Goal: Transaction & Acquisition: Book appointment/travel/reservation

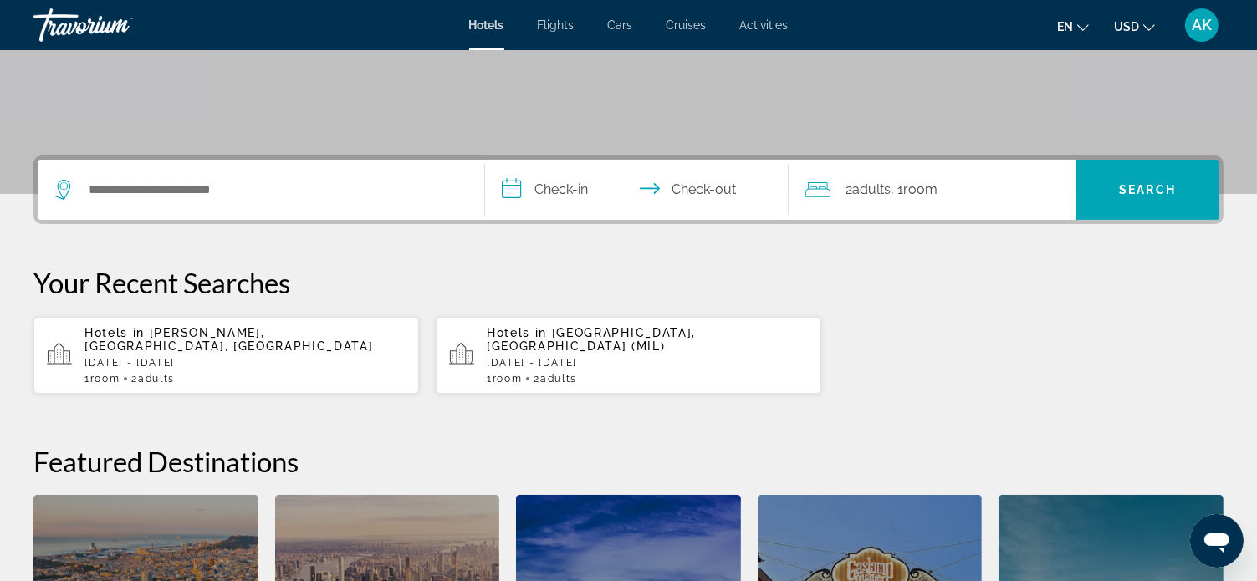
scroll to position [335, 0]
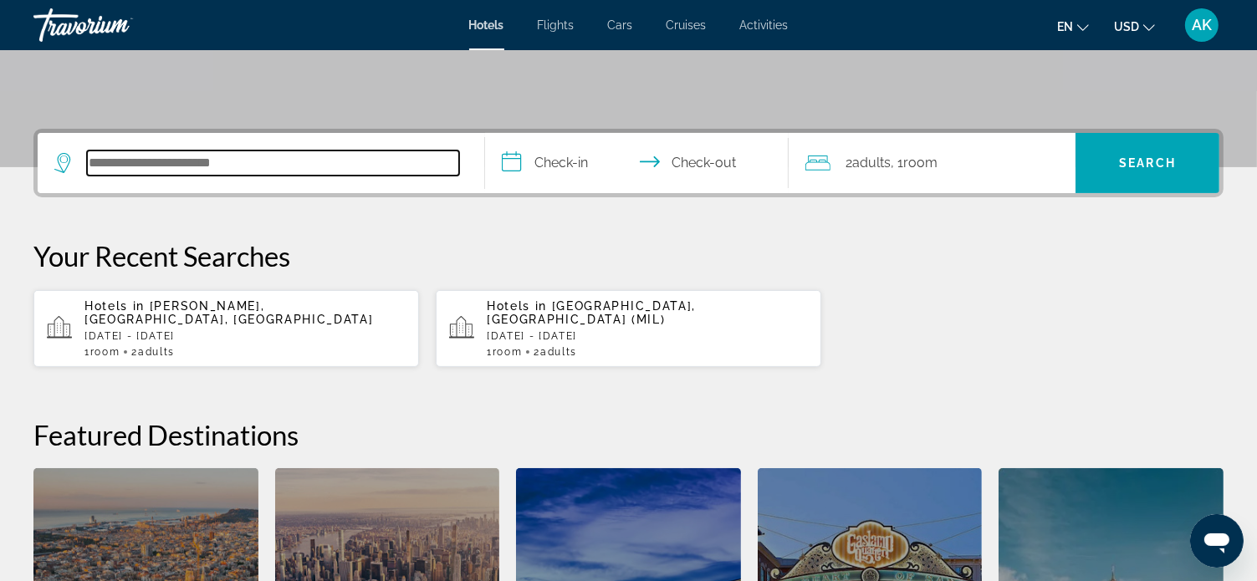
click at [335, 170] on input "Search hotel destination" at bounding box center [273, 163] width 372 height 25
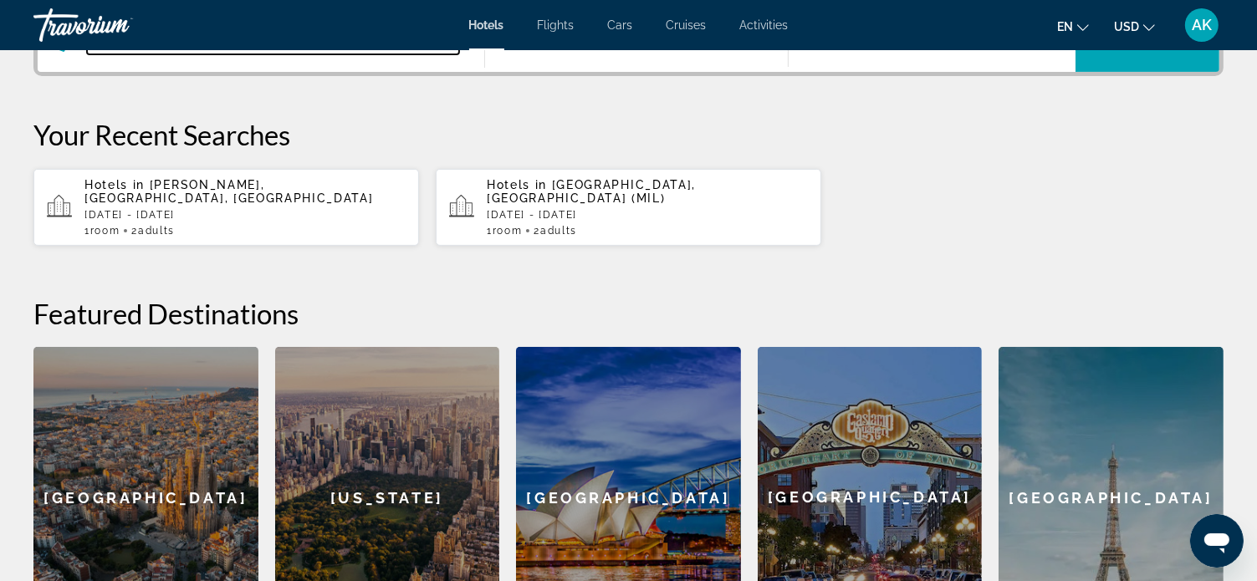
scroll to position [325, 0]
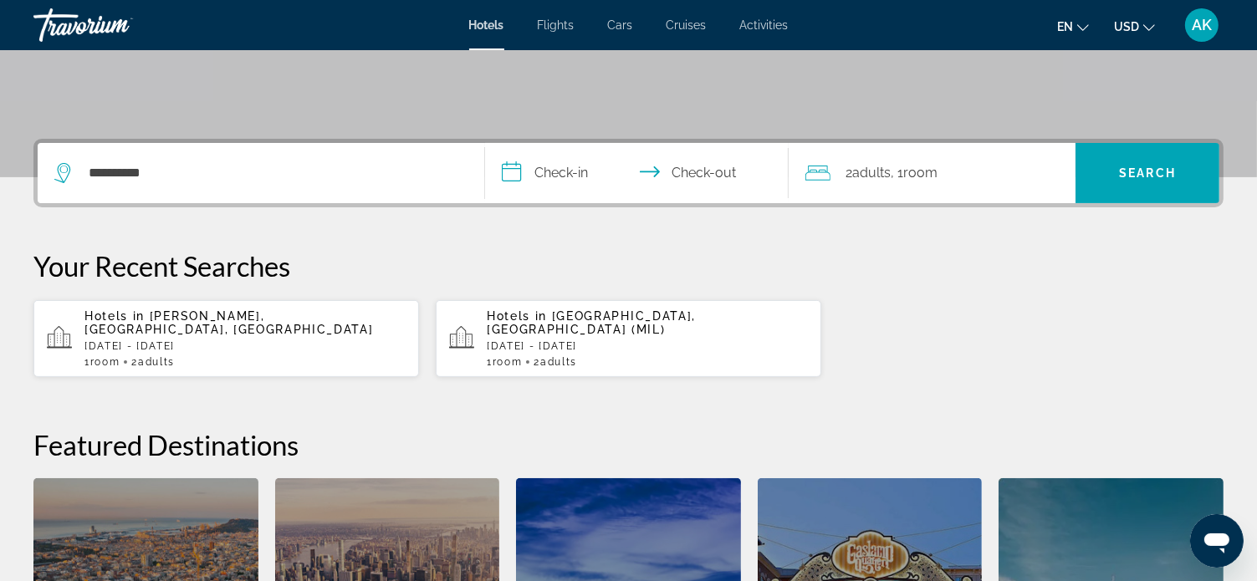
click at [506, 260] on p "Your Recent Searches" at bounding box center [628, 265] width 1190 height 33
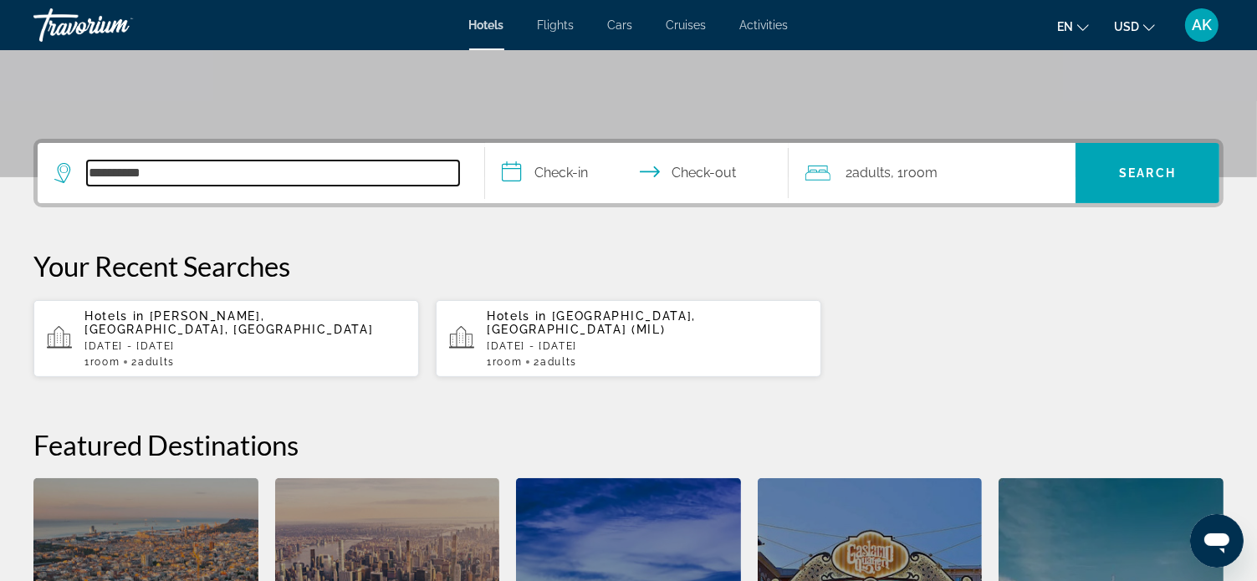
click at [127, 172] on input "**********" at bounding box center [273, 173] width 372 height 25
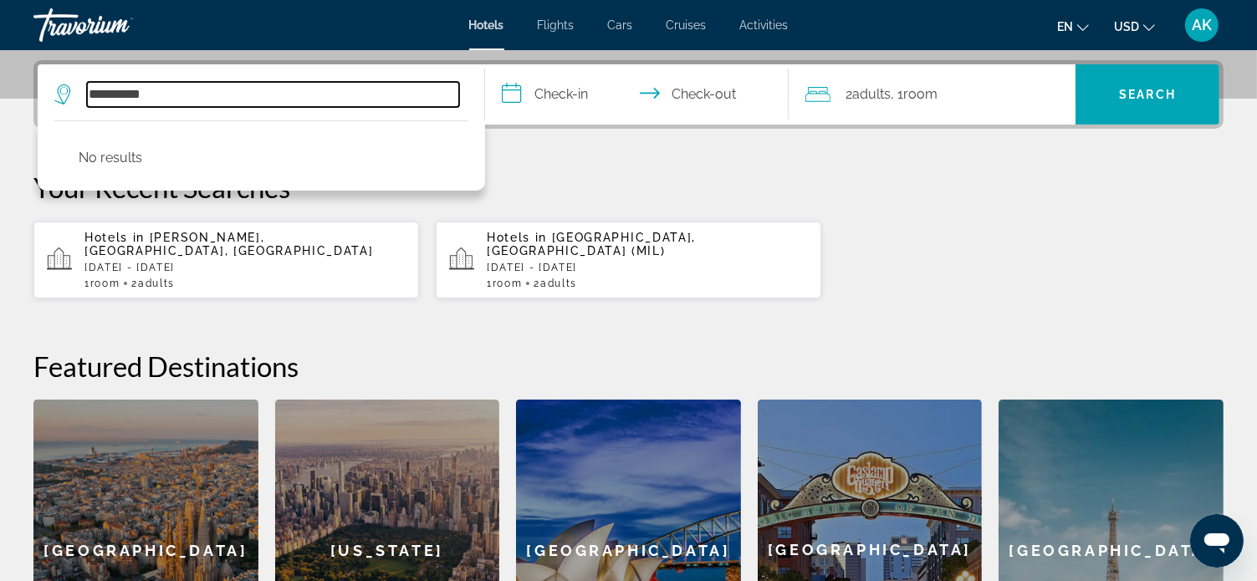
scroll to position [408, 0]
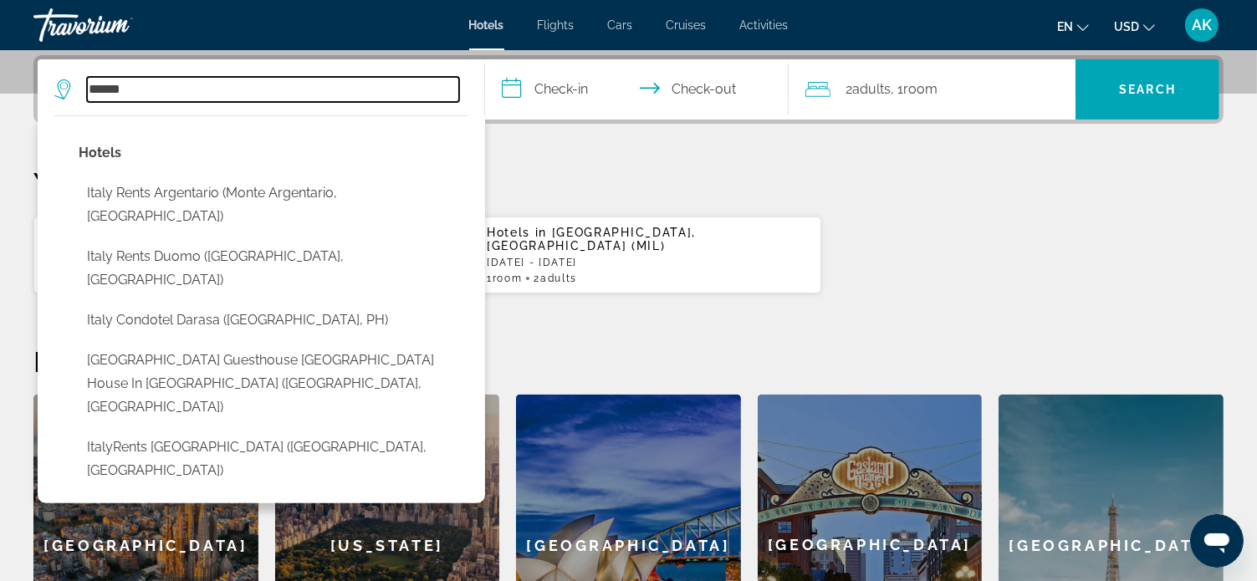
click at [146, 87] on input "*****" at bounding box center [273, 89] width 372 height 25
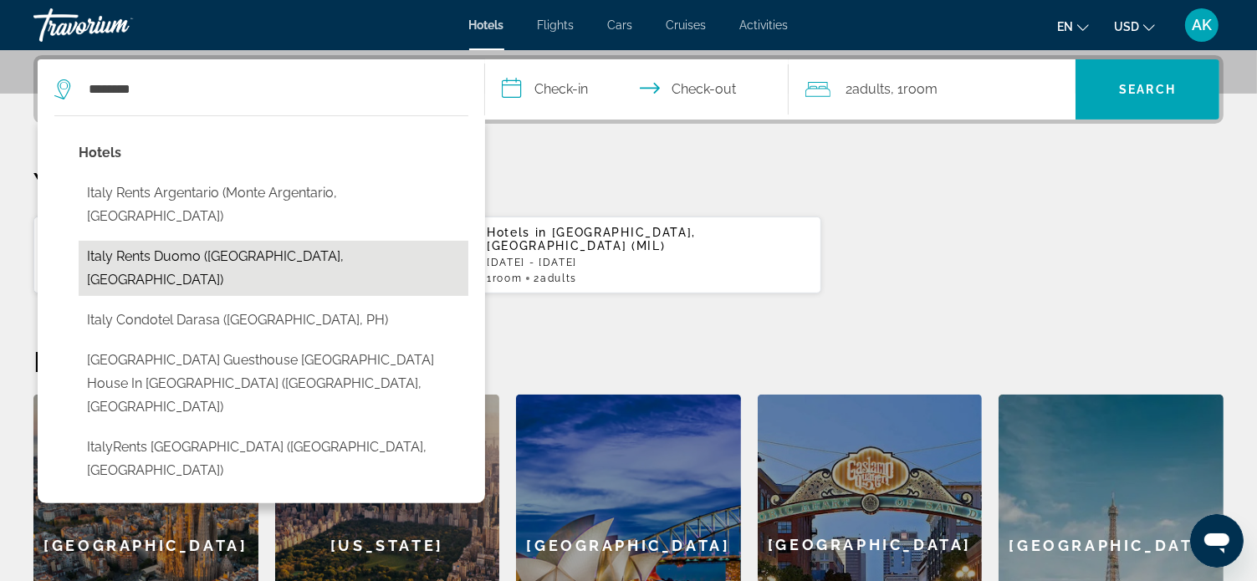
click at [211, 241] on button "Italy Rents Duomo (Florence, IT)" at bounding box center [274, 268] width 390 height 55
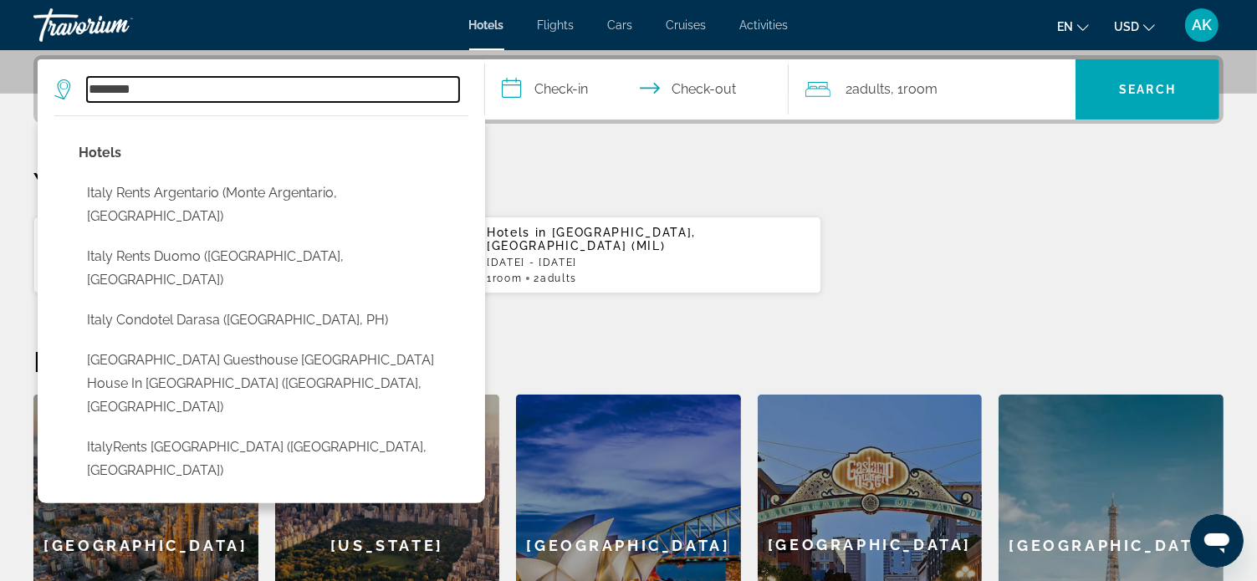
type input "**********"
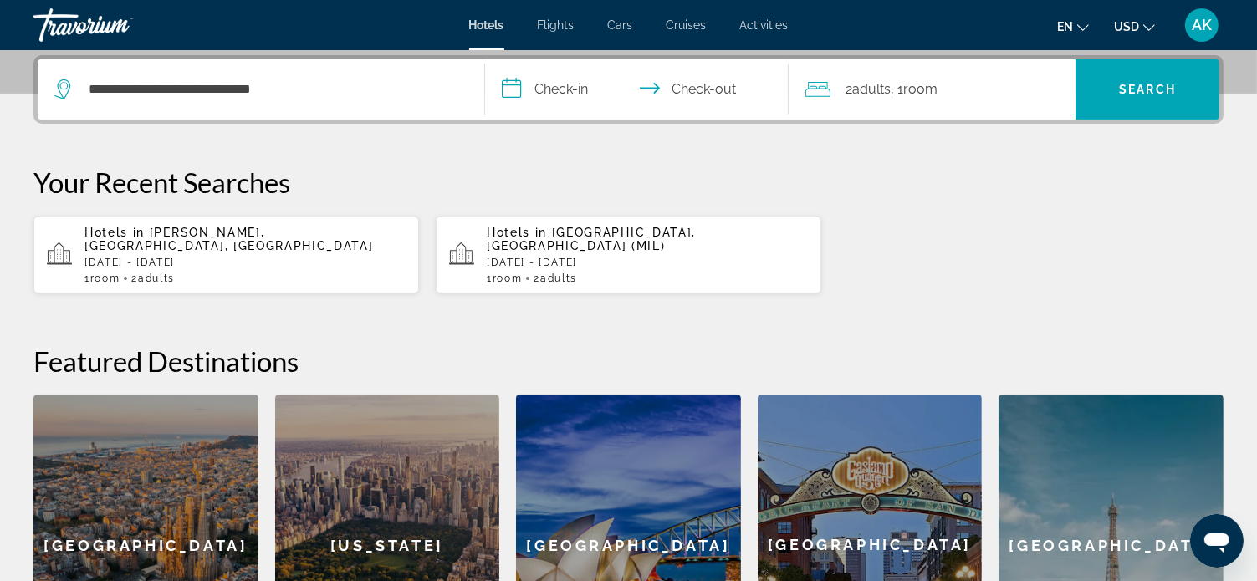
click at [524, 257] on p "[DATE] - [DATE]" at bounding box center [647, 263] width 321 height 12
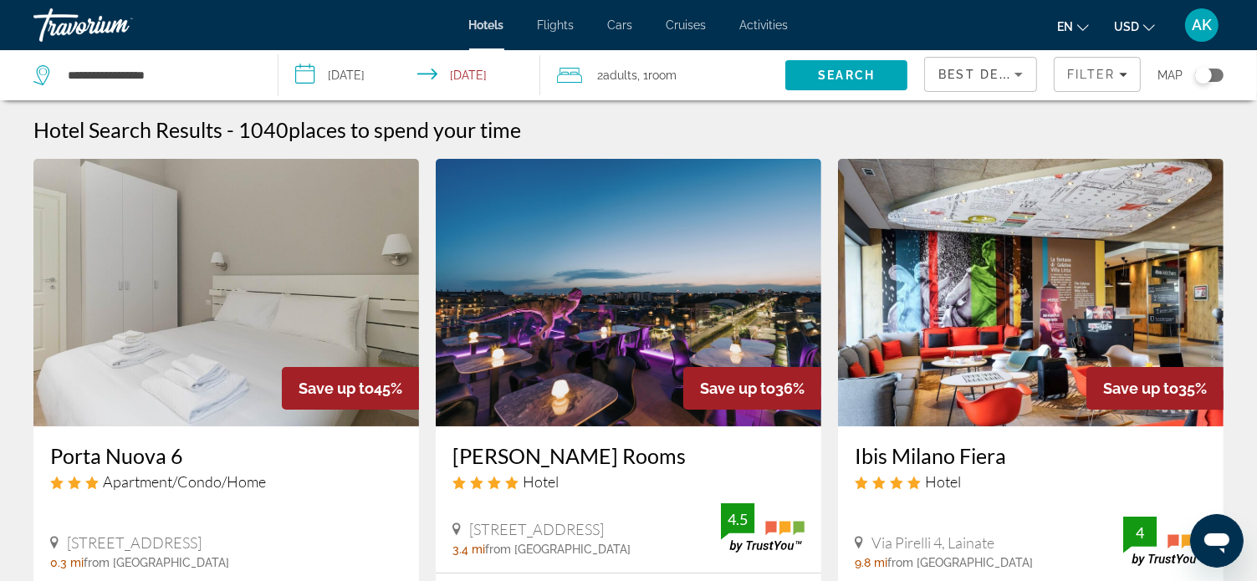
click at [303, 71] on input "**********" at bounding box center [413, 77] width 269 height 55
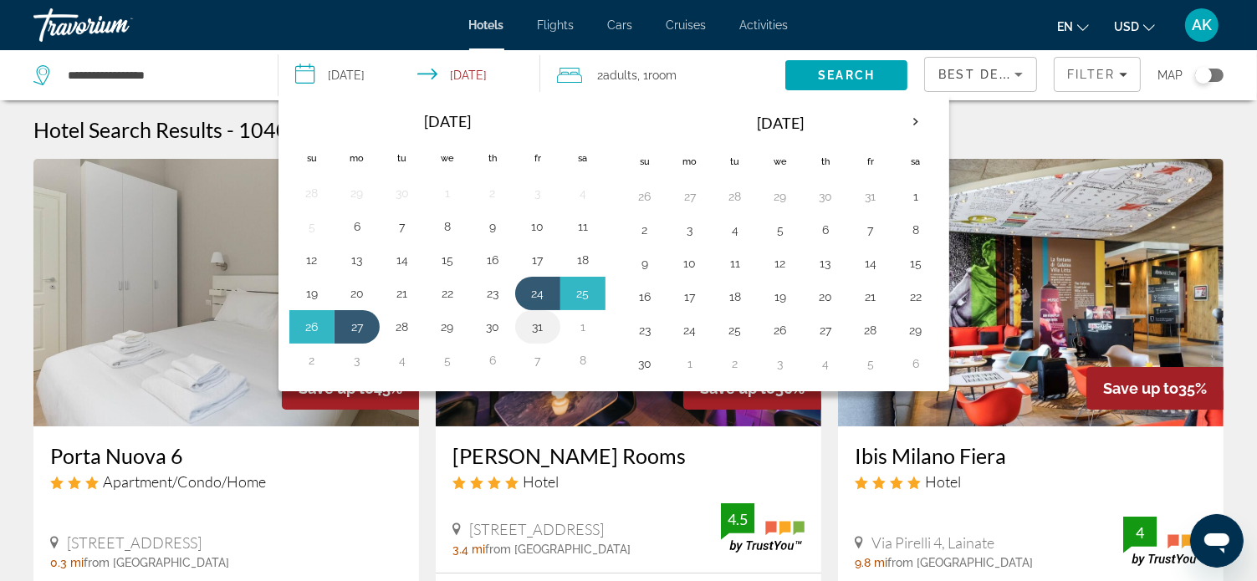
click at [535, 324] on button "31" at bounding box center [538, 326] width 27 height 23
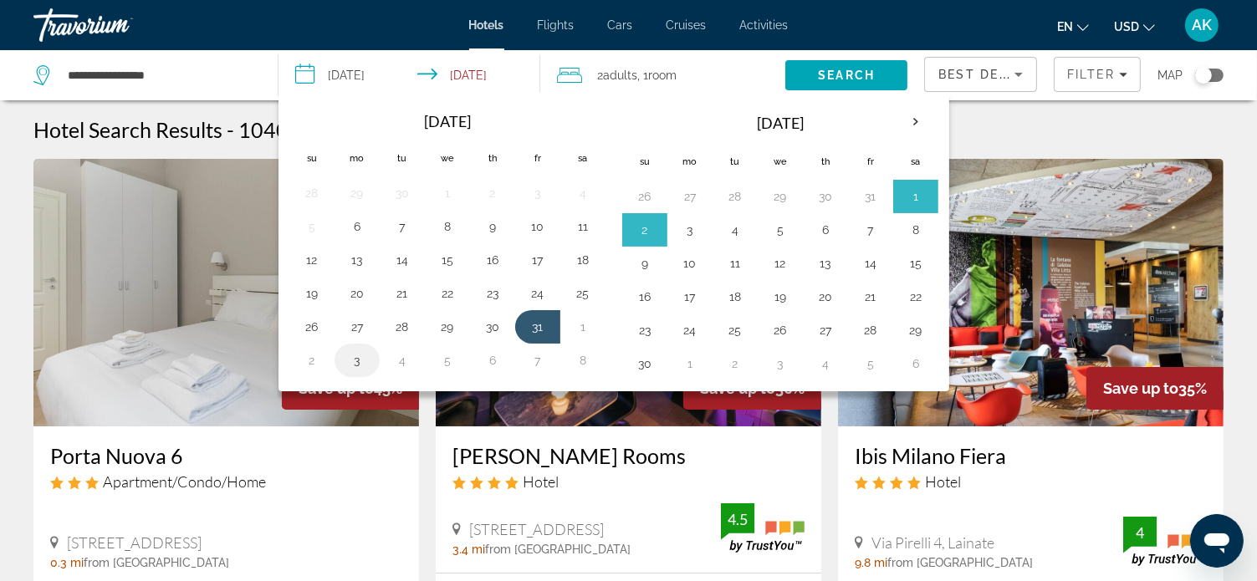
click at [356, 358] on button "3" at bounding box center [357, 360] width 27 height 23
type input "**********"
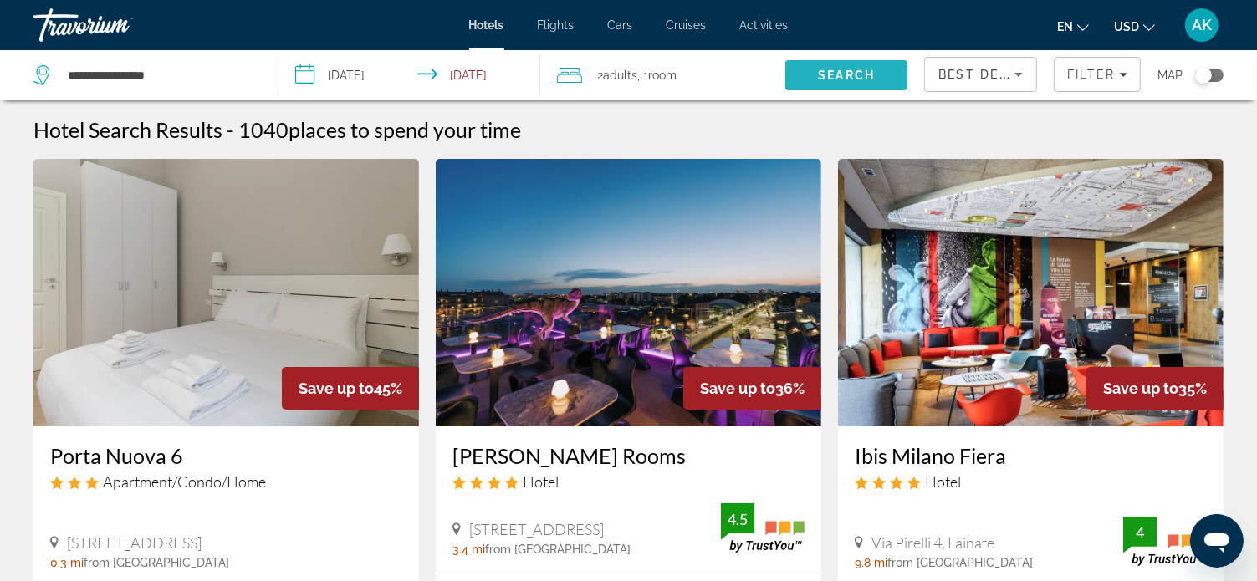
click at [866, 78] on span "Search" at bounding box center [846, 75] width 57 height 13
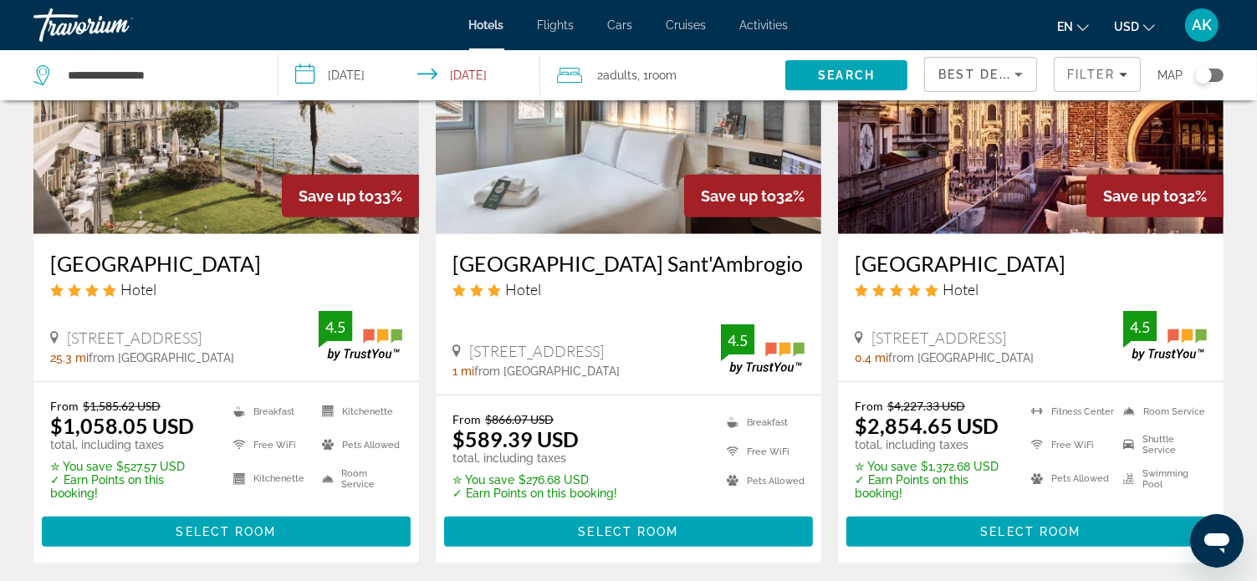
scroll to position [1506, 0]
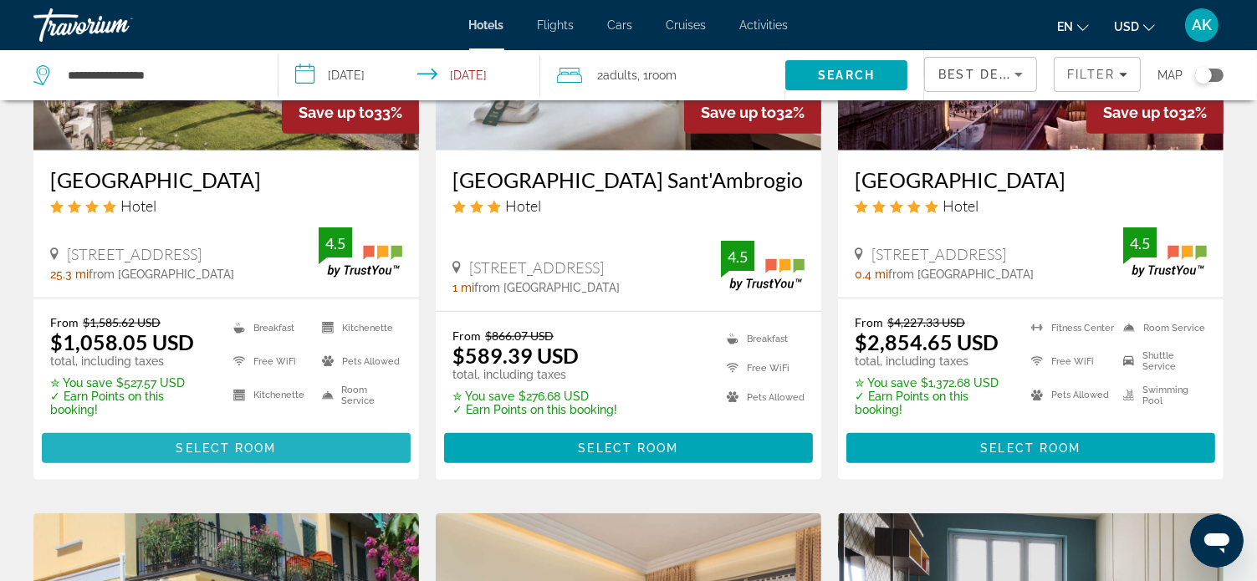
click at [191, 448] on span "Select Room" at bounding box center [226, 448] width 100 height 13
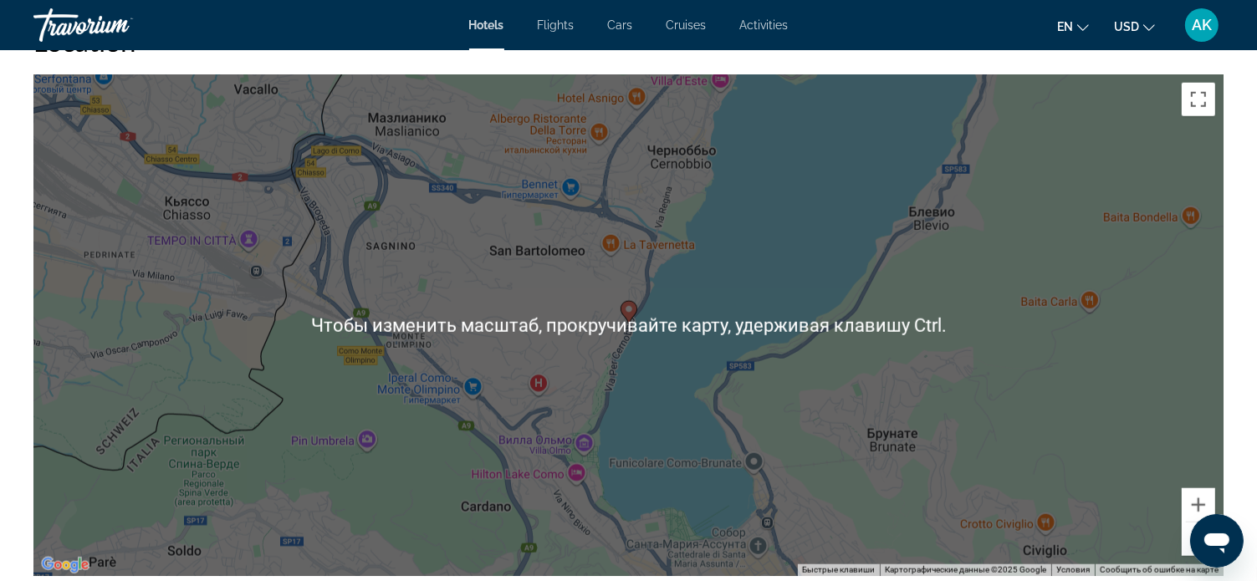
scroll to position [1590, 0]
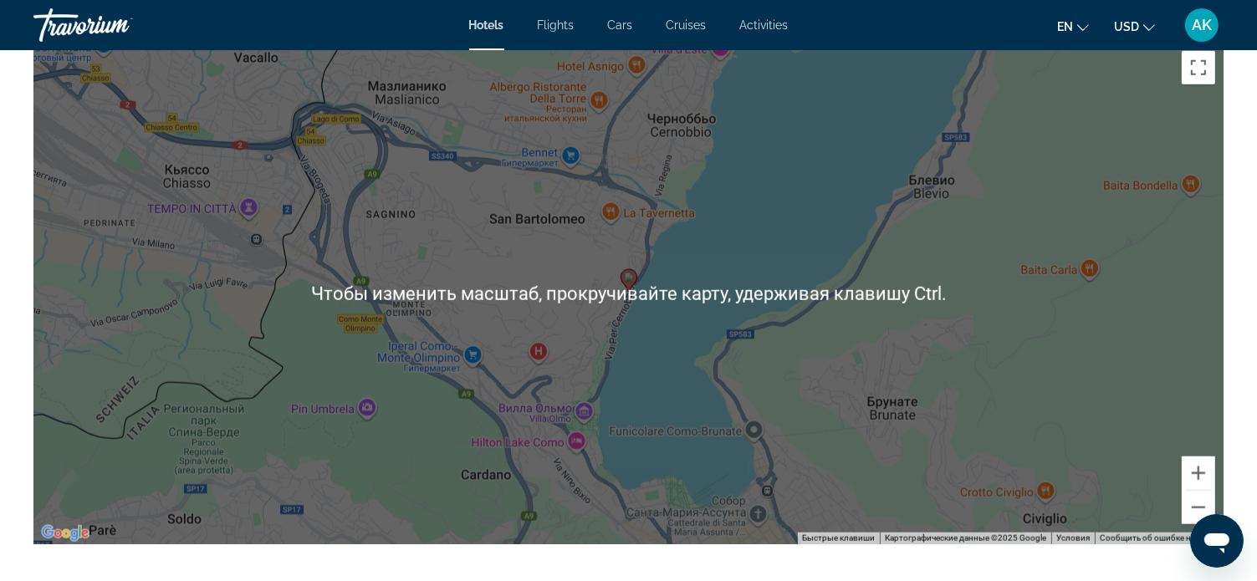
drag, startPoint x: 1201, startPoint y: 277, endPoint x: 1175, endPoint y: 274, distance: 26.1
click at [1195, 277] on div "Чтобы активировать перетаскивание с помощью клавиатуры, нажмите Alt + Ввод. Пос…" at bounding box center [628, 294] width 1190 height 502
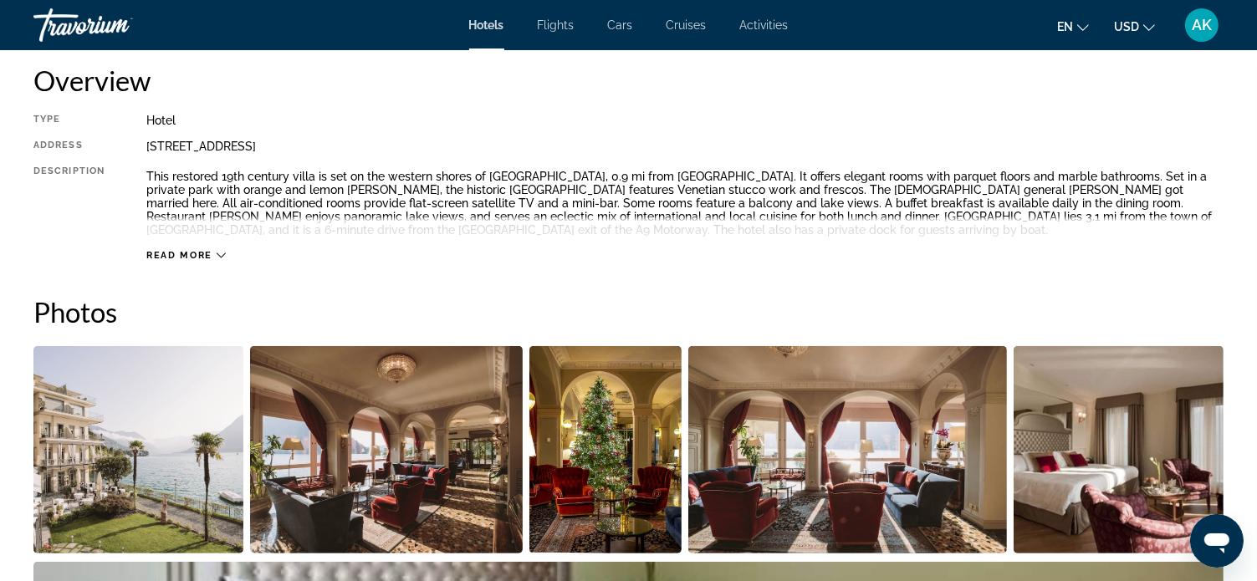
scroll to position [669, 0]
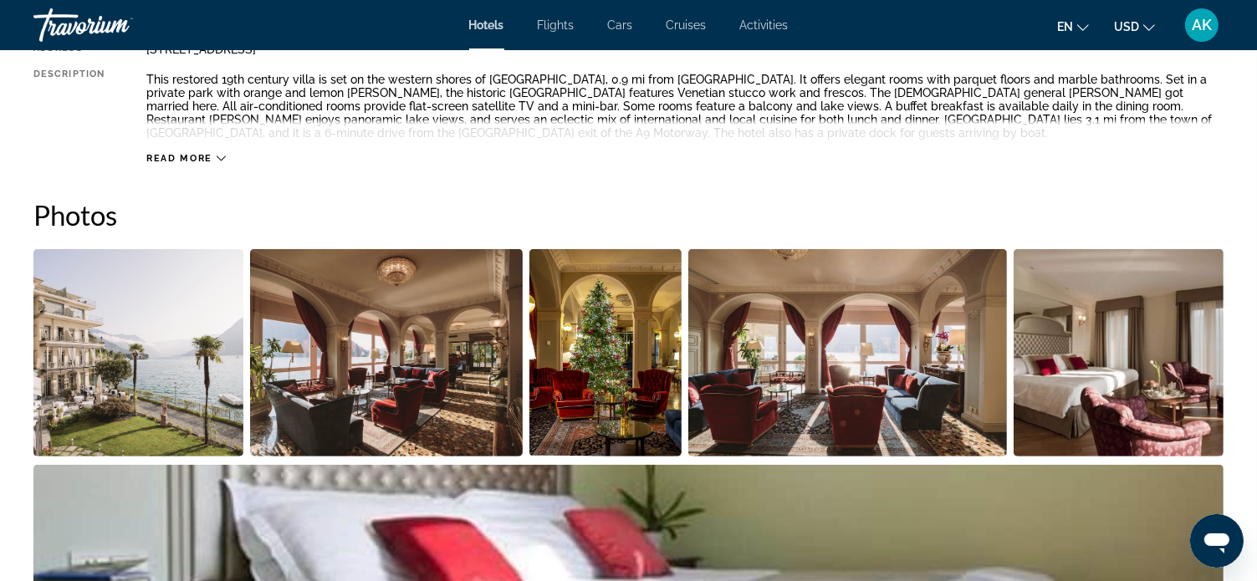
click at [218, 323] on img "Open full-screen image slider" at bounding box center [138, 352] width 210 height 207
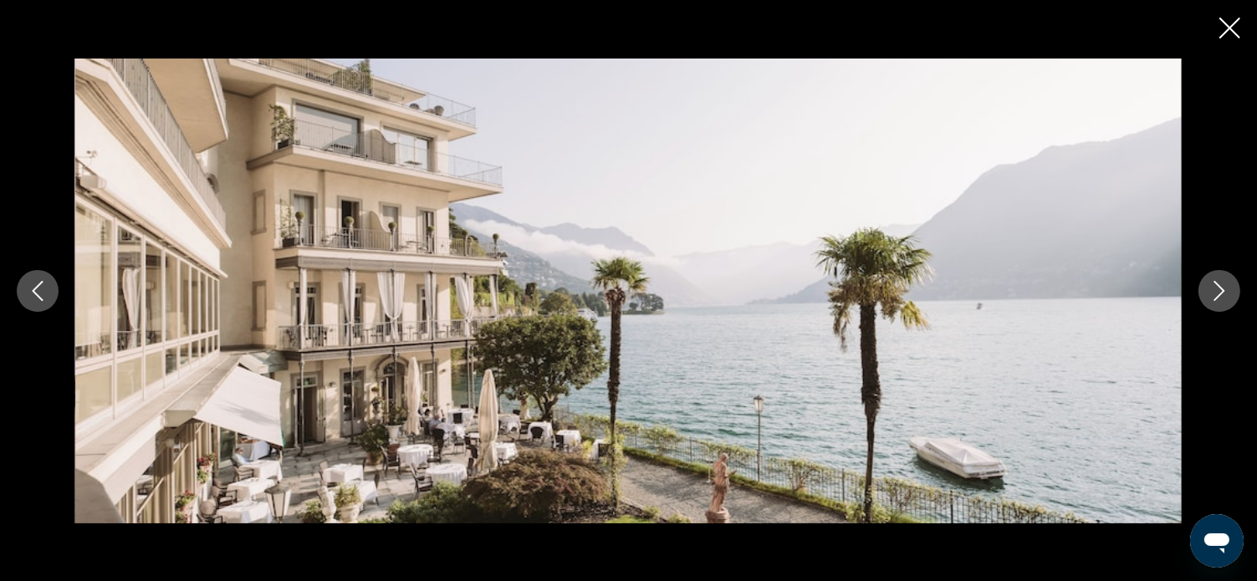
click at [1216, 290] on icon "Next image" at bounding box center [1220, 291] width 20 height 20
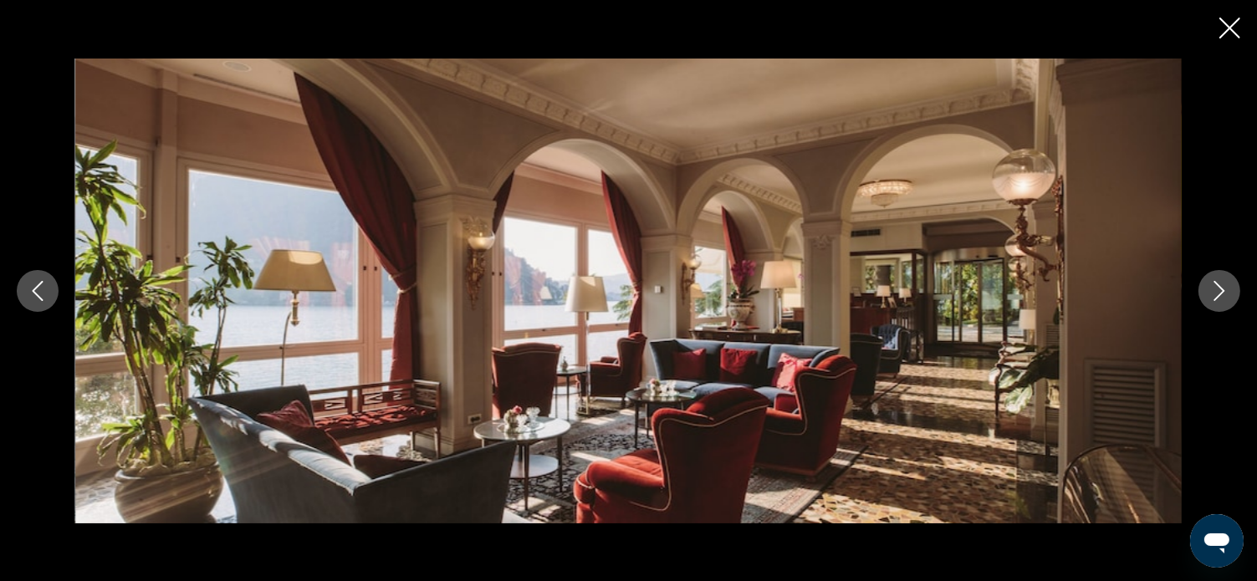
click at [1216, 290] on icon "Next image" at bounding box center [1220, 291] width 20 height 20
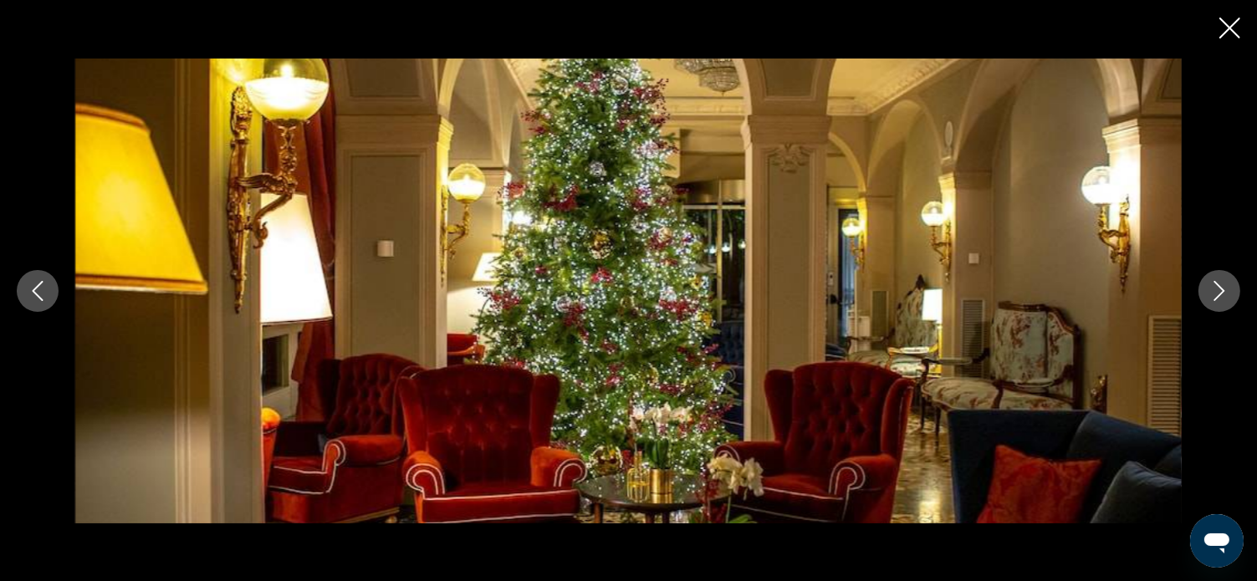
click at [1216, 290] on icon "Next image" at bounding box center [1220, 291] width 20 height 20
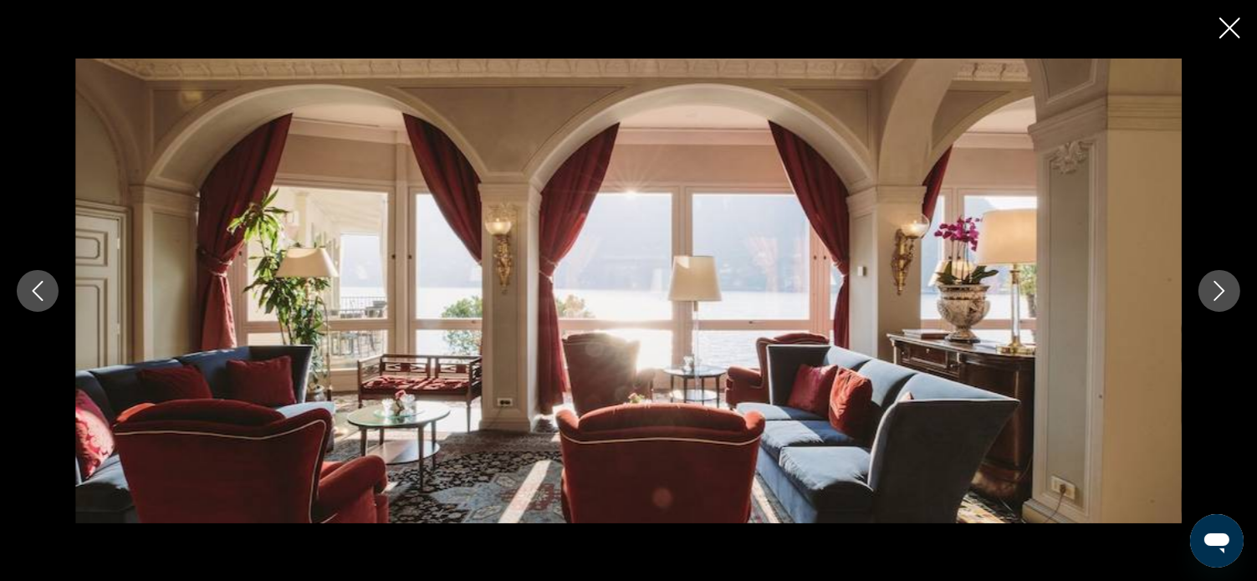
click at [1223, 290] on icon "Next image" at bounding box center [1220, 291] width 11 height 20
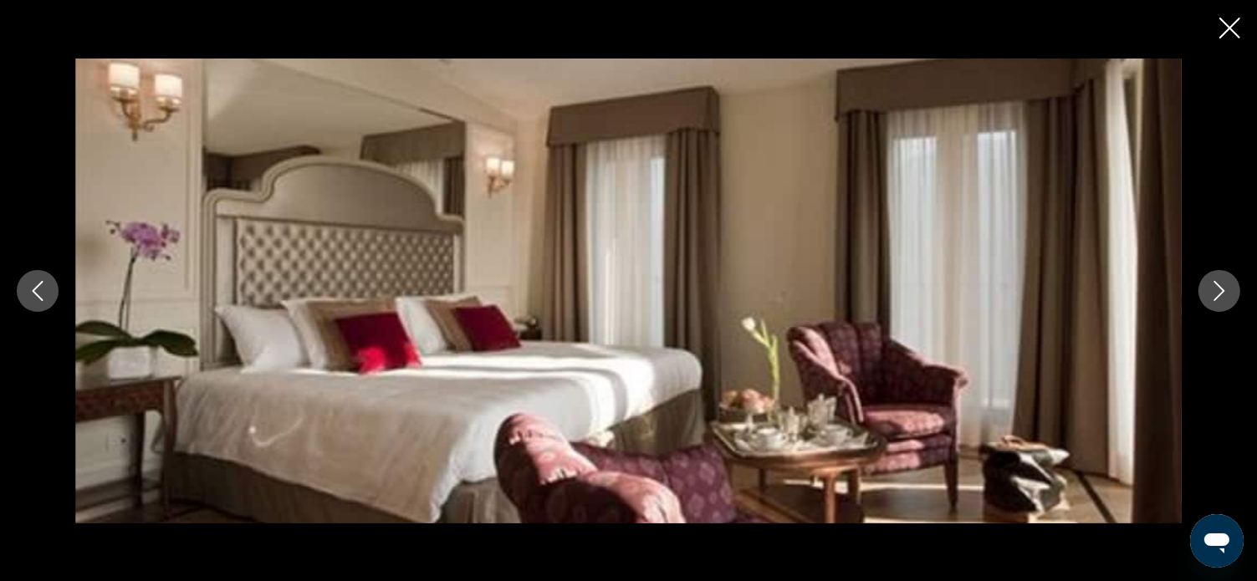
click at [1223, 290] on icon "Next image" at bounding box center [1220, 291] width 11 height 20
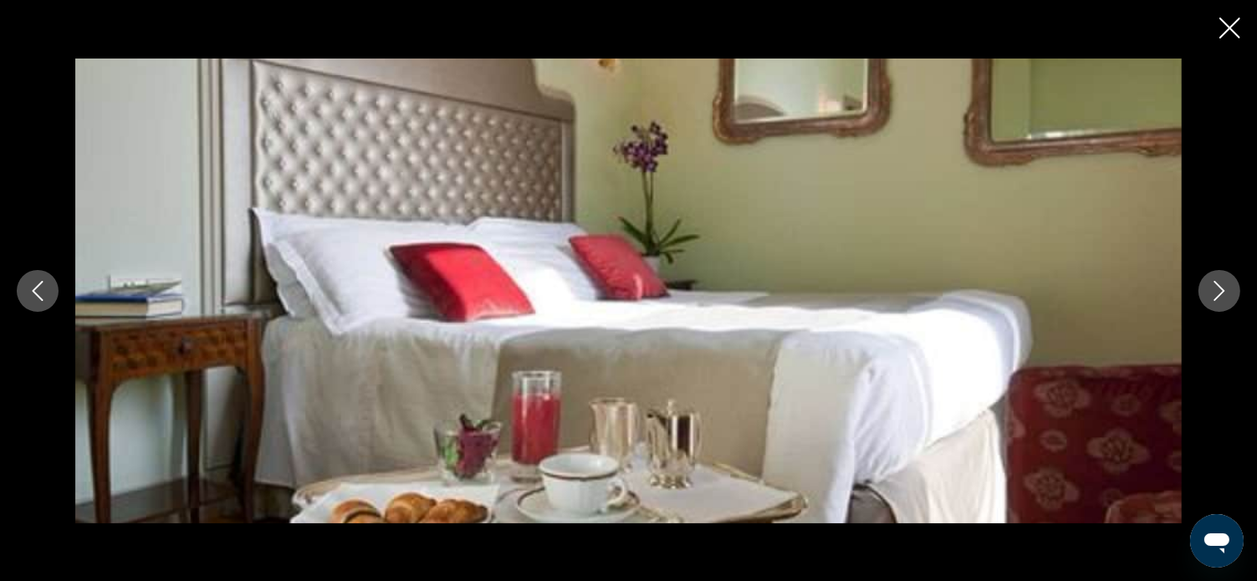
click at [1225, 290] on icon "Next image" at bounding box center [1220, 291] width 11 height 20
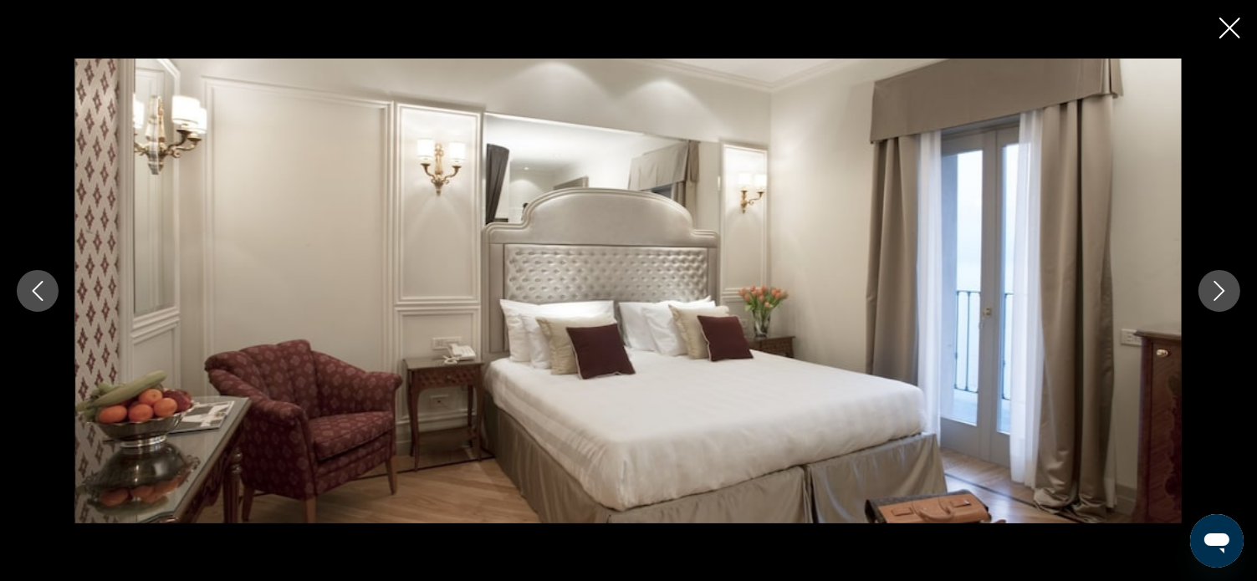
click at [1225, 290] on icon "Next image" at bounding box center [1220, 291] width 11 height 20
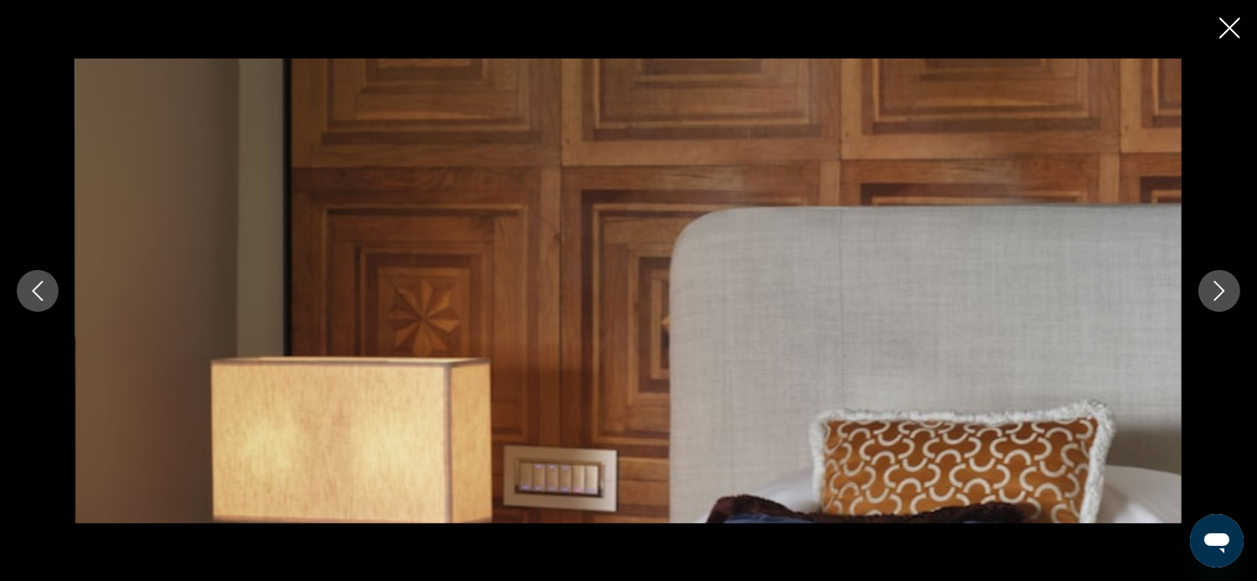
click at [1225, 290] on icon "Next image" at bounding box center [1220, 291] width 11 height 20
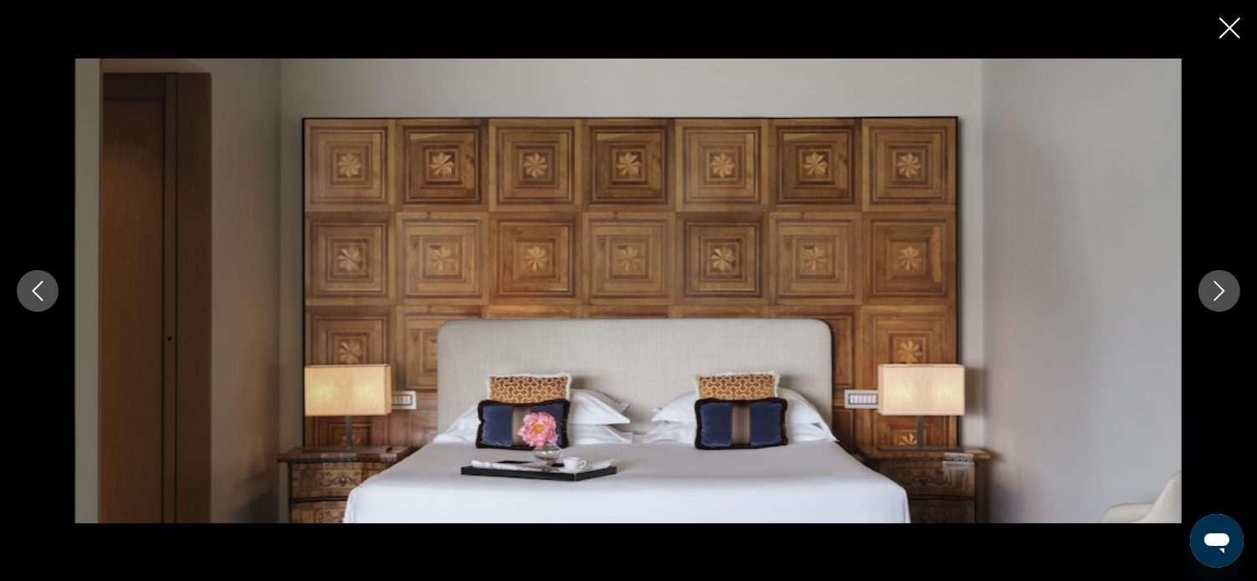
click at [1225, 290] on icon "Next image" at bounding box center [1220, 291] width 11 height 20
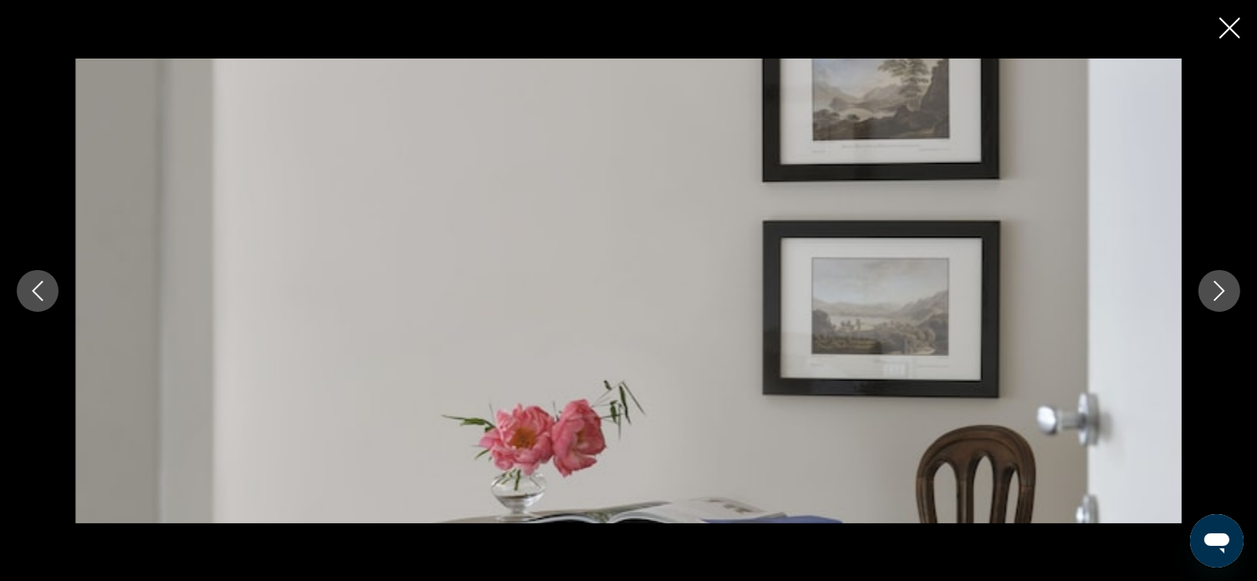
click at [1224, 289] on icon "Next image" at bounding box center [1220, 291] width 11 height 20
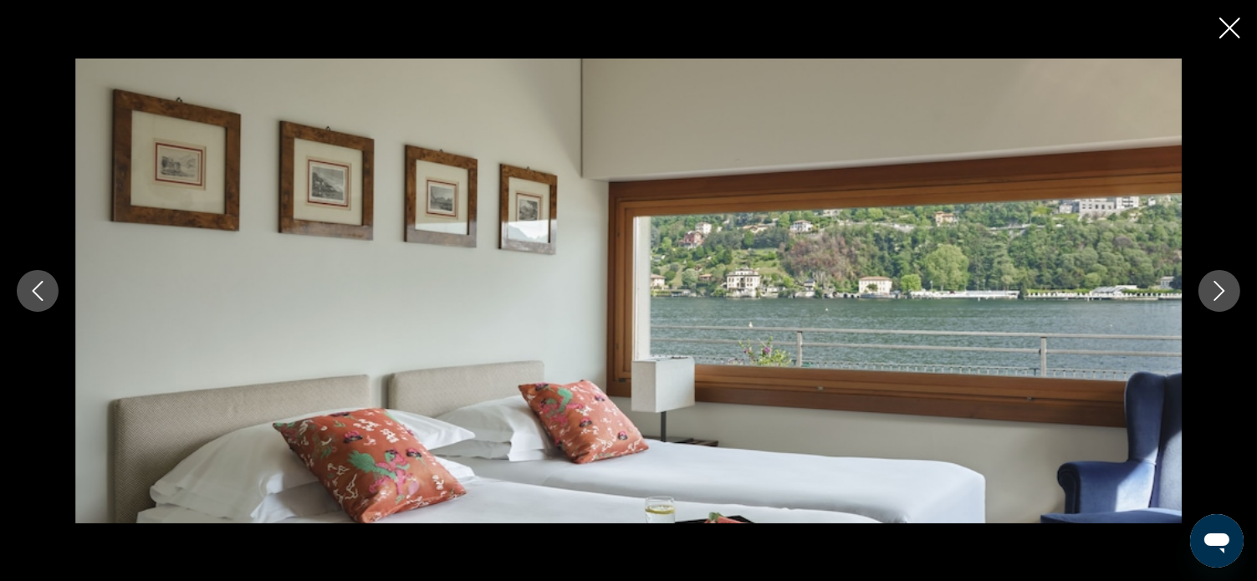
click at [1224, 289] on icon "Next image" at bounding box center [1220, 291] width 11 height 20
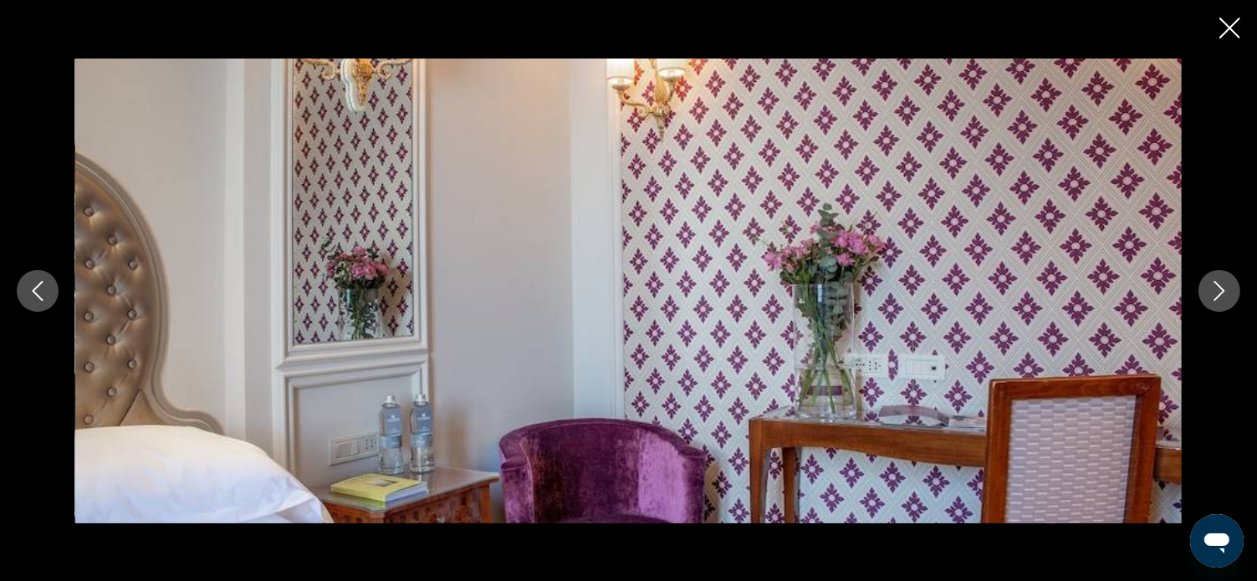
click at [1224, 289] on icon "Next image" at bounding box center [1220, 291] width 11 height 20
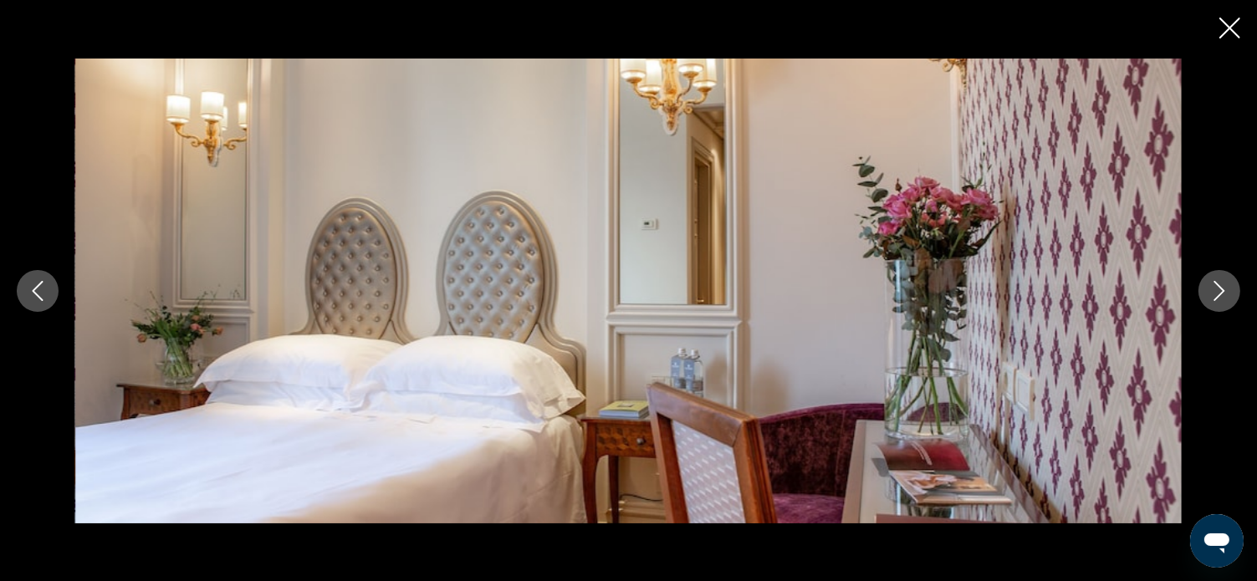
click at [1224, 289] on icon "Next image" at bounding box center [1220, 291] width 11 height 20
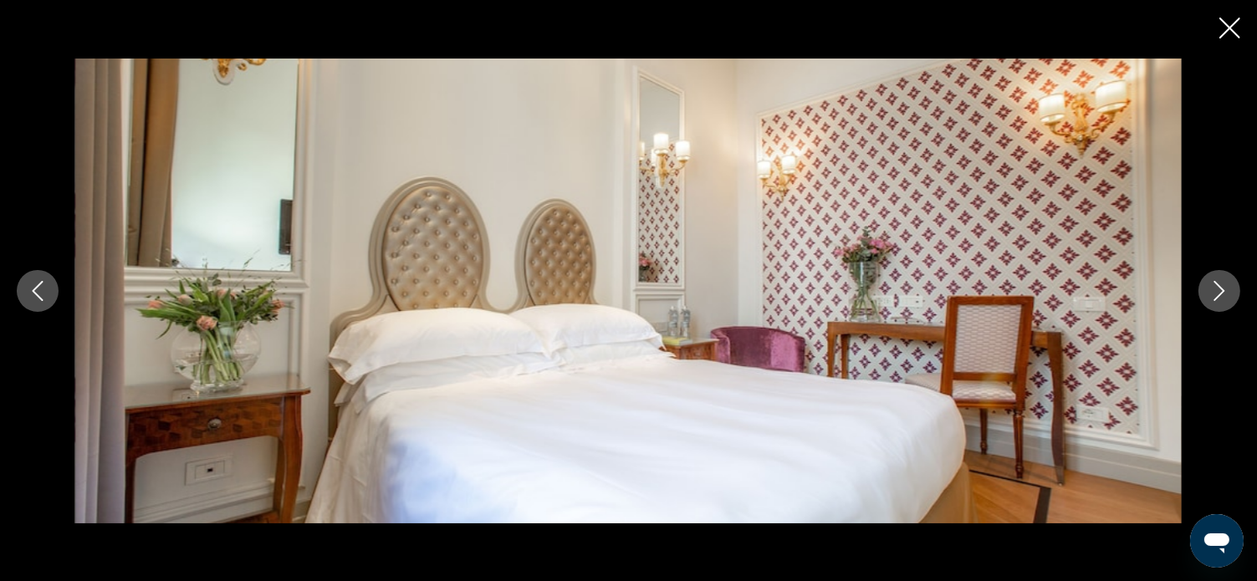
click at [1221, 287] on icon "Next image" at bounding box center [1220, 291] width 20 height 20
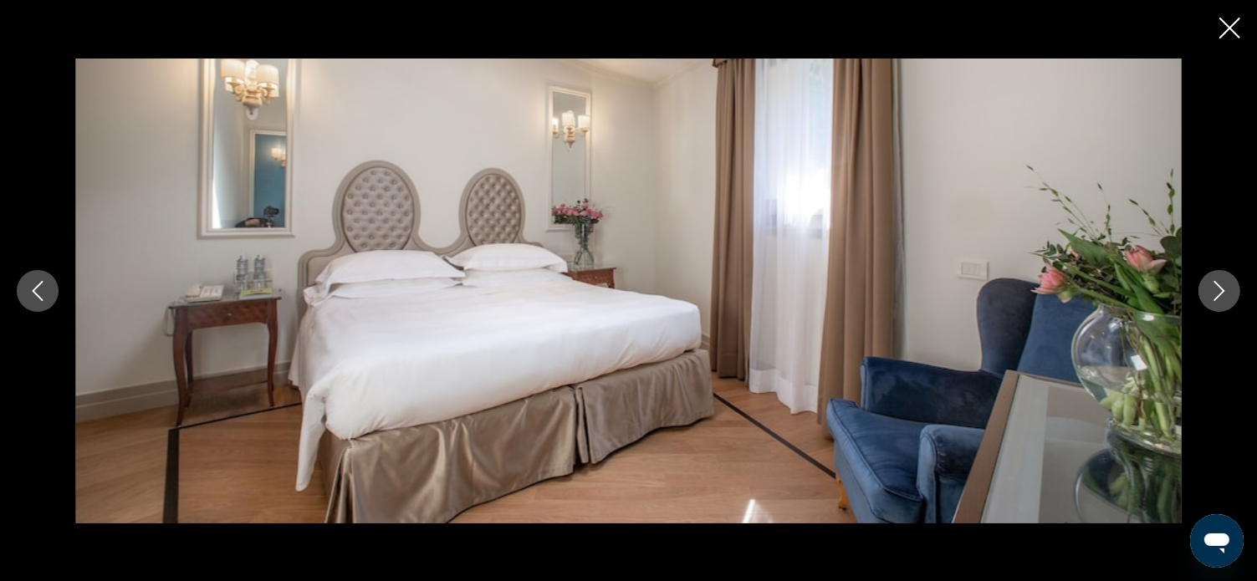
click at [1218, 284] on icon "Next image" at bounding box center [1220, 291] width 20 height 20
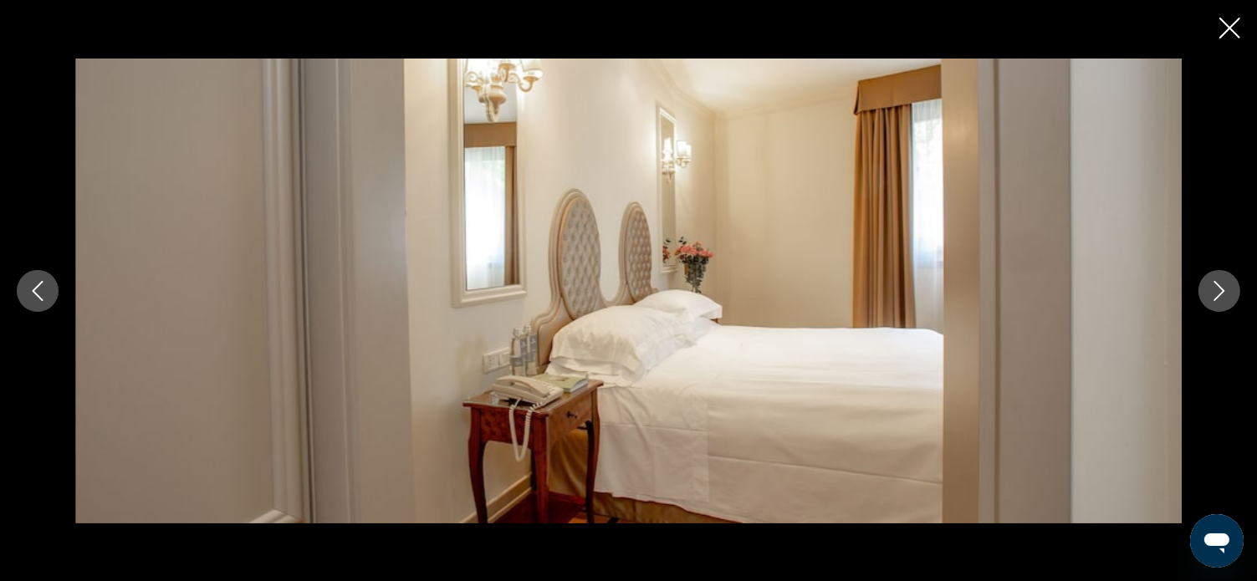
click at [1218, 284] on icon "Next image" at bounding box center [1220, 291] width 20 height 20
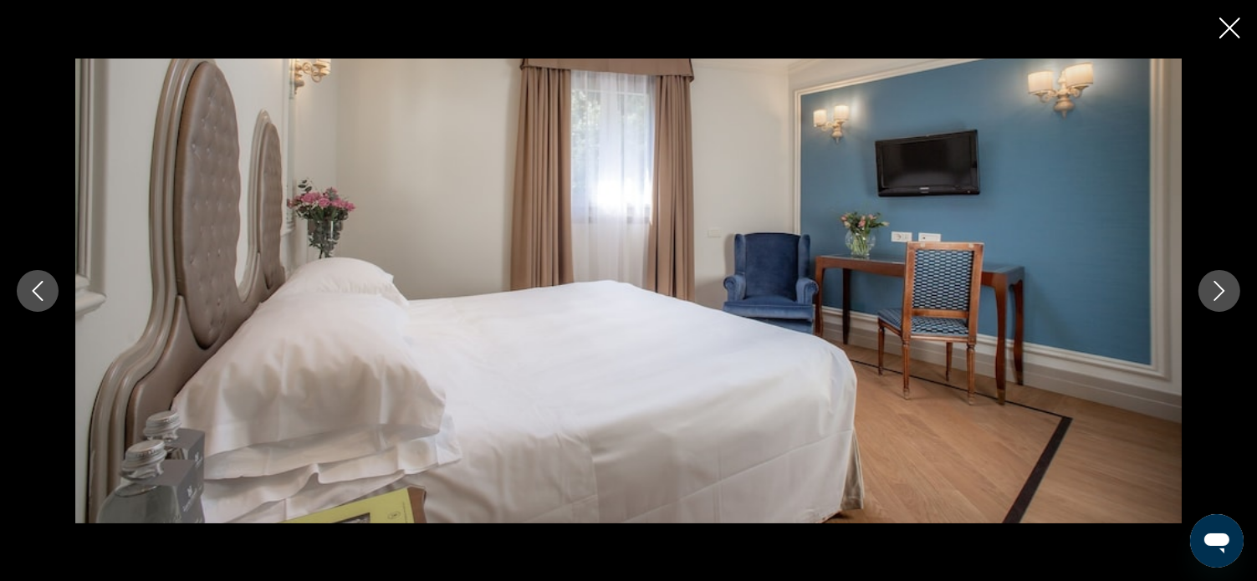
click at [1218, 284] on icon "Next image" at bounding box center [1220, 291] width 20 height 20
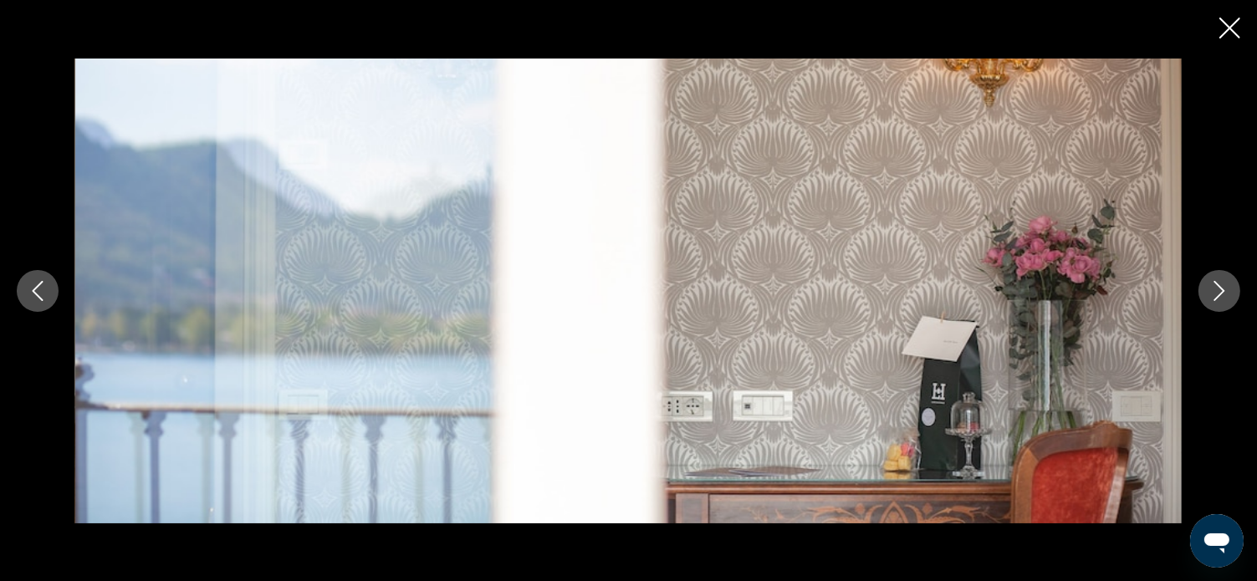
click at [1218, 284] on icon "Next image" at bounding box center [1220, 291] width 20 height 20
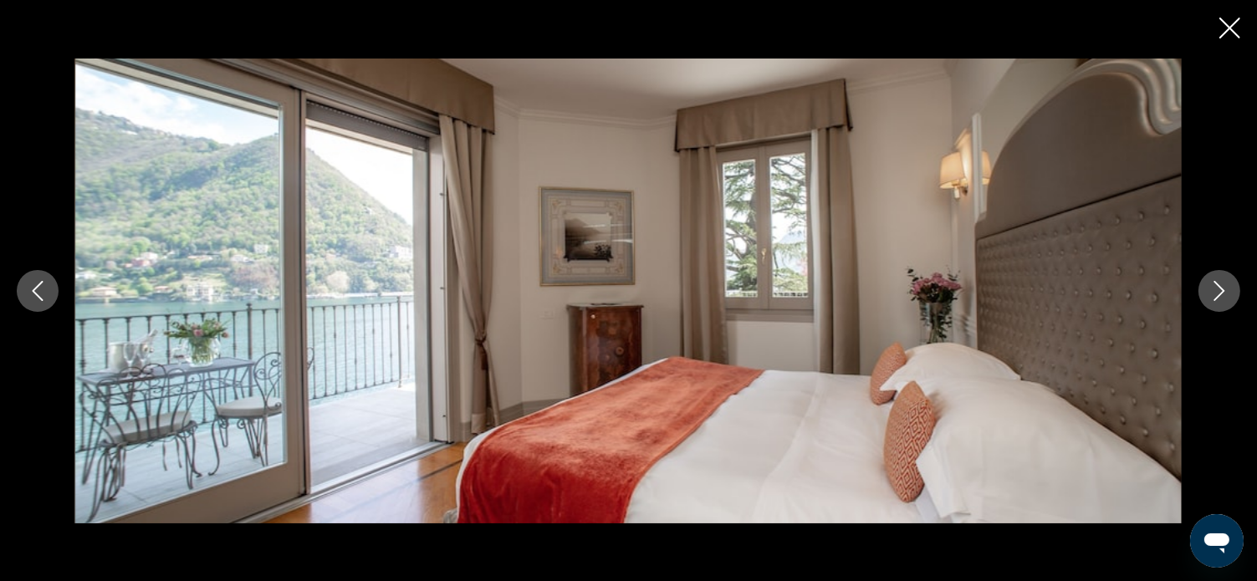
click at [1218, 284] on icon "Next image" at bounding box center [1220, 291] width 20 height 20
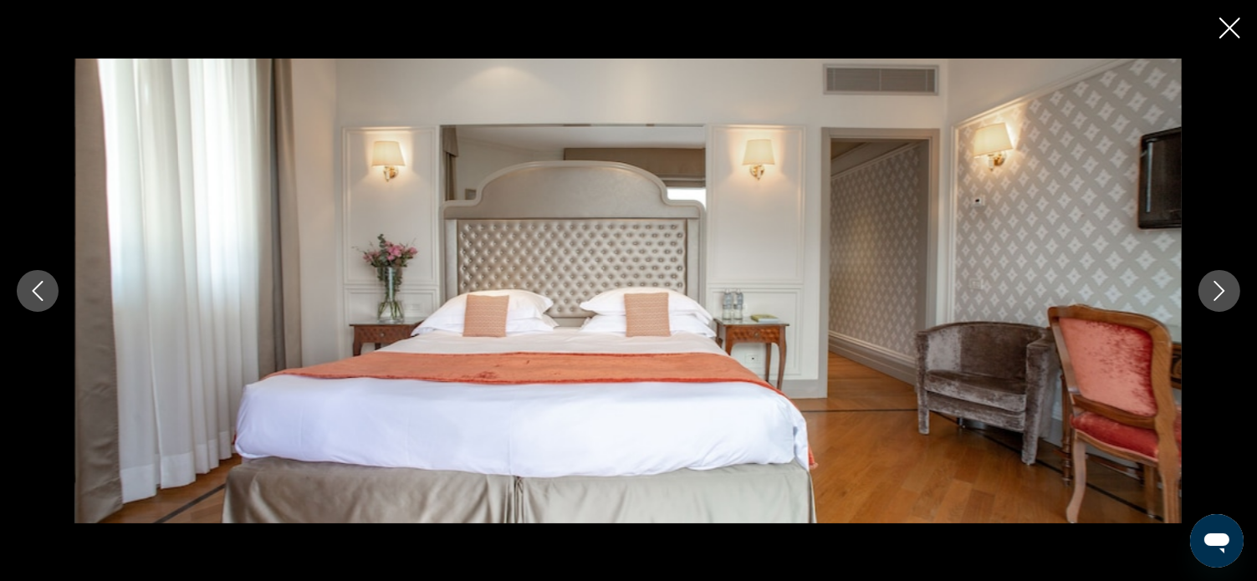
click at [1218, 284] on icon "Next image" at bounding box center [1220, 291] width 20 height 20
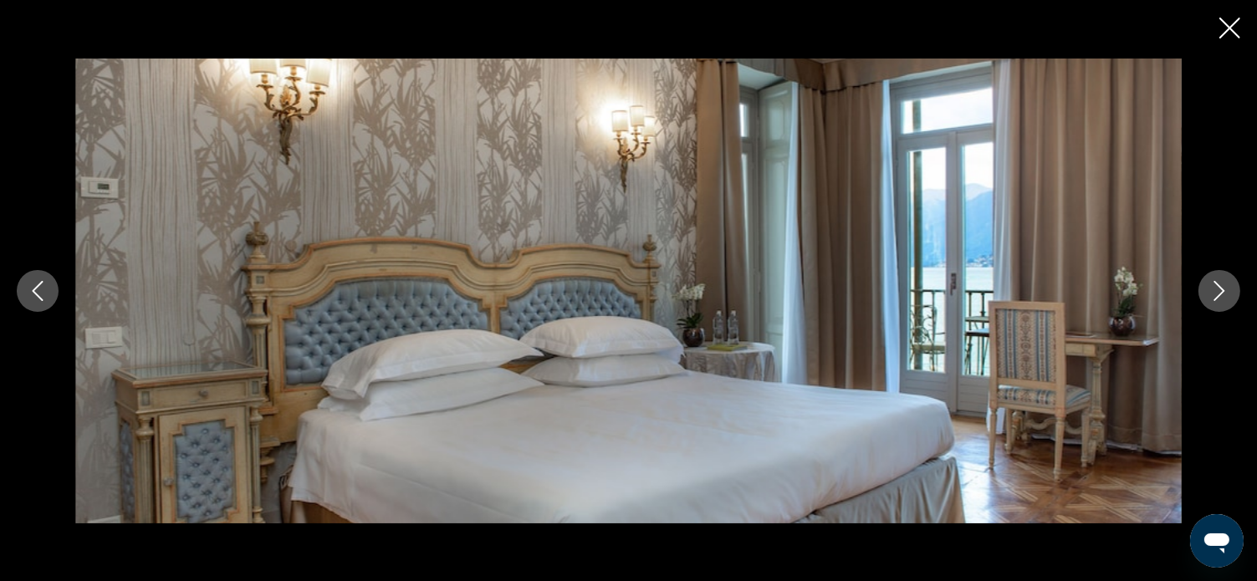
click at [1218, 284] on icon "Next image" at bounding box center [1220, 291] width 20 height 20
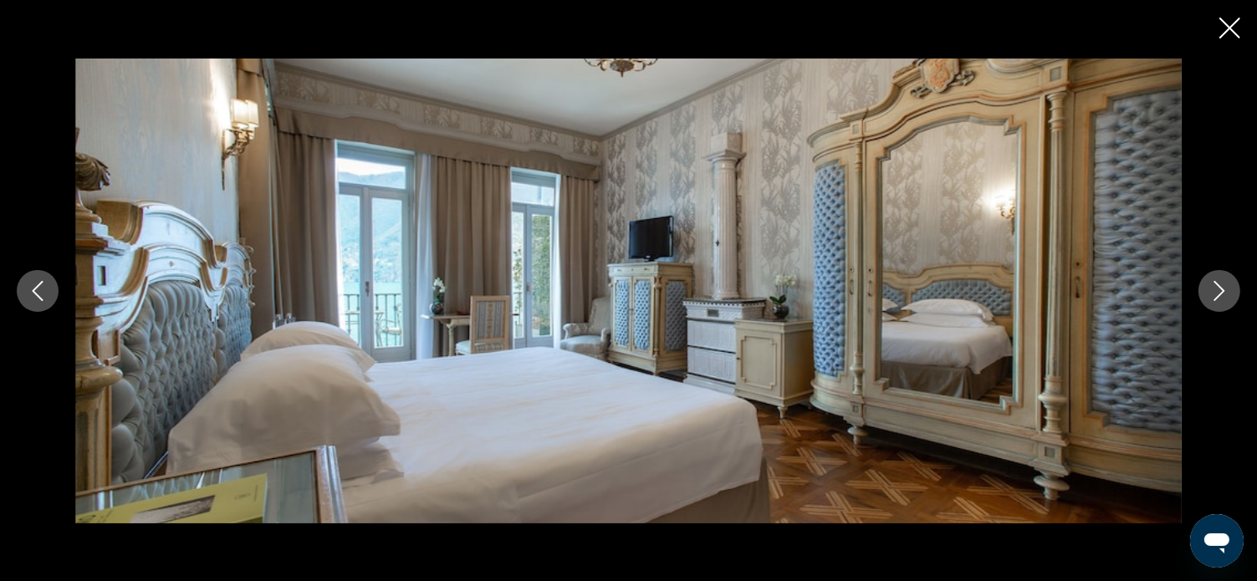
click at [1208, 287] on button "Next image" at bounding box center [1220, 291] width 42 height 42
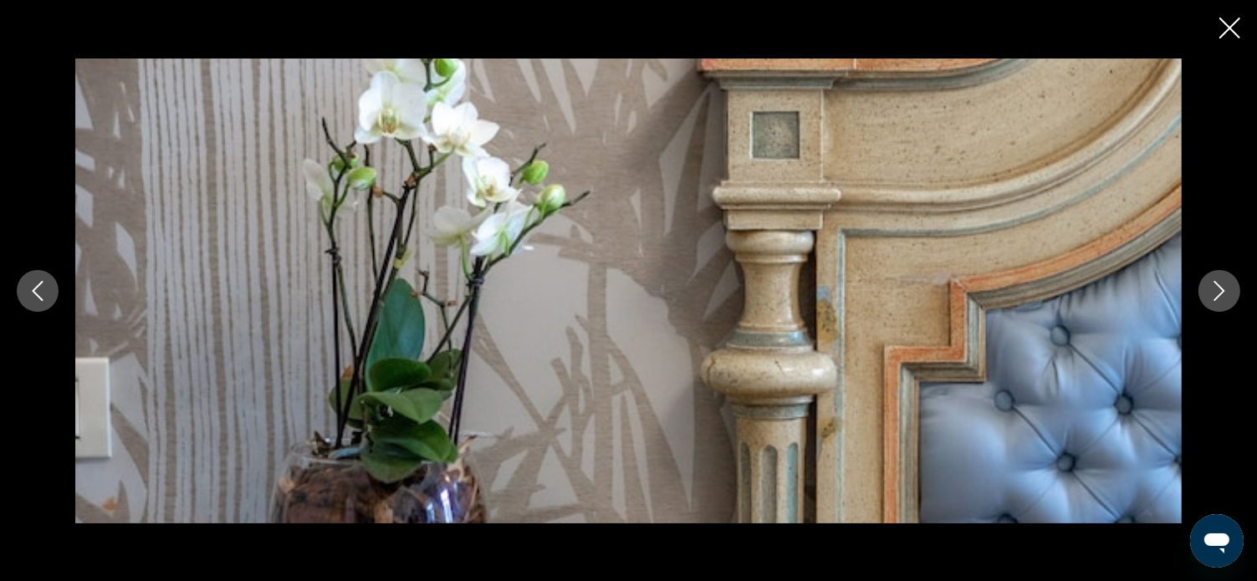
click at [1212, 294] on icon "Next image" at bounding box center [1220, 291] width 20 height 20
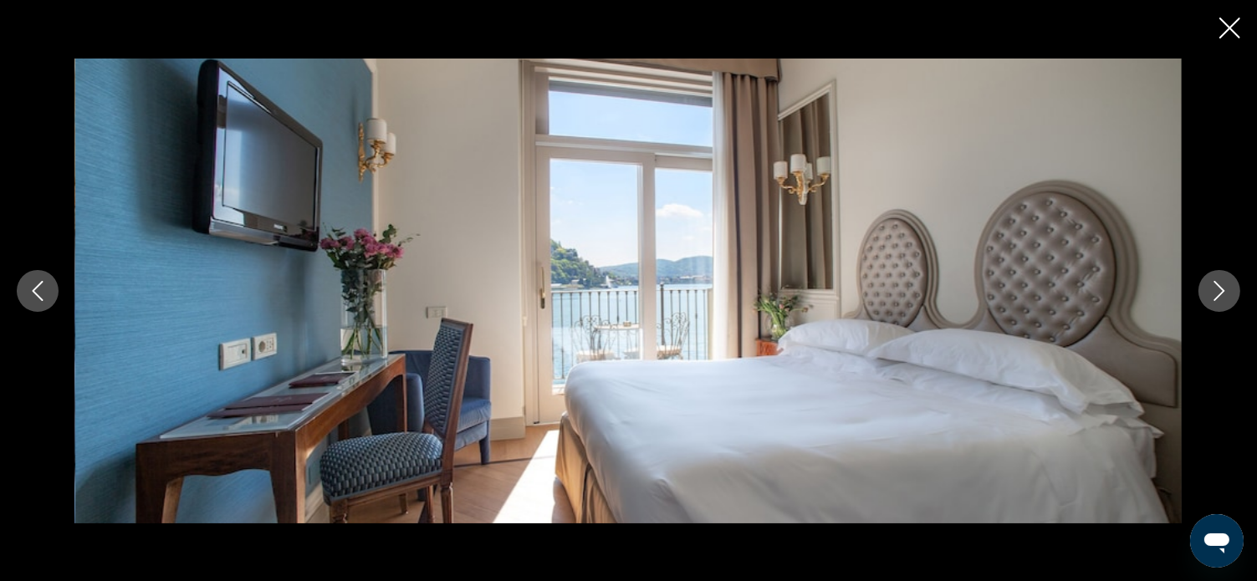
click at [1212, 294] on icon "Next image" at bounding box center [1220, 291] width 20 height 20
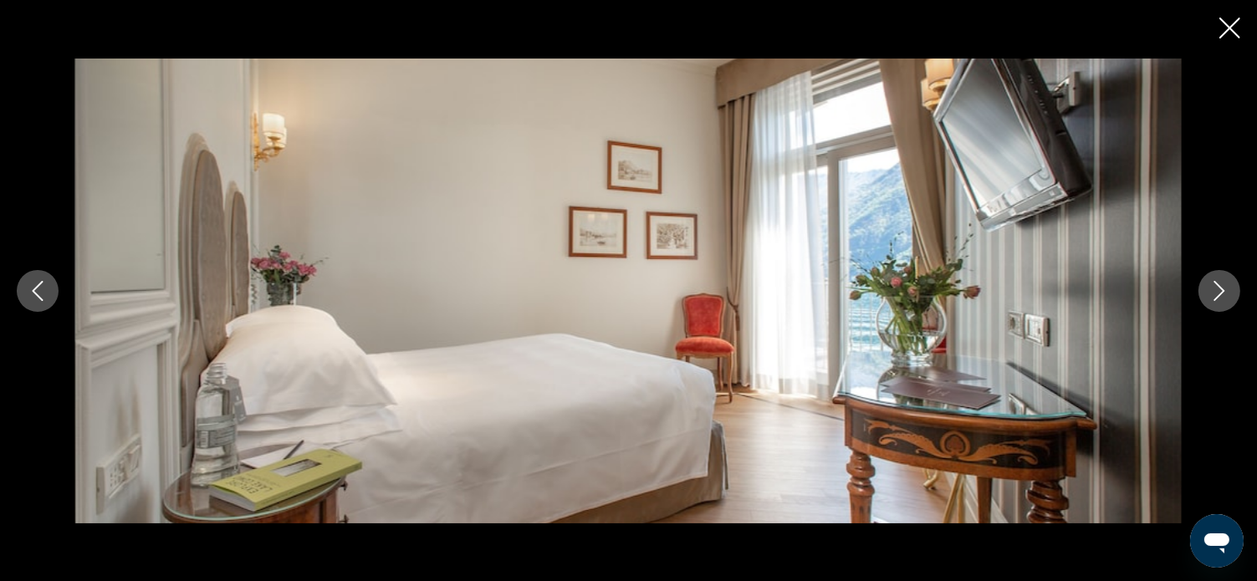
click at [1212, 292] on icon "Next image" at bounding box center [1220, 291] width 20 height 20
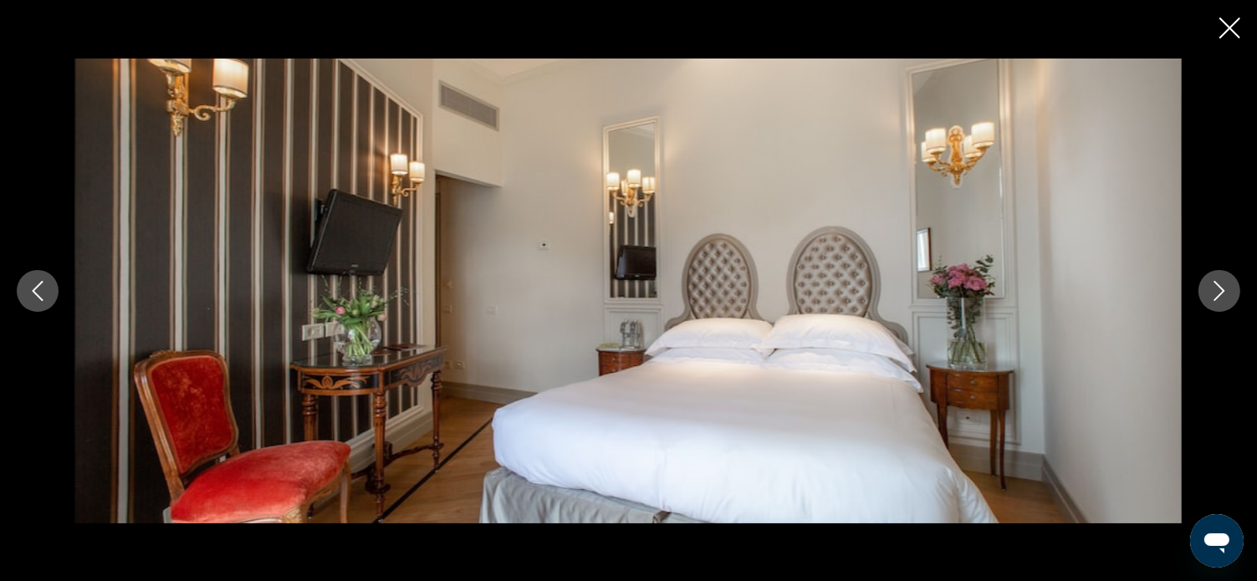
click at [1212, 292] on icon "Next image" at bounding box center [1220, 291] width 20 height 20
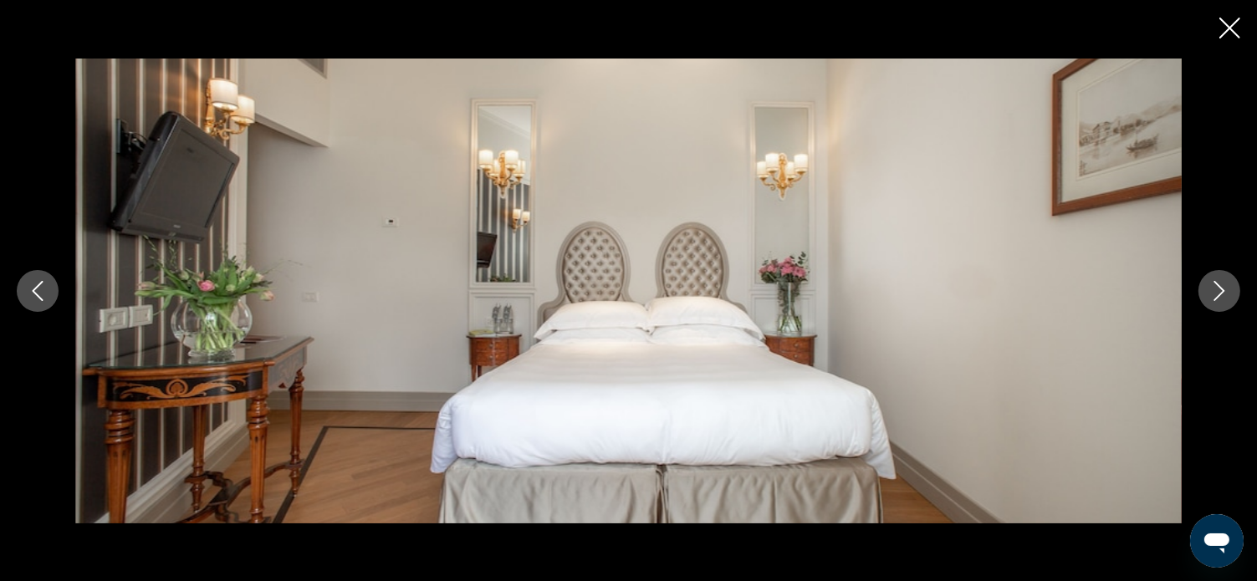
click at [1212, 292] on icon "Next image" at bounding box center [1220, 291] width 20 height 20
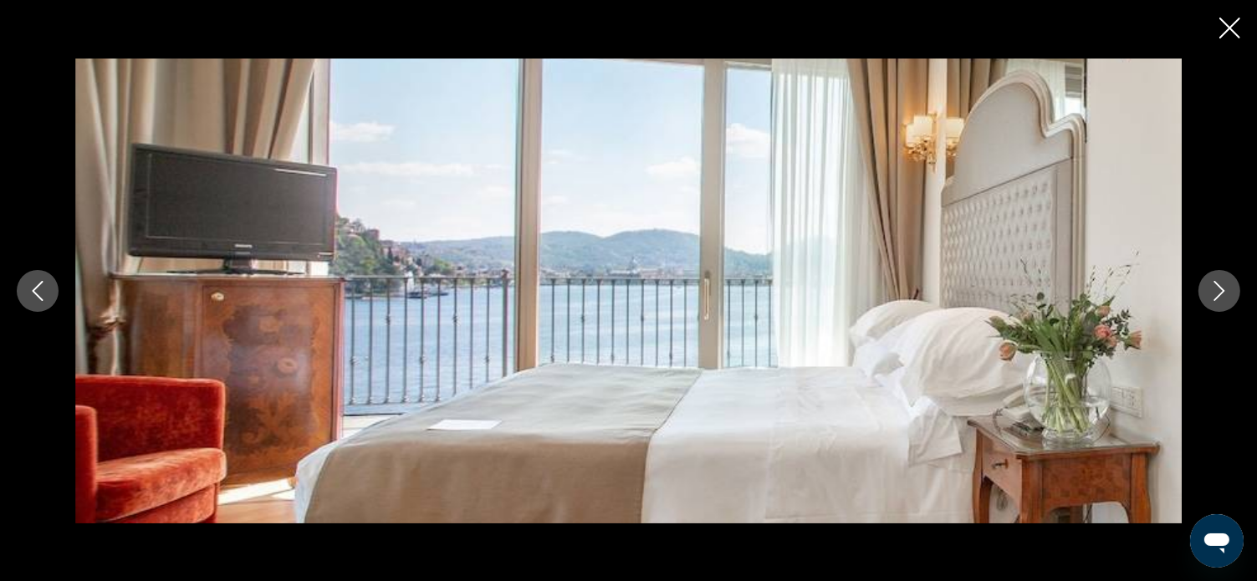
click at [1212, 292] on icon "Next image" at bounding box center [1220, 291] width 20 height 20
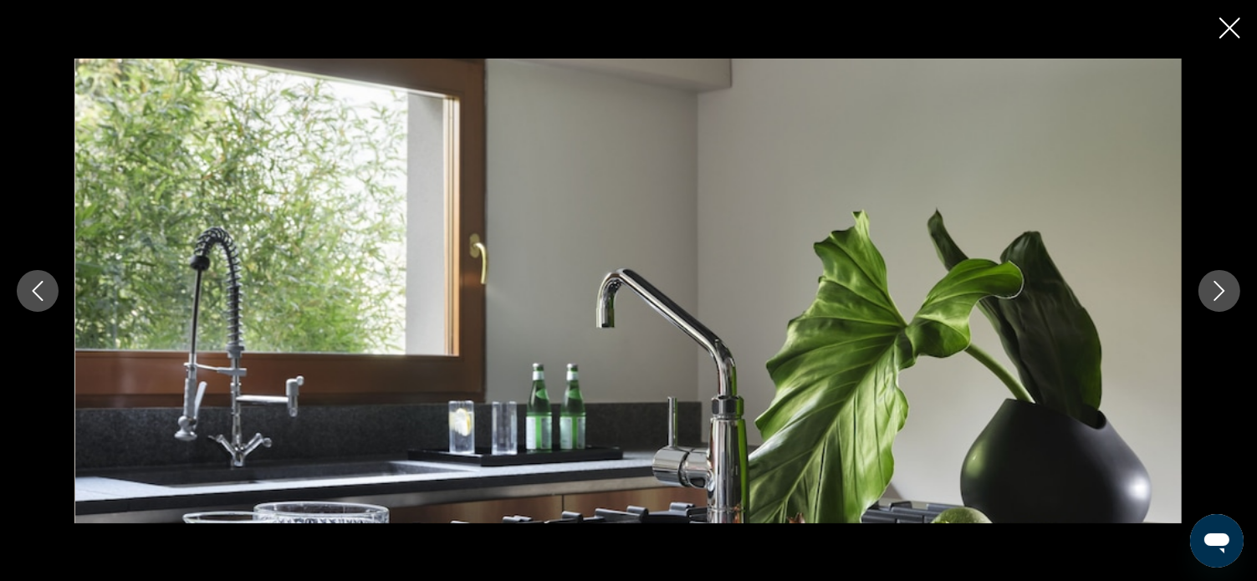
click at [1212, 292] on icon "Next image" at bounding box center [1220, 291] width 20 height 20
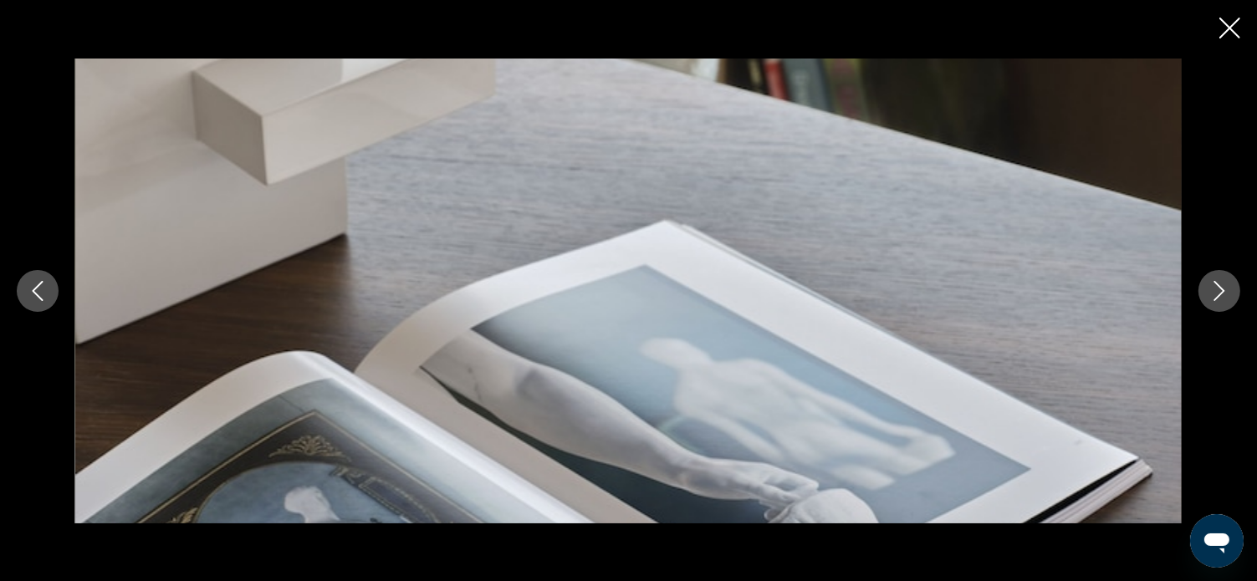
click at [1212, 292] on icon "Next image" at bounding box center [1220, 291] width 20 height 20
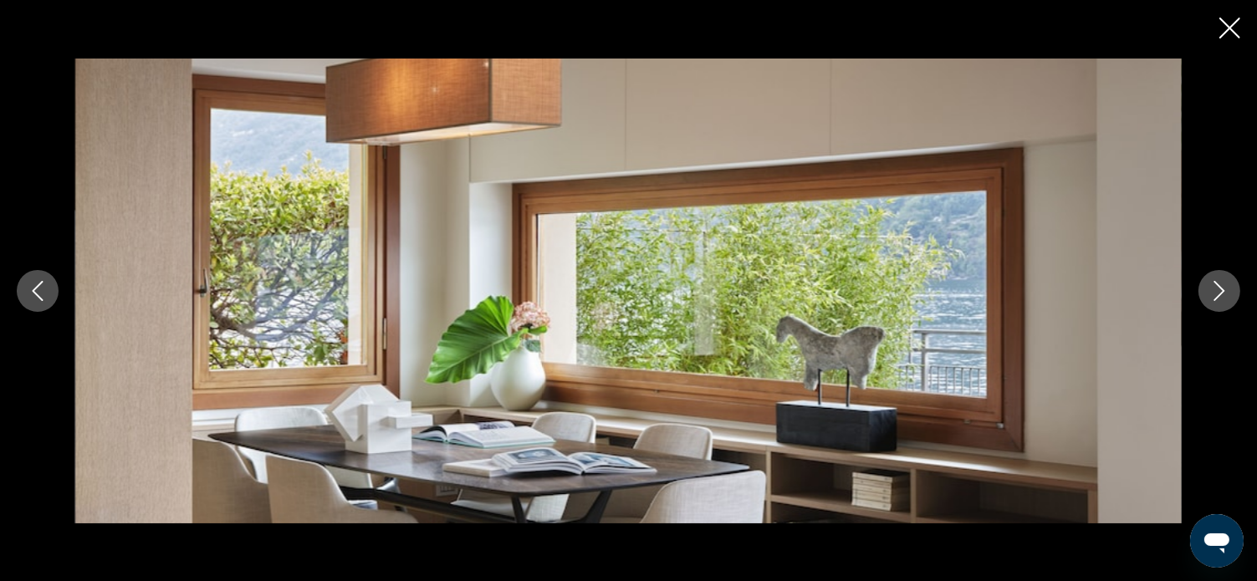
click at [1214, 303] on button "Next image" at bounding box center [1220, 291] width 42 height 42
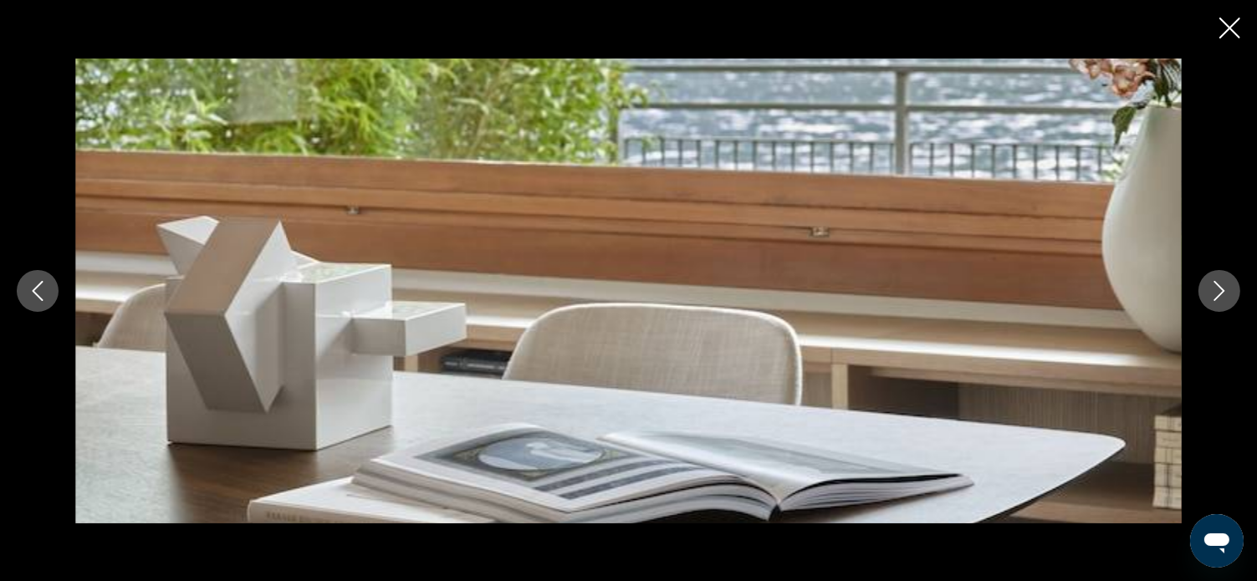
click at [1215, 293] on icon "Next image" at bounding box center [1220, 291] width 20 height 20
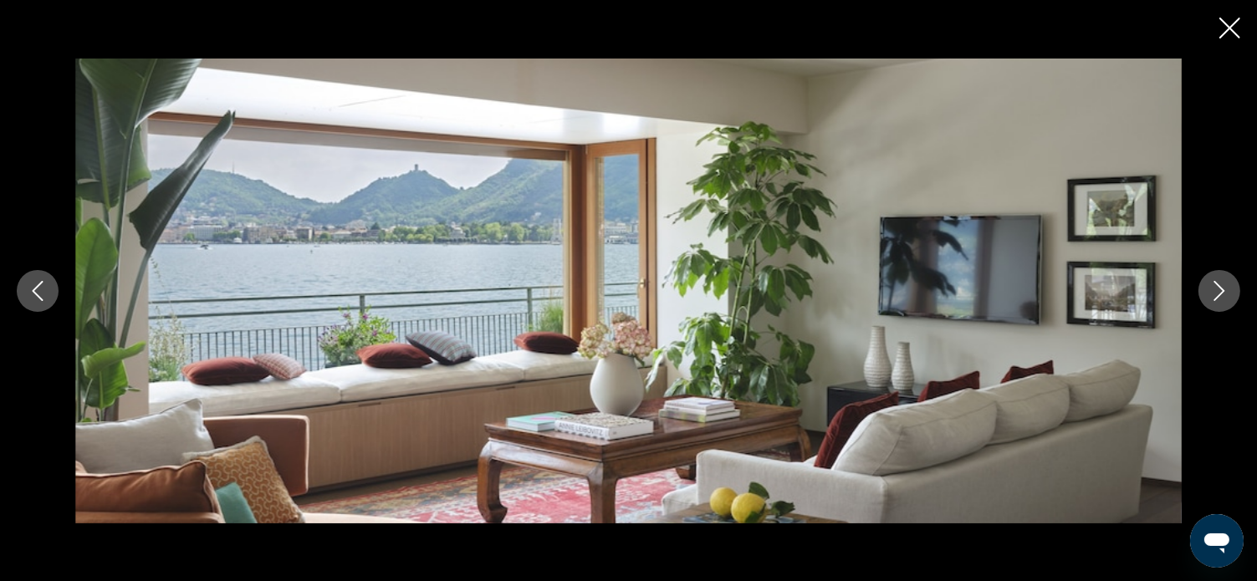
click at [1213, 292] on icon "Next image" at bounding box center [1220, 291] width 20 height 20
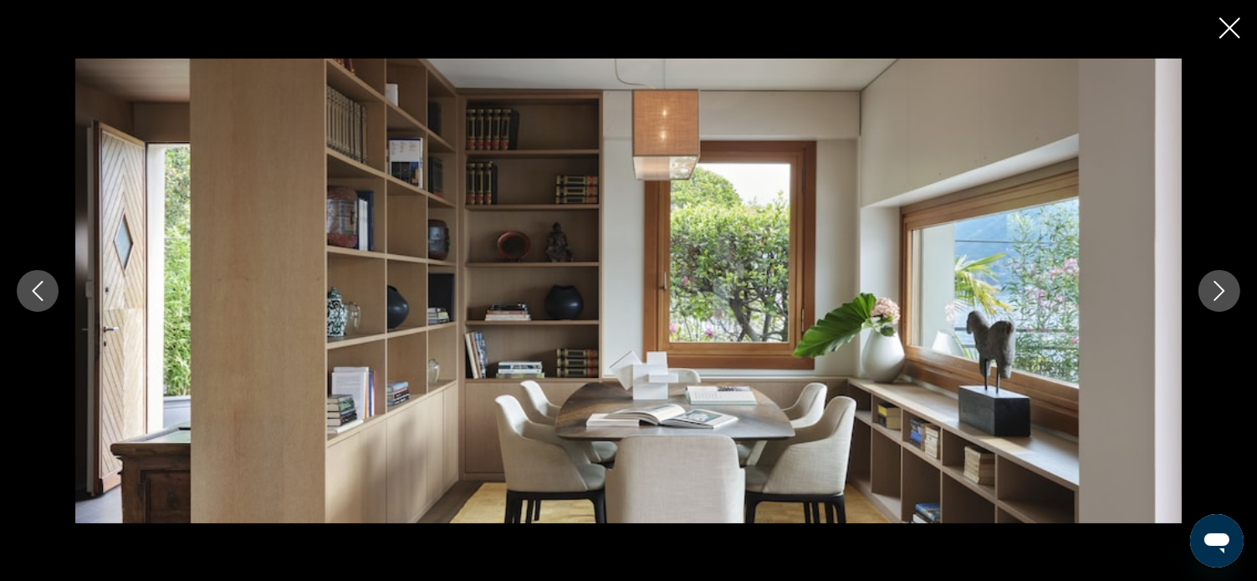
click at [1213, 292] on icon "Next image" at bounding box center [1220, 291] width 20 height 20
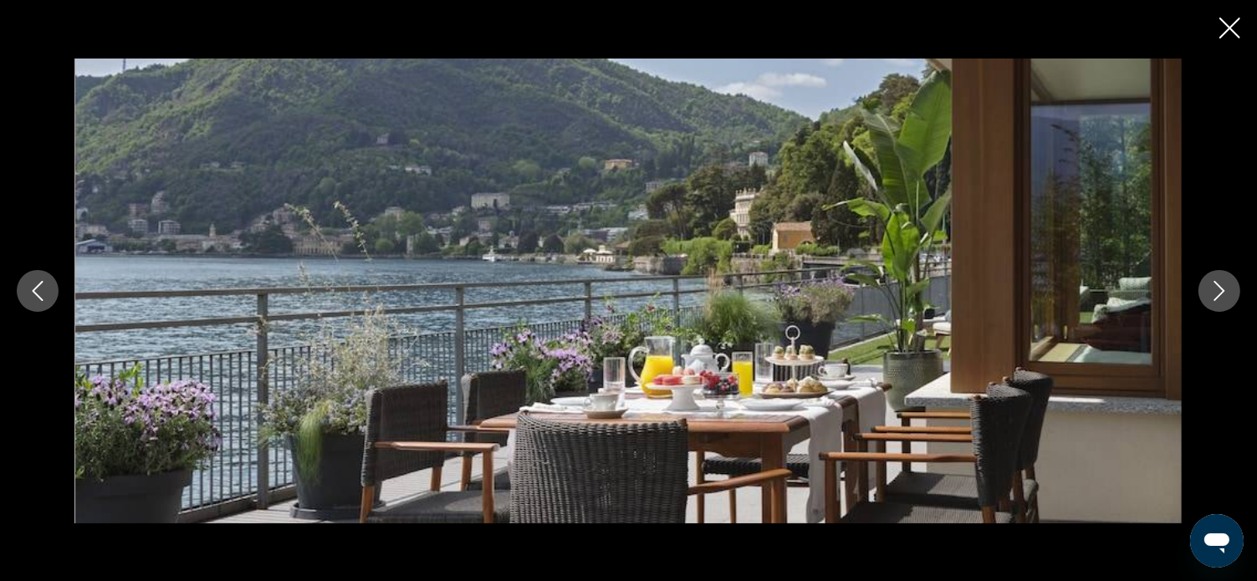
click at [1213, 290] on icon "Next image" at bounding box center [1220, 291] width 20 height 20
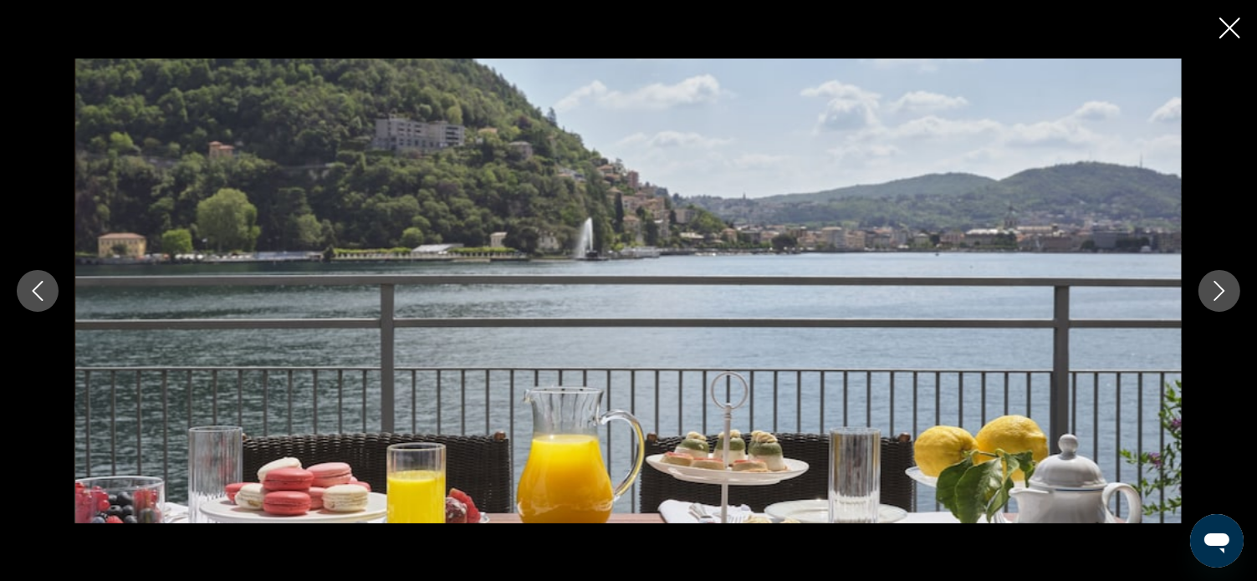
click at [1212, 290] on icon "Next image" at bounding box center [1220, 291] width 20 height 20
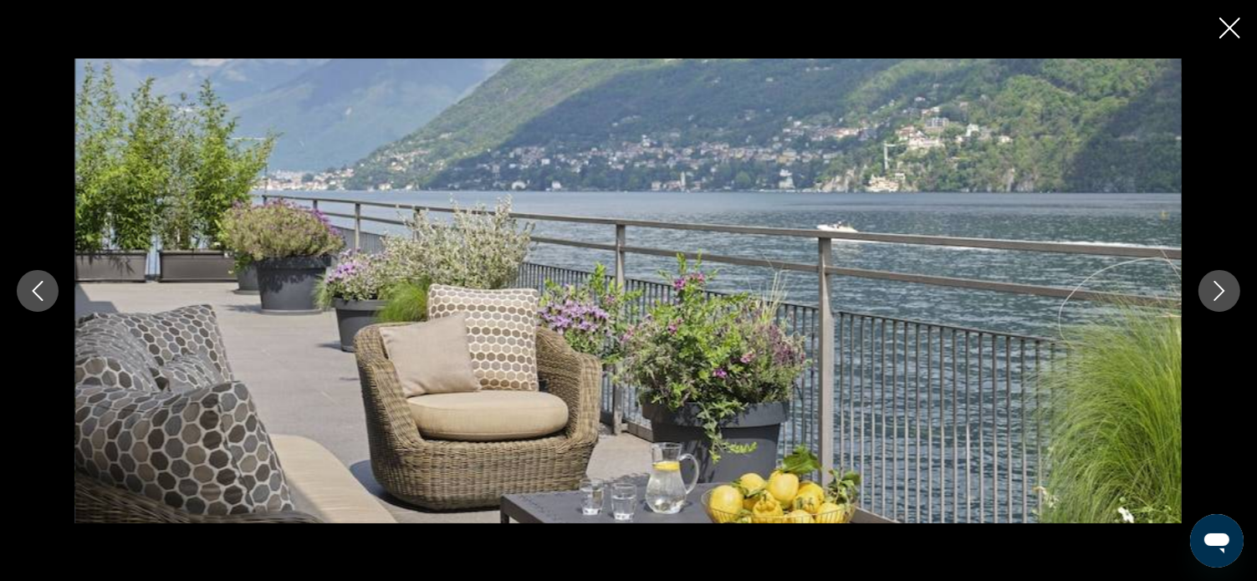
click at [1211, 294] on icon "Next image" at bounding box center [1220, 291] width 20 height 20
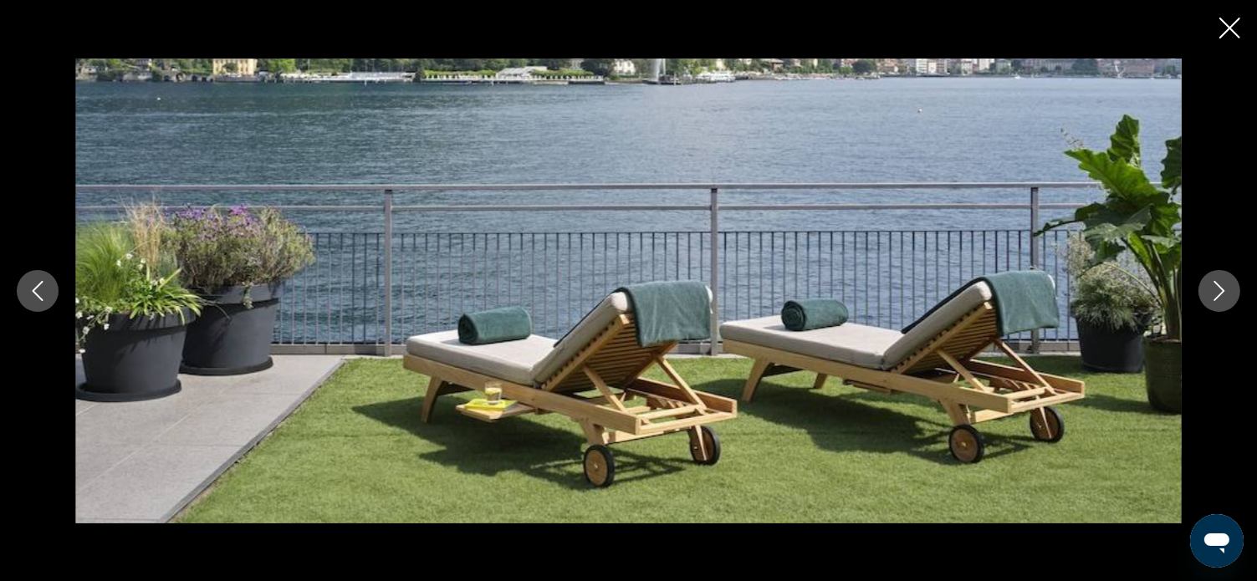
click at [1211, 291] on icon "Next image" at bounding box center [1220, 291] width 20 height 20
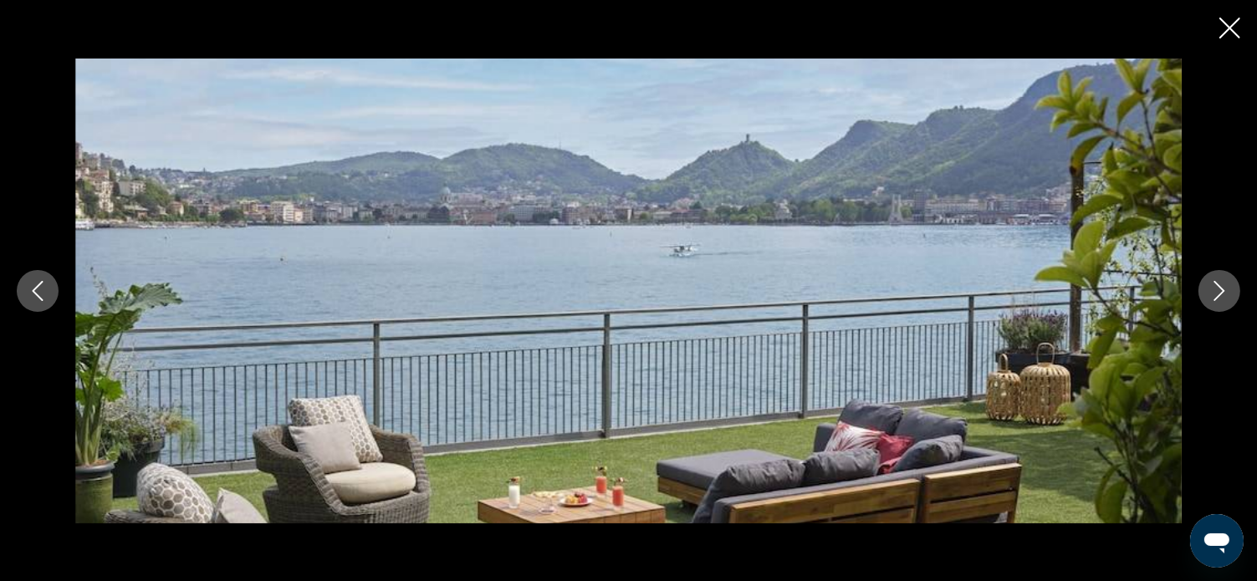
click at [1211, 291] on icon "Next image" at bounding box center [1220, 291] width 20 height 20
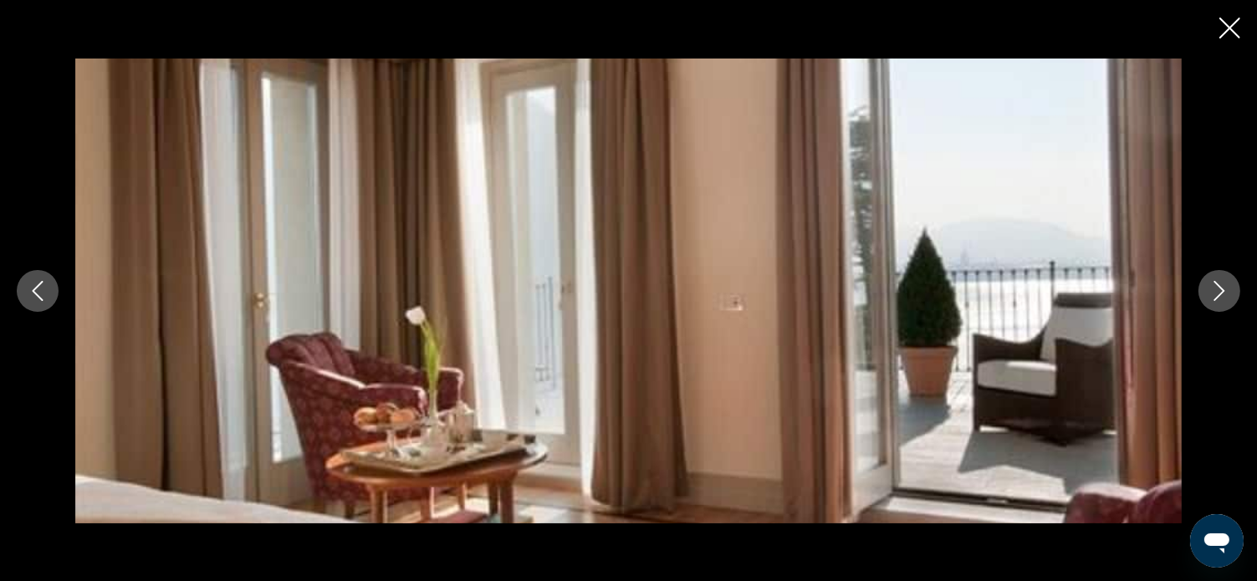
click at [1211, 291] on icon "Next image" at bounding box center [1220, 291] width 20 height 20
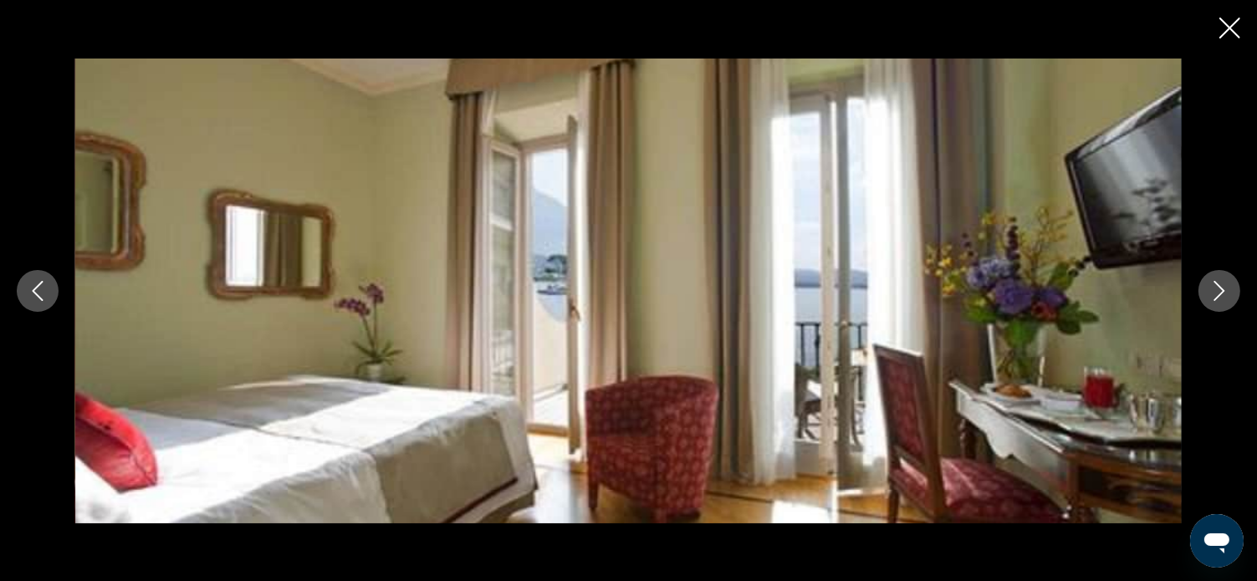
click at [1211, 291] on icon "Next image" at bounding box center [1220, 291] width 20 height 20
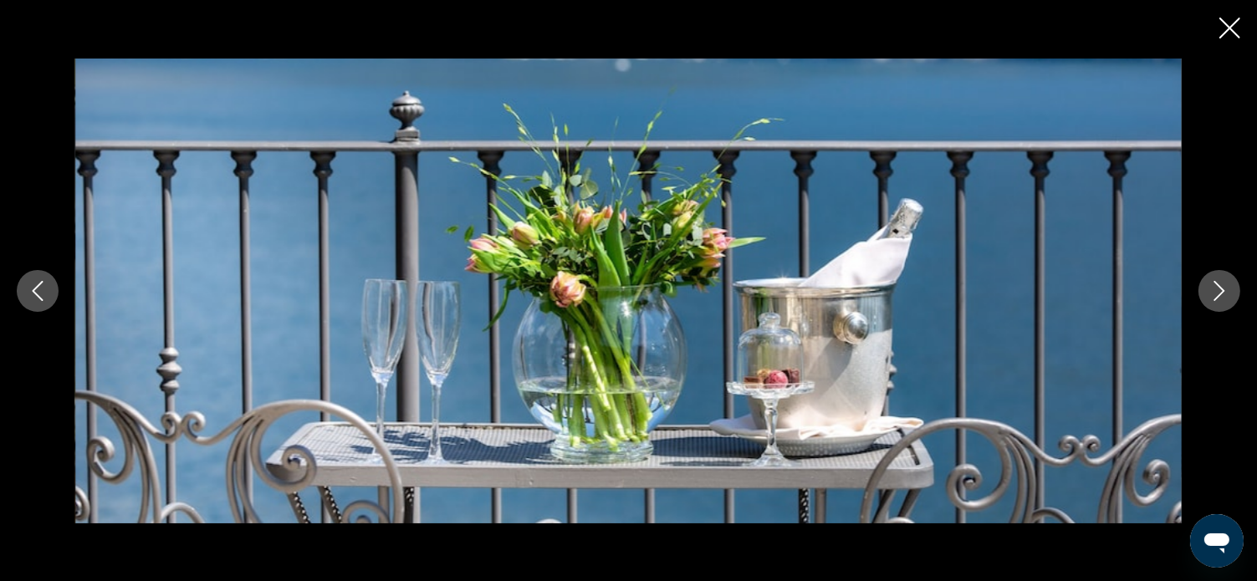
click at [1211, 291] on icon "Next image" at bounding box center [1220, 291] width 20 height 20
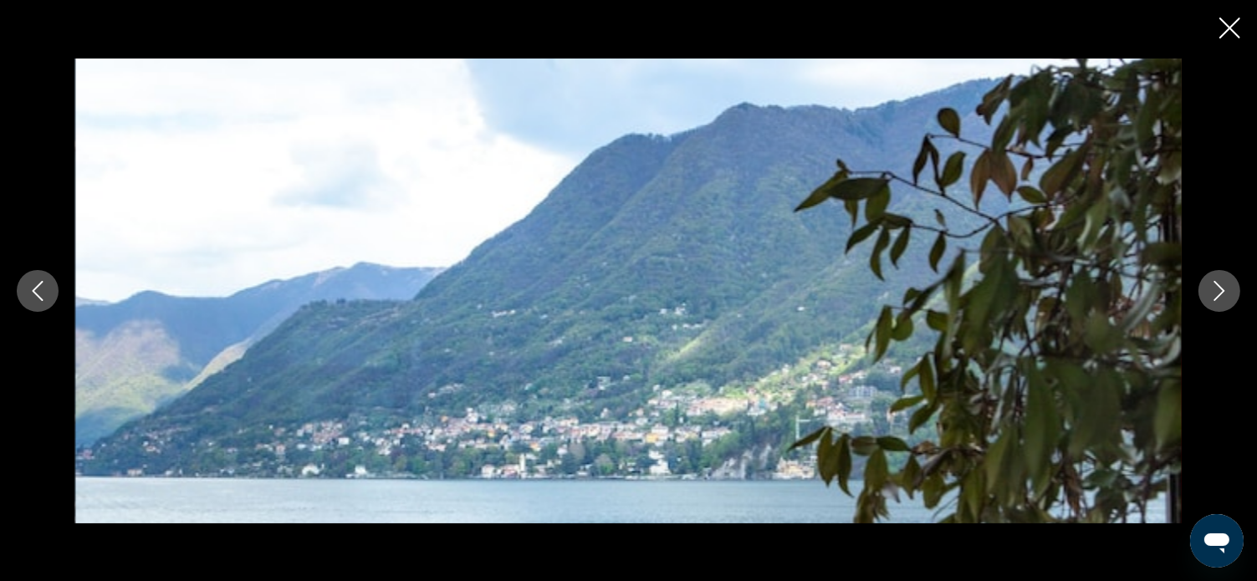
click at [1211, 291] on icon "Next image" at bounding box center [1220, 291] width 20 height 20
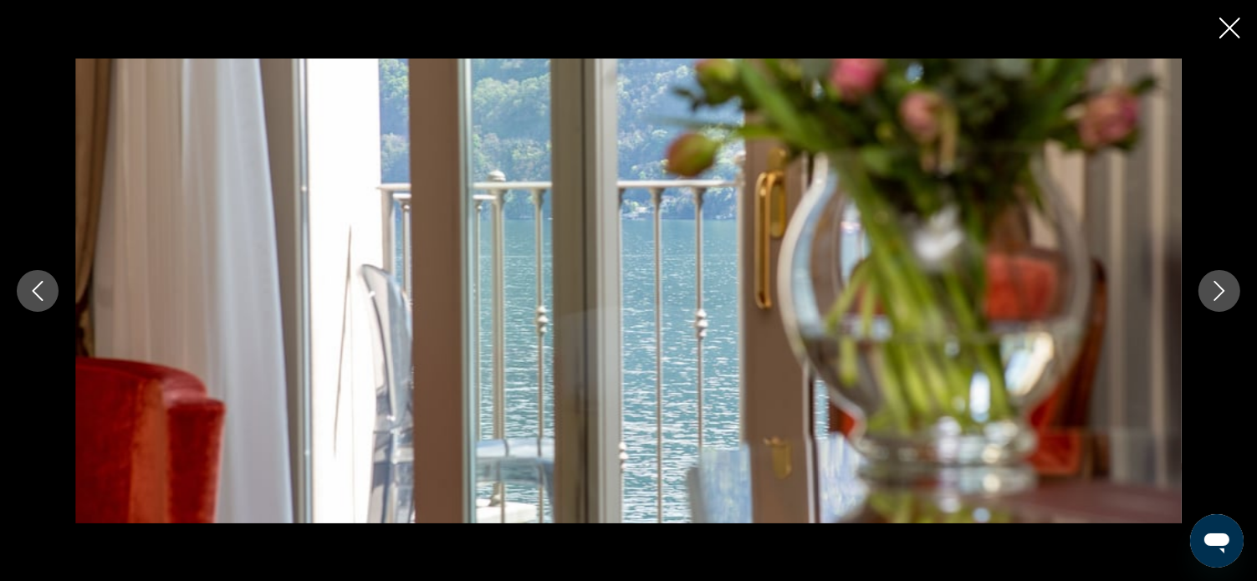
click at [1228, 29] on icon "Close slideshow" at bounding box center [1230, 28] width 21 height 21
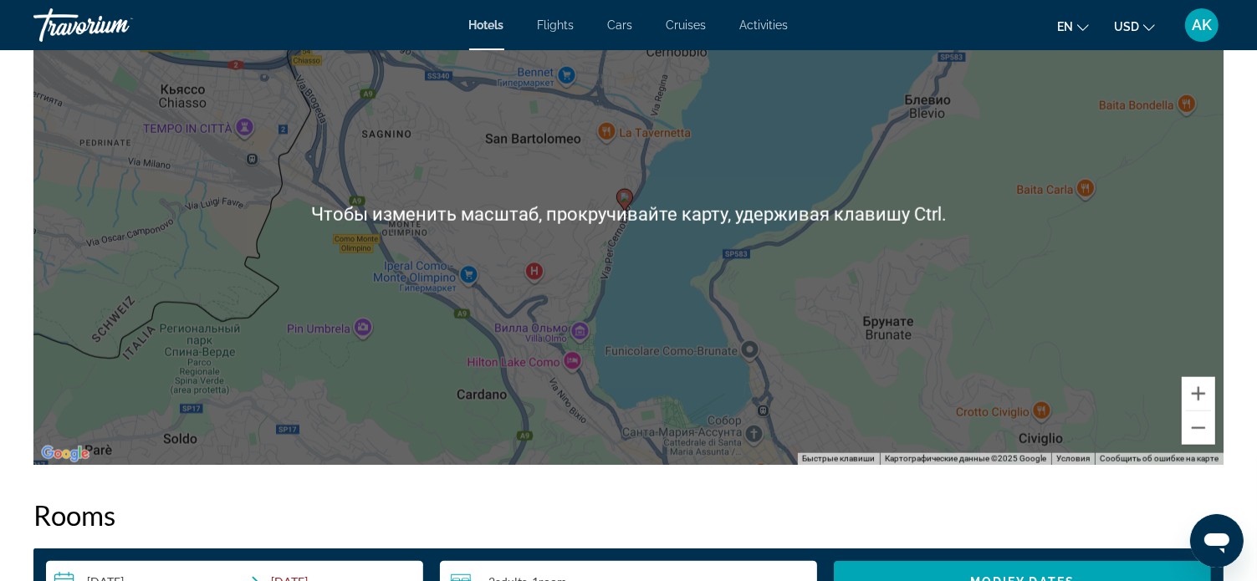
scroll to position [1673, 0]
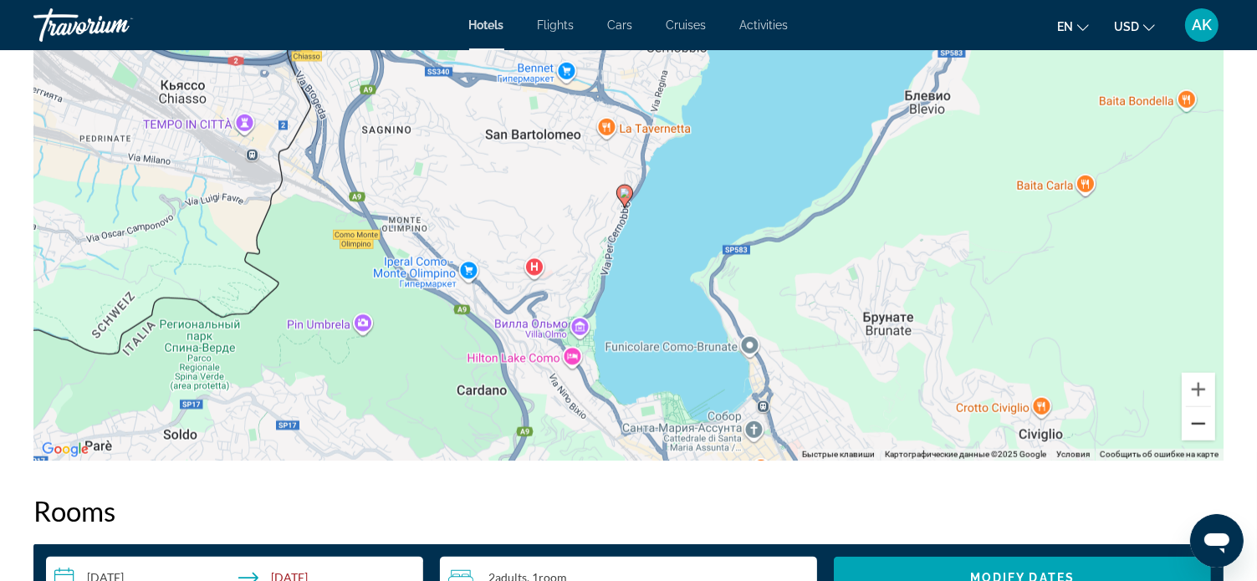
click at [1200, 422] on button "Уменьшить" at bounding box center [1198, 423] width 33 height 33
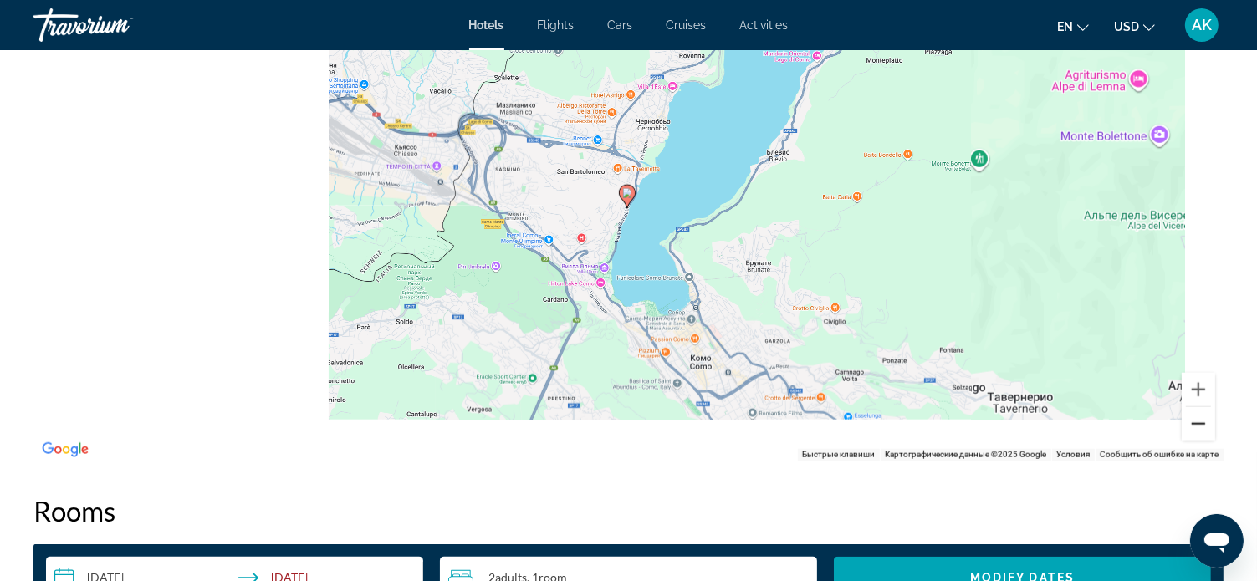
click at [1198, 421] on button "Уменьшить" at bounding box center [1198, 423] width 33 height 33
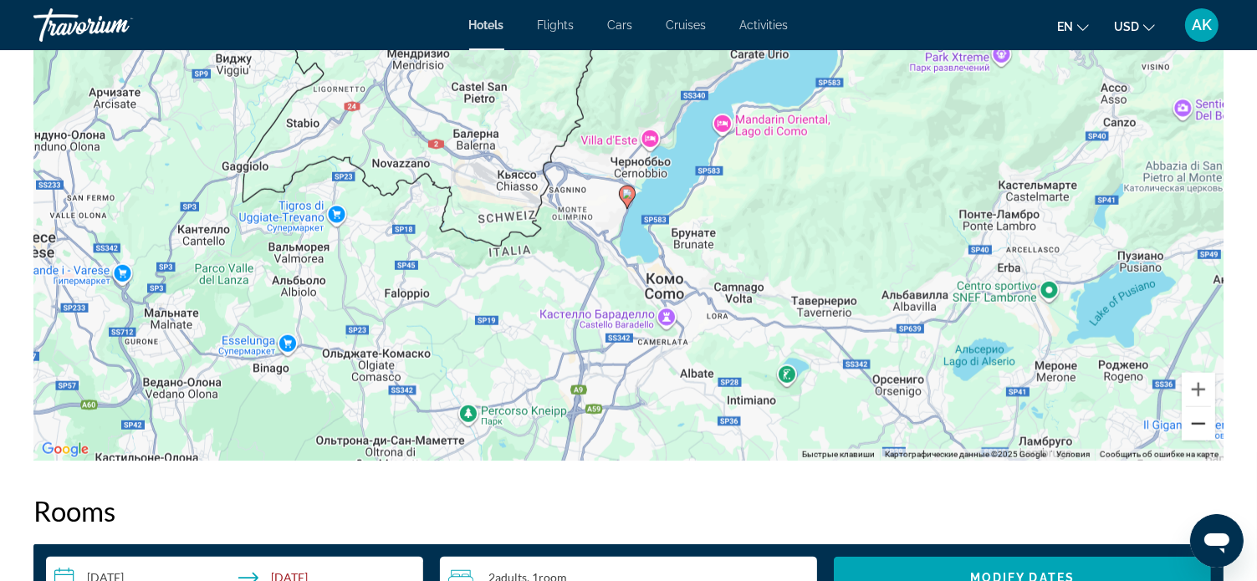
click at [1198, 421] on button "Уменьшить" at bounding box center [1198, 423] width 33 height 33
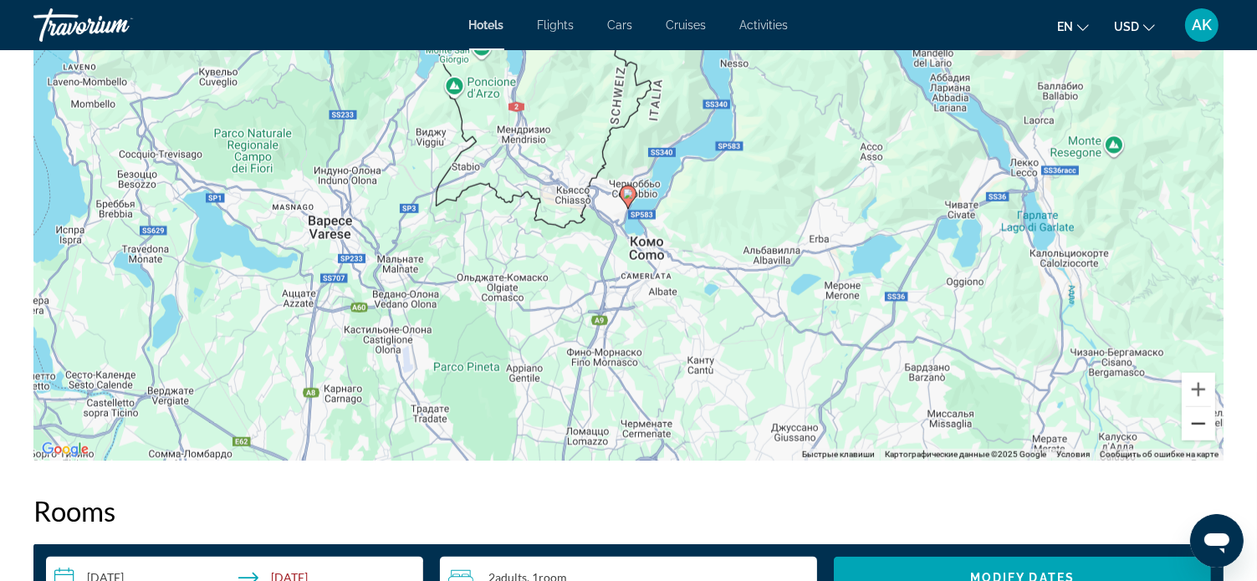
click at [1198, 421] on button "Уменьшить" at bounding box center [1198, 423] width 33 height 33
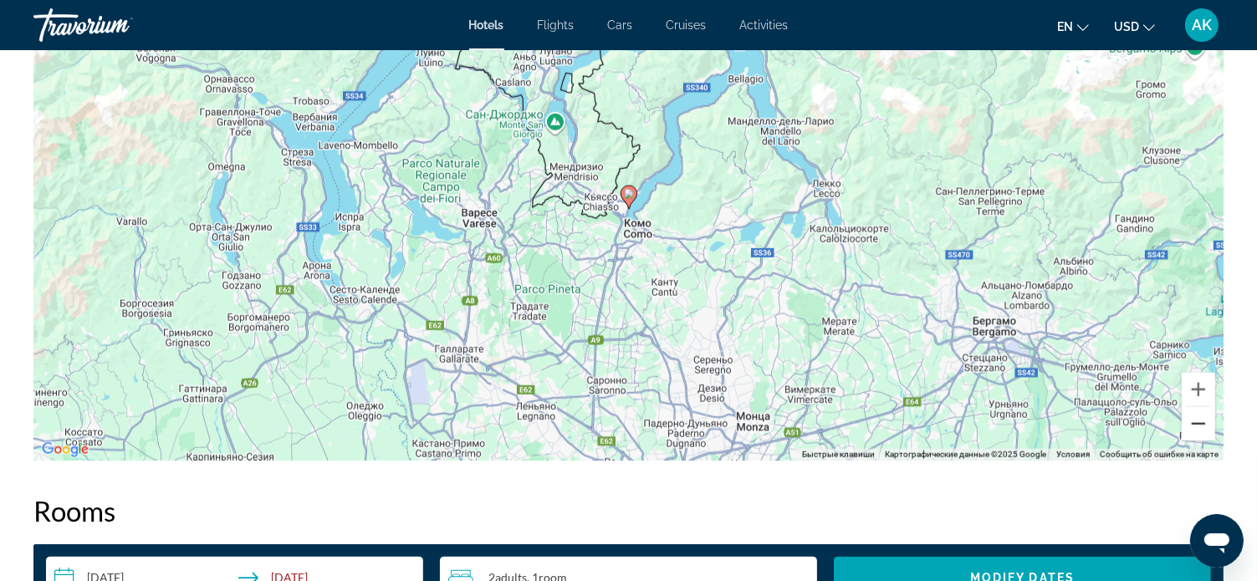
click at [1195, 421] on button "Уменьшить" at bounding box center [1198, 423] width 33 height 33
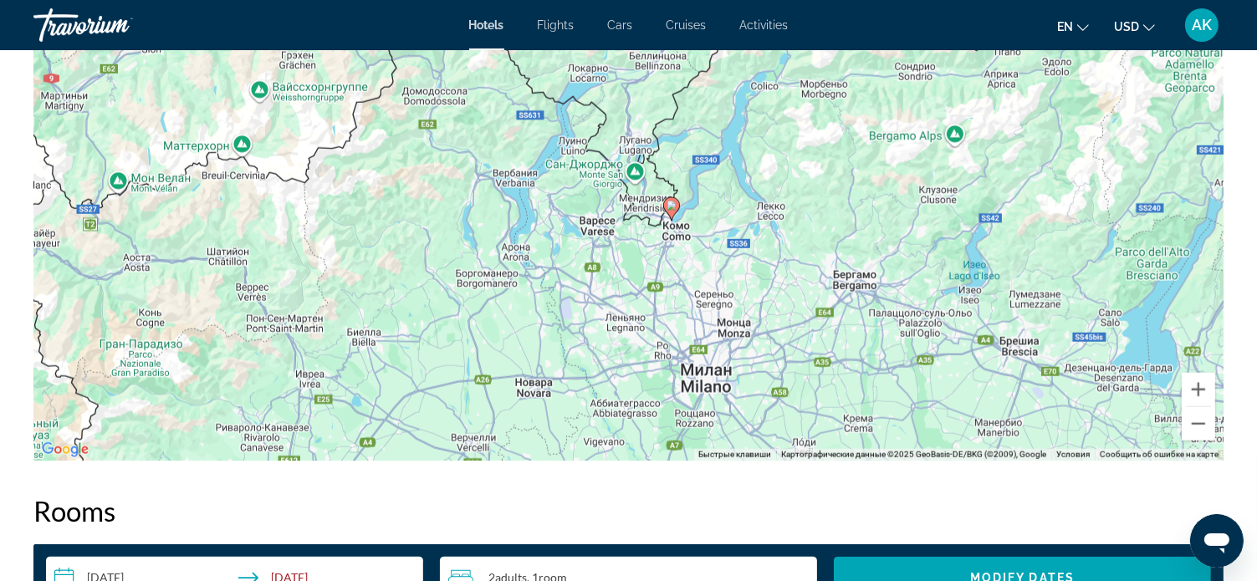
drag, startPoint x: 775, startPoint y: 194, endPoint x: 810, endPoint y: 183, distance: 36.8
click at [810, 183] on div "Чтобы активировать перетаскивание с помощью клавиатуры, нажмите Alt + Ввод. Пос…" at bounding box center [628, 210] width 1190 height 502
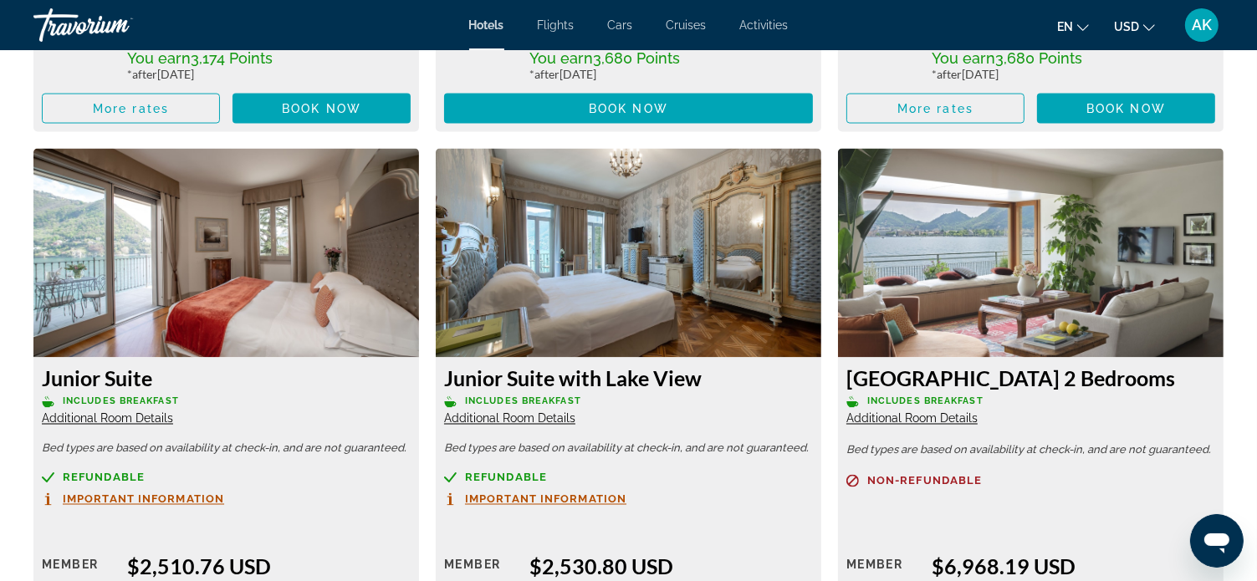
scroll to position [2844, 0]
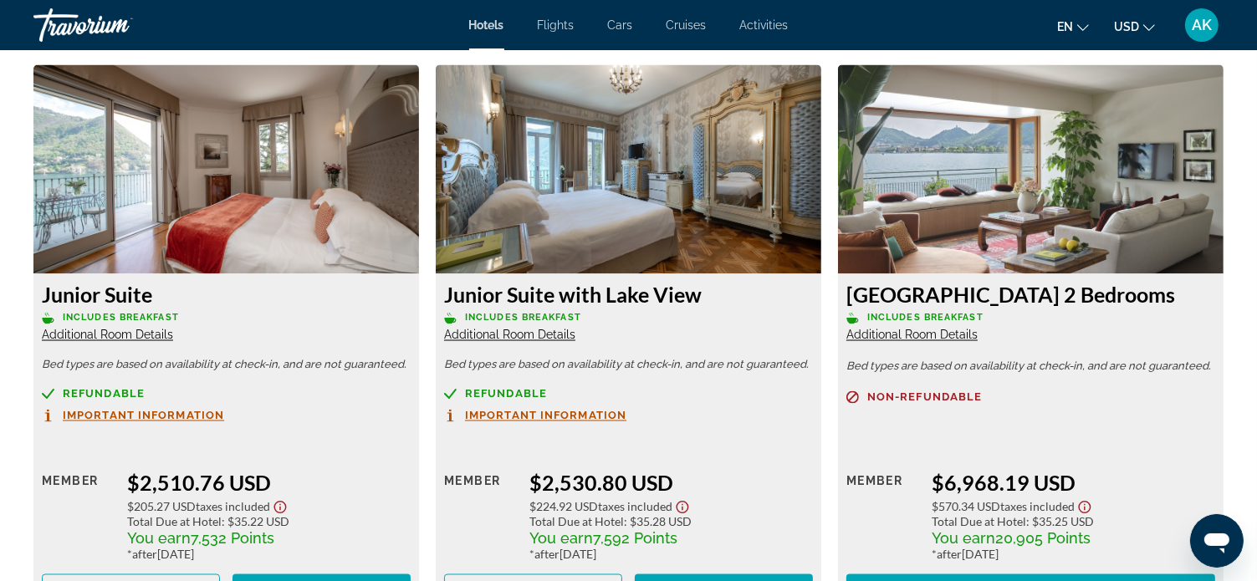
click at [525, 335] on span "Additional Room Details" at bounding box center [509, 335] width 131 height 13
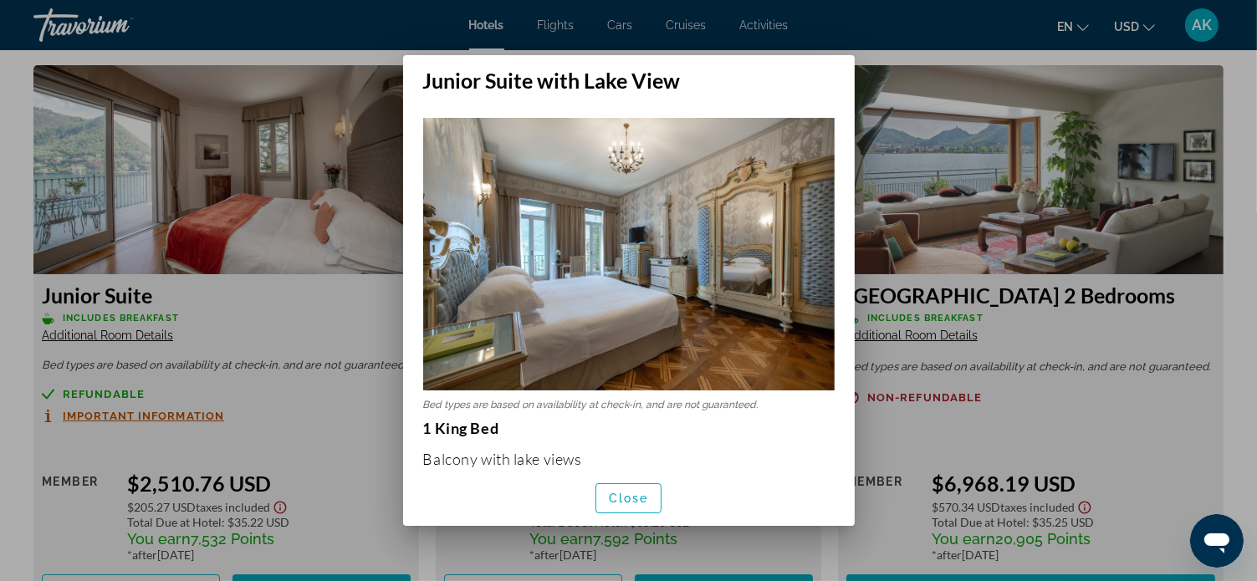
scroll to position [0, 0]
click at [362, 309] on div at bounding box center [628, 290] width 1257 height 581
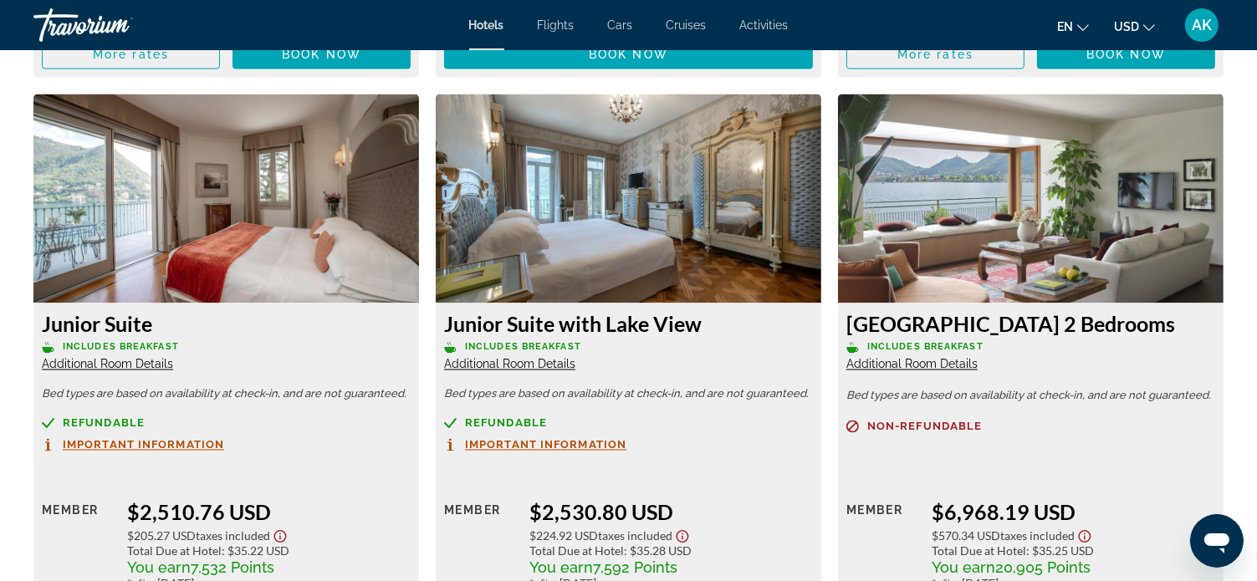
scroll to position [2844, 0]
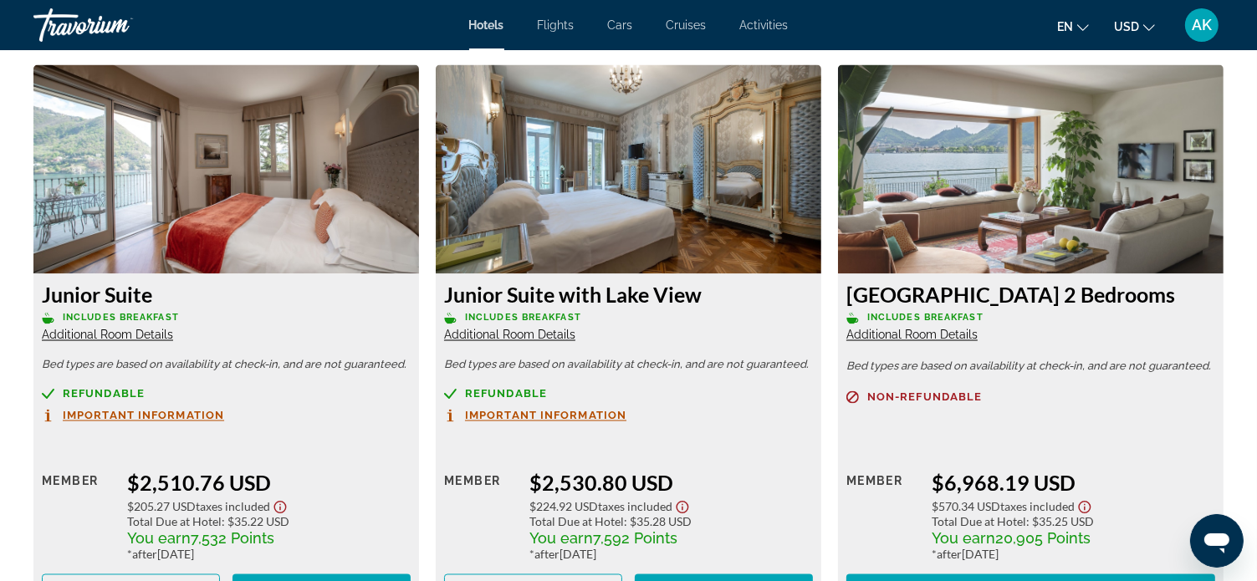
click at [592, 414] on span "Important Information" at bounding box center [545, 416] width 161 height 11
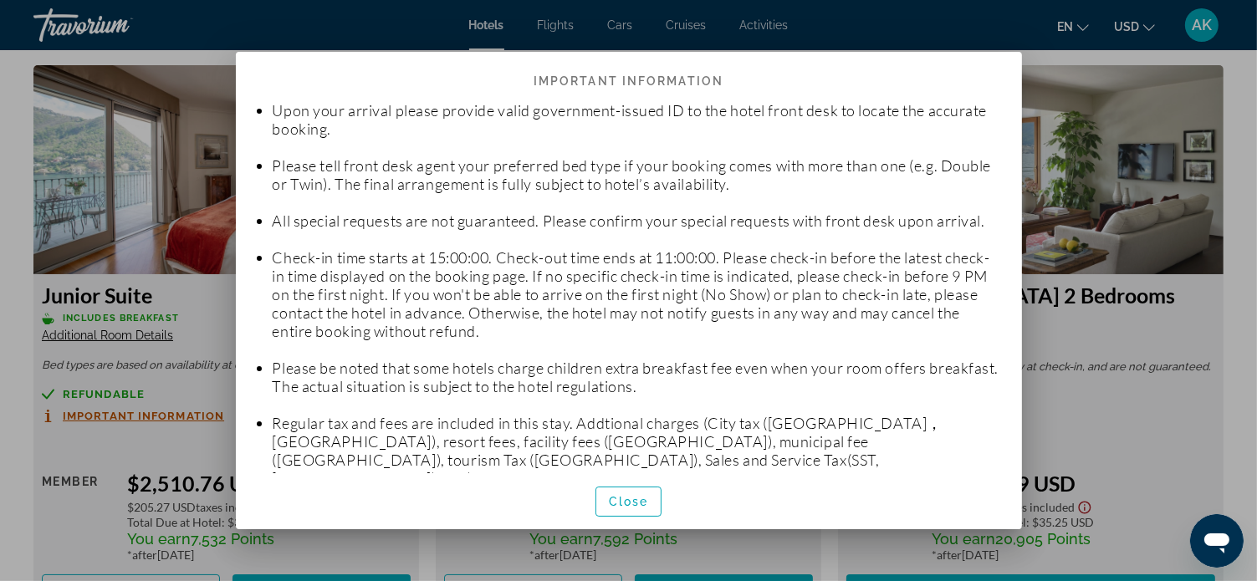
scroll to position [0, 0]
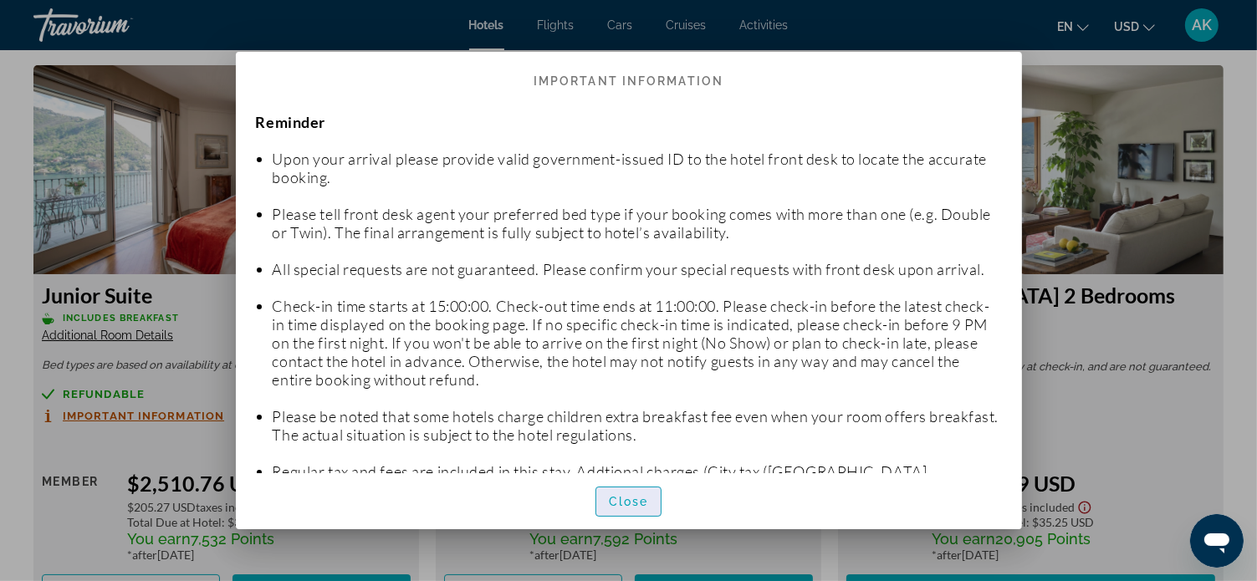
click at [622, 500] on span "Close" at bounding box center [629, 501] width 40 height 13
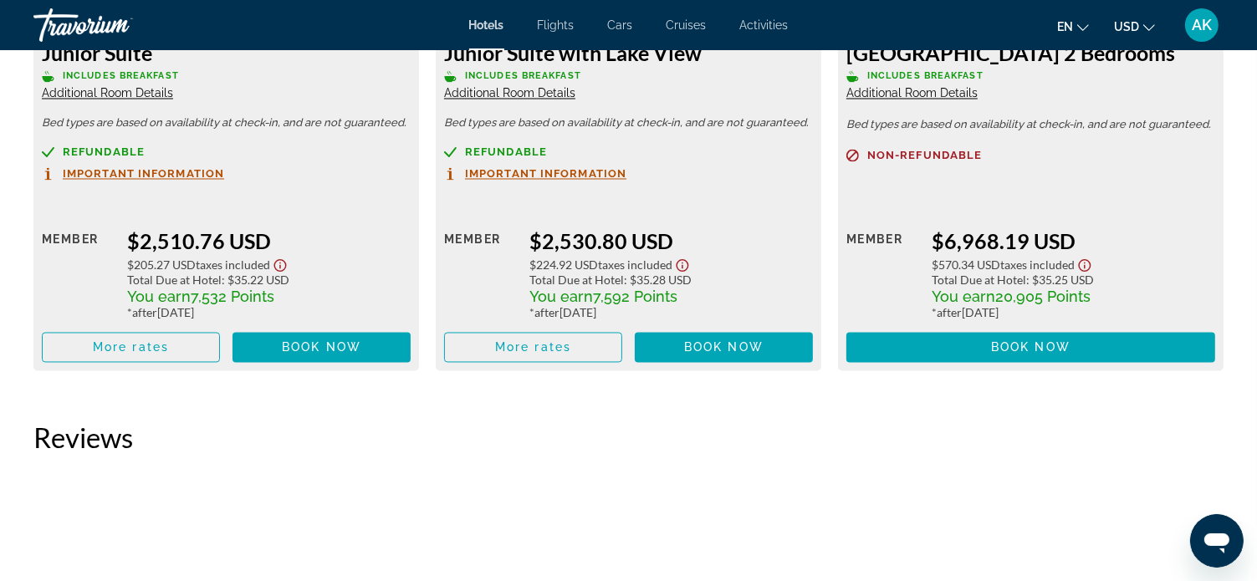
scroll to position [3095, 0]
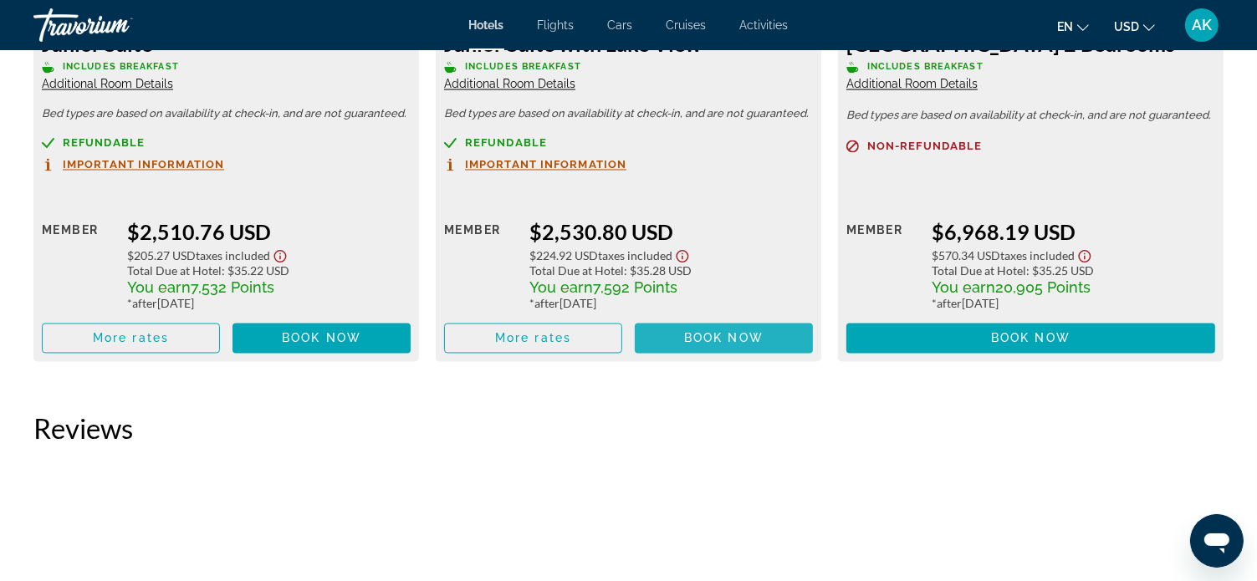
click at [675, 336] on span "Main content" at bounding box center [724, 339] width 178 height 40
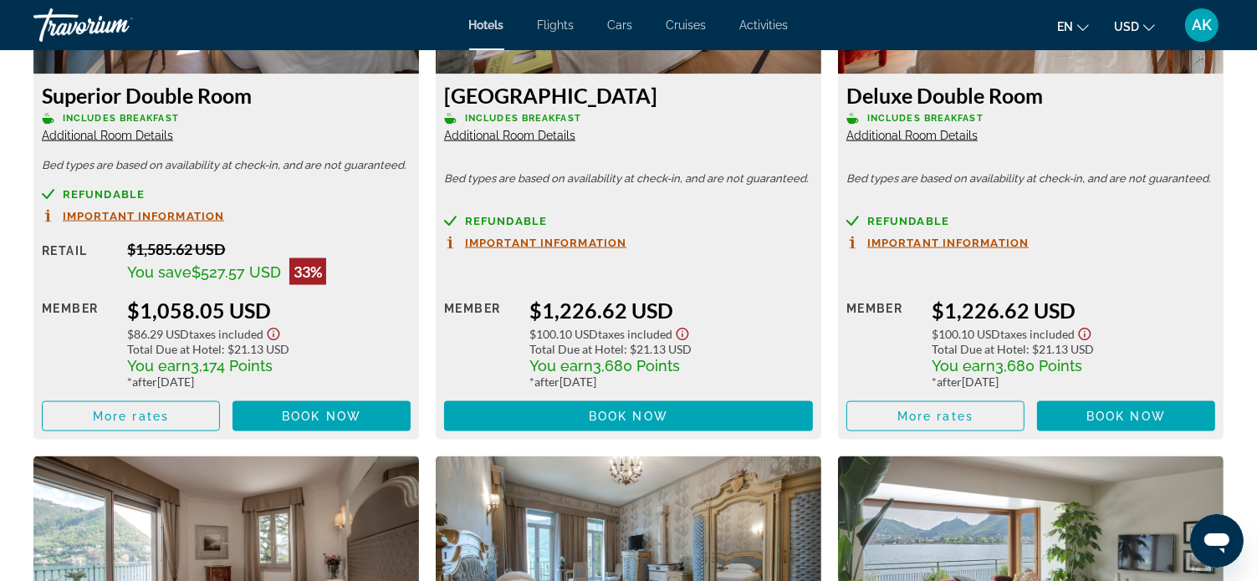
scroll to position [2426, 0]
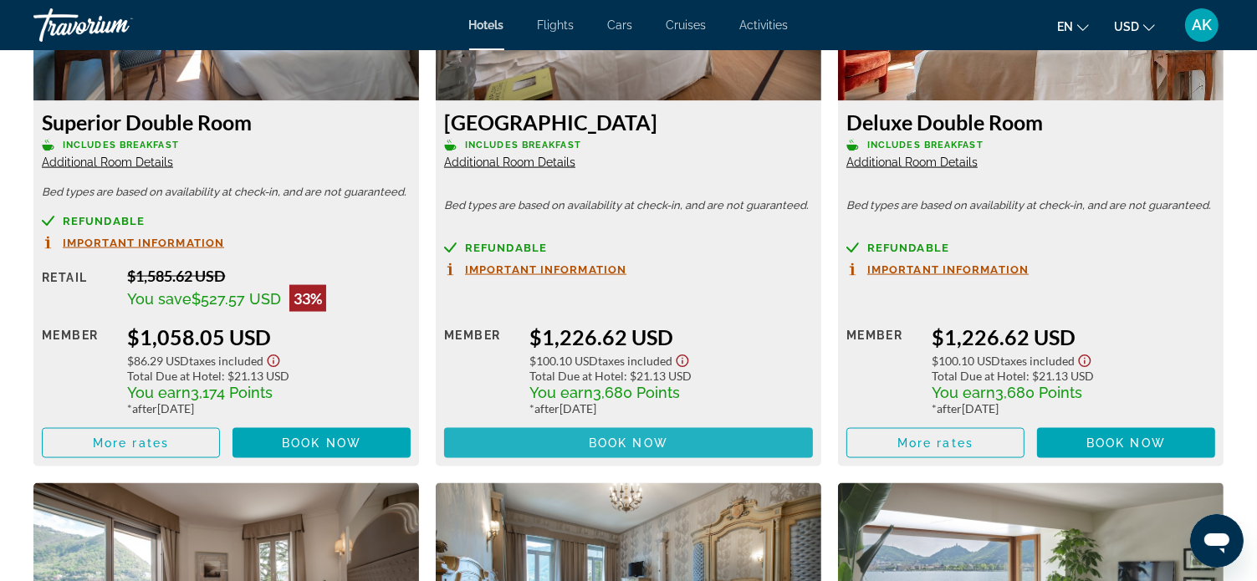
click at [598, 437] on span "Book now" at bounding box center [628, 443] width 79 height 13
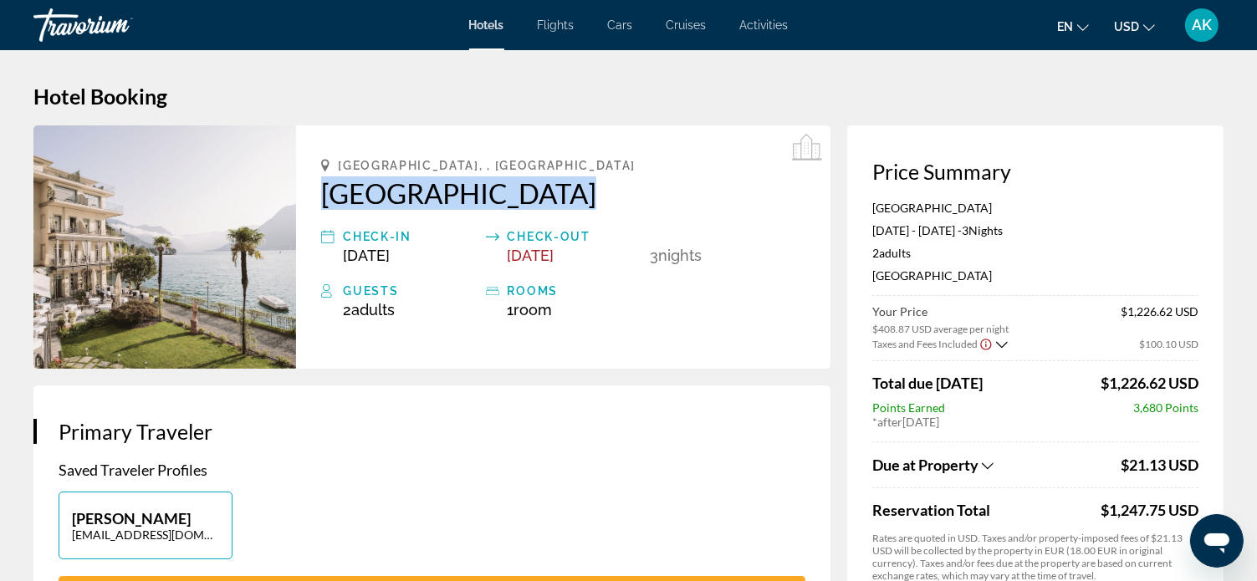
drag, startPoint x: 311, startPoint y: 188, endPoint x: 515, endPoint y: 203, distance: 204.7
click at [515, 203] on div "Como, , Italy Hotel Villa Flori Check-in Oct 31, 2025 Check-out Nov 3, 2025 3 N…" at bounding box center [563, 246] width 535 height 243
copy h2 "[GEOGRAPHIC_DATA]"
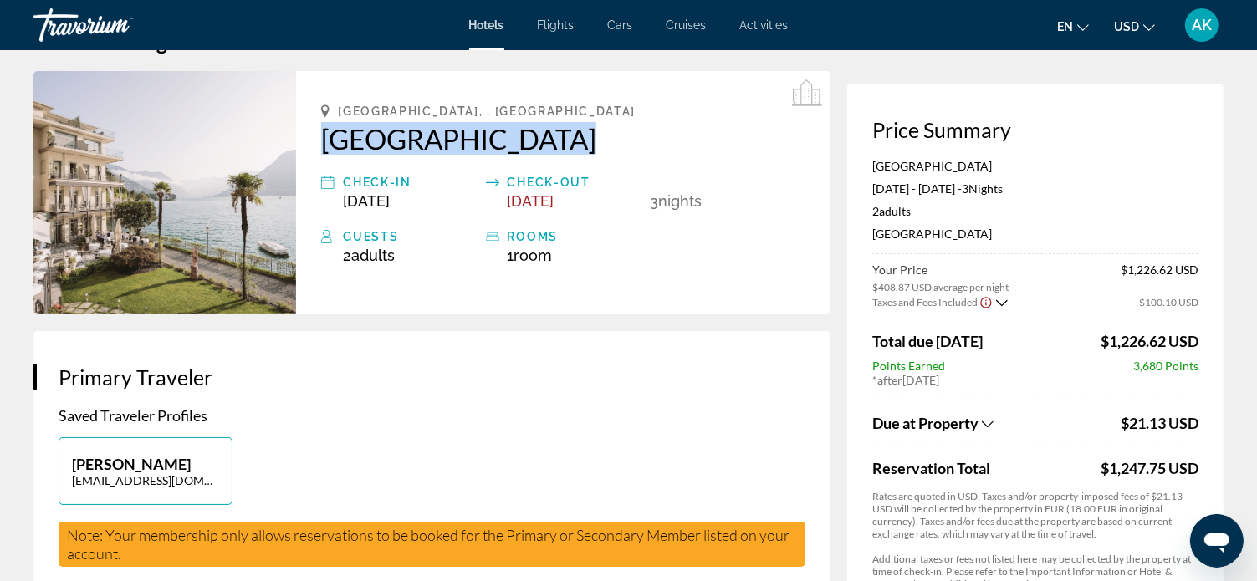
scroll to position [84, 0]
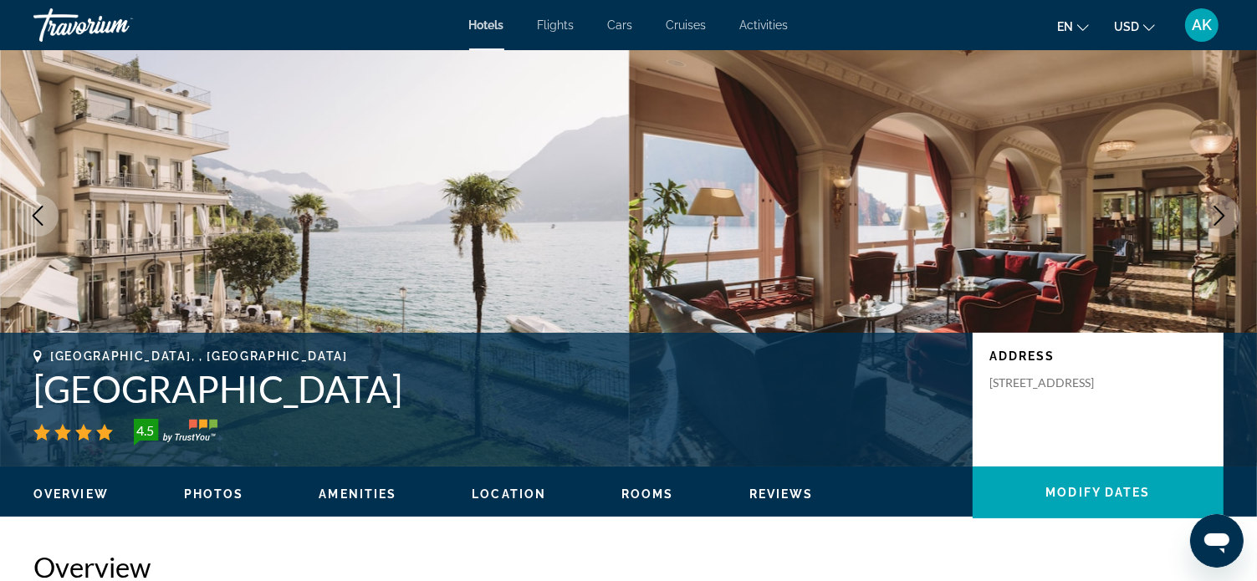
scroll to position [167, 0]
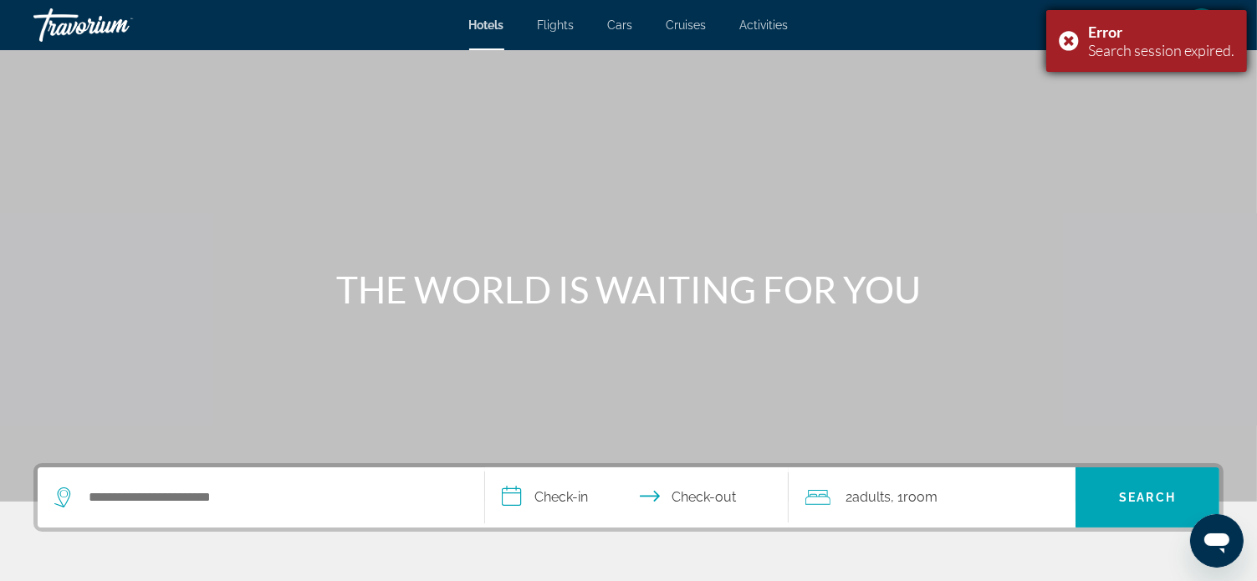
click at [1067, 39] on div "Error Search session expired." at bounding box center [1147, 41] width 201 height 62
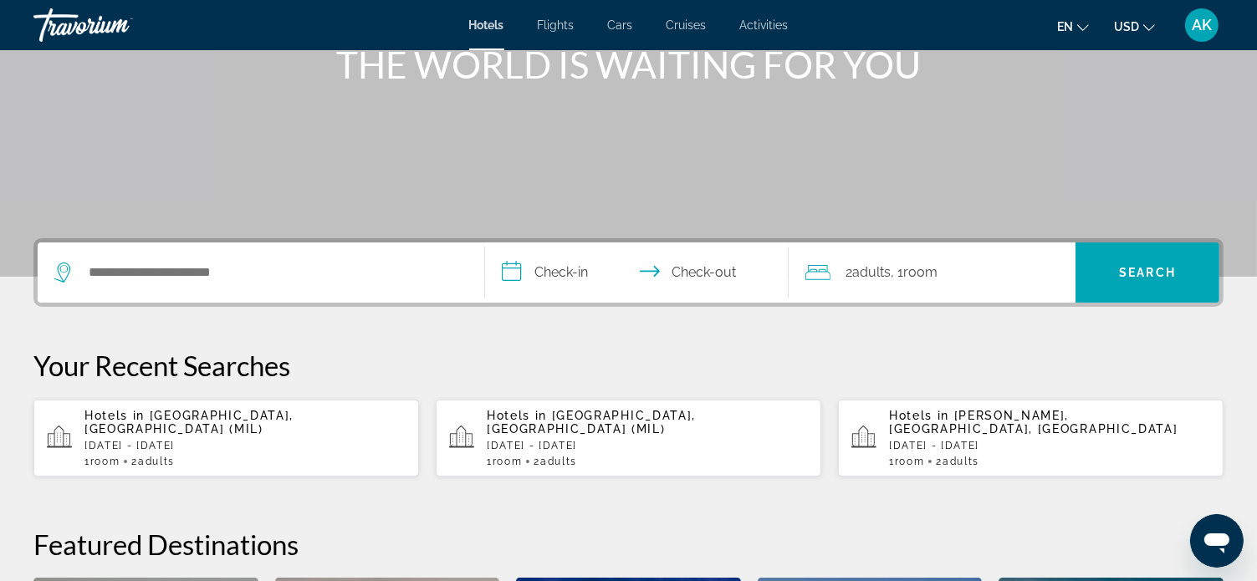
scroll to position [251, 0]
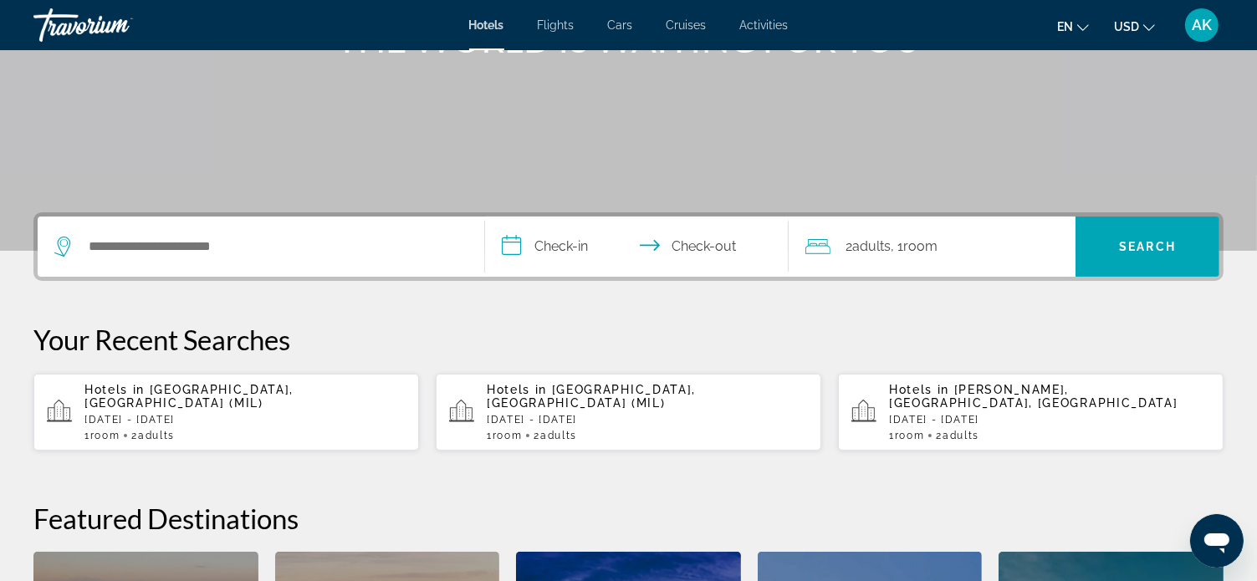
click at [238, 391] on span "[GEOGRAPHIC_DATA], [GEOGRAPHIC_DATA] (MIL)" at bounding box center [188, 396] width 209 height 27
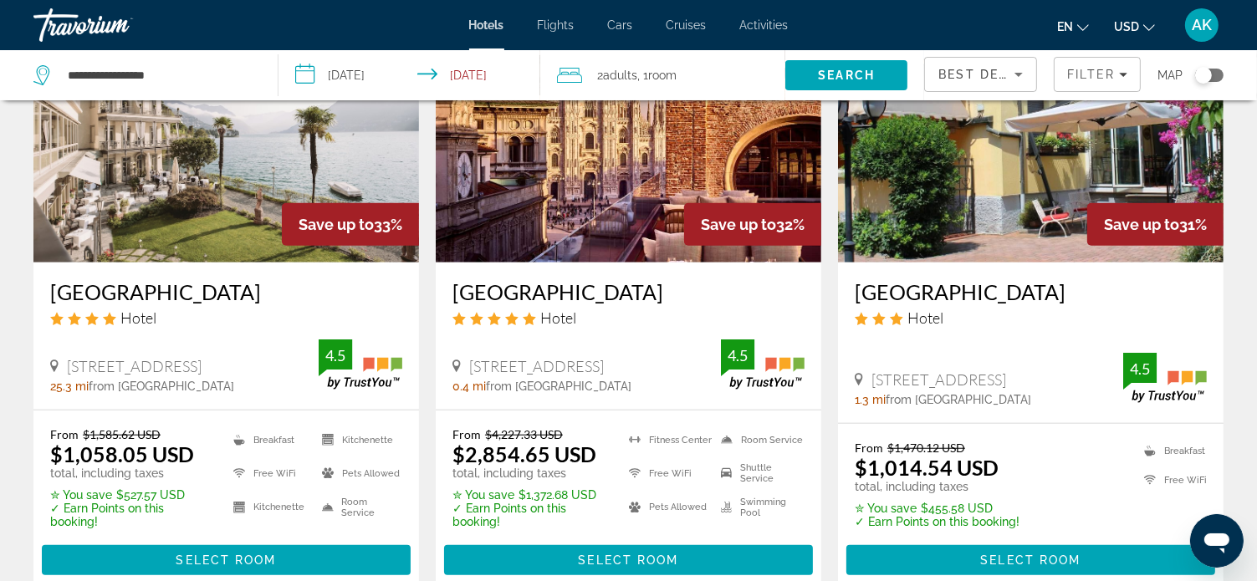
scroll to position [1422, 0]
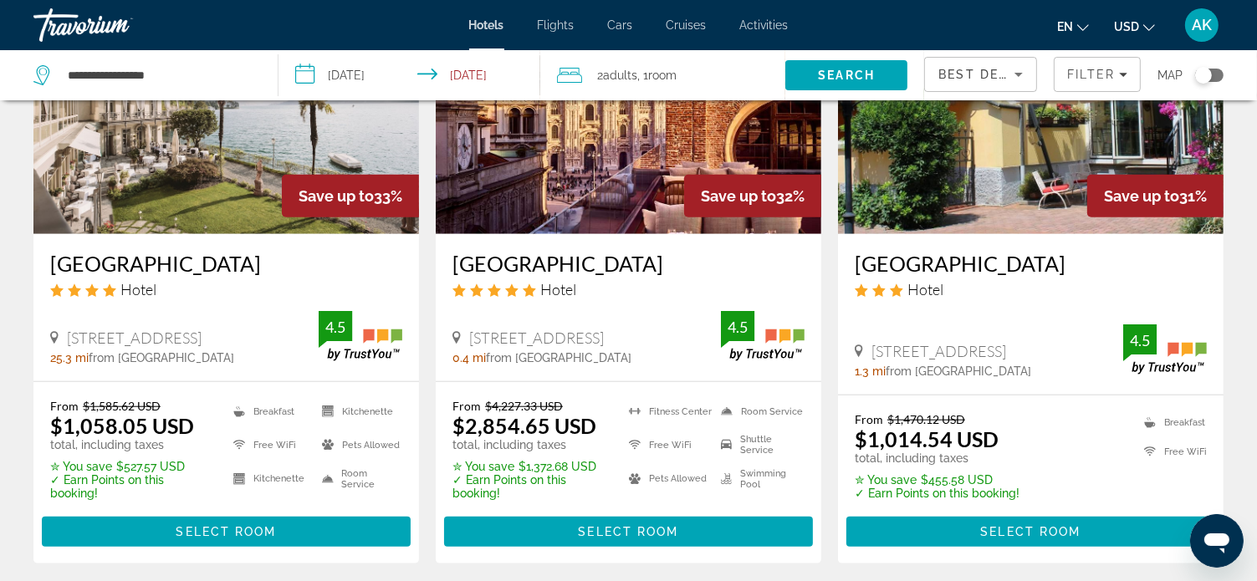
click at [251, 202] on img "Main content" at bounding box center [226, 101] width 386 height 268
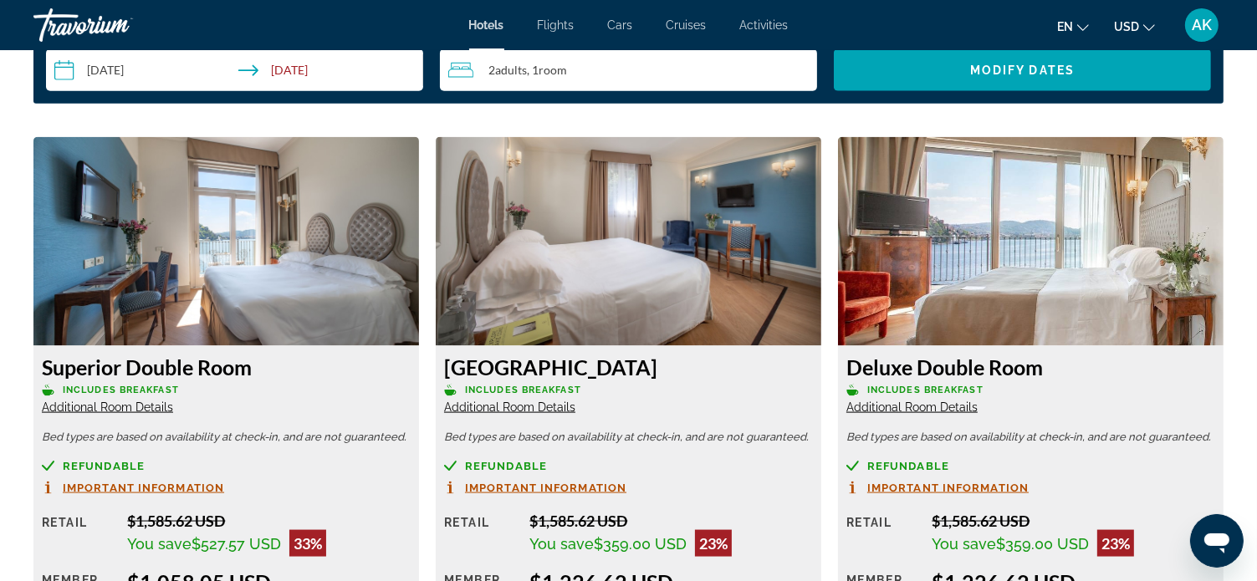
scroll to position [2175, 0]
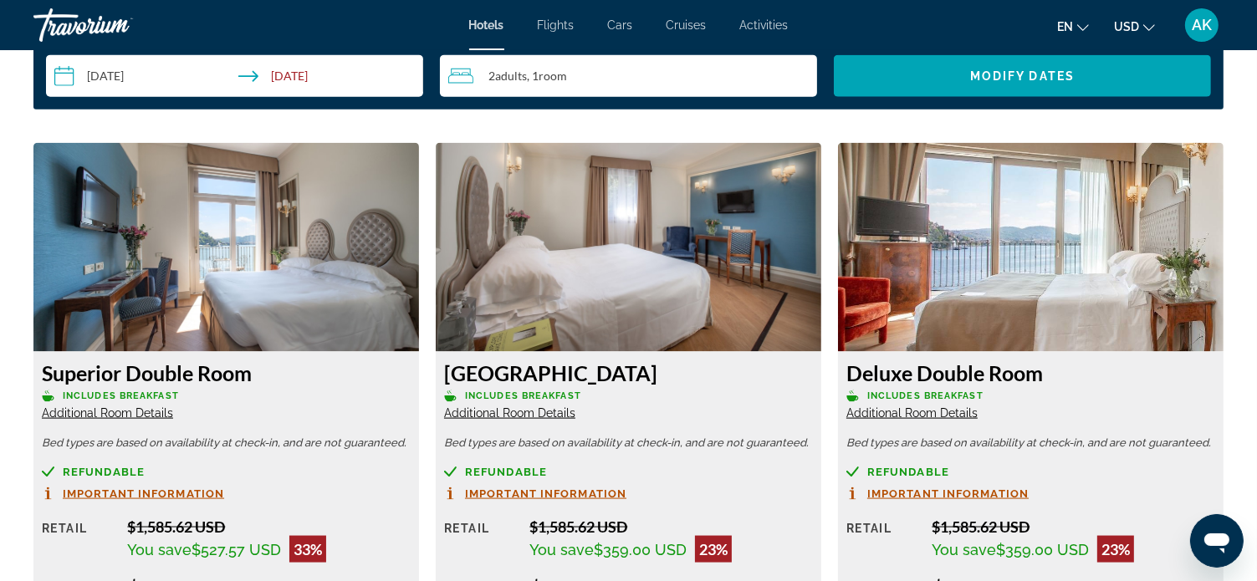
click at [118, 410] on span "Additional Room Details" at bounding box center [107, 413] width 131 height 13
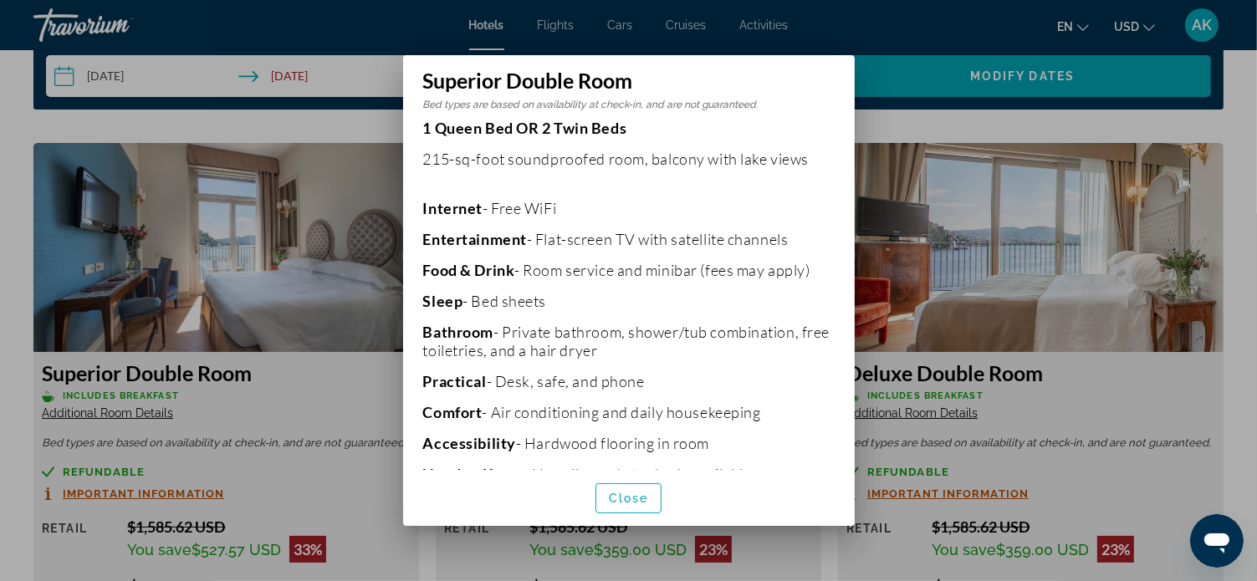
scroll to position [305, 0]
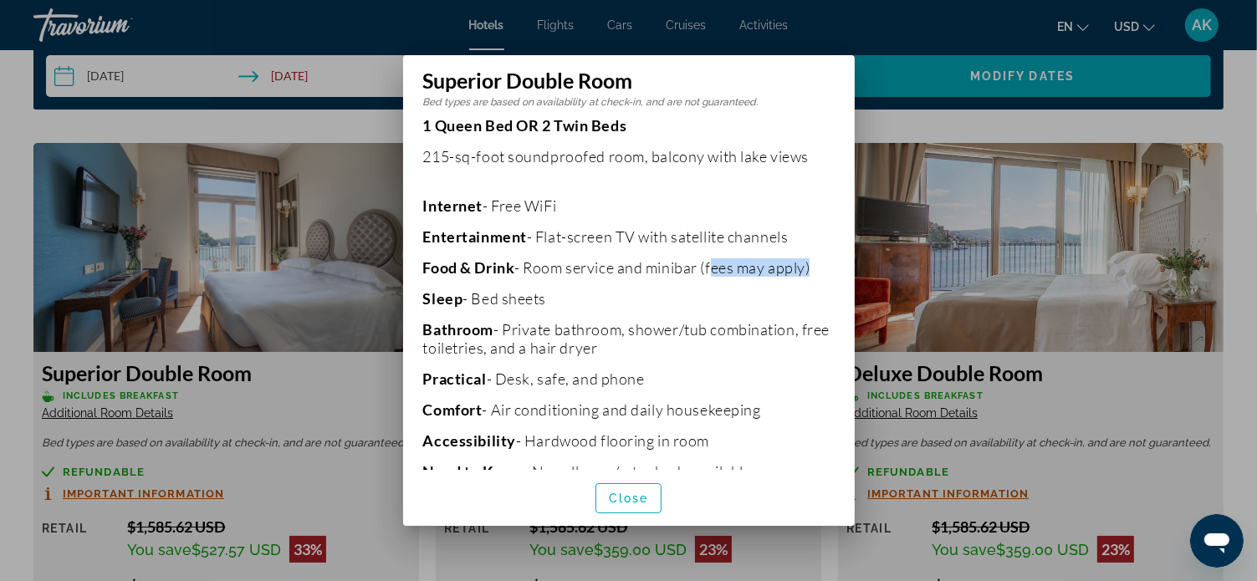
drag, startPoint x: 713, startPoint y: 257, endPoint x: 813, endPoint y: 260, distance: 100.4
click at [813, 260] on p "Food & Drink - Room service and minibar (fees may apply)" at bounding box center [629, 268] width 412 height 18
click at [797, 269] on p "1 Queen Bed OR 2 Twin Beds 215-sq-foot soundproofed room, balcony with lake vie…" at bounding box center [629, 314] width 412 height 396
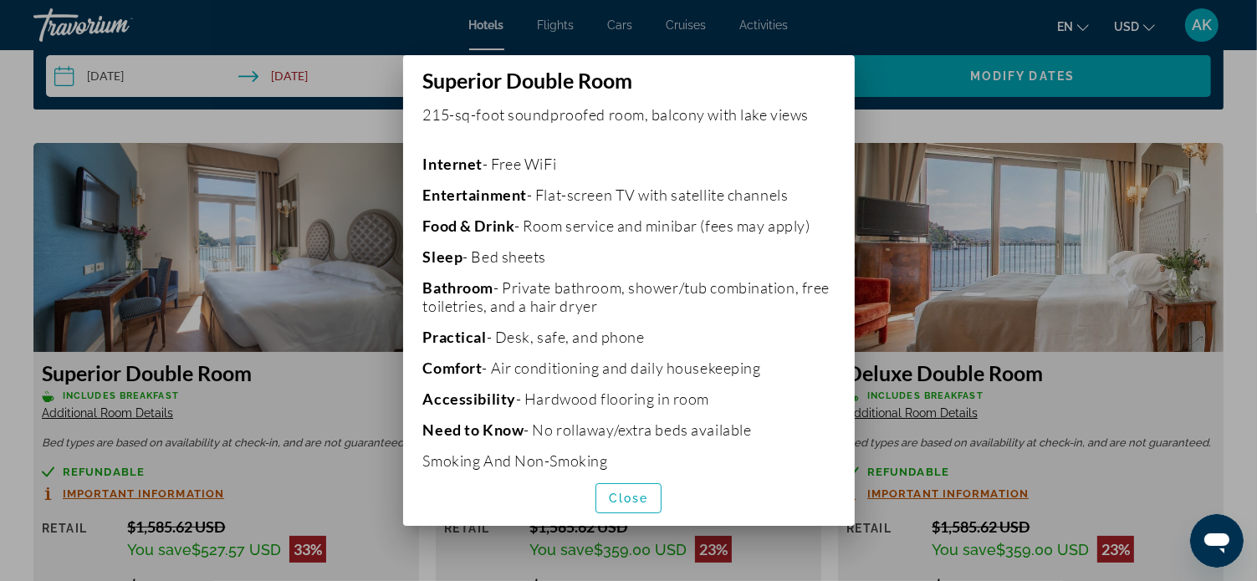
scroll to position [366, 0]
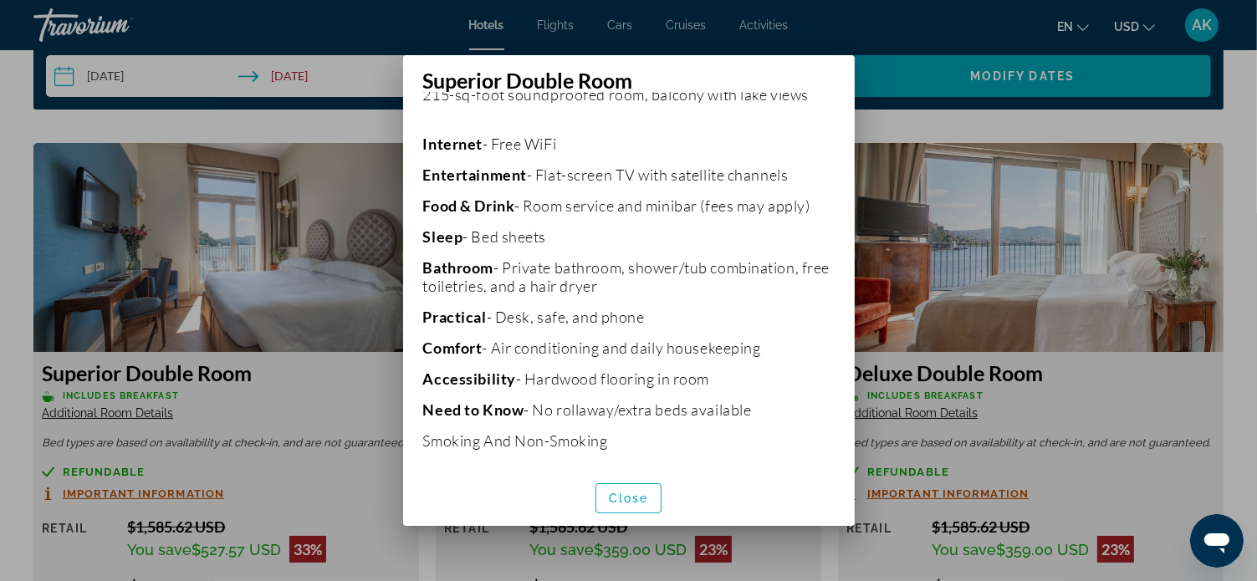
drag, startPoint x: 526, startPoint y: 371, endPoint x: 706, endPoint y: 368, distance: 179.9
click at [706, 370] on p "Accessibility - Hardwood flooring in room" at bounding box center [629, 379] width 412 height 18
click at [626, 495] on span "Close" at bounding box center [629, 498] width 40 height 13
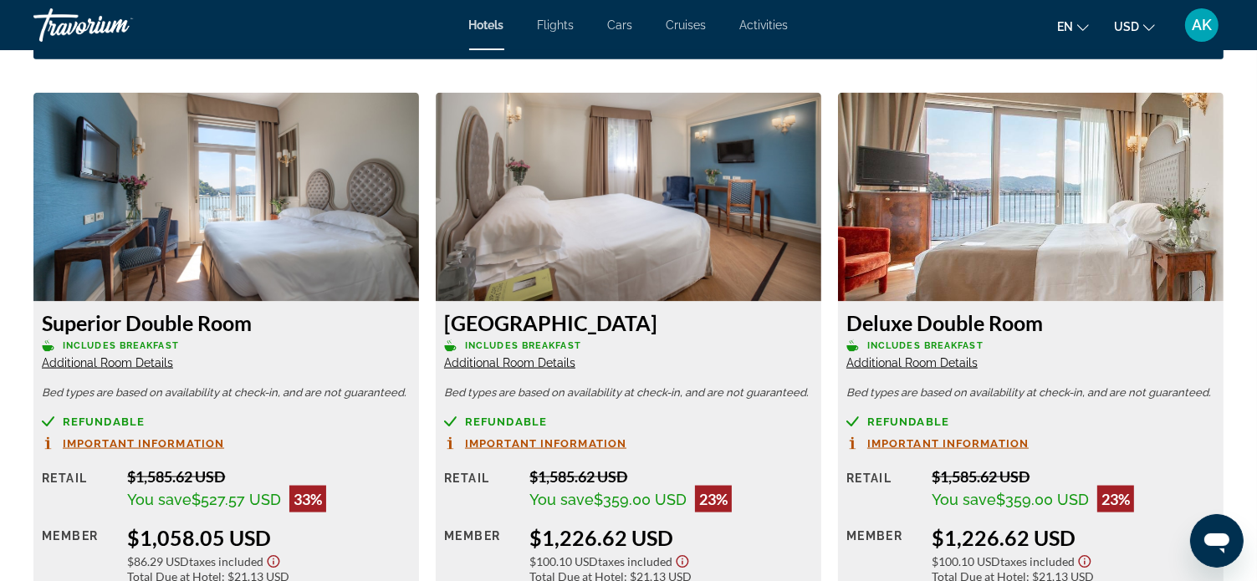
scroll to position [2175, 0]
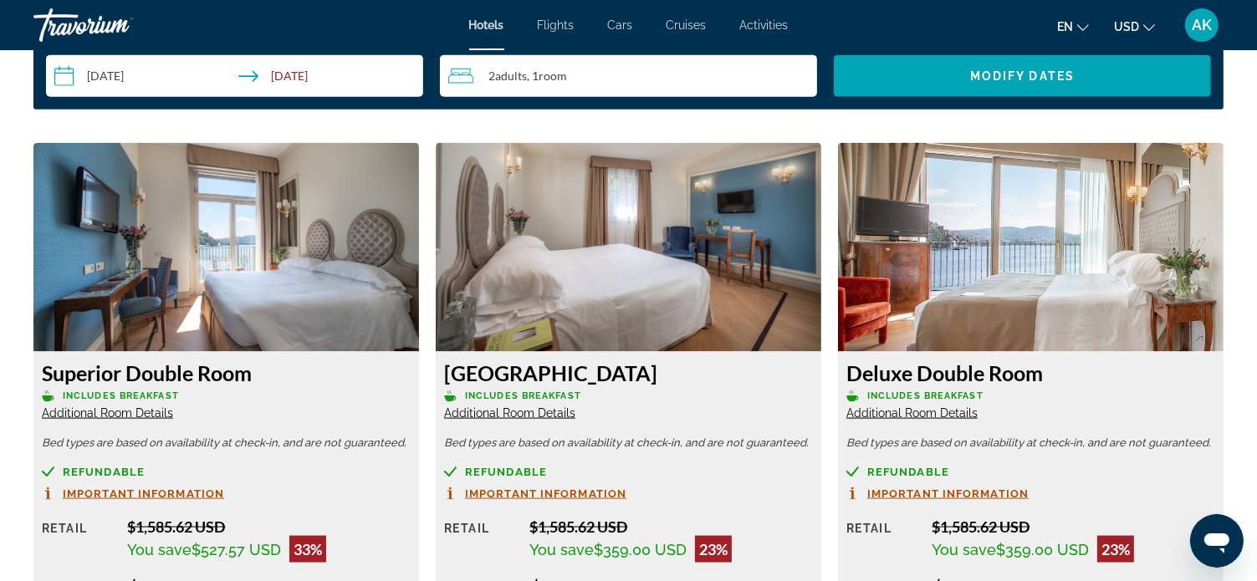
click at [507, 411] on span "Additional Room Details" at bounding box center [509, 413] width 131 height 13
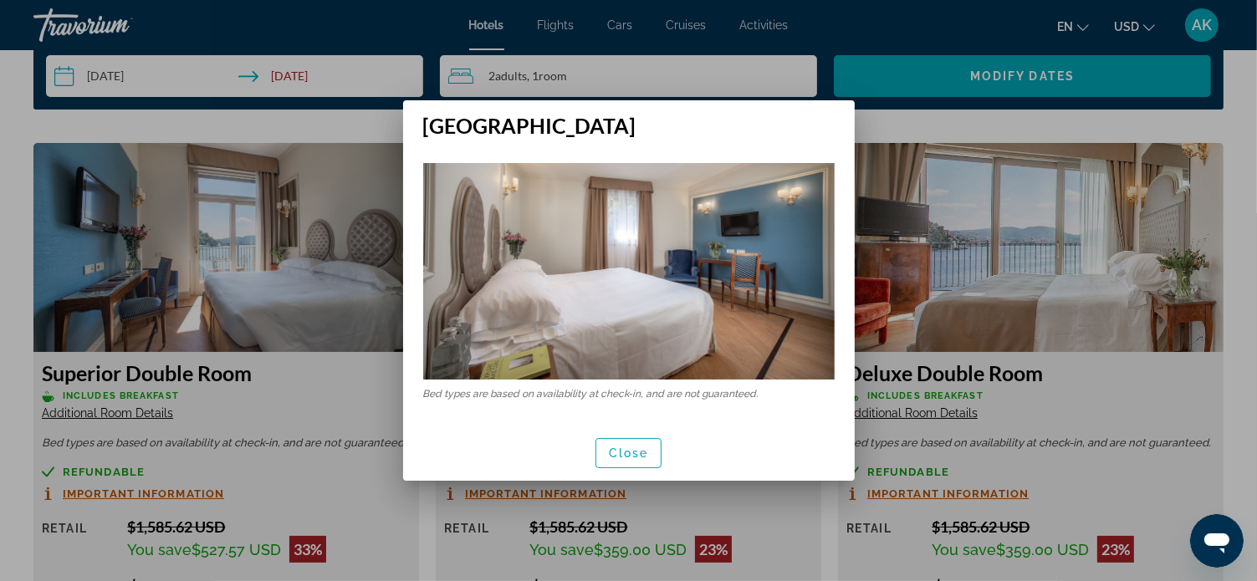
scroll to position [0, 0]
click at [615, 456] on span "Close" at bounding box center [629, 453] width 40 height 13
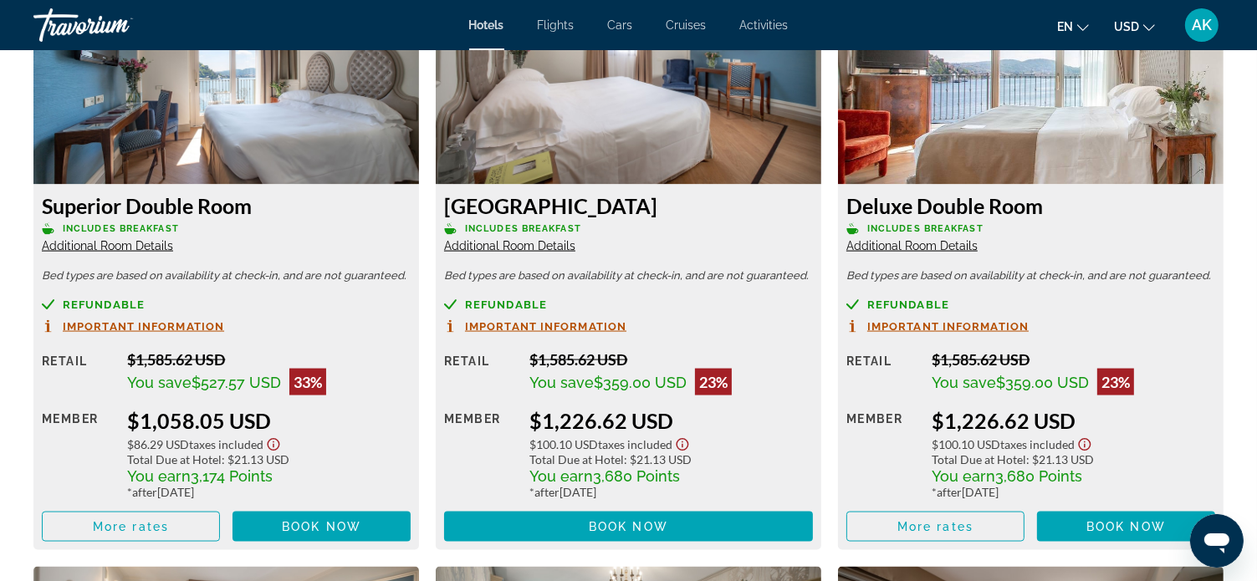
scroll to position [2426, 0]
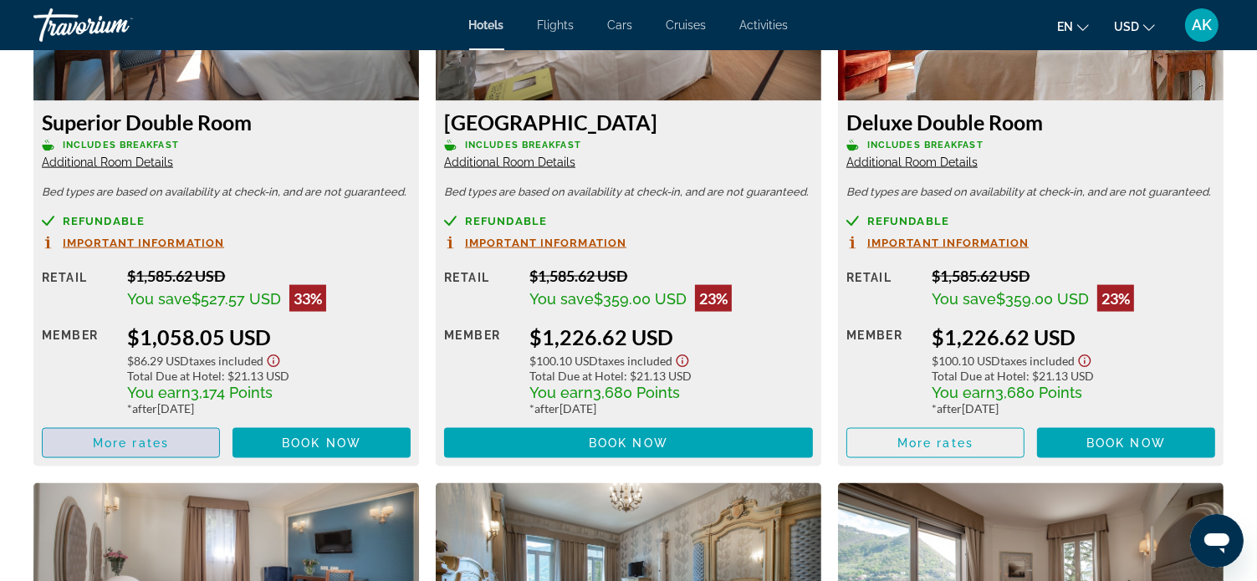
click at [153, 444] on span "More rates" at bounding box center [131, 443] width 76 height 13
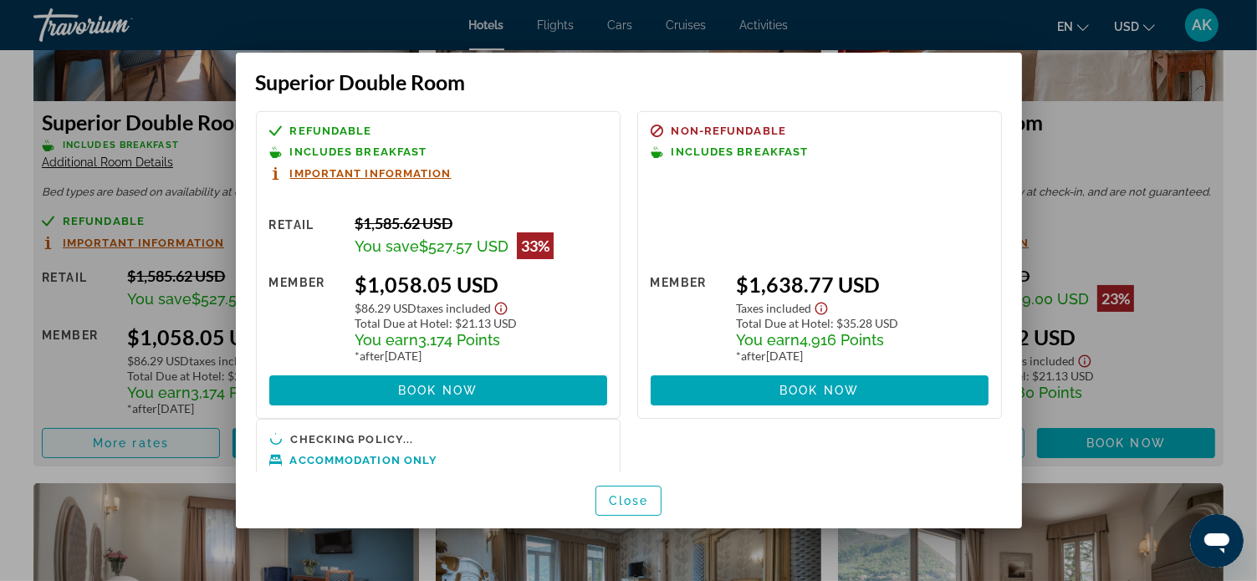
scroll to position [0, 0]
click at [397, 173] on span "Important Information" at bounding box center [370, 173] width 161 height 11
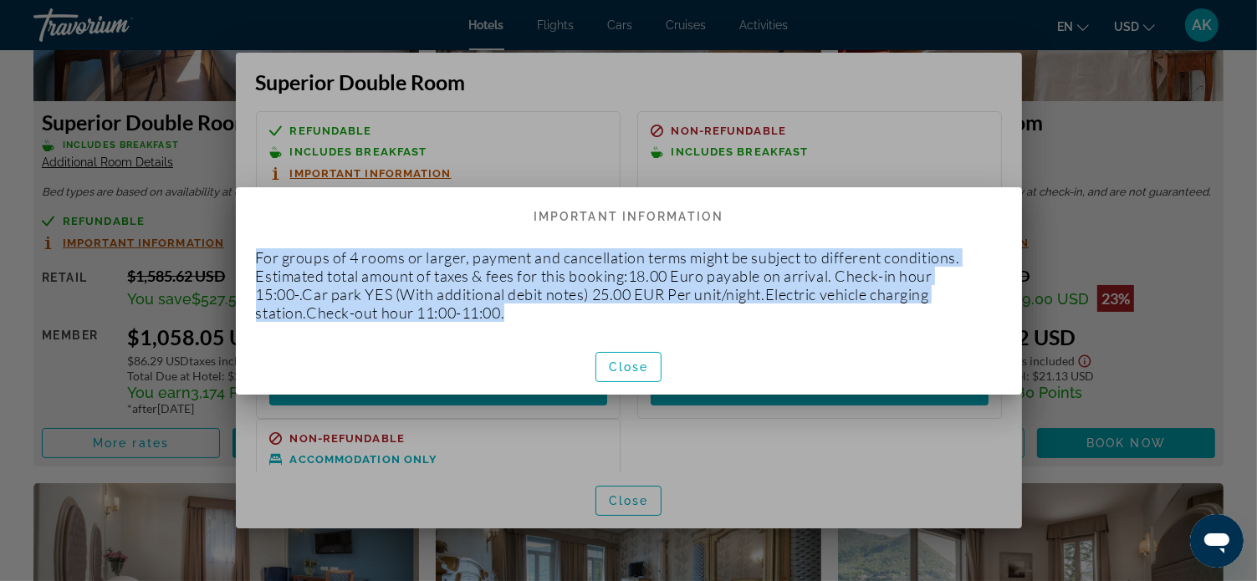
drag, startPoint x: 258, startPoint y: 253, endPoint x: 770, endPoint y: 305, distance: 514.6
click at [770, 305] on p "For groups of 4 rooms or larger, payment and cancellation terms might be subjec…" at bounding box center [629, 285] width 746 height 74
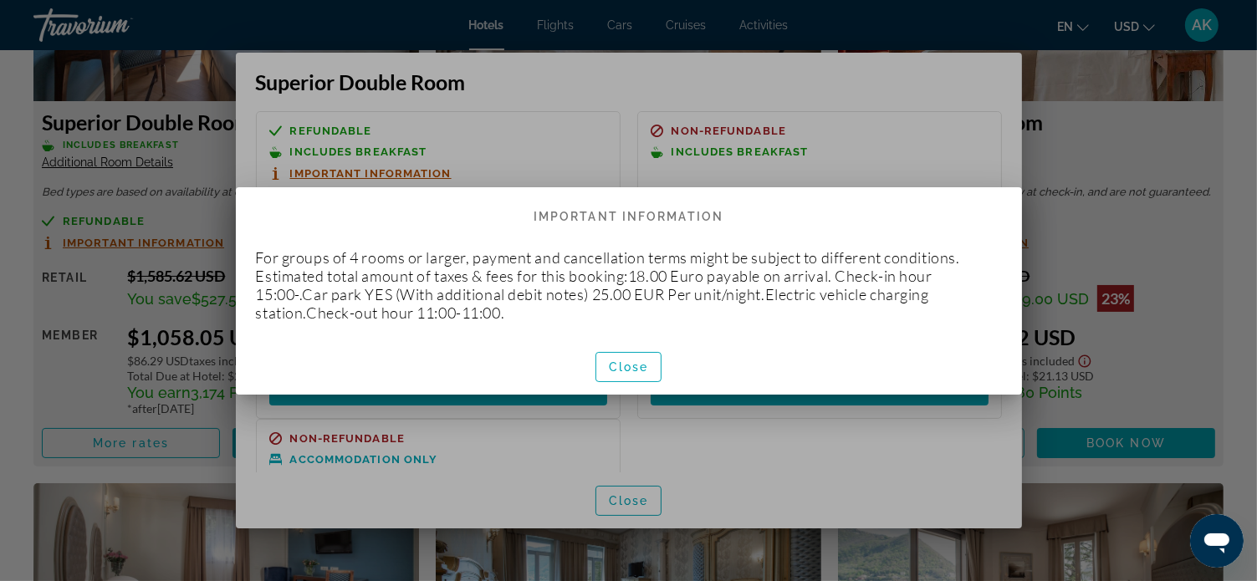
click at [1185, 131] on div at bounding box center [628, 290] width 1257 height 581
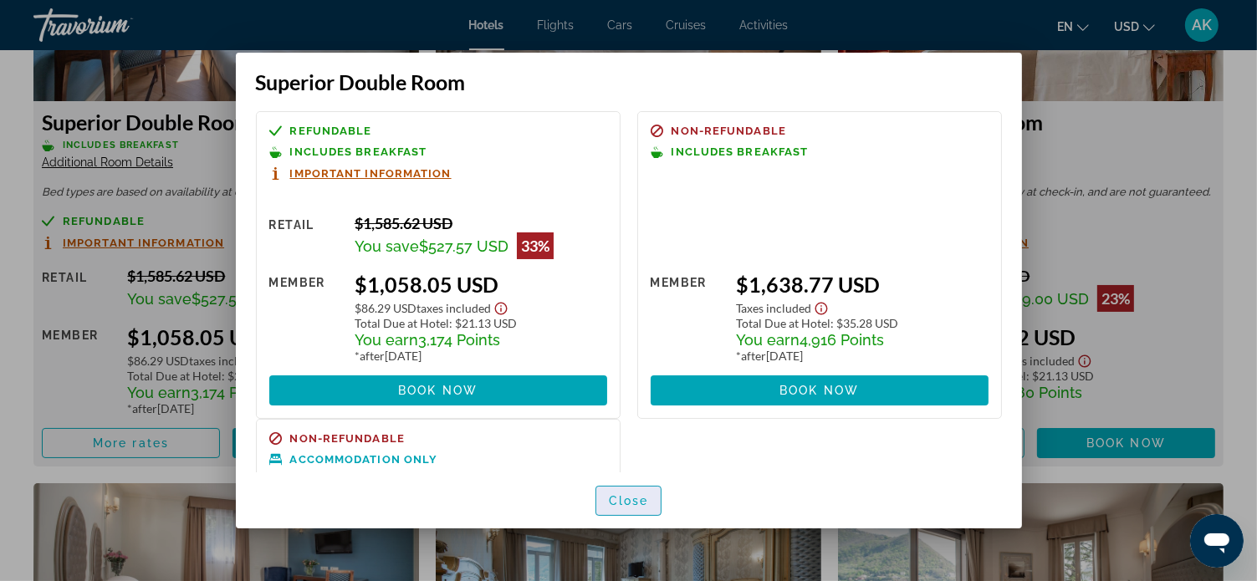
click at [636, 499] on span "Close" at bounding box center [629, 500] width 40 height 13
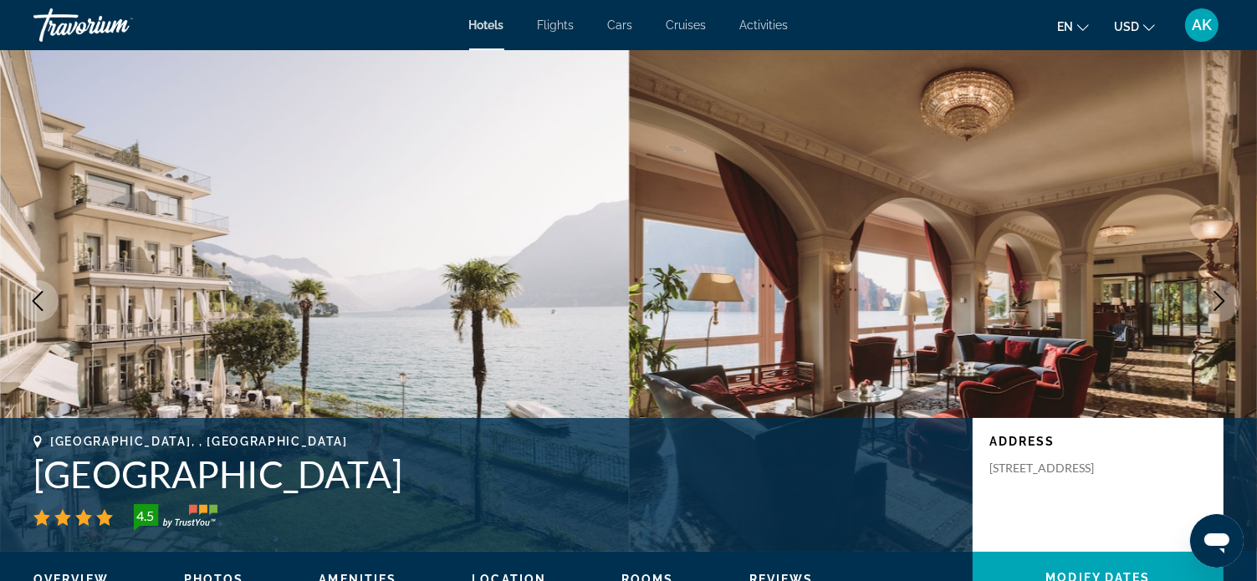
scroll to position [2426, 0]
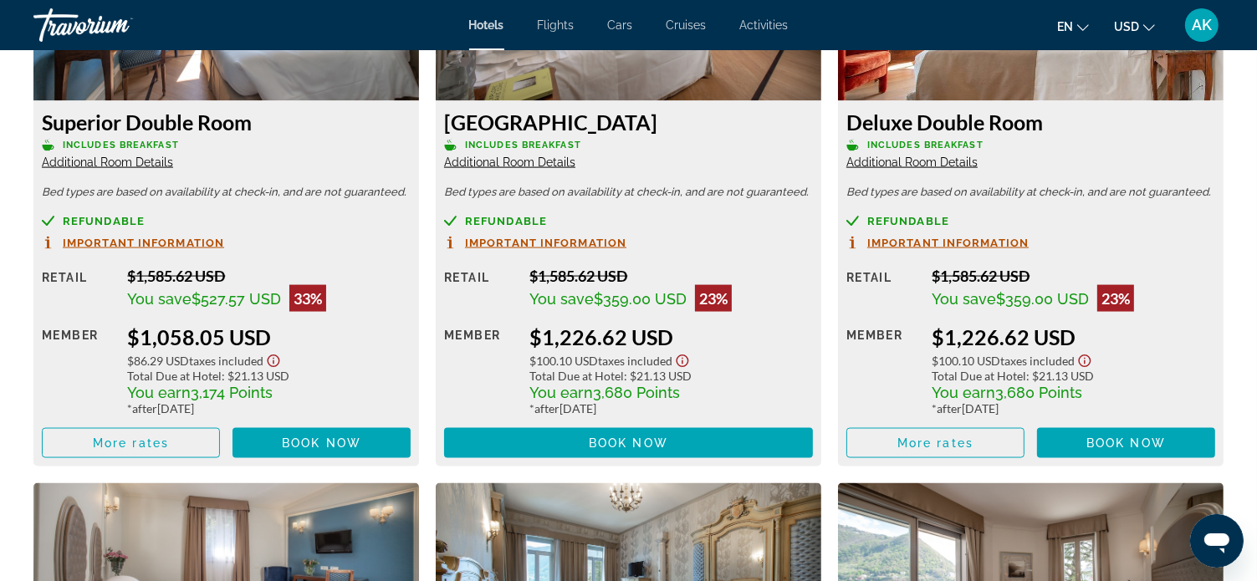
click at [90, 223] on span "Refundable" at bounding box center [104, 221] width 82 height 11
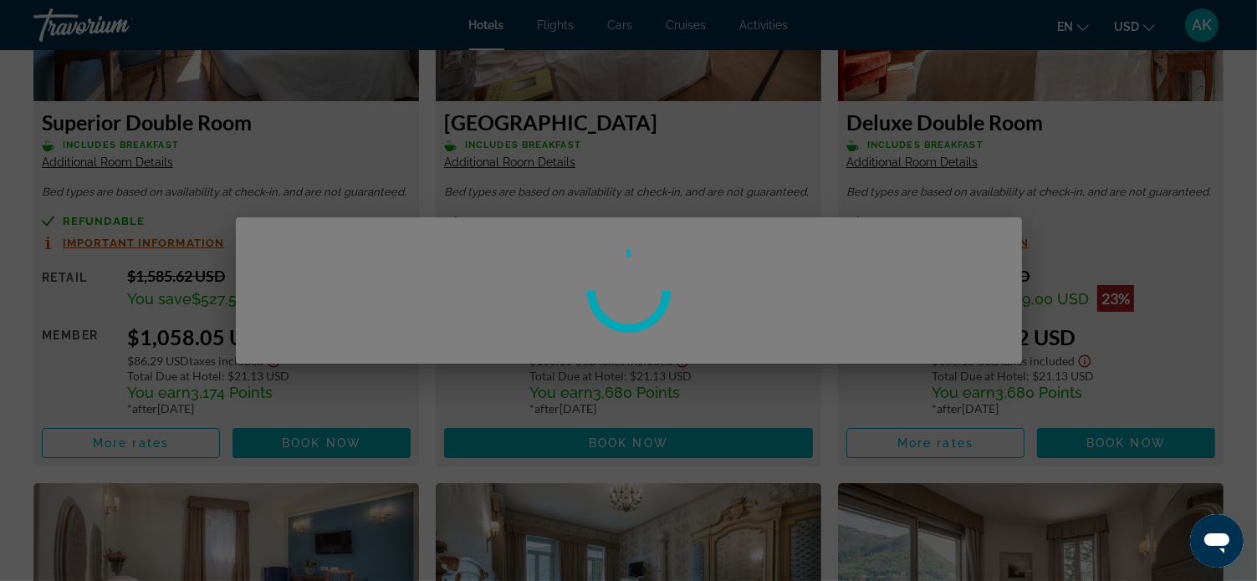
scroll to position [0, 0]
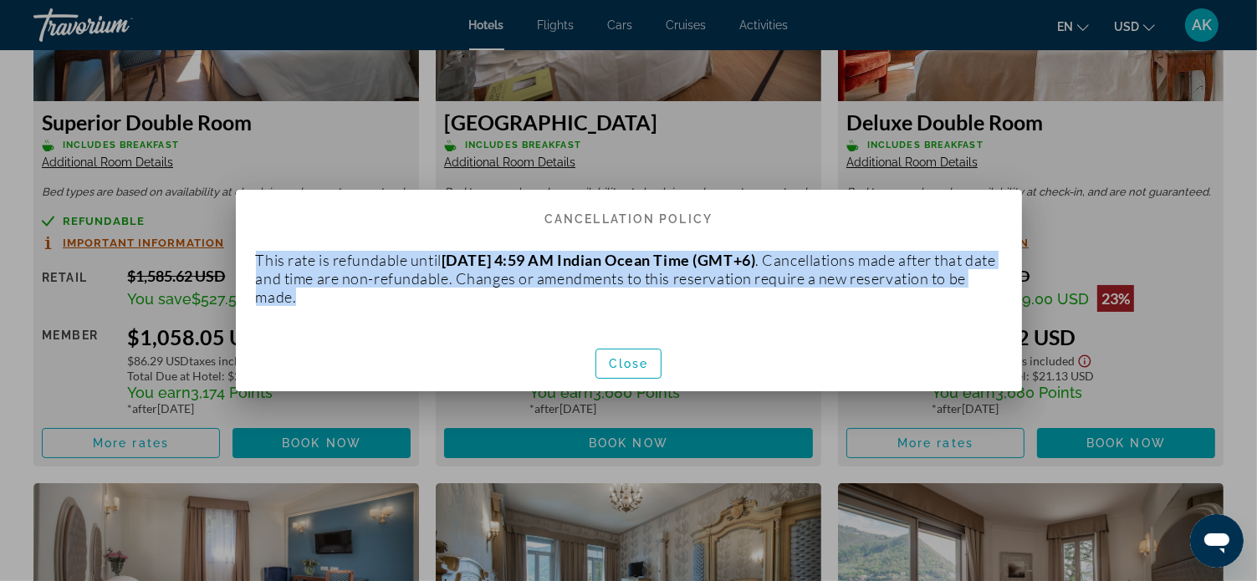
drag, startPoint x: 259, startPoint y: 257, endPoint x: 955, endPoint y: 294, distance: 697.0
click at [955, 294] on p "This rate is refundable until October 25, 2025 at 4:59 AM Indian Ocean Time (GM…" at bounding box center [629, 278] width 746 height 55
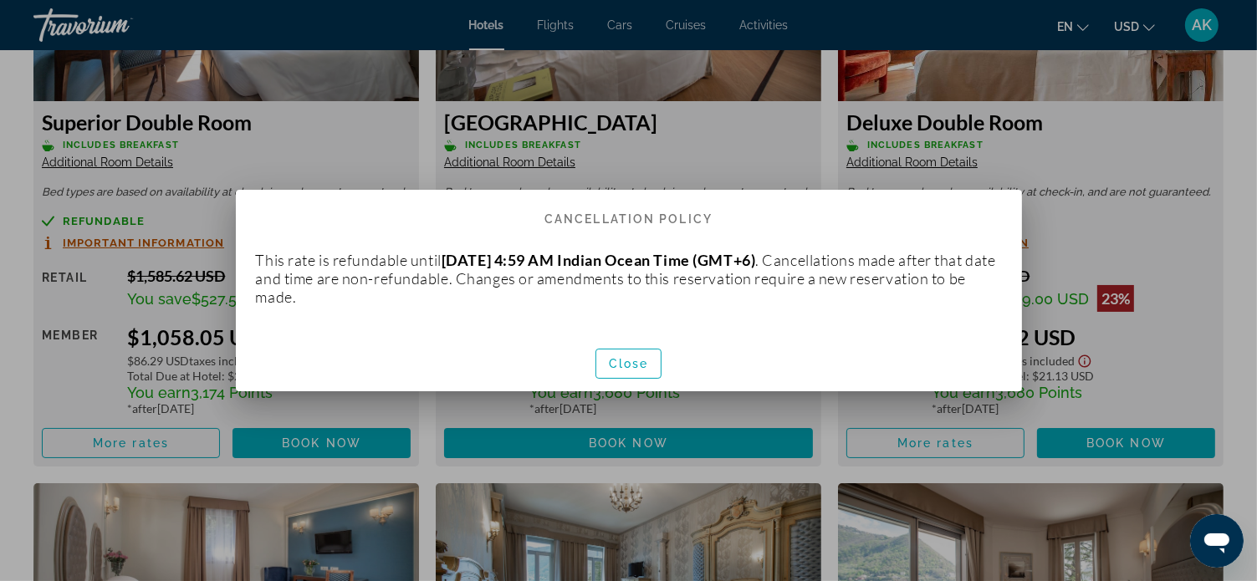
click at [1207, 101] on div at bounding box center [628, 290] width 1257 height 581
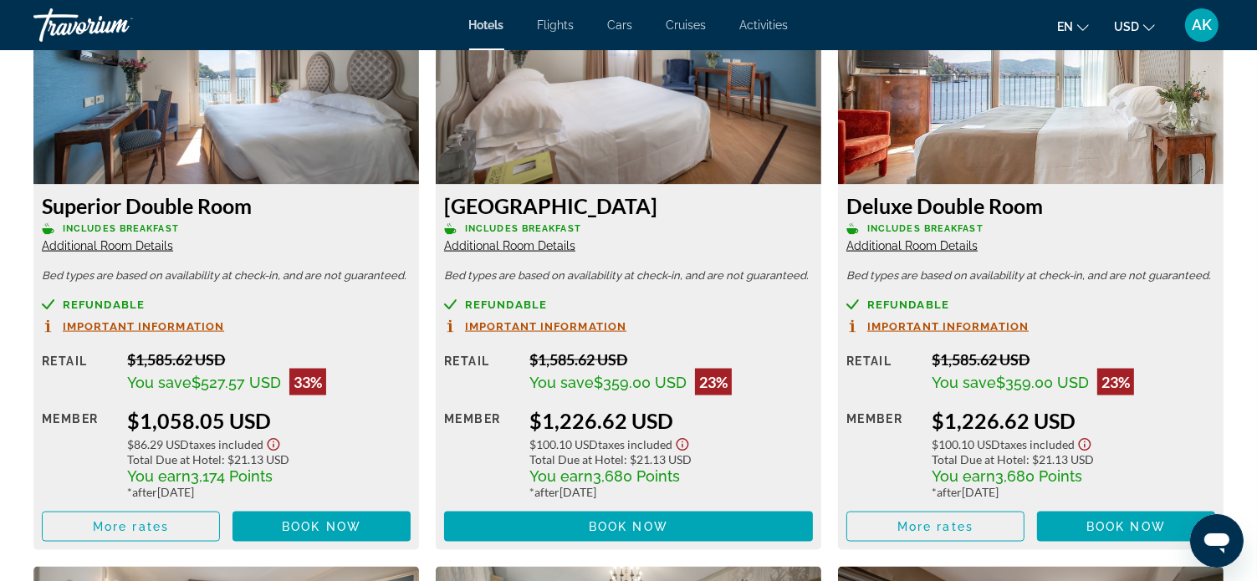
scroll to position [2342, 0]
click at [140, 243] on span "Additional Room Details" at bounding box center [107, 245] width 131 height 13
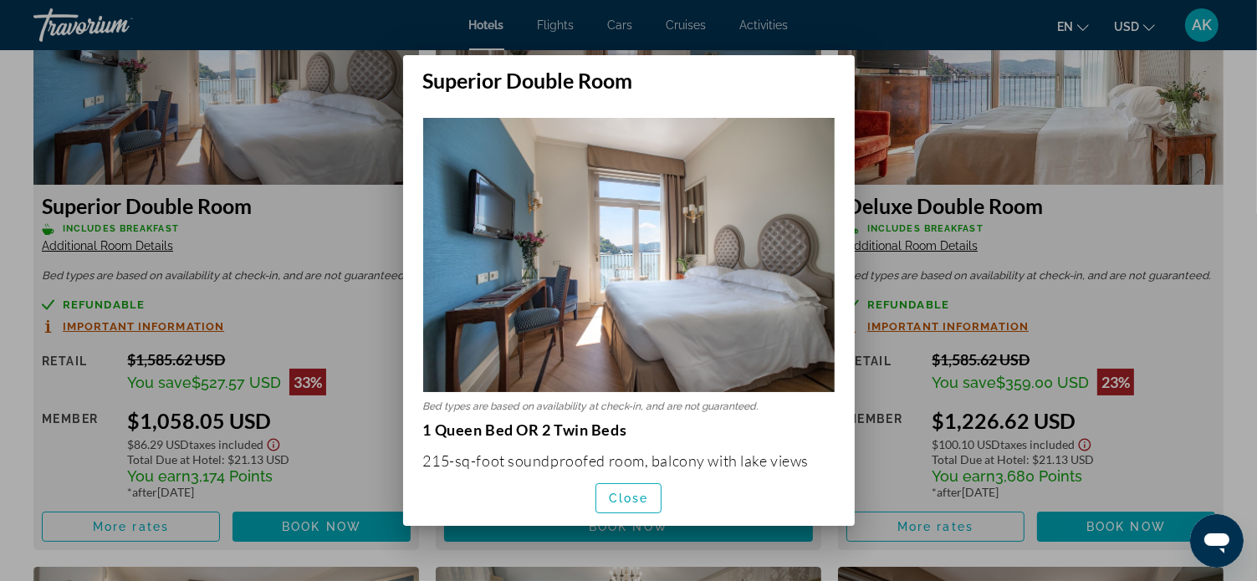
scroll to position [0, 0]
click at [622, 241] on img at bounding box center [629, 255] width 412 height 274
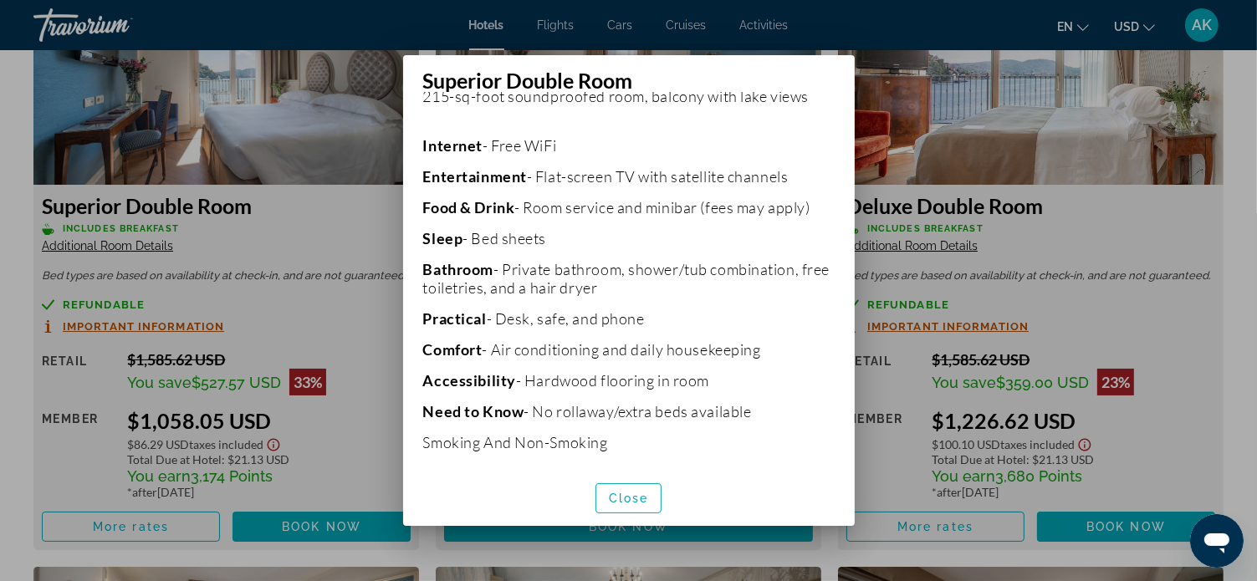
scroll to position [366, 0]
click at [640, 494] on span "Close" at bounding box center [629, 498] width 40 height 13
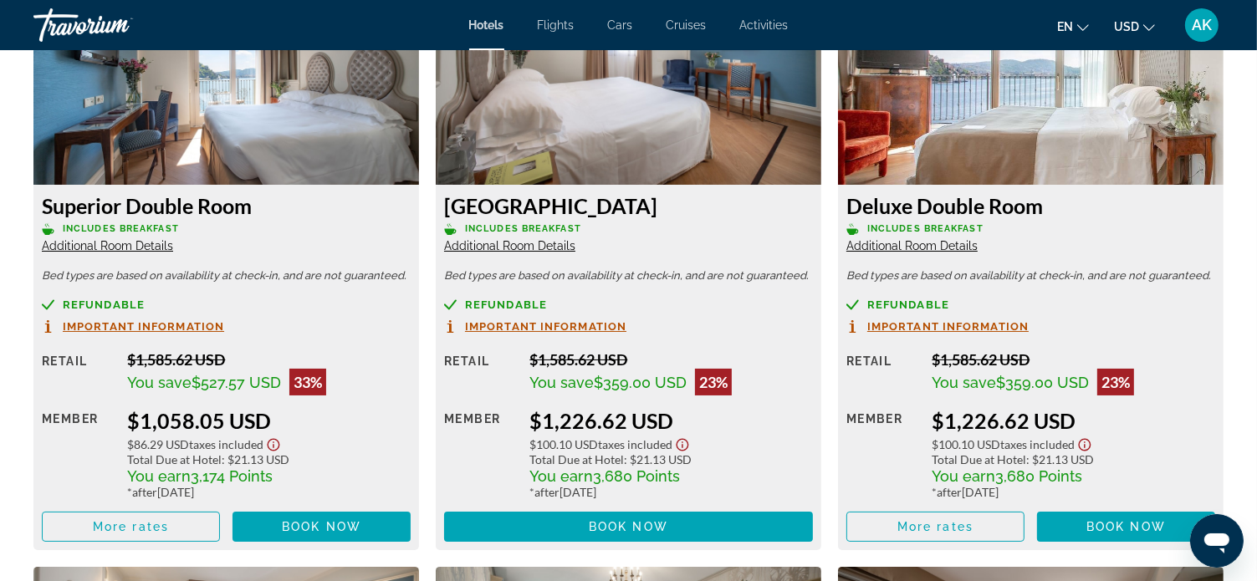
scroll to position [2342, 0]
click at [521, 247] on span "Additional Room Details" at bounding box center [509, 245] width 131 height 13
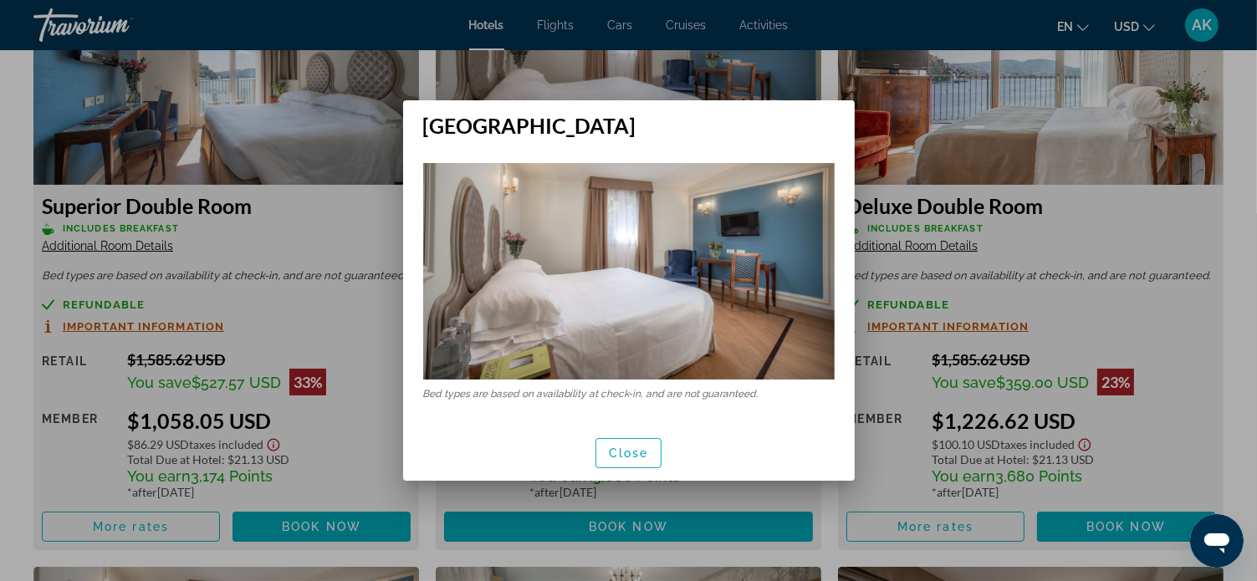
scroll to position [0, 0]
click at [640, 458] on span "Close" at bounding box center [629, 453] width 40 height 13
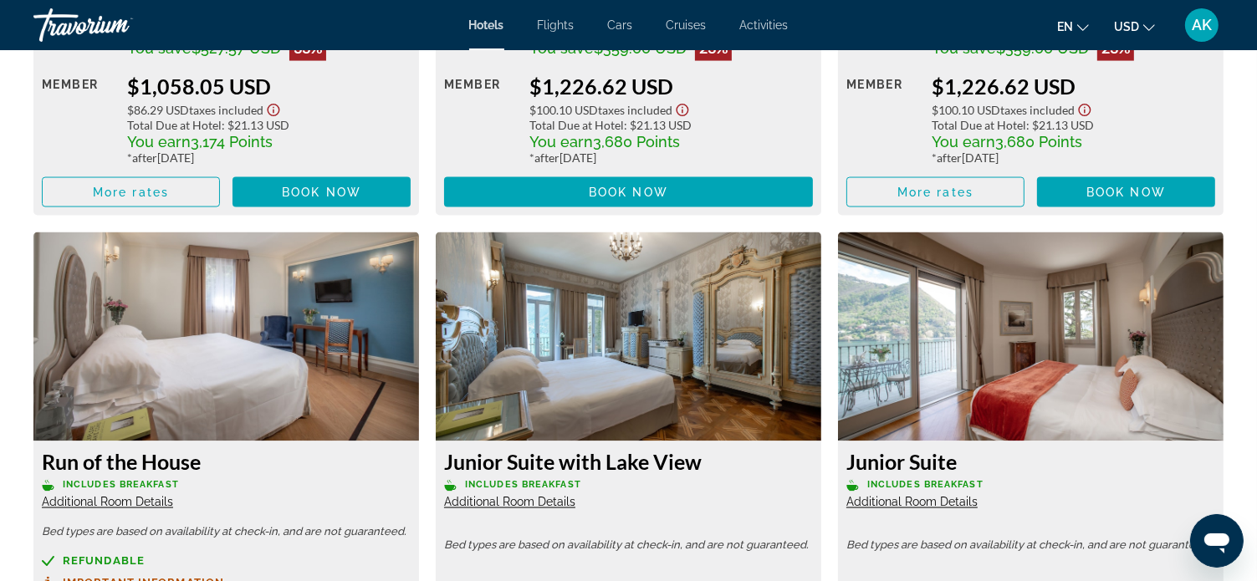
scroll to position [2426, 0]
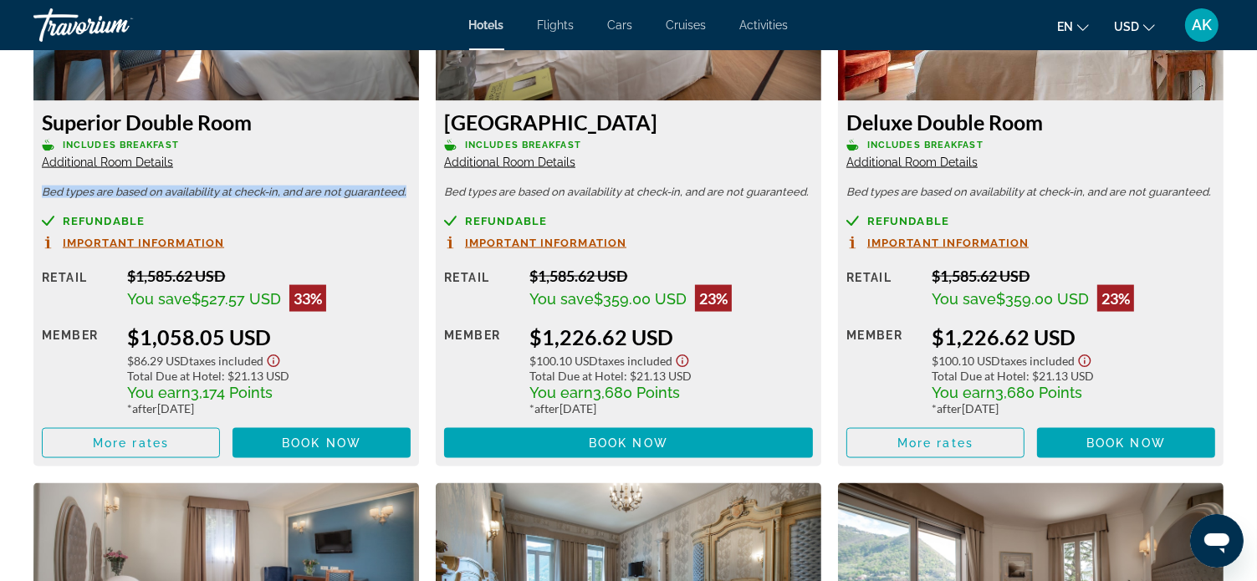
drag, startPoint x: 44, startPoint y: 191, endPoint x: 406, endPoint y: 197, distance: 362.3
click at [406, 197] on p "Bed types are based on availability at check-in, and are not guaranteed." at bounding box center [226, 193] width 369 height 12
click at [1235, 66] on div "Overview Type Hotel Address Via Cernobbio 12, Como 22100, Italy Description Thi…" at bounding box center [628, 62] width 1257 height 3705
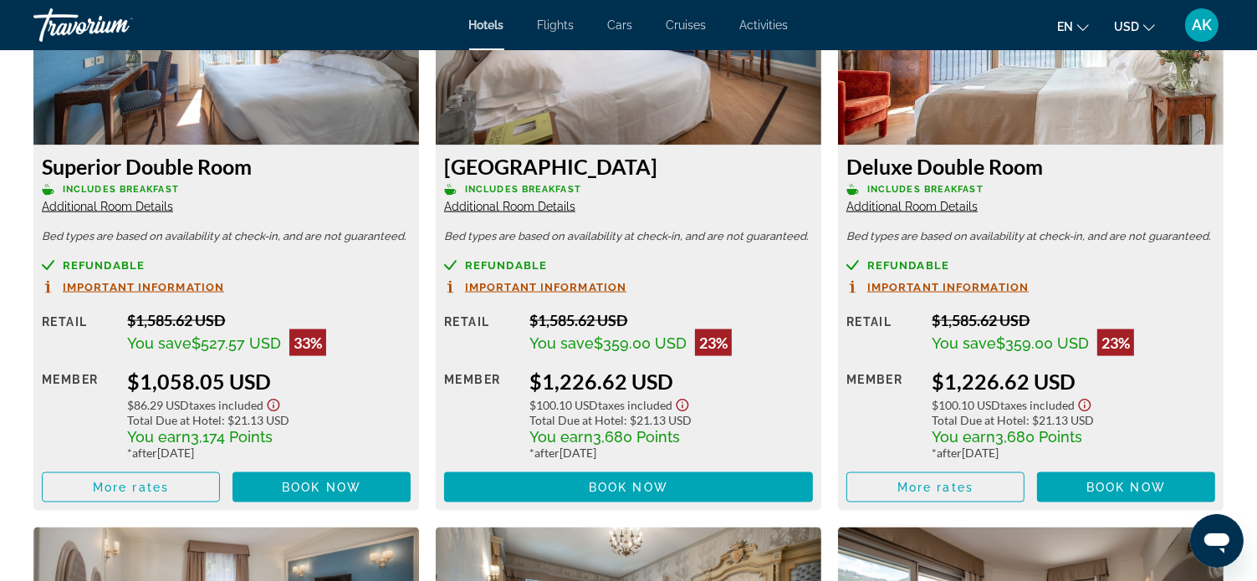
scroll to position [2259, 0]
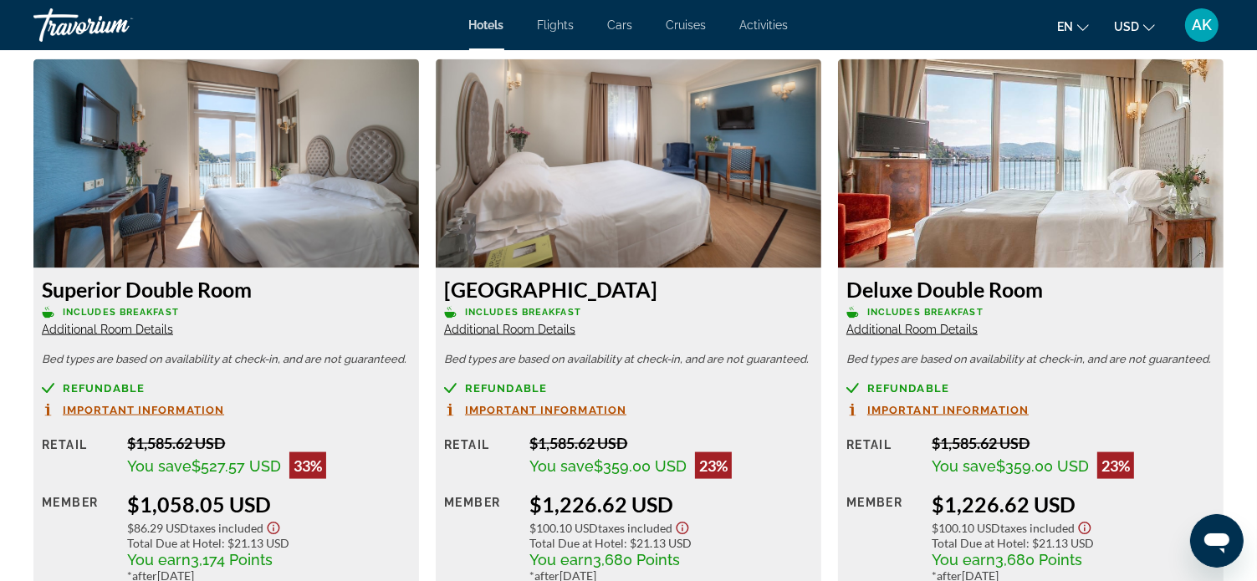
click at [927, 330] on span "Additional Room Details" at bounding box center [912, 329] width 131 height 13
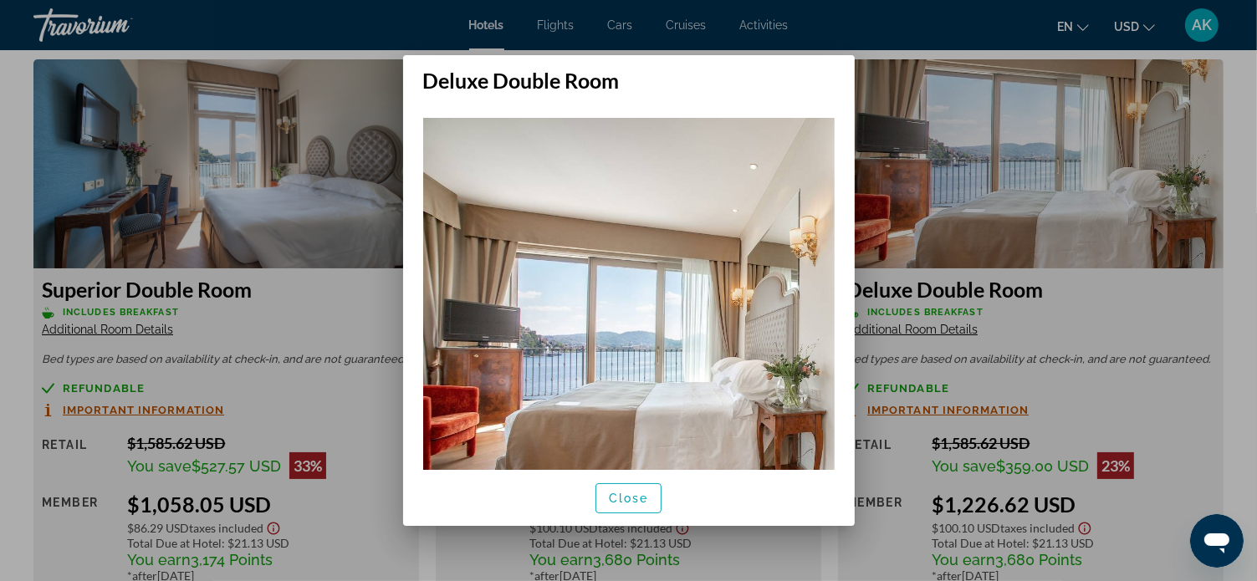
scroll to position [0, 0]
click at [646, 498] on span "Close" at bounding box center [629, 498] width 40 height 13
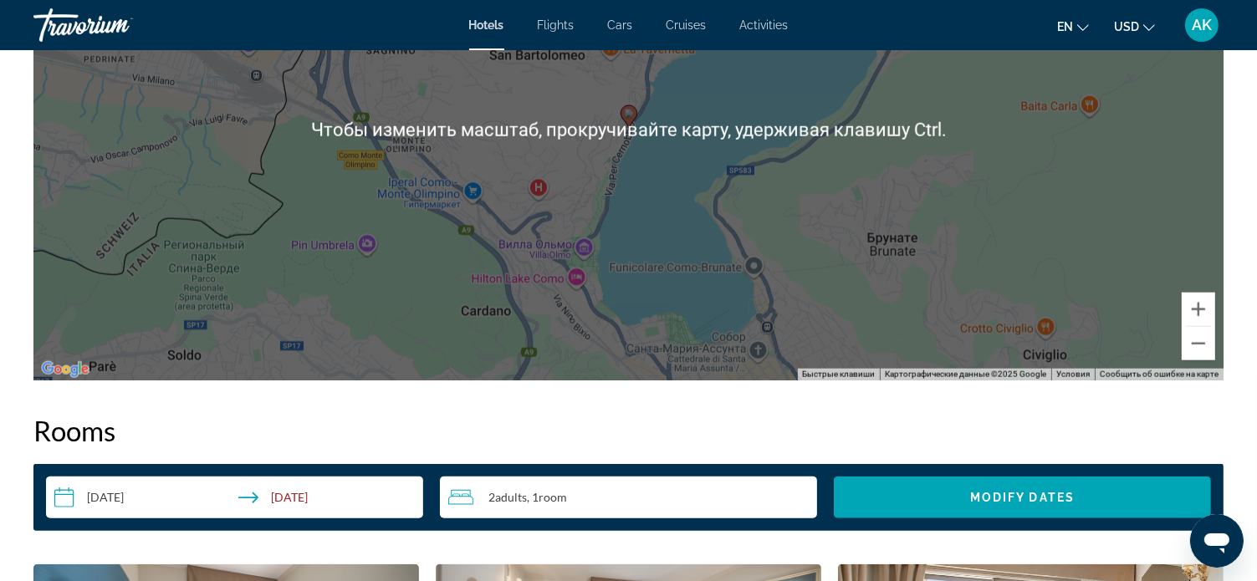
scroll to position [1757, 0]
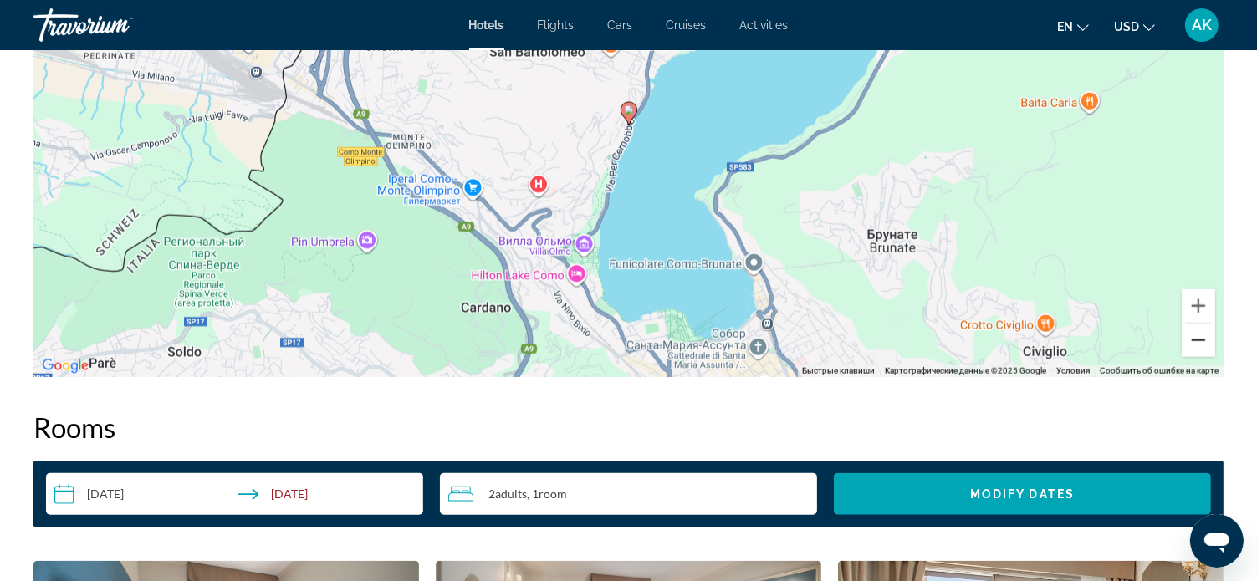
click at [1198, 339] on button "Уменьшить" at bounding box center [1198, 340] width 33 height 33
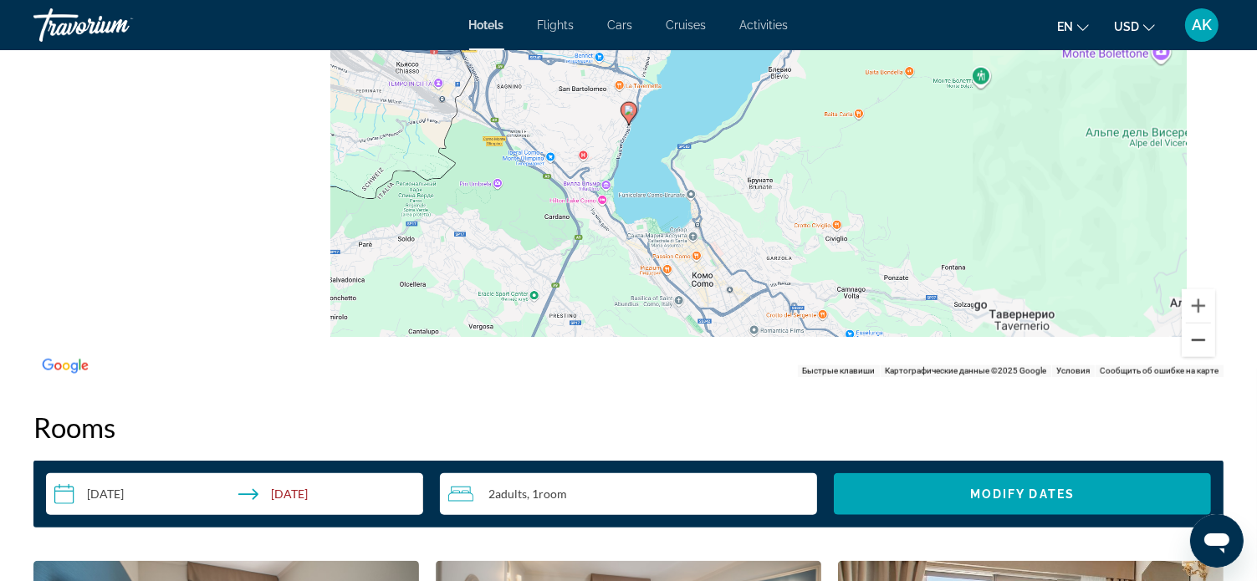
click at [1197, 339] on button "Уменьшить" at bounding box center [1198, 340] width 33 height 33
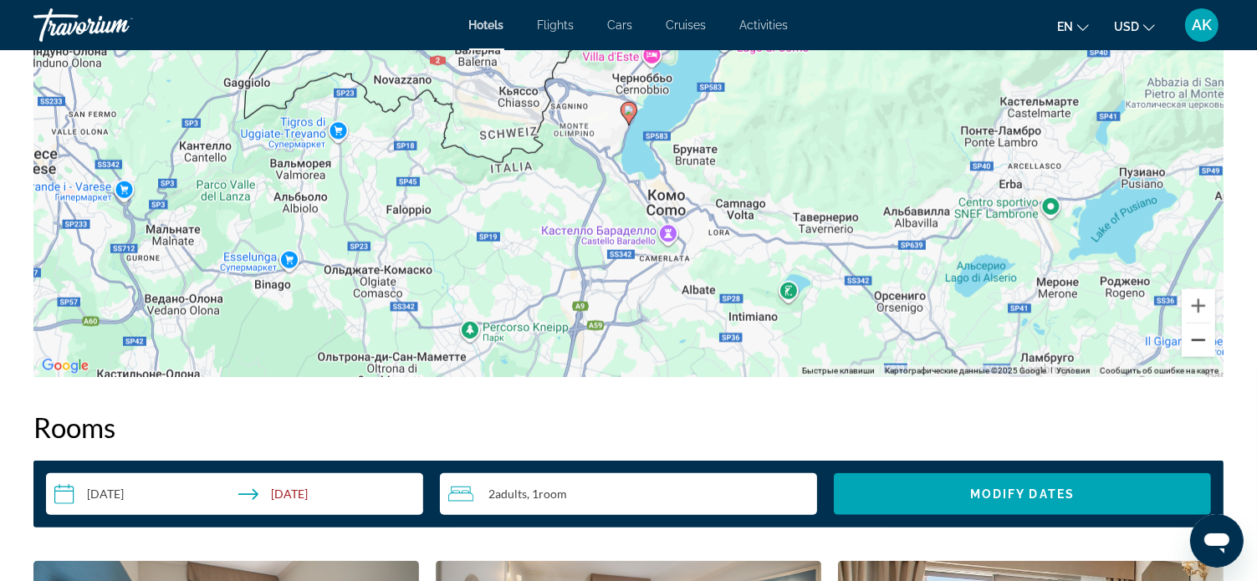
click at [1197, 339] on button "Уменьшить" at bounding box center [1198, 340] width 33 height 33
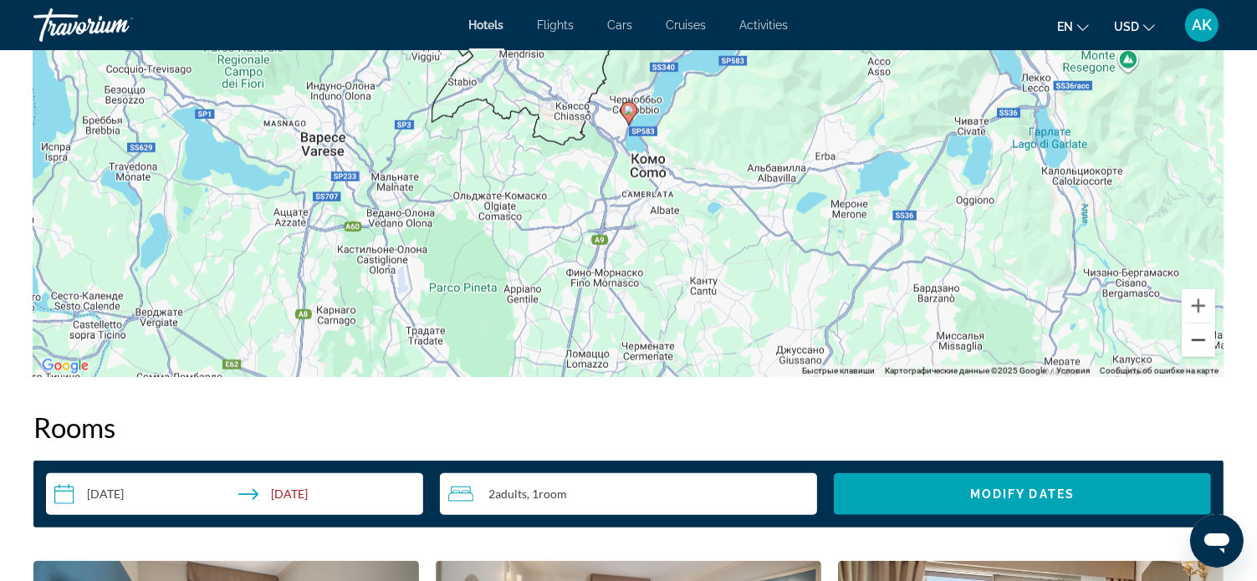
click at [1197, 339] on button "Уменьшить" at bounding box center [1198, 340] width 33 height 33
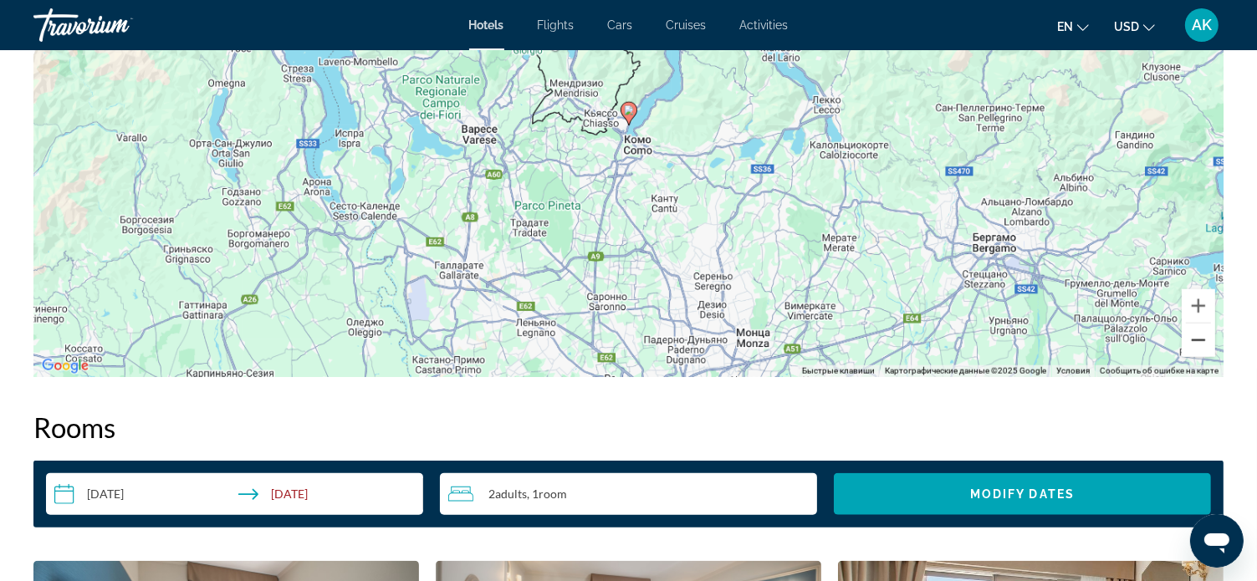
click at [1196, 339] on button "Уменьшить" at bounding box center [1198, 340] width 33 height 33
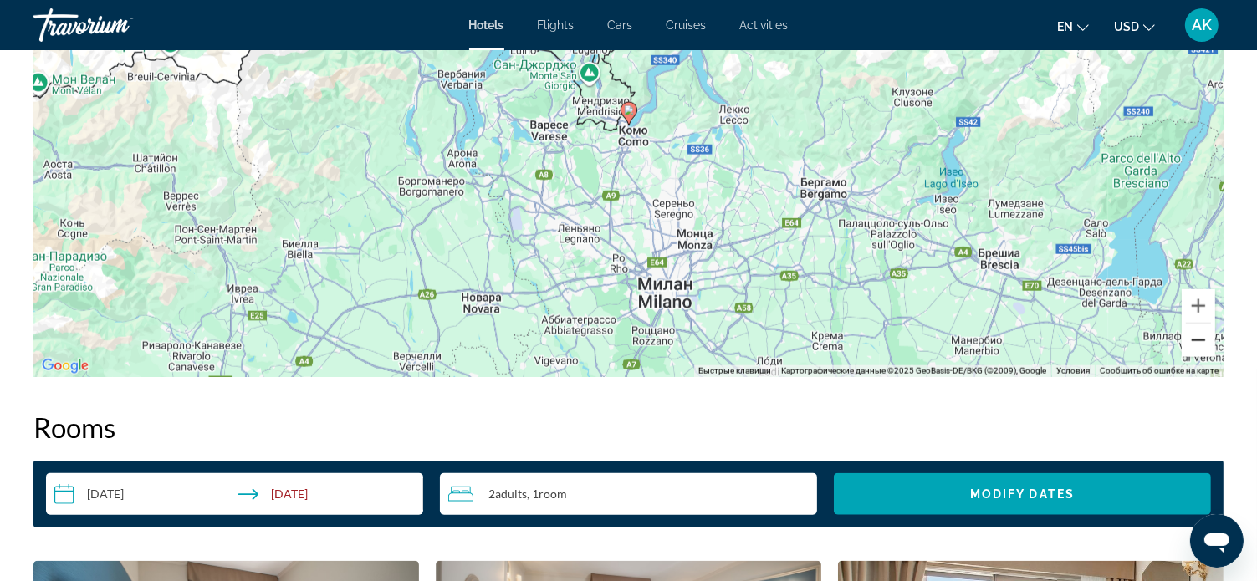
click at [1196, 339] on button "Уменьшить" at bounding box center [1198, 340] width 33 height 33
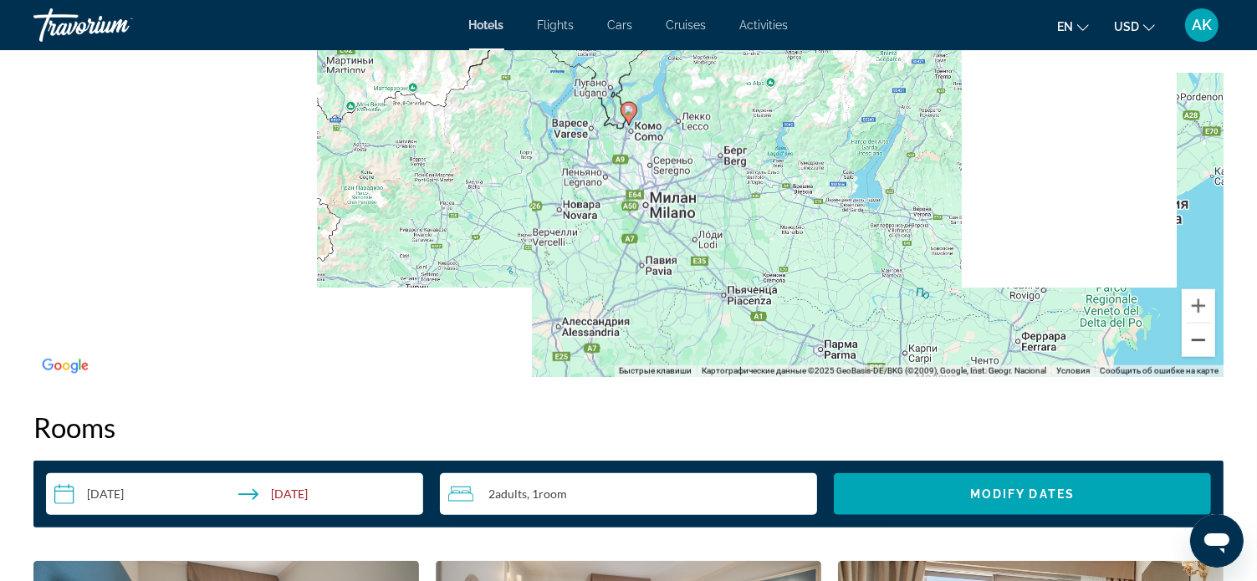
click at [1195, 339] on button "Уменьшить" at bounding box center [1198, 340] width 33 height 33
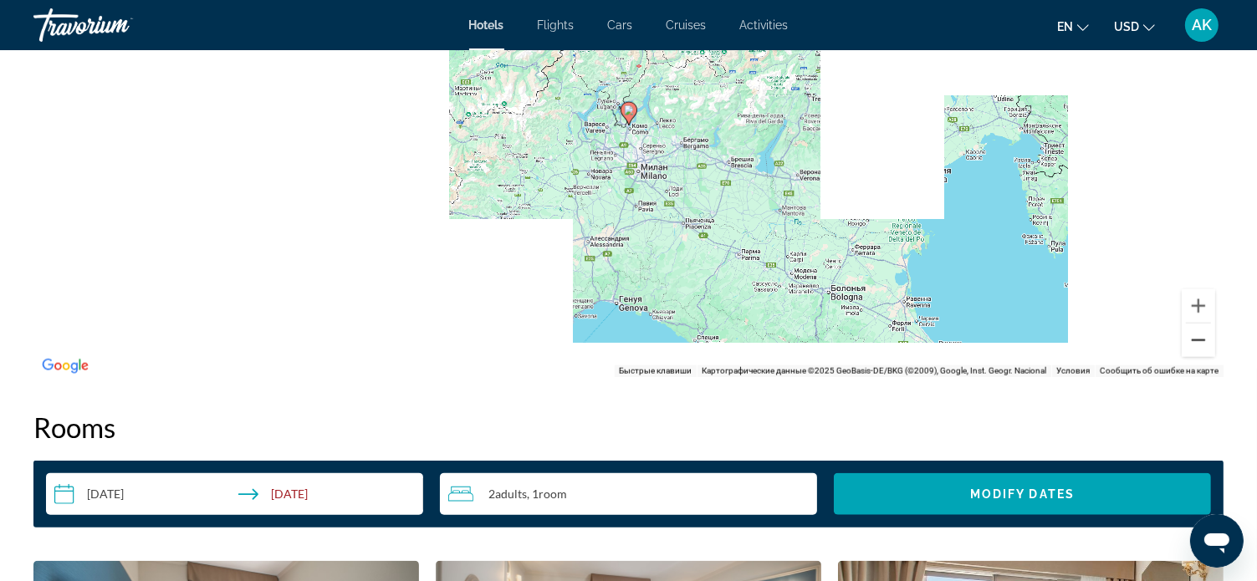
click at [1195, 339] on button "Уменьшить" at bounding box center [1198, 340] width 33 height 33
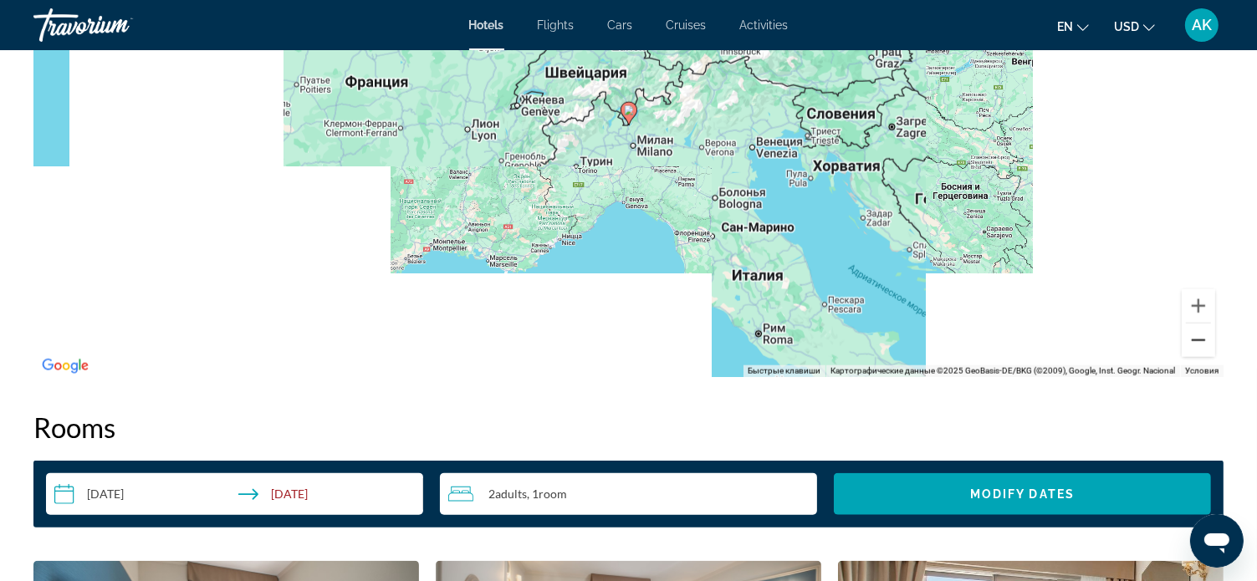
click at [1195, 339] on button "Уменьшить" at bounding box center [1198, 340] width 33 height 33
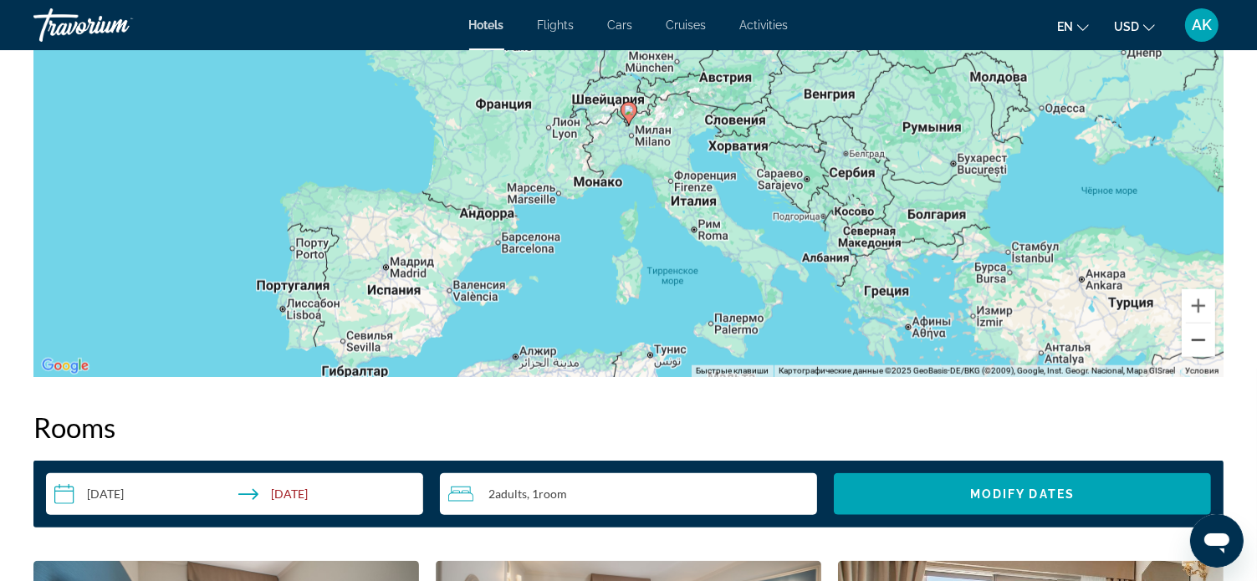
click at [1195, 339] on button "Уменьшить" at bounding box center [1198, 340] width 33 height 33
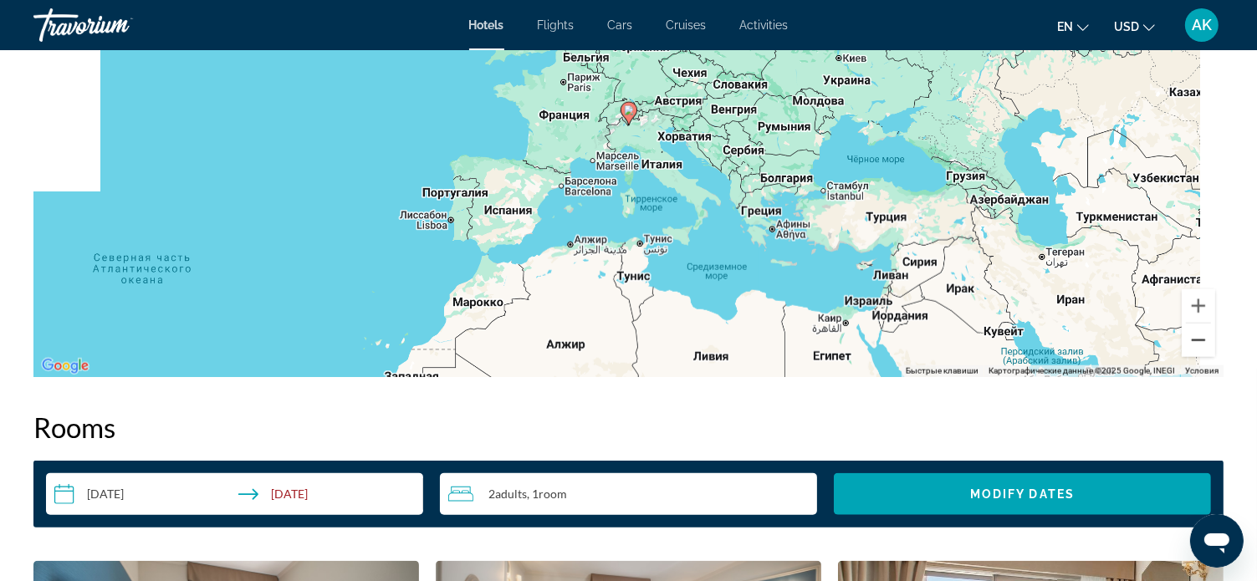
click at [1195, 339] on button "Уменьшить" at bounding box center [1198, 340] width 33 height 33
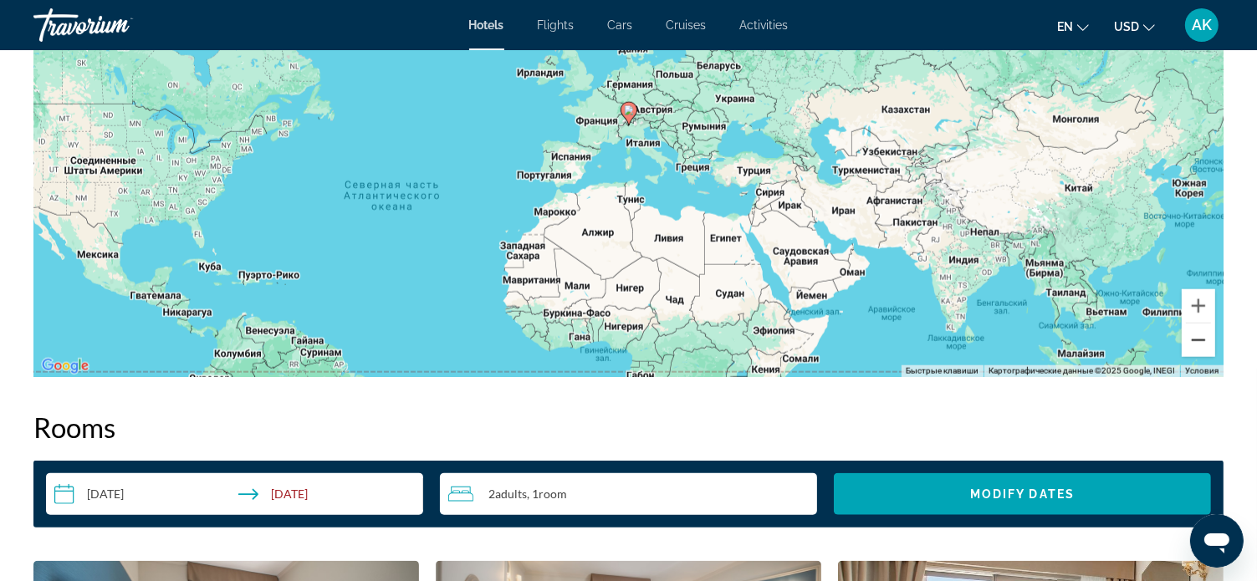
click at [1195, 339] on button "Уменьшить" at bounding box center [1198, 340] width 33 height 33
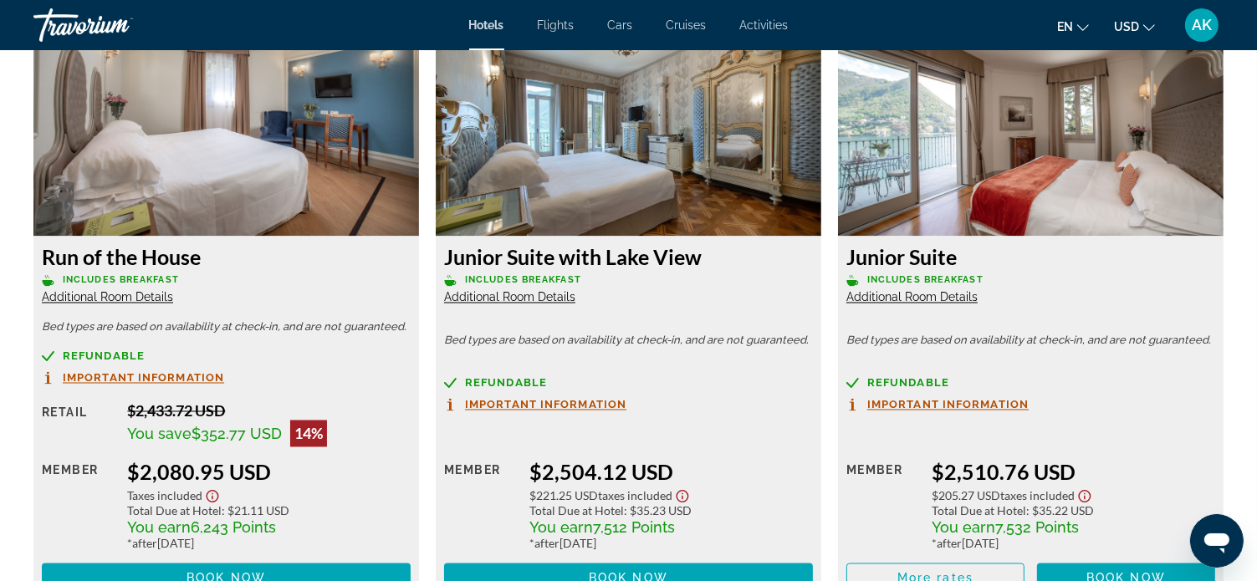
scroll to position [2844, 0]
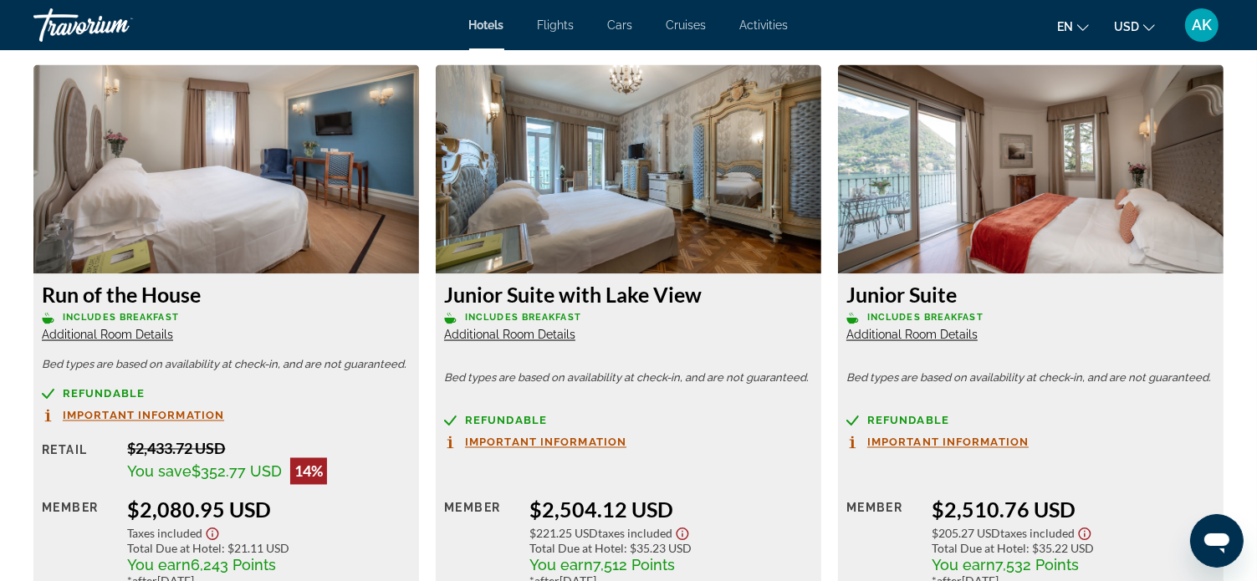
click at [542, 335] on span "Additional Room Details" at bounding box center [509, 335] width 131 height 13
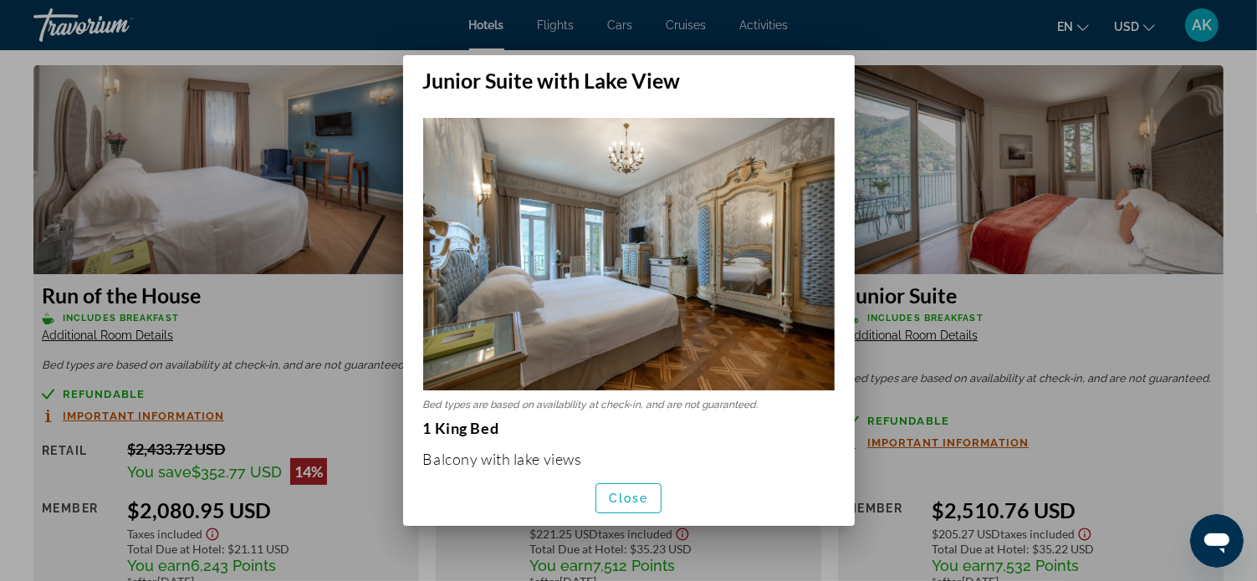
scroll to position [0, 0]
click at [629, 494] on span "Close" at bounding box center [629, 498] width 40 height 13
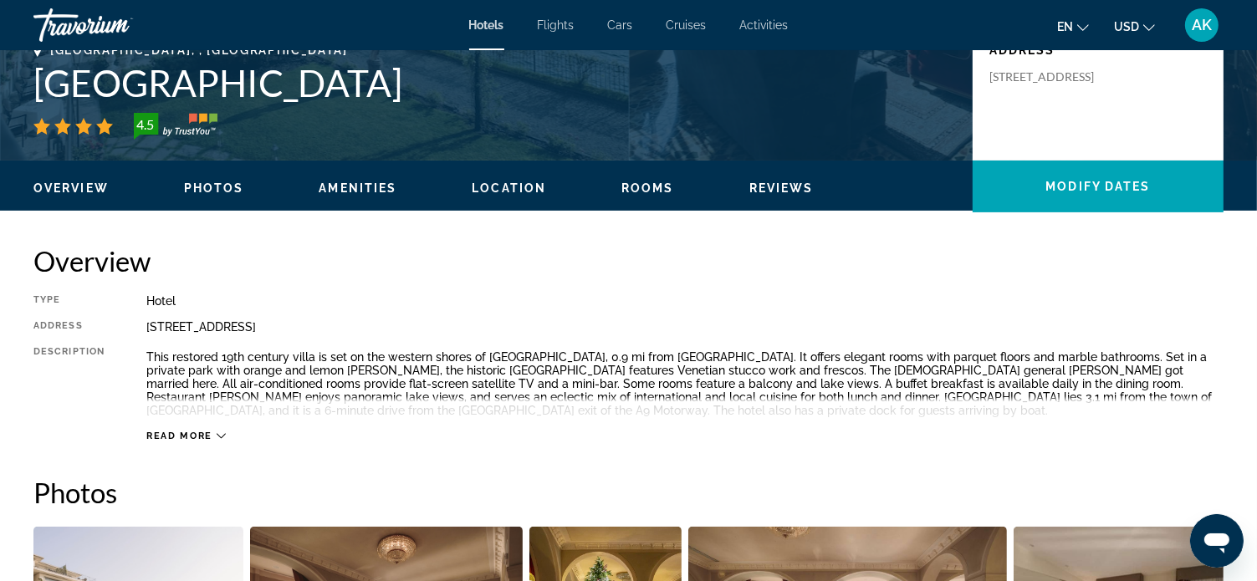
scroll to position [418, 0]
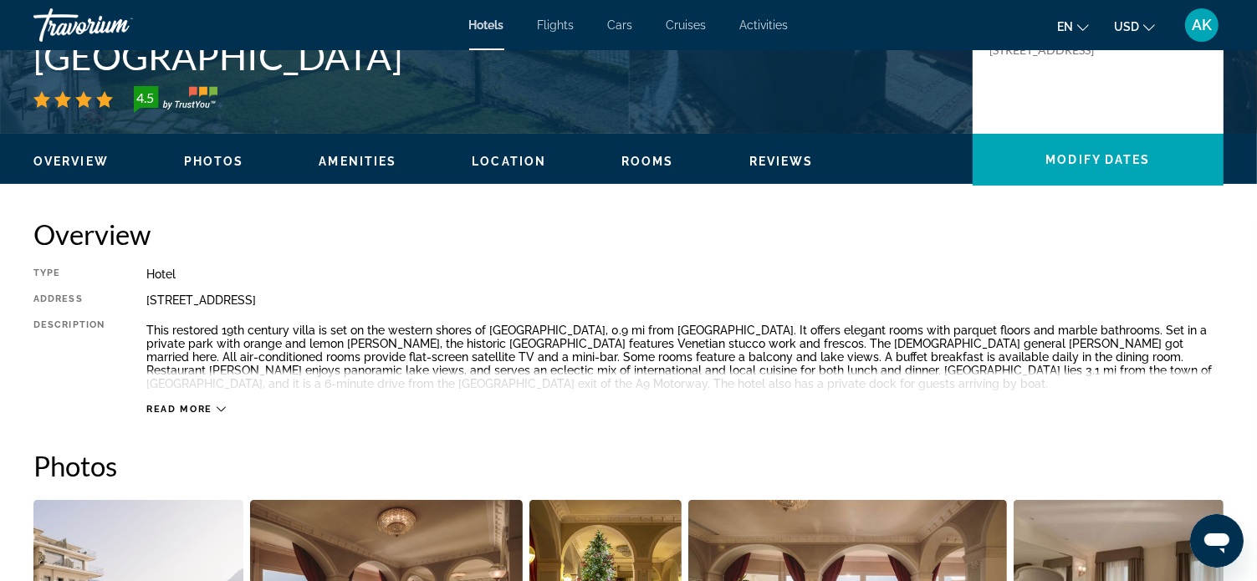
click at [218, 407] on icon "Main content" at bounding box center [221, 409] width 9 height 9
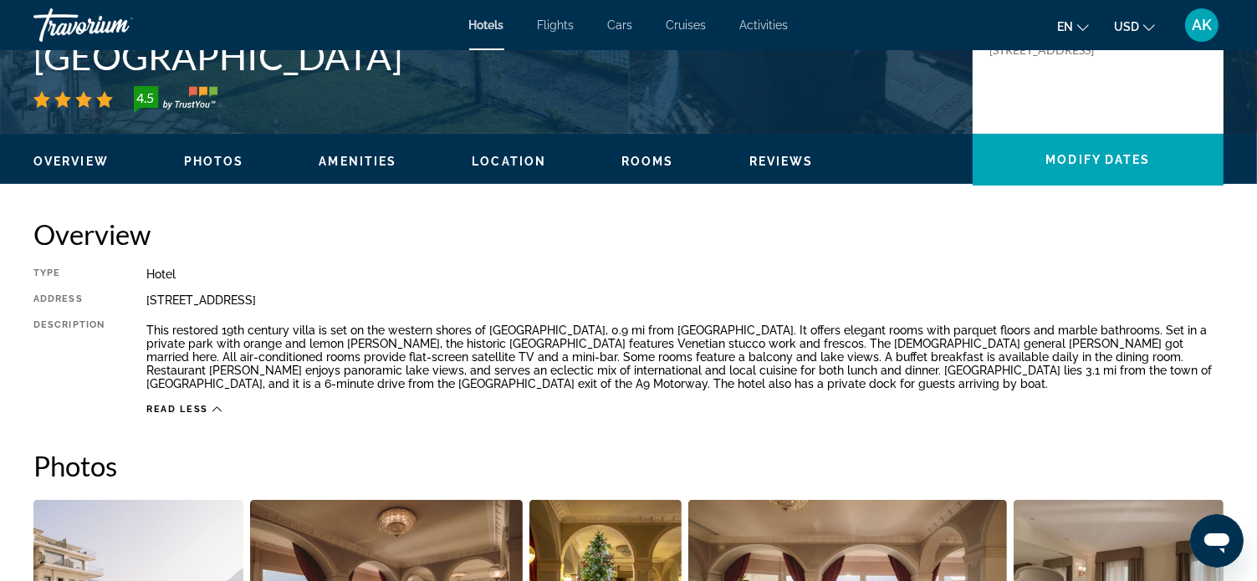
click at [218, 412] on icon "Main content" at bounding box center [216, 409] width 9 height 9
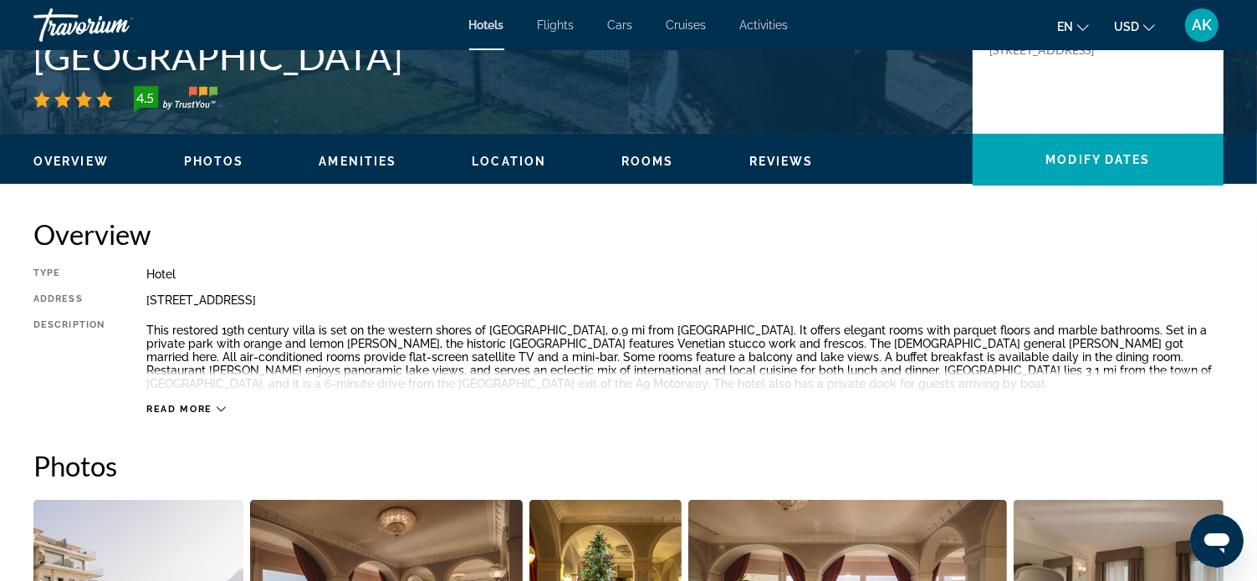
scroll to position [252, 0]
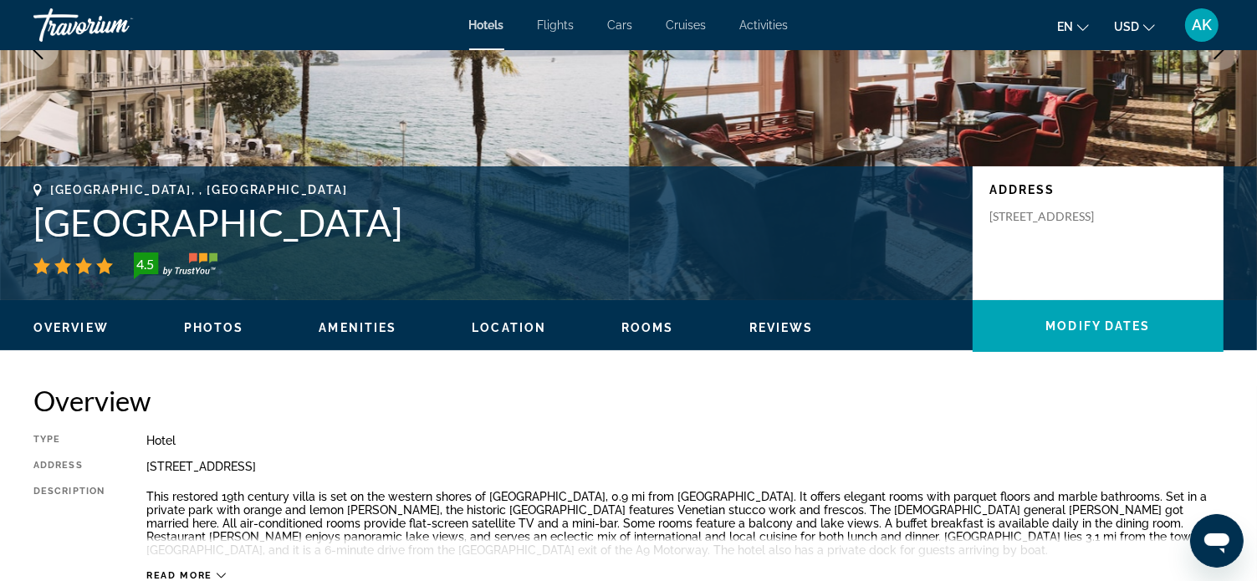
click at [218, 412] on h2 "Overview" at bounding box center [628, 400] width 1190 height 33
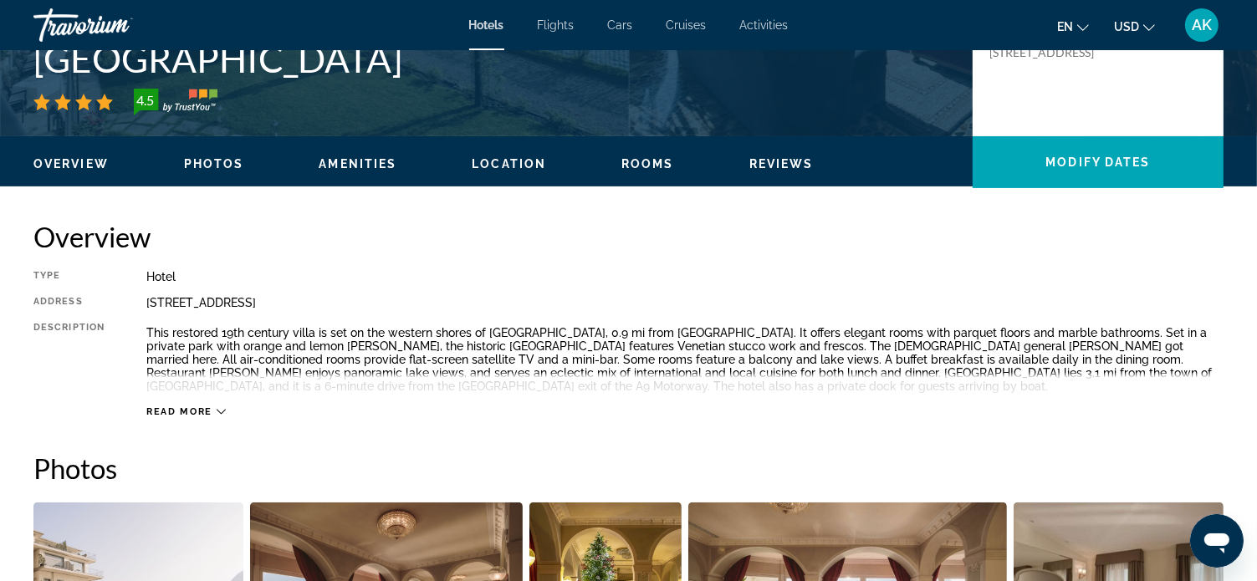
scroll to position [419, 0]
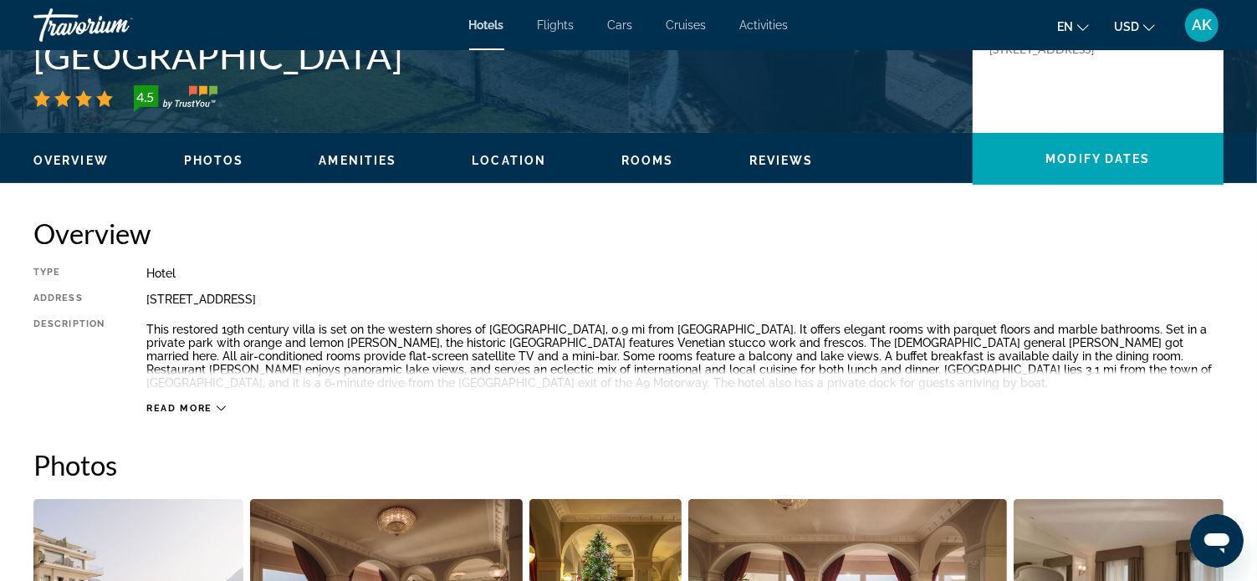
click at [221, 407] on icon "Main content" at bounding box center [221, 408] width 9 height 9
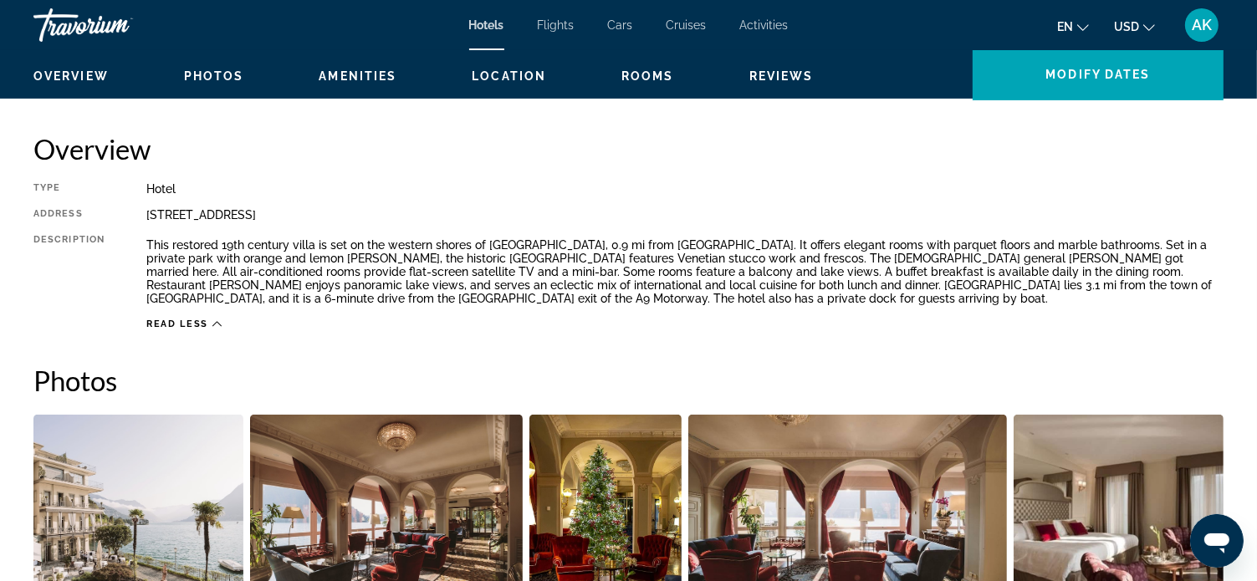
scroll to position [503, 0]
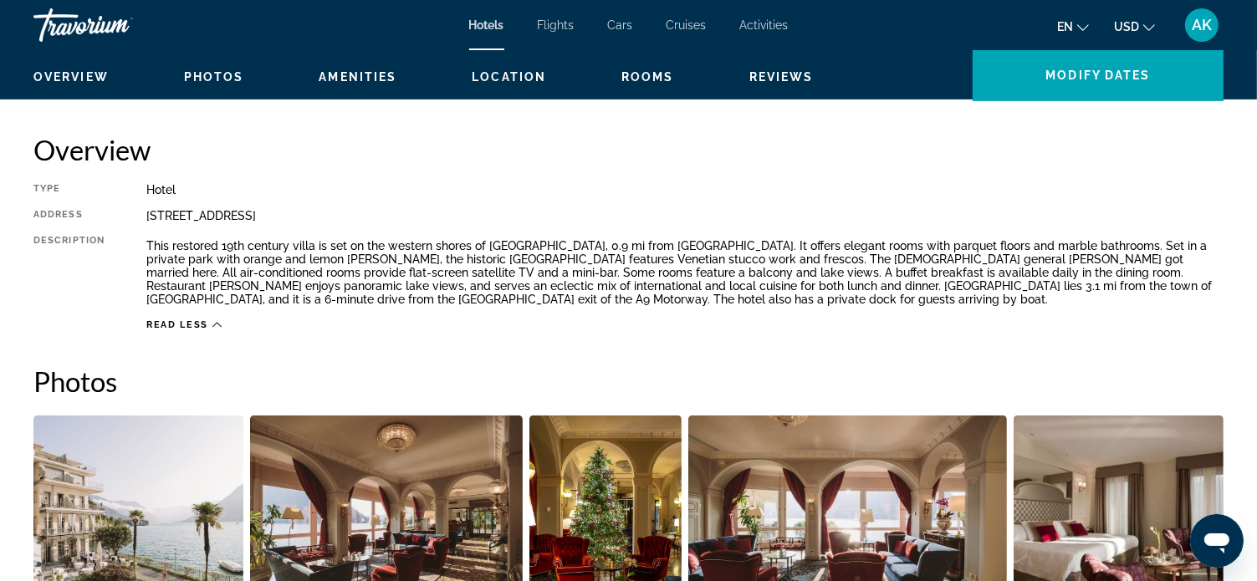
click at [1195, 23] on span "AK" at bounding box center [1202, 25] width 20 height 17
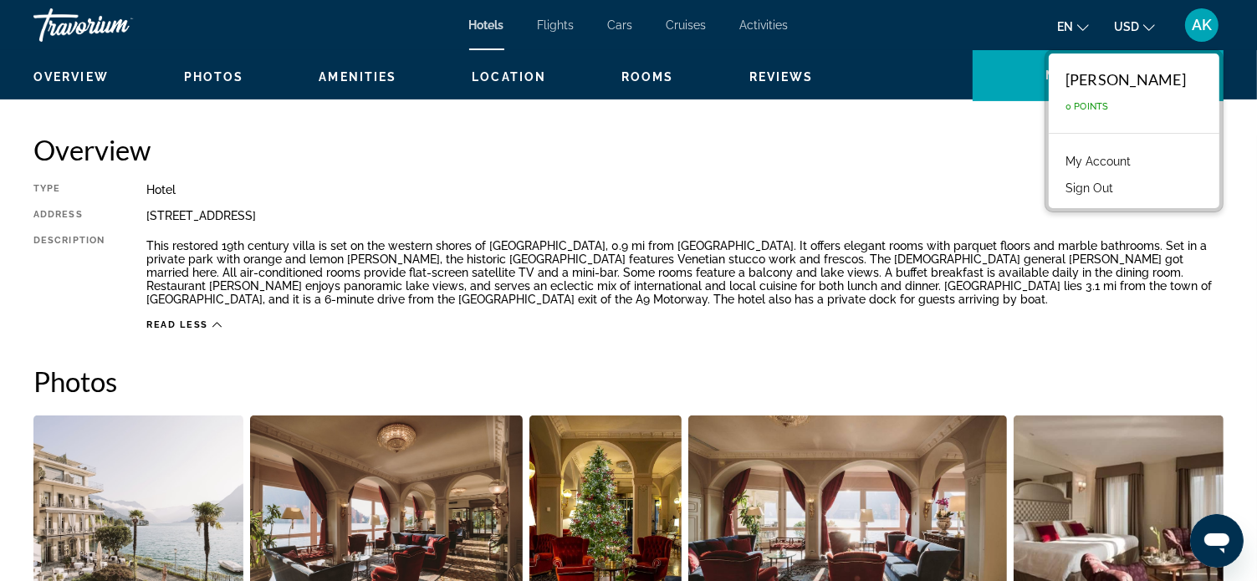
click at [1100, 160] on link "My Account" at bounding box center [1098, 162] width 82 height 22
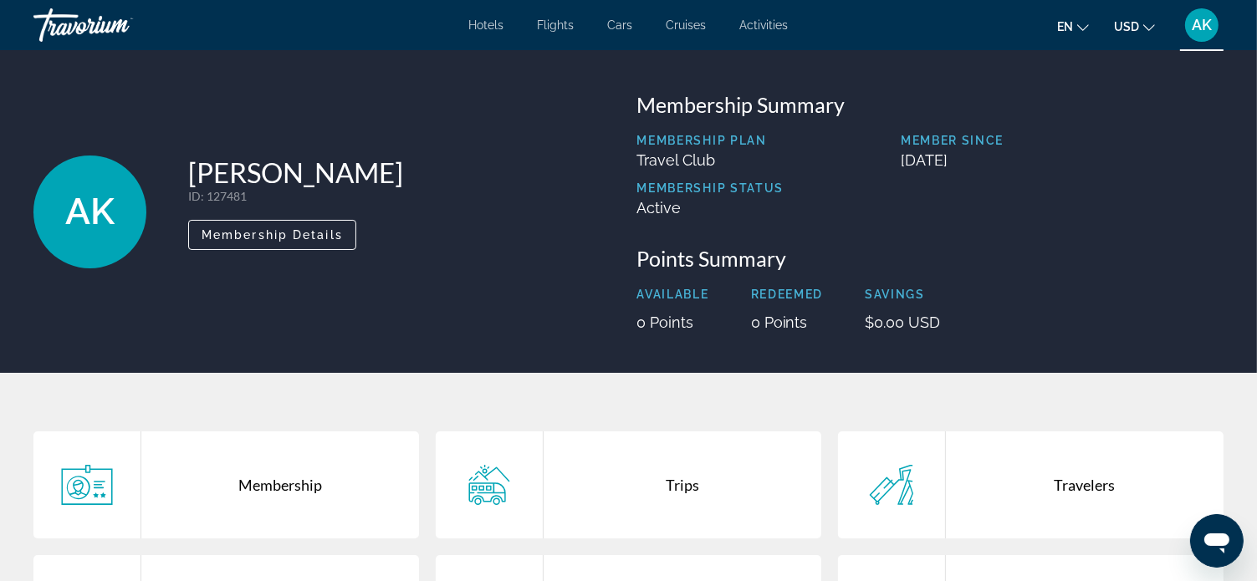
click at [1202, 23] on span "AK" at bounding box center [1202, 25] width 20 height 17
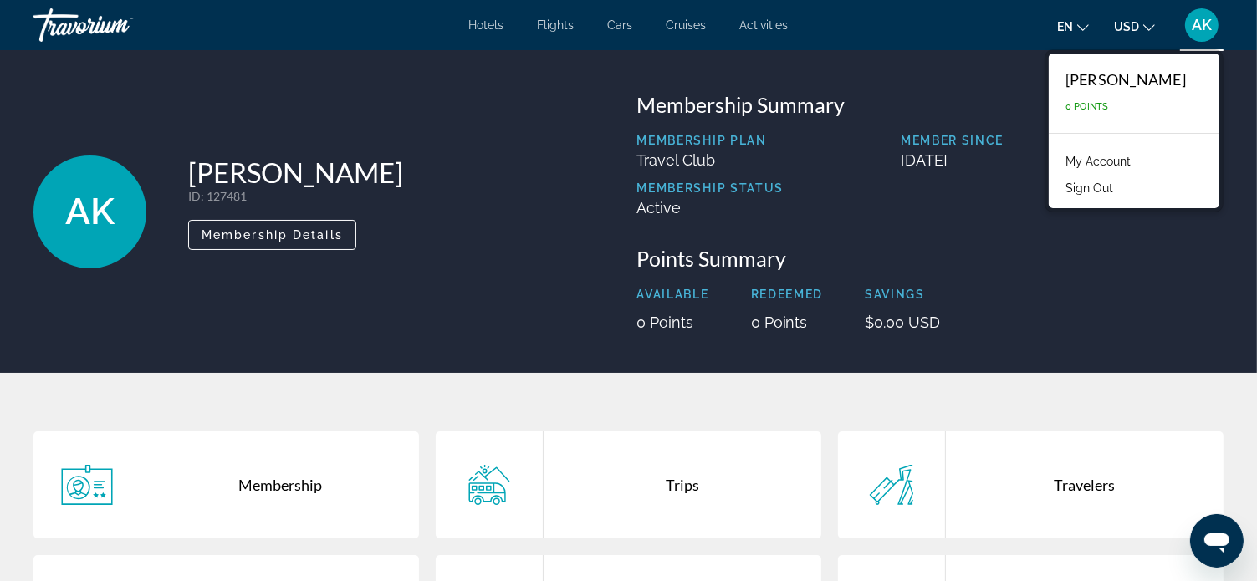
click at [1122, 182] on button "Sign Out" at bounding box center [1089, 188] width 64 height 22
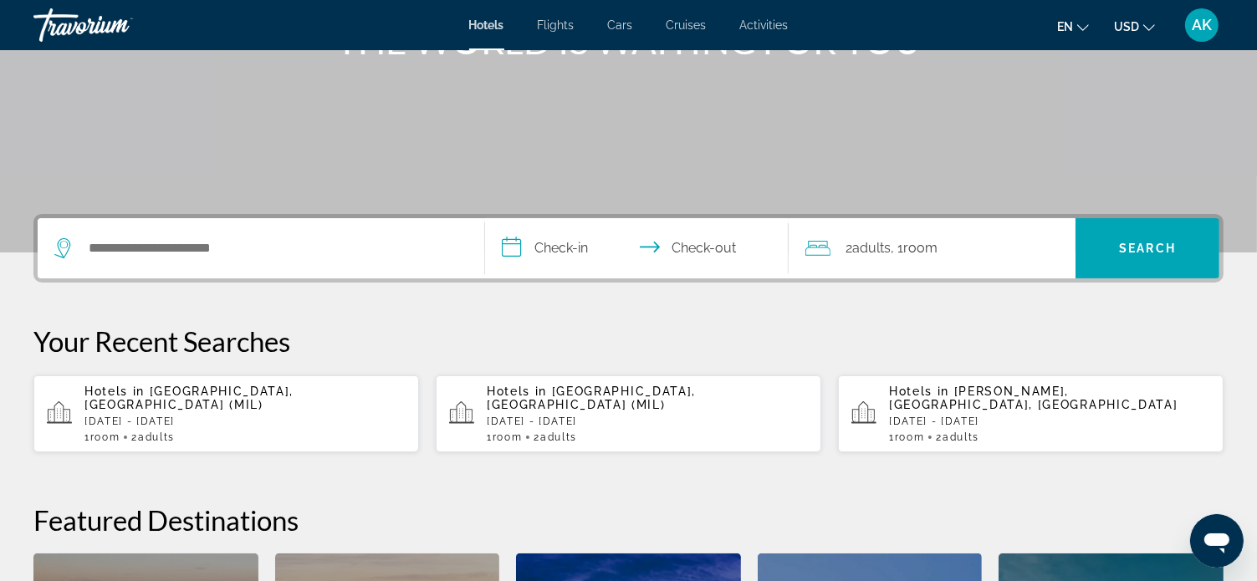
scroll to position [251, 0]
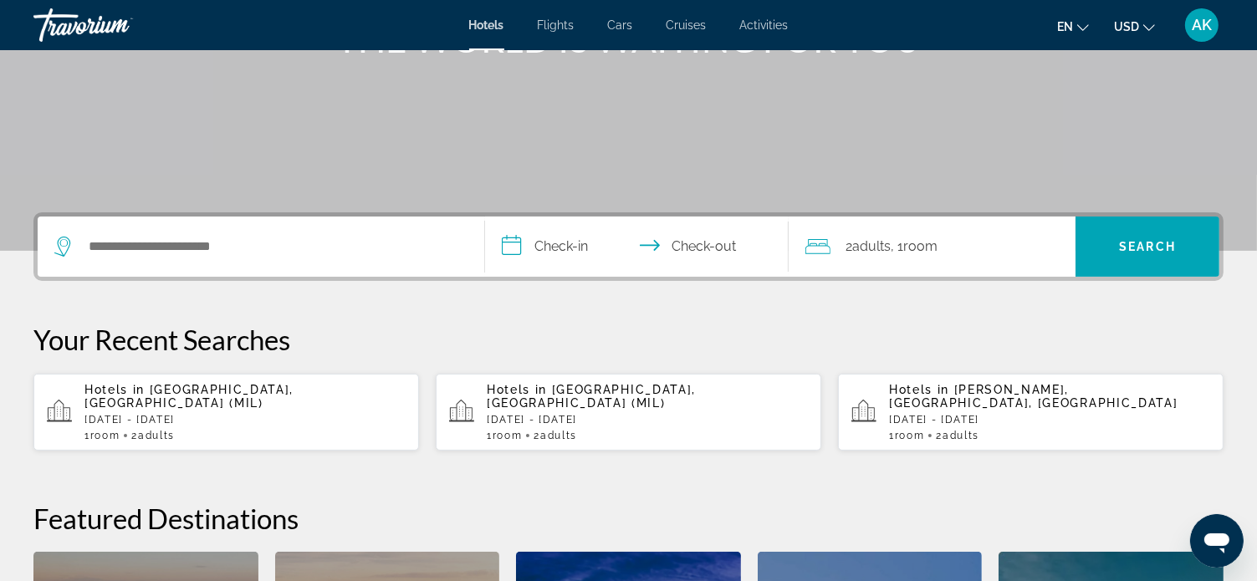
click at [218, 398] on div "Hotels in [GEOGRAPHIC_DATA], [GEOGRAPHIC_DATA] (MIL) [DATE] - [DATE] 1 Room roo…" at bounding box center [244, 412] width 321 height 59
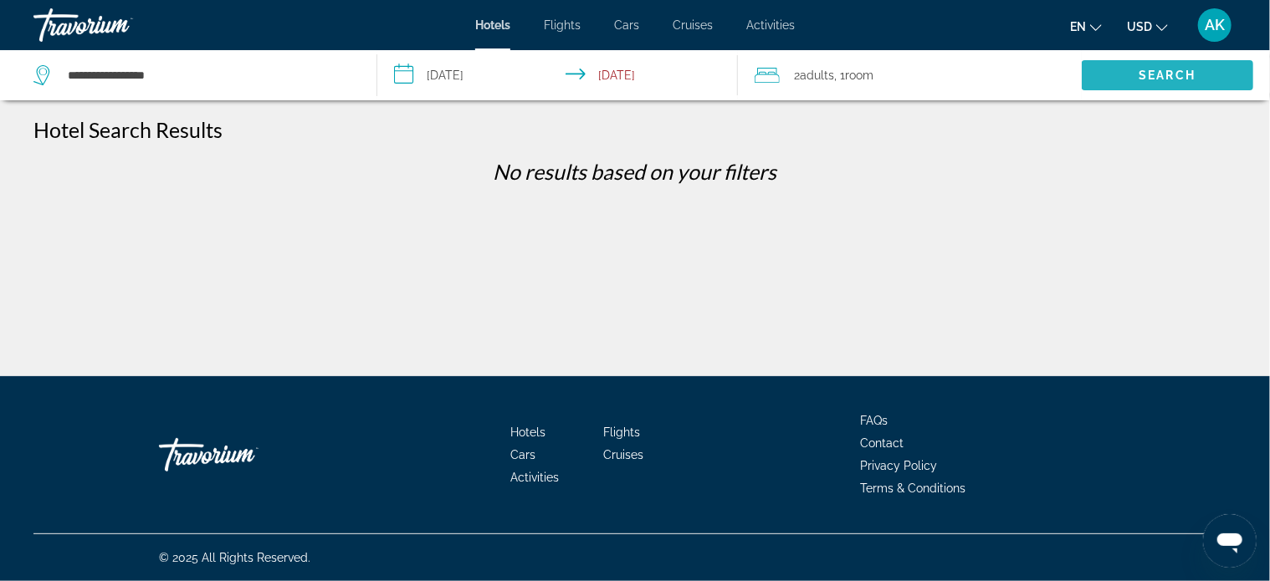
click at [1111, 76] on span "Search" at bounding box center [1167, 75] width 171 height 40
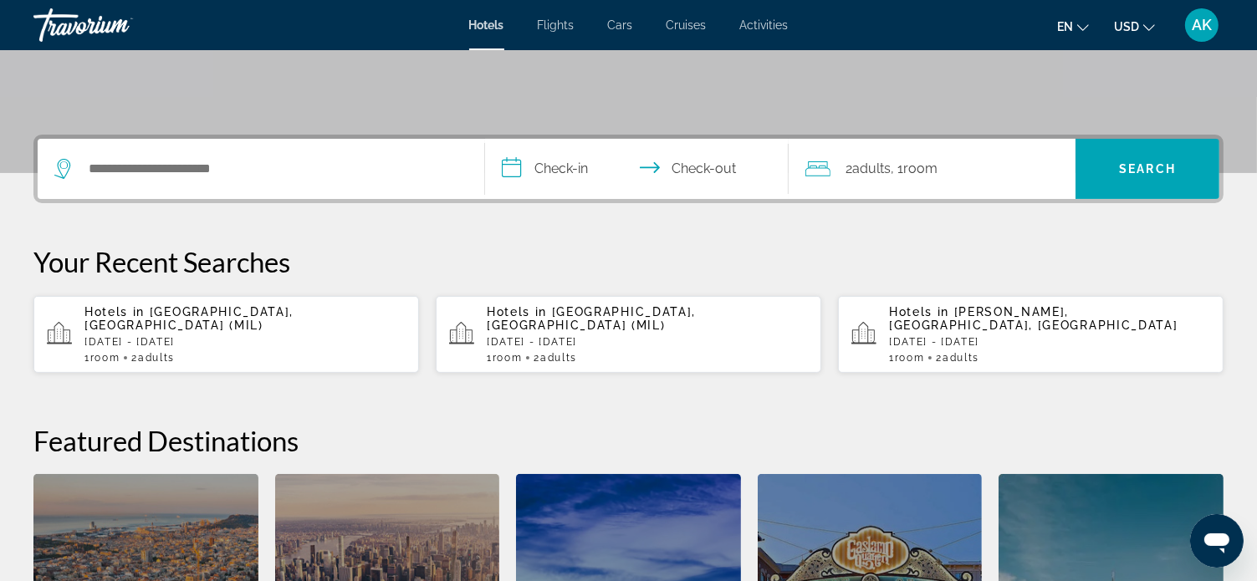
scroll to position [335, 0]
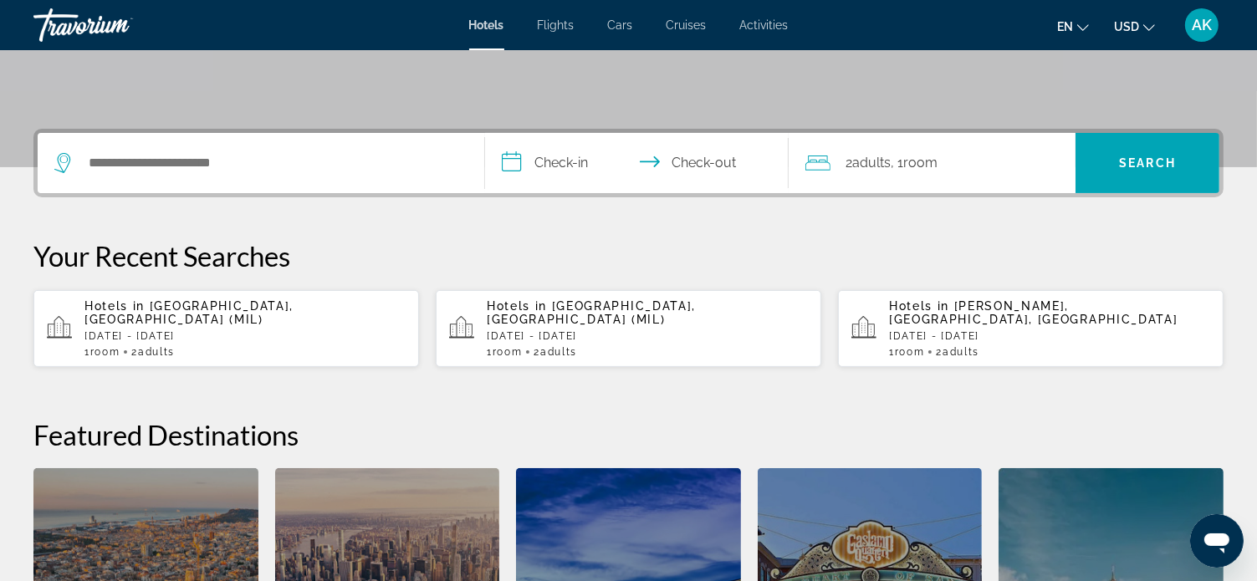
click at [211, 312] on div "Hotels in [GEOGRAPHIC_DATA], [GEOGRAPHIC_DATA] (MIL) [DATE] - [DATE] 1 Room roo…" at bounding box center [244, 328] width 321 height 59
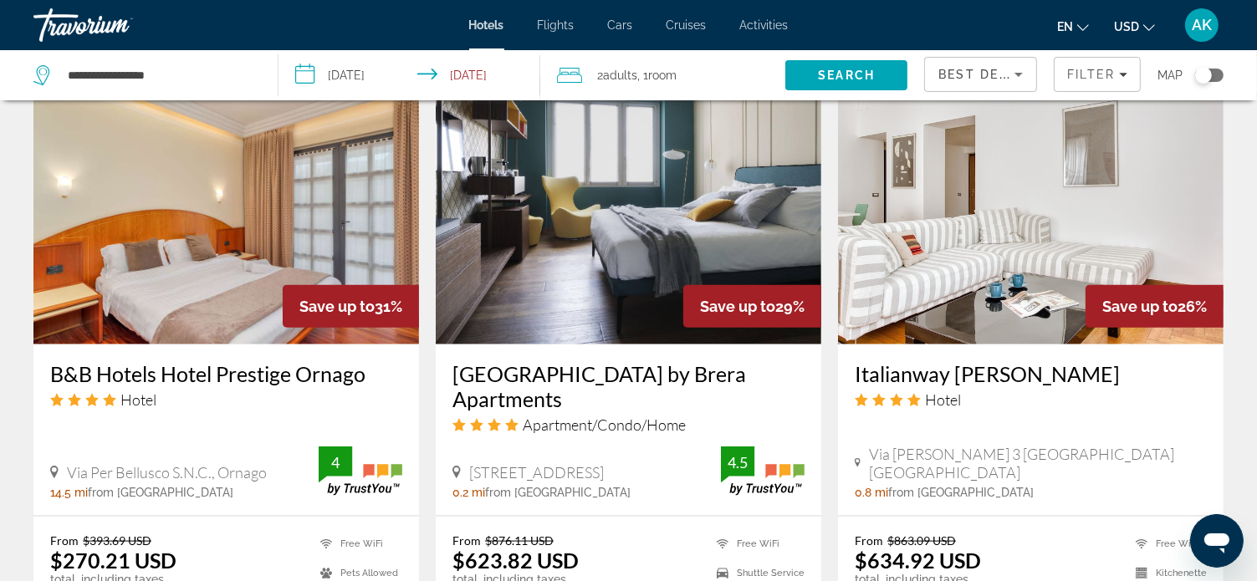
scroll to position [1924, 0]
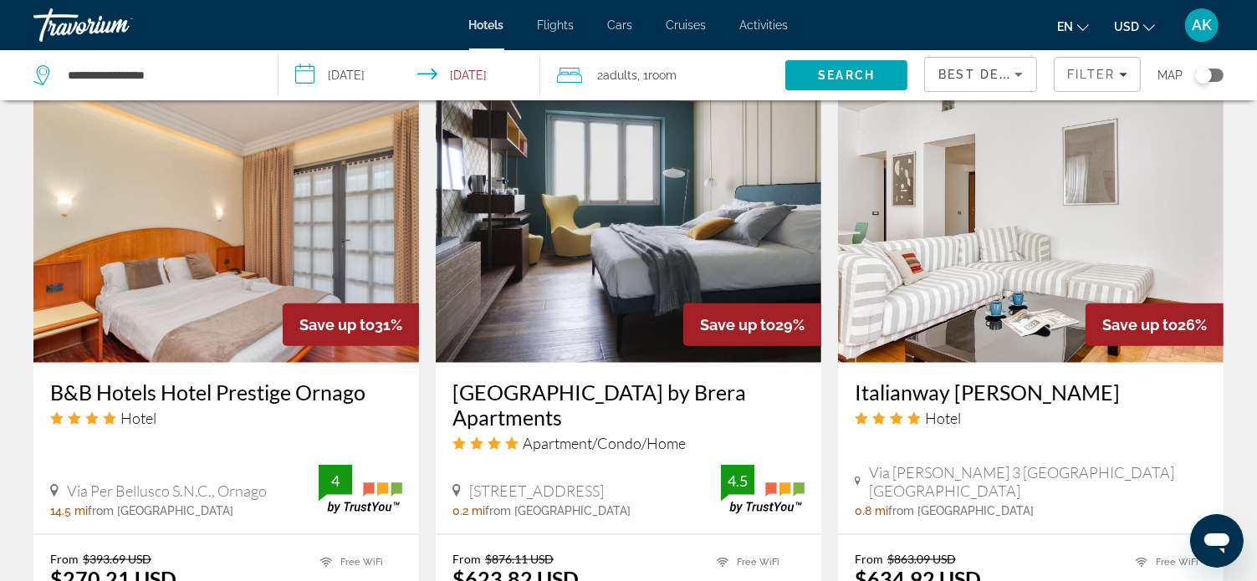
click at [1067, 261] on img "Main content" at bounding box center [1031, 229] width 386 height 268
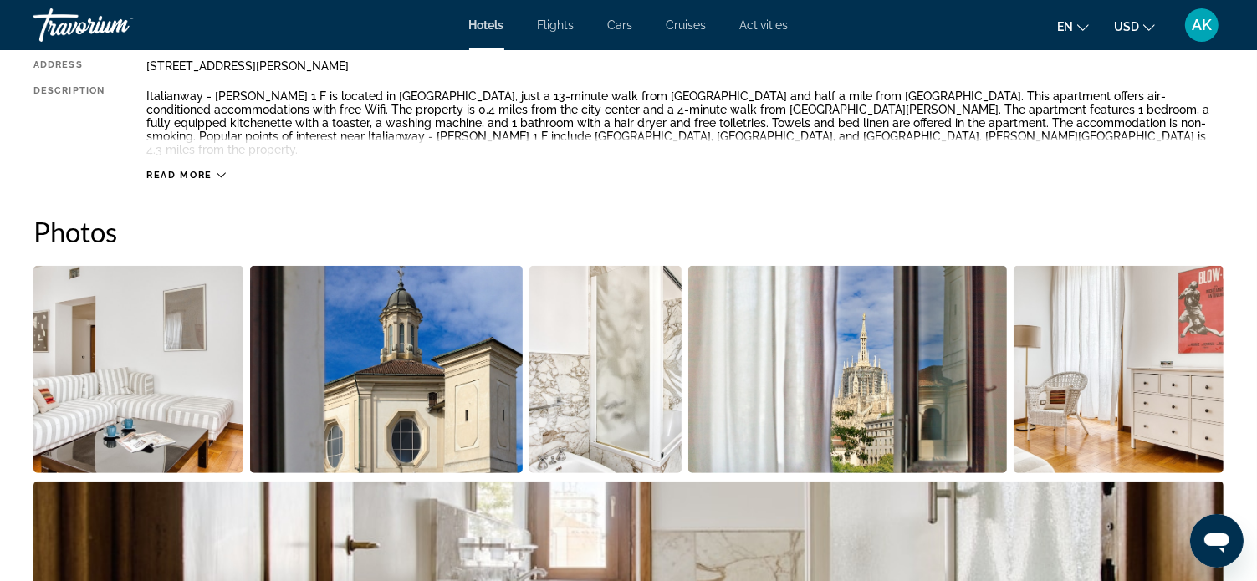
scroll to position [669, 0]
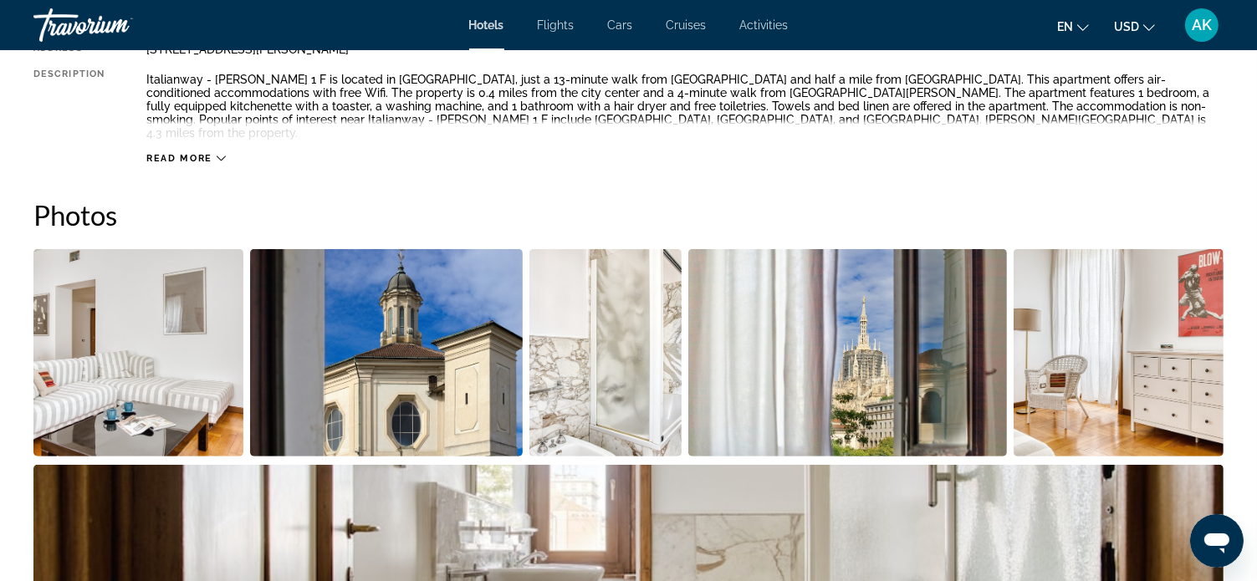
click at [192, 320] on img "Open full-screen image slider" at bounding box center [138, 352] width 210 height 207
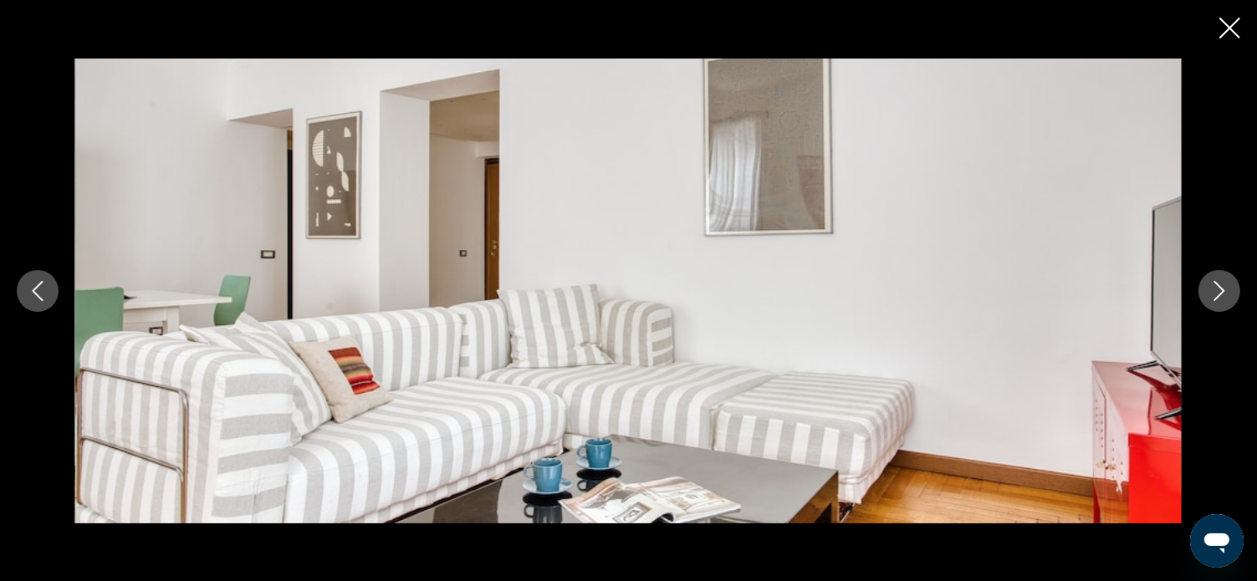
click at [1218, 288] on icon "Next image" at bounding box center [1220, 291] width 20 height 20
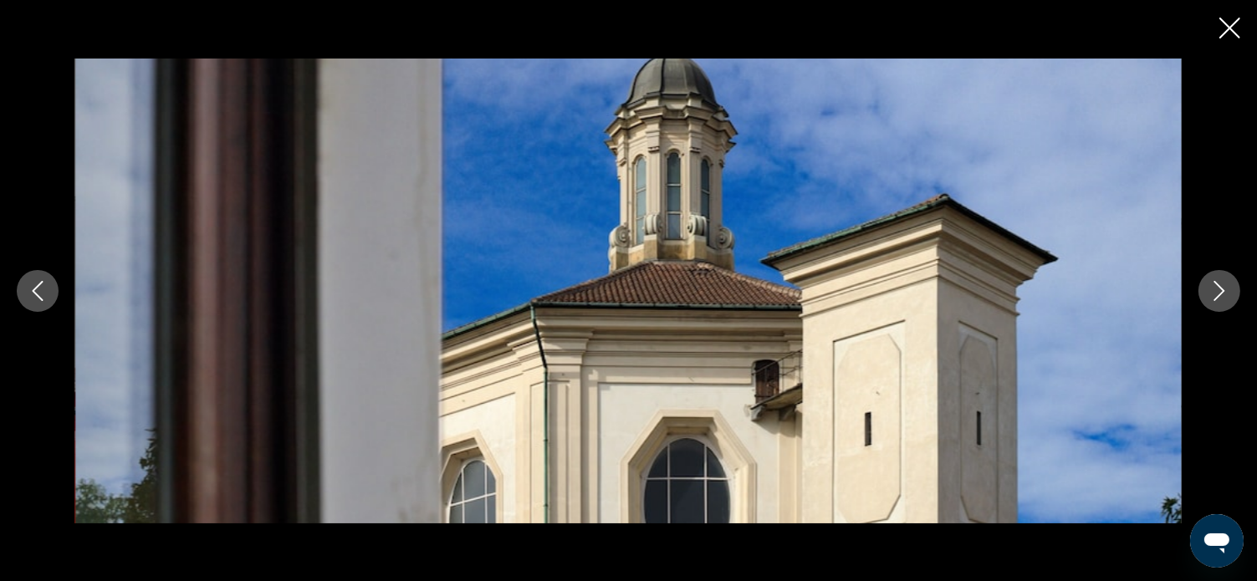
click at [1218, 288] on icon "Next image" at bounding box center [1220, 291] width 20 height 20
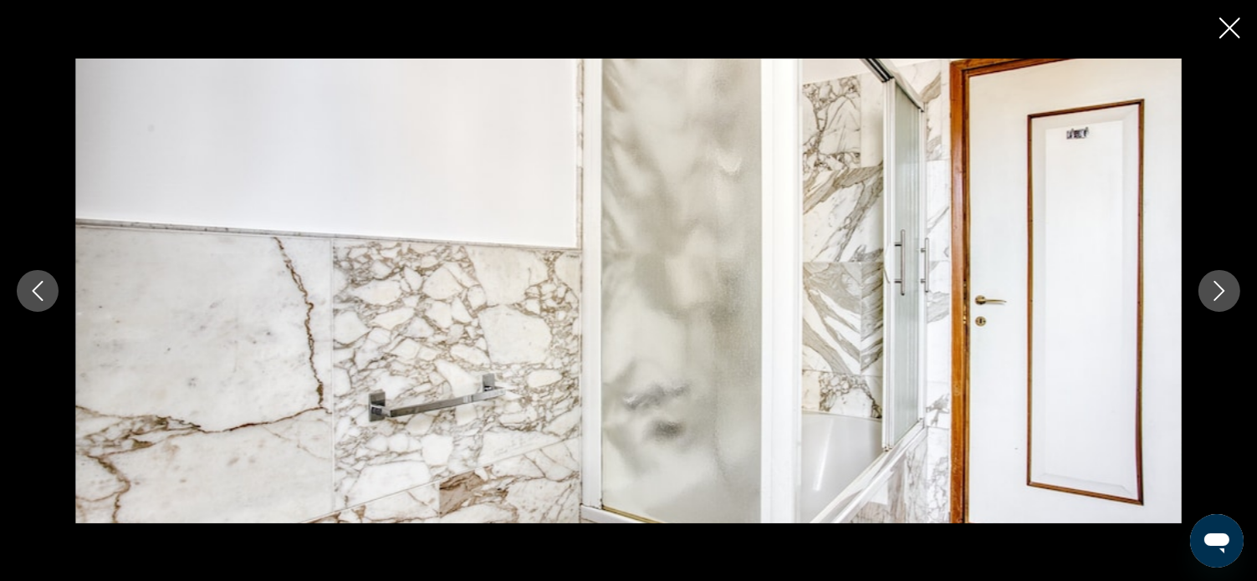
click at [1218, 288] on icon "Next image" at bounding box center [1220, 291] width 20 height 20
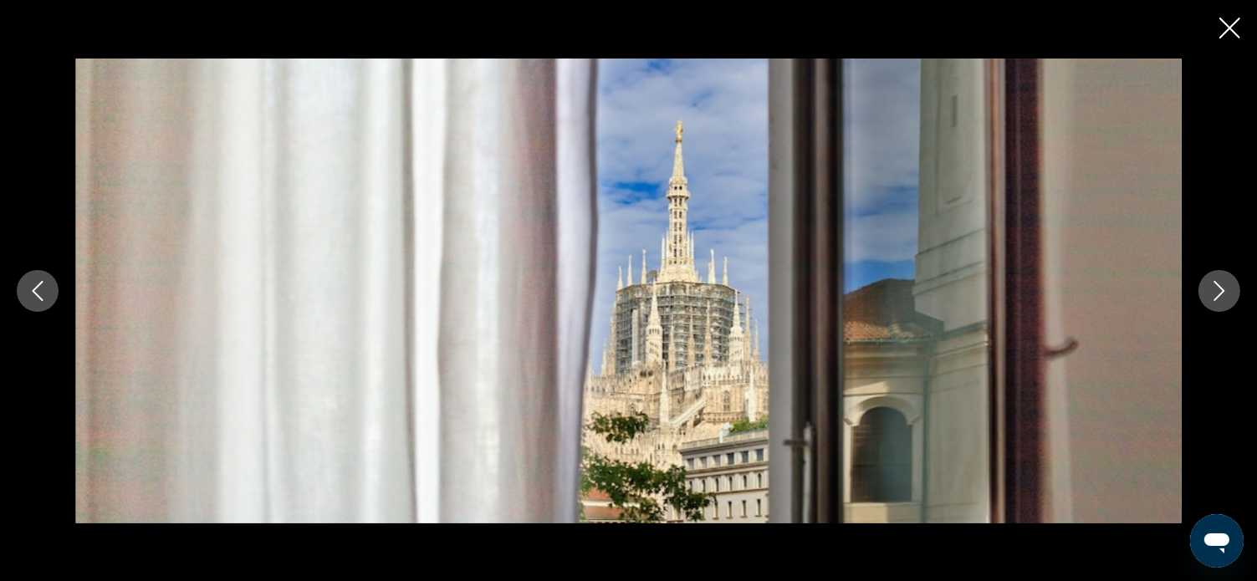
click at [45, 282] on icon "Previous image" at bounding box center [38, 291] width 20 height 20
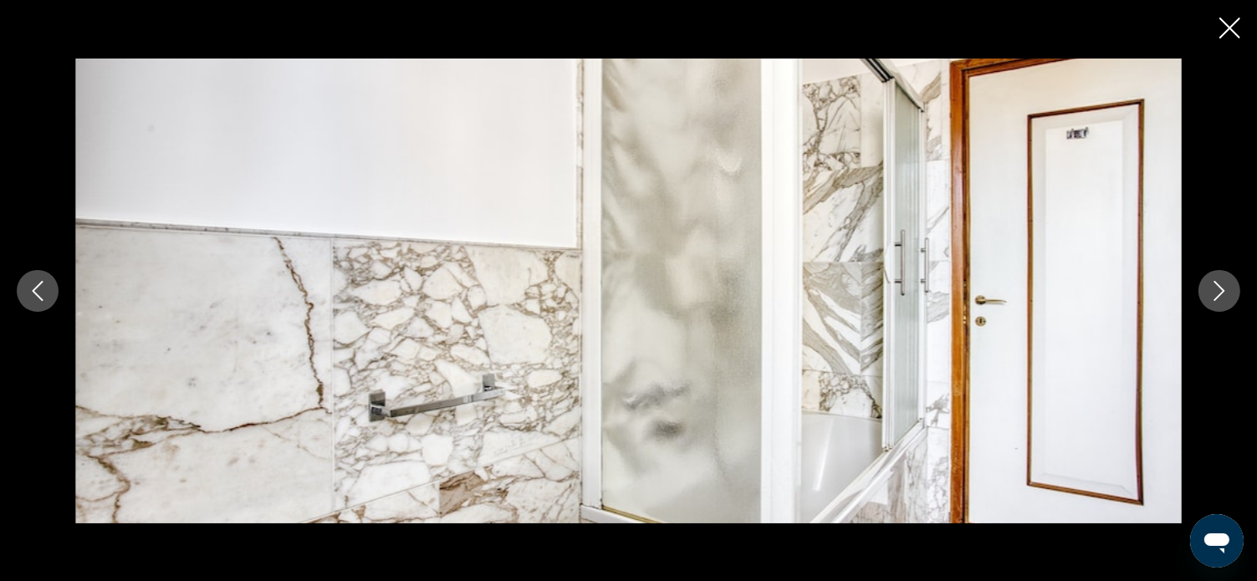
click at [1215, 289] on icon "Next image" at bounding box center [1220, 291] width 20 height 20
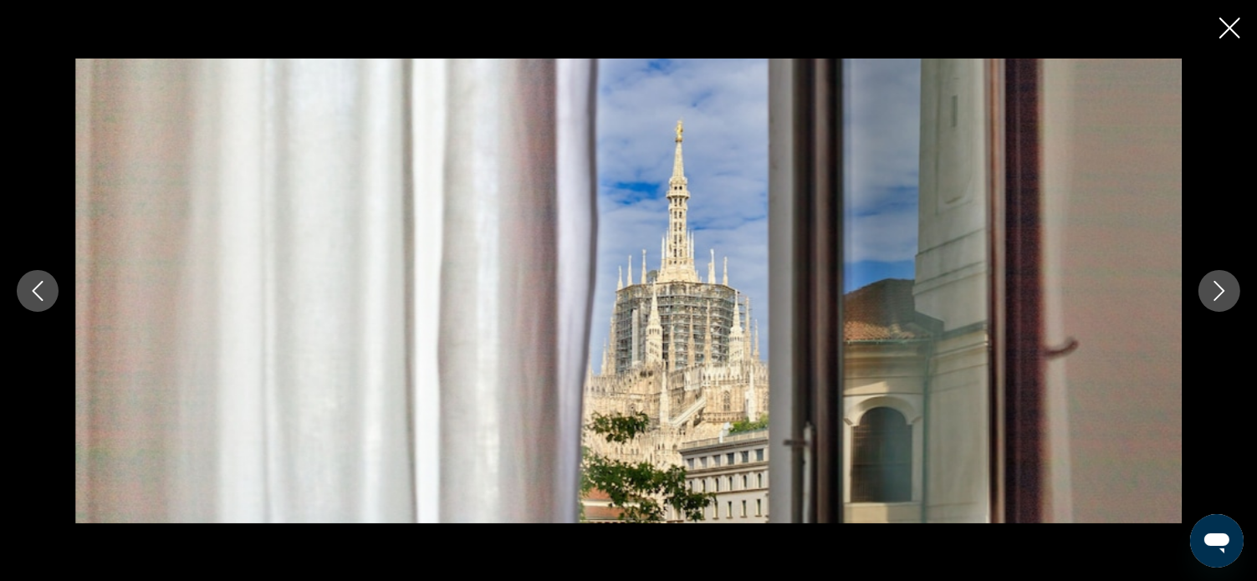
click at [1215, 289] on icon "Next image" at bounding box center [1220, 291] width 20 height 20
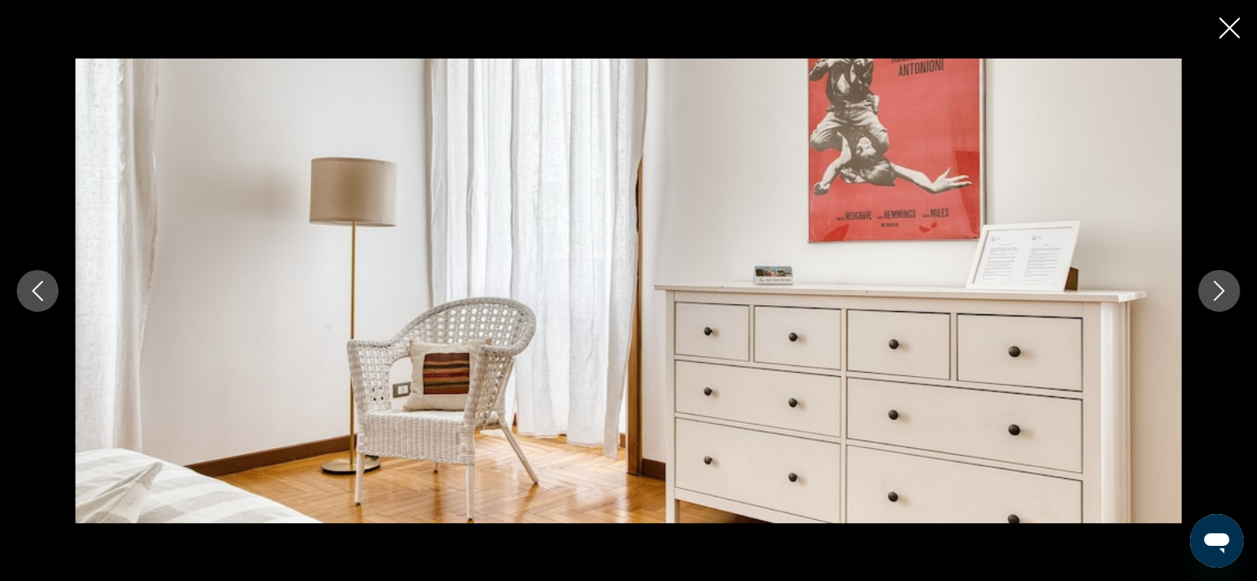
click at [1215, 289] on icon "Next image" at bounding box center [1220, 291] width 20 height 20
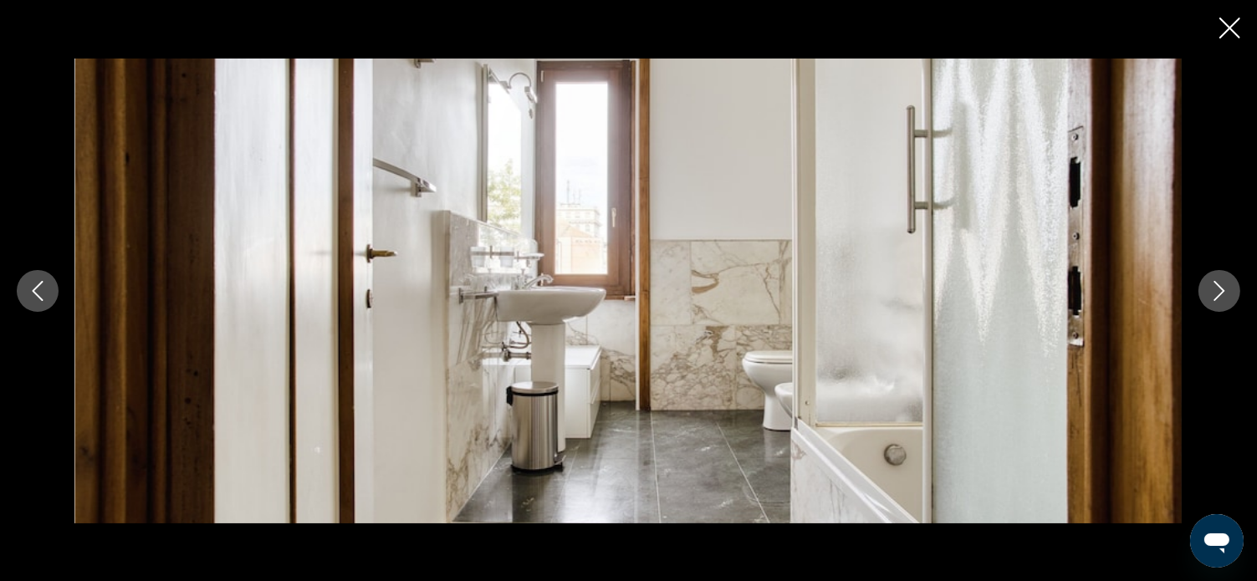
click at [1215, 289] on icon "Next image" at bounding box center [1220, 291] width 20 height 20
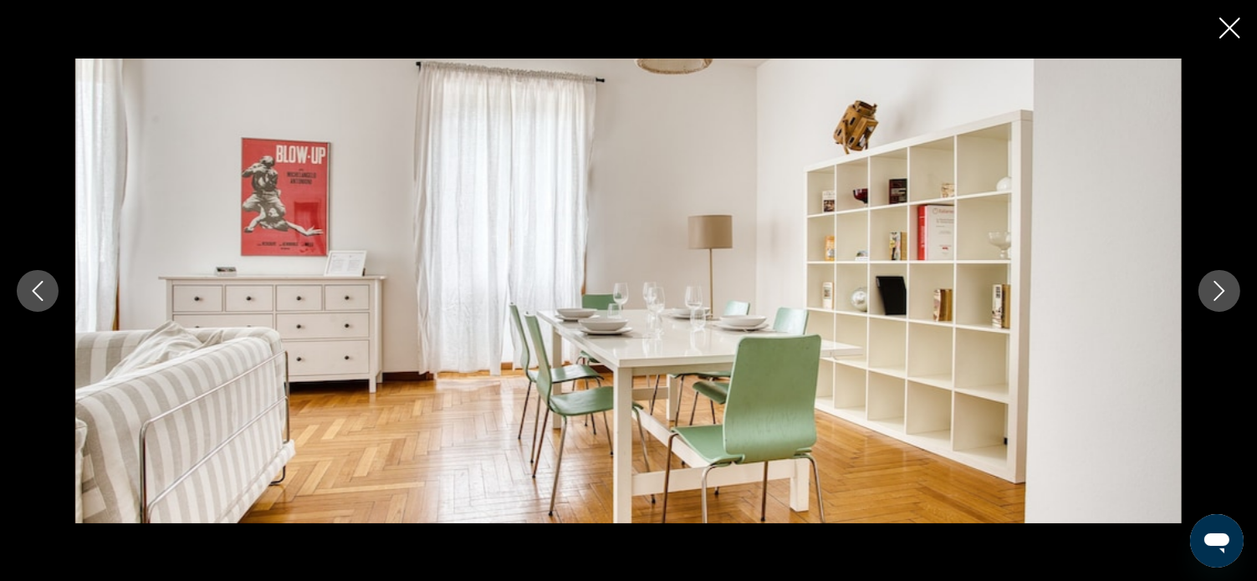
click at [1213, 294] on icon "Next image" at bounding box center [1220, 291] width 20 height 20
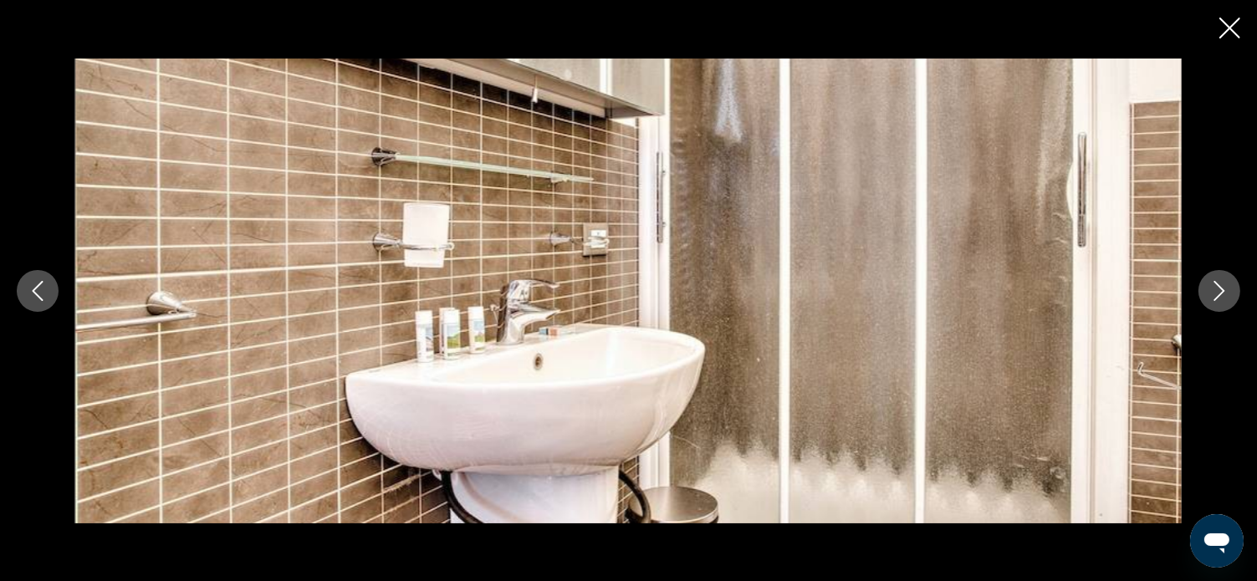
click at [1213, 294] on icon "Next image" at bounding box center [1220, 291] width 20 height 20
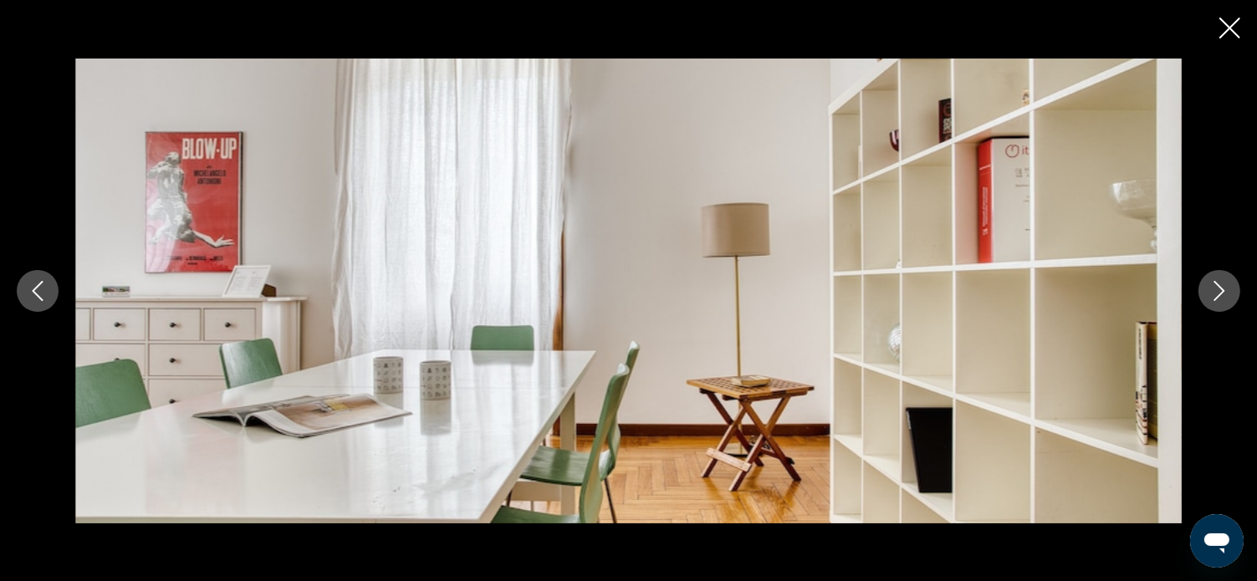
click at [1213, 294] on icon "Next image" at bounding box center [1220, 291] width 20 height 20
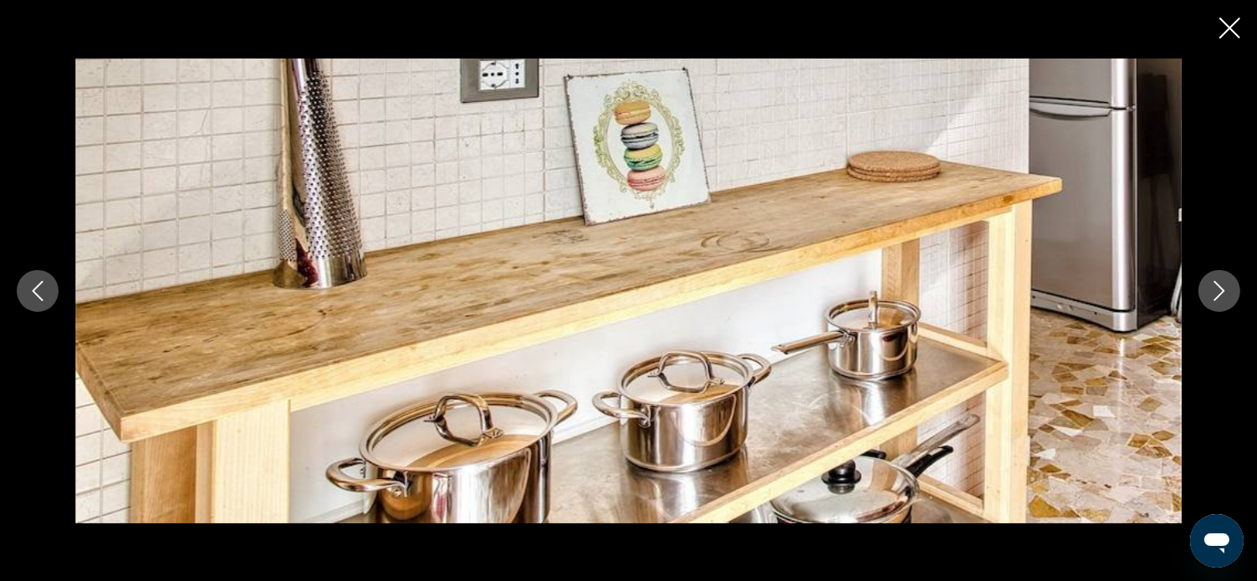
click at [1213, 294] on icon "Next image" at bounding box center [1220, 291] width 20 height 20
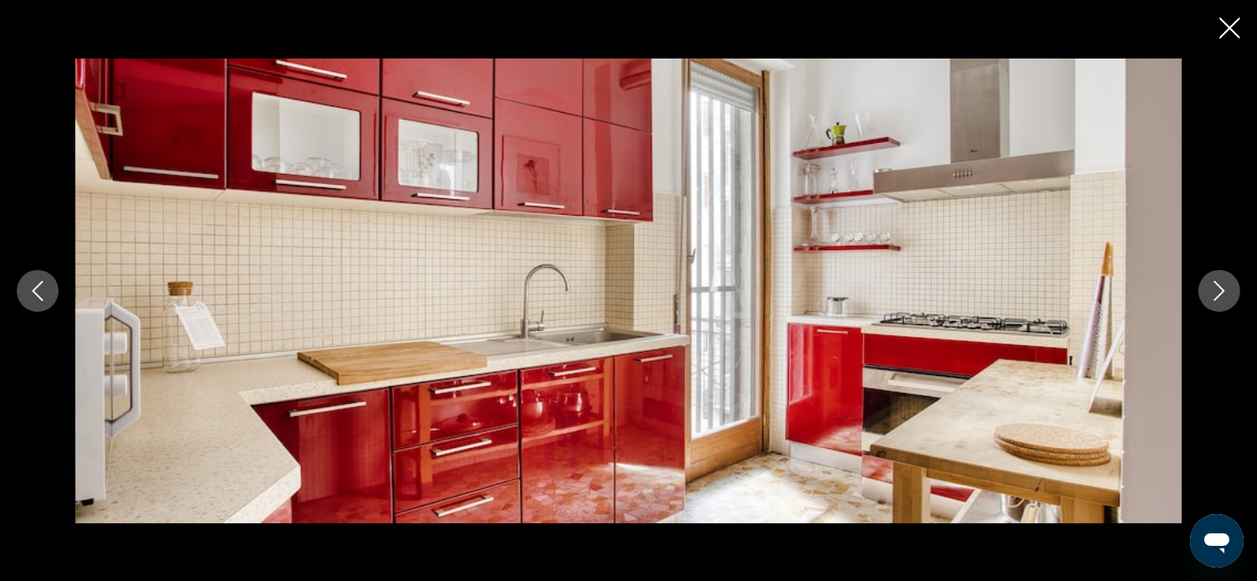
click at [1213, 294] on icon "Next image" at bounding box center [1220, 291] width 20 height 20
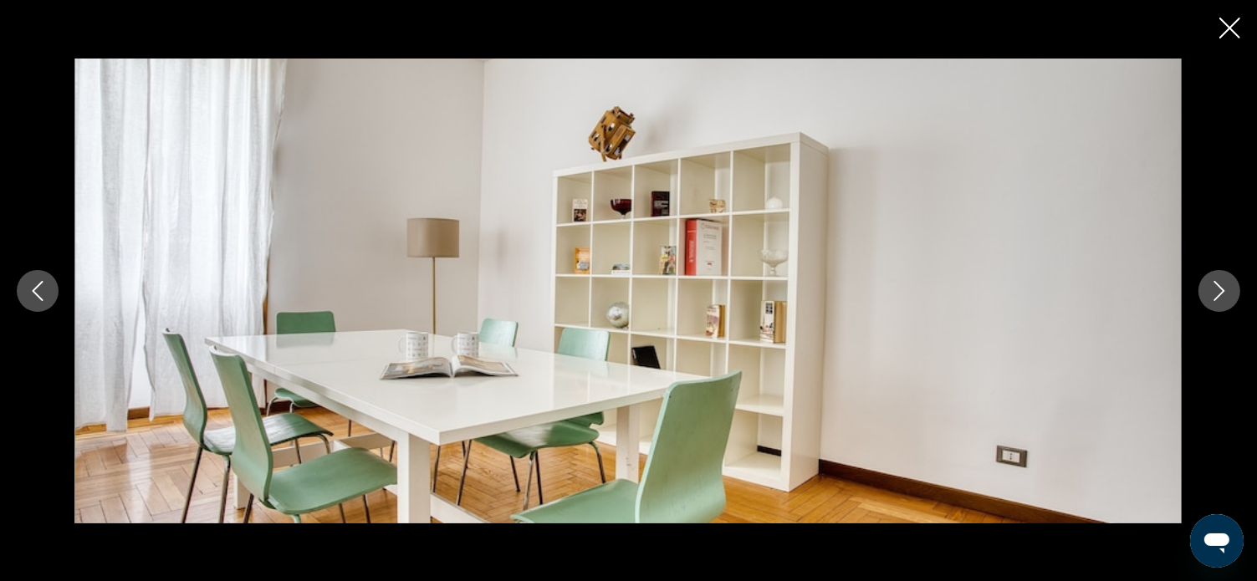
click at [1213, 294] on icon "Next image" at bounding box center [1220, 291] width 20 height 20
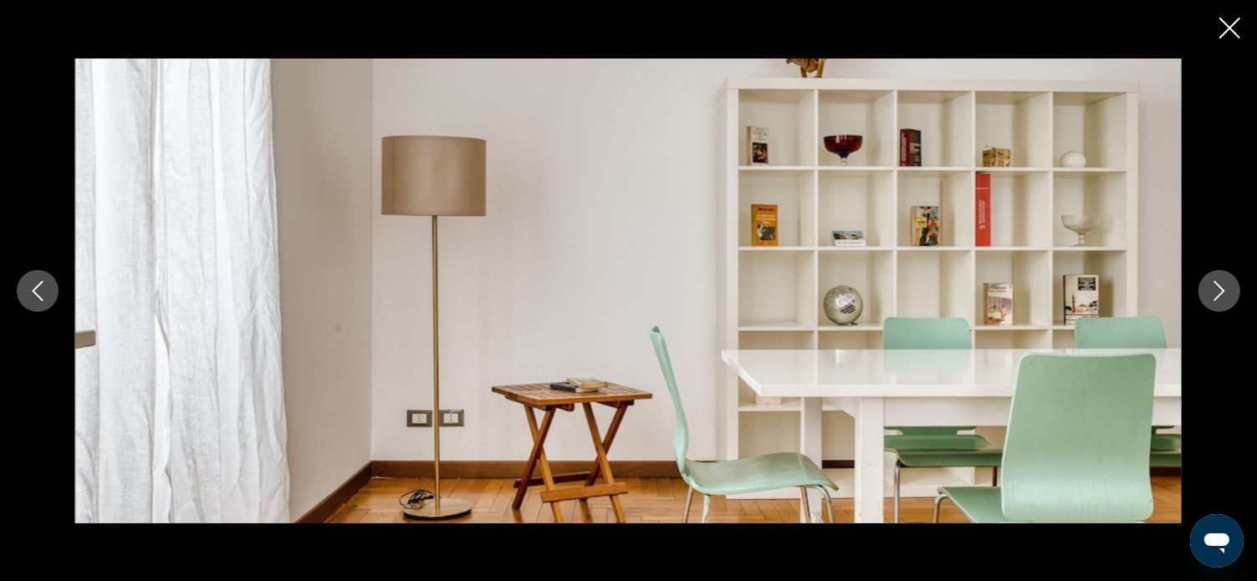
click at [1213, 294] on icon "Next image" at bounding box center [1220, 291] width 20 height 20
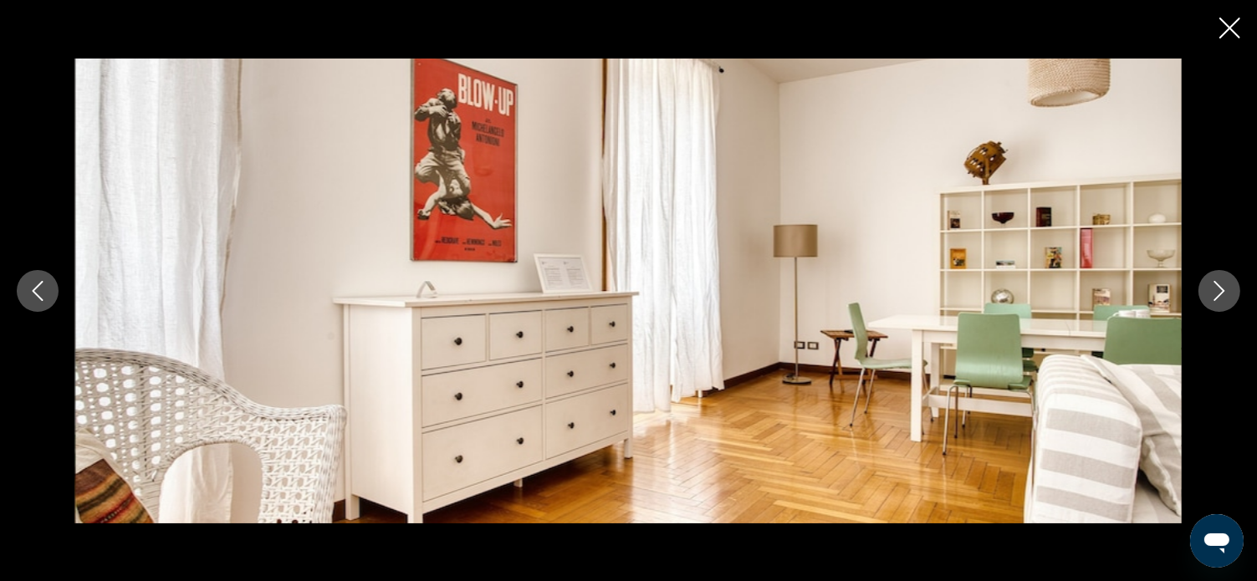
click at [1213, 294] on icon "Next image" at bounding box center [1220, 291] width 20 height 20
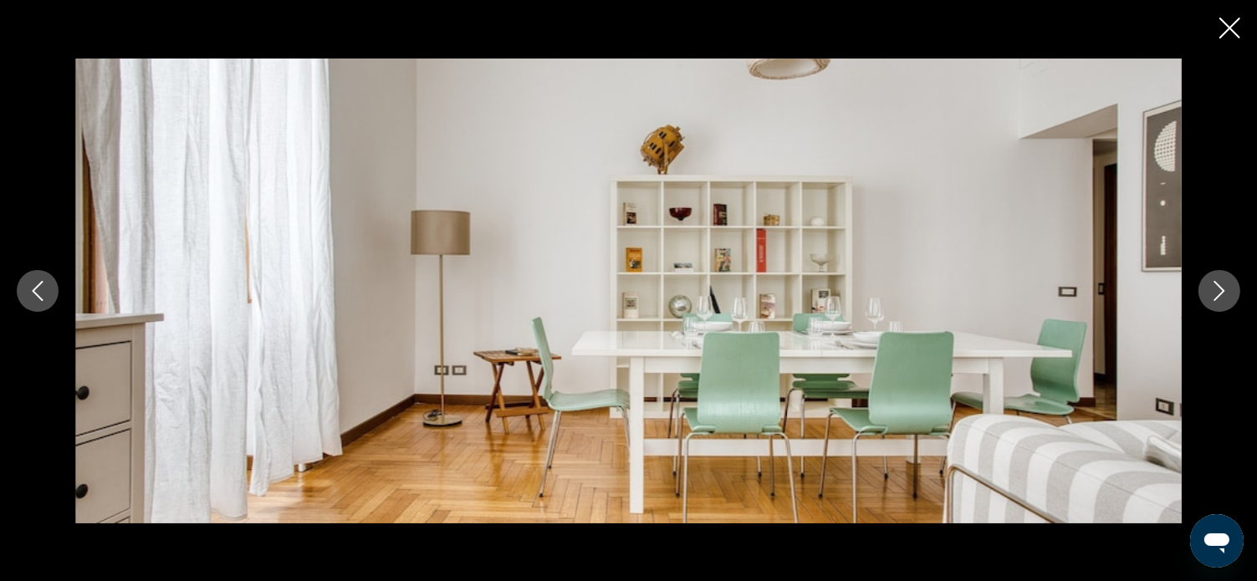
click at [1213, 294] on icon "Next image" at bounding box center [1220, 291] width 20 height 20
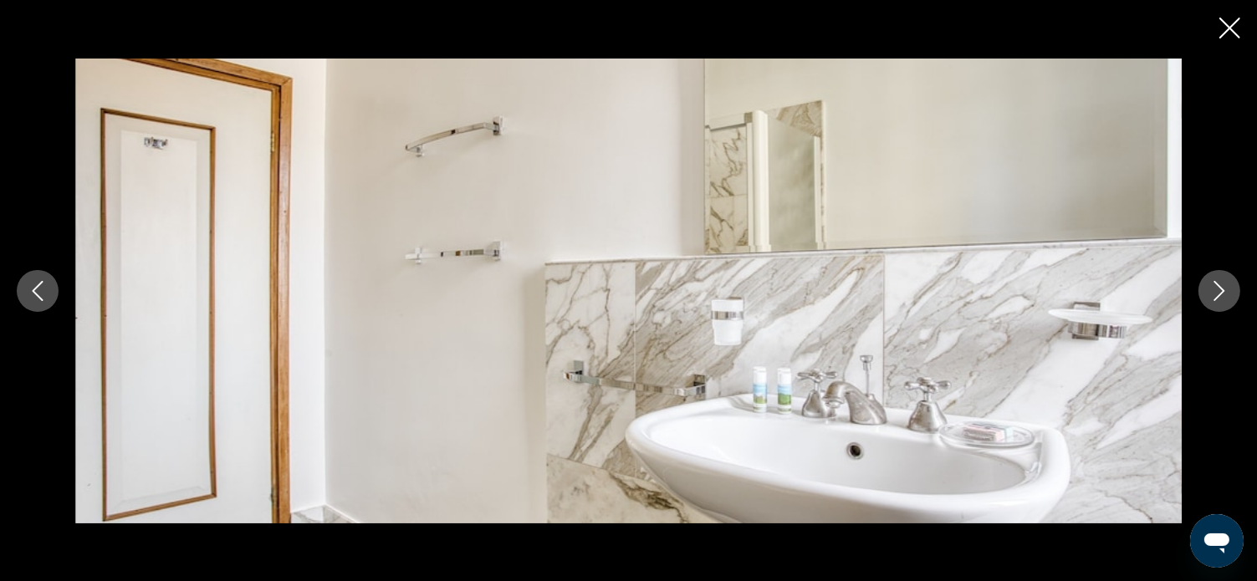
click at [1211, 294] on icon "Next image" at bounding box center [1220, 291] width 20 height 20
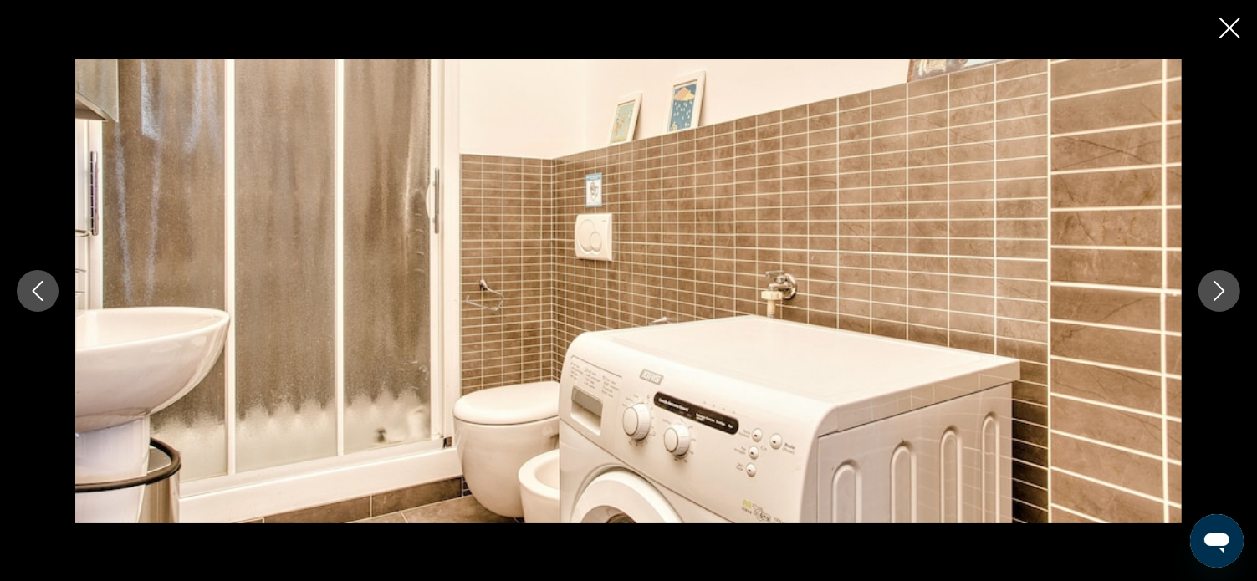
click at [1211, 294] on icon "Next image" at bounding box center [1220, 291] width 20 height 20
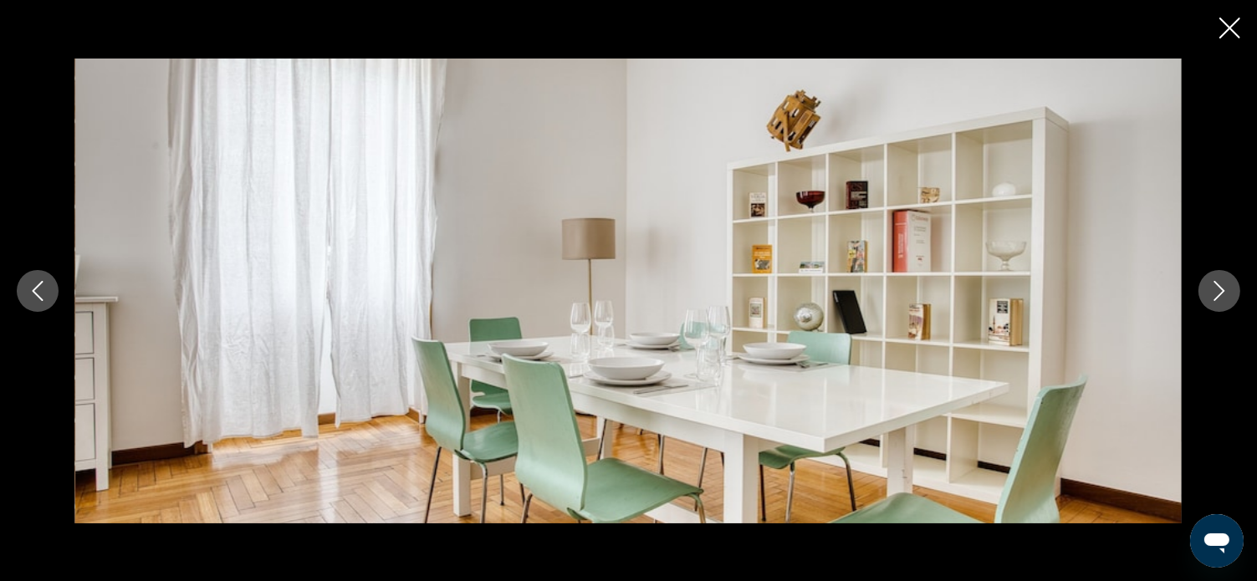
click at [1210, 297] on icon "Next image" at bounding box center [1220, 291] width 20 height 20
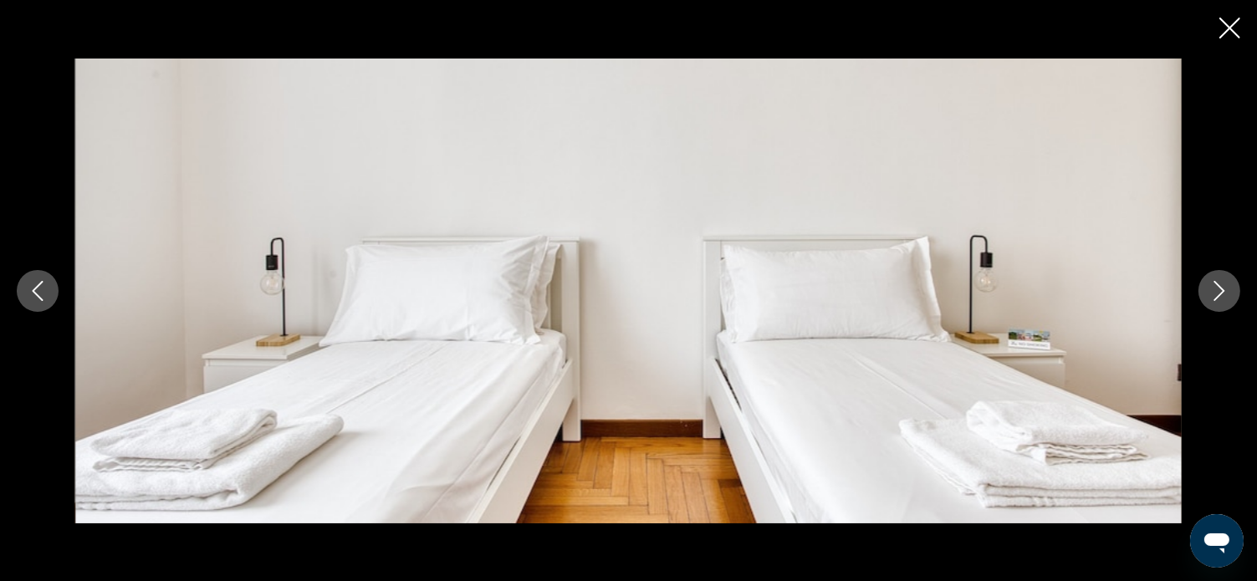
click at [1208, 299] on button "Next image" at bounding box center [1220, 291] width 42 height 42
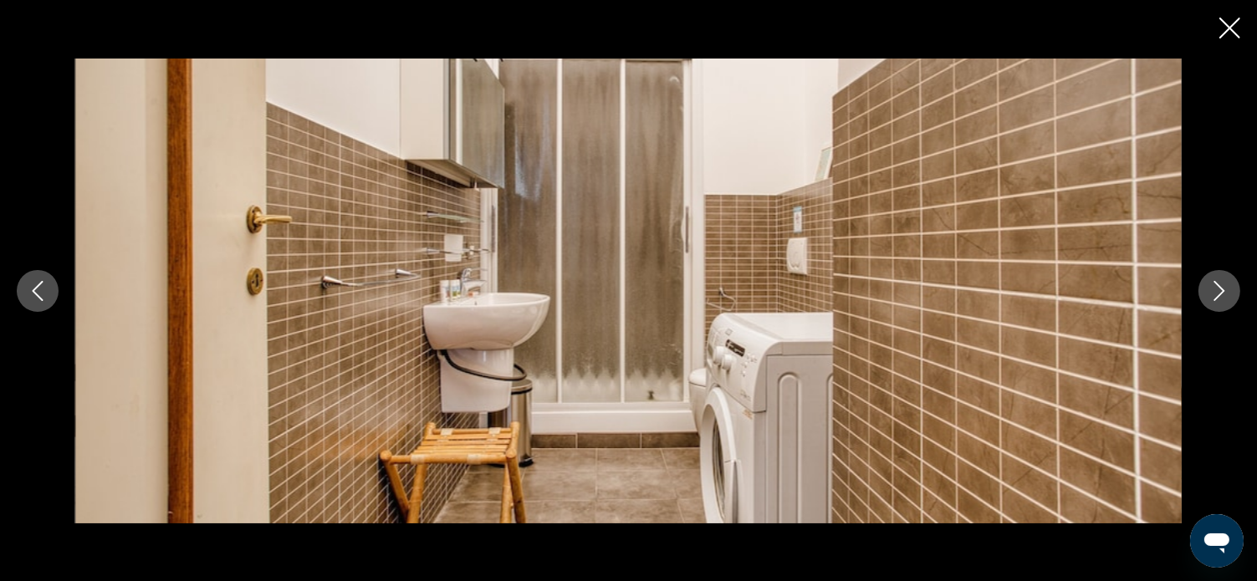
click at [1208, 299] on button "Next image" at bounding box center [1220, 291] width 42 height 42
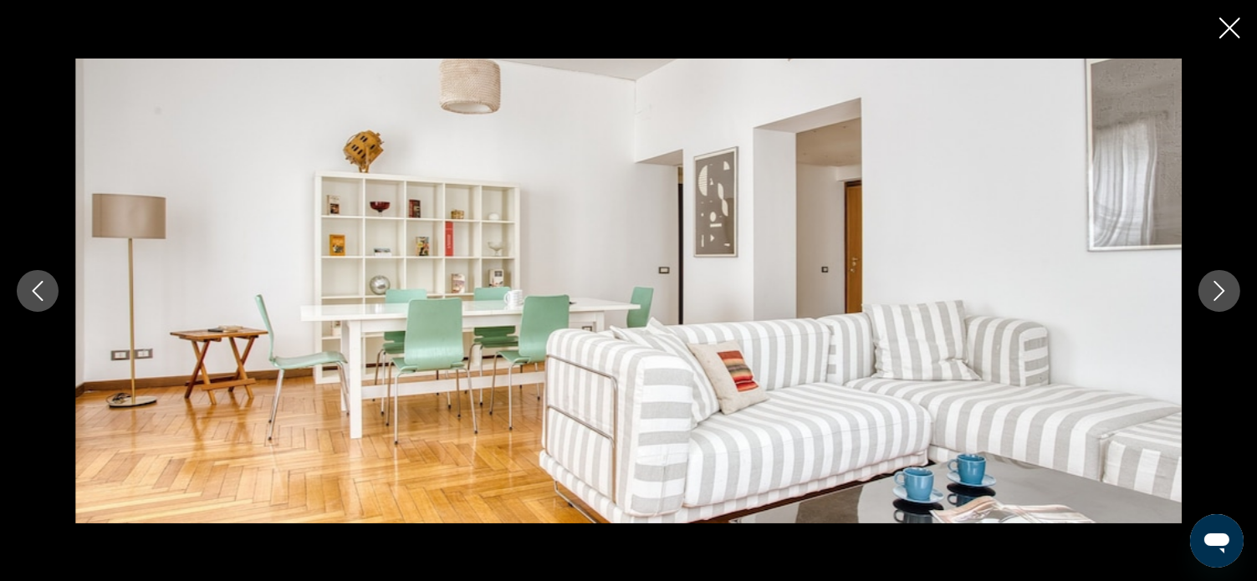
click at [1207, 300] on button "Next image" at bounding box center [1220, 291] width 42 height 42
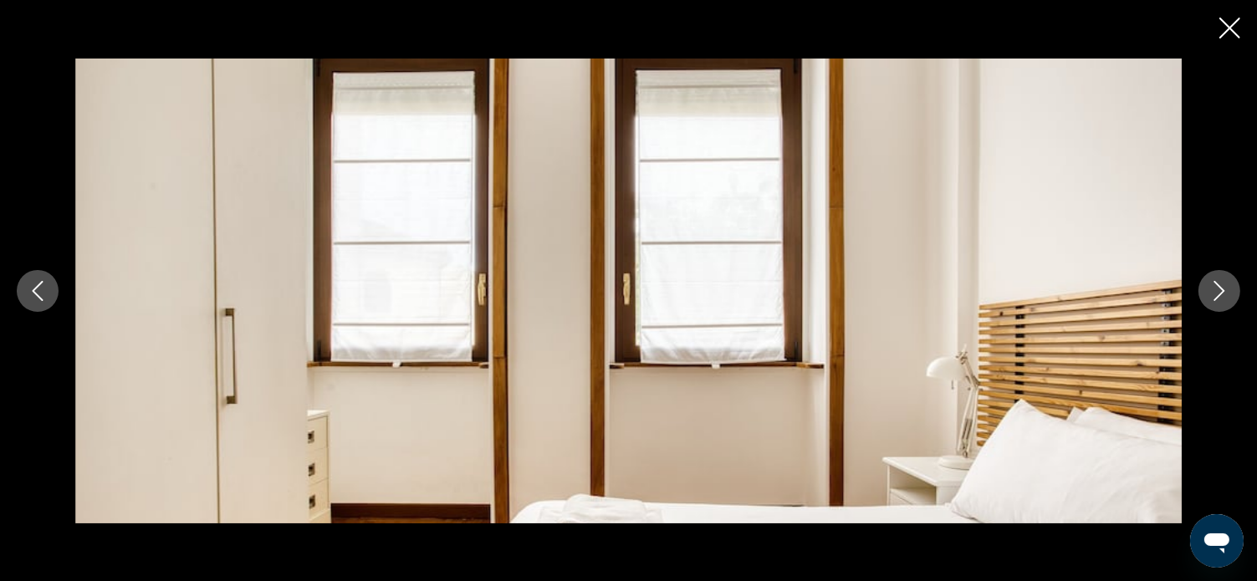
click at [1207, 303] on button "Next image" at bounding box center [1220, 291] width 42 height 42
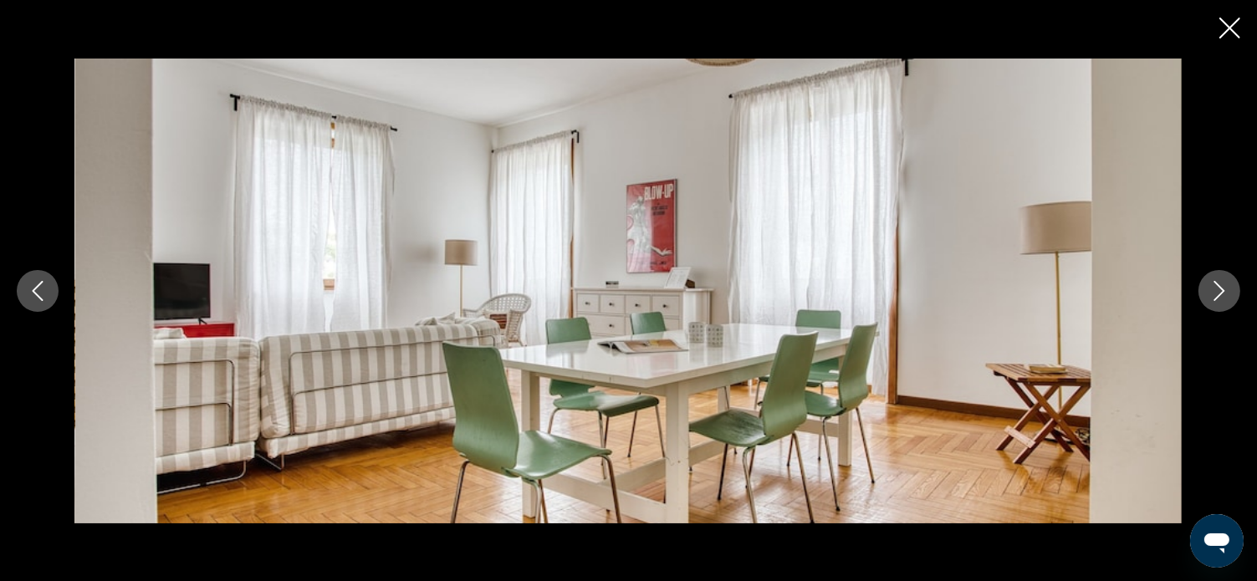
click at [1211, 296] on icon "Next image" at bounding box center [1220, 291] width 20 height 20
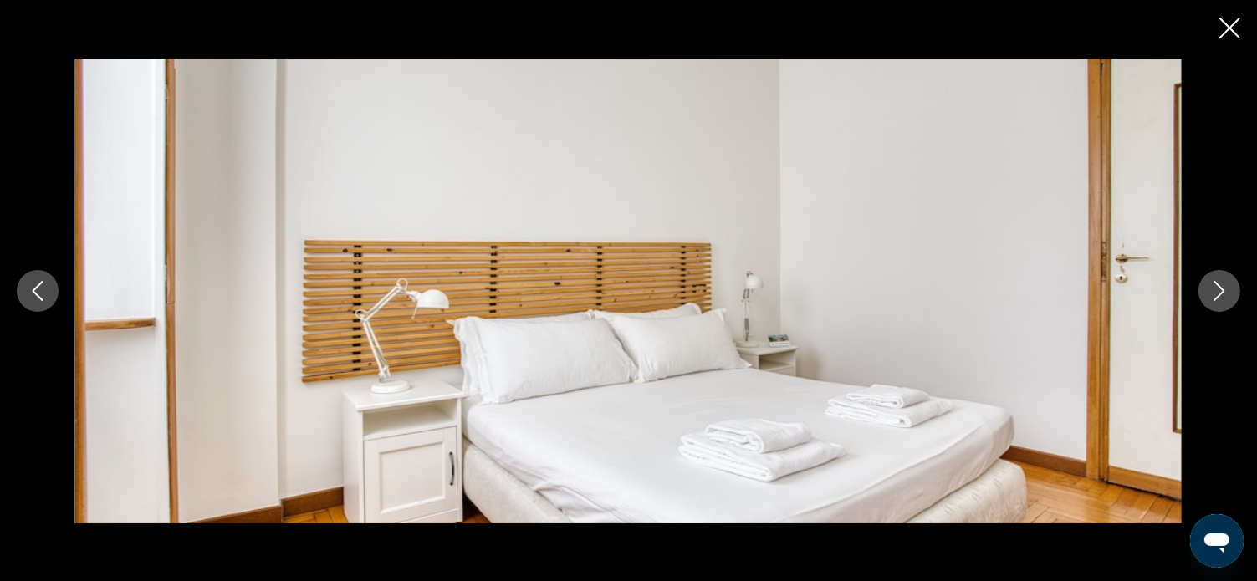
click at [1214, 296] on icon "Next image" at bounding box center [1220, 291] width 20 height 20
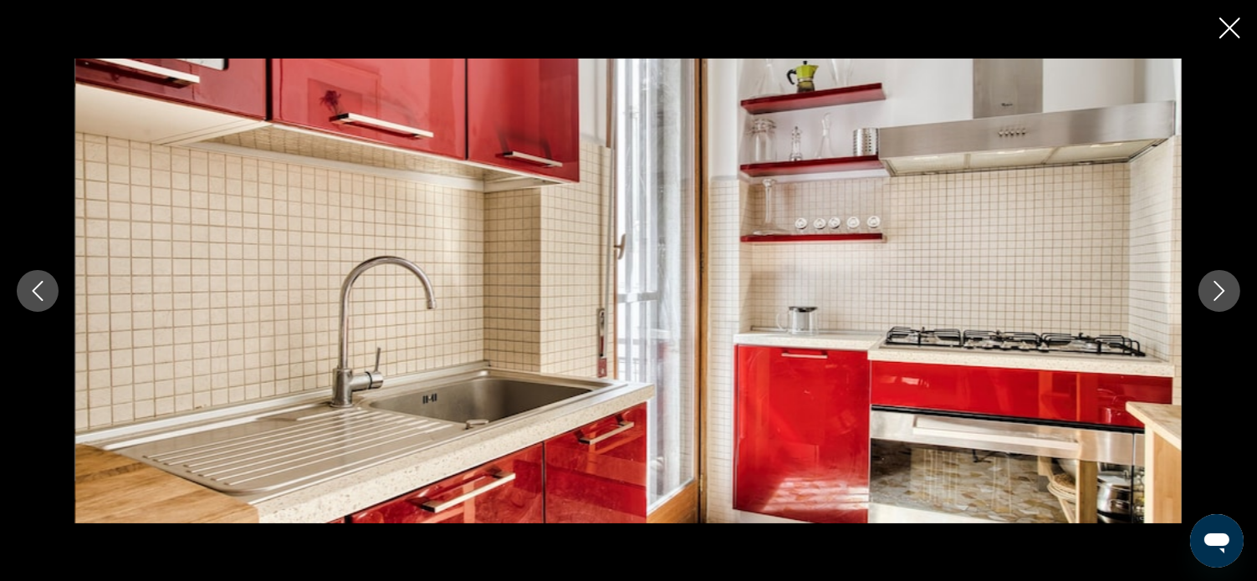
click at [1214, 296] on icon "Next image" at bounding box center [1220, 291] width 20 height 20
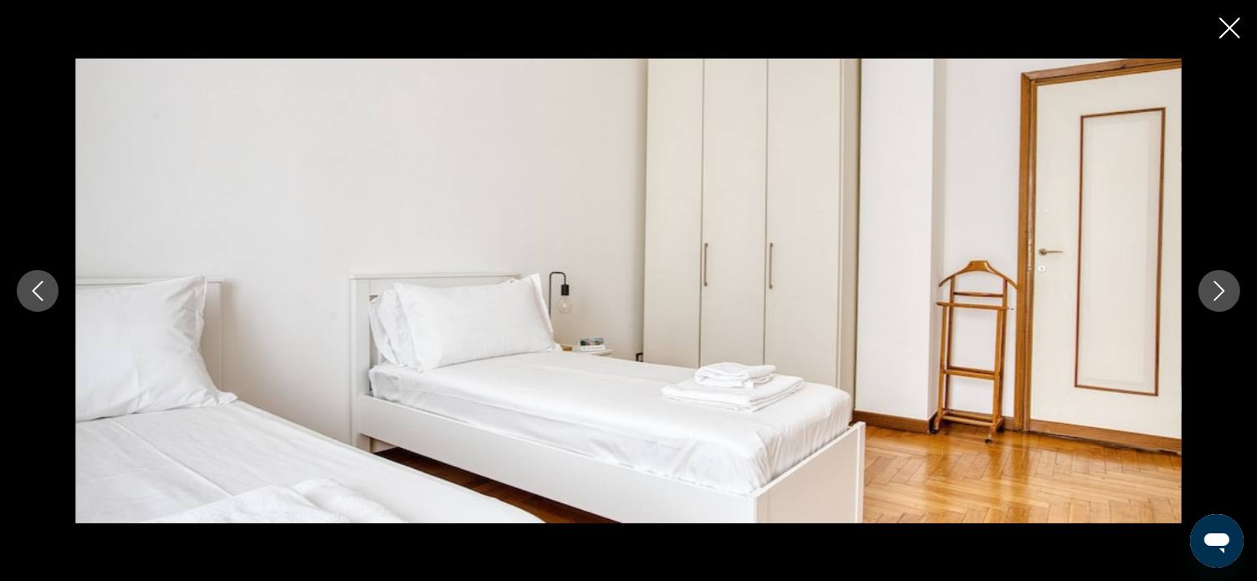
click at [1214, 296] on icon "Next image" at bounding box center [1220, 291] width 20 height 20
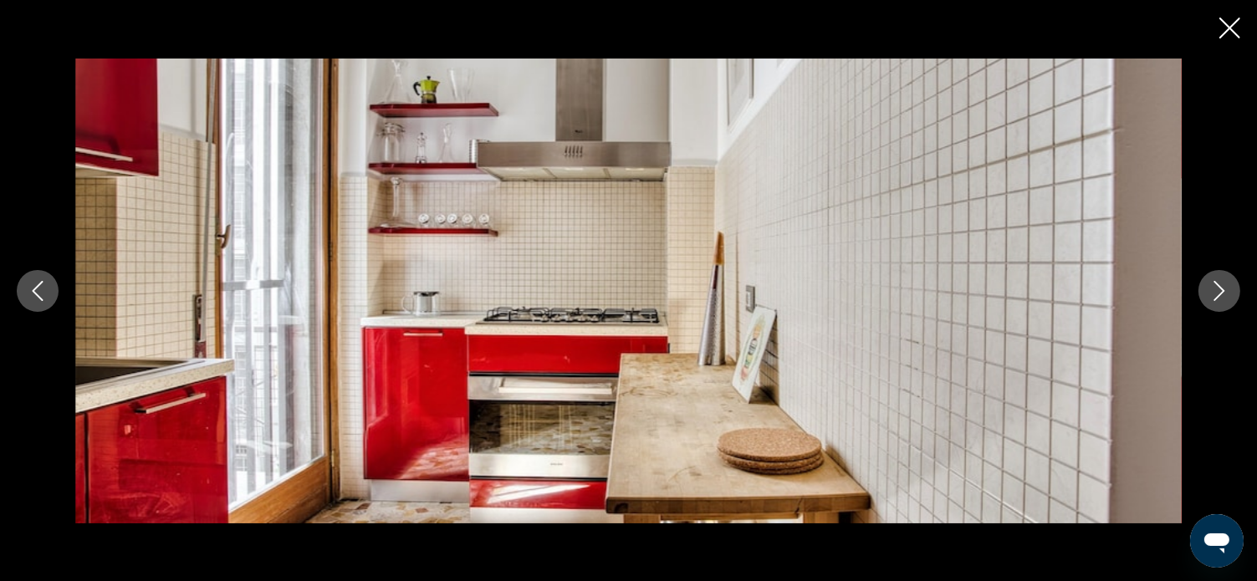
click at [1214, 296] on icon "Next image" at bounding box center [1220, 291] width 20 height 20
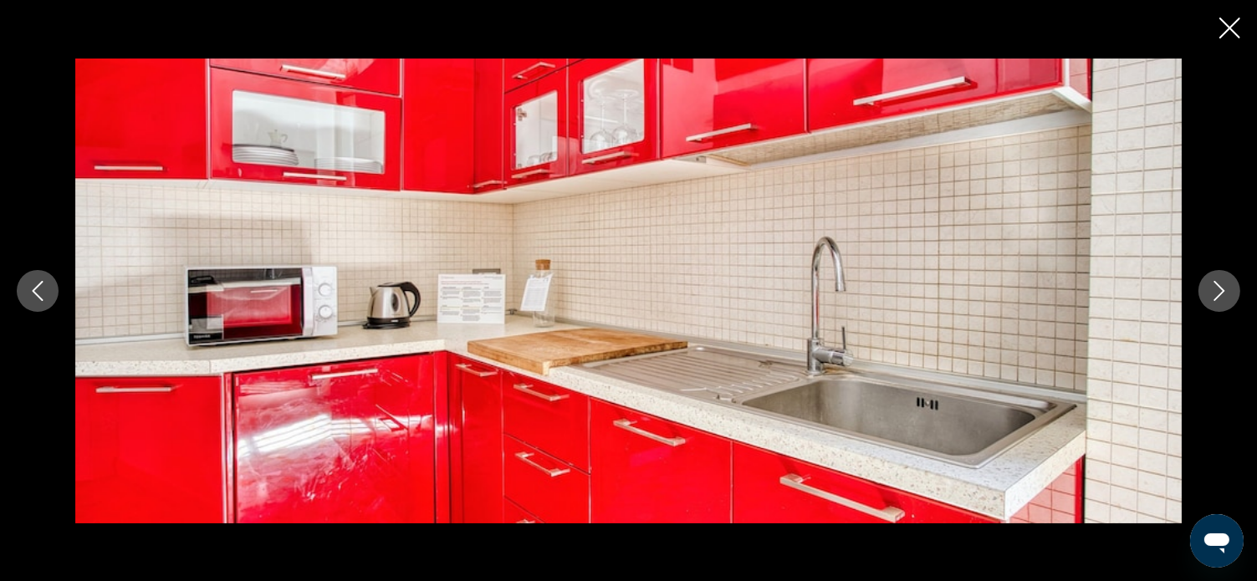
click at [1214, 296] on icon "Next image" at bounding box center [1220, 291] width 20 height 20
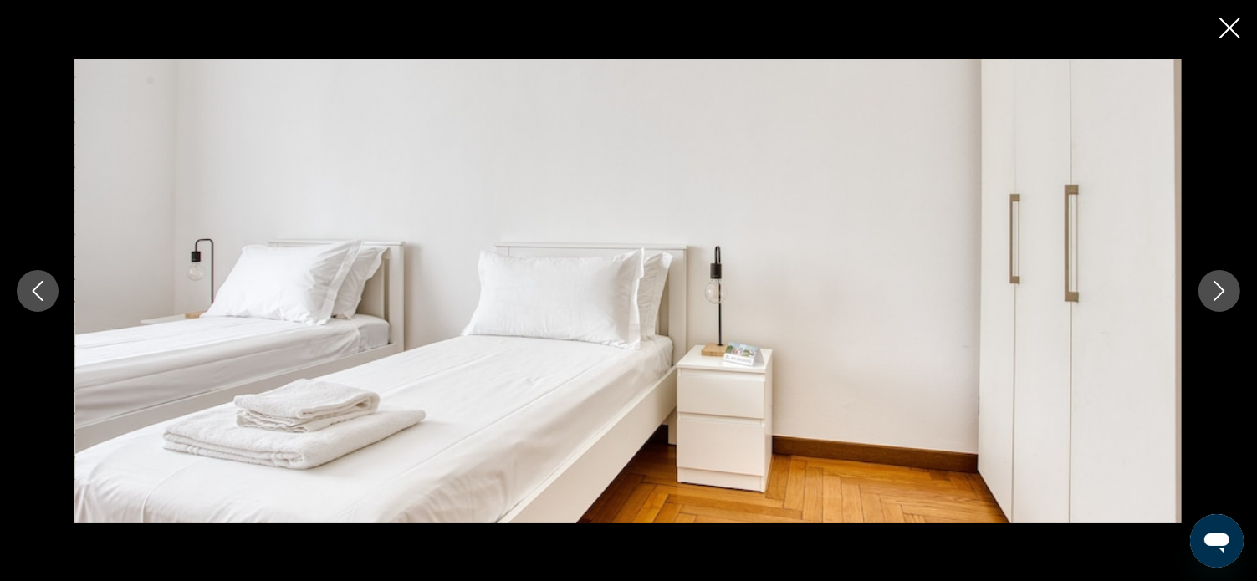
scroll to position [1757, 0]
click at [1233, 19] on icon "Close slideshow" at bounding box center [1230, 28] width 21 height 21
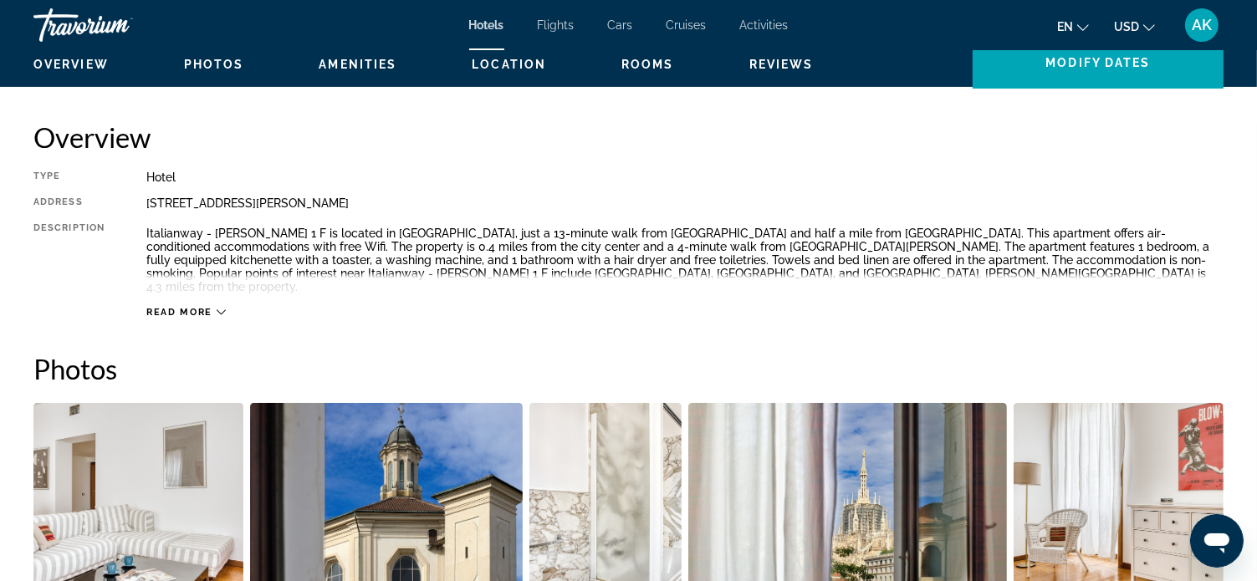
scroll to position [477, 0]
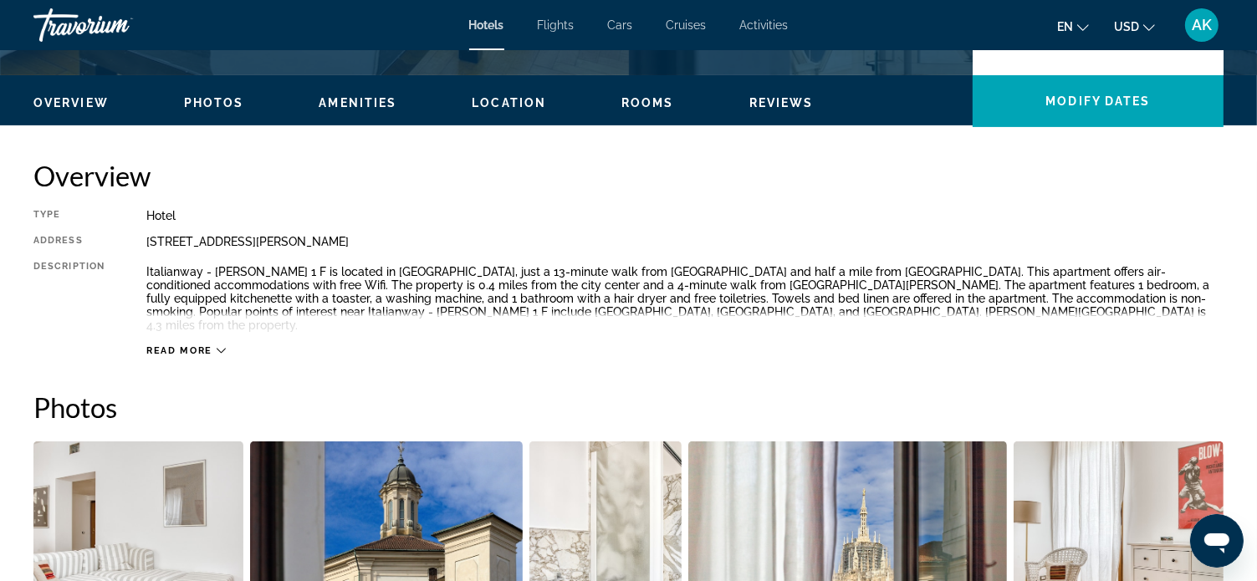
click at [221, 346] on icon "Main content" at bounding box center [221, 350] width 9 height 9
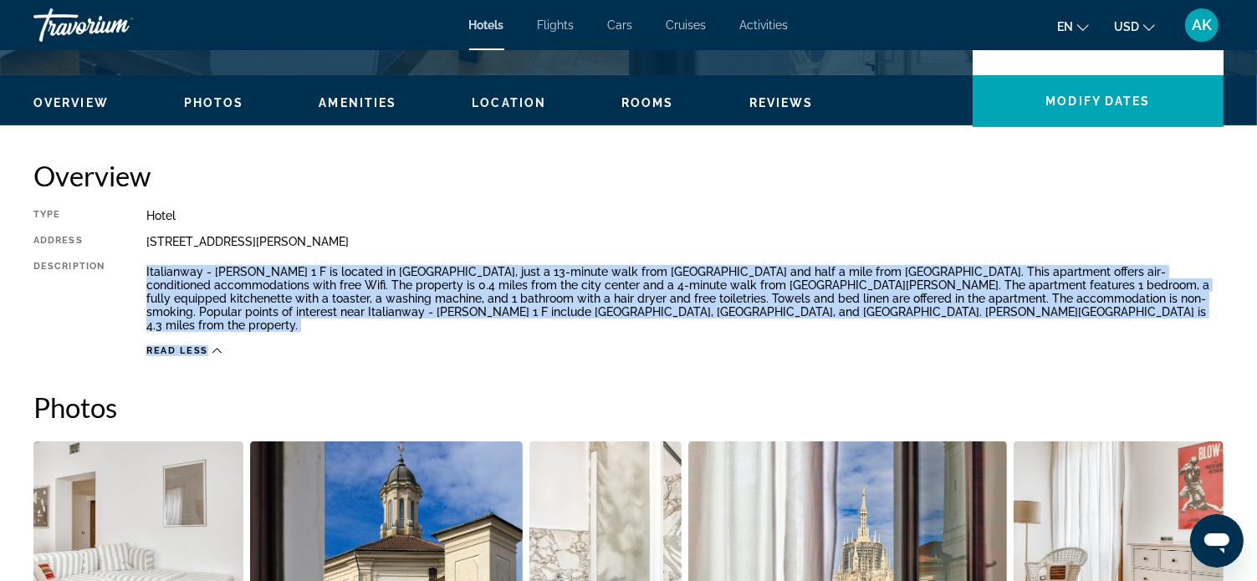
drag, startPoint x: 147, startPoint y: 269, endPoint x: 303, endPoint y: 330, distance: 166.9
click at [303, 330] on div "Type Hotel Address [STREET_ADDRESS][PERSON_NAME] Description Italianway - [PERS…" at bounding box center [628, 283] width 1190 height 148
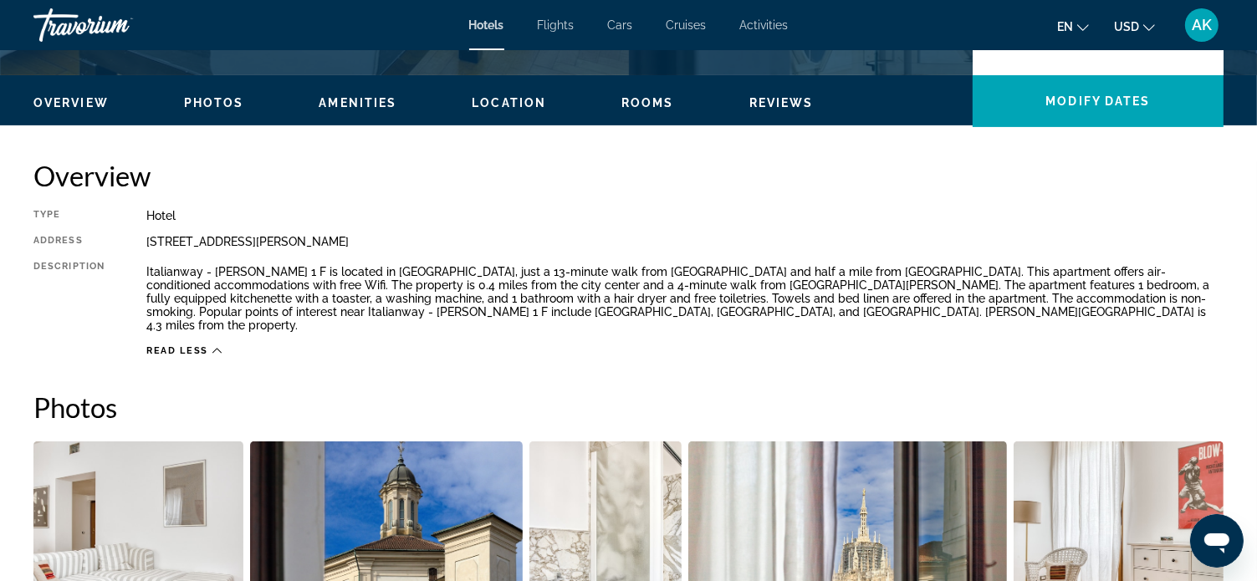
click at [741, 177] on h2 "Overview" at bounding box center [628, 175] width 1190 height 33
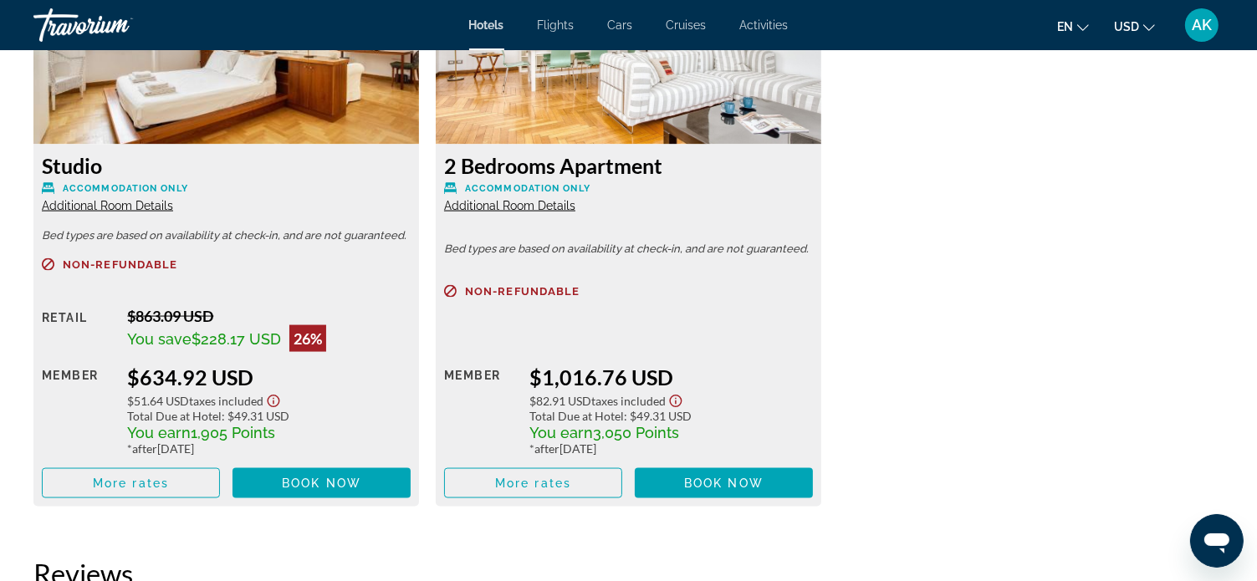
scroll to position [2401, 0]
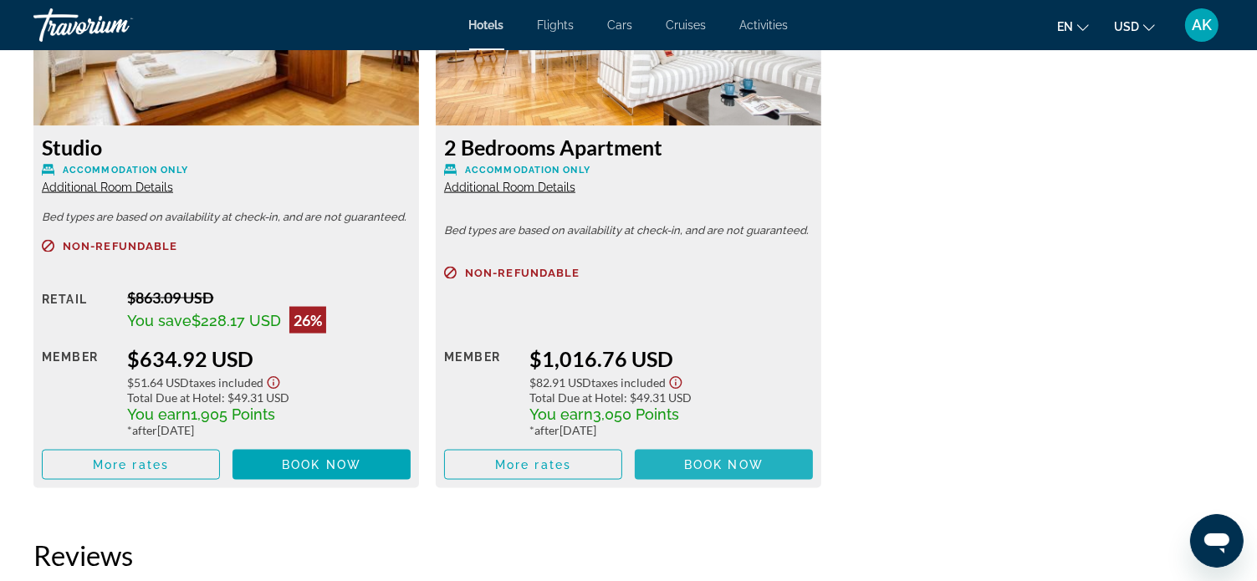
click at [694, 458] on span "Book now" at bounding box center [723, 464] width 79 height 13
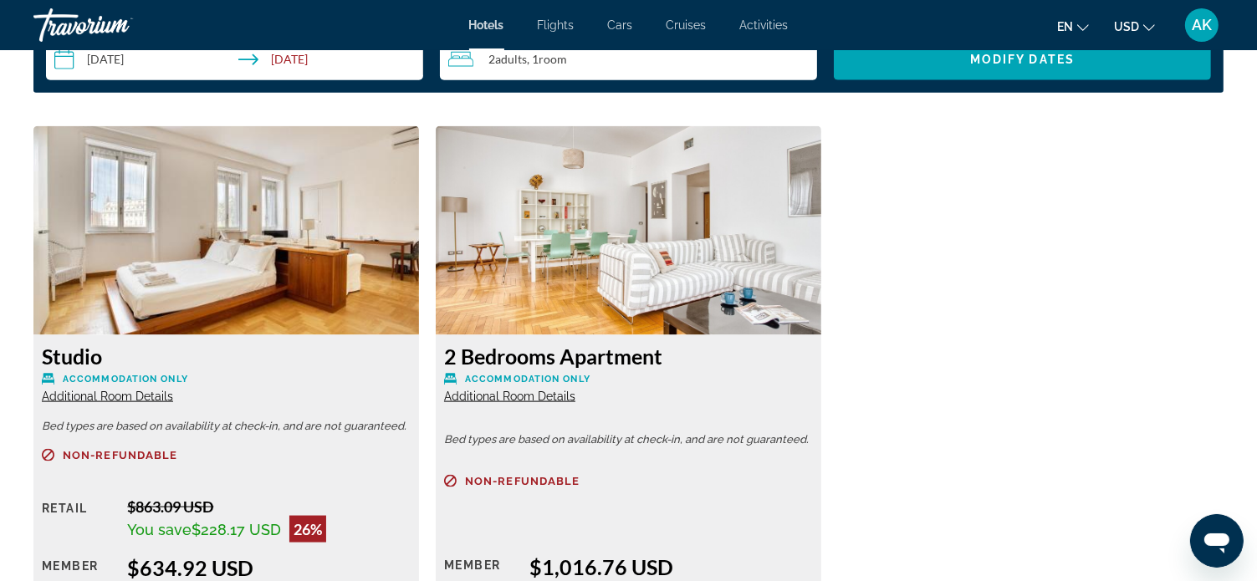
scroll to position [2066, 0]
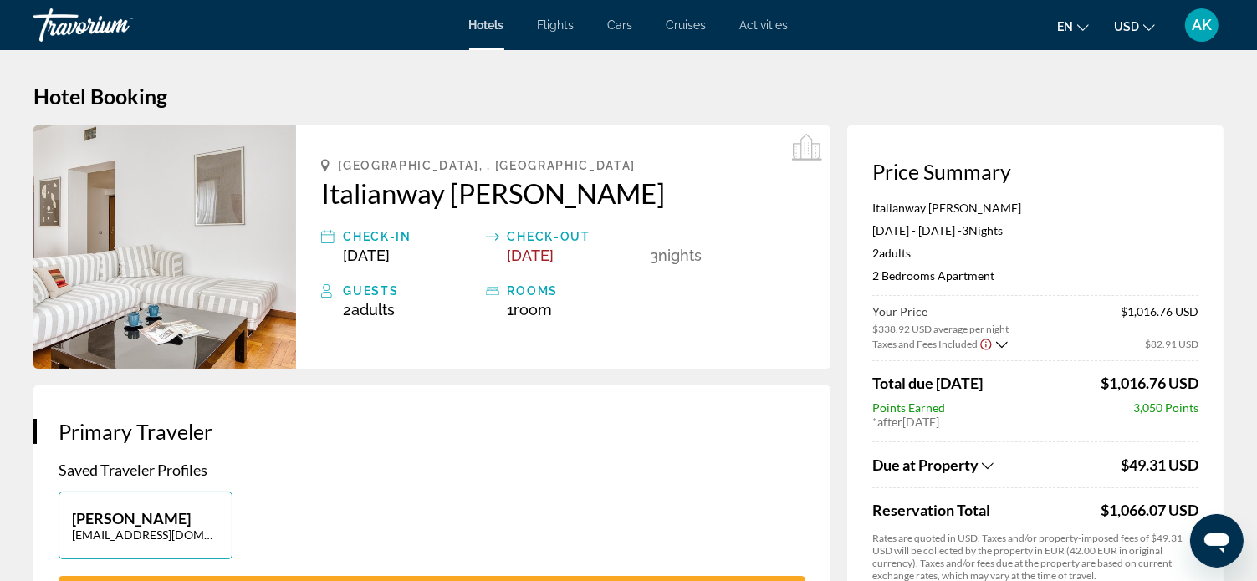
scroll to position [84, 0]
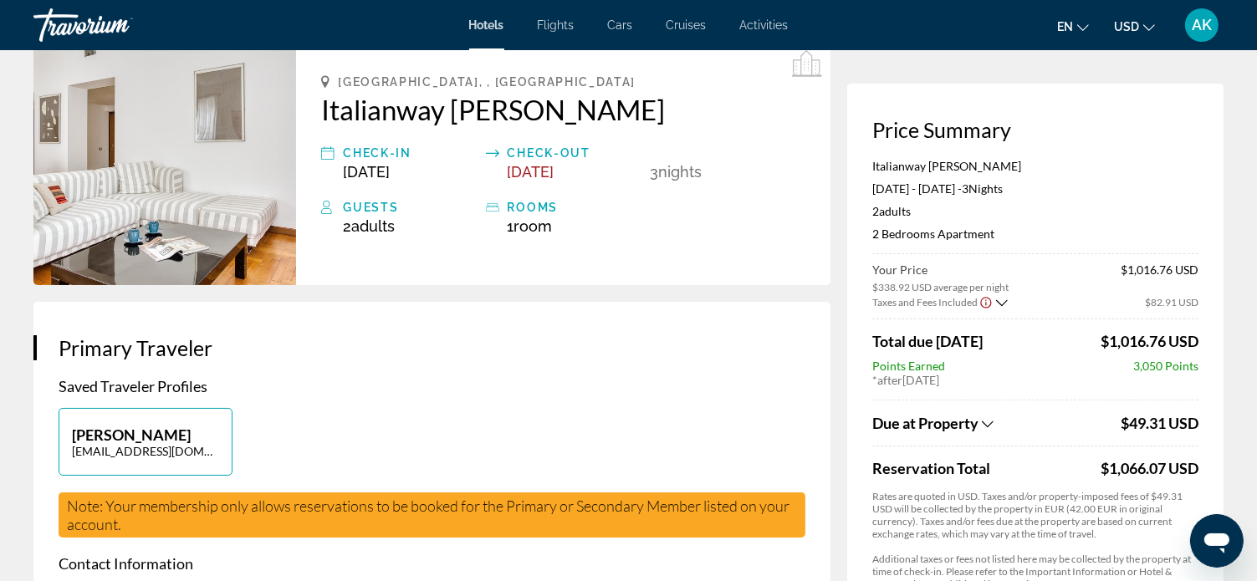
click at [991, 419] on icon "Show Taxes and Fees breakdown" at bounding box center [988, 424] width 12 height 14
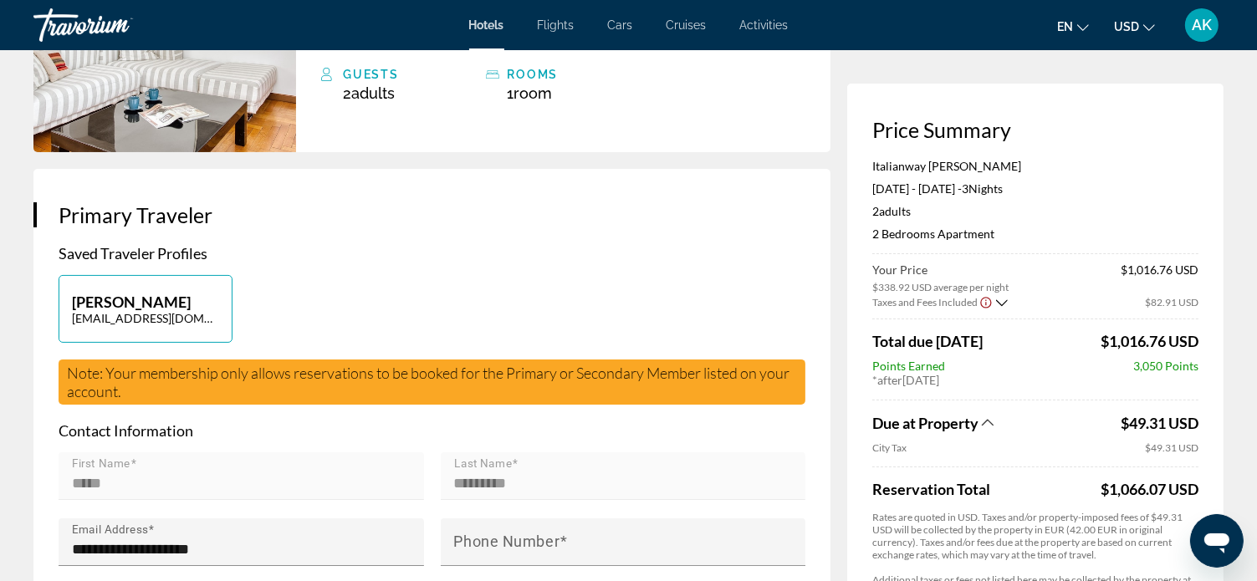
scroll to position [0, 0]
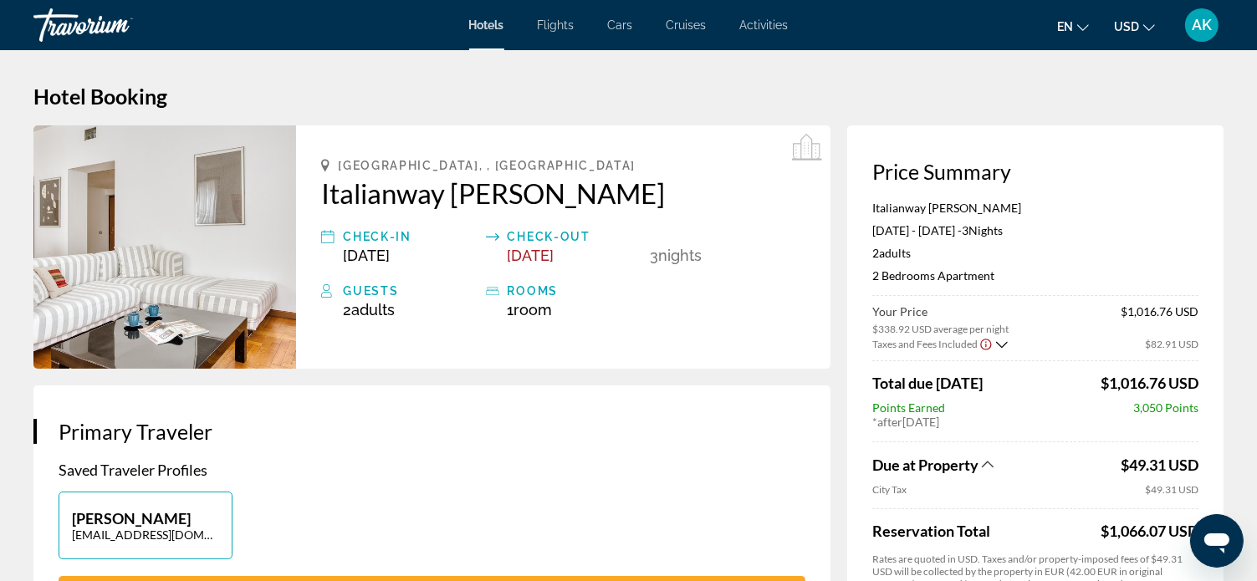
click at [1081, 411] on div "Points Earned 3,050 Points" at bounding box center [1036, 408] width 326 height 14
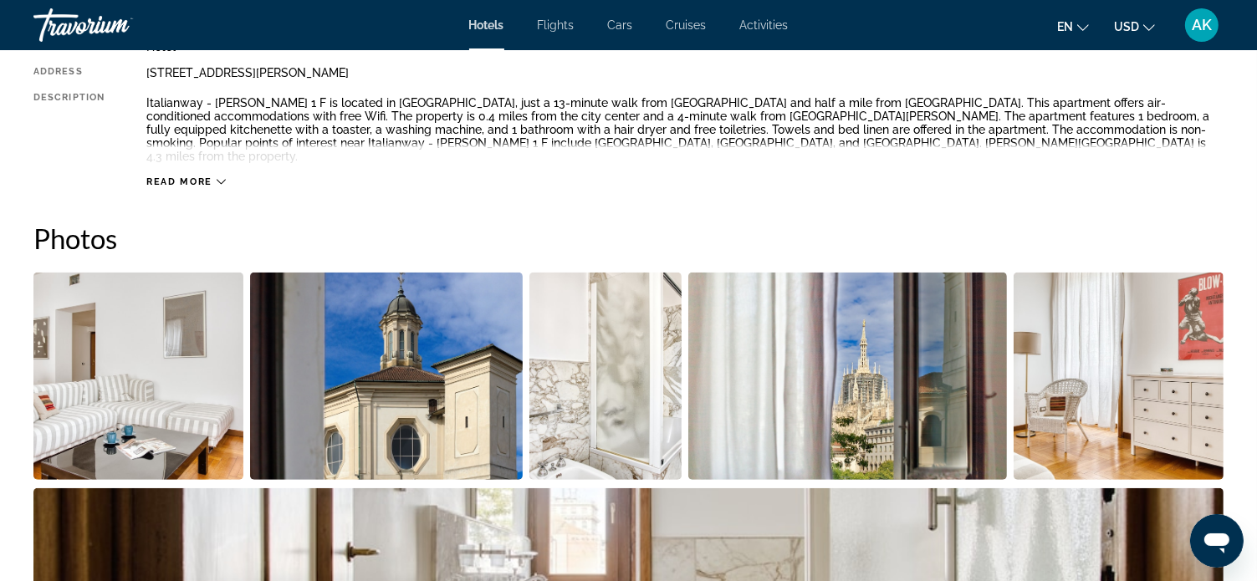
scroll to position [669, 0]
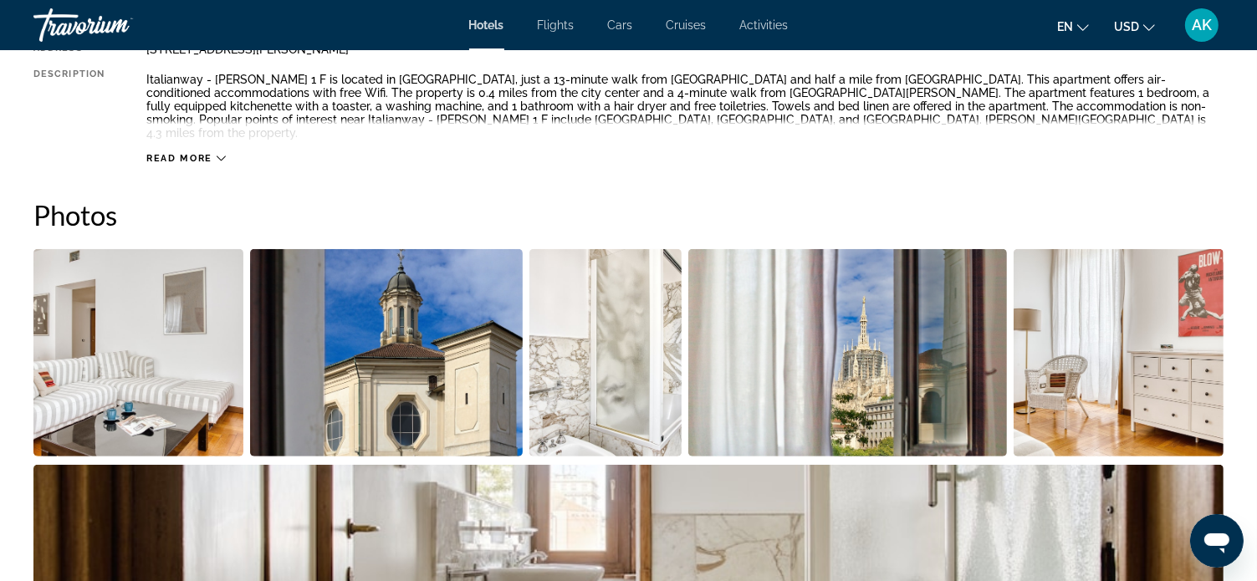
click at [218, 154] on icon "Main content" at bounding box center [221, 158] width 9 height 9
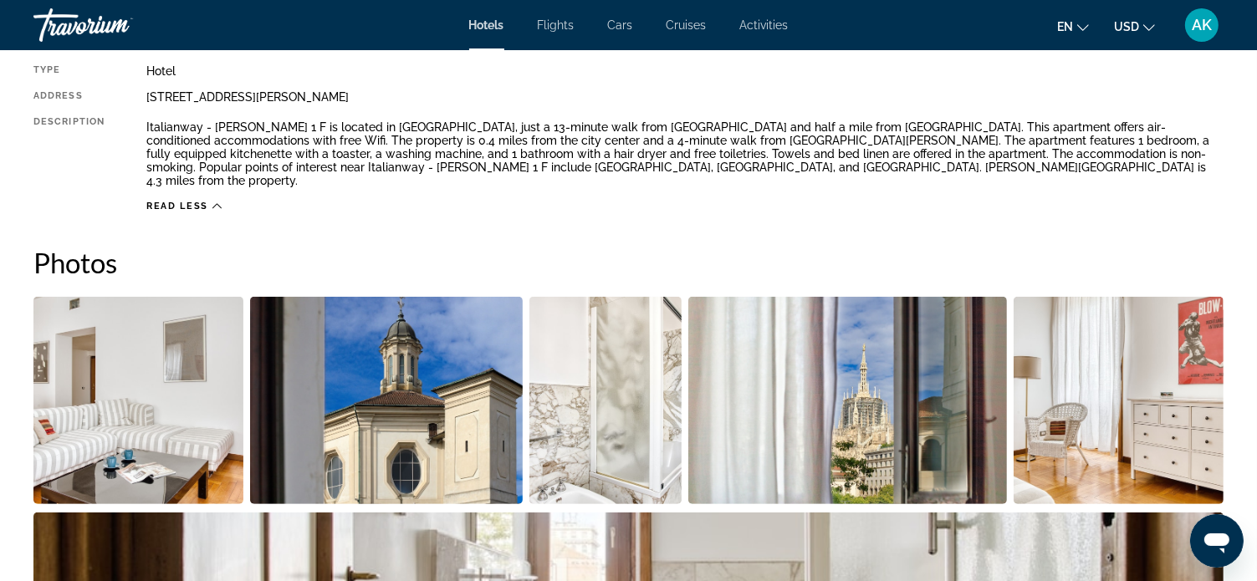
scroll to position [586, 0]
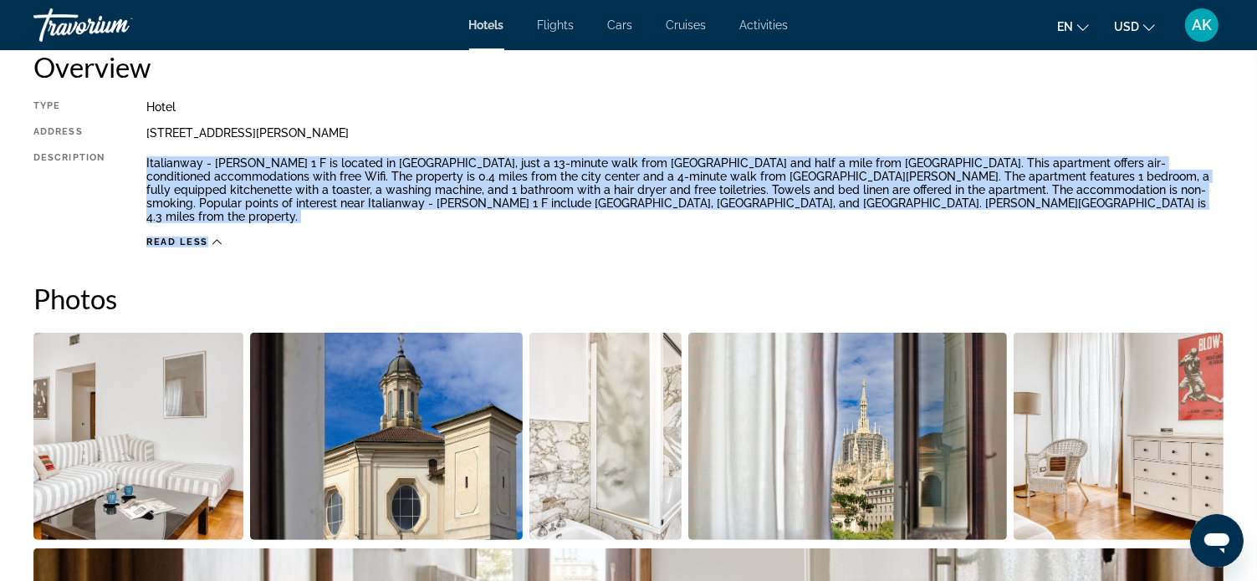
drag, startPoint x: 147, startPoint y: 163, endPoint x: 736, endPoint y: 223, distance: 592.0
click at [736, 223] on div "Type Hotel Address [STREET_ADDRESS][PERSON_NAME] Description Italianway - [PERS…" at bounding box center [628, 174] width 1190 height 148
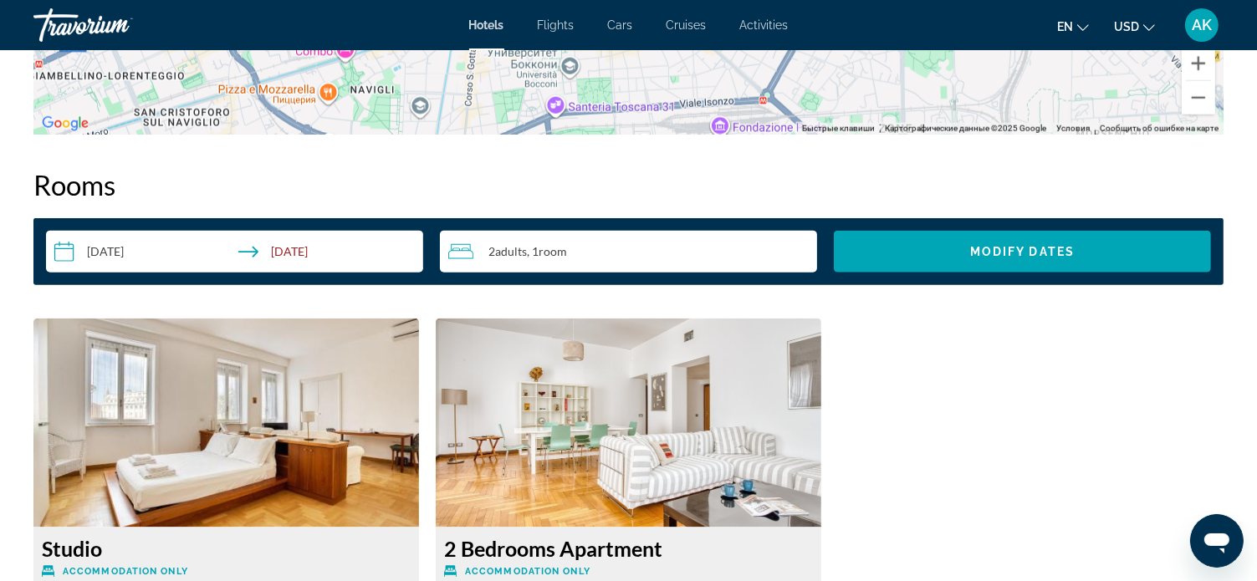
scroll to position [1840, 0]
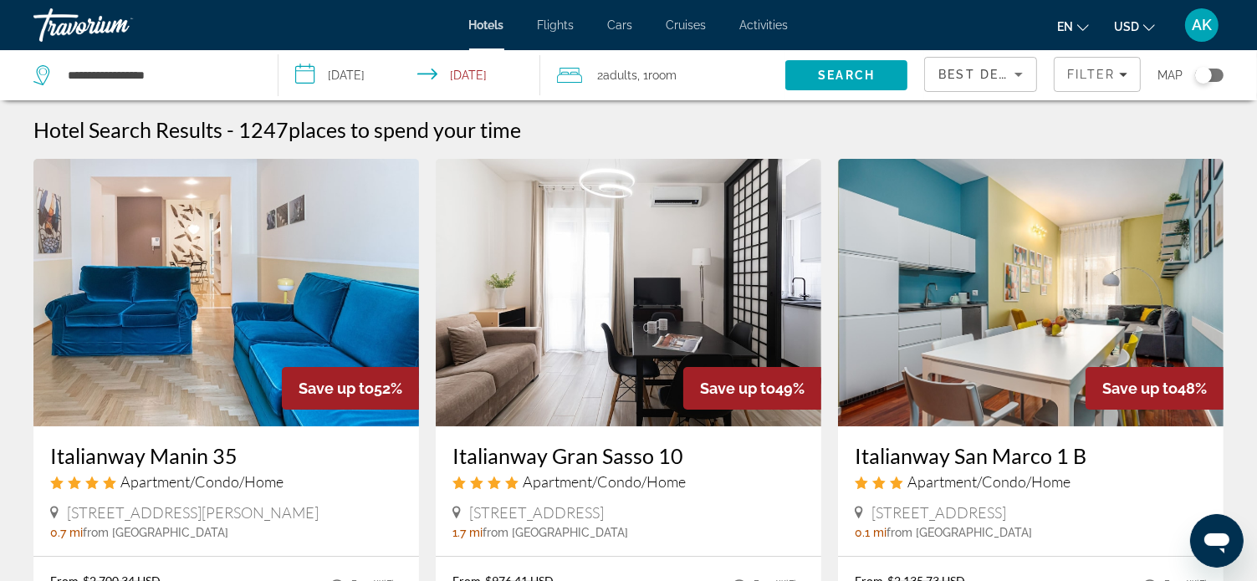
click at [573, 81] on icon "Travelers: 2 adults, 0 children" at bounding box center [569, 75] width 25 height 20
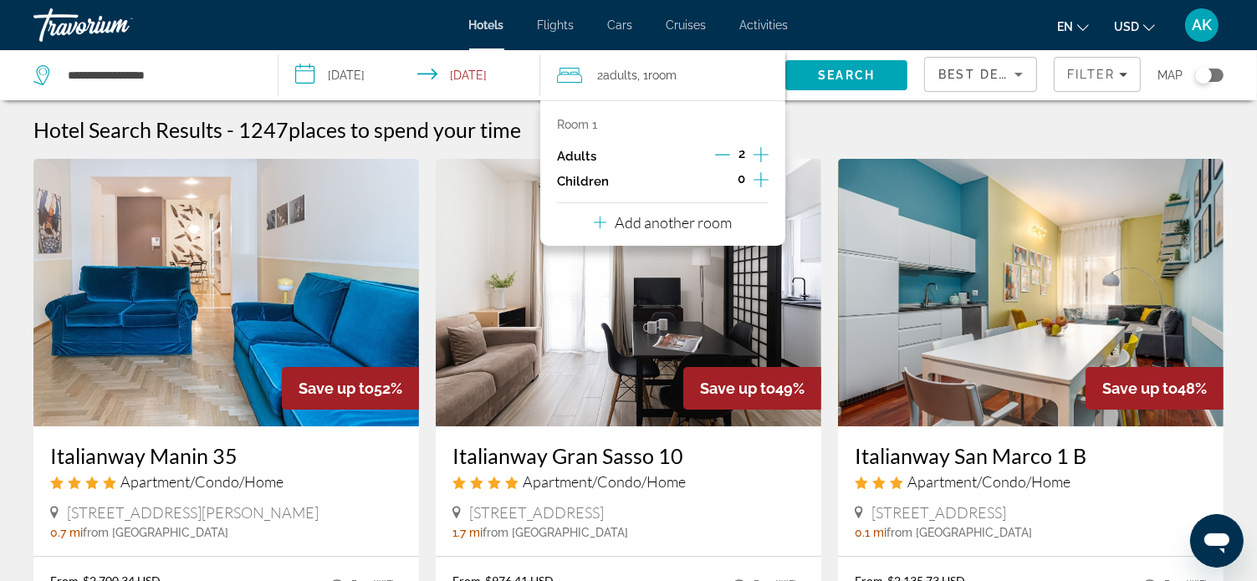
click at [596, 123] on p "Room 1" at bounding box center [577, 124] width 40 height 13
click at [618, 69] on span "Adults" at bounding box center [620, 75] width 34 height 13
click at [579, 74] on icon "Travelers: 2 adults, 0 children" at bounding box center [569, 75] width 25 height 15
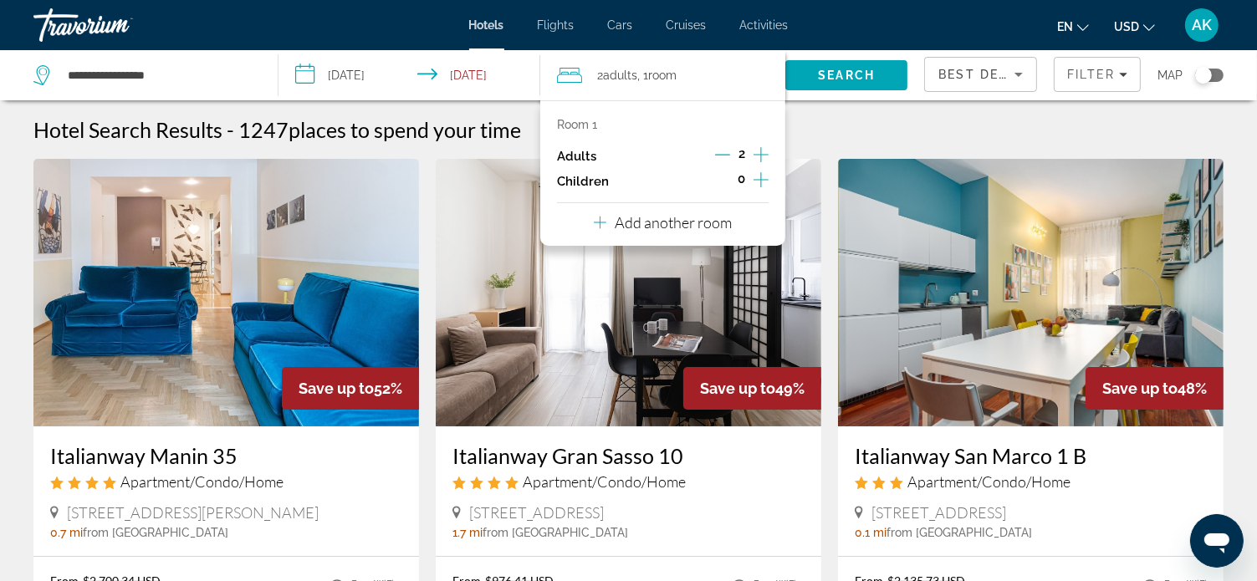
click at [642, 74] on span ", 1 Room rooms" at bounding box center [656, 75] width 39 height 23
click at [602, 219] on icon "Travelers: 2 adults, 0 children" at bounding box center [600, 222] width 13 height 20
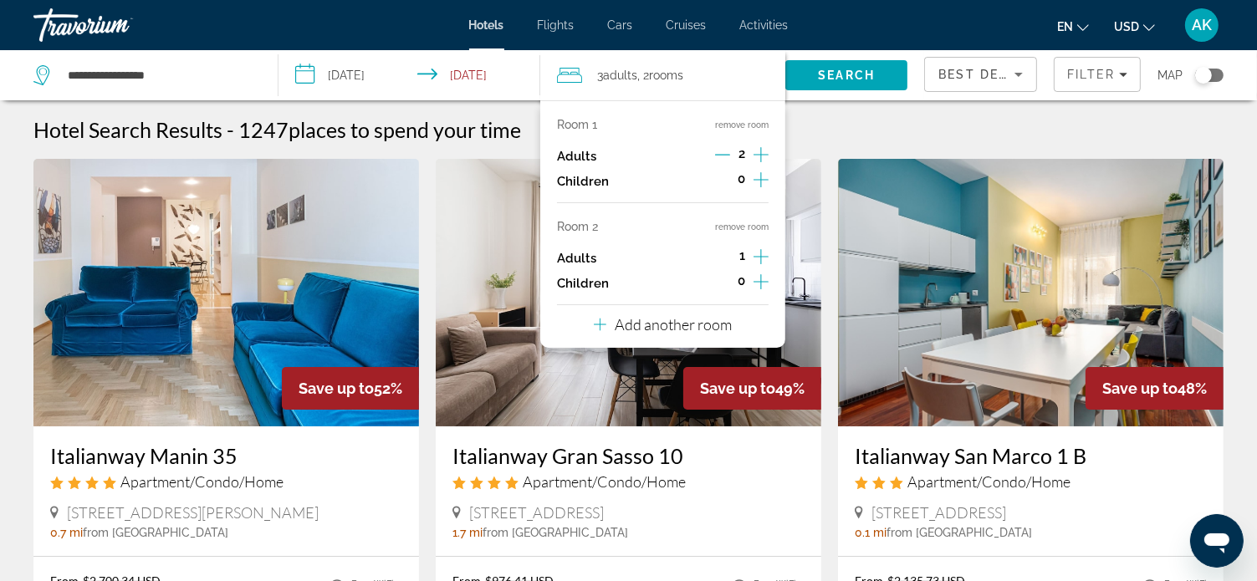
click at [758, 255] on icon "Increment adults" at bounding box center [761, 257] width 15 height 20
click at [823, 129] on div "Hotel Search Results - 1247 places to spend your time" at bounding box center [628, 129] width 1190 height 25
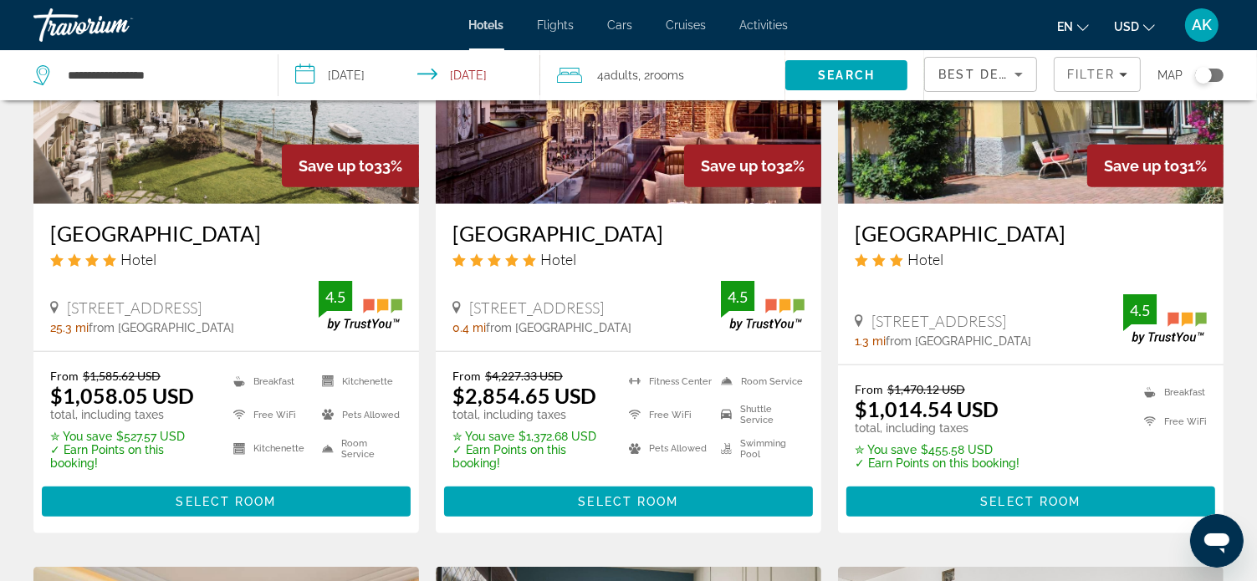
scroll to position [1506, 0]
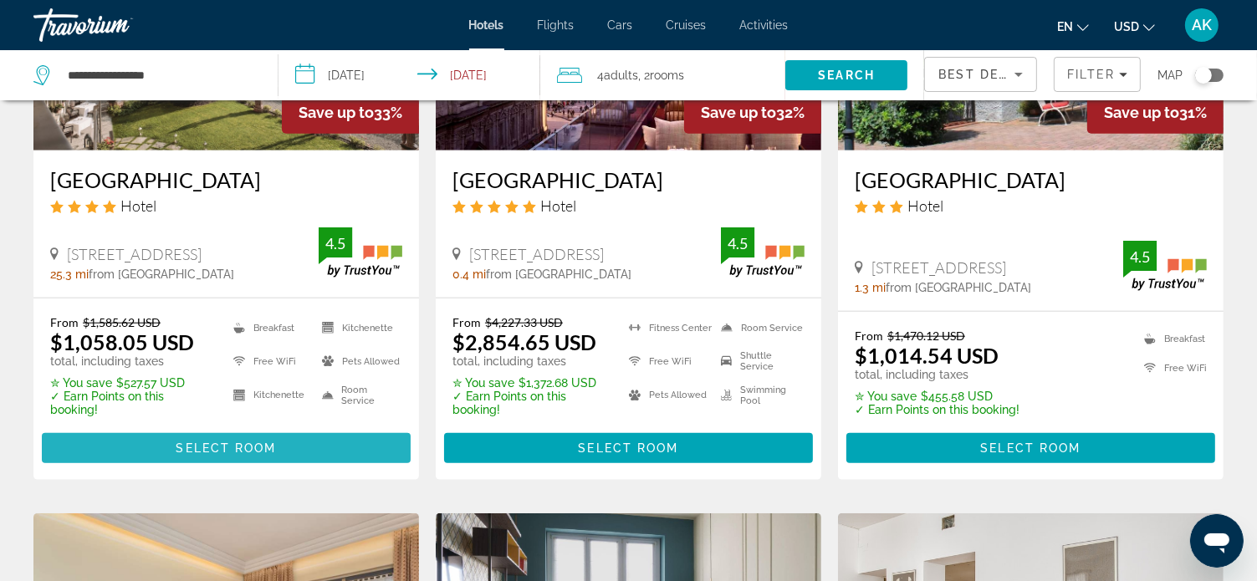
click at [270, 443] on span "Select Room" at bounding box center [226, 448] width 100 height 13
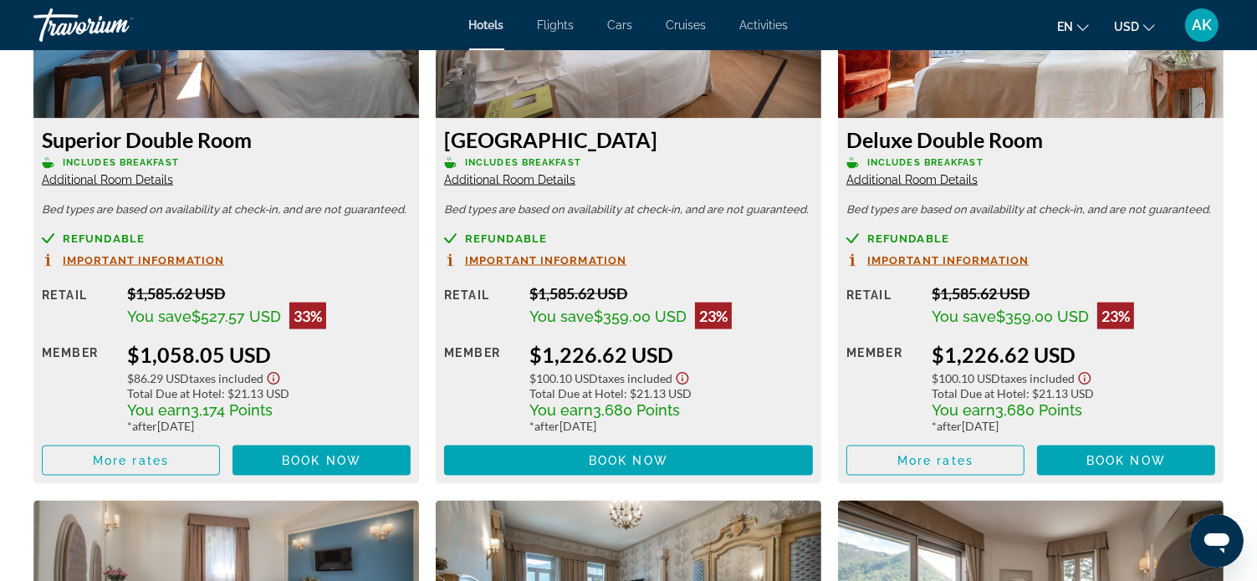
scroll to position [2426, 0]
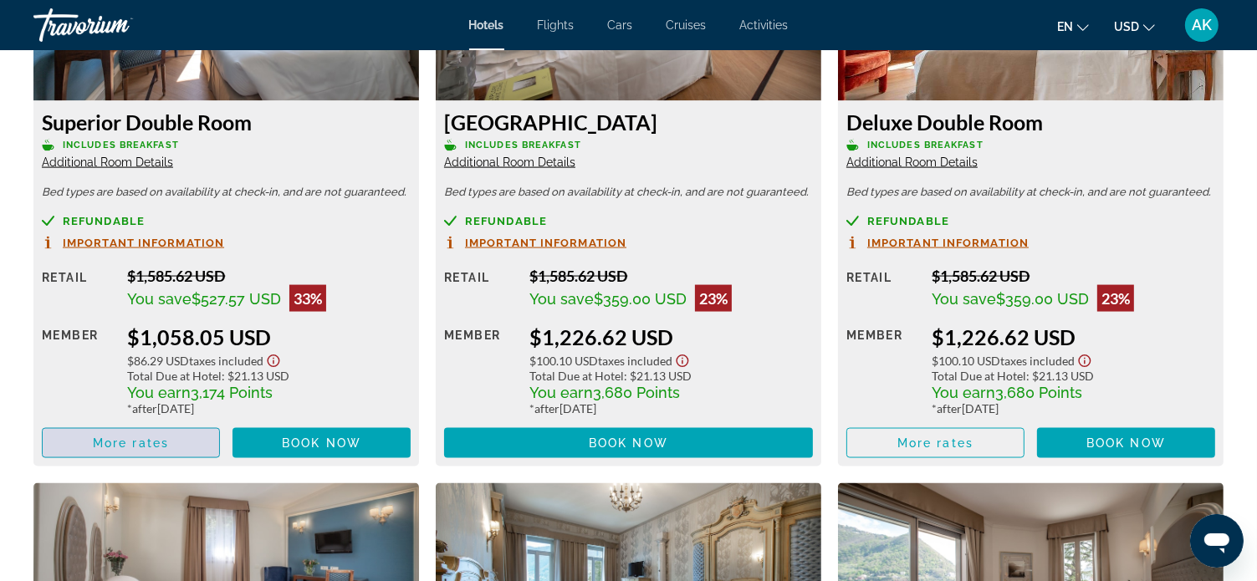
click at [172, 450] on span "Main content" at bounding box center [131, 443] width 177 height 40
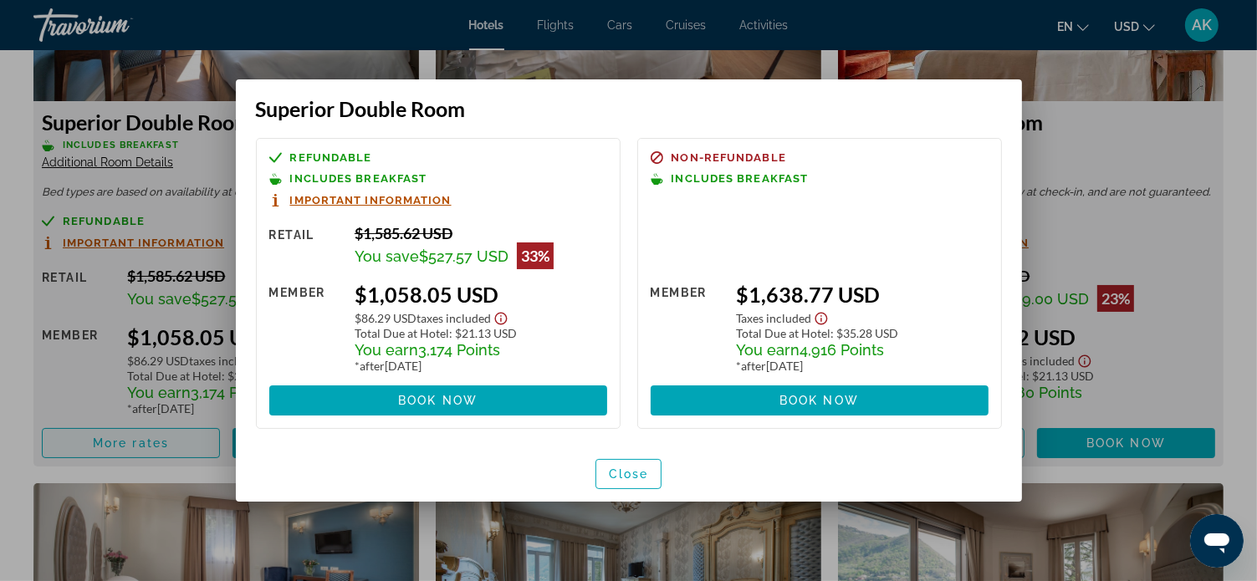
scroll to position [0, 0]
click at [438, 401] on span "Book now" at bounding box center [437, 400] width 79 height 13
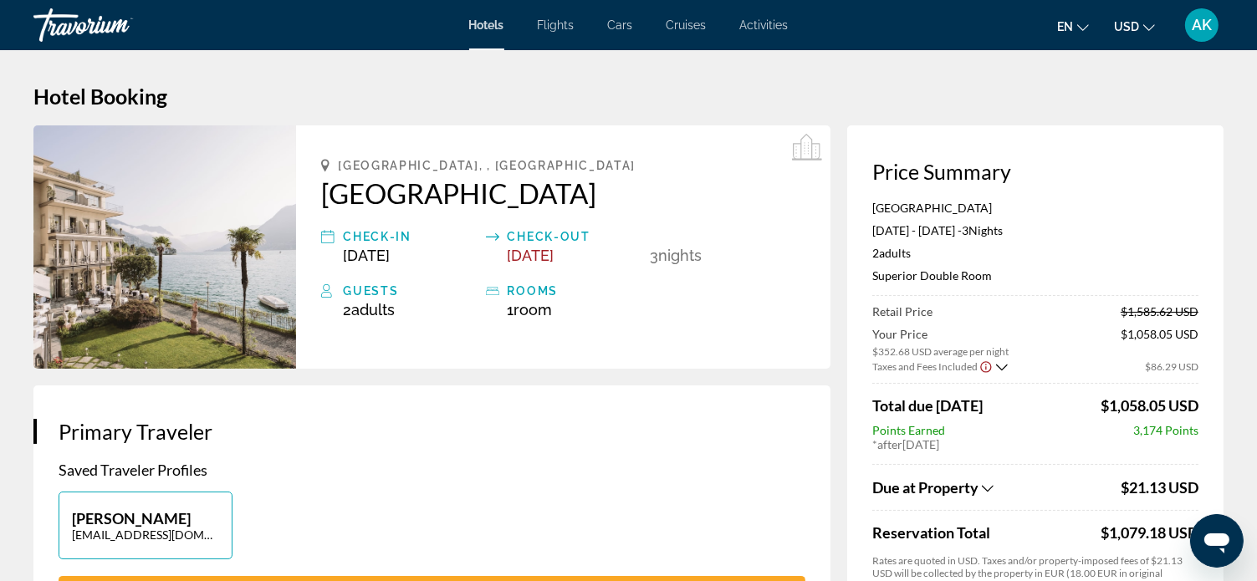
drag, startPoint x: 622, startPoint y: 414, endPoint x: 308, endPoint y: 501, distance: 326.4
drag, startPoint x: 308, startPoint y: 501, endPoint x: 776, endPoint y: 110, distance: 609.9
click at [781, 95] on h1 "Hotel Booking" at bounding box center [628, 96] width 1190 height 25
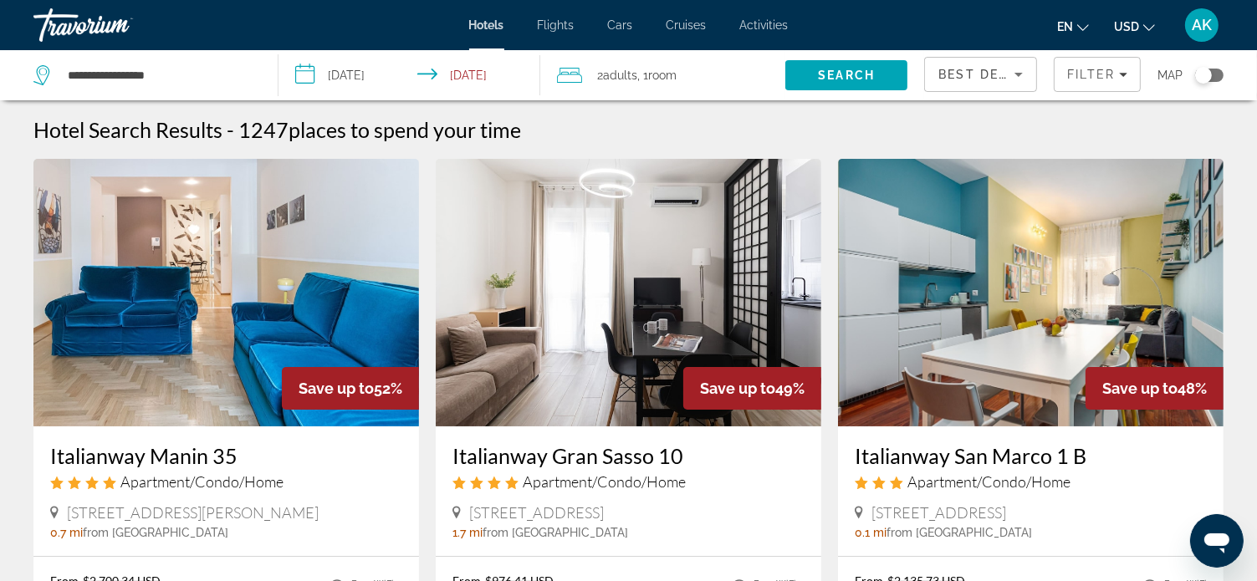
click at [622, 74] on span "Adults" at bounding box center [620, 75] width 34 height 13
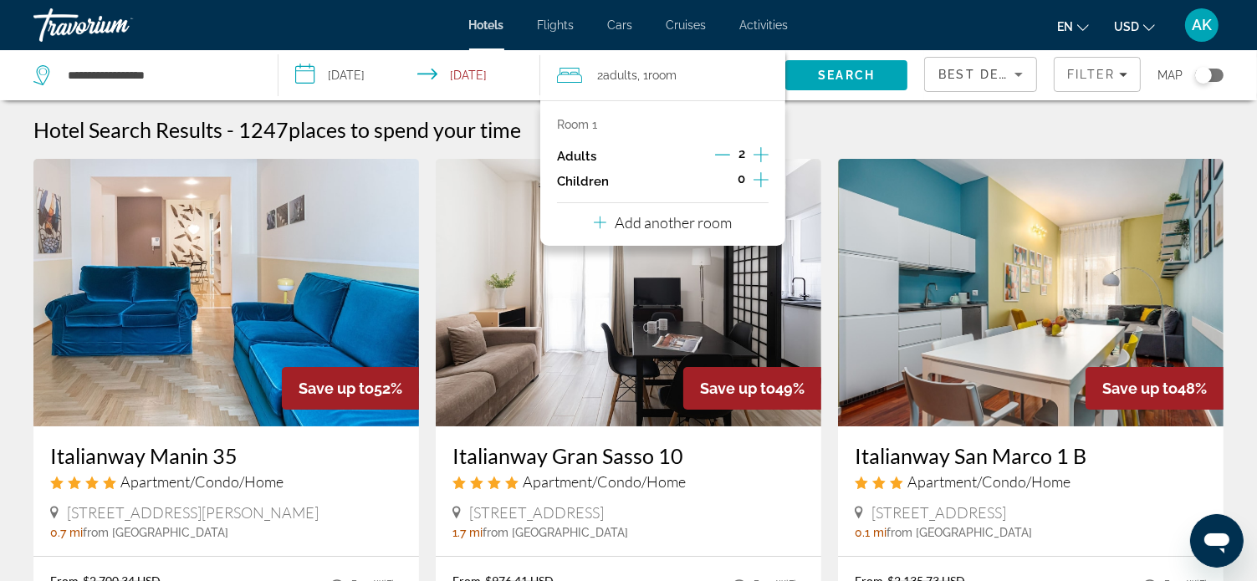
click at [602, 224] on icon "Travelers: 2 adults, 0 children" at bounding box center [600, 222] width 13 height 20
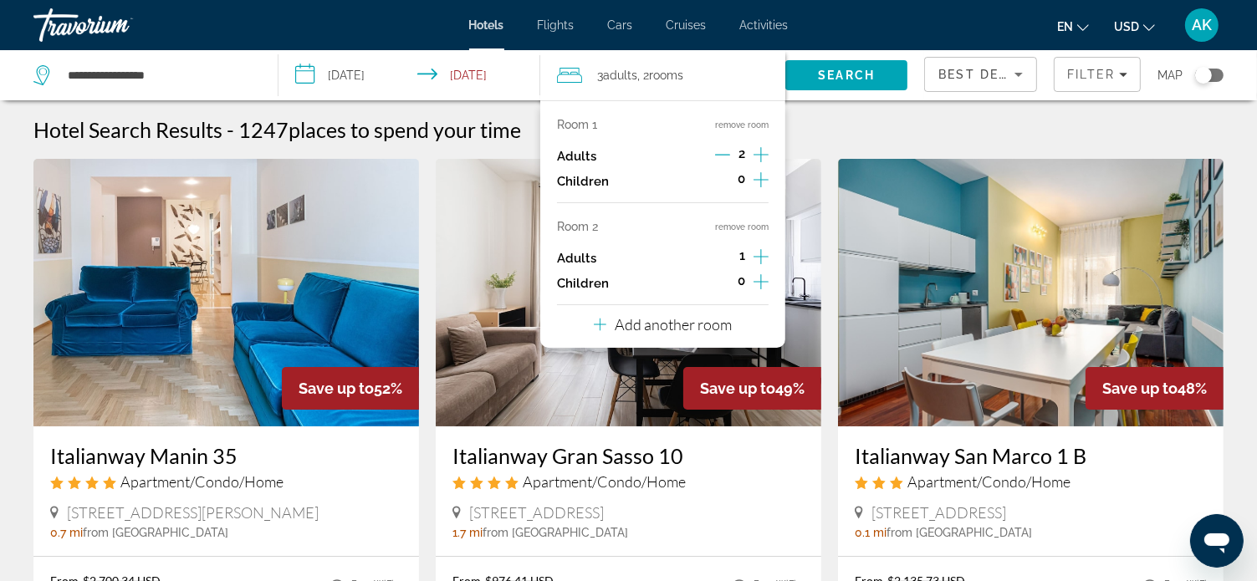
click at [699, 256] on div "Adults 1" at bounding box center [663, 258] width 212 height 25
click at [726, 227] on button "remove room" at bounding box center [742, 227] width 54 height 11
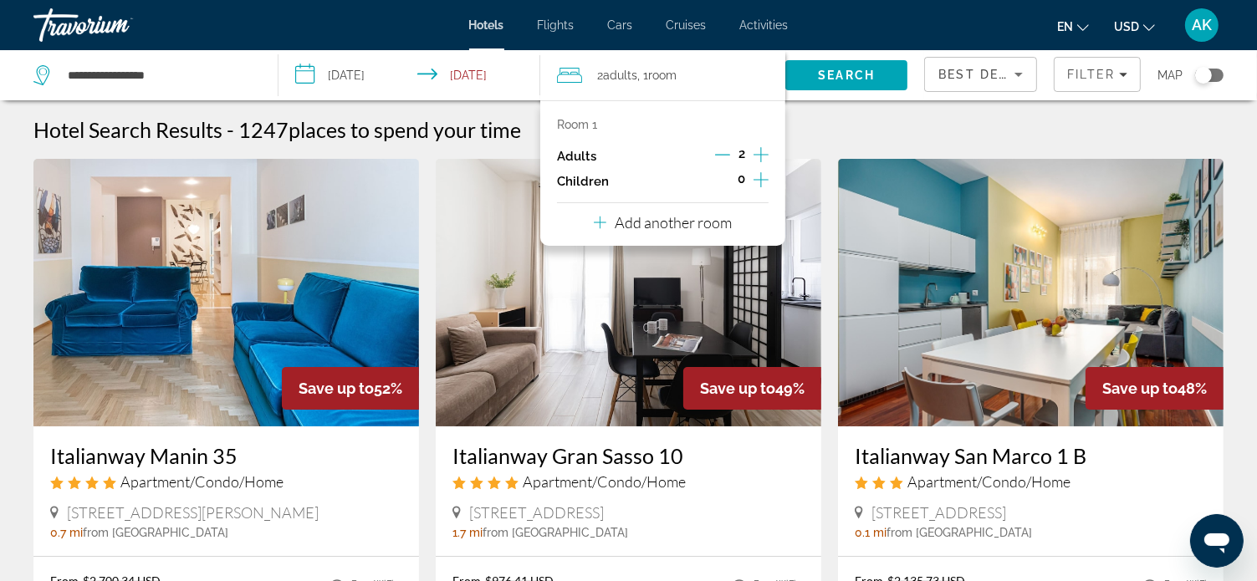
click at [639, 225] on p "Add another room" at bounding box center [673, 222] width 117 height 18
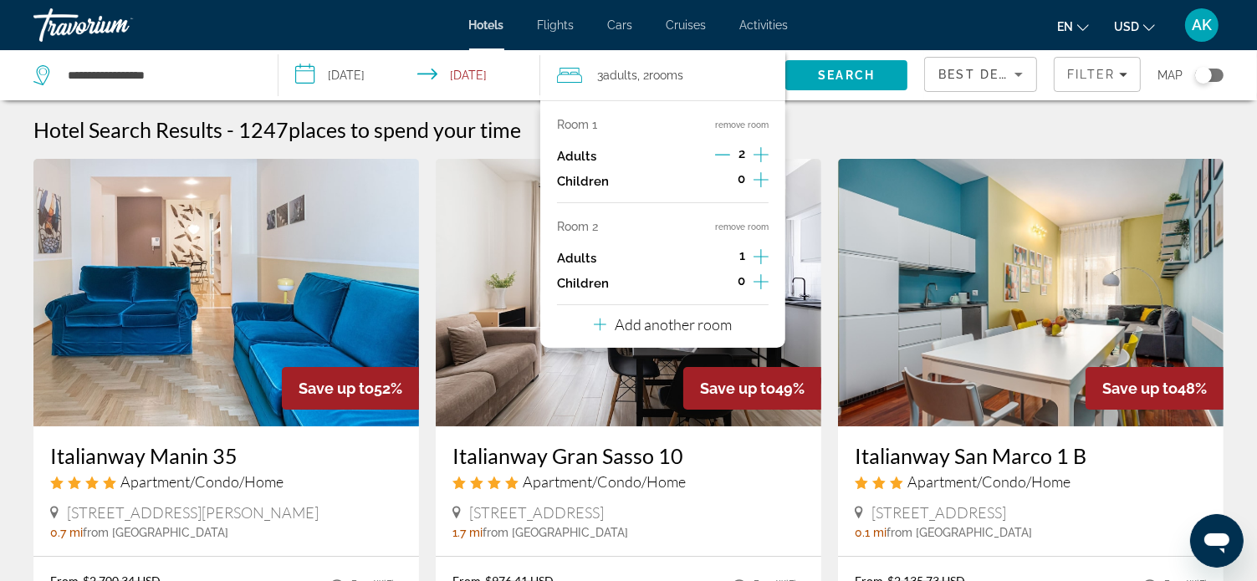
click at [655, 330] on p "Add another room" at bounding box center [673, 324] width 117 height 18
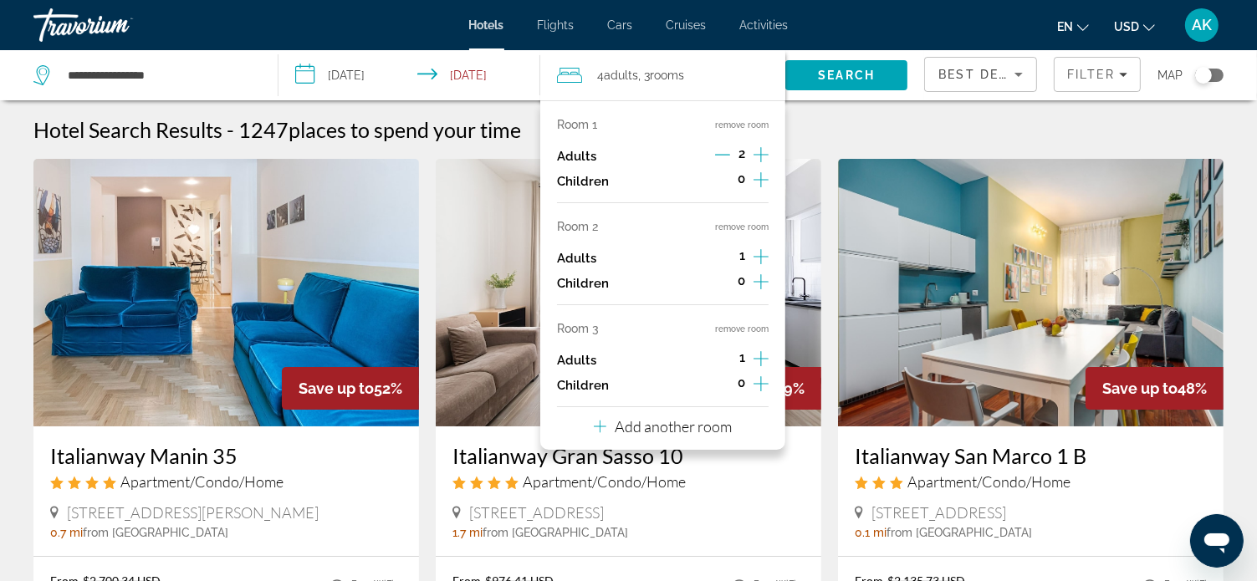
click at [820, 118] on div "Hotel Search Results - 1247 places to spend your time" at bounding box center [628, 129] width 1190 height 25
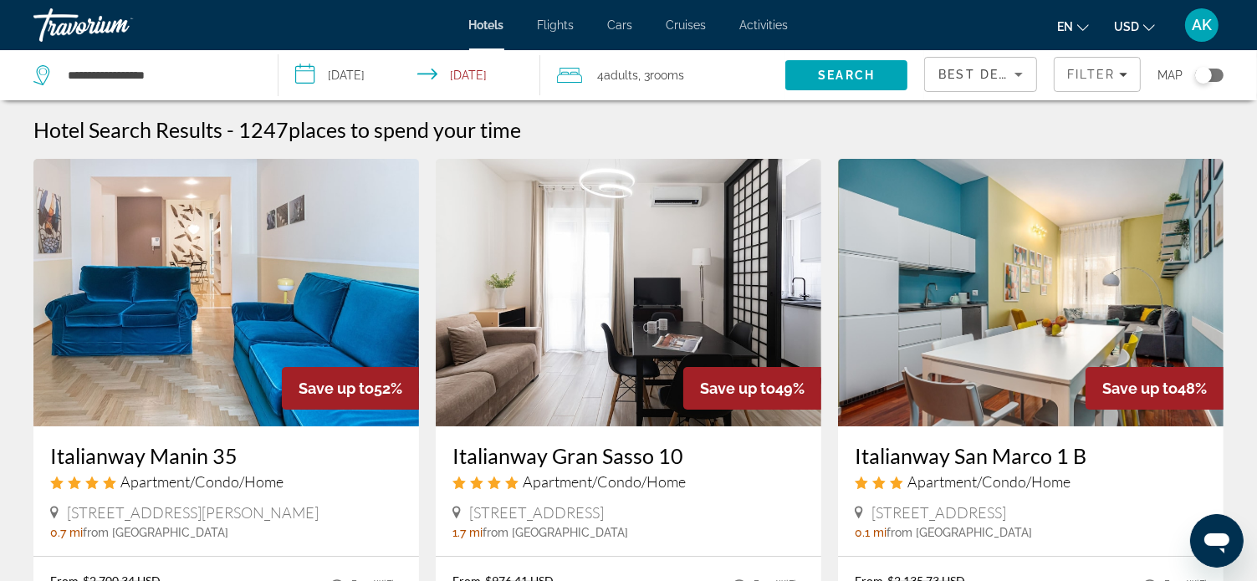
click at [684, 79] on span "rooms" at bounding box center [667, 75] width 34 height 13
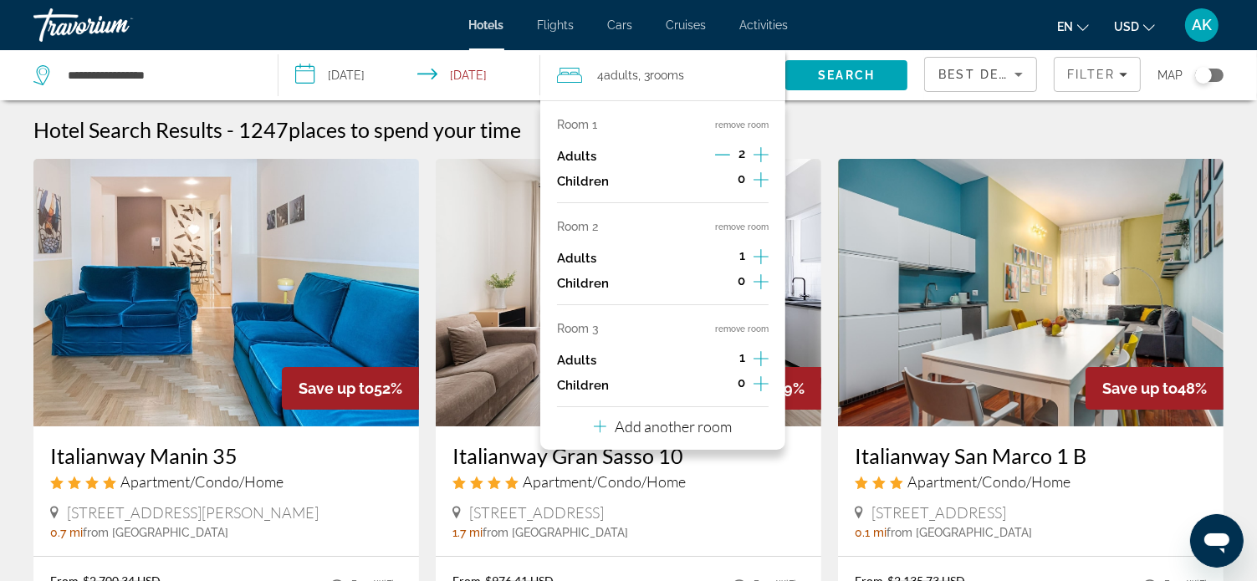
click at [588, 364] on p "Adults" at bounding box center [576, 361] width 39 height 14
click at [595, 361] on p "Adults" at bounding box center [576, 361] width 39 height 14
click at [762, 356] on icon "Increment adults" at bounding box center [761, 359] width 15 height 20
click at [726, 357] on icon "Decrement adults" at bounding box center [722, 358] width 15 height 15
click at [759, 253] on icon "Increment adults" at bounding box center [761, 257] width 15 height 20
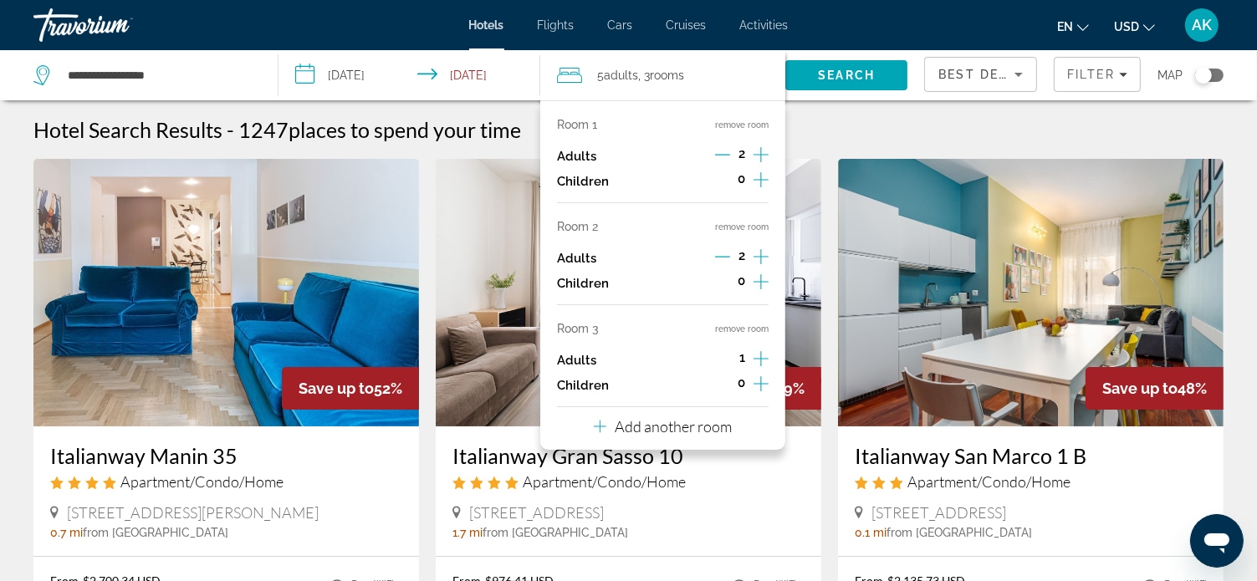
click at [853, 120] on div "Hotel Search Results - 1247 places to spend your time" at bounding box center [628, 129] width 1190 height 25
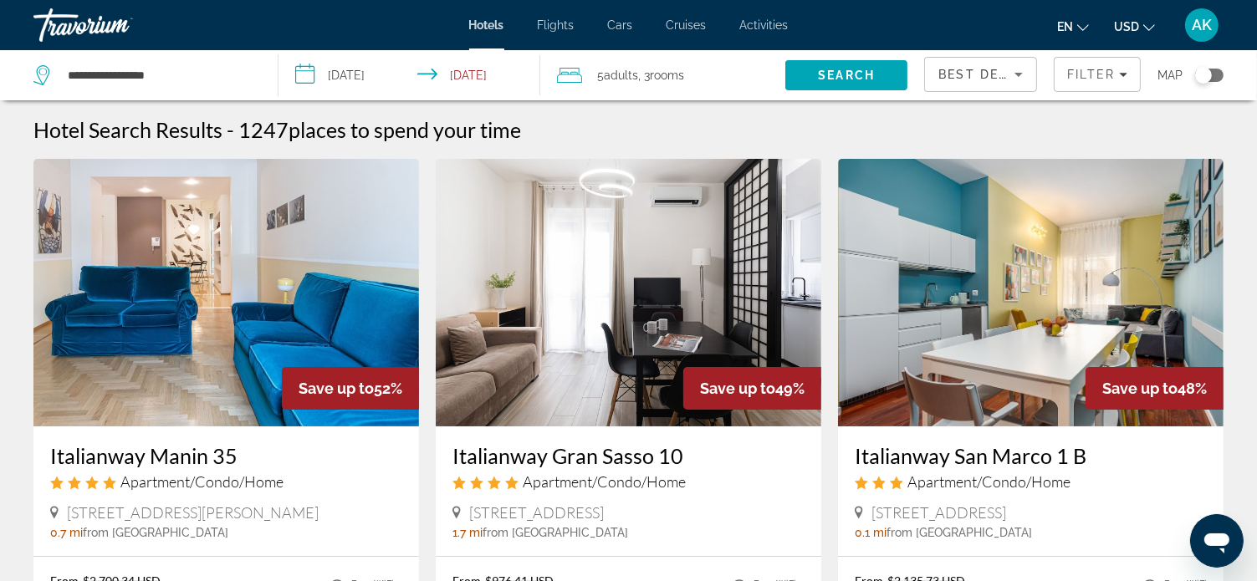
click at [693, 79] on div "5 Adult Adults , 3 Room rooms" at bounding box center [671, 75] width 228 height 23
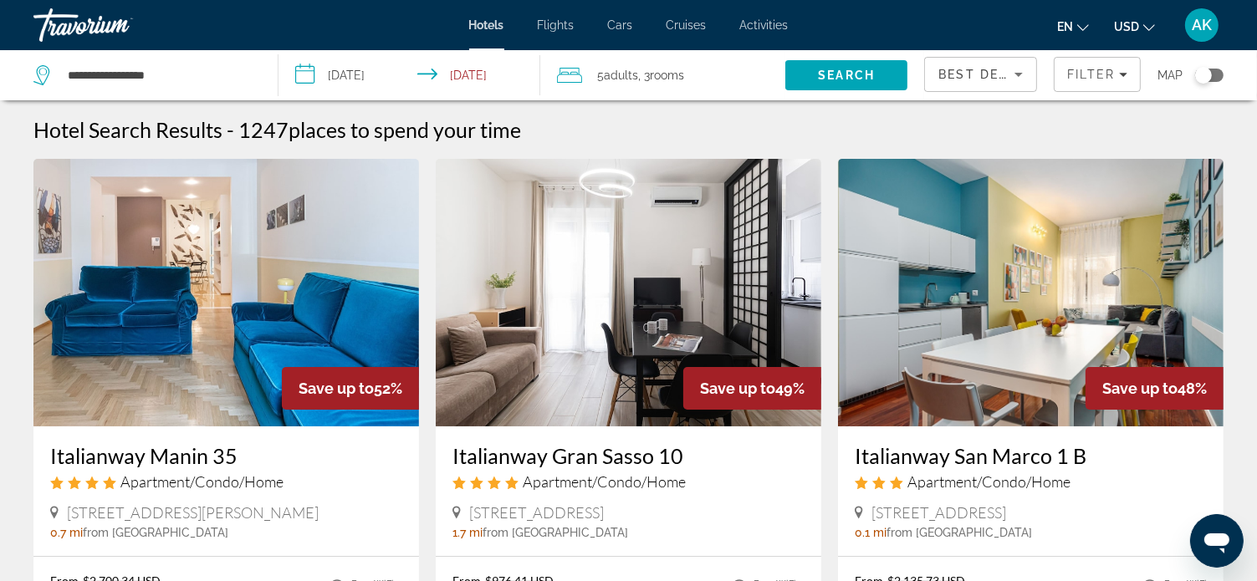
click at [571, 75] on icon "Travelers: 5 adults, 0 children" at bounding box center [569, 75] width 25 height 20
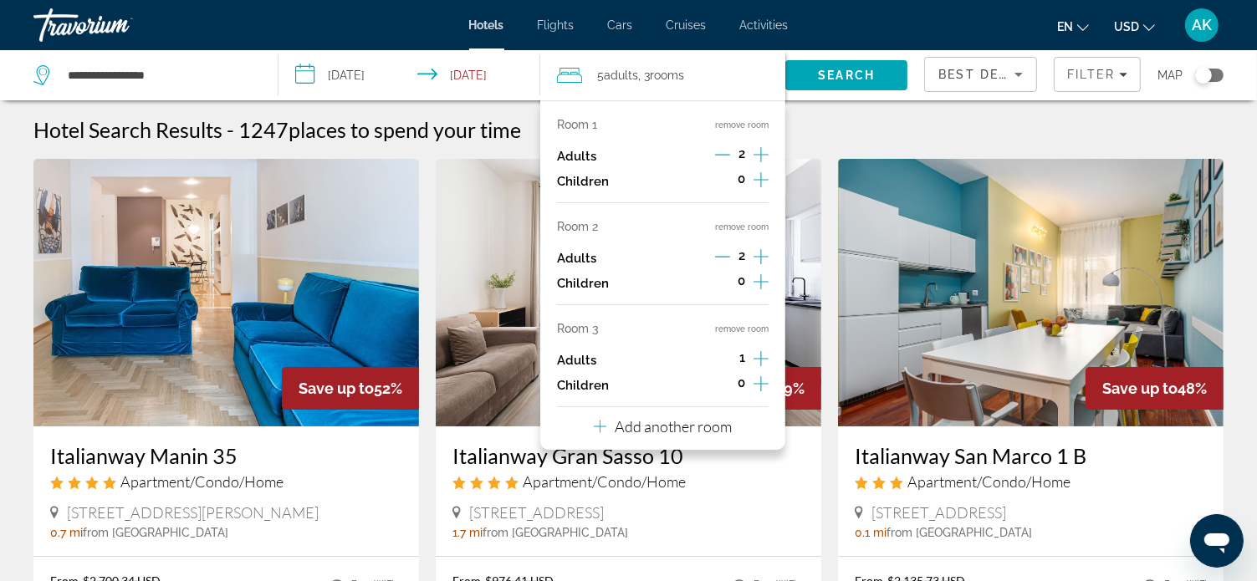
click at [721, 151] on icon "Decrement adults" at bounding box center [722, 154] width 15 height 15
click at [733, 123] on button "remove room" at bounding box center [742, 125] width 54 height 11
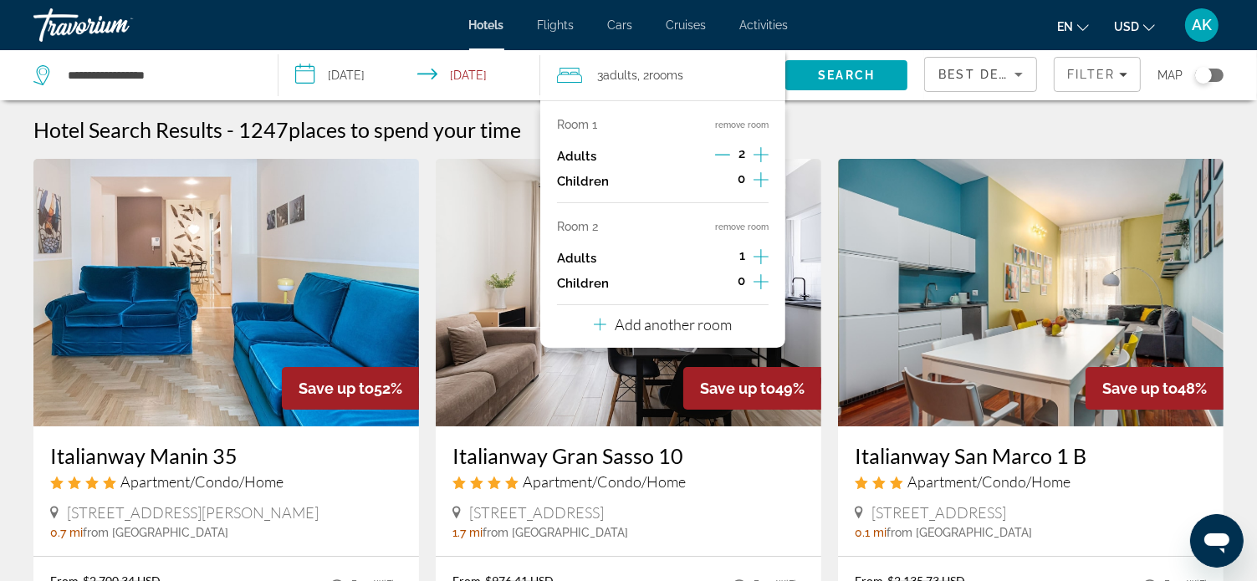
click at [760, 256] on icon "Increment adults" at bounding box center [761, 257] width 15 height 20
click at [842, 131] on div "Hotel Search Results - 1247 places to spend your time" at bounding box center [628, 129] width 1190 height 25
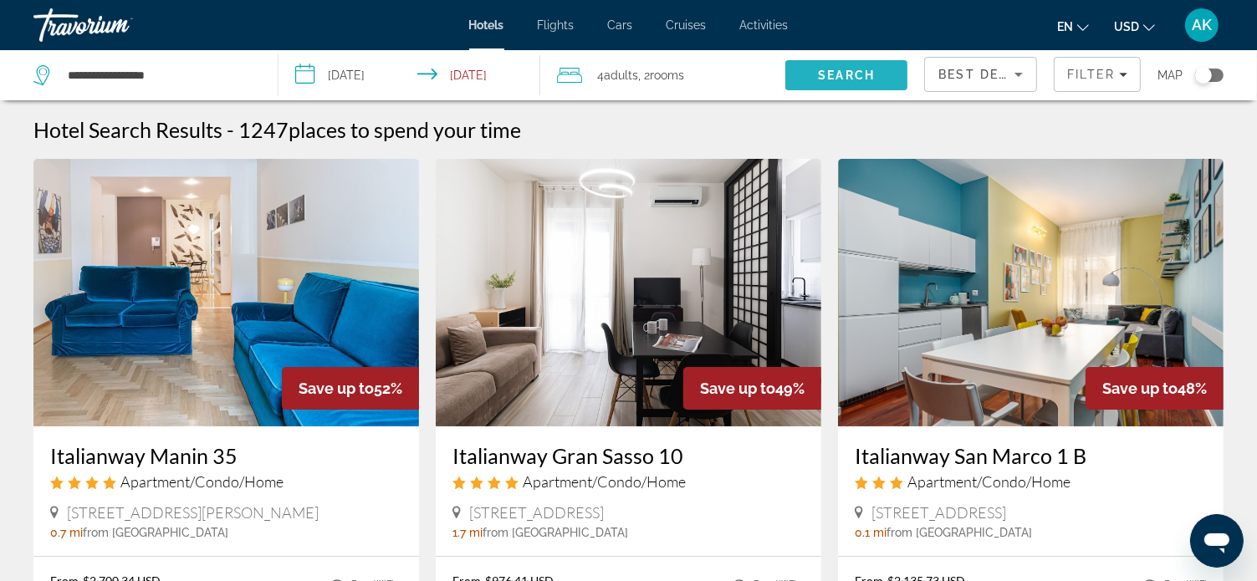
click at [817, 70] on span "Search" at bounding box center [847, 75] width 122 height 40
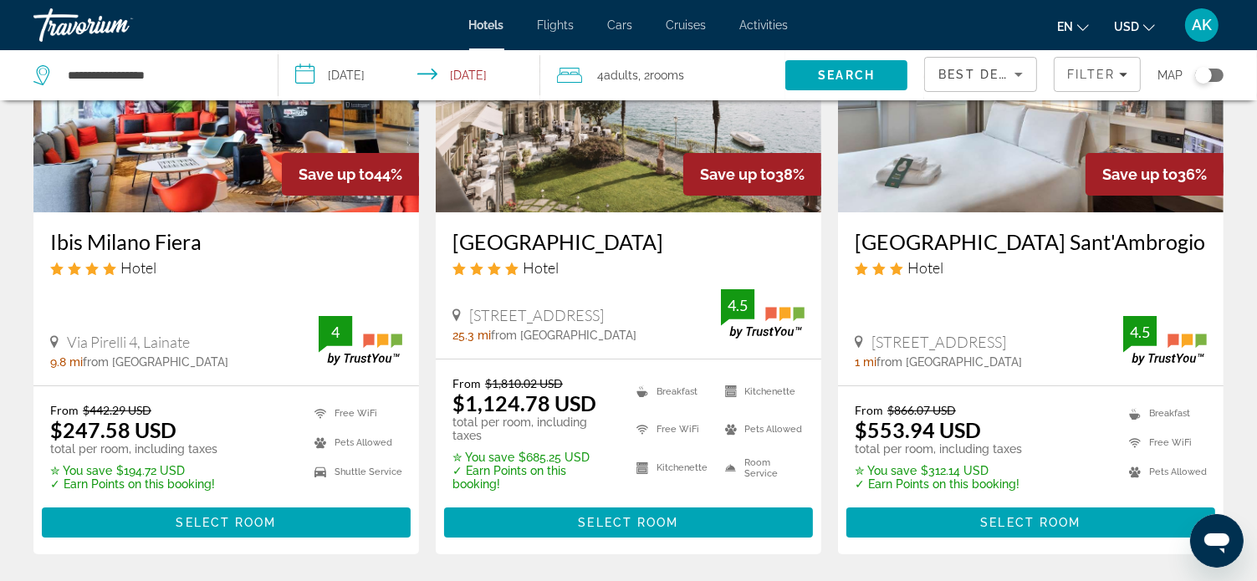
scroll to position [251, 0]
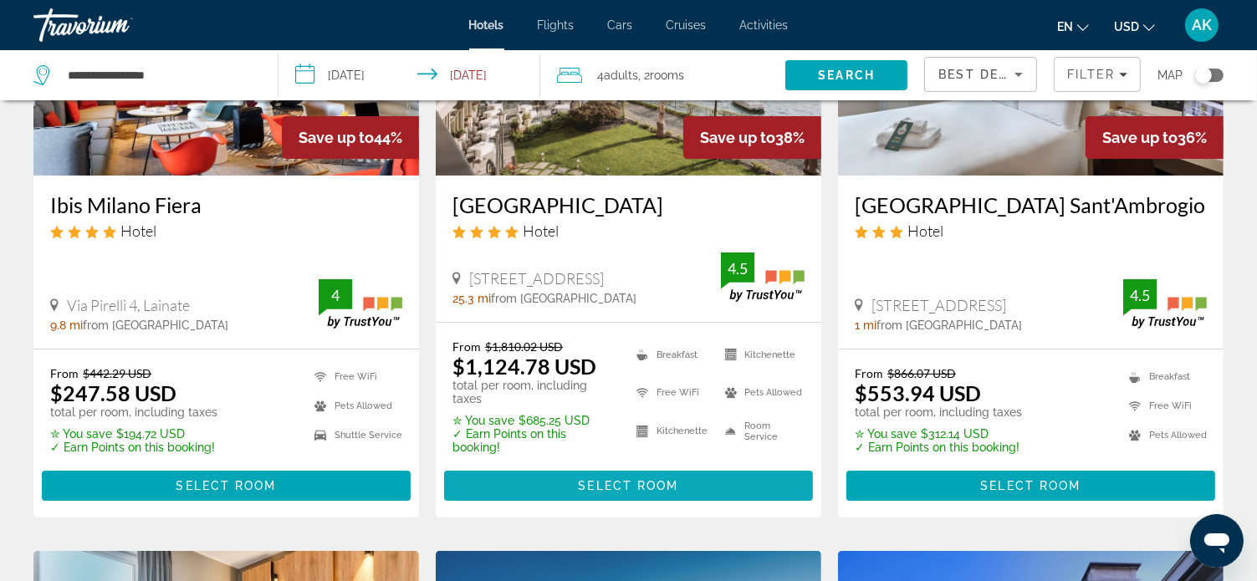
click at [617, 479] on span "Select Room" at bounding box center [628, 485] width 100 height 13
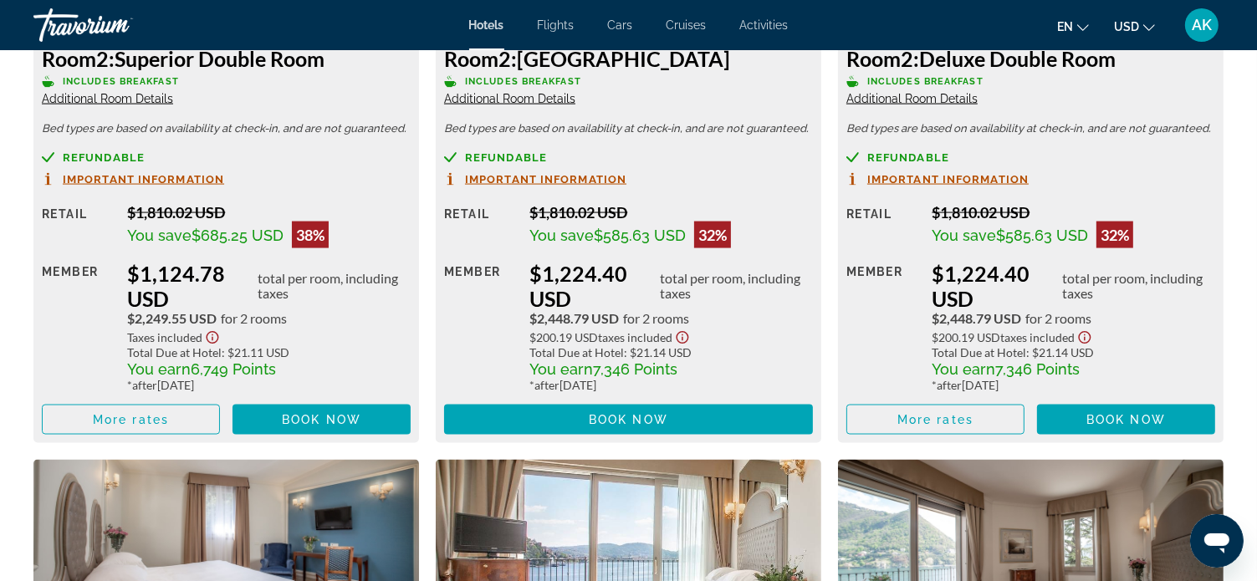
scroll to position [2510, 0]
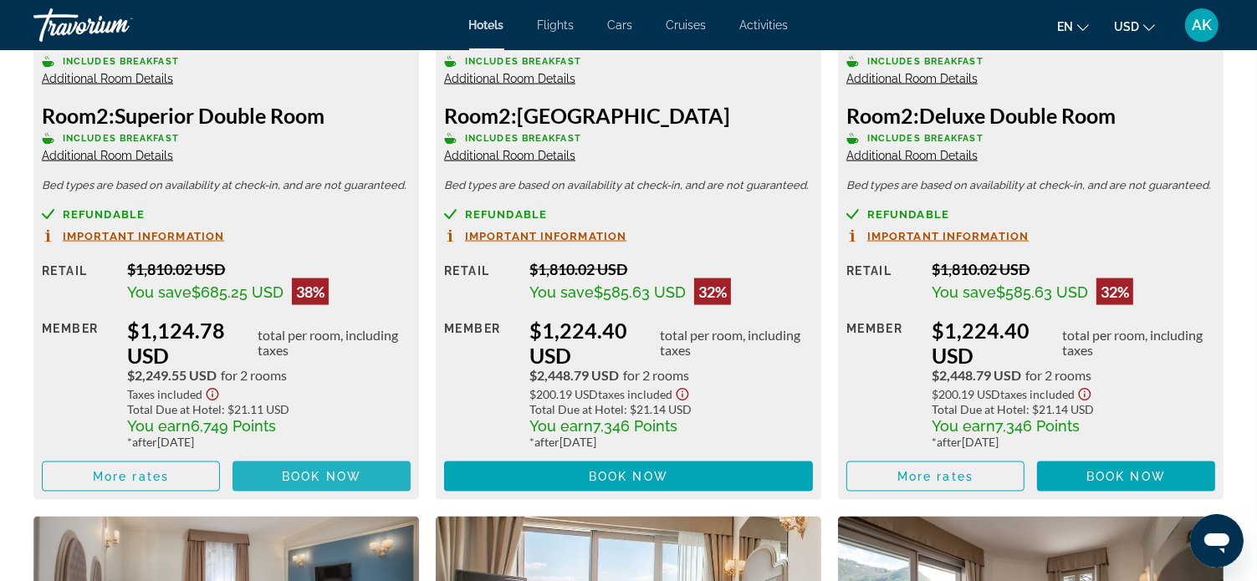
click at [324, 468] on span "Main content" at bounding box center [322, 477] width 178 height 40
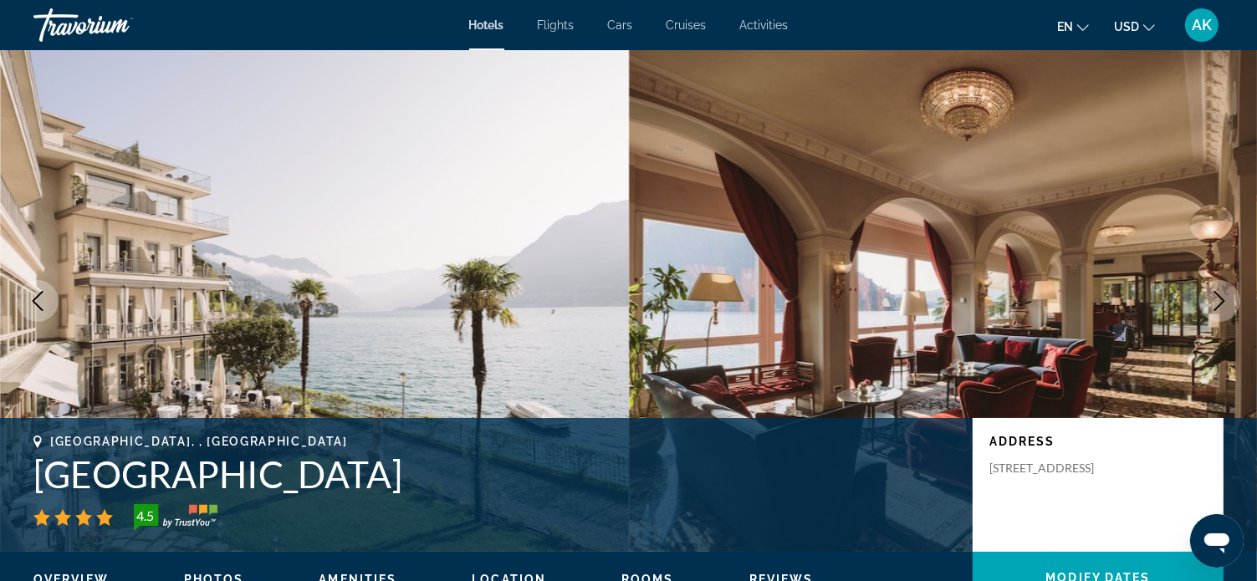
click at [1221, 297] on icon "Next image" at bounding box center [1220, 301] width 11 height 20
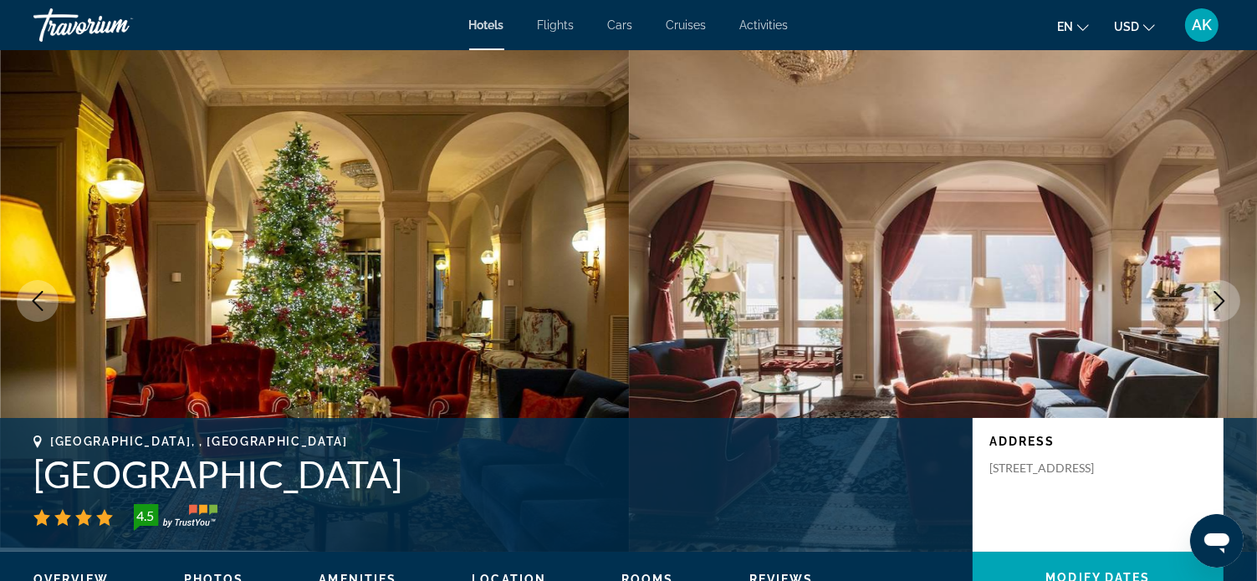
click at [1217, 298] on icon "Next image" at bounding box center [1220, 301] width 20 height 20
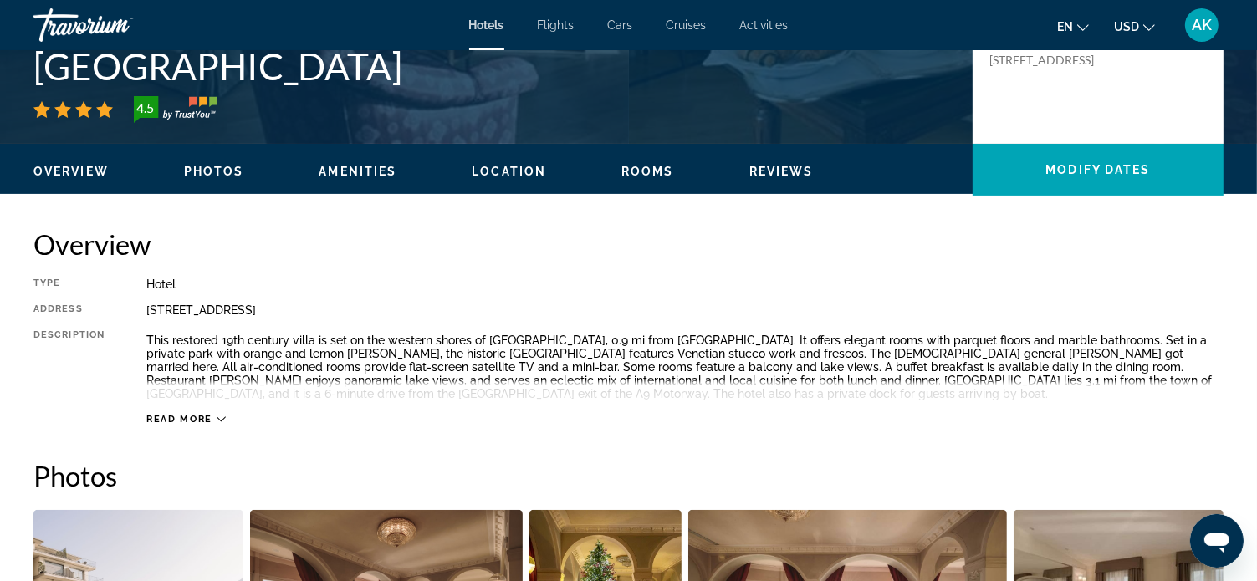
scroll to position [418, 0]
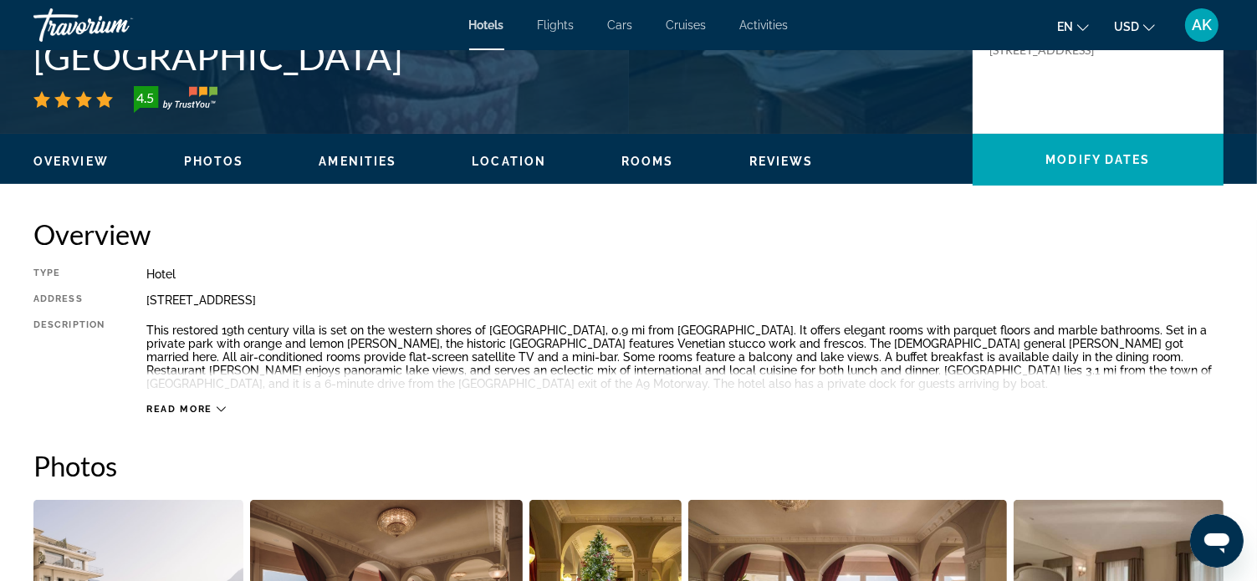
click at [217, 408] on icon "Main content" at bounding box center [221, 409] width 9 height 9
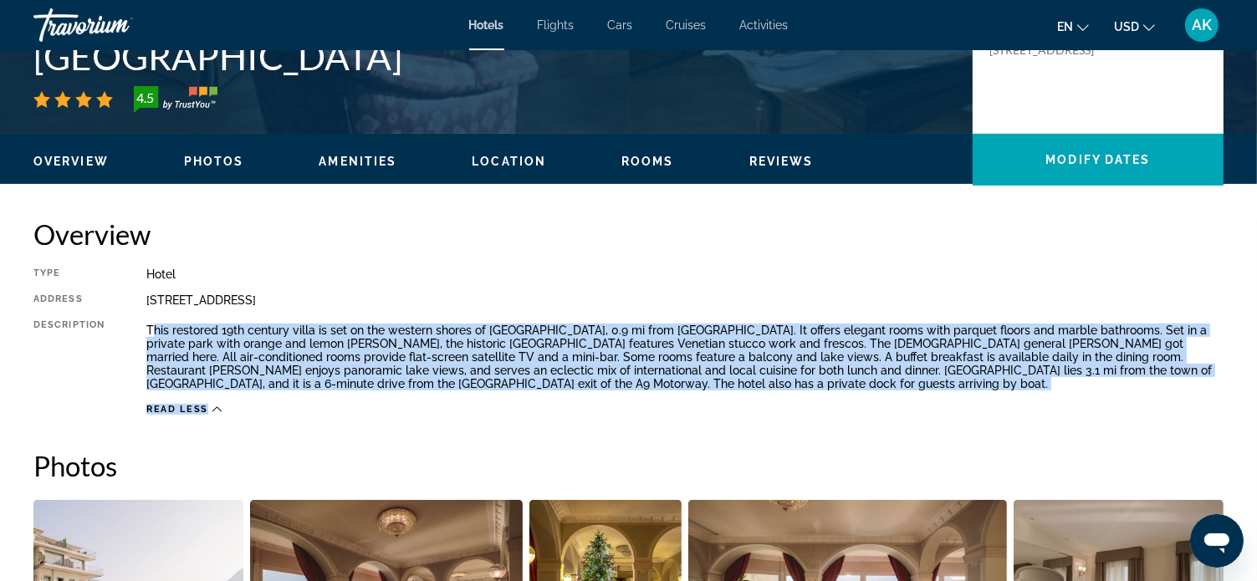
drag, startPoint x: 151, startPoint y: 330, endPoint x: 554, endPoint y: 400, distance: 409.2
click at [554, 400] on div "Type Hotel Address [STREET_ADDRESS] Description This restored 19th century vill…" at bounding box center [628, 342] width 1190 height 148
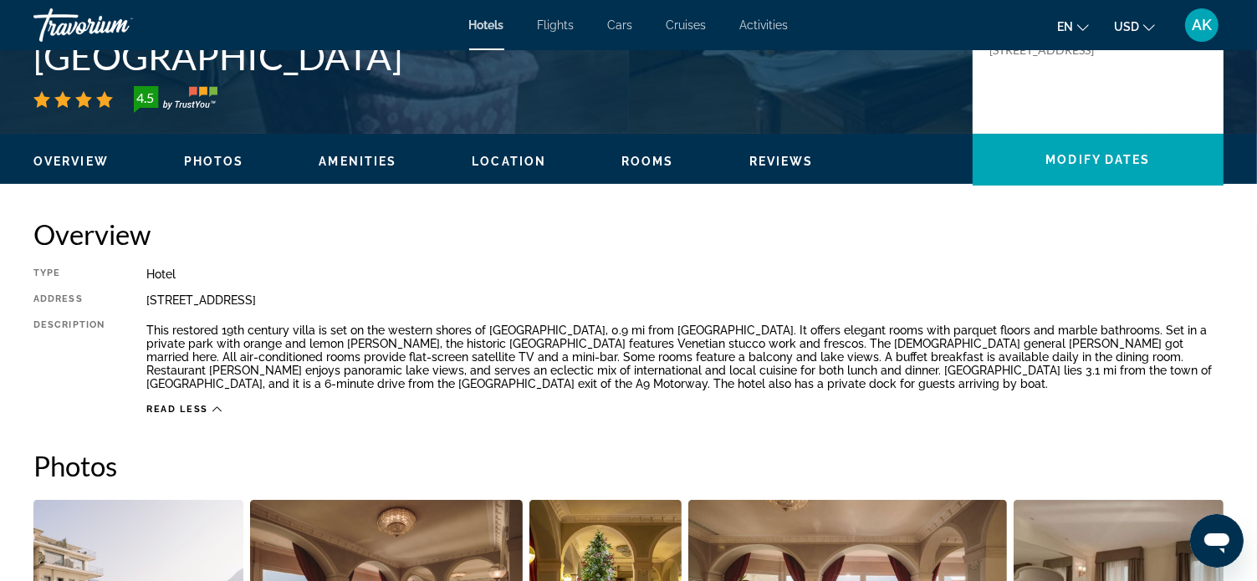
click at [1175, 244] on h2 "Overview" at bounding box center [628, 234] width 1190 height 33
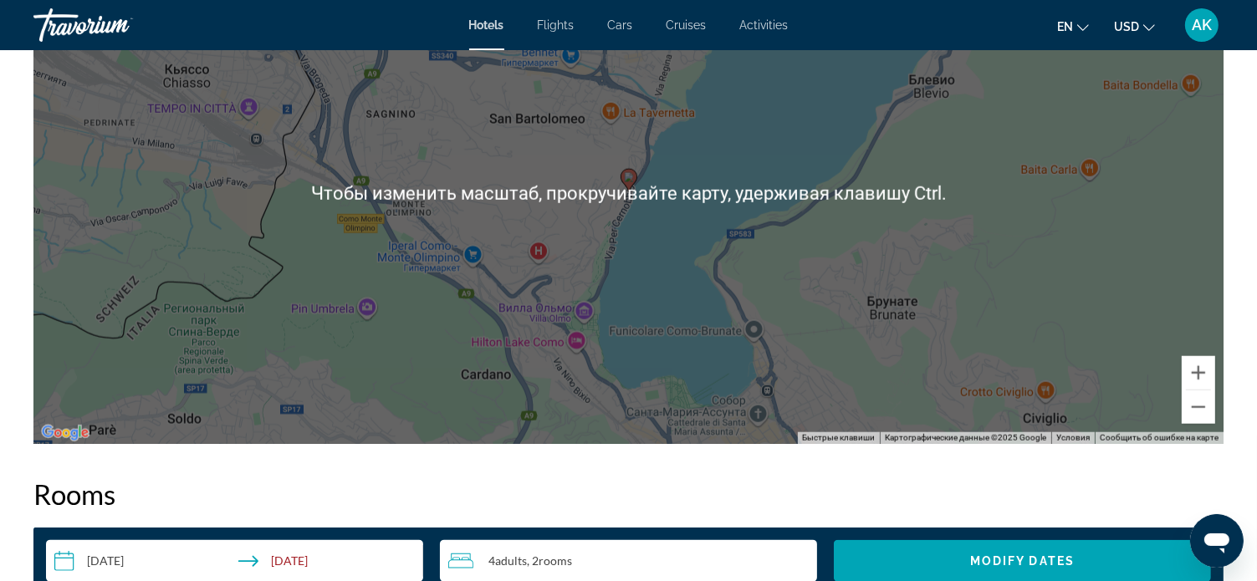
scroll to position [1673, 0]
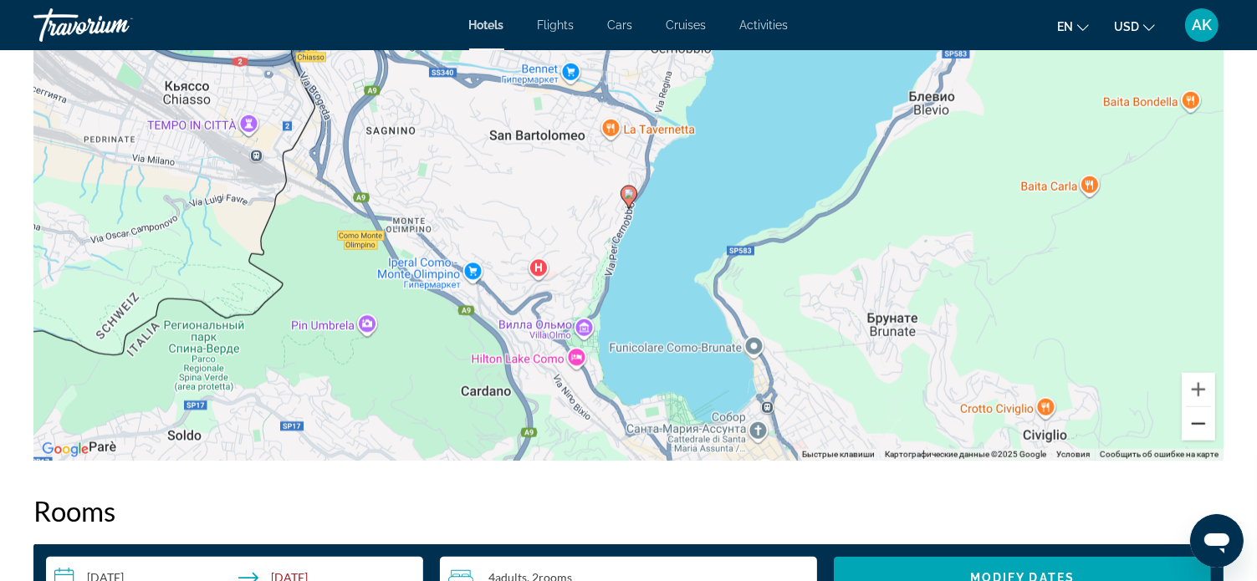
click at [1206, 422] on button "Уменьшить" at bounding box center [1198, 423] width 33 height 33
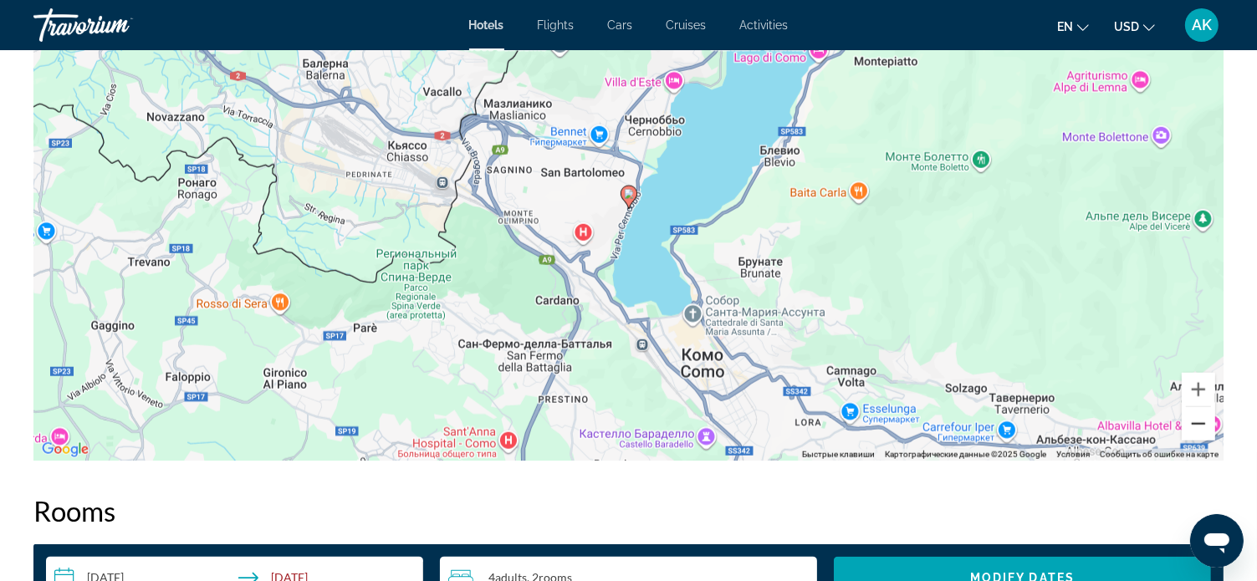
click at [1206, 422] on button "Уменьшить" at bounding box center [1198, 423] width 33 height 33
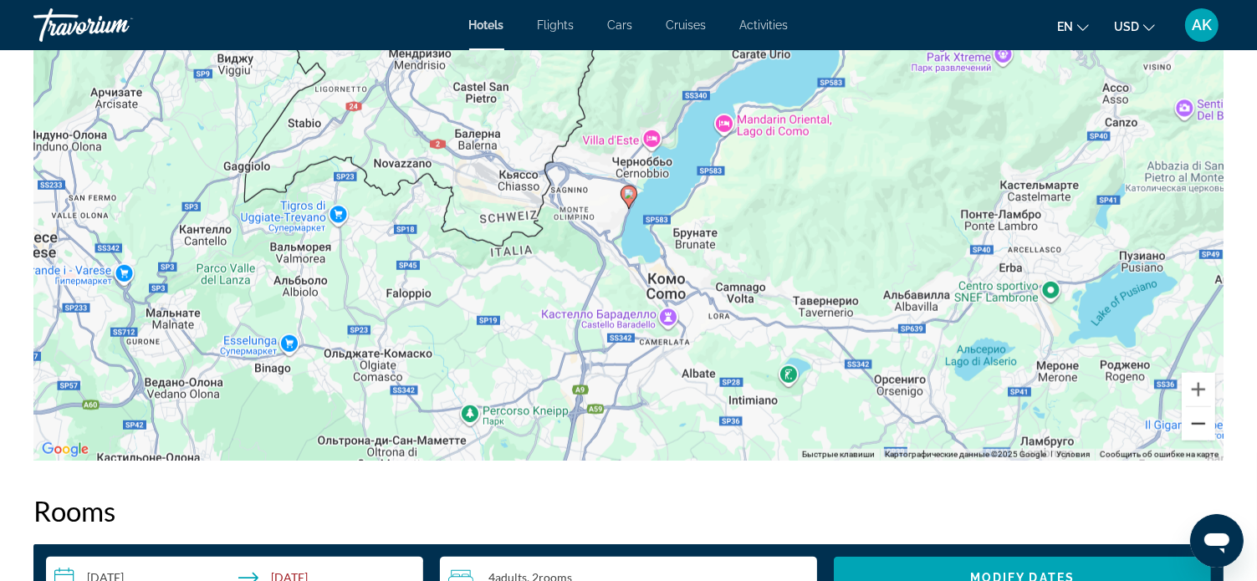
click at [1206, 422] on button "Уменьшить" at bounding box center [1198, 423] width 33 height 33
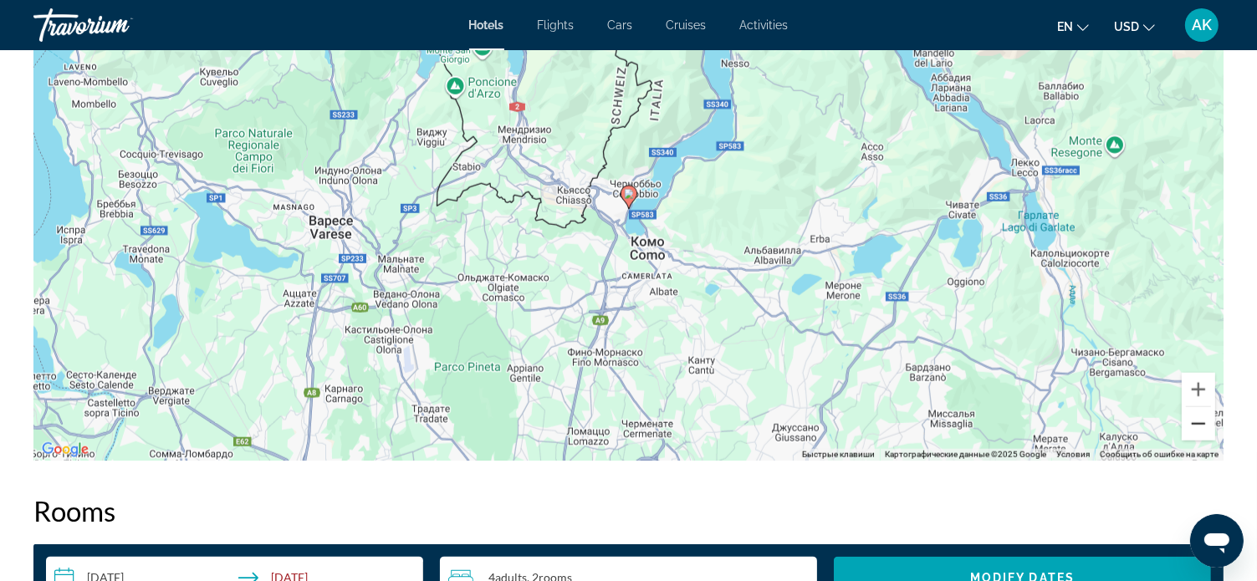
click at [1205, 424] on button "Уменьшить" at bounding box center [1198, 423] width 33 height 33
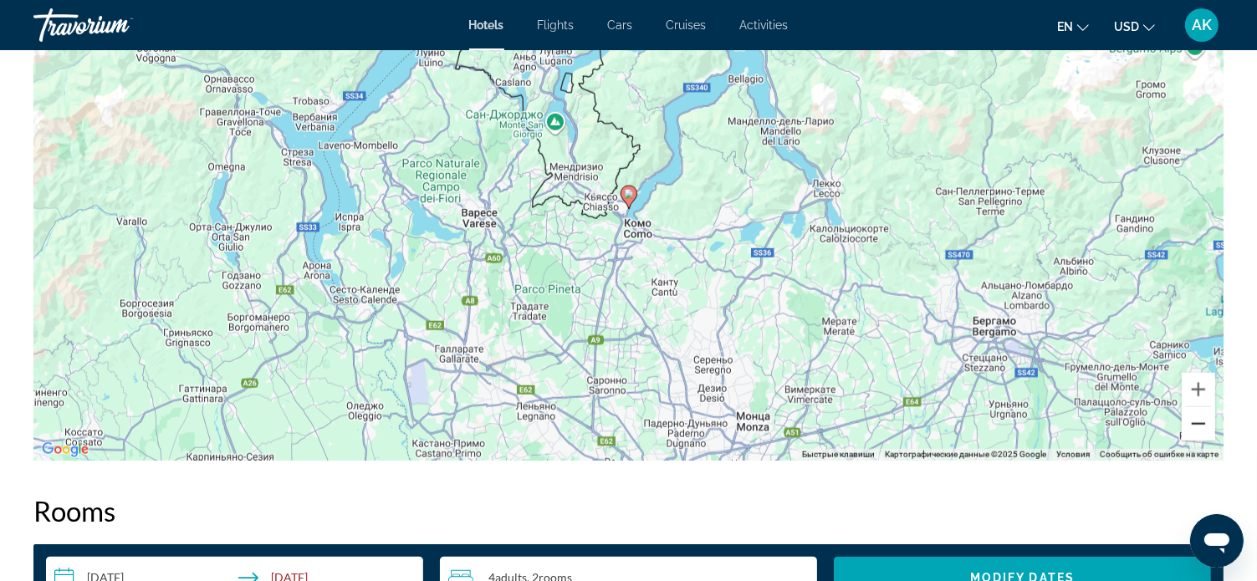
click at [1205, 427] on button "Уменьшить" at bounding box center [1198, 423] width 33 height 33
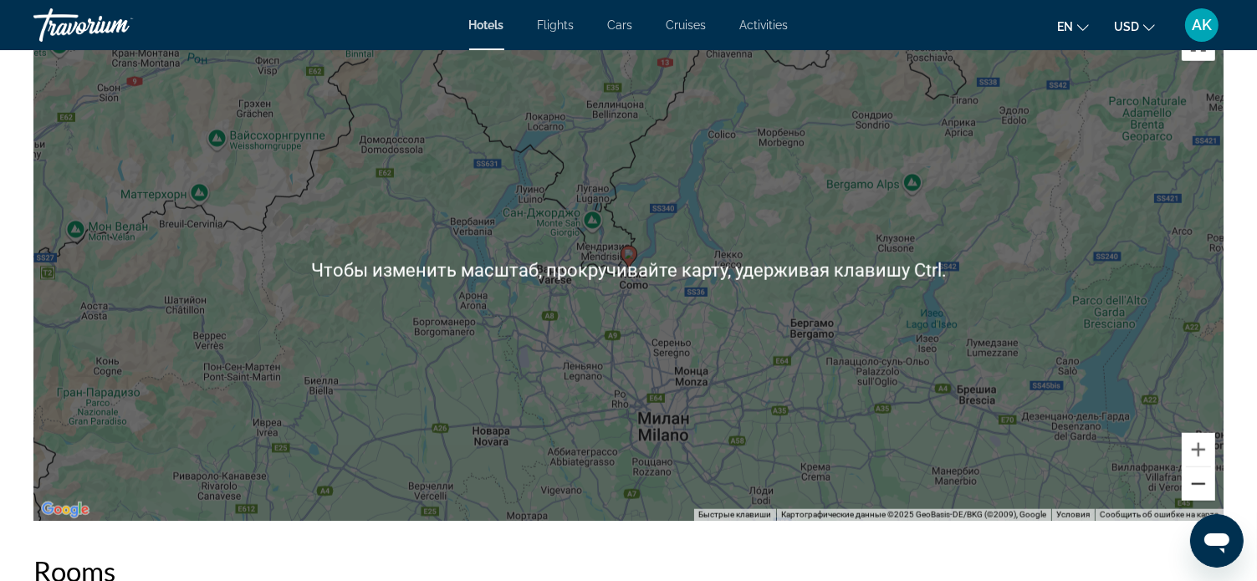
scroll to position [1590, 0]
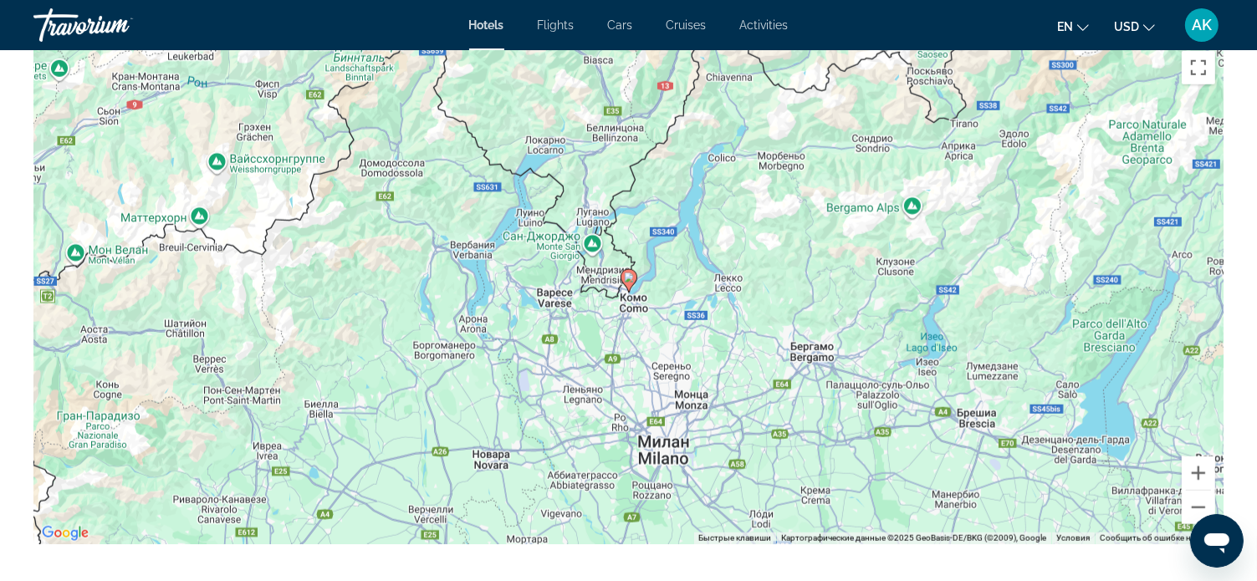
click at [738, 367] on div "Чтобы активировать перетаскивание с помощью клавиатуры, нажмите Alt + Ввод. Пос…" at bounding box center [628, 294] width 1190 height 502
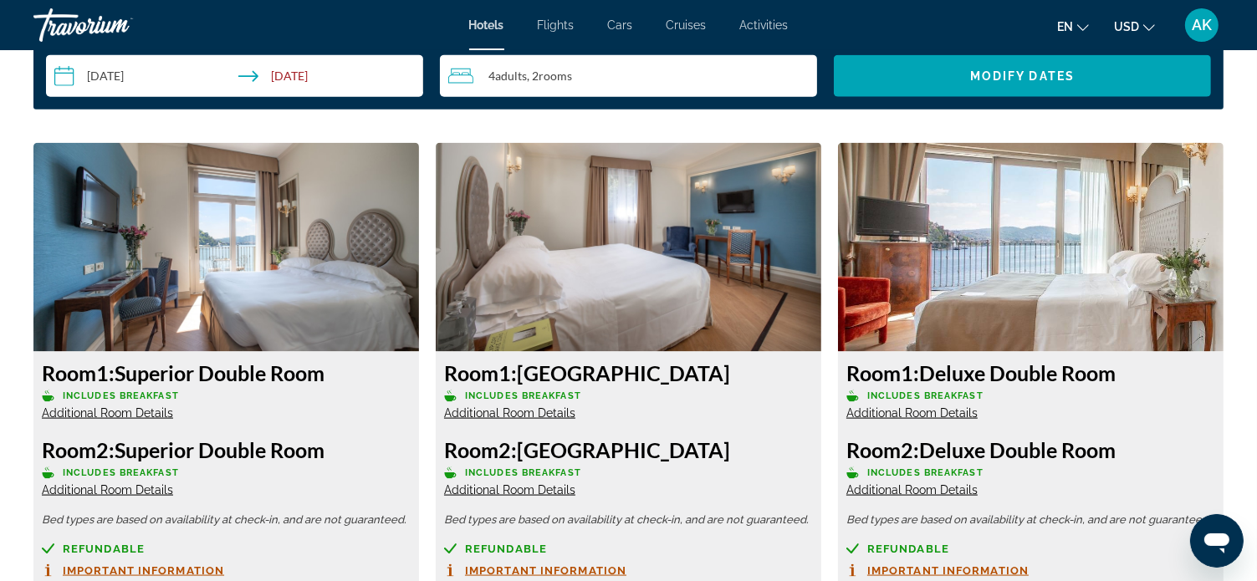
scroll to position [2259, 0]
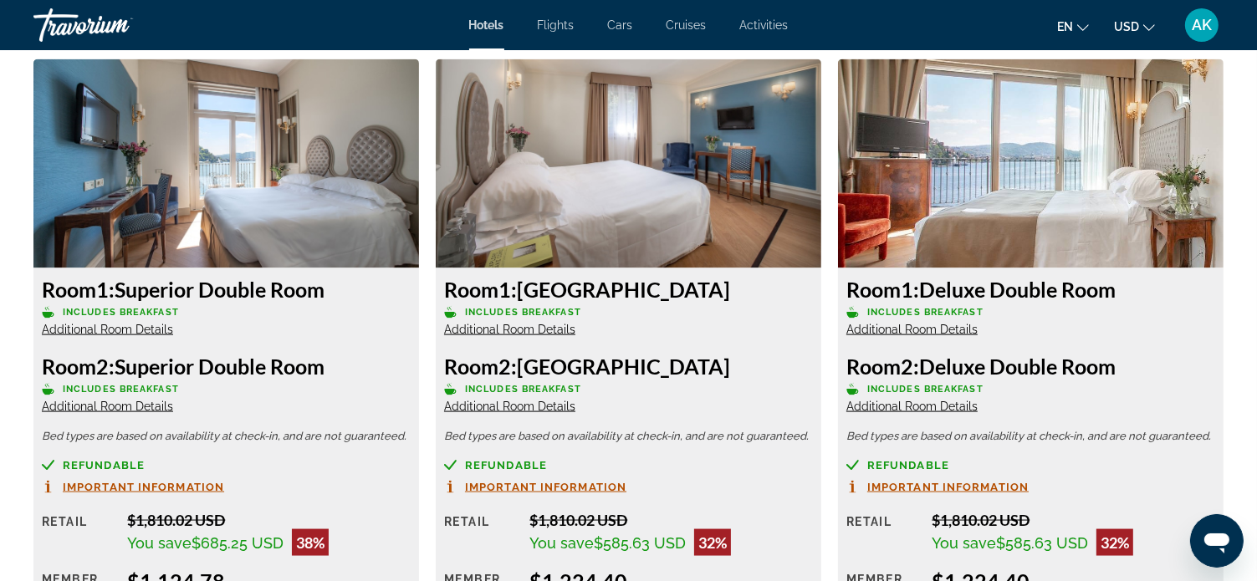
click at [147, 330] on span "Additional Room Details" at bounding box center [107, 329] width 131 height 13
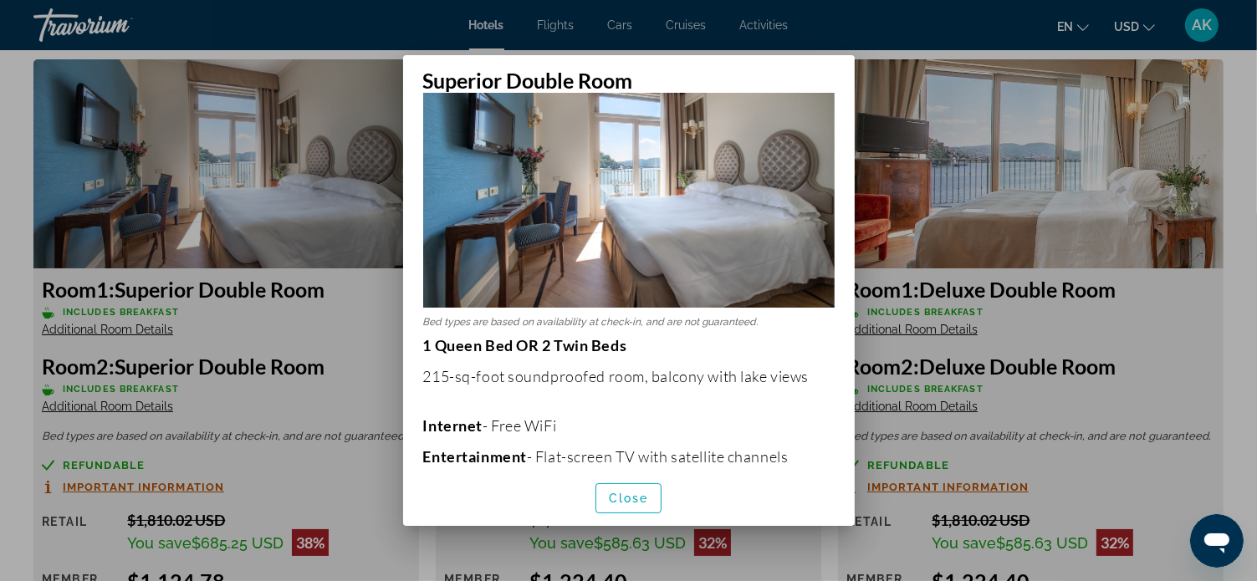
scroll to position [100, 0]
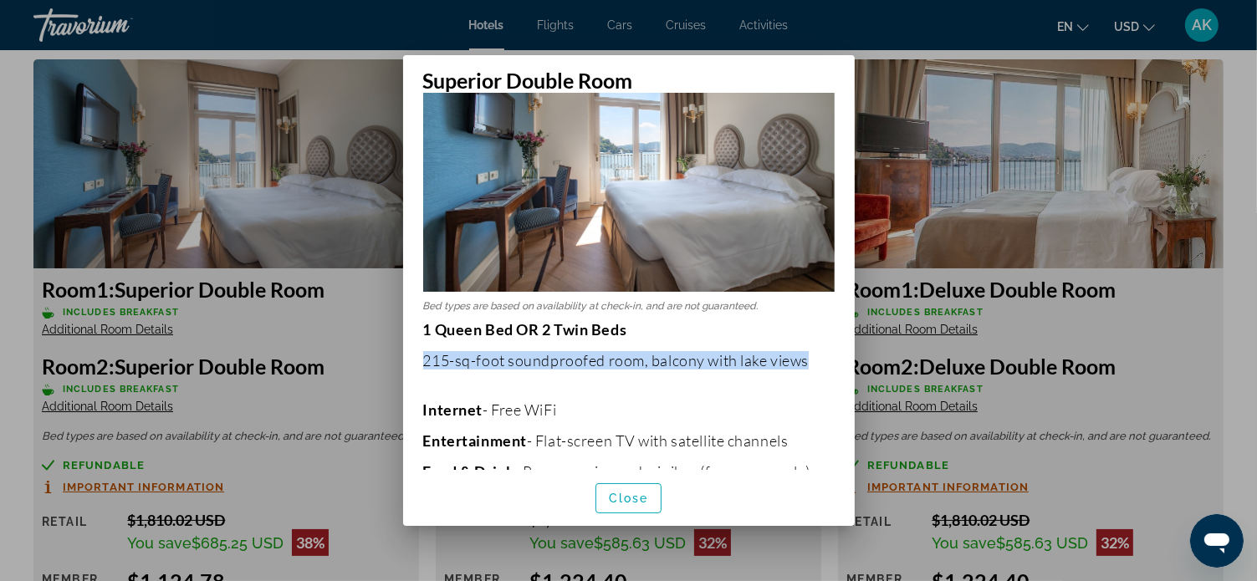
drag, startPoint x: 422, startPoint y: 349, endPoint x: 813, endPoint y: 342, distance: 390.7
click at [813, 351] on p "215-sq-foot soundproofed room, balcony with lake views" at bounding box center [629, 360] width 412 height 18
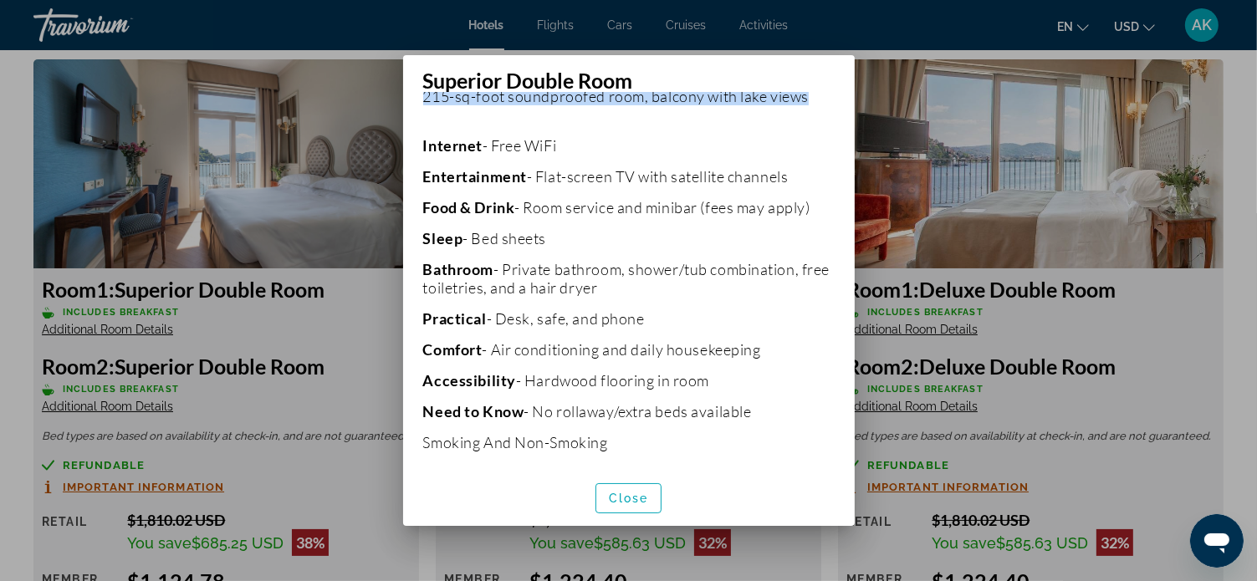
scroll to position [366, 0]
drag, startPoint x: 496, startPoint y: 311, endPoint x: 646, endPoint y: 304, distance: 149.9
click at [646, 308] on p "Practical - Desk, safe, and phone" at bounding box center [629, 317] width 412 height 18
drag, startPoint x: 523, startPoint y: 369, endPoint x: 715, endPoint y: 367, distance: 192.4
click at [715, 370] on p "Accessibility - Hardwood flooring in room" at bounding box center [629, 379] width 412 height 18
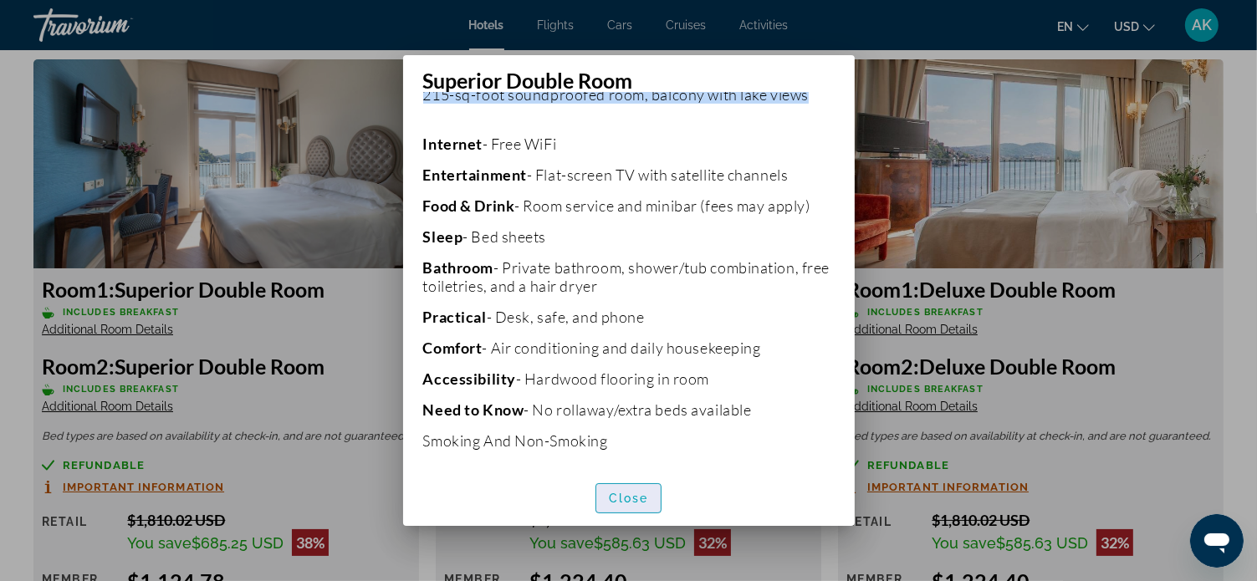
click at [635, 494] on span "Close" at bounding box center [629, 498] width 40 height 13
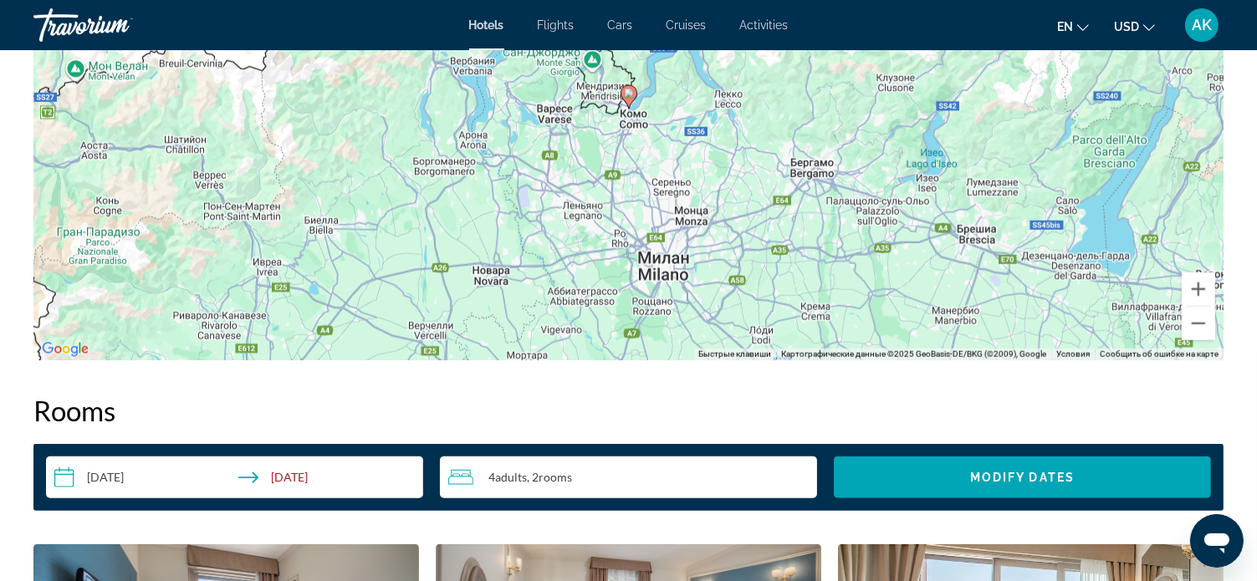
scroll to position [1757, 0]
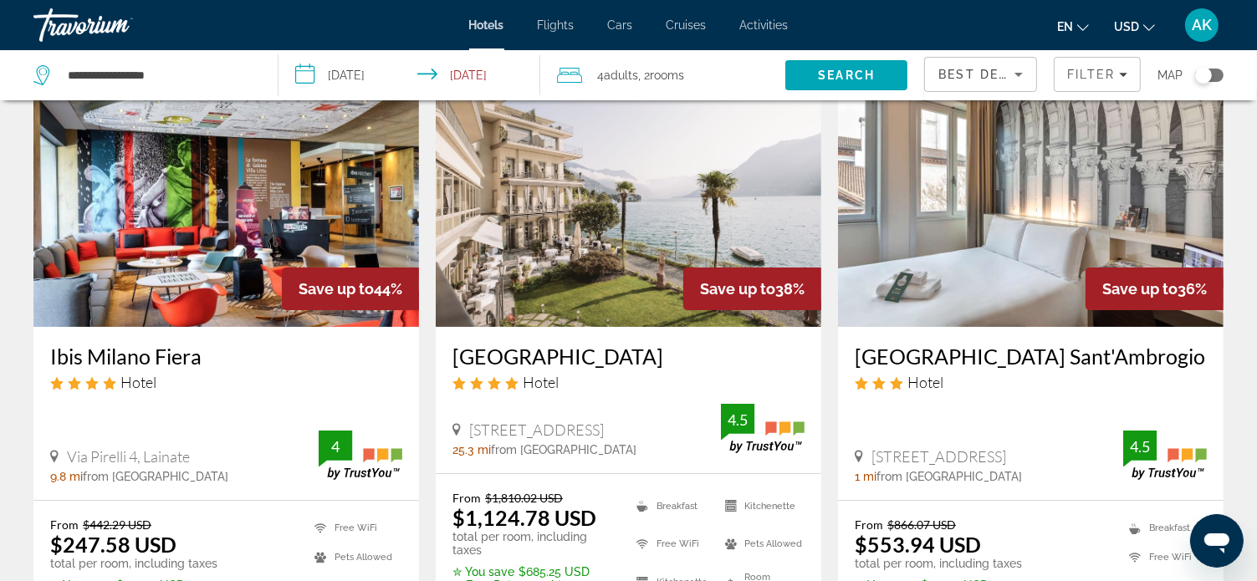
scroll to position [84, 0]
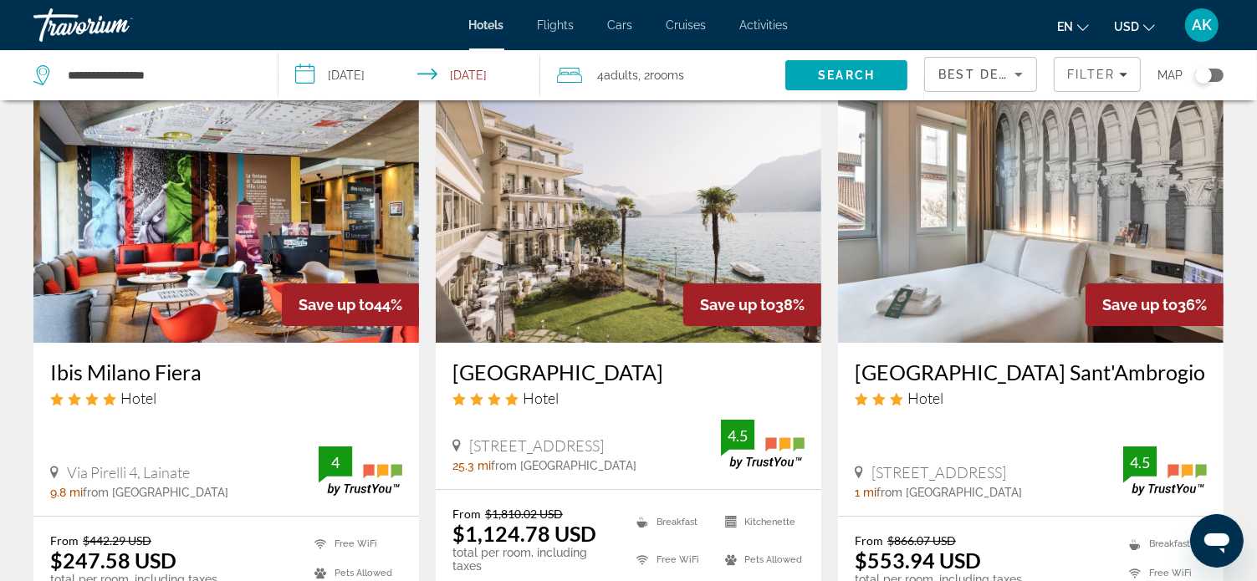
click at [983, 259] on img "Main content" at bounding box center [1031, 209] width 386 height 268
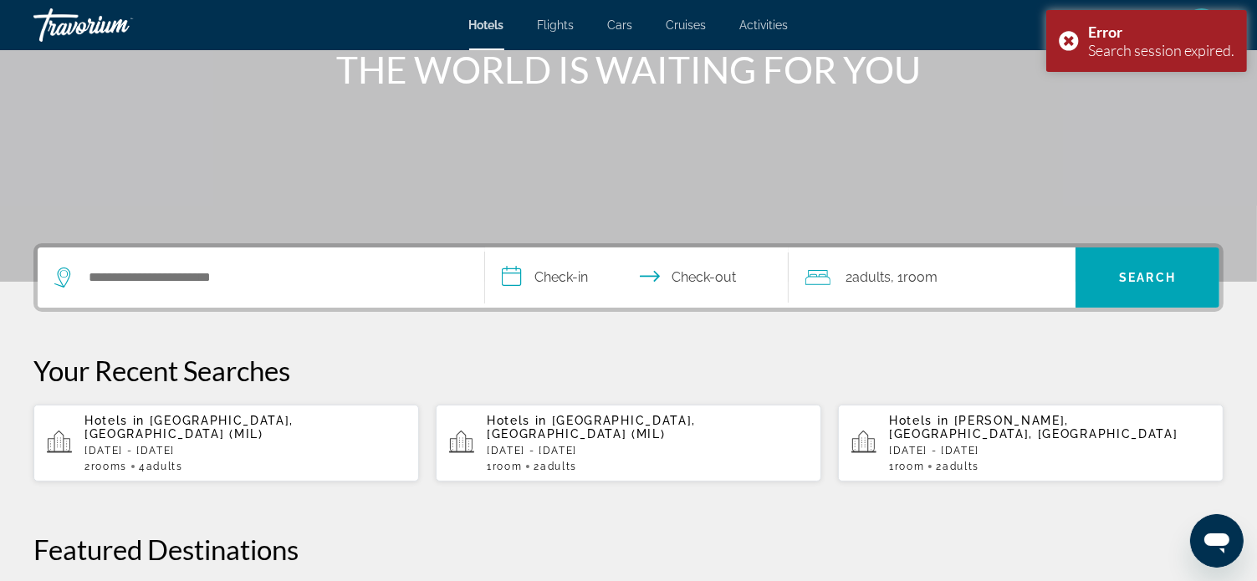
scroll to position [251, 0]
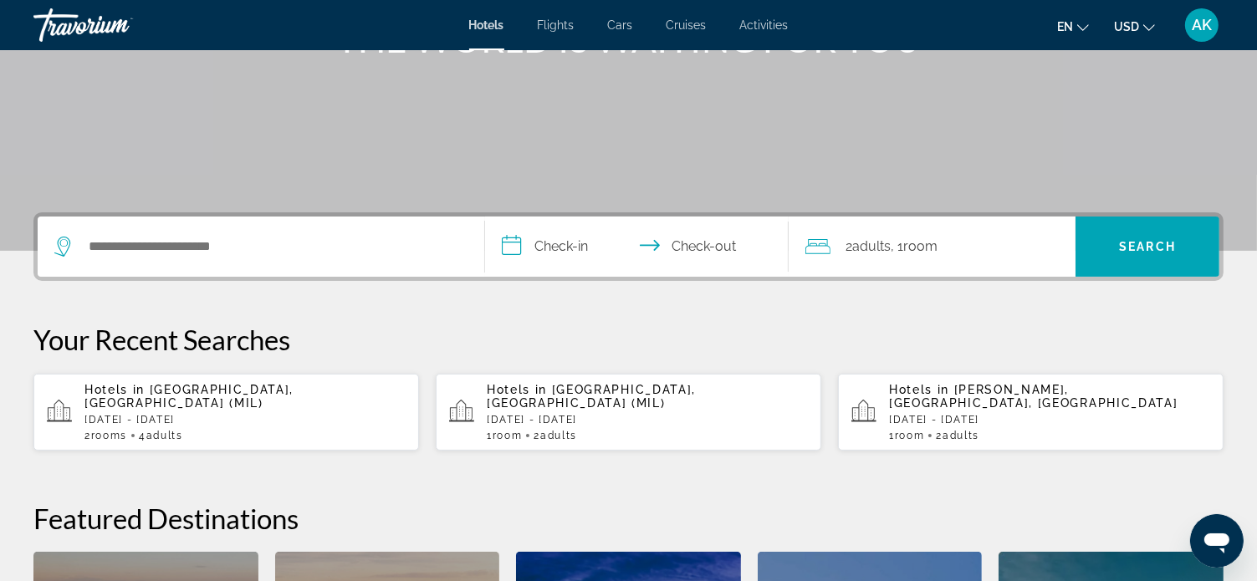
click at [274, 414] on p "[DATE] - [DATE]" at bounding box center [244, 420] width 321 height 12
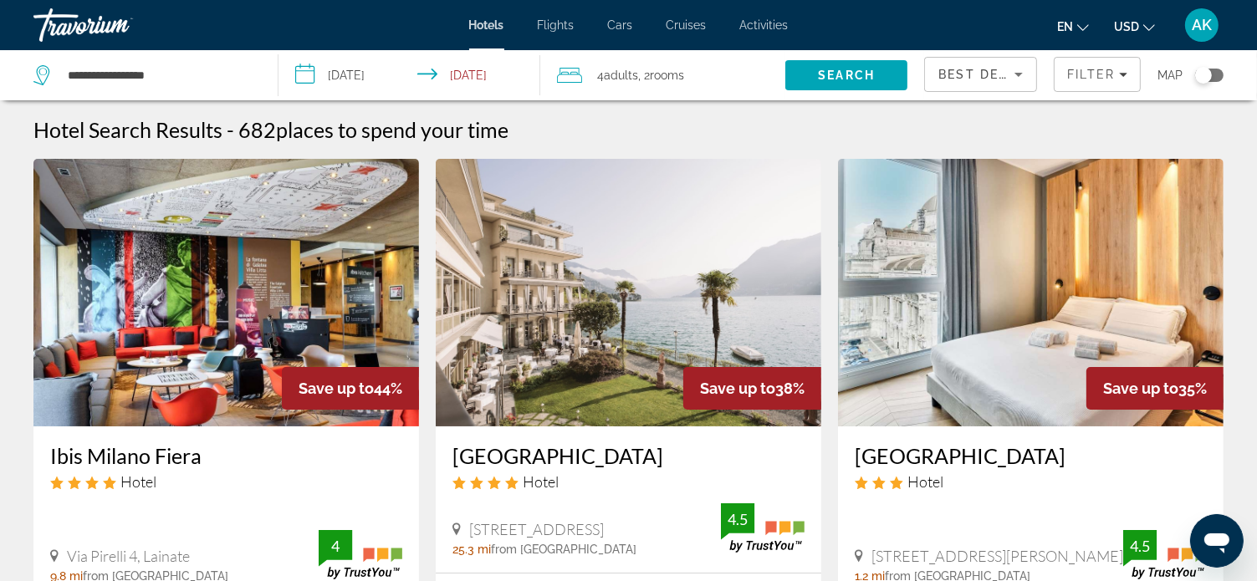
click at [572, 77] on icon "Travelers: 4 adults, 0 children" at bounding box center [569, 75] width 25 height 20
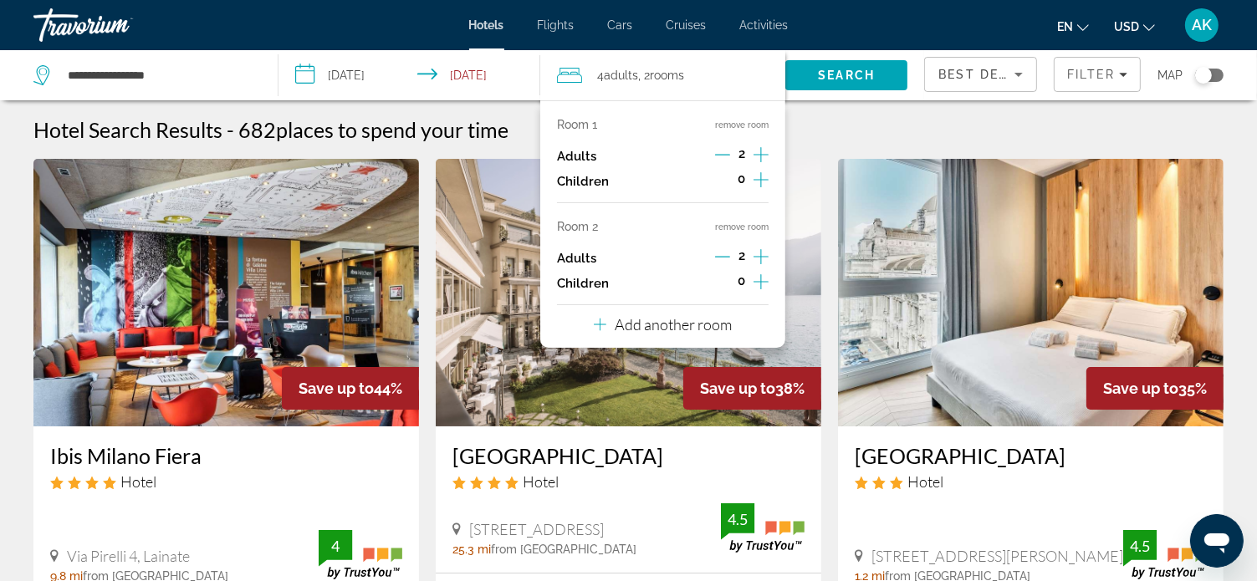
click at [732, 123] on button "remove room" at bounding box center [742, 125] width 54 height 11
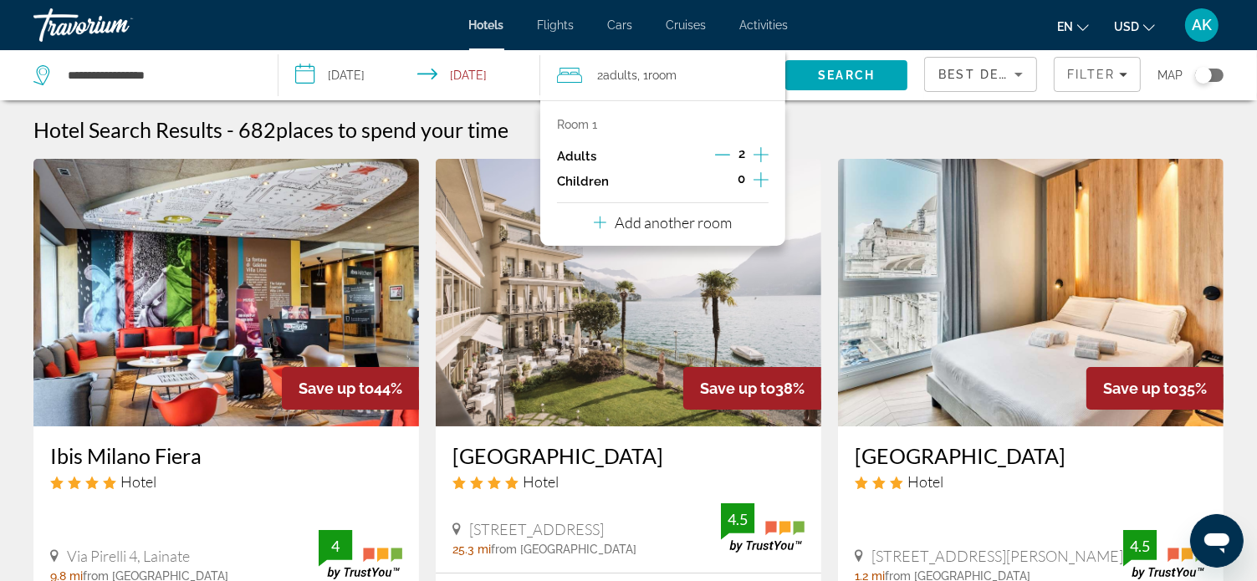
click at [801, 123] on div "Hotel Search Results - 682 places to spend your time" at bounding box center [628, 129] width 1190 height 25
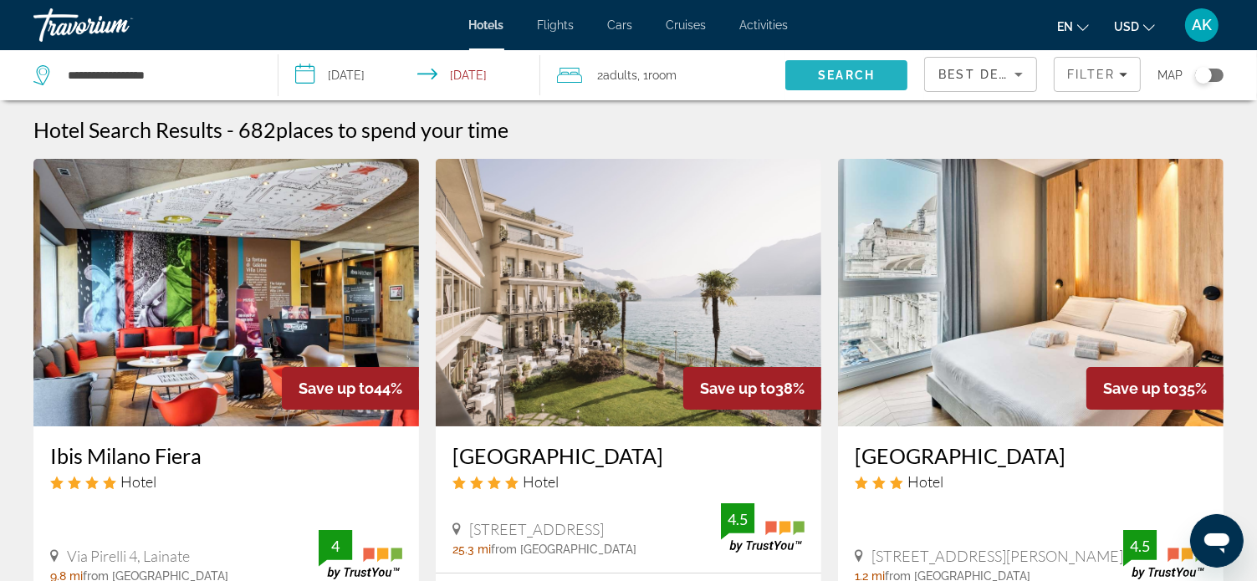
click at [842, 71] on span "Search" at bounding box center [846, 75] width 57 height 13
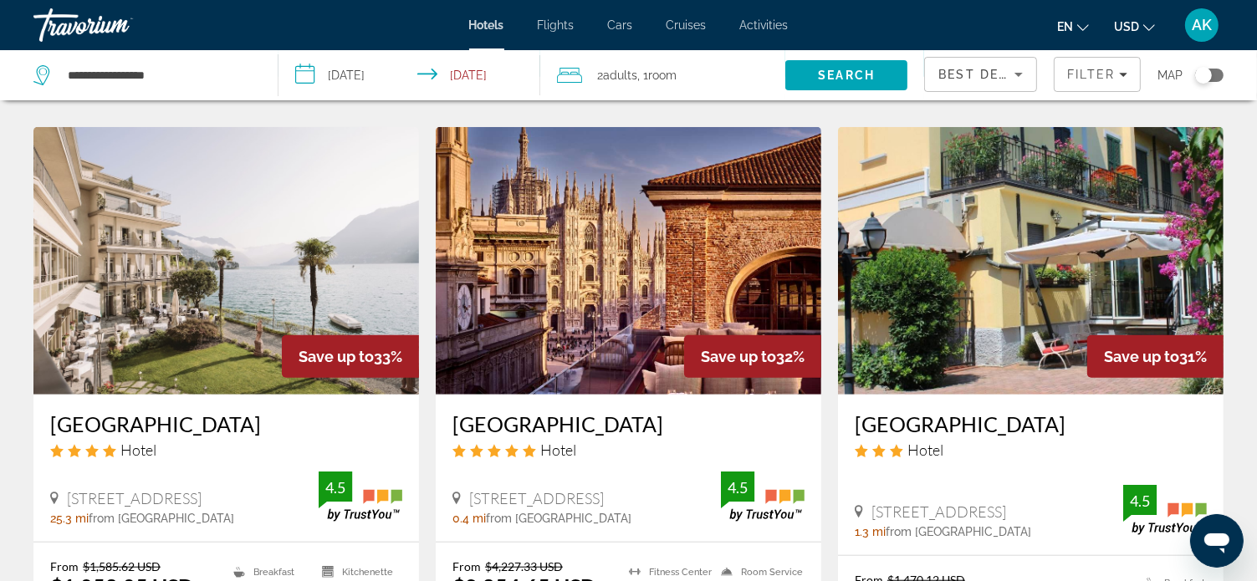
scroll to position [1171, 0]
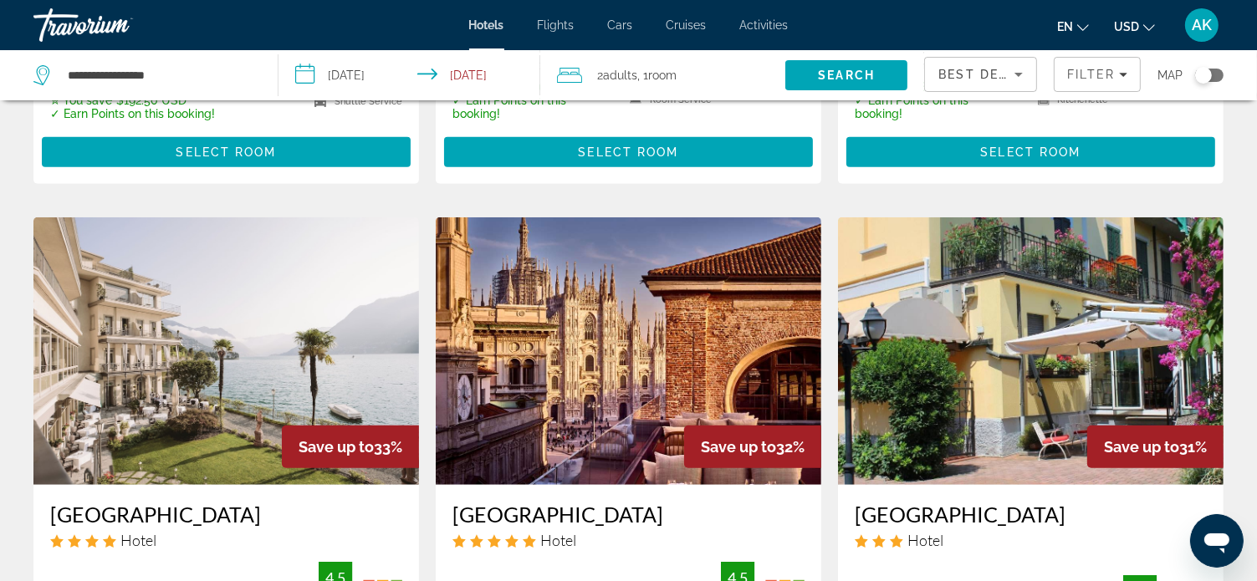
click at [230, 357] on img "Main content" at bounding box center [226, 352] width 386 height 268
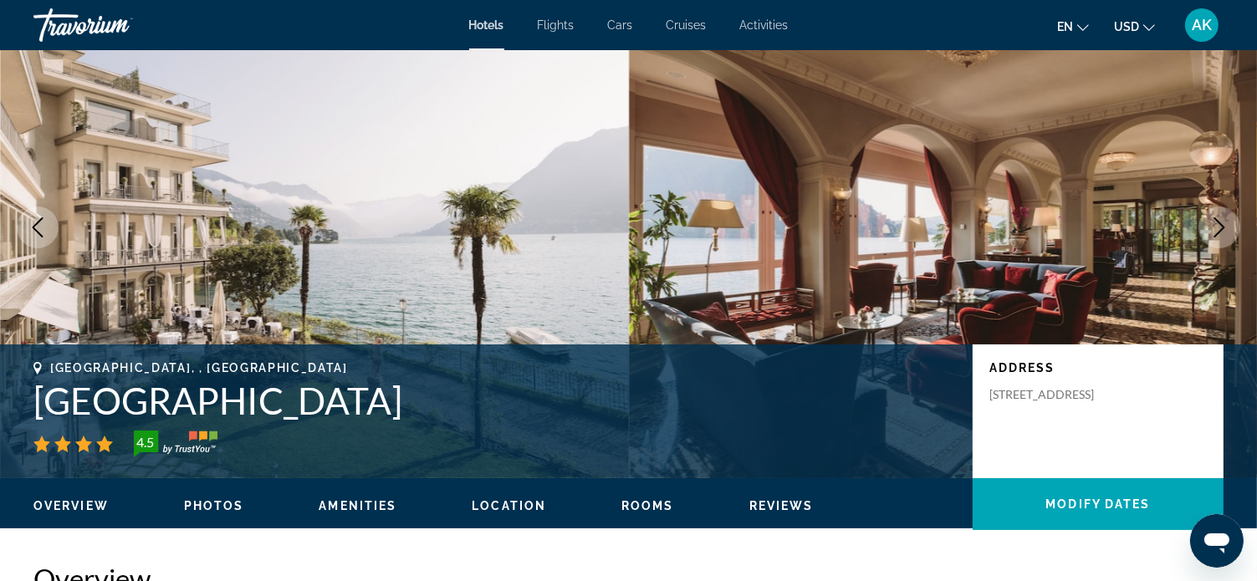
scroll to position [84, 0]
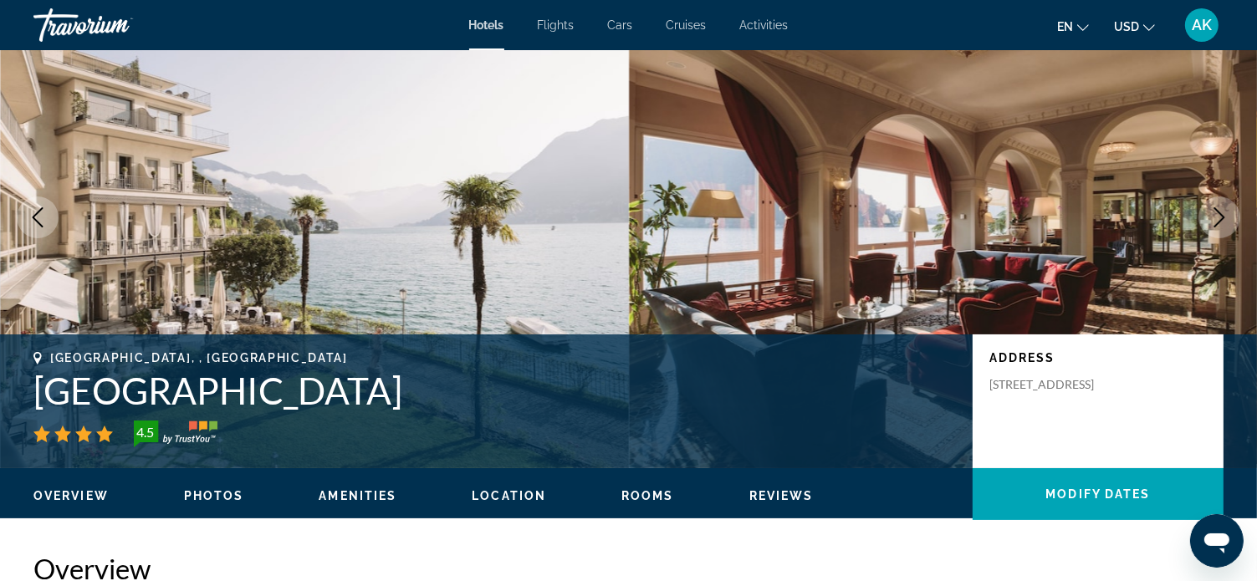
click at [1210, 218] on icon "Next image" at bounding box center [1220, 217] width 20 height 20
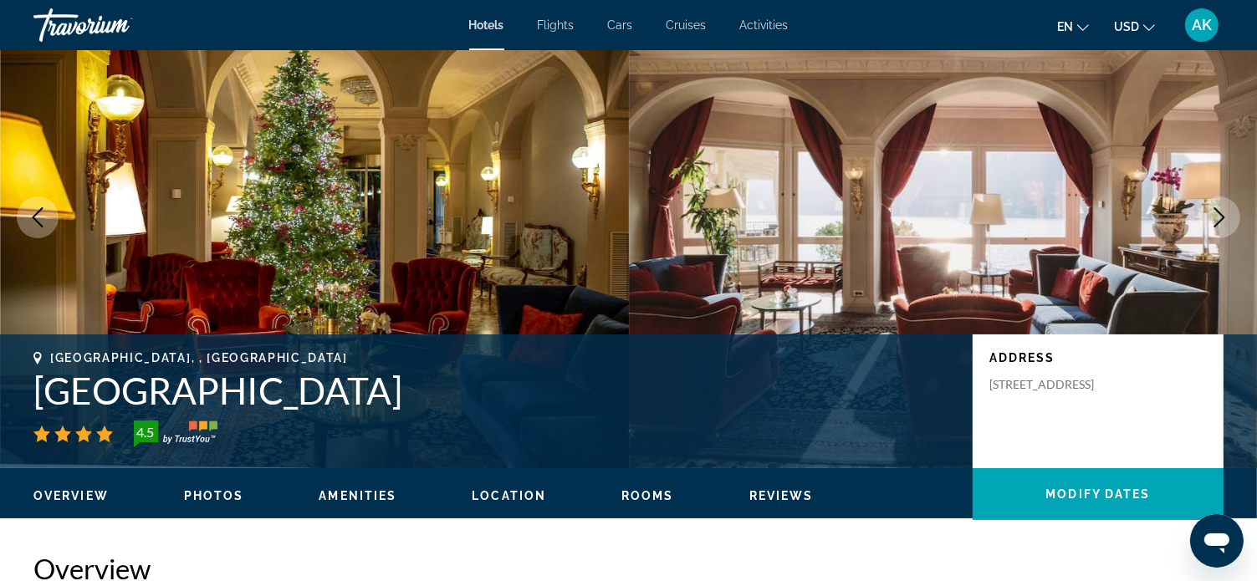
click at [1213, 219] on icon "Next image" at bounding box center [1220, 217] width 20 height 20
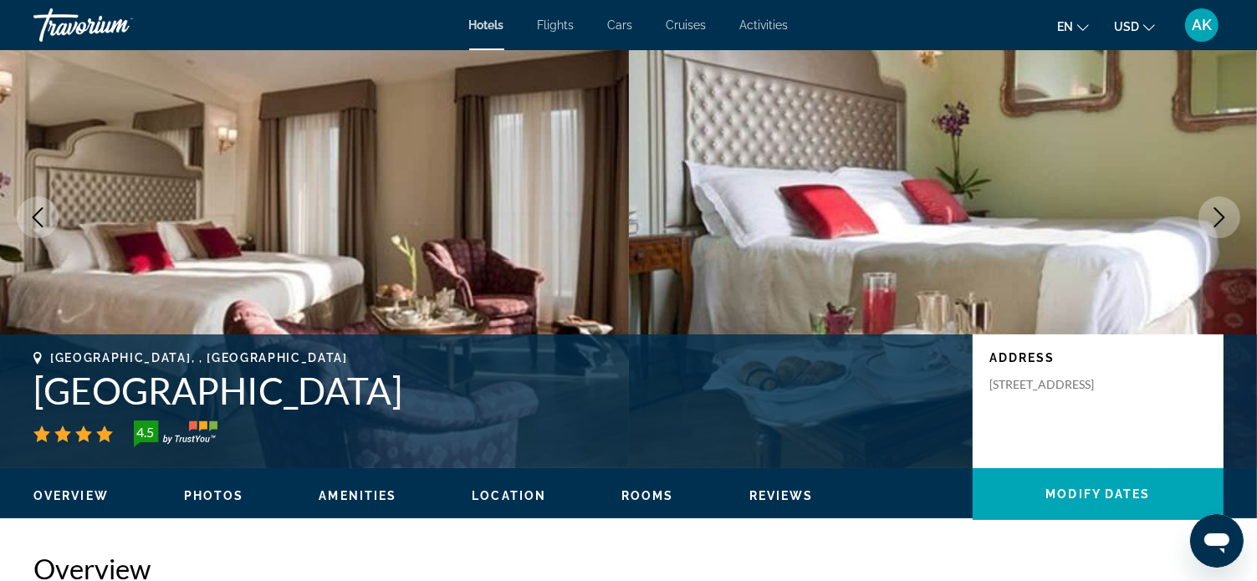
click at [39, 216] on icon "Previous image" at bounding box center [38, 217] width 20 height 20
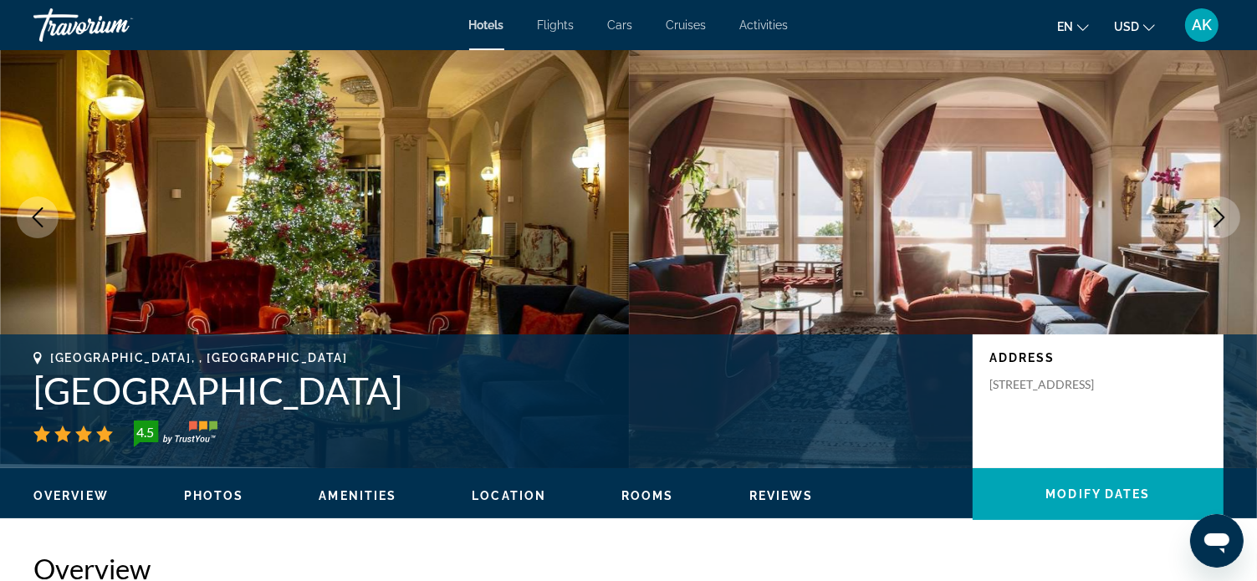
click at [38, 217] on icon "Previous image" at bounding box center [38, 217] width 20 height 20
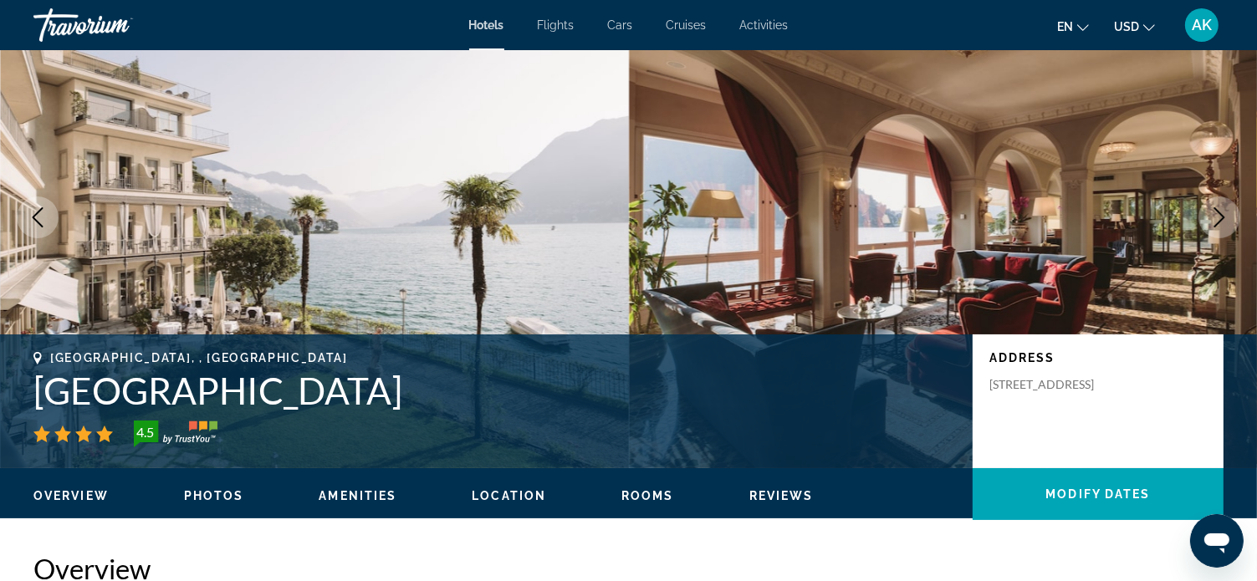
click at [1217, 213] on icon "Next image" at bounding box center [1220, 217] width 20 height 20
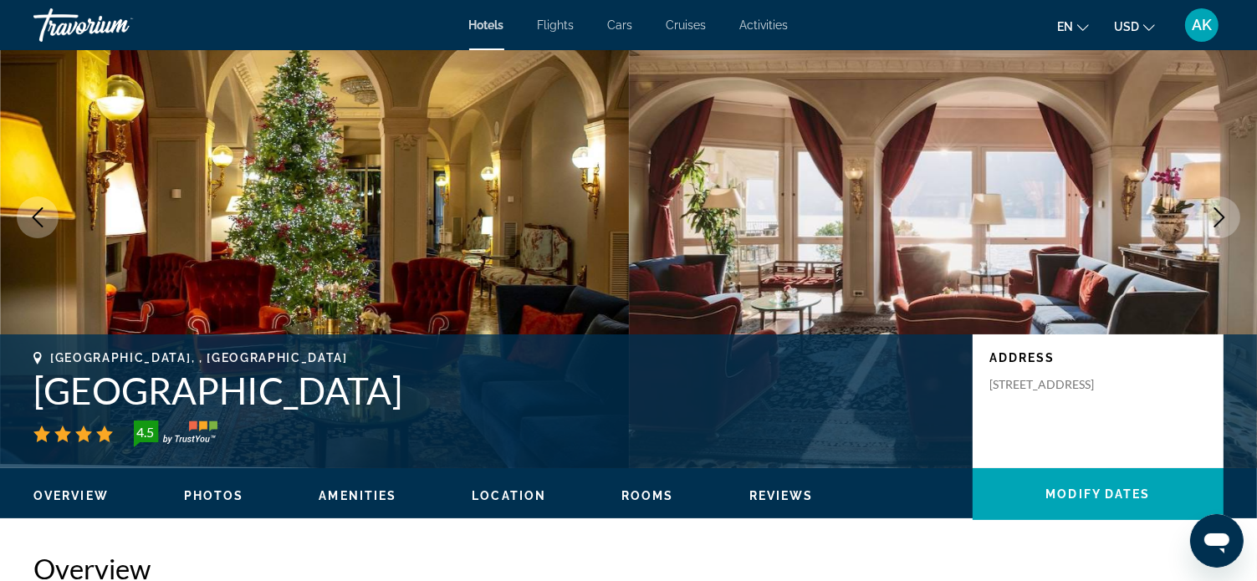
click at [1215, 216] on icon "Next image" at bounding box center [1220, 217] width 20 height 20
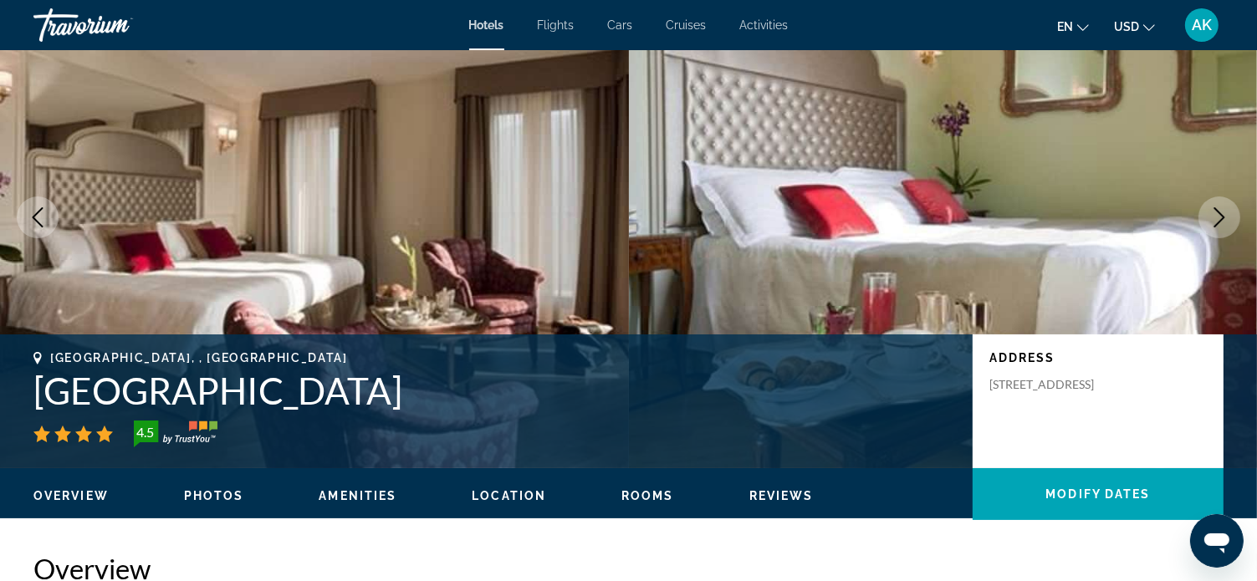
click at [1215, 216] on icon "Next image" at bounding box center [1220, 217] width 20 height 20
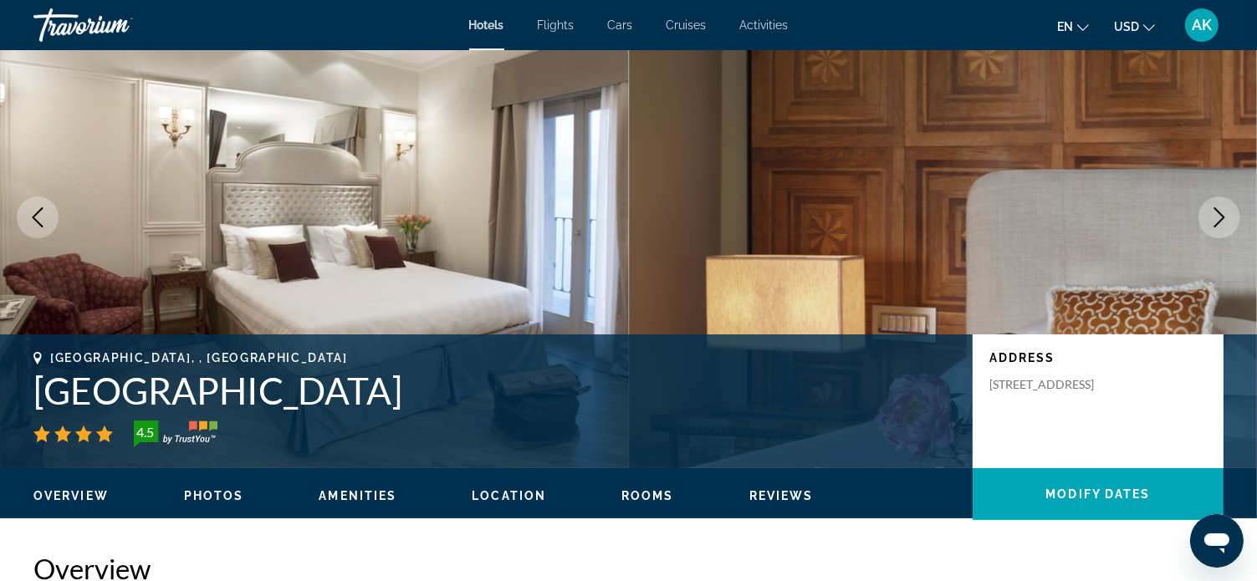
click at [1215, 215] on icon "Next image" at bounding box center [1220, 217] width 20 height 20
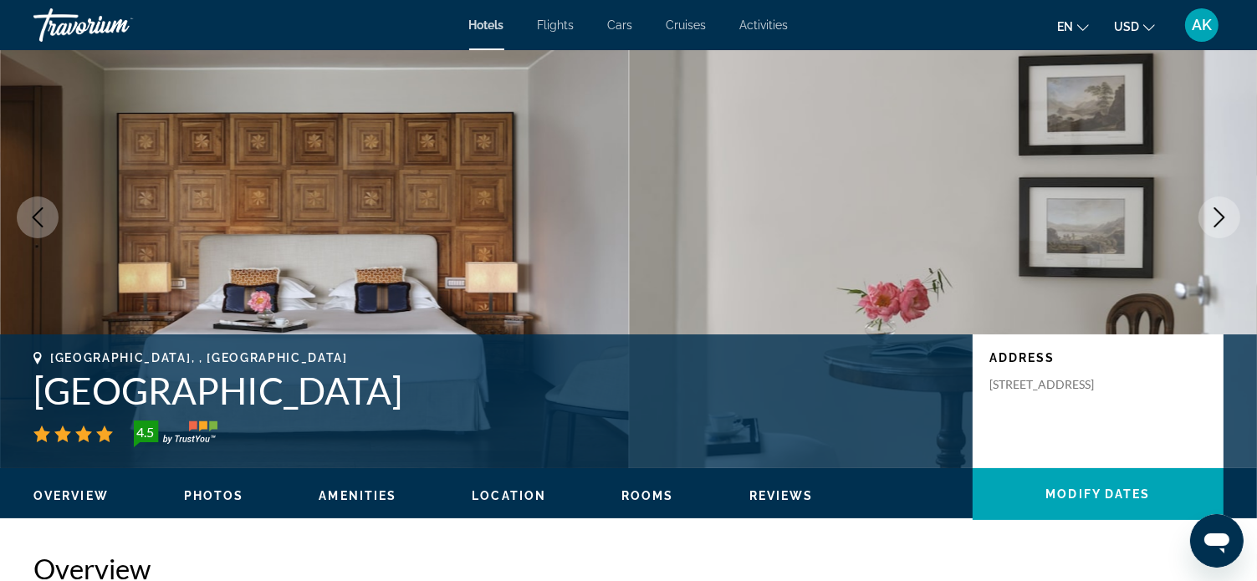
click at [1216, 217] on icon "Next image" at bounding box center [1220, 217] width 20 height 20
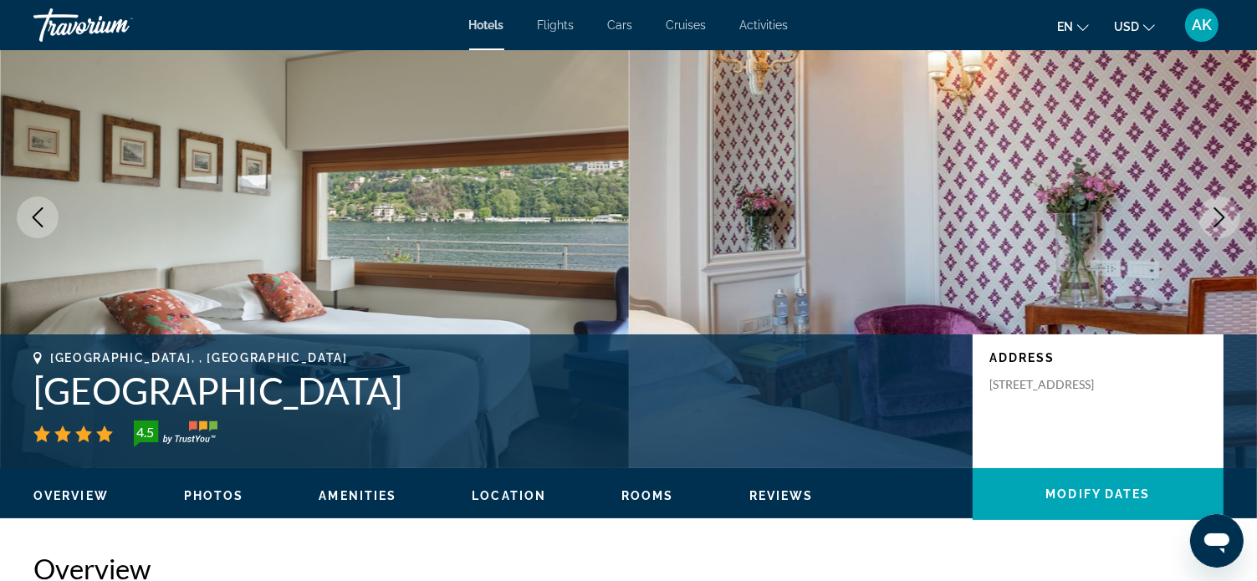
click at [1215, 226] on icon "Next image" at bounding box center [1220, 217] width 20 height 20
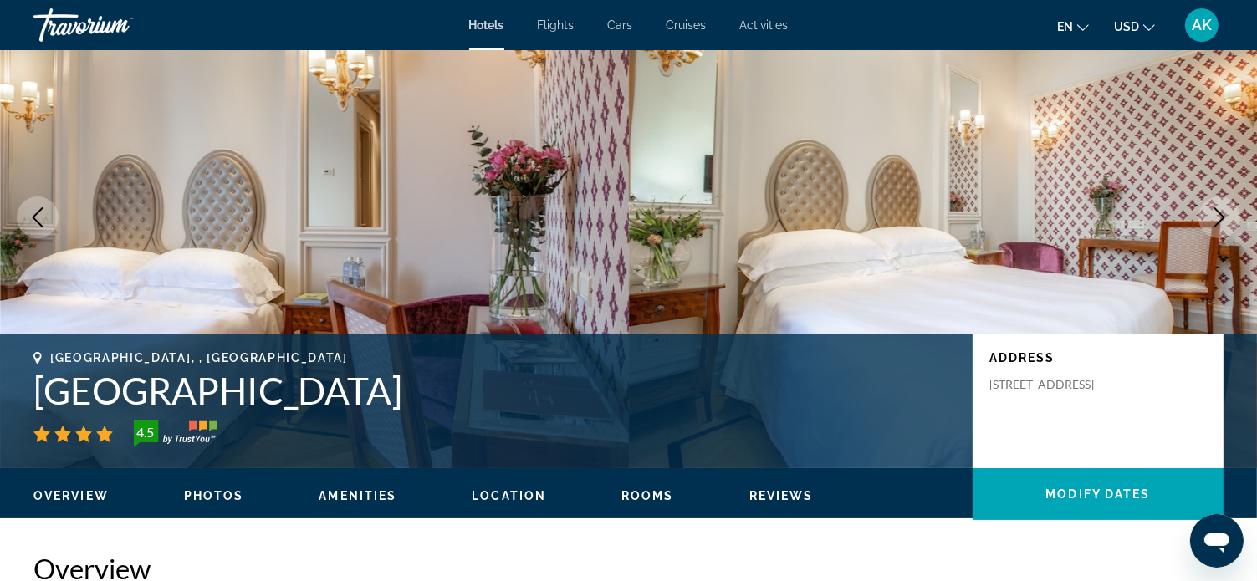
click at [1217, 225] on icon "Next image" at bounding box center [1220, 217] width 11 height 20
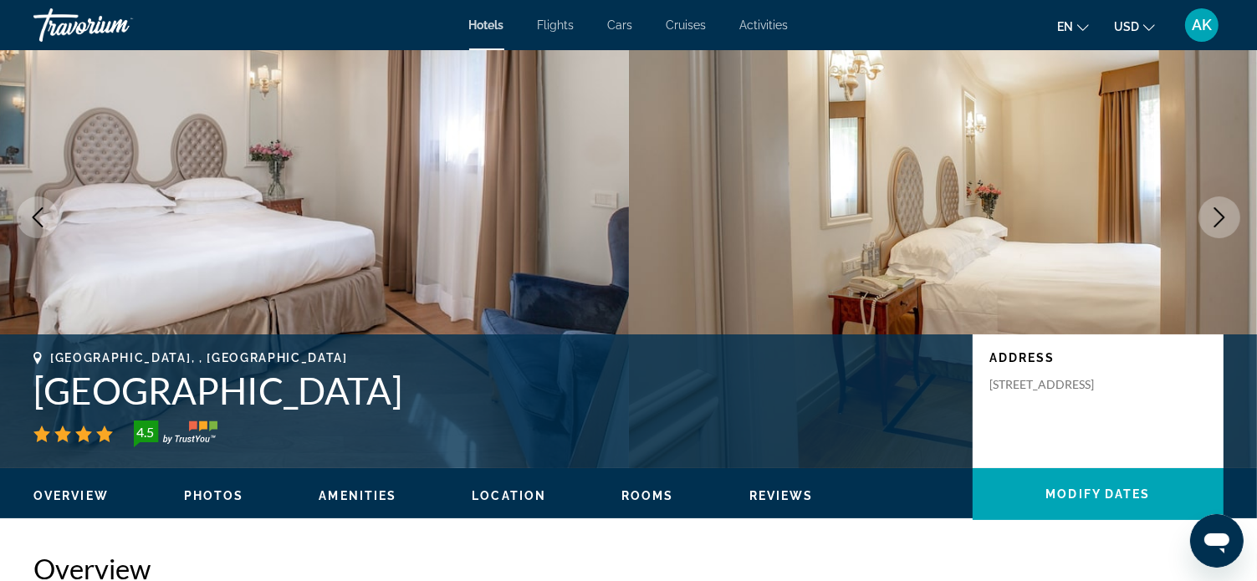
click at [1218, 225] on icon "Next image" at bounding box center [1220, 217] width 20 height 20
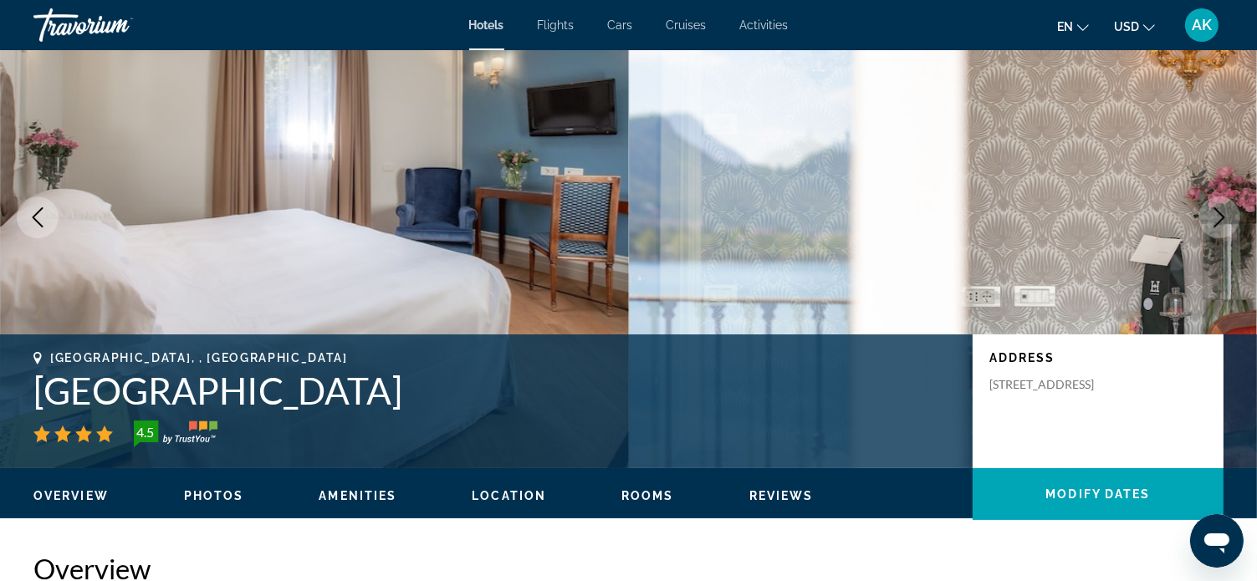
click at [1217, 221] on icon "Next image" at bounding box center [1220, 217] width 20 height 20
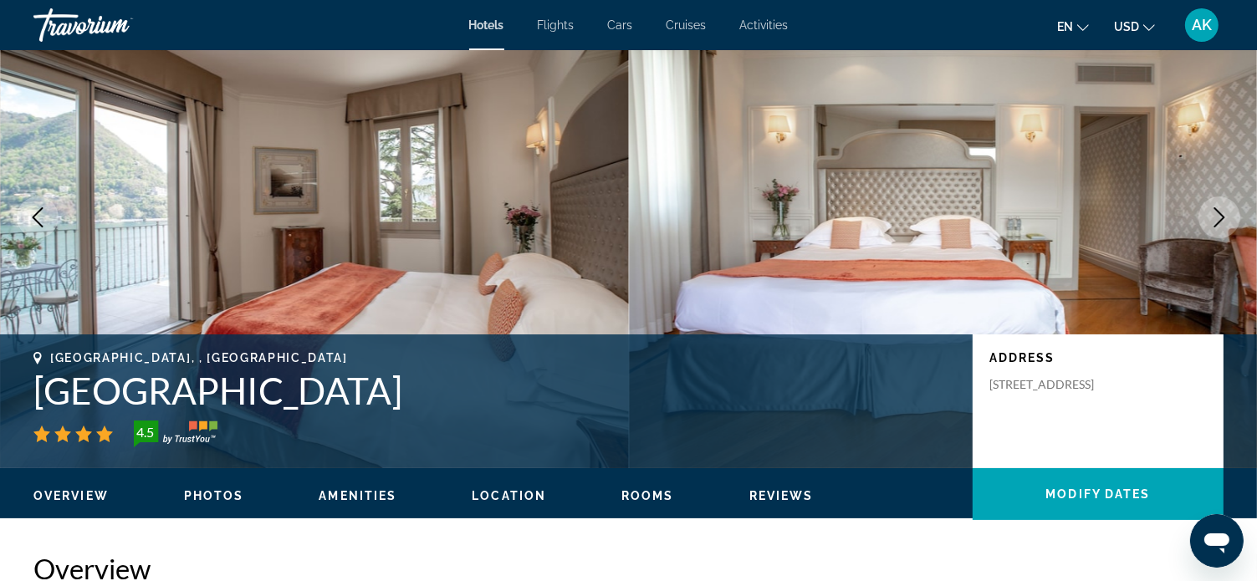
click at [1219, 215] on icon "Next image" at bounding box center [1220, 217] width 20 height 20
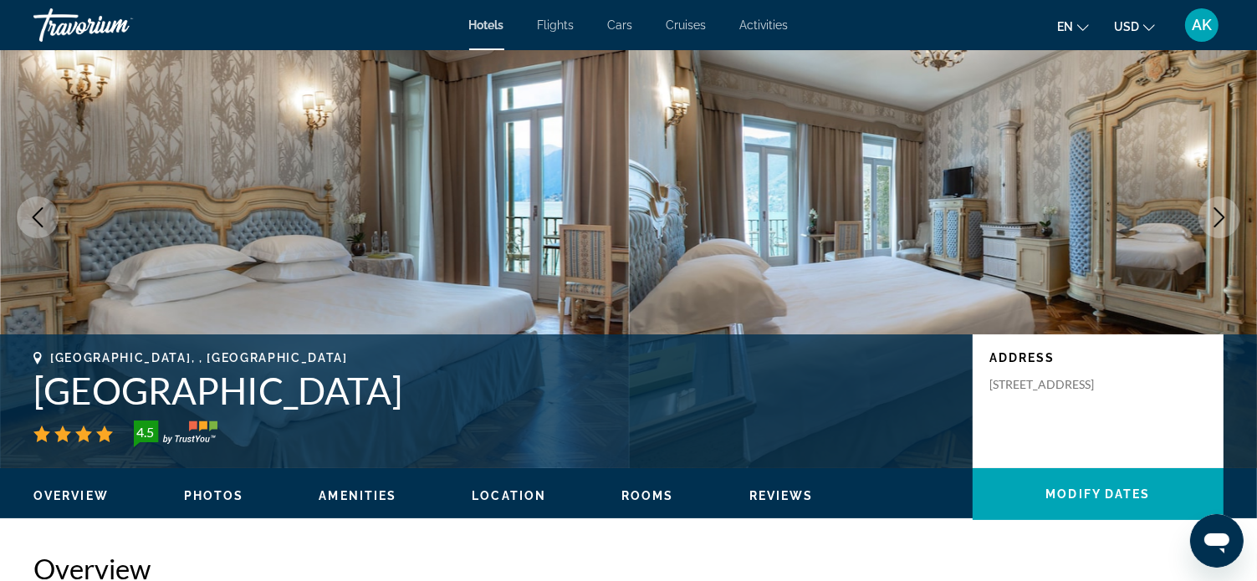
click at [1219, 217] on icon "Next image" at bounding box center [1220, 217] width 20 height 20
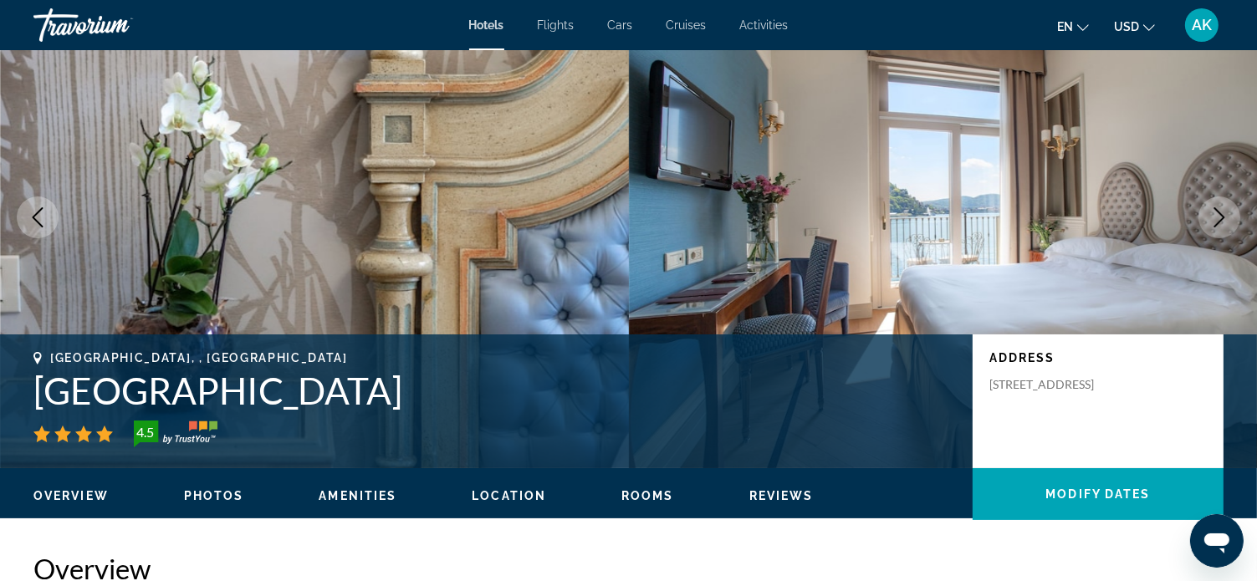
click at [1219, 217] on icon "Next image" at bounding box center [1220, 217] width 20 height 20
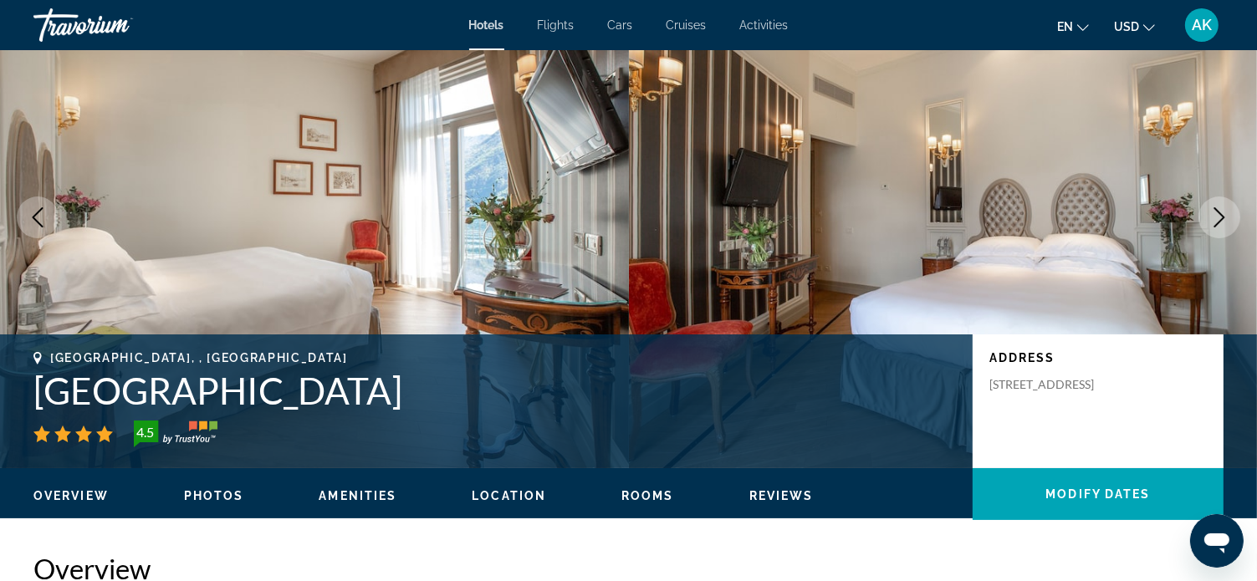
click at [1219, 217] on icon "Next image" at bounding box center [1220, 217] width 20 height 20
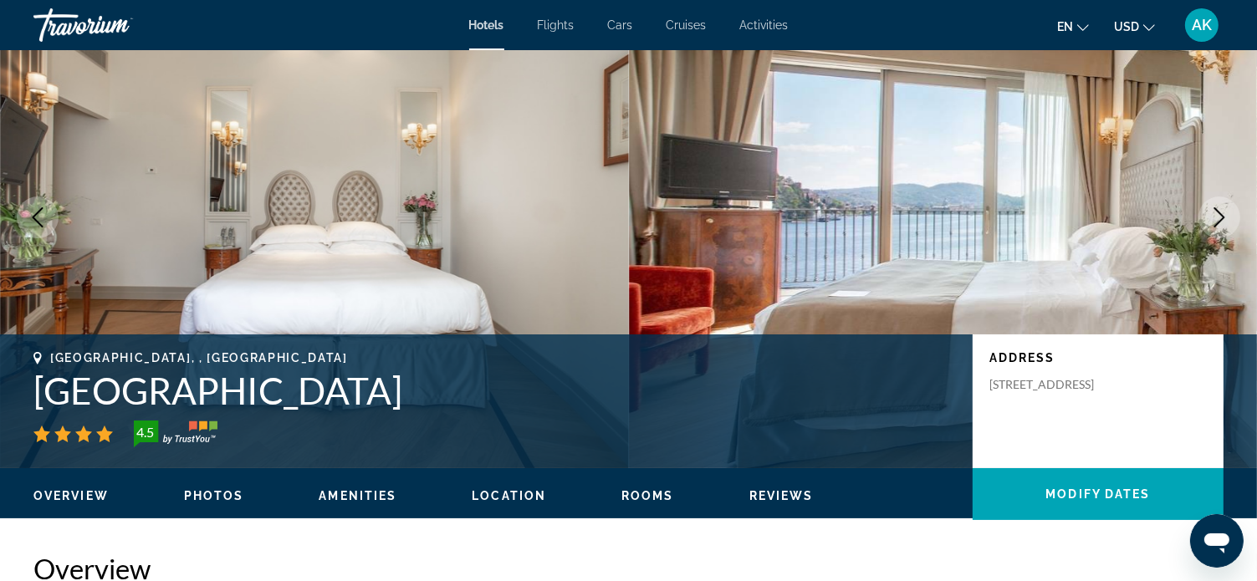
click at [1218, 218] on icon "Next image" at bounding box center [1220, 217] width 20 height 20
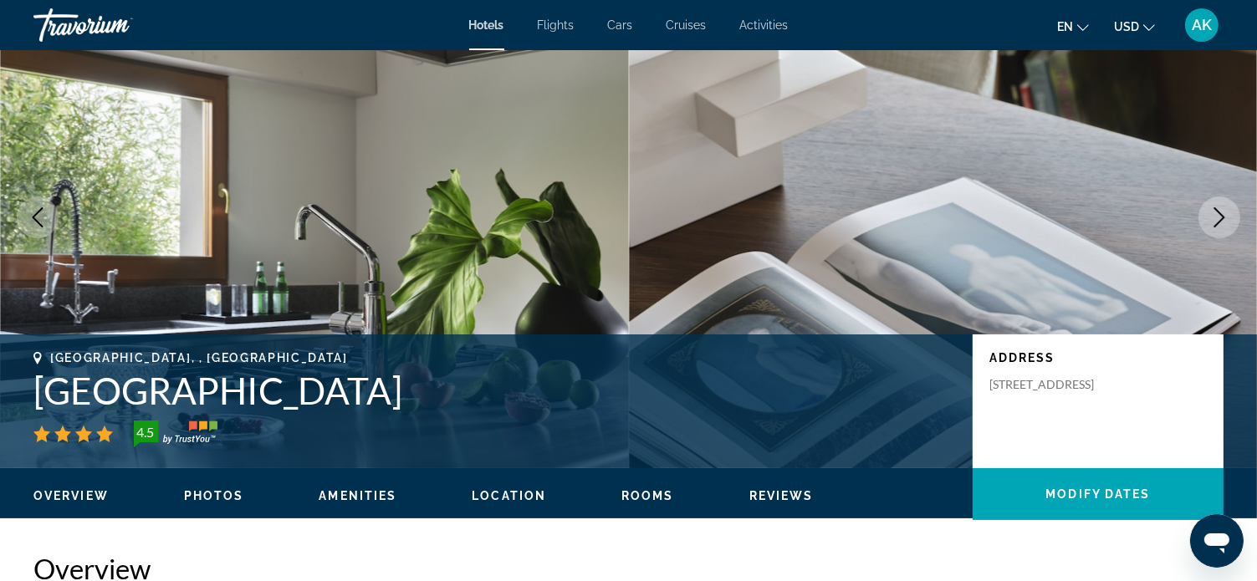
click at [1218, 218] on icon "Next image" at bounding box center [1220, 217] width 20 height 20
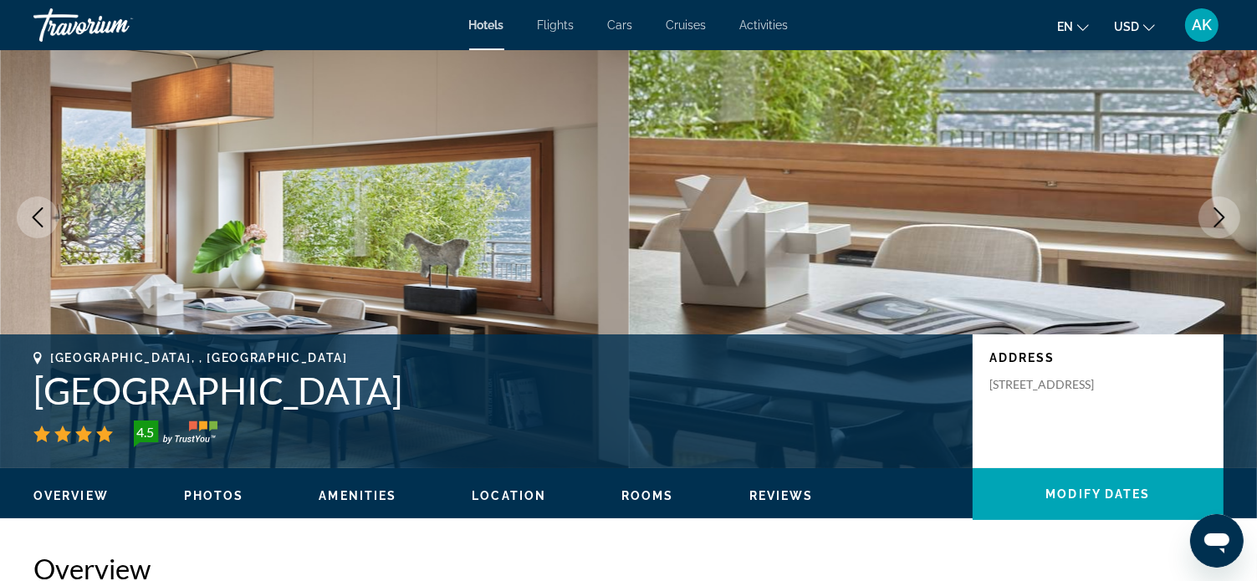
click at [1215, 220] on icon "Next image" at bounding box center [1220, 217] width 20 height 20
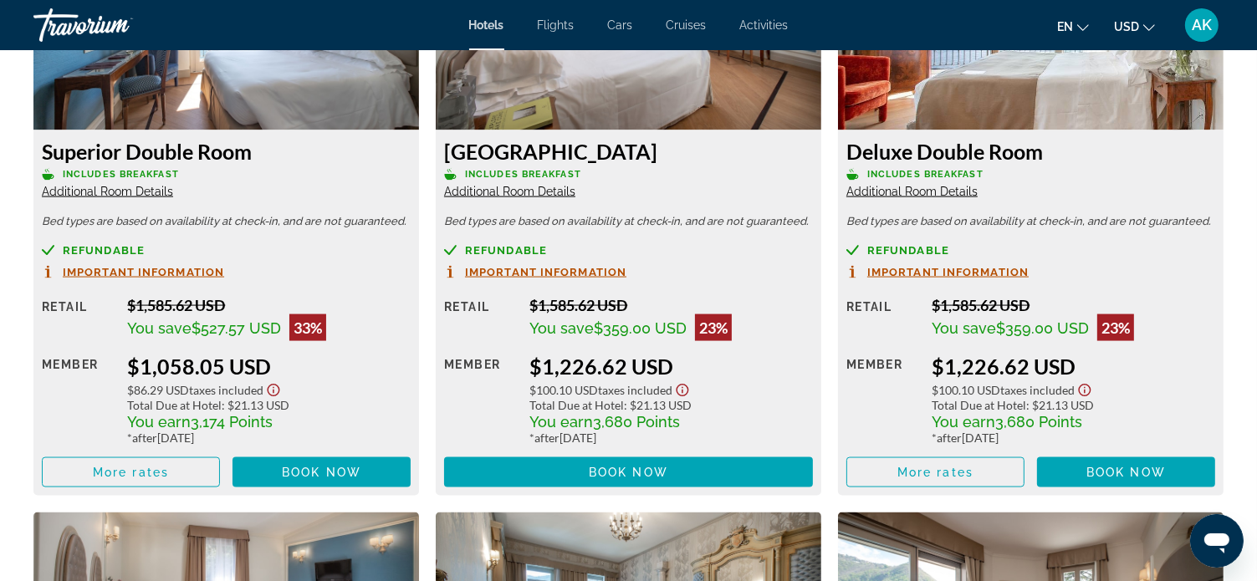
scroll to position [2426, 0]
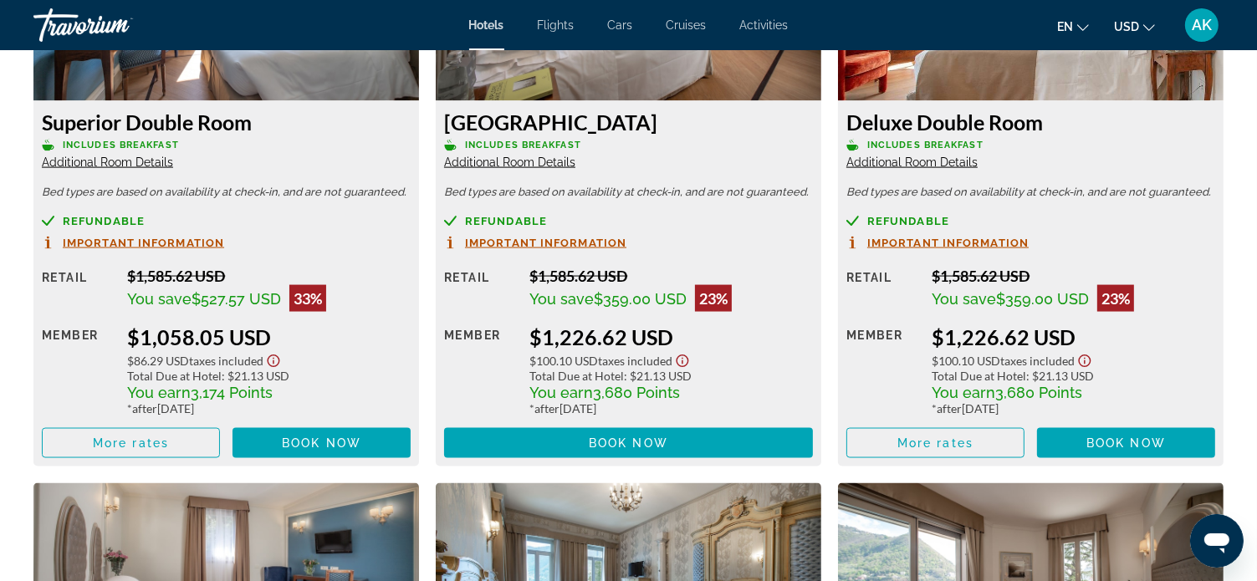
click at [134, 163] on span "Additional Room Details" at bounding box center [107, 162] width 131 height 13
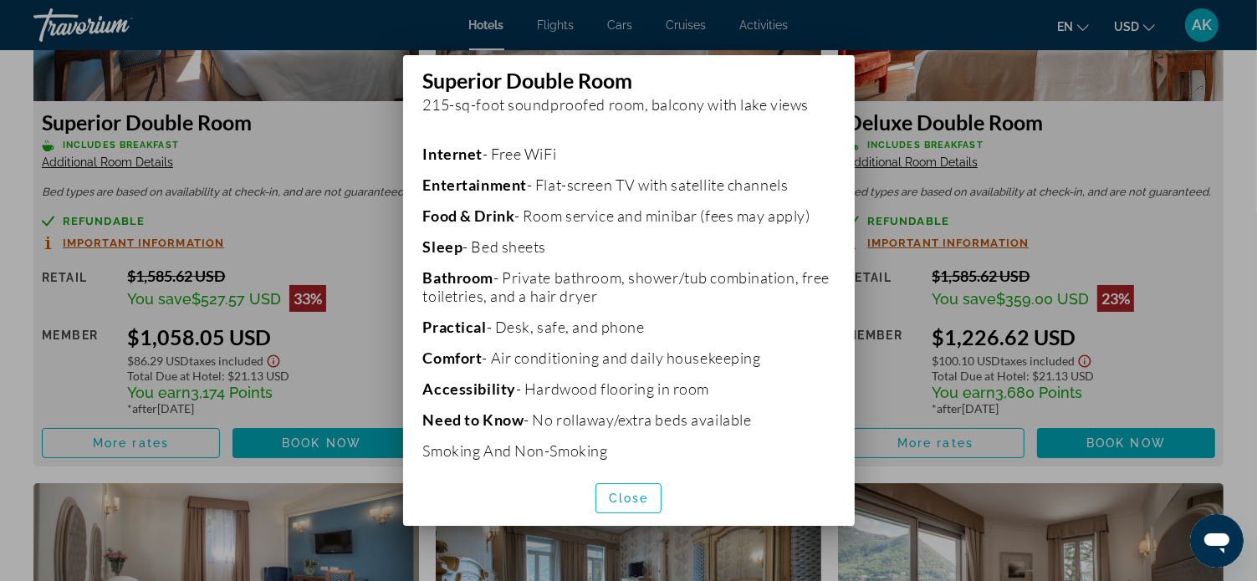
scroll to position [366, 0]
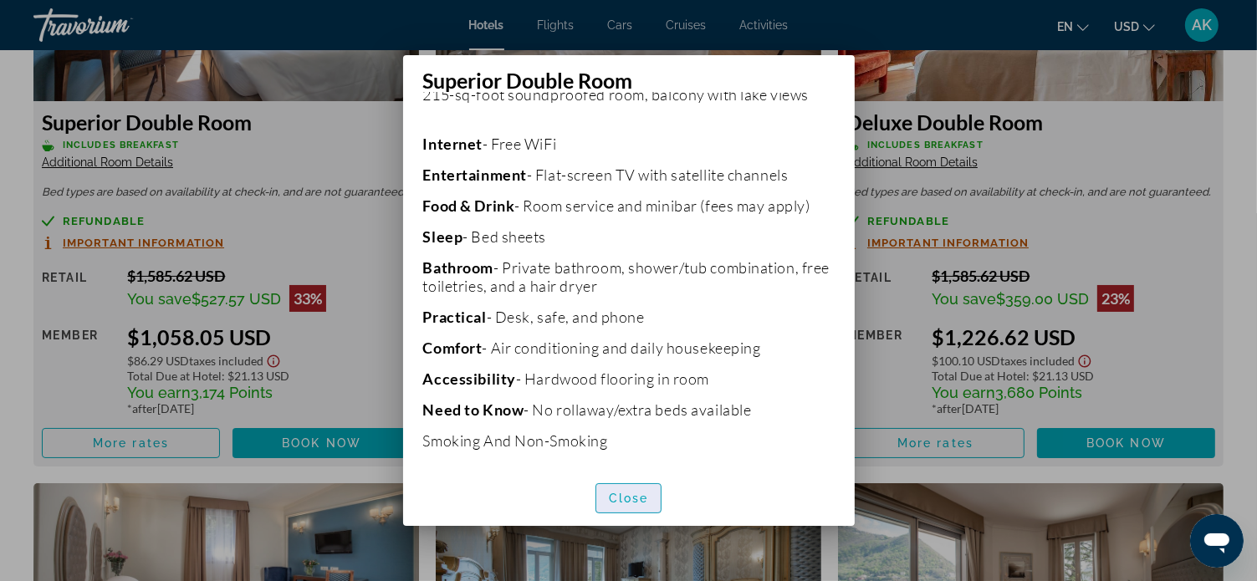
click at [642, 497] on span "Close" at bounding box center [629, 498] width 40 height 13
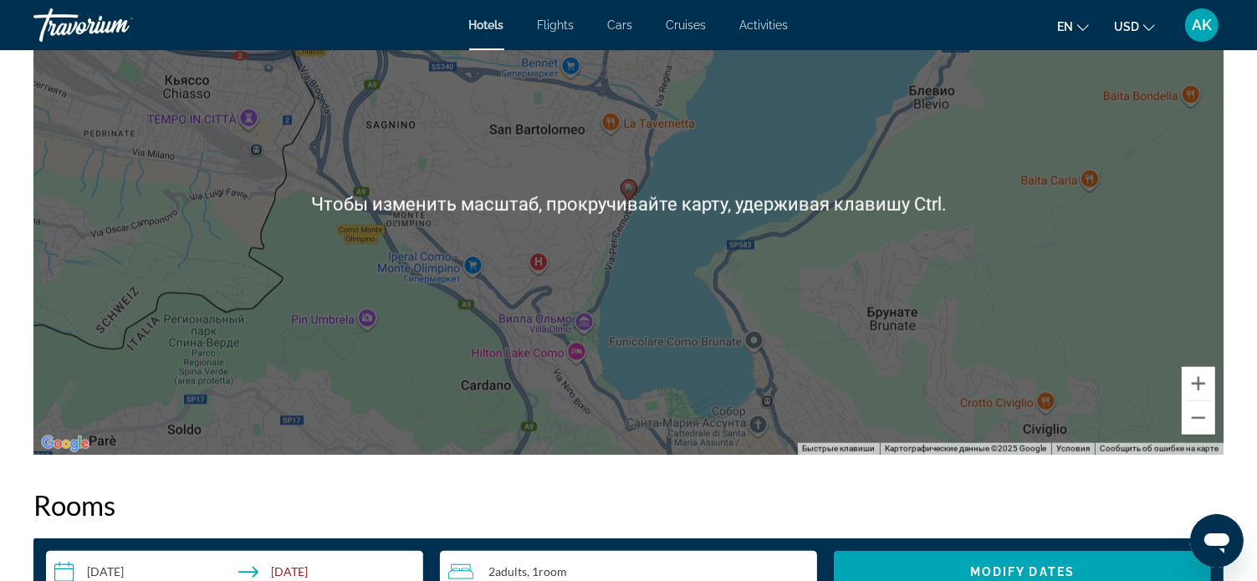
scroll to position [1673, 0]
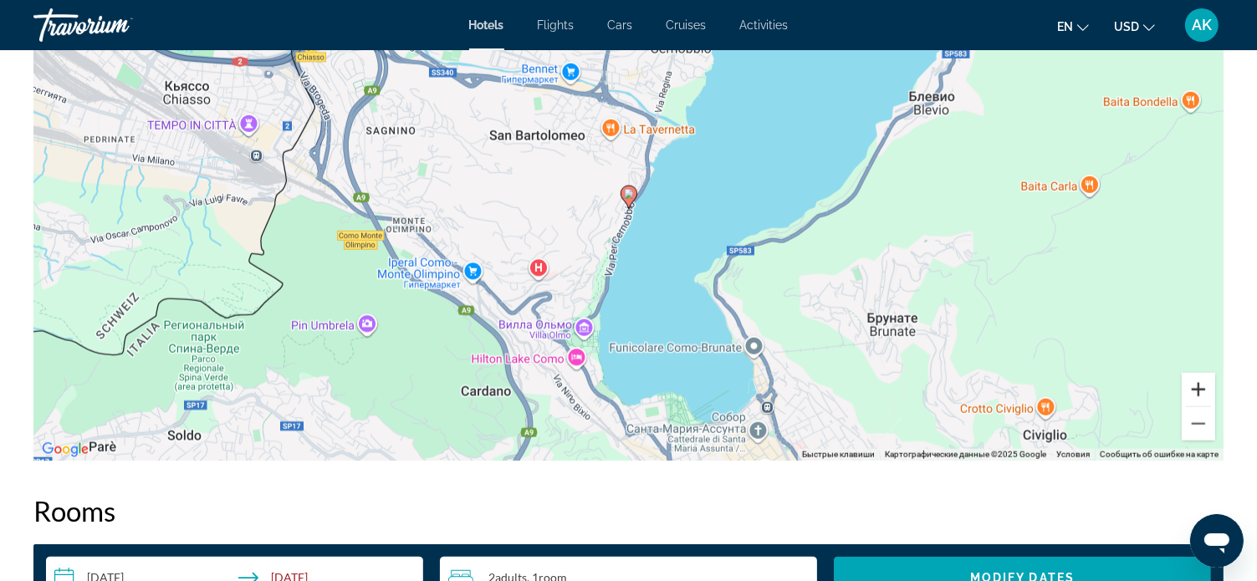
click at [1201, 391] on button "Увеличить" at bounding box center [1198, 389] width 33 height 33
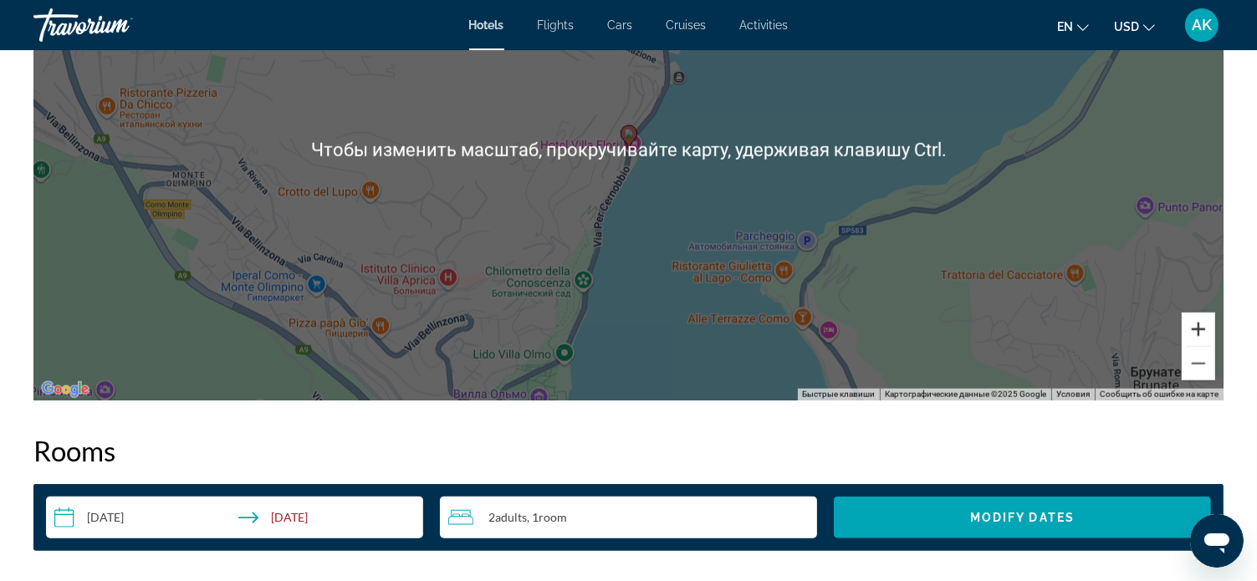
scroll to position [1757, 0]
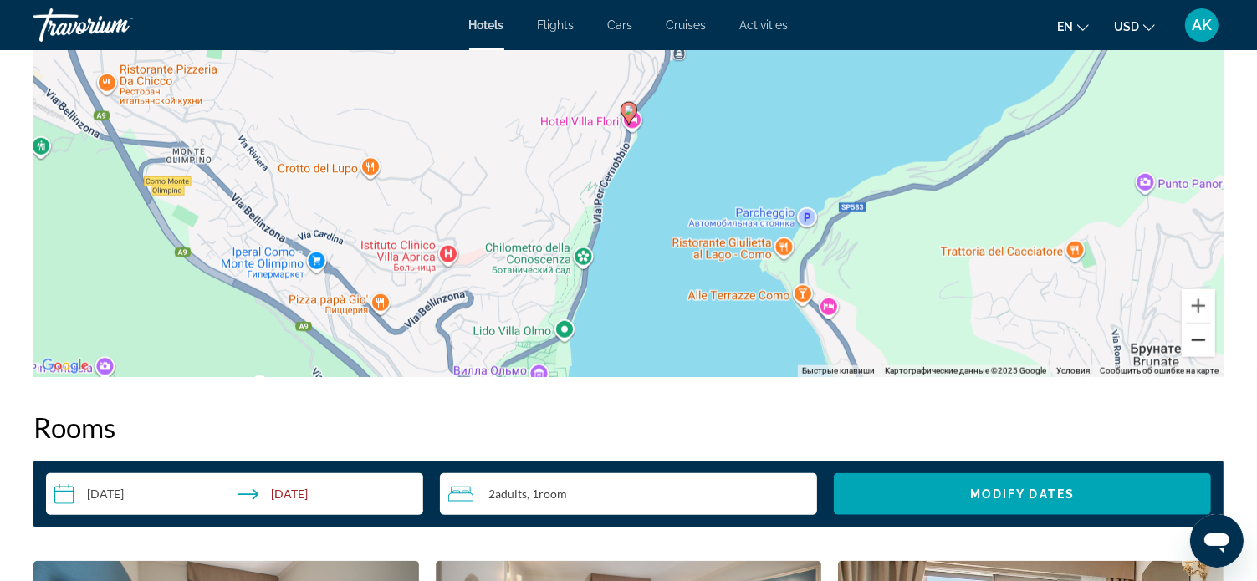
click at [1204, 340] on button "Уменьшить" at bounding box center [1198, 340] width 33 height 33
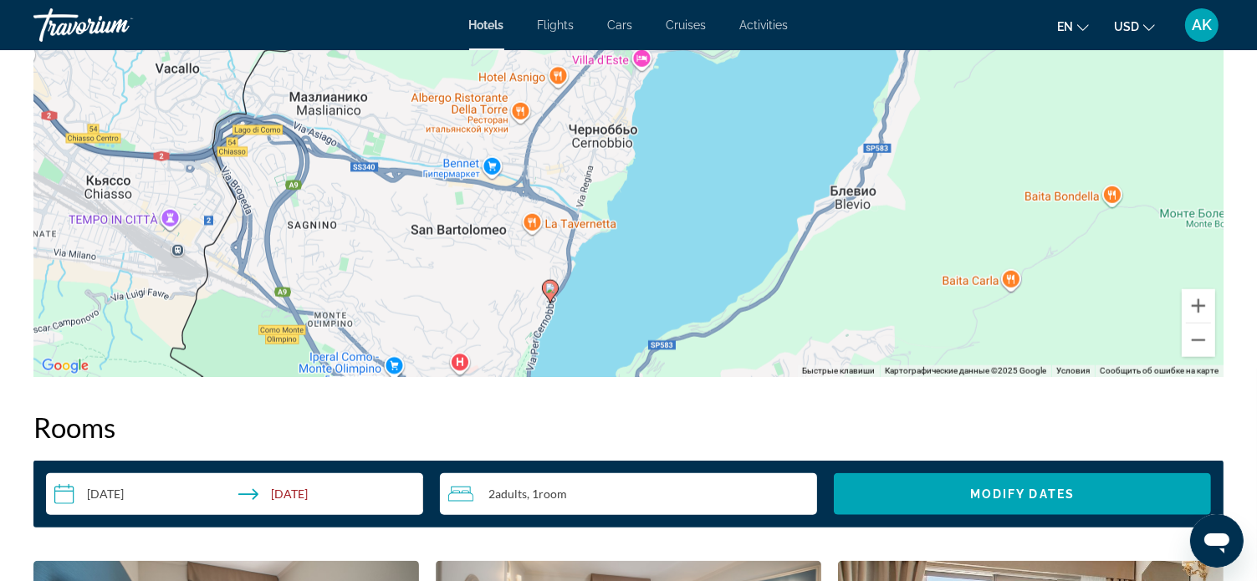
drag, startPoint x: 679, startPoint y: 153, endPoint x: 603, endPoint y: 328, distance: 190.7
click at [603, 328] on div "Чтобы активировать перетаскивание с помощью клавиатуры, нажмите Alt + Ввод. Пос…" at bounding box center [628, 126] width 1190 height 502
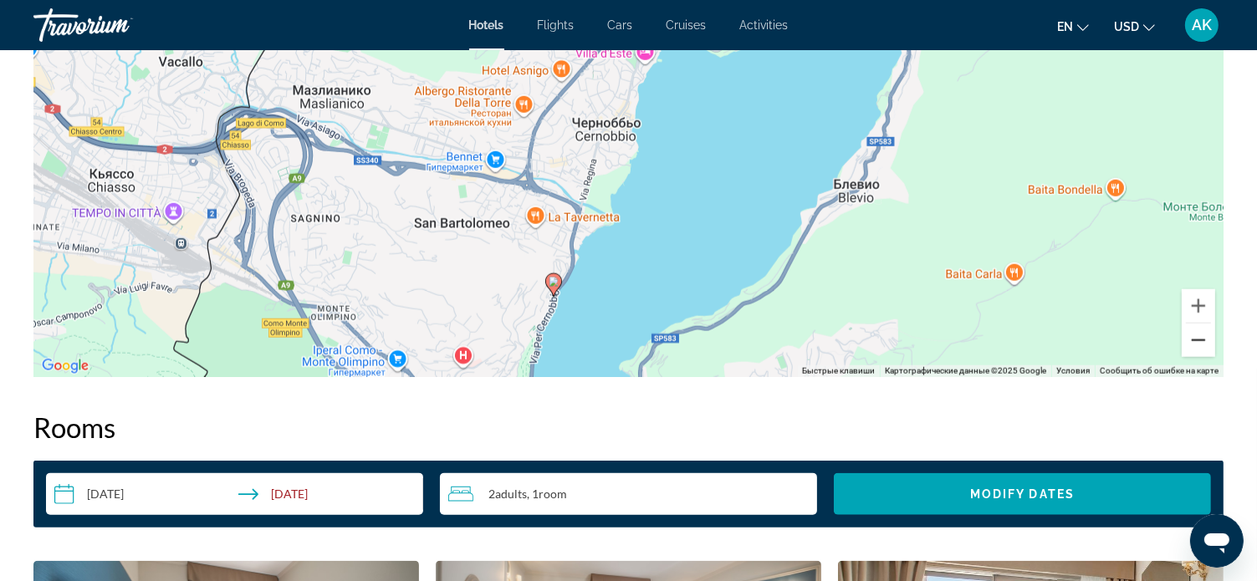
click at [1198, 340] on button "Уменьшить" at bounding box center [1198, 340] width 33 height 33
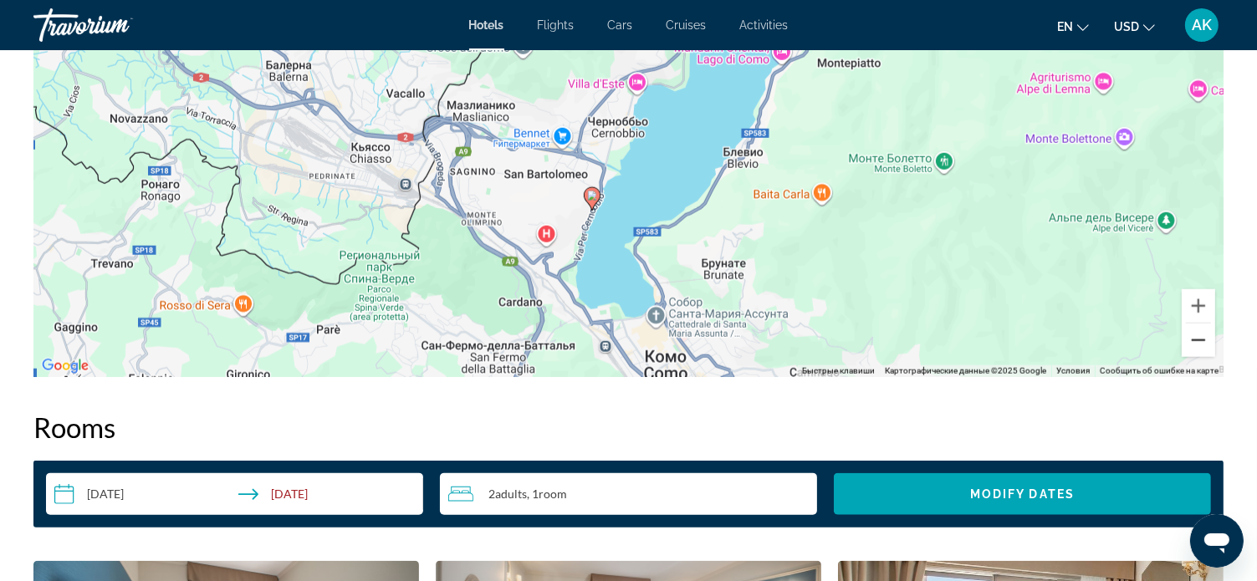
click at [1198, 340] on button "Уменьшить" at bounding box center [1198, 340] width 33 height 33
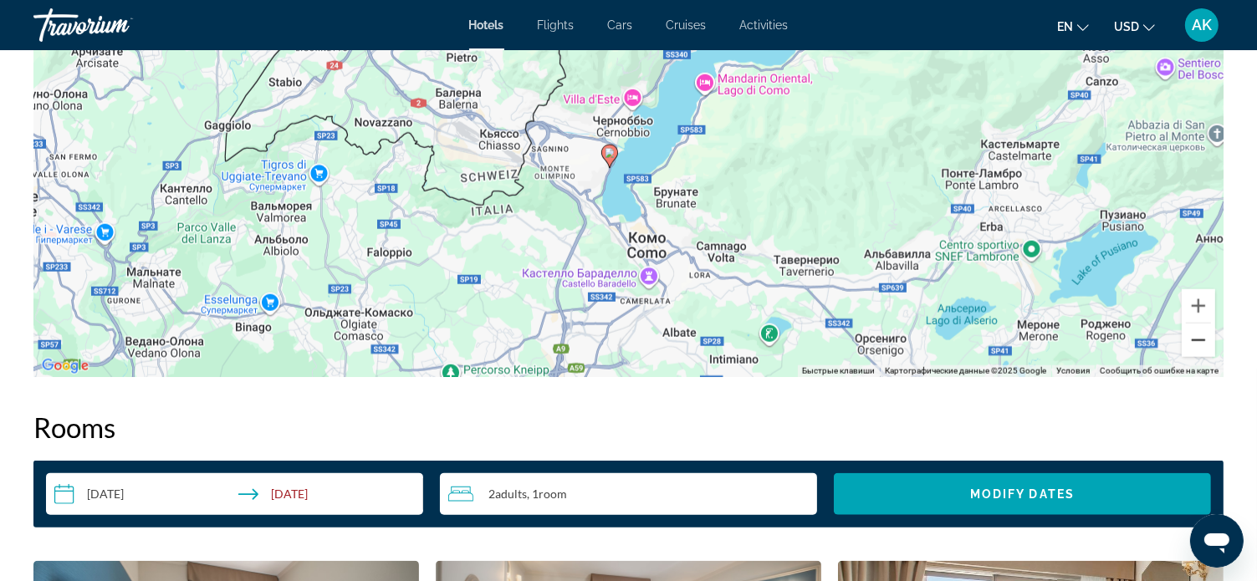
click at [1198, 340] on button "Уменьшить" at bounding box center [1198, 340] width 33 height 33
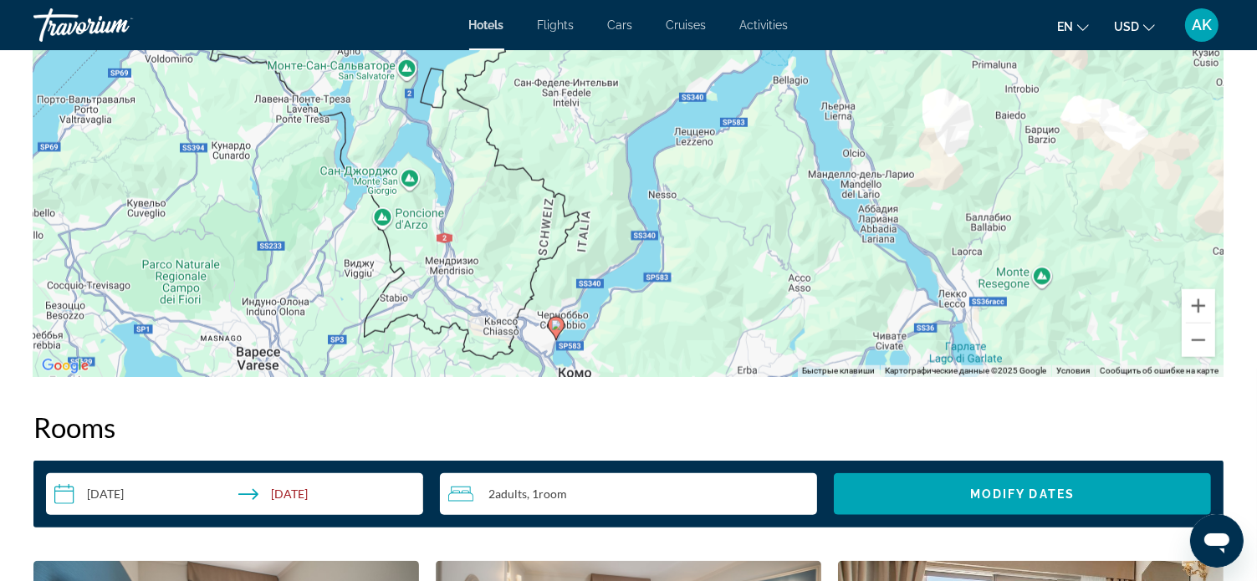
drag, startPoint x: 770, startPoint y: 115, endPoint x: 709, endPoint y: 305, distance: 199.5
click at [705, 307] on div "Чтобы активировать перетаскивание с помощью клавиатуры, нажмите Alt + Ввод. Пос…" at bounding box center [628, 126] width 1190 height 502
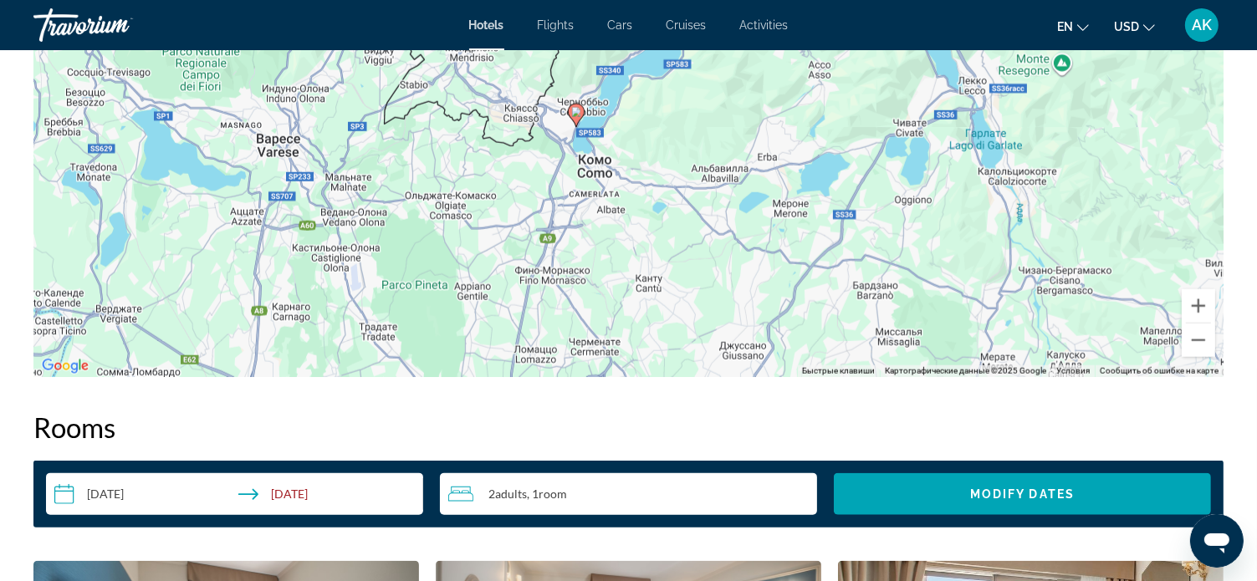
drag, startPoint x: 702, startPoint y: 297, endPoint x: 716, endPoint y: 90, distance: 208.0
click at [718, 84] on div "Чтобы активировать перетаскивание с помощью клавиатуры, нажмите Alt + Ввод. Пос…" at bounding box center [628, 126] width 1190 height 502
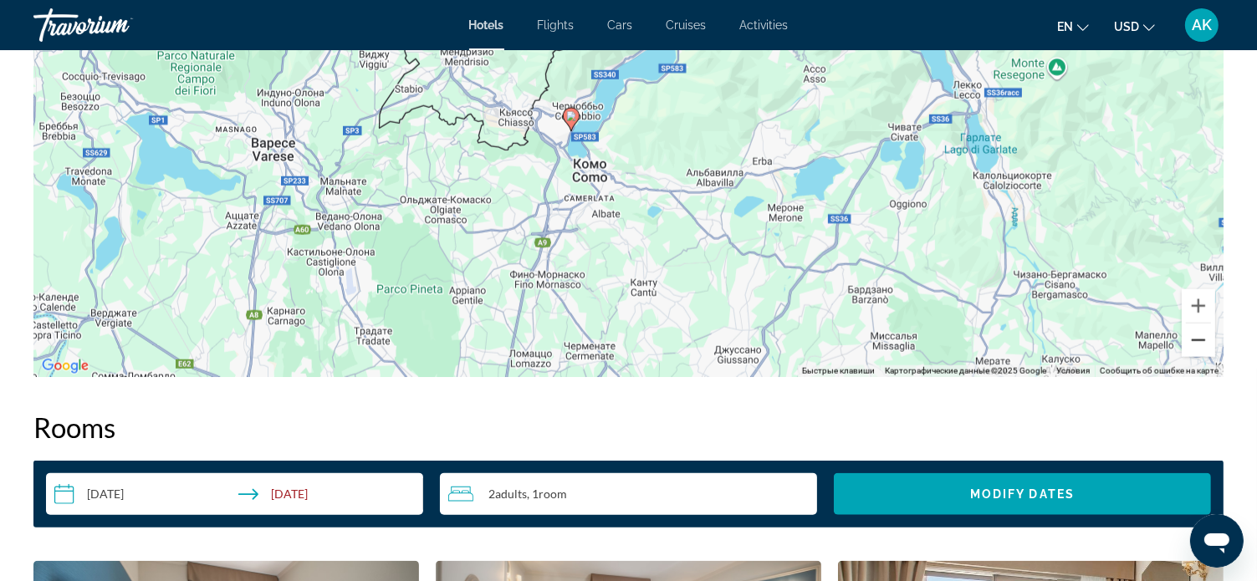
click at [1198, 337] on button "Уменьшить" at bounding box center [1198, 340] width 33 height 33
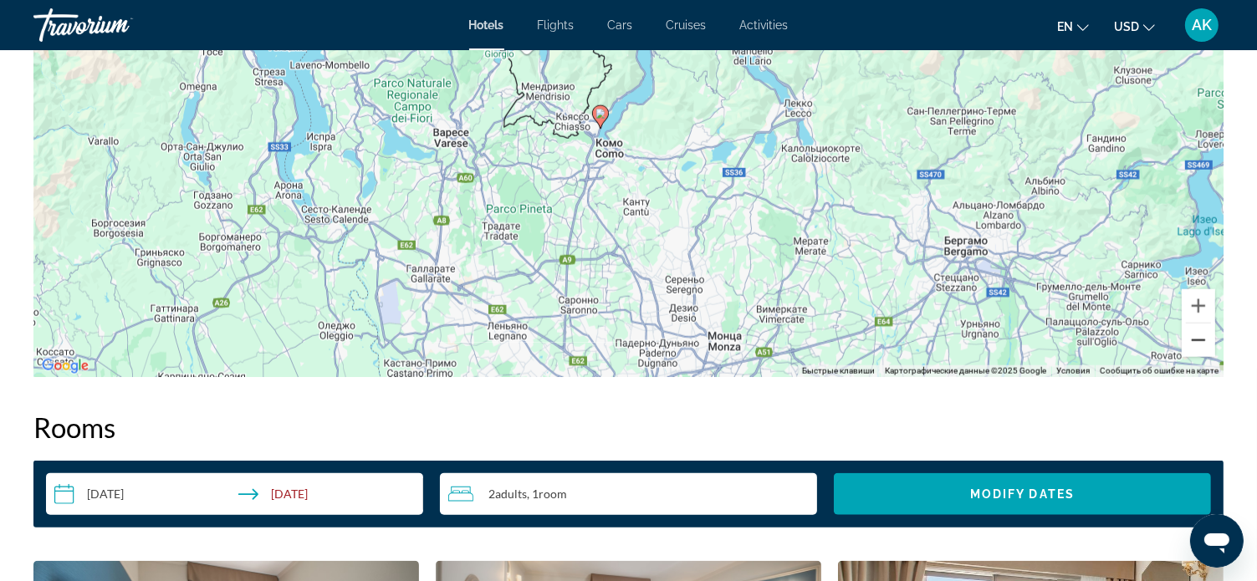
click at [1195, 338] on button "Уменьшить" at bounding box center [1198, 340] width 33 height 33
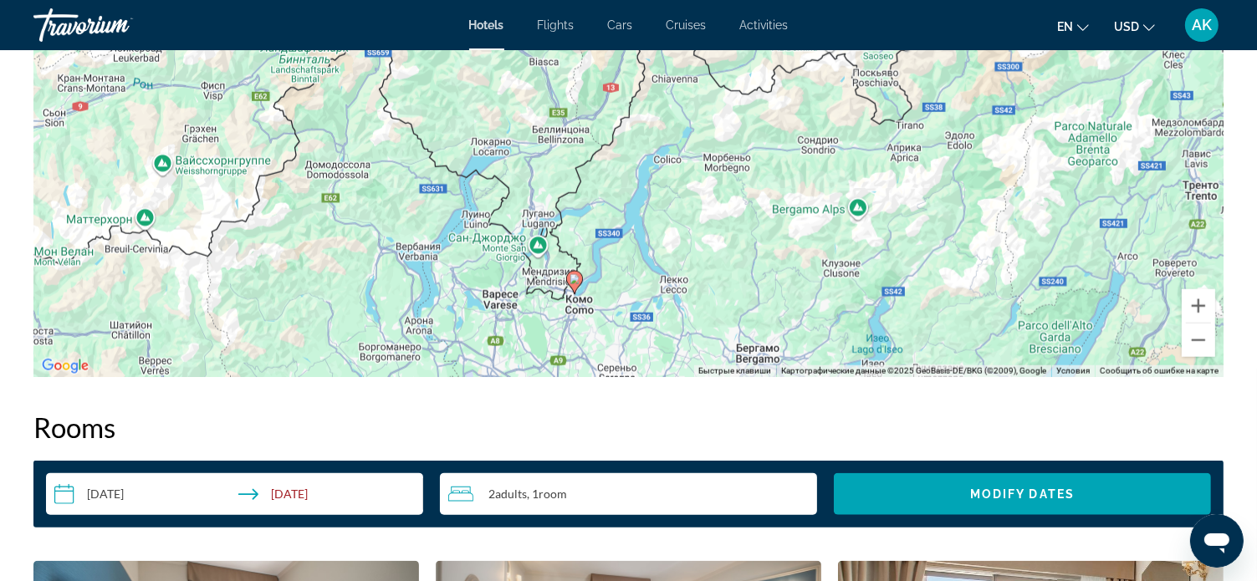
drag, startPoint x: 644, startPoint y: 133, endPoint x: 613, endPoint y: 280, distance: 150.5
click at [613, 280] on div "Чтобы активировать перетаскивание с помощью клавиатуры, нажмите Alt + Ввод. Пос…" at bounding box center [628, 126] width 1190 height 502
click at [1198, 306] on button "Увеличить" at bounding box center [1198, 305] width 33 height 33
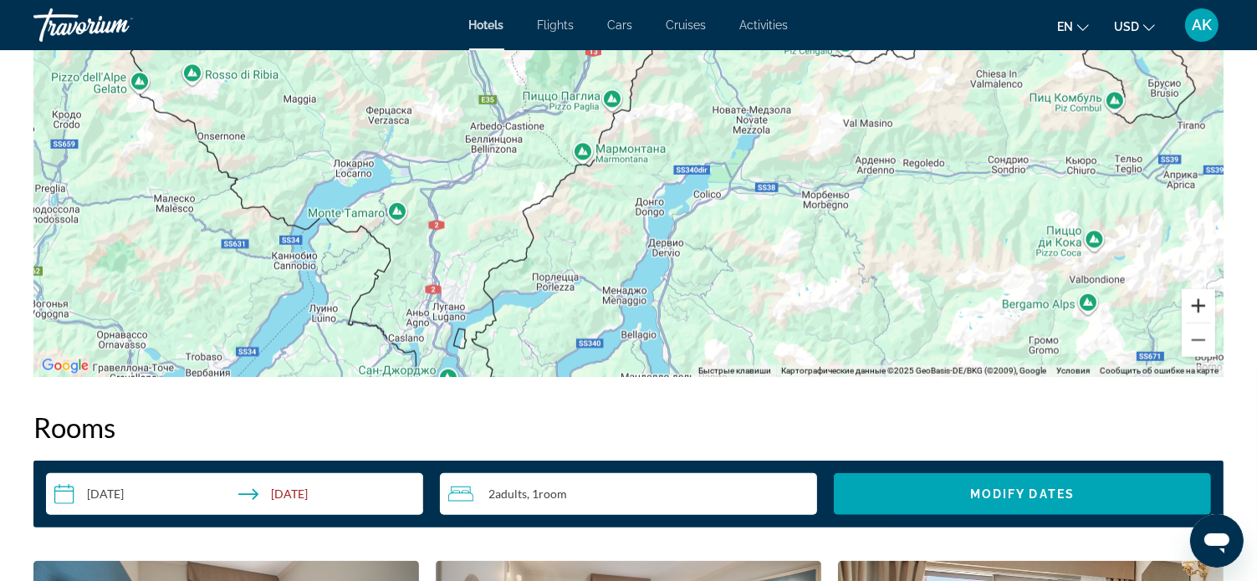
click at [1197, 307] on button "Увеличить" at bounding box center [1198, 305] width 33 height 33
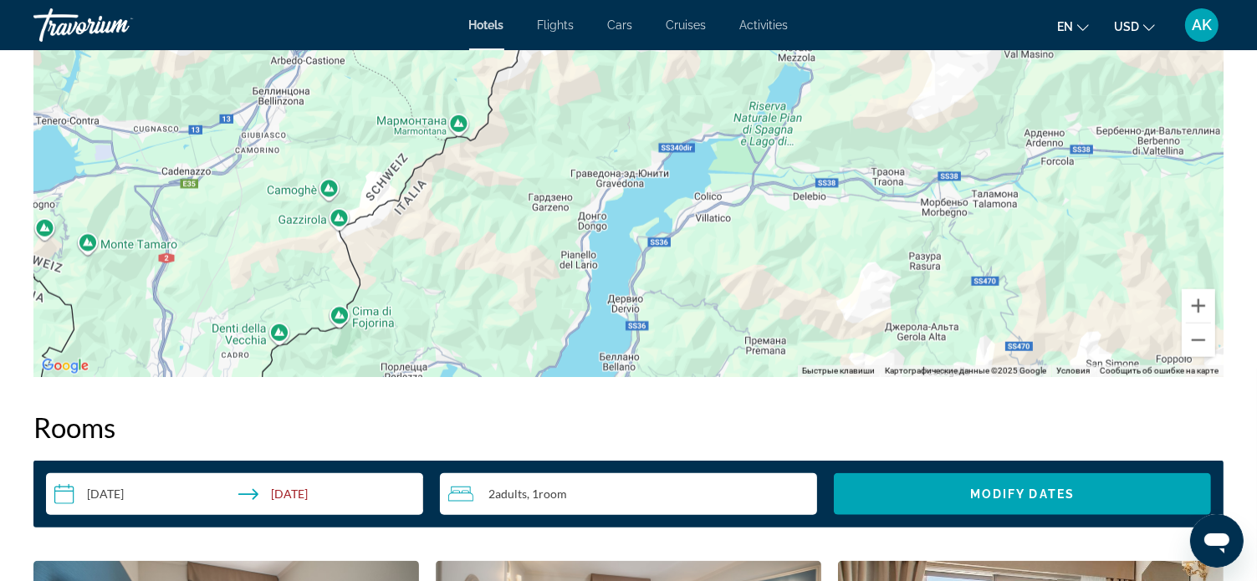
drag, startPoint x: 666, startPoint y: 320, endPoint x: 589, endPoint y: 254, distance: 101.4
click at [586, 254] on div "Main content" at bounding box center [628, 126] width 1190 height 502
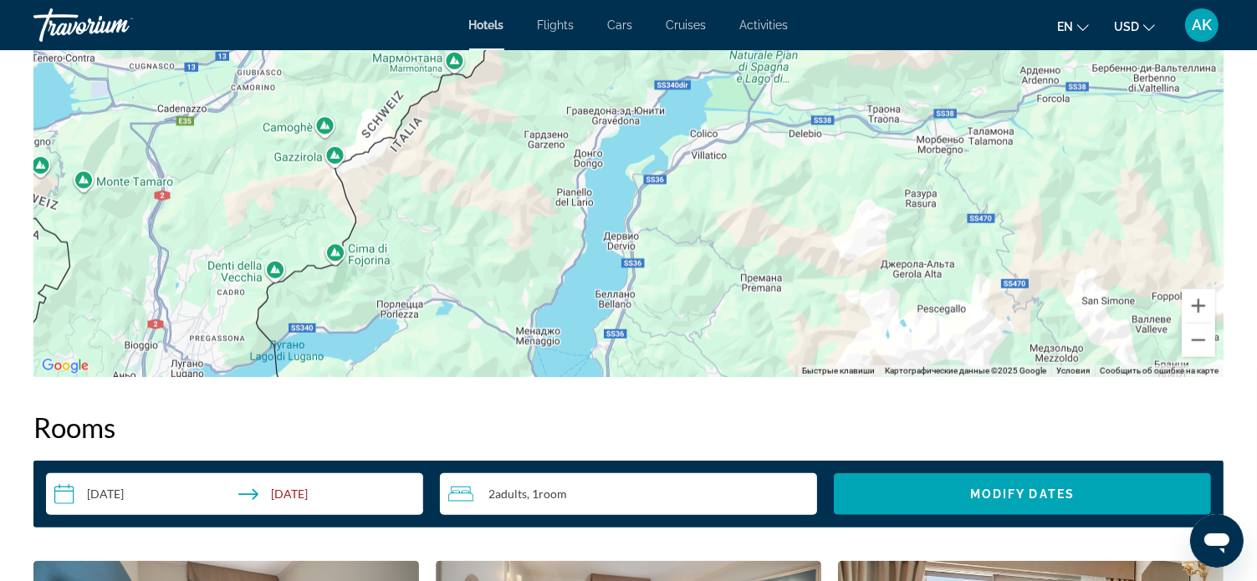
drag, startPoint x: 648, startPoint y: 285, endPoint x: 650, endPoint y: 218, distance: 66.9
click at [648, 219] on div "Main content" at bounding box center [628, 126] width 1190 height 502
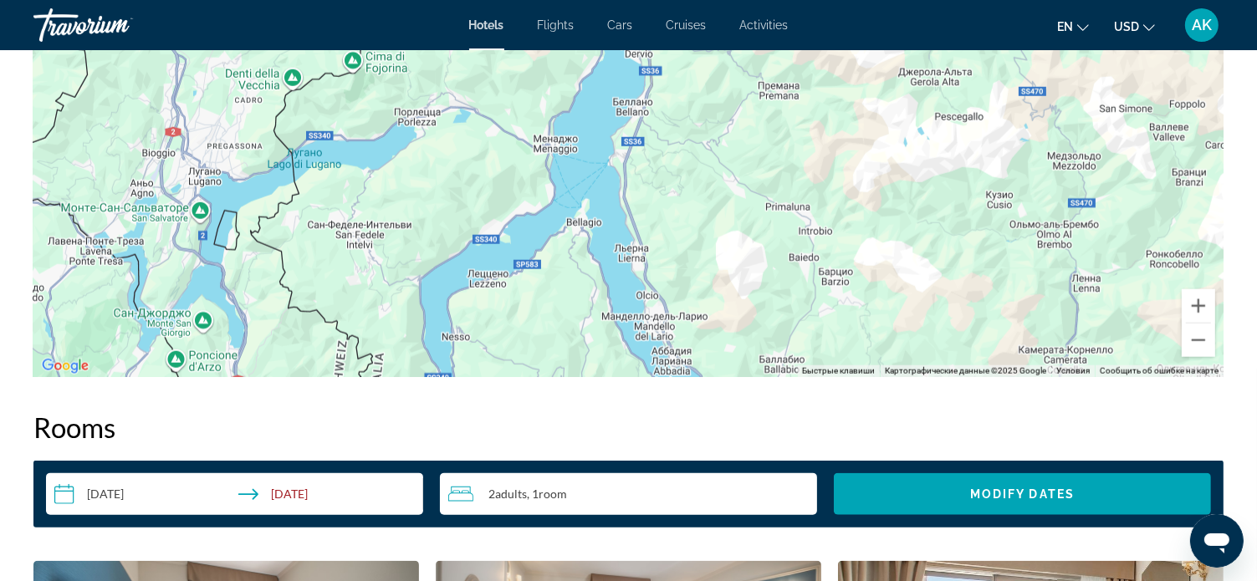
drag, startPoint x: 595, startPoint y: 303, endPoint x: 610, endPoint y: 128, distance: 175.5
click at [613, 126] on div "Main content" at bounding box center [628, 126] width 1190 height 502
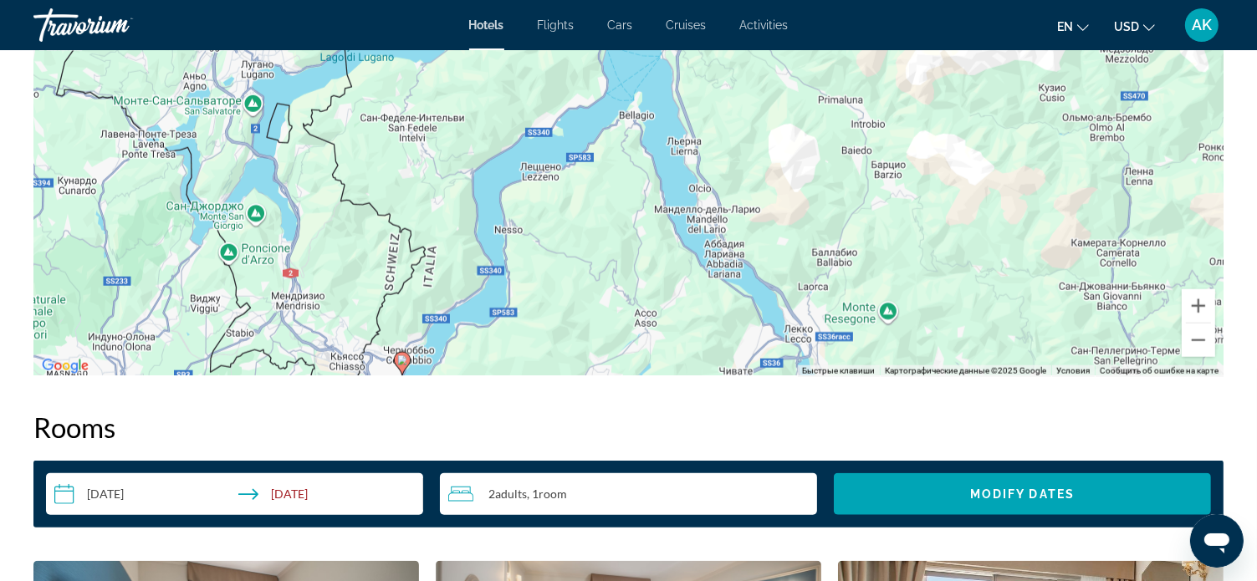
drag, startPoint x: 512, startPoint y: 252, endPoint x: 582, endPoint y: 177, distance: 102.4
click at [563, 148] on div "Чтобы активировать перетаскивание с помощью клавиатуры, нажмите Alt + Ввод. Пос…" at bounding box center [628, 126] width 1190 height 502
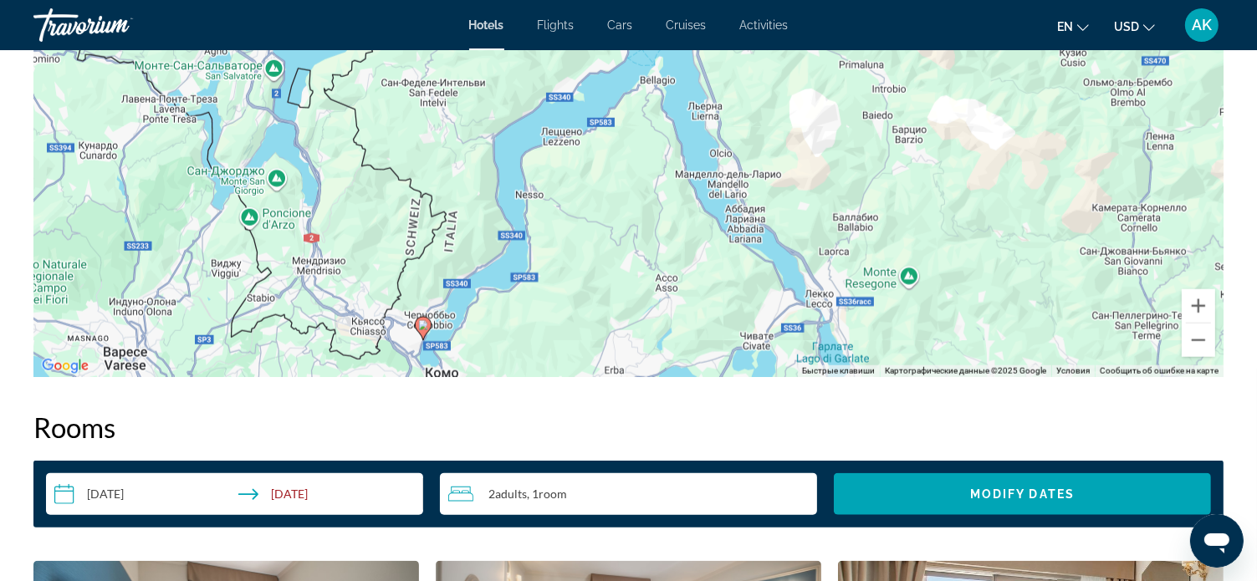
drag, startPoint x: 489, startPoint y: 296, endPoint x: 512, endPoint y: 261, distance: 41.8
click at [512, 261] on div "Чтобы активировать перетаскивание с помощью клавиатуры, нажмите Alt + Ввод. Пос…" at bounding box center [628, 126] width 1190 height 502
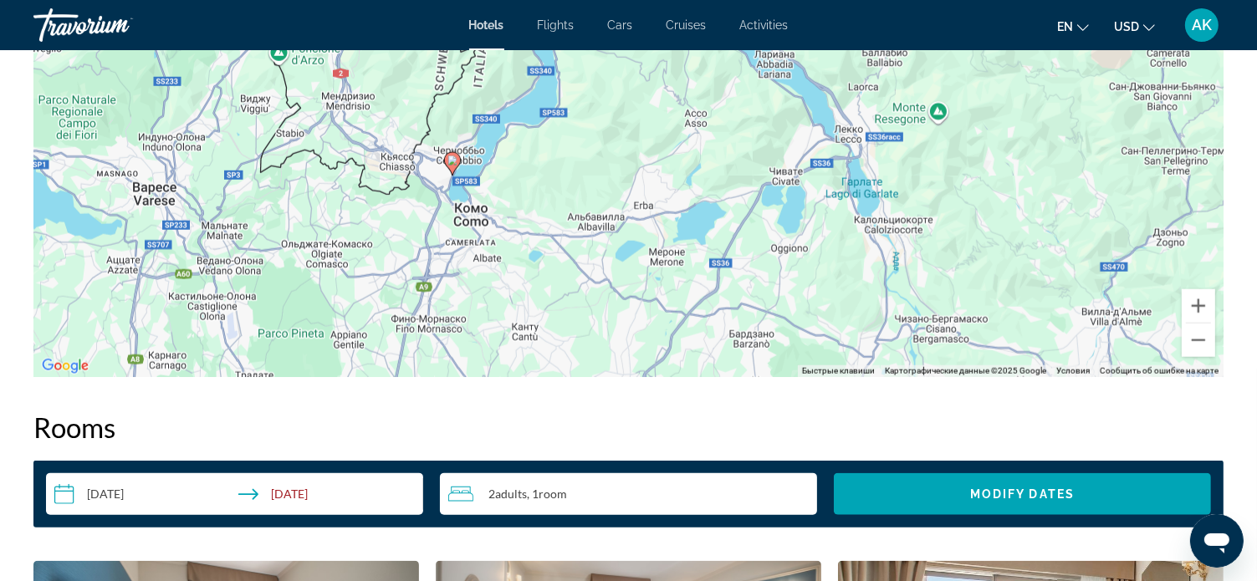
drag, startPoint x: 494, startPoint y: 320, endPoint x: 524, endPoint y: 158, distance: 165.1
click at [522, 155] on div "Чтобы активировать перетаскивание с помощью клавиатуры, нажмите Alt + Ввод. Пос…" at bounding box center [628, 126] width 1190 height 502
click at [1195, 340] on button "Уменьшить" at bounding box center [1198, 340] width 33 height 33
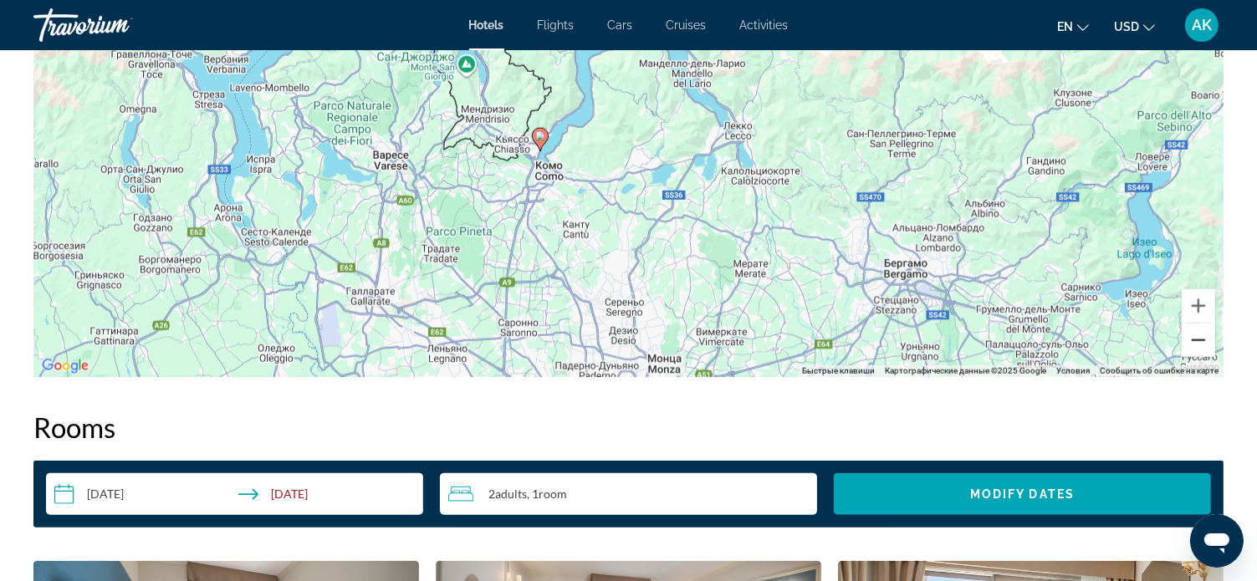
click at [1194, 340] on button "Уменьшить" at bounding box center [1198, 340] width 33 height 33
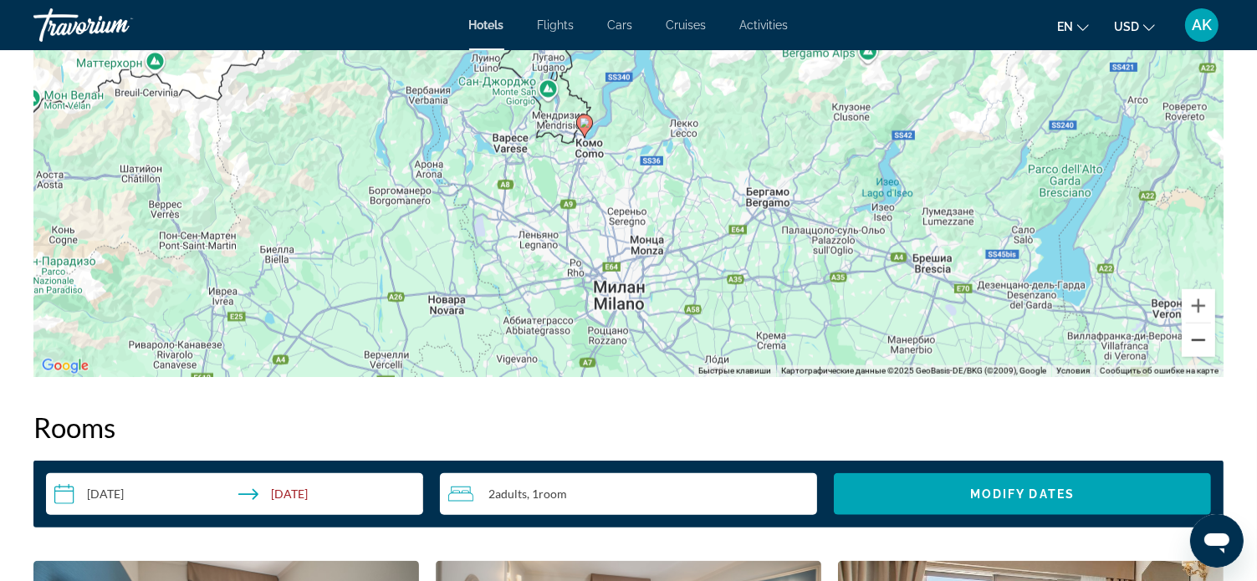
click at [1193, 340] on button "Уменьшить" at bounding box center [1198, 340] width 33 height 33
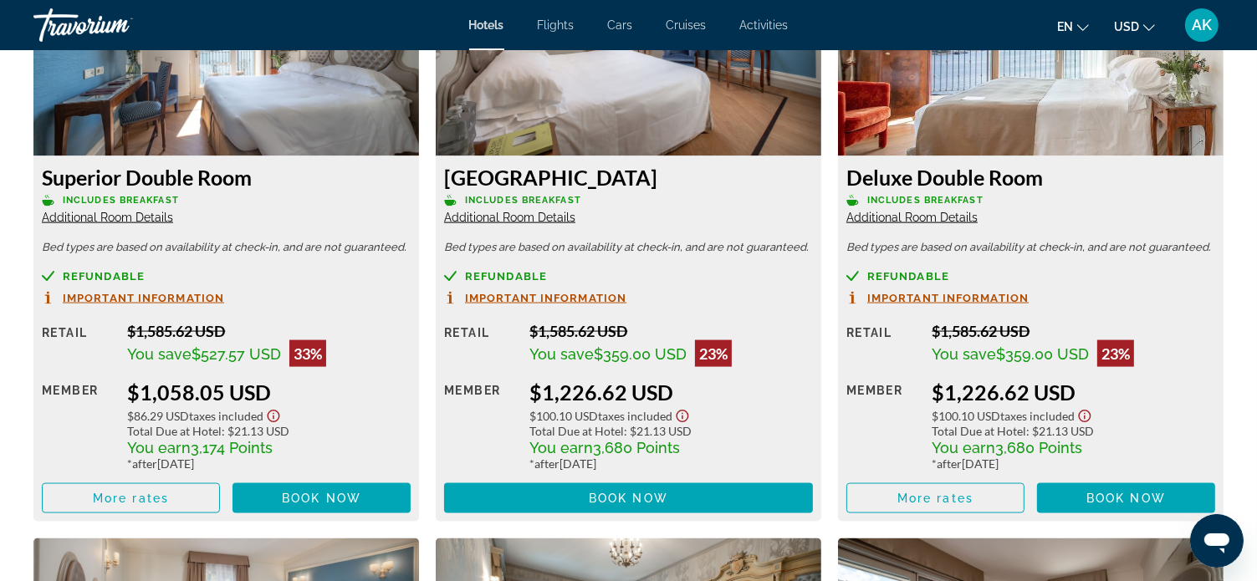
scroll to position [2342, 0]
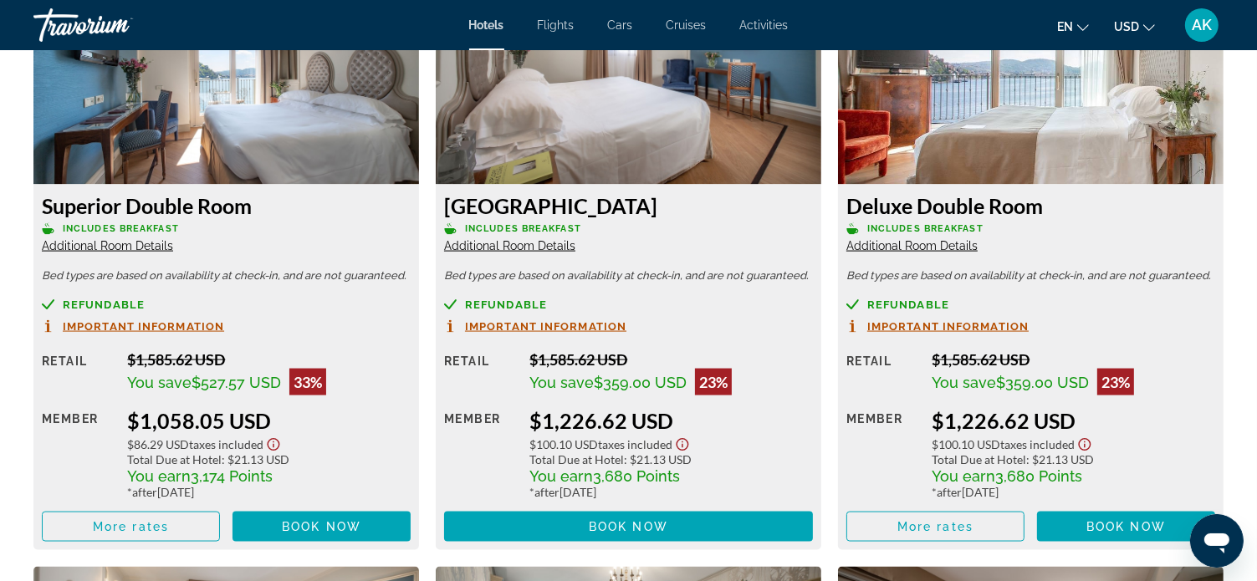
click at [137, 324] on span "Important Information" at bounding box center [143, 326] width 161 height 11
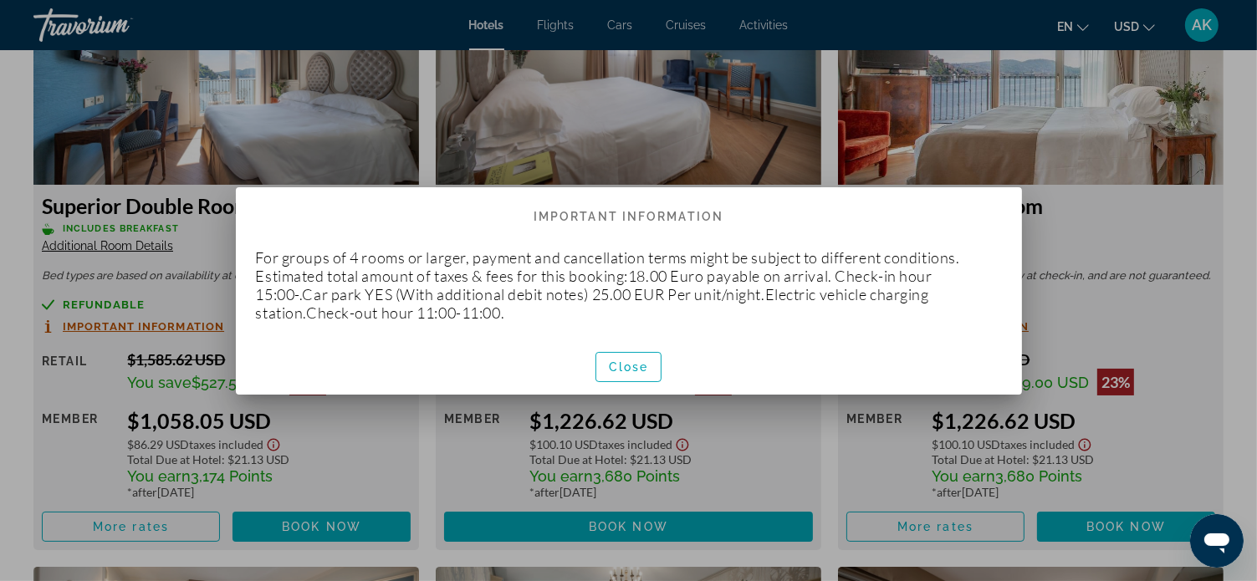
scroll to position [0, 0]
click at [612, 367] on span "Close" at bounding box center [629, 367] width 40 height 13
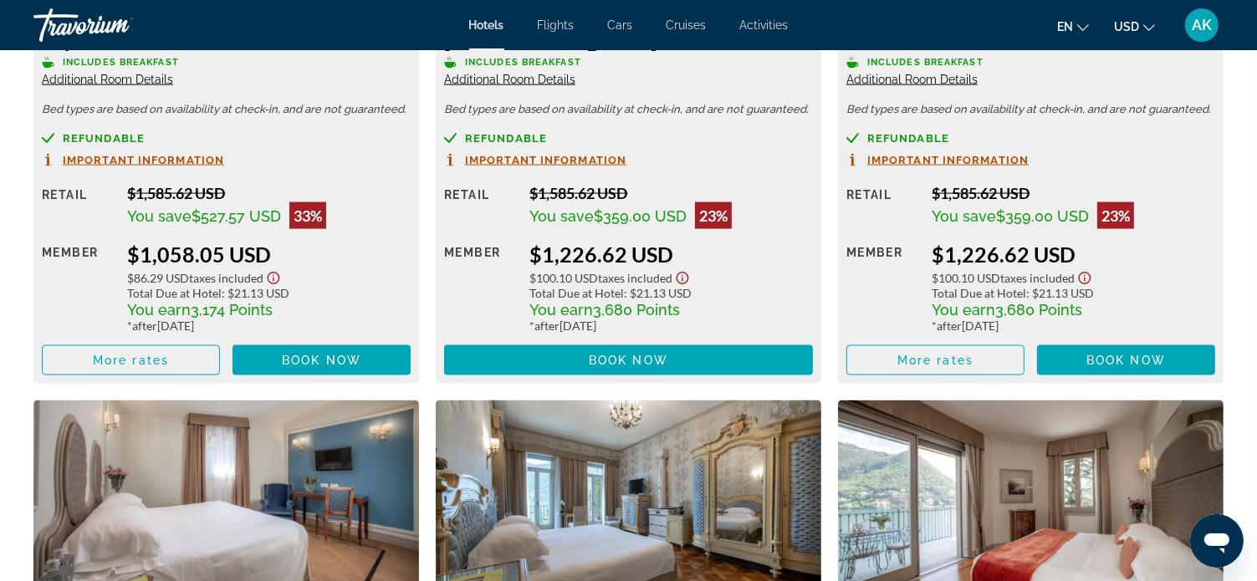
scroll to position [2510, 0]
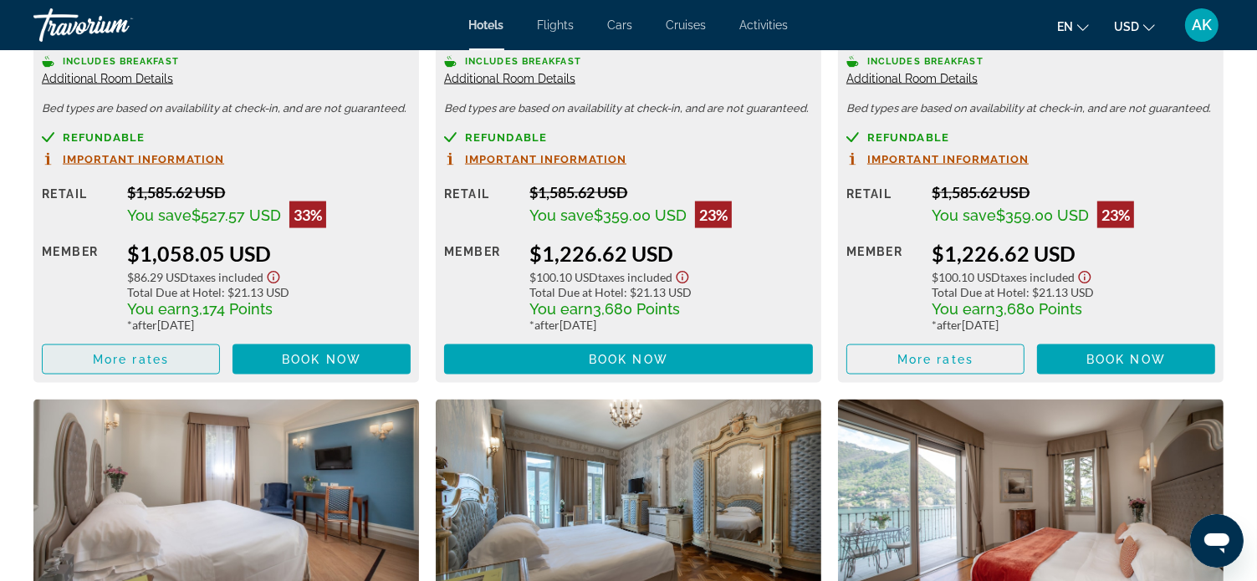
click at [177, 358] on span "Main content" at bounding box center [131, 360] width 177 height 40
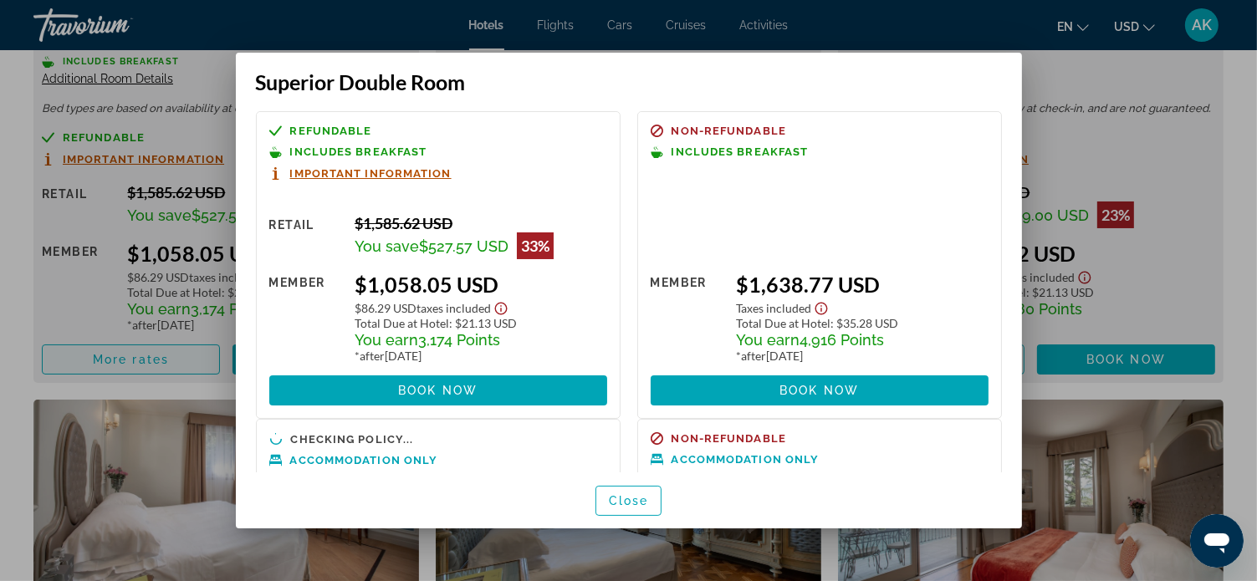
scroll to position [0, 0]
click at [388, 174] on span "Important Information" at bounding box center [370, 173] width 161 height 11
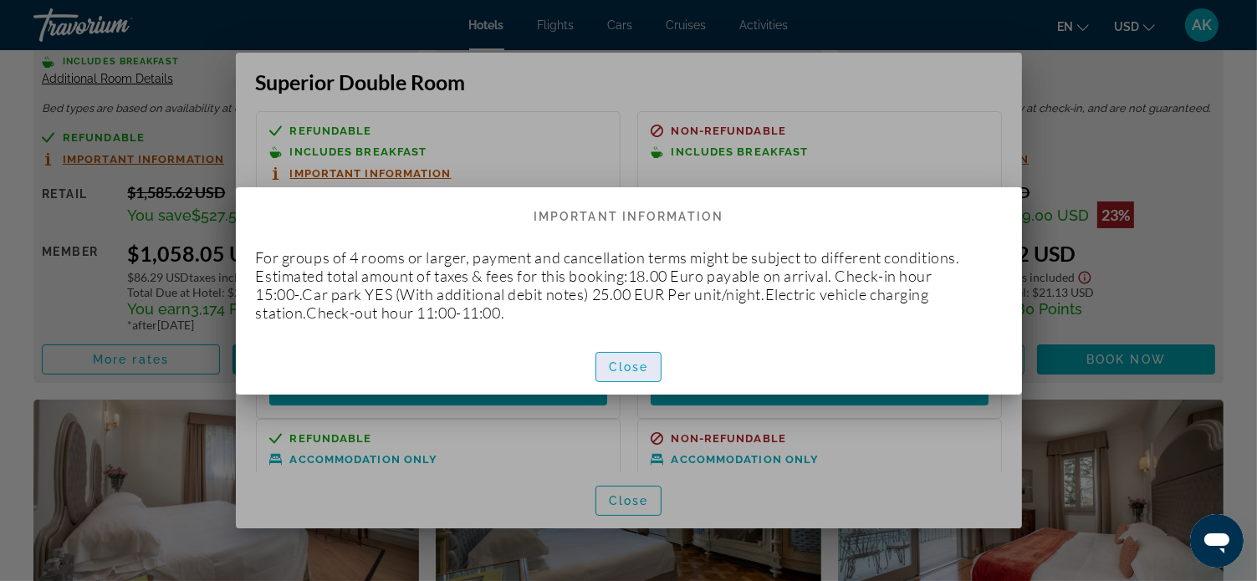
click at [616, 366] on span "Close" at bounding box center [629, 367] width 40 height 13
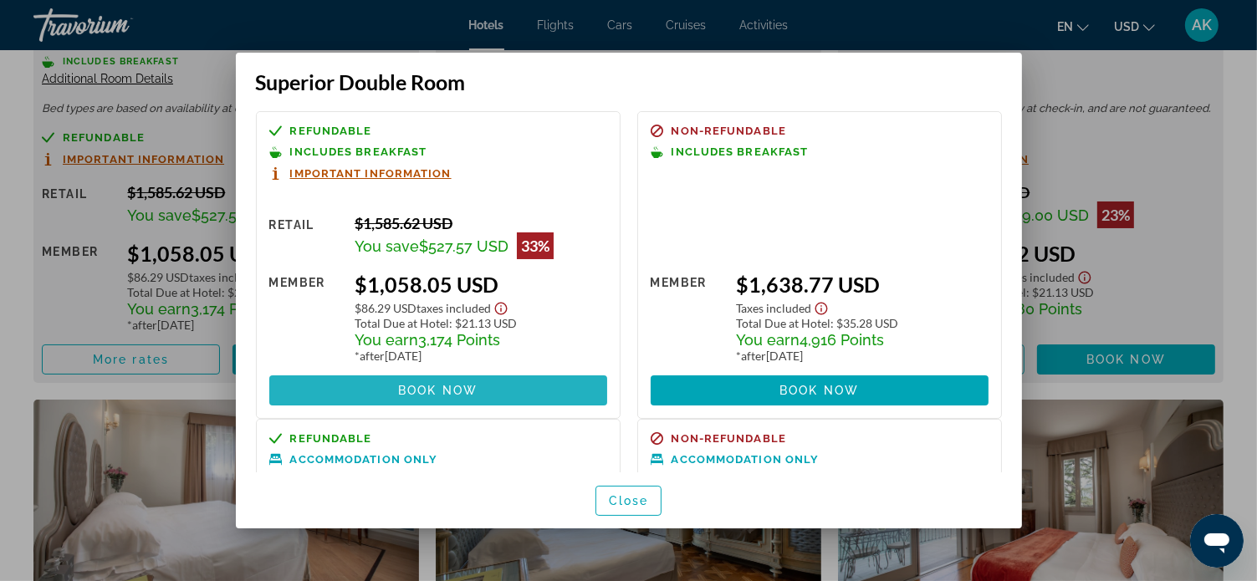
click at [456, 387] on span "Book now" at bounding box center [437, 390] width 79 height 13
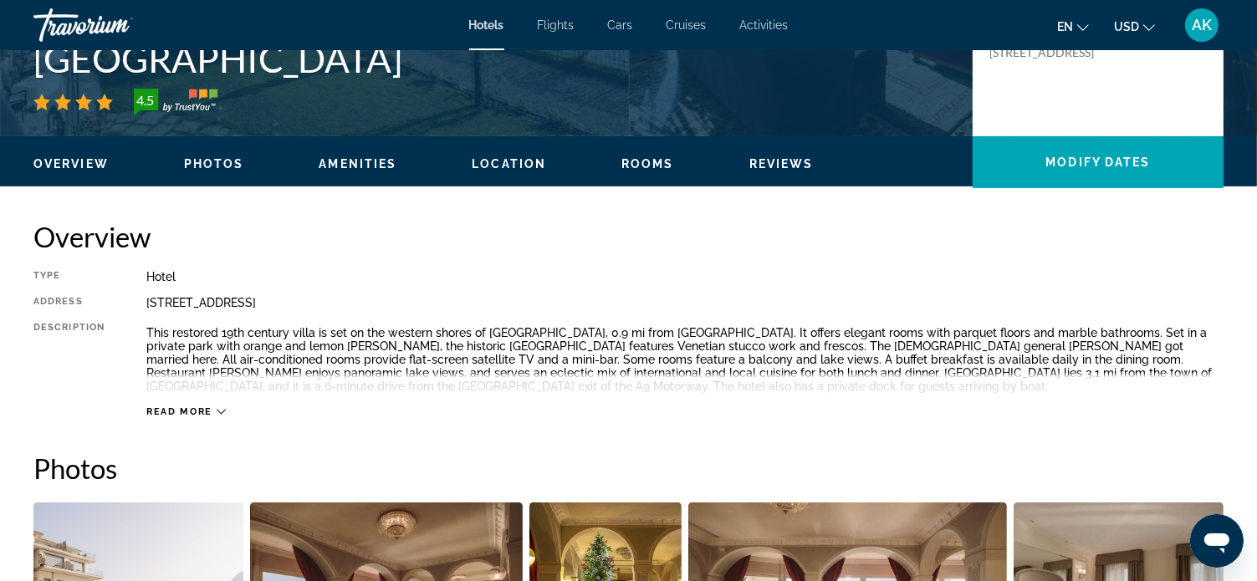
scroll to position [418, 0]
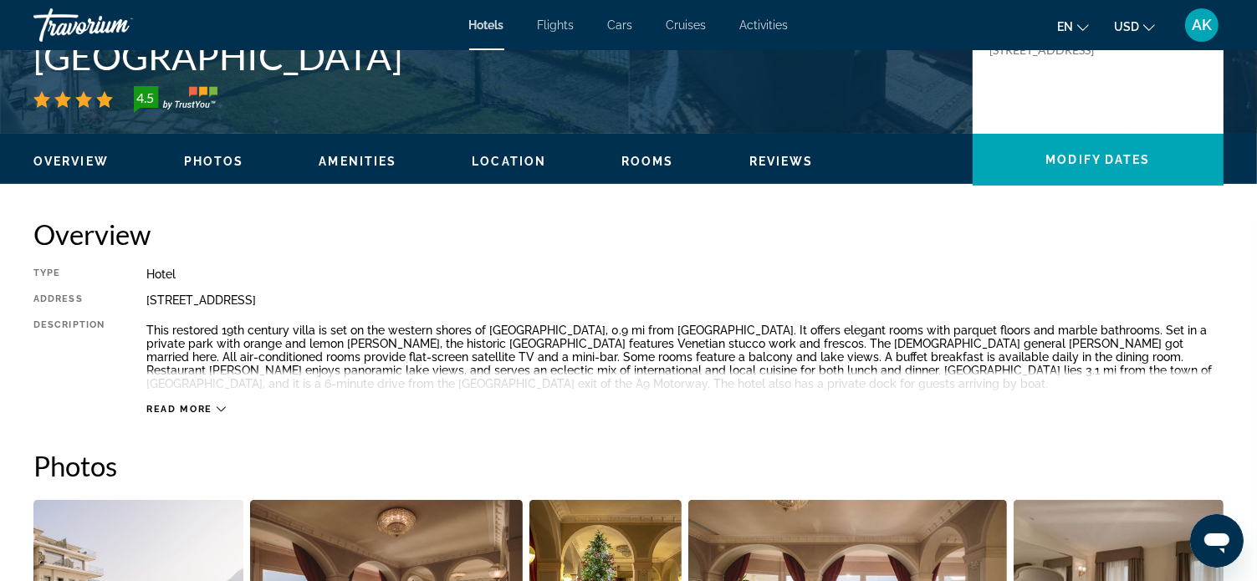
click at [218, 410] on icon "Main content" at bounding box center [221, 409] width 9 height 9
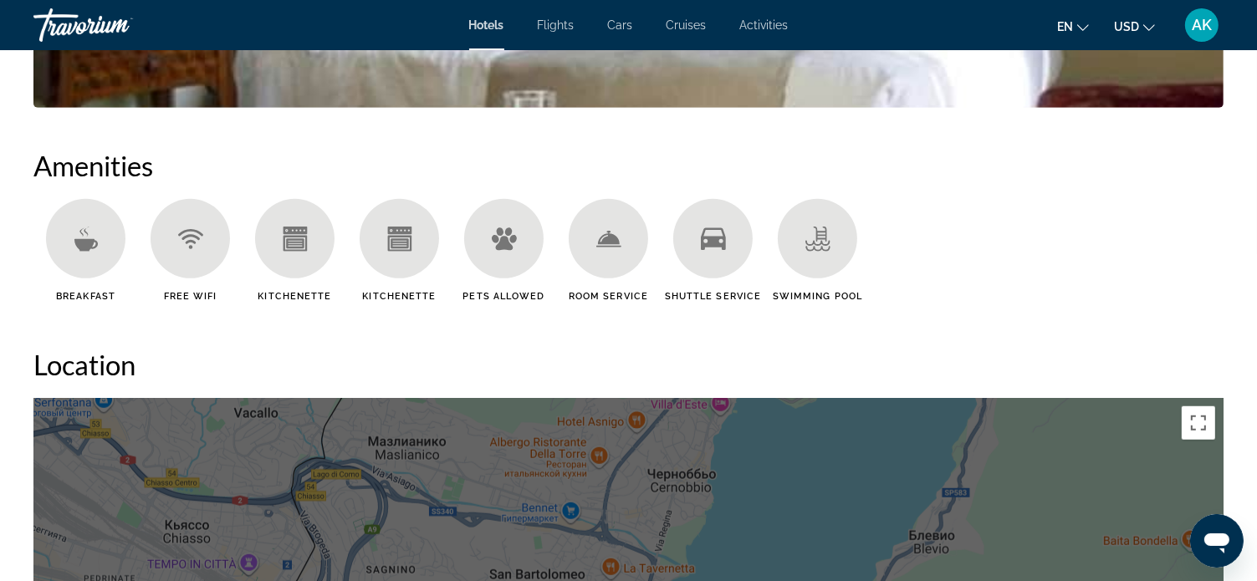
scroll to position [1171, 0]
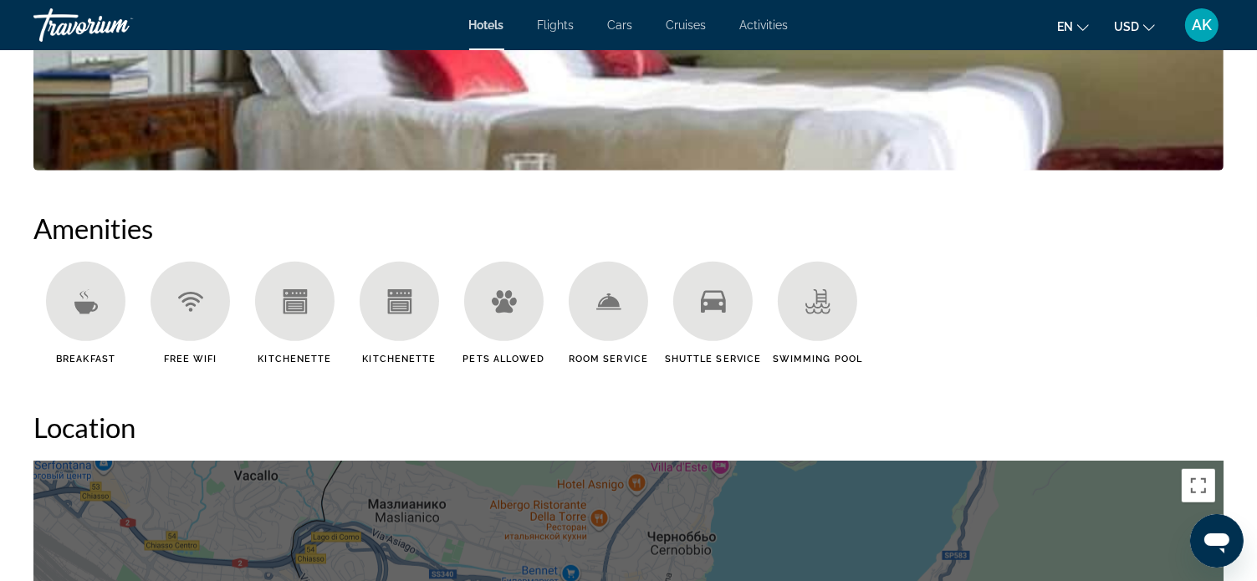
click at [411, 308] on icon "Main content" at bounding box center [399, 306] width 24 height 16
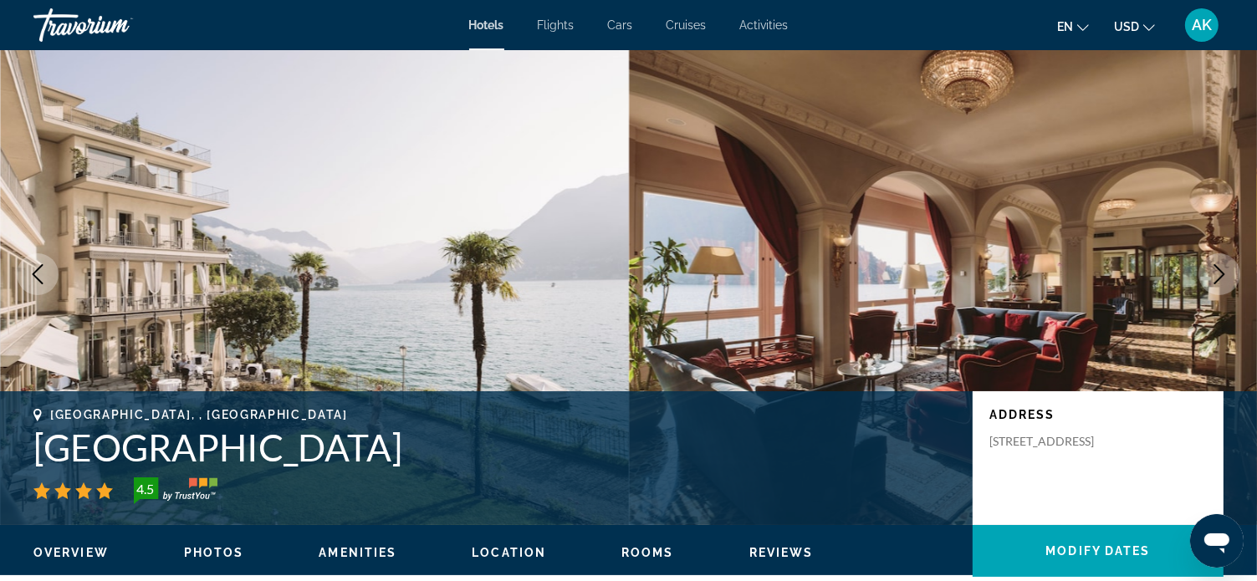
scroll to position [0, 0]
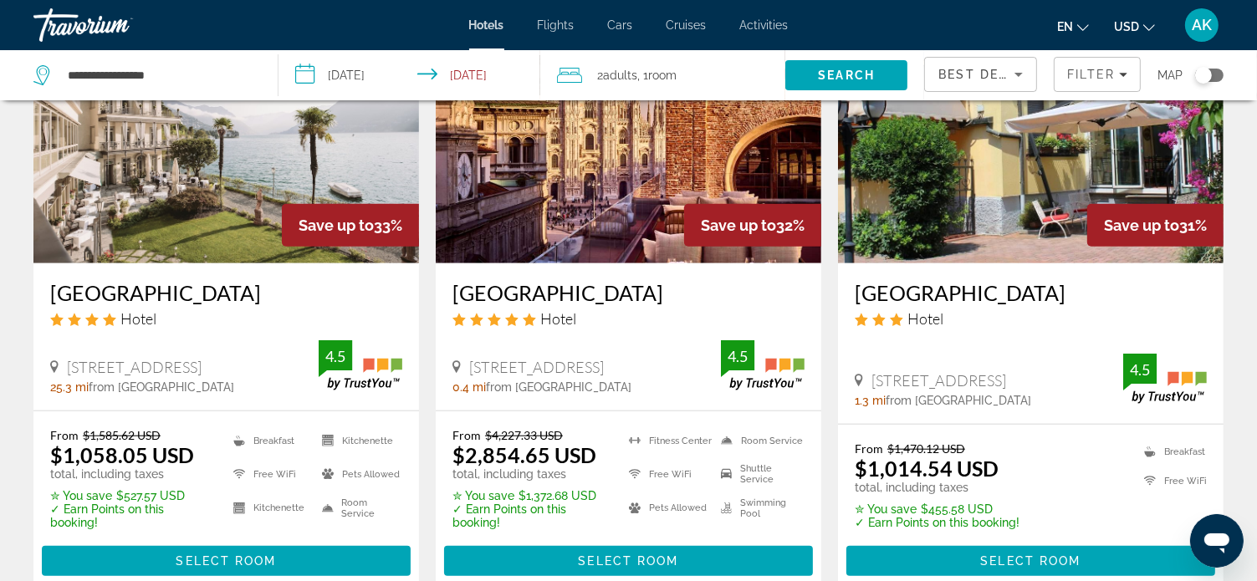
scroll to position [1422, 0]
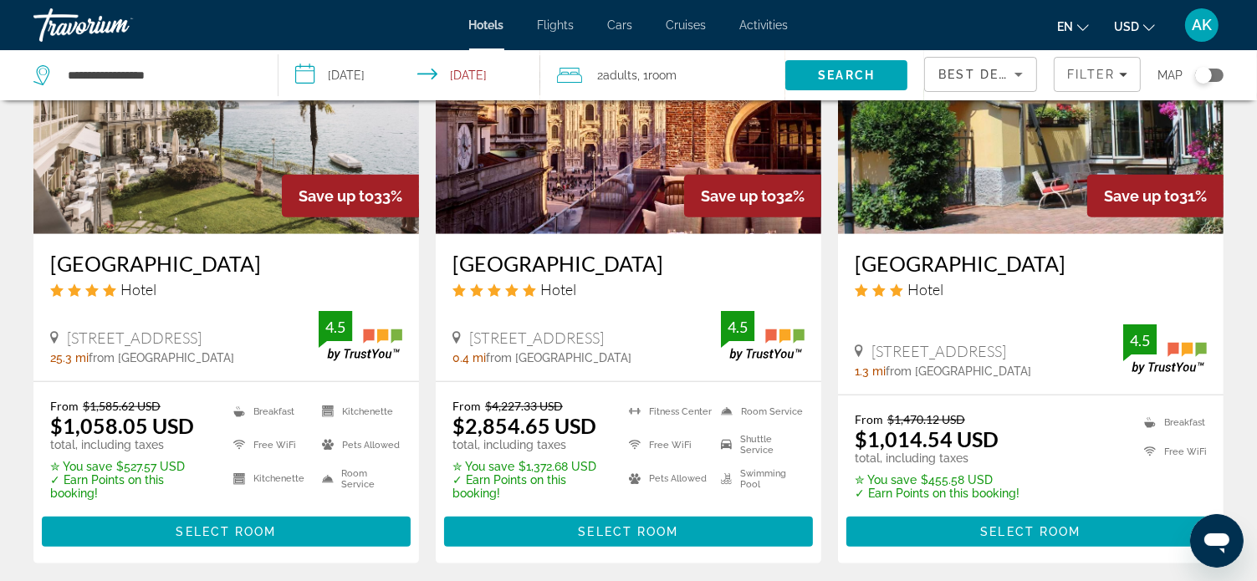
click at [568, 310] on div "[GEOGRAPHIC_DATA] Hotel" at bounding box center [629, 281] width 352 height 60
click at [602, 187] on img "Main content" at bounding box center [629, 101] width 386 height 268
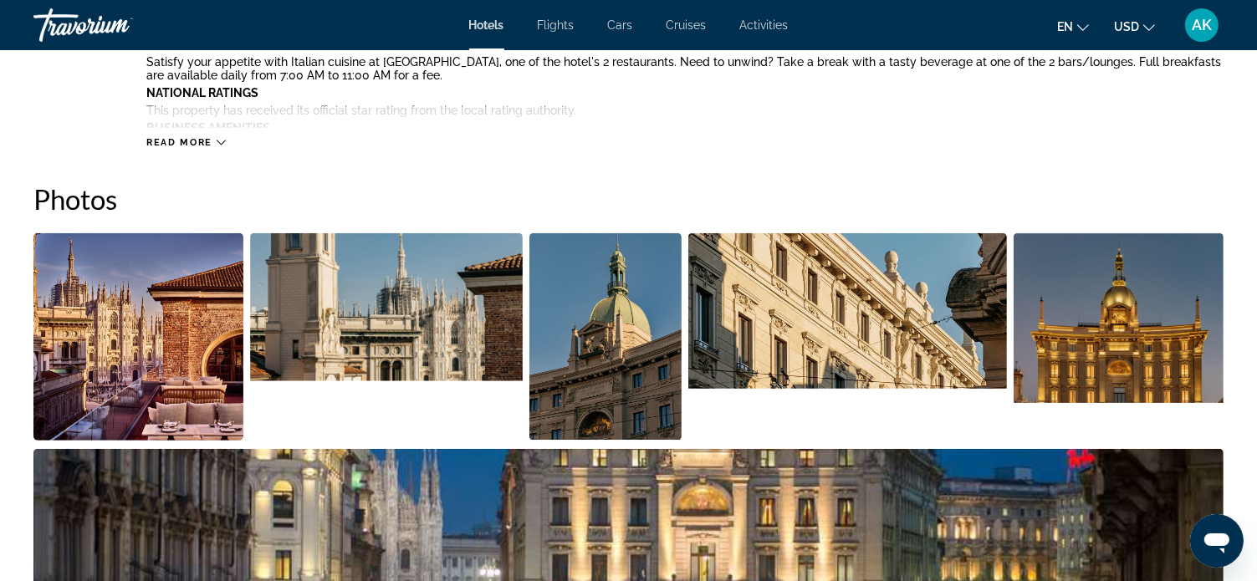
scroll to position [753, 0]
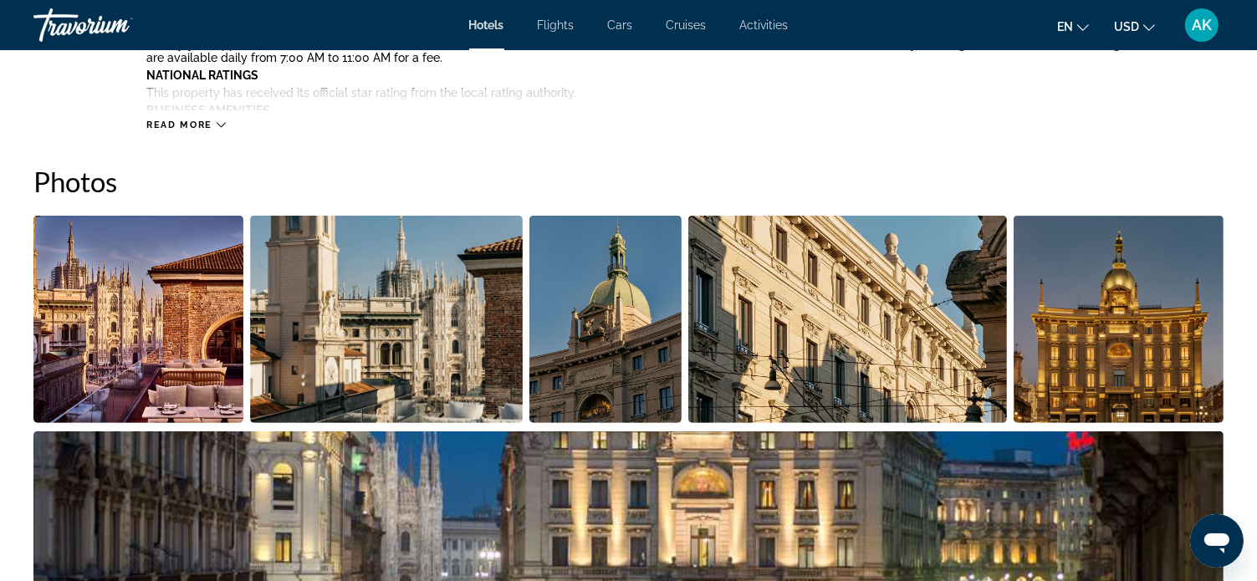
click at [125, 327] on img "Open full-screen image slider" at bounding box center [138, 319] width 210 height 207
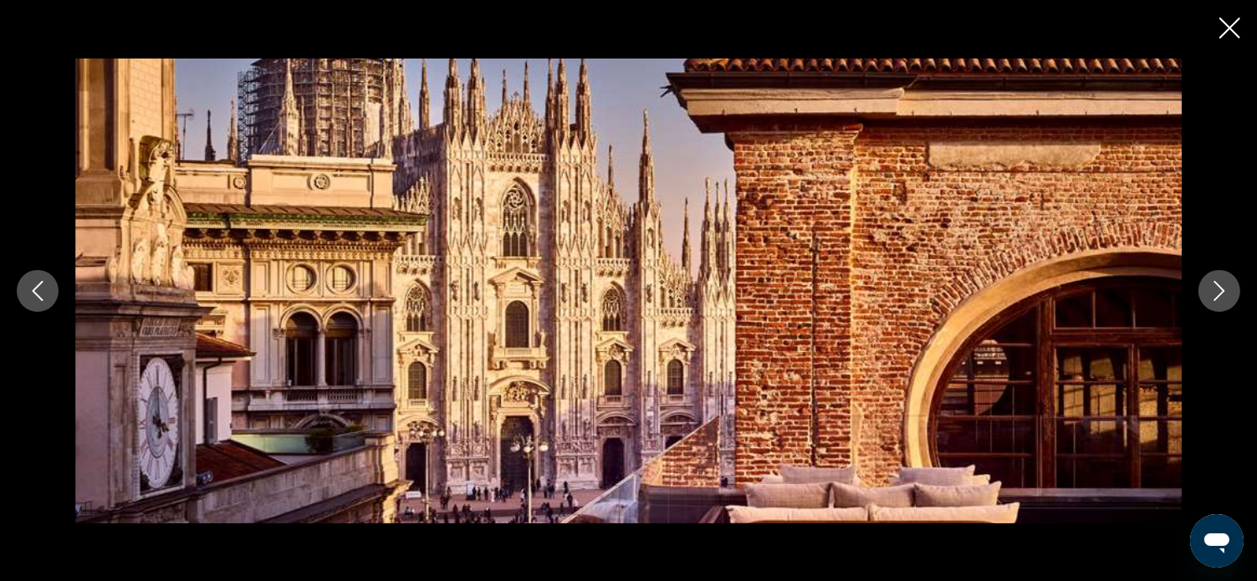
click at [1221, 289] on icon "Next image" at bounding box center [1220, 291] width 20 height 20
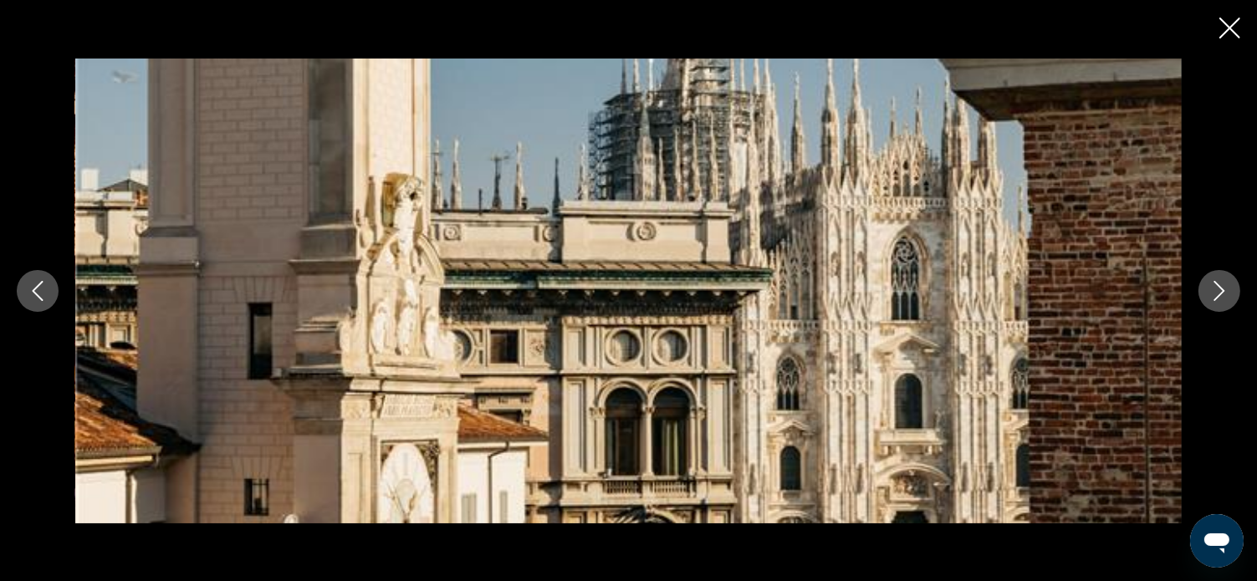
click at [1221, 290] on icon "Next image" at bounding box center [1220, 291] width 20 height 20
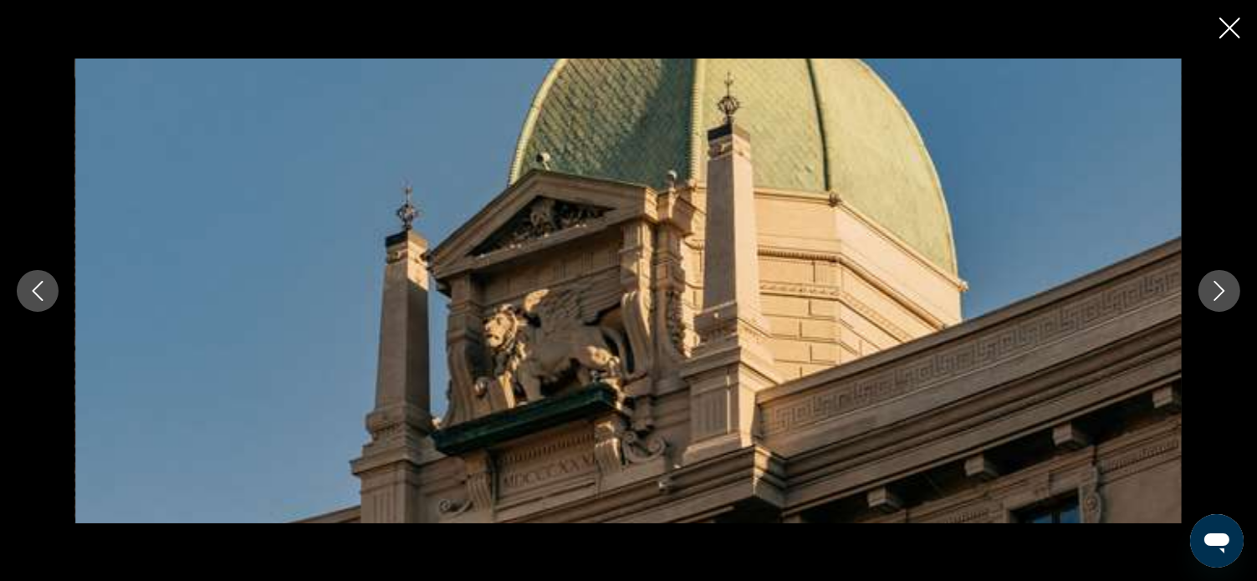
click at [1221, 290] on icon "Next image" at bounding box center [1220, 291] width 20 height 20
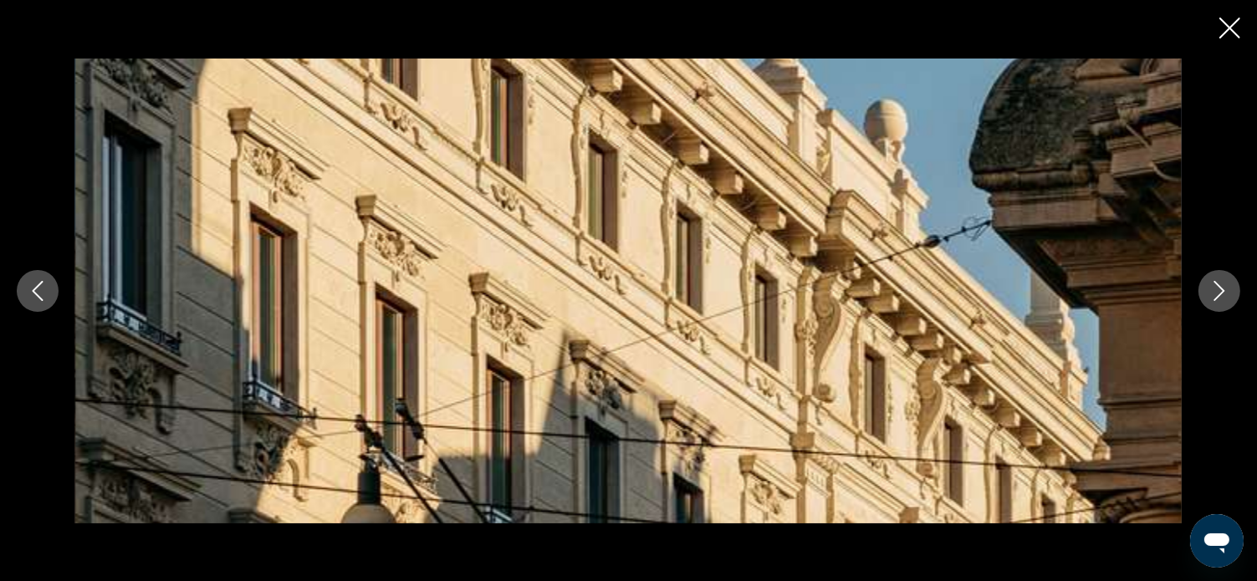
click at [1221, 290] on icon "Next image" at bounding box center [1220, 291] width 20 height 20
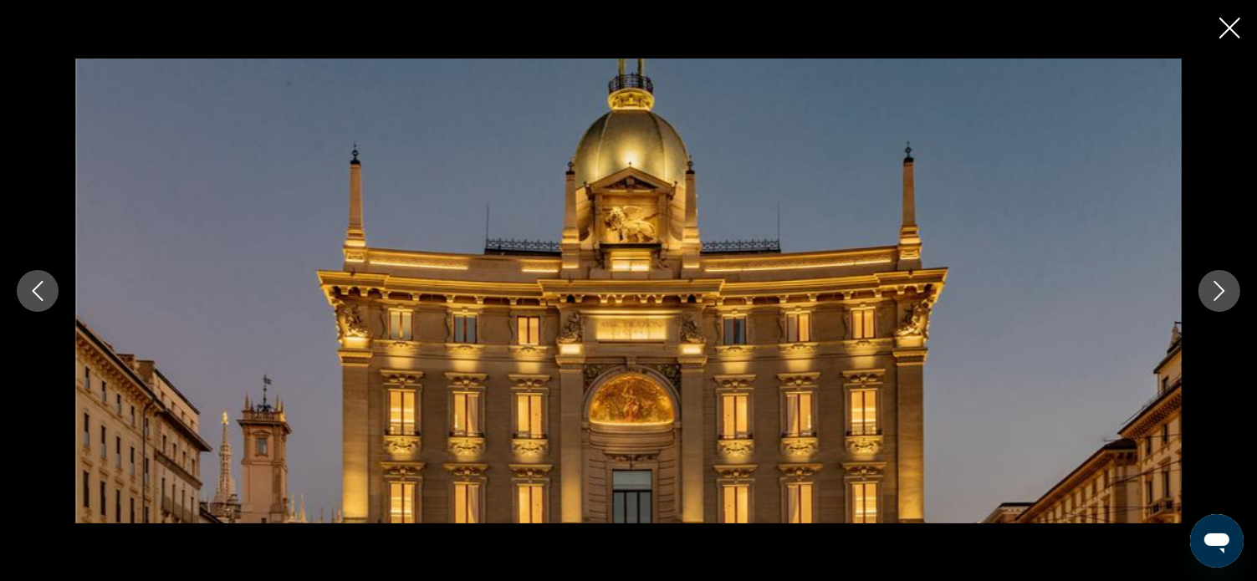
scroll to position [1590, 0]
click at [1211, 290] on icon "Next image" at bounding box center [1220, 291] width 20 height 20
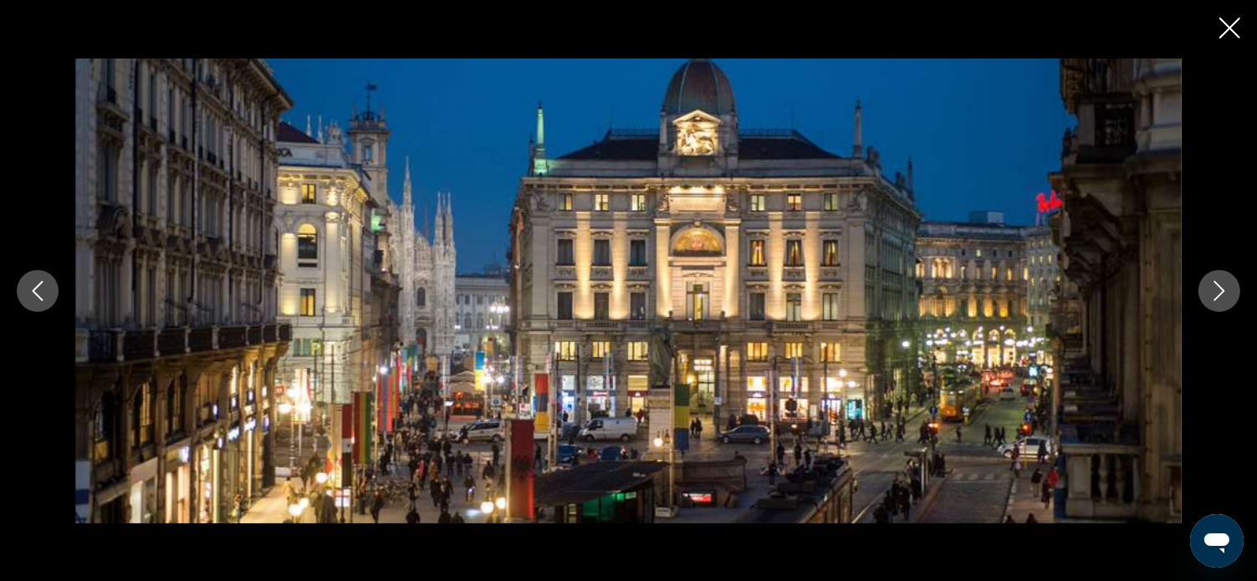
click at [1216, 293] on icon "Next image" at bounding box center [1220, 291] width 20 height 20
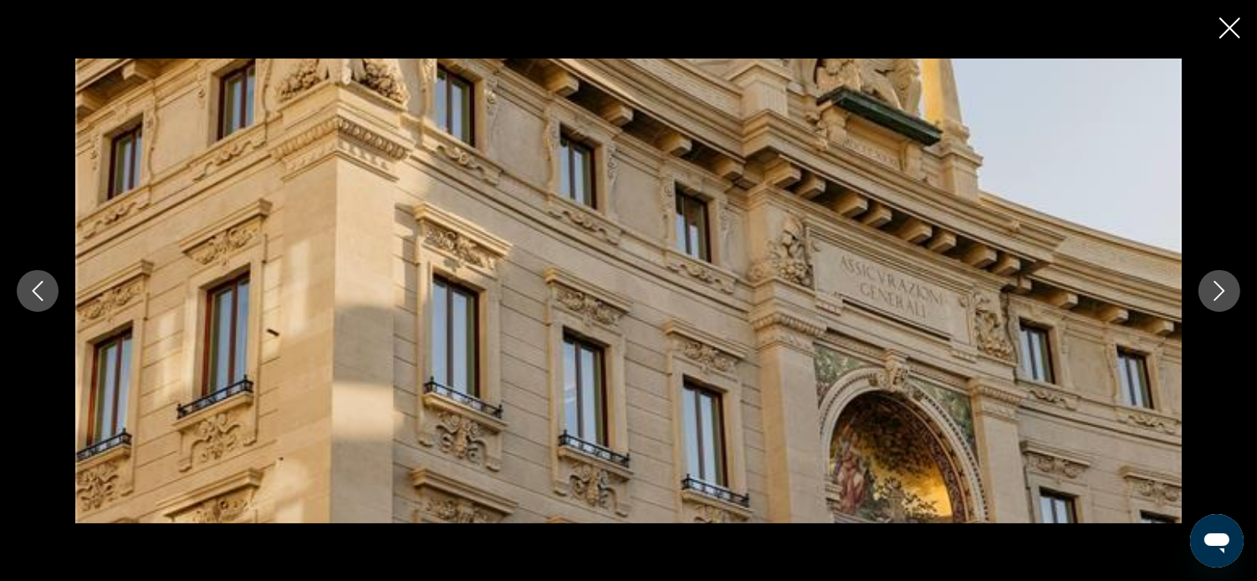
click at [1215, 294] on icon "Next image" at bounding box center [1220, 291] width 20 height 20
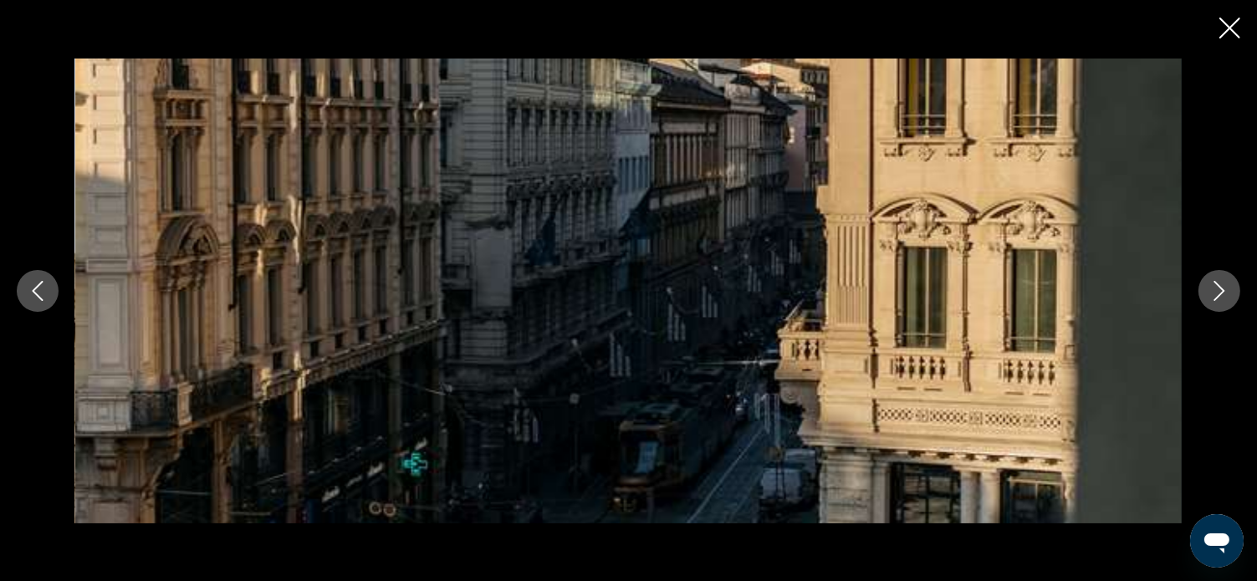
click at [1215, 294] on icon "Next image" at bounding box center [1220, 291] width 20 height 20
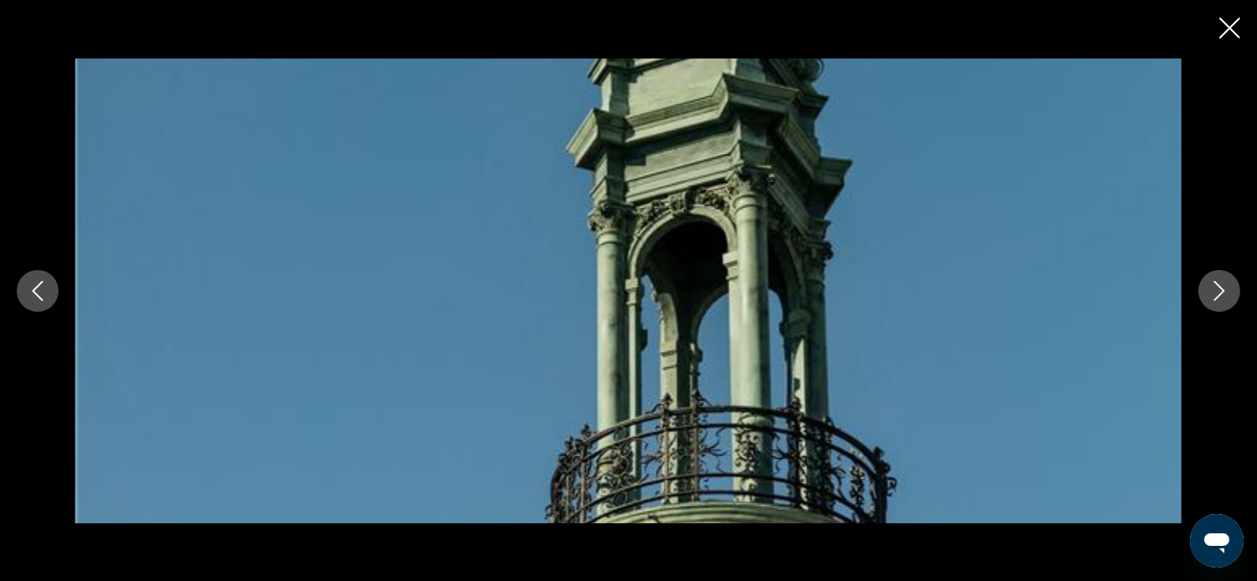
click at [1215, 294] on icon "Next image" at bounding box center [1220, 291] width 20 height 20
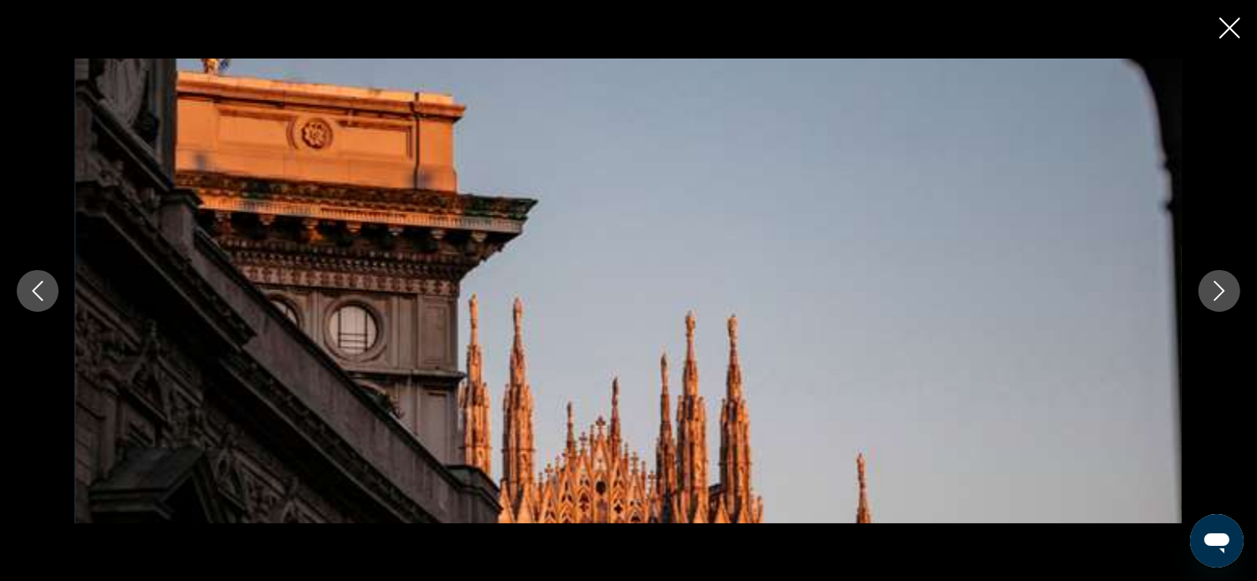
click at [1215, 294] on icon "Next image" at bounding box center [1220, 291] width 20 height 20
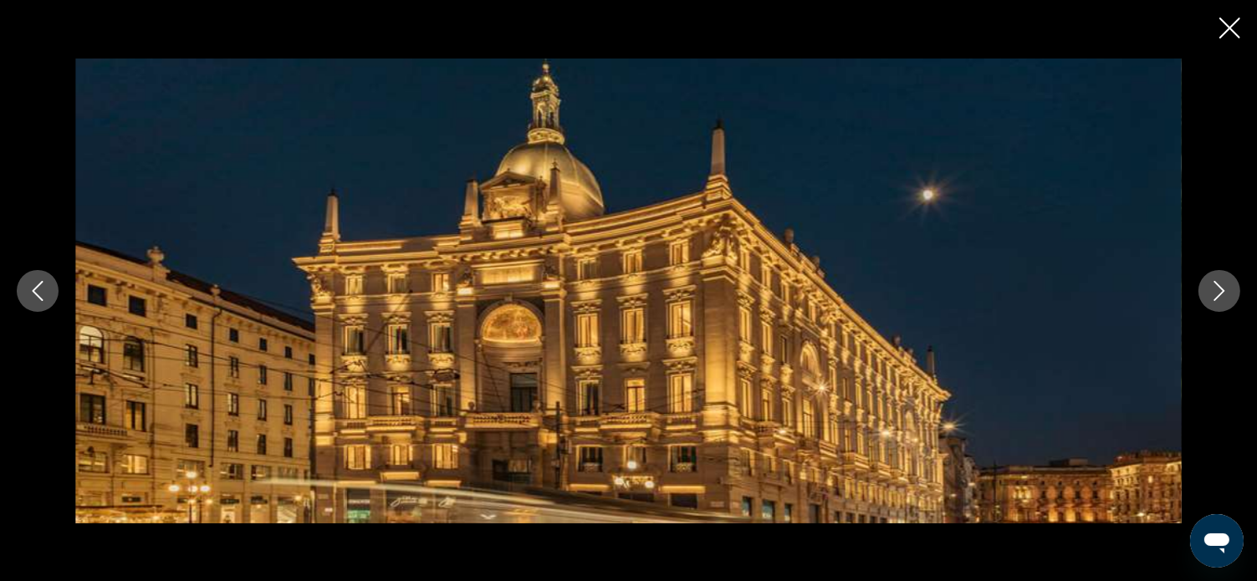
click at [1206, 295] on button "Next image" at bounding box center [1220, 291] width 42 height 42
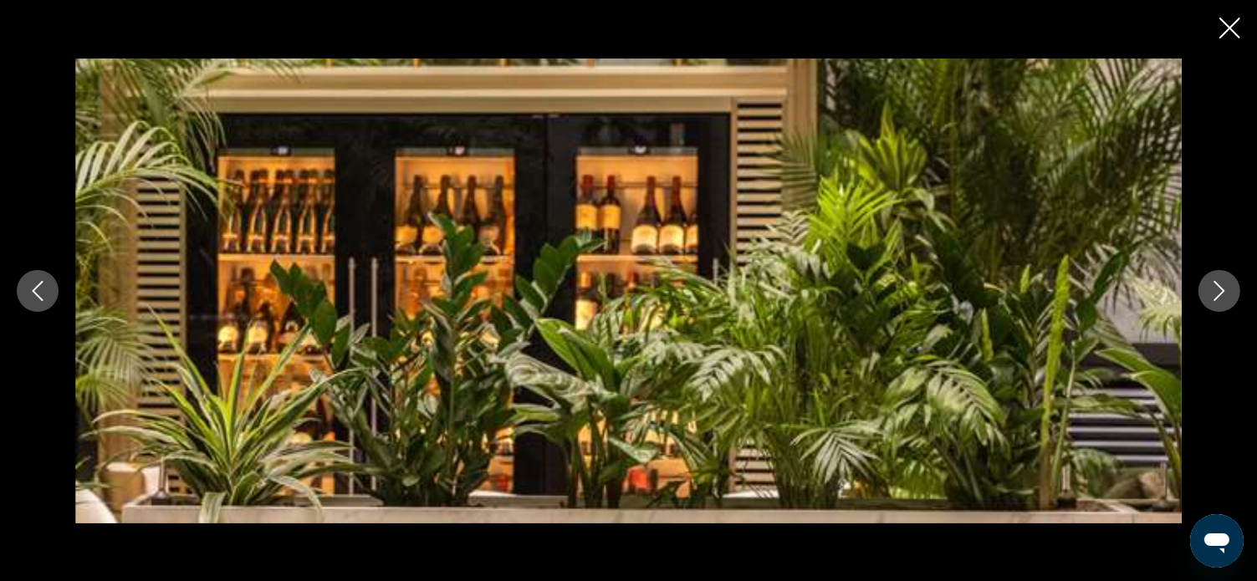
click at [1200, 296] on button "Next image" at bounding box center [1220, 291] width 42 height 42
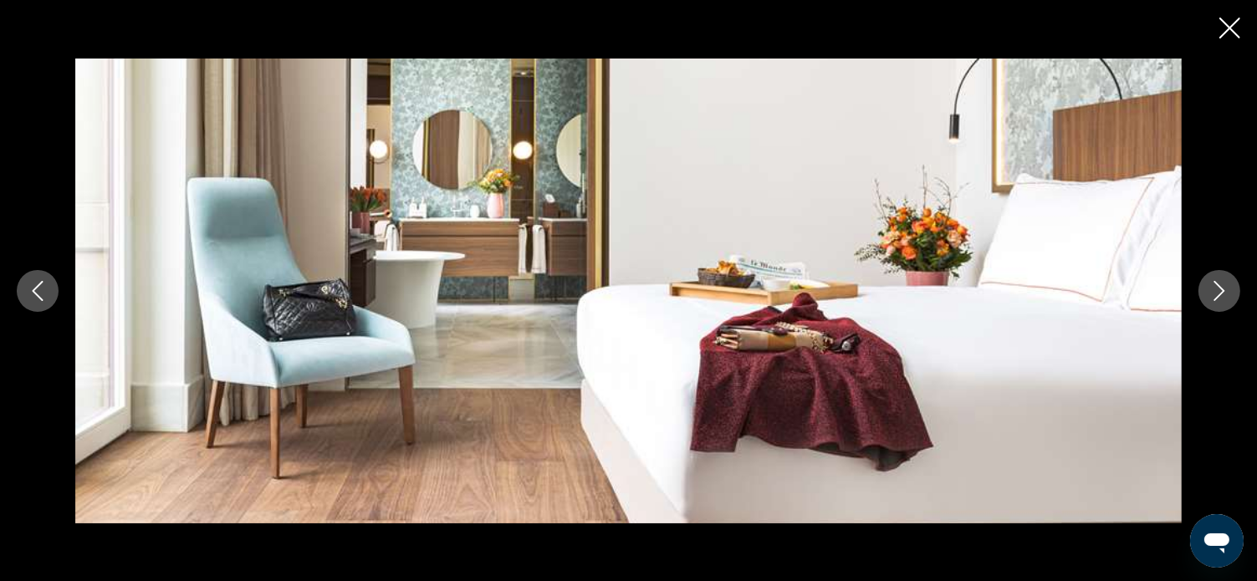
click at [1219, 297] on icon "Next image" at bounding box center [1220, 291] width 20 height 20
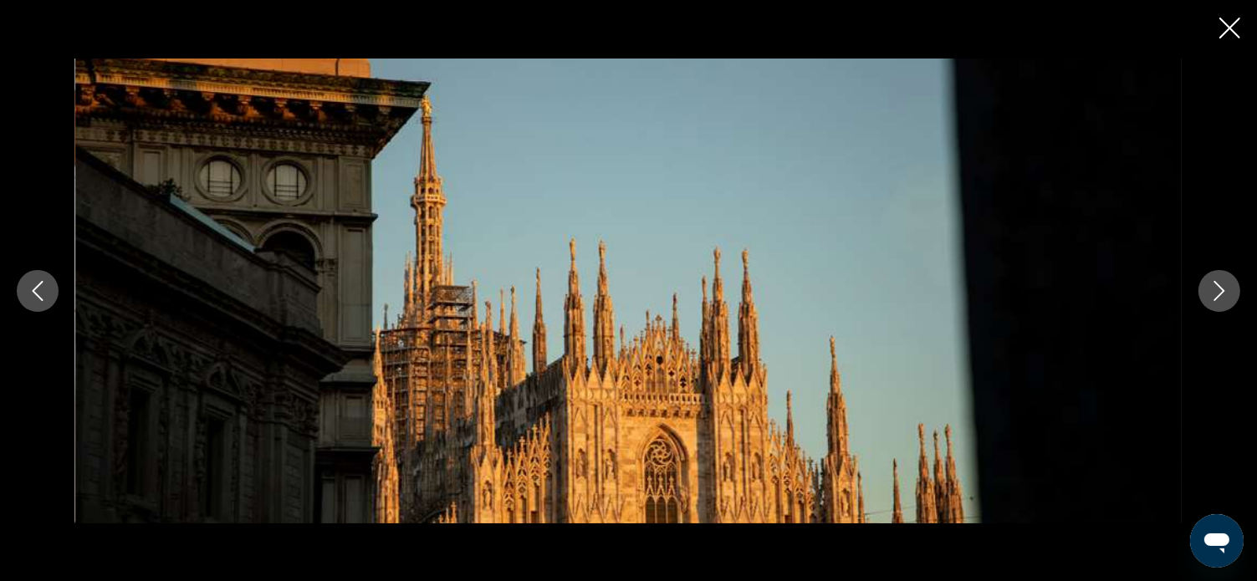
click at [1216, 293] on icon "Next image" at bounding box center [1220, 291] width 20 height 20
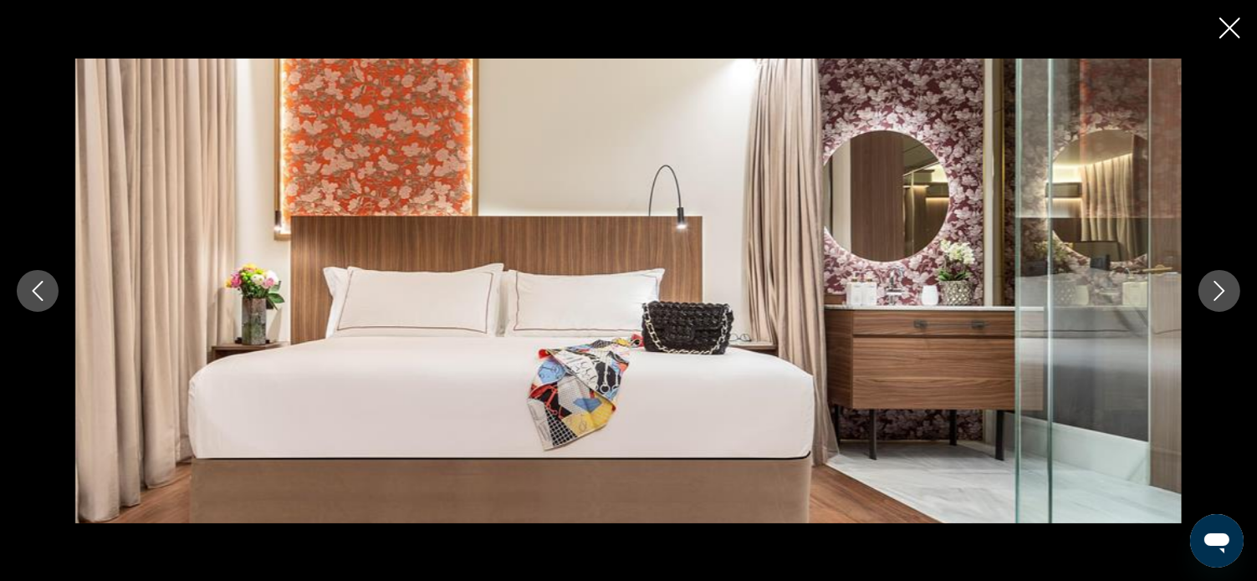
click at [1215, 294] on icon "Next image" at bounding box center [1220, 291] width 20 height 20
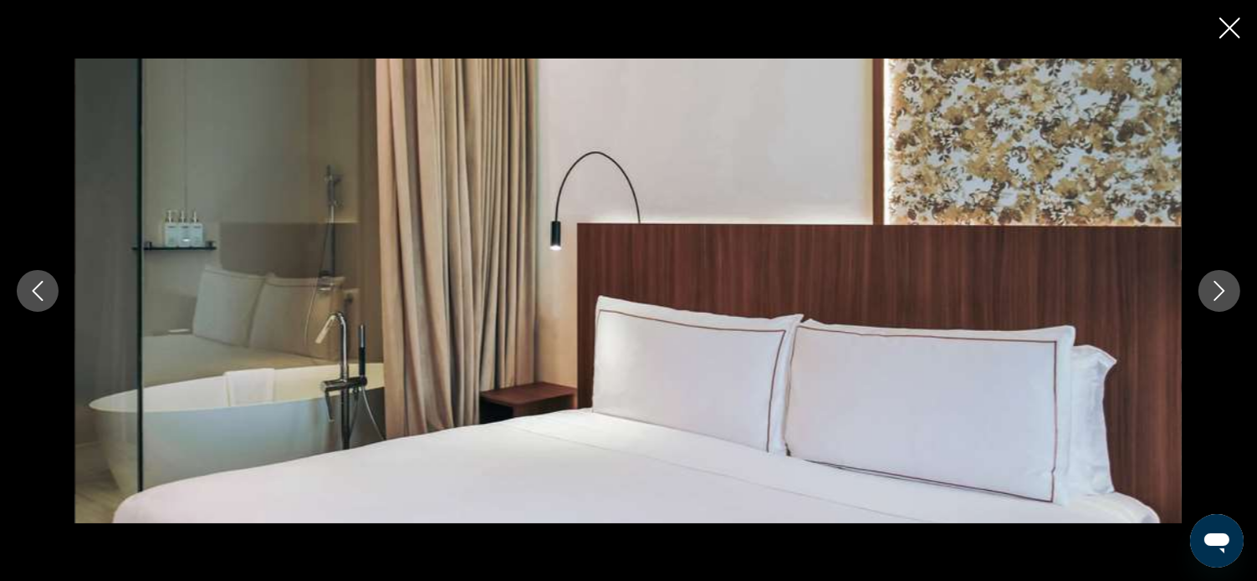
click at [1215, 294] on icon "Next image" at bounding box center [1220, 291] width 20 height 20
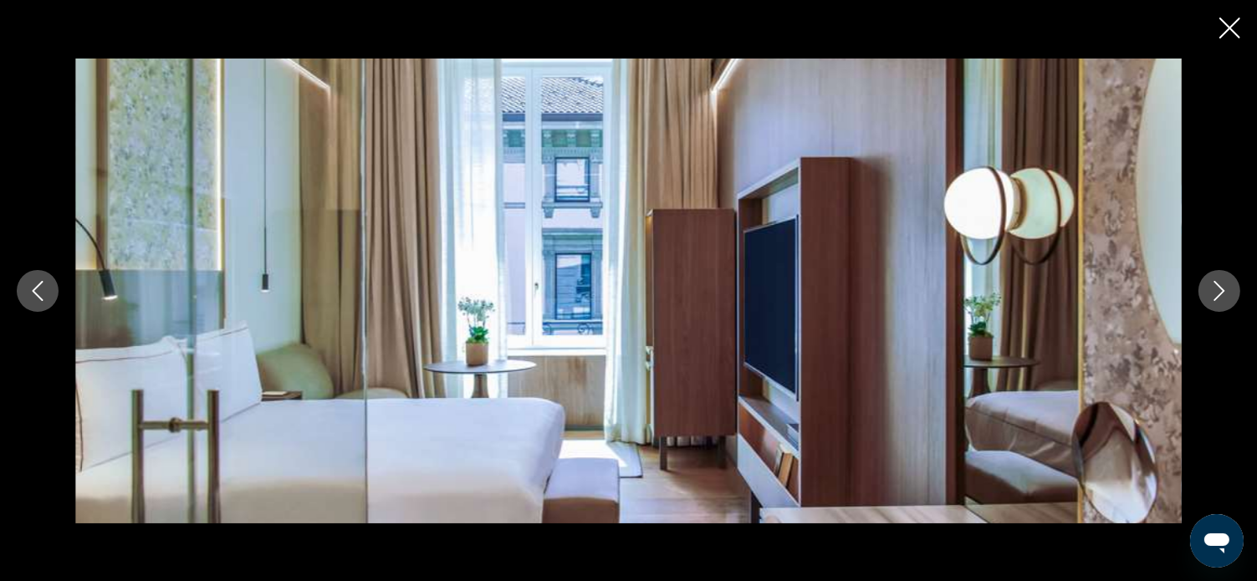
click at [1215, 294] on icon "Next image" at bounding box center [1220, 291] width 20 height 20
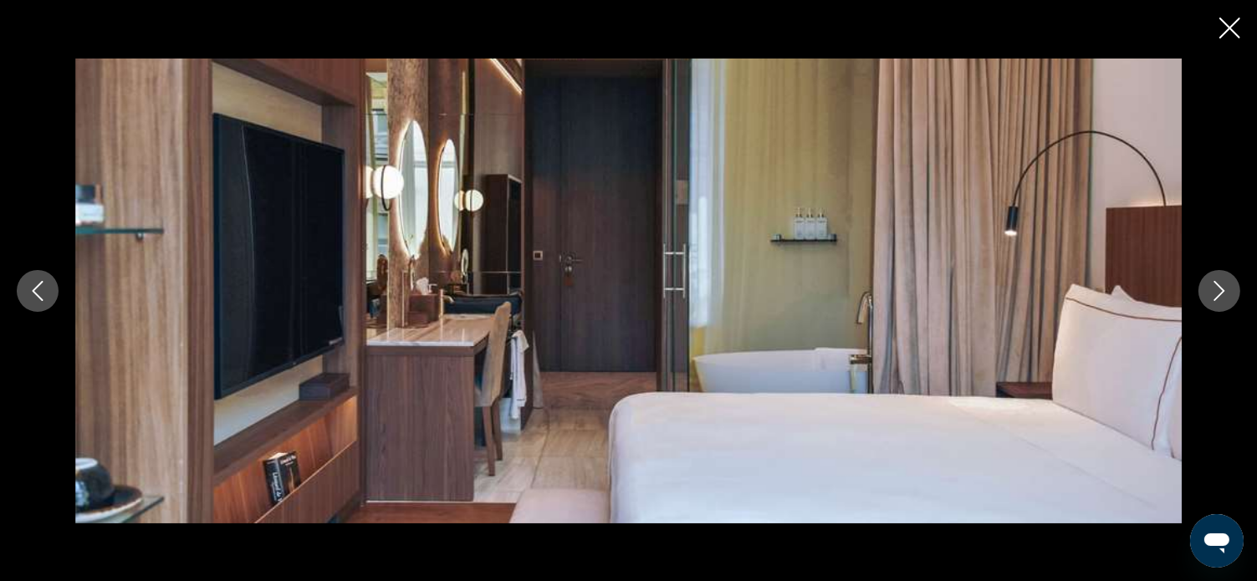
click at [1214, 294] on icon "Next image" at bounding box center [1220, 291] width 20 height 20
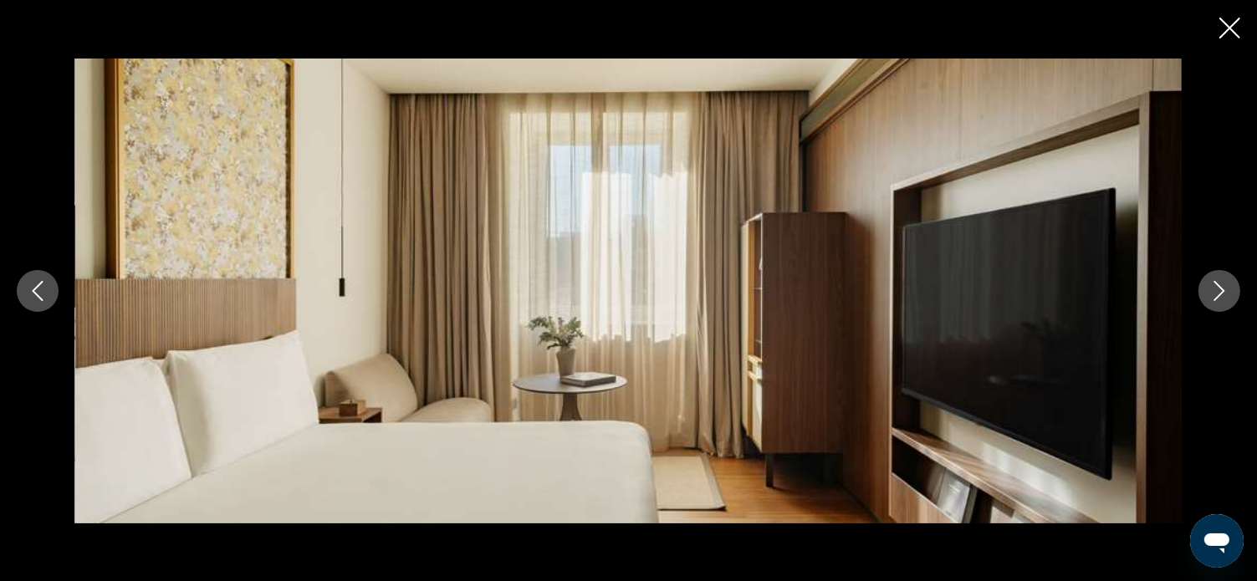
click at [1214, 294] on icon "Next image" at bounding box center [1220, 291] width 20 height 20
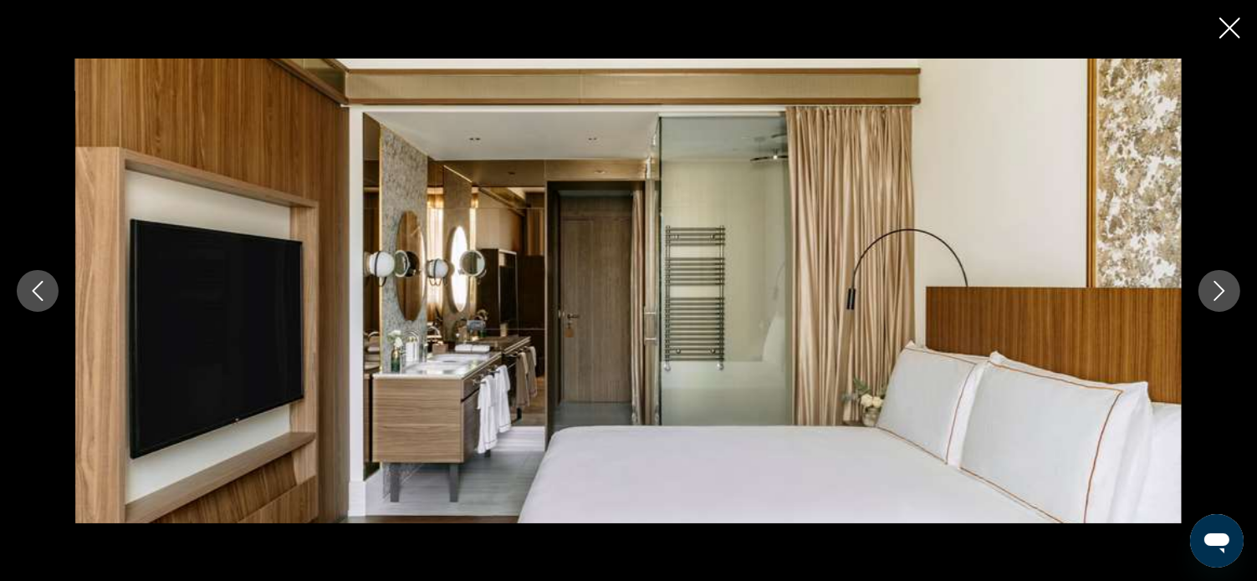
click at [1214, 294] on icon "Next image" at bounding box center [1220, 291] width 20 height 20
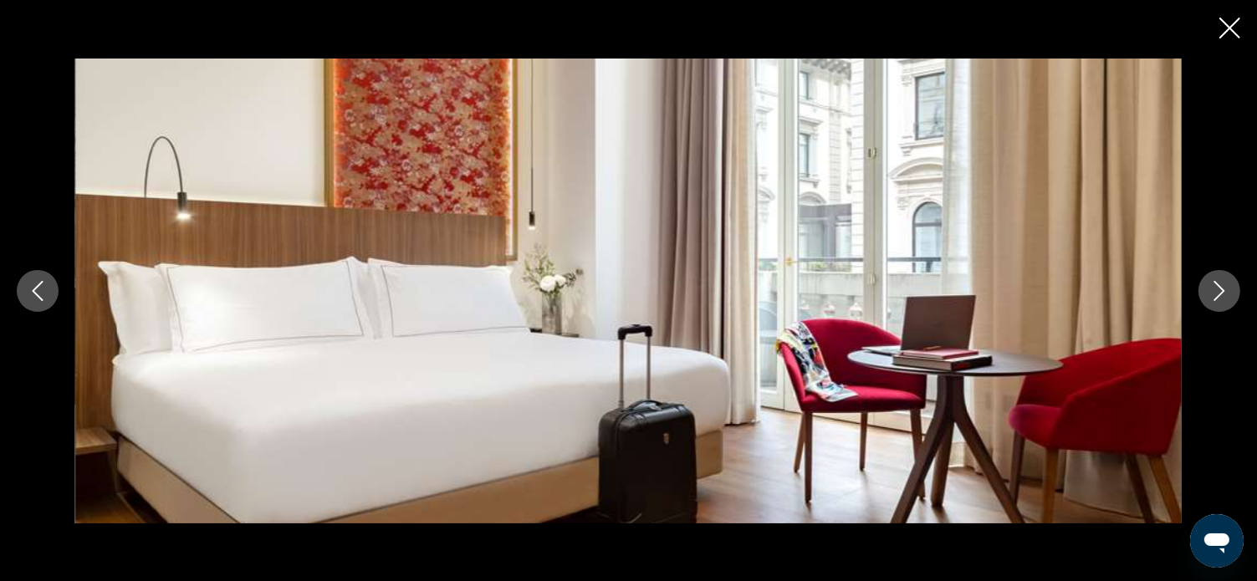
click at [1214, 294] on icon "Next image" at bounding box center [1220, 291] width 20 height 20
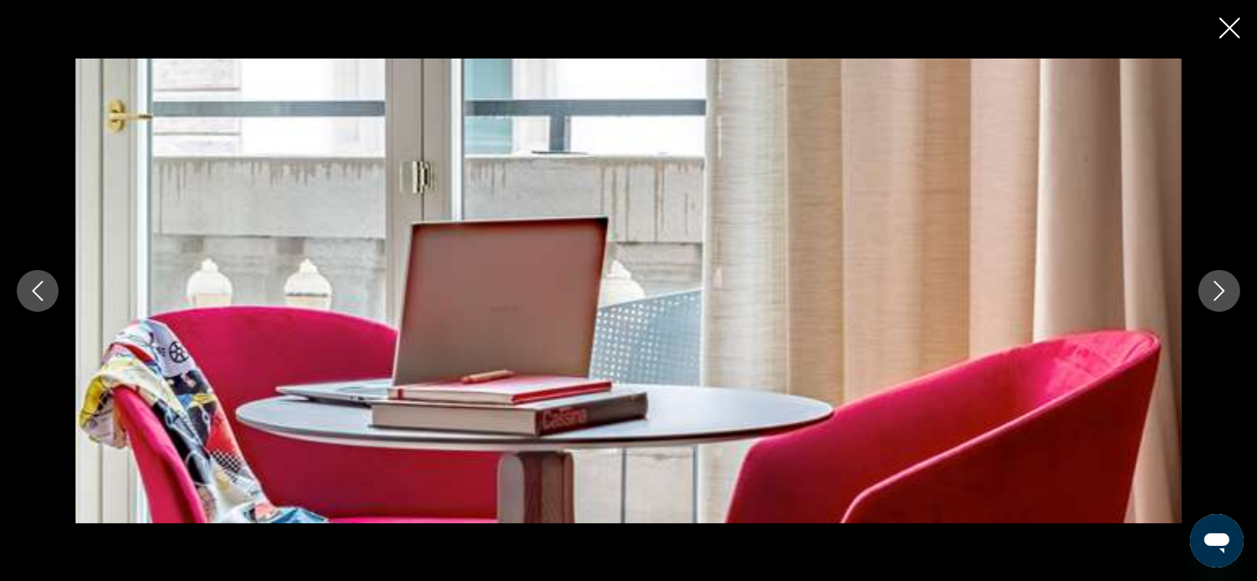
click at [1214, 294] on icon "Next image" at bounding box center [1220, 291] width 20 height 20
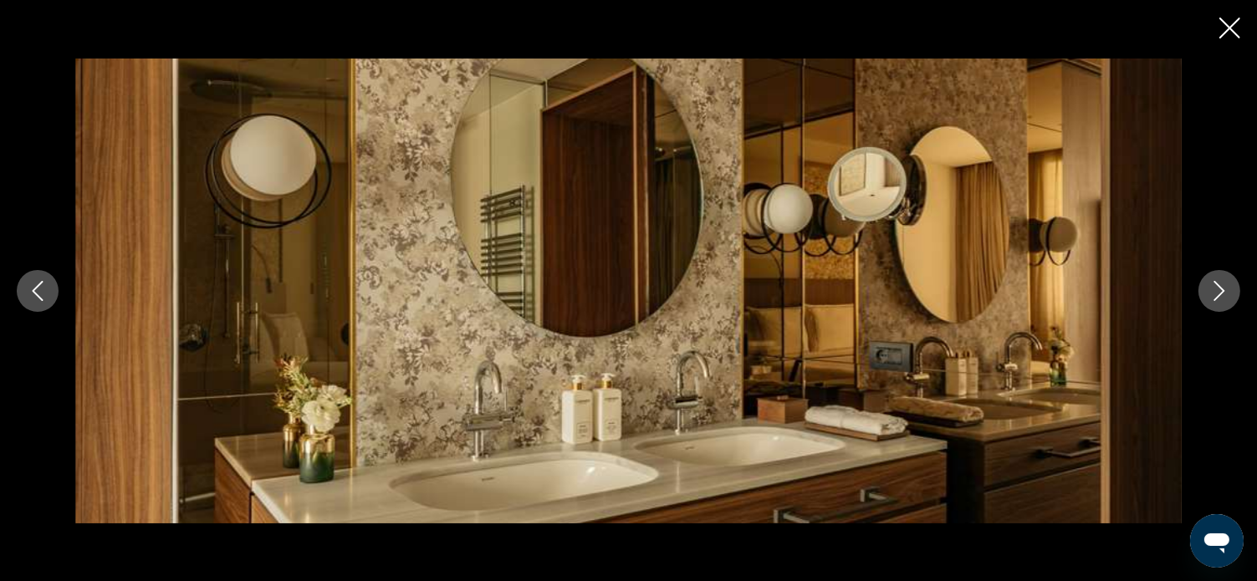
click at [1210, 294] on icon "Next image" at bounding box center [1220, 291] width 20 height 20
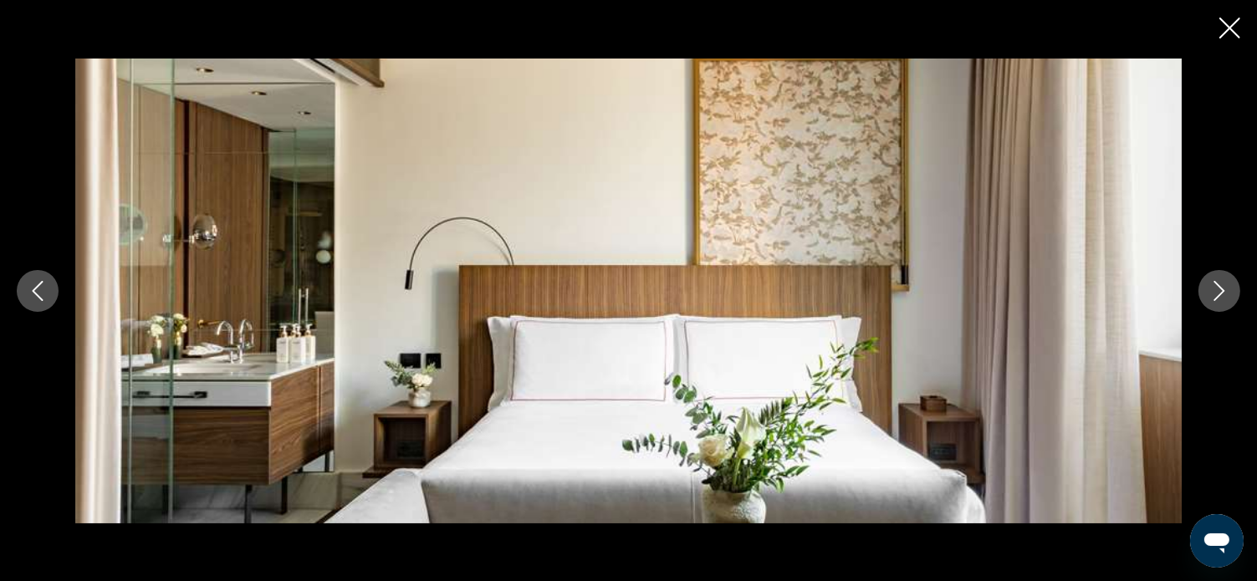
click at [1210, 294] on icon "Next image" at bounding box center [1220, 291] width 20 height 20
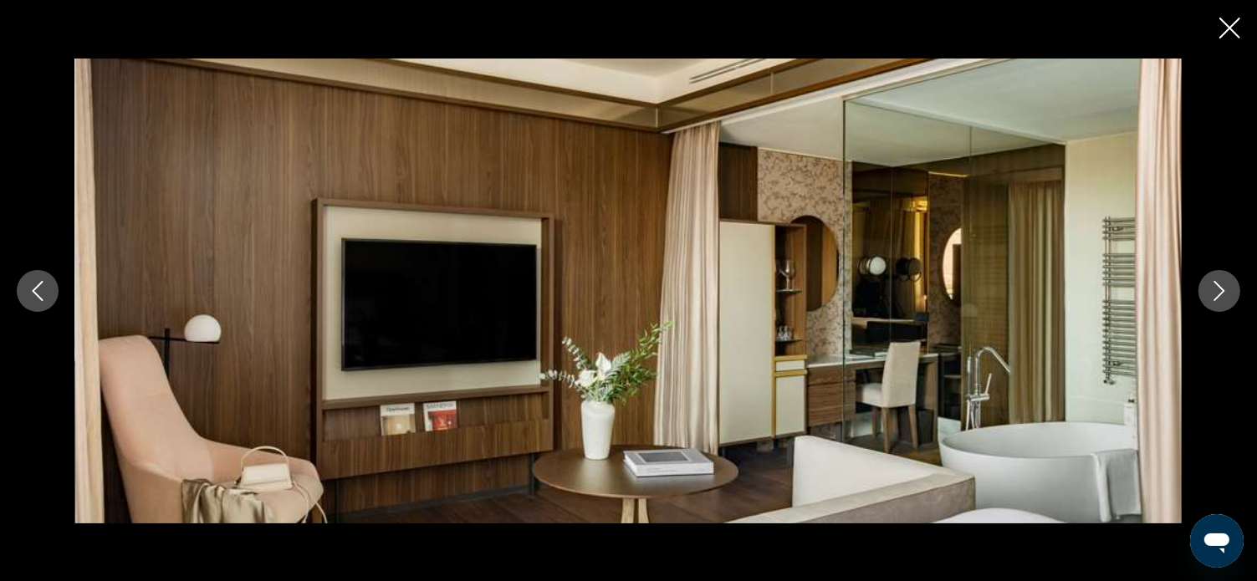
click at [1210, 294] on icon "Next image" at bounding box center [1220, 291] width 20 height 20
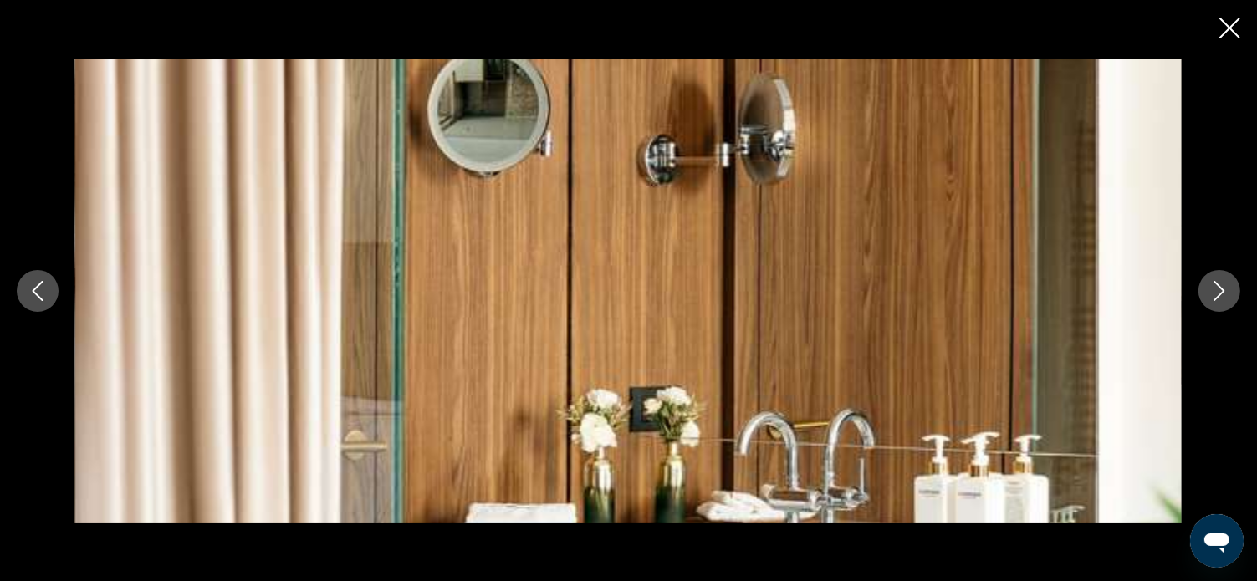
click at [1210, 294] on icon "Next image" at bounding box center [1220, 291] width 20 height 20
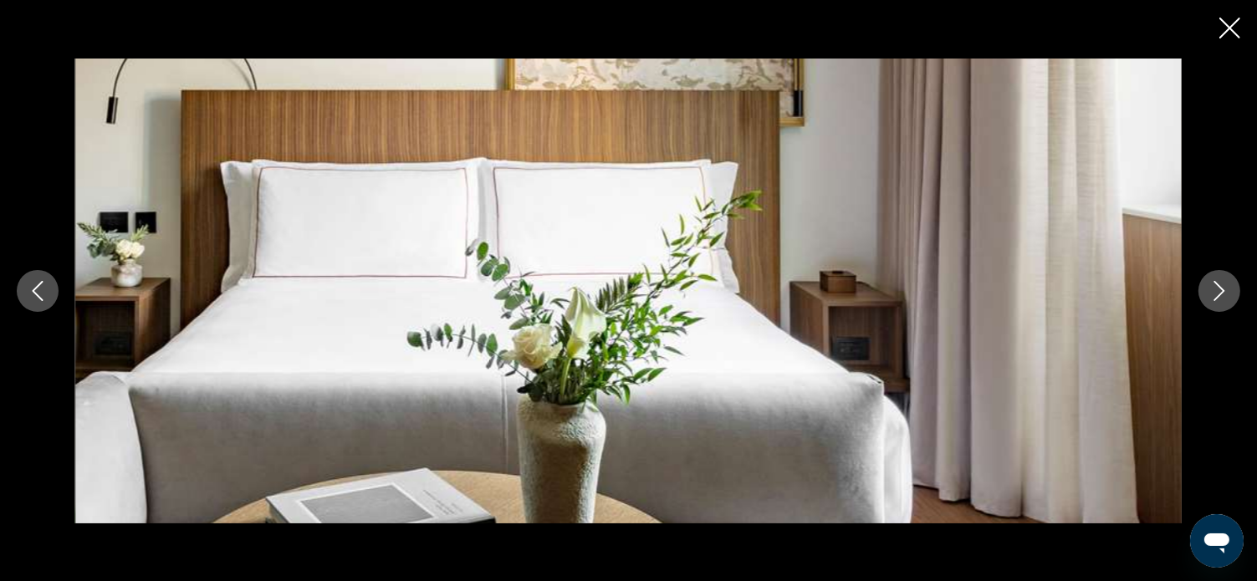
click at [1210, 294] on icon "Next image" at bounding box center [1220, 291] width 20 height 20
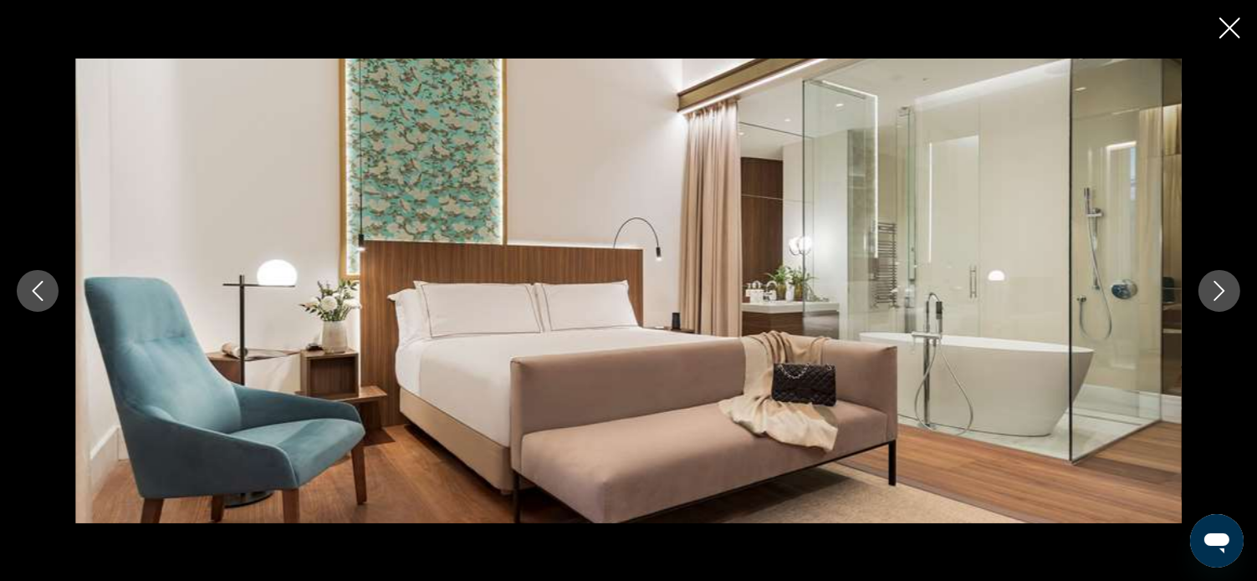
click at [1216, 289] on icon "Next image" at bounding box center [1220, 291] width 20 height 20
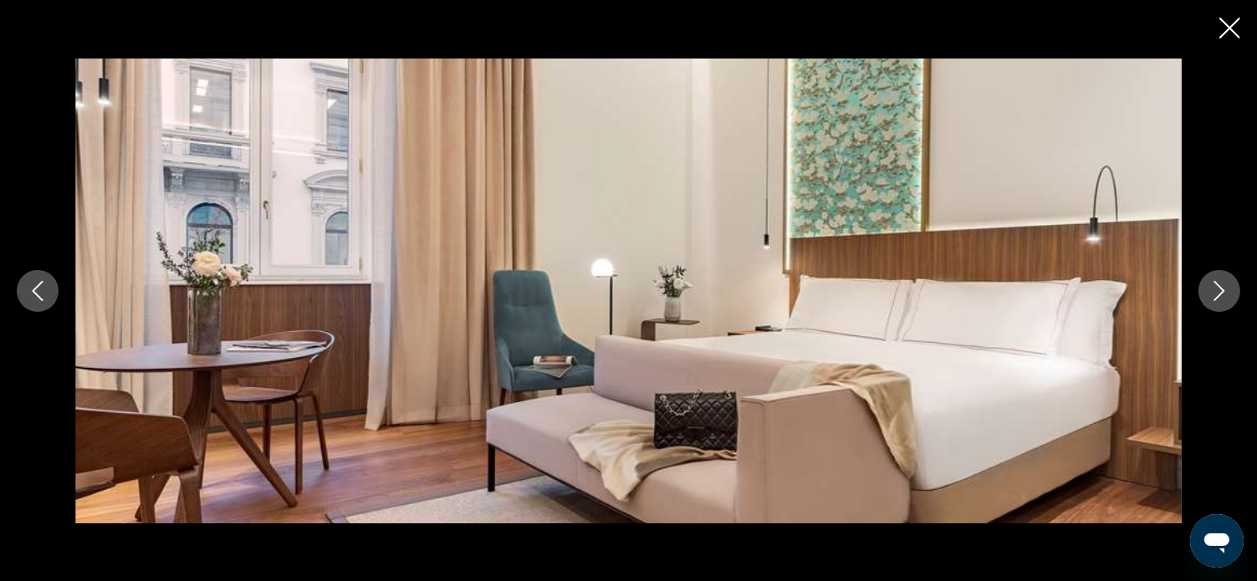
click at [1216, 288] on icon "Next image" at bounding box center [1220, 291] width 20 height 20
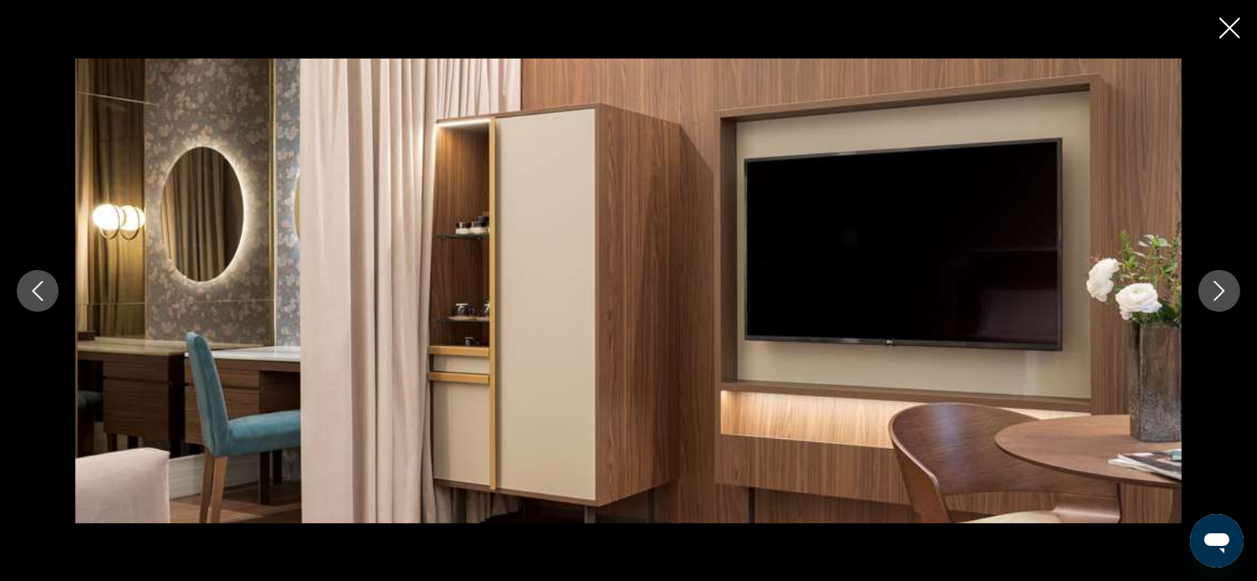
click at [1216, 288] on icon "Next image" at bounding box center [1220, 291] width 20 height 20
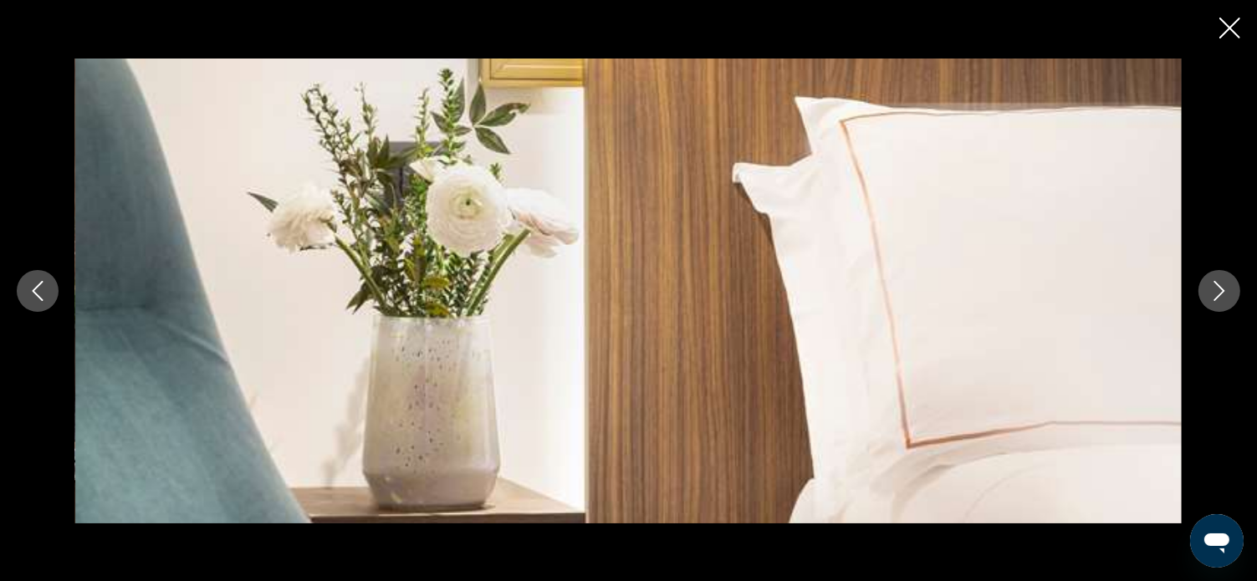
click at [1216, 287] on icon "Next image" at bounding box center [1220, 291] width 20 height 20
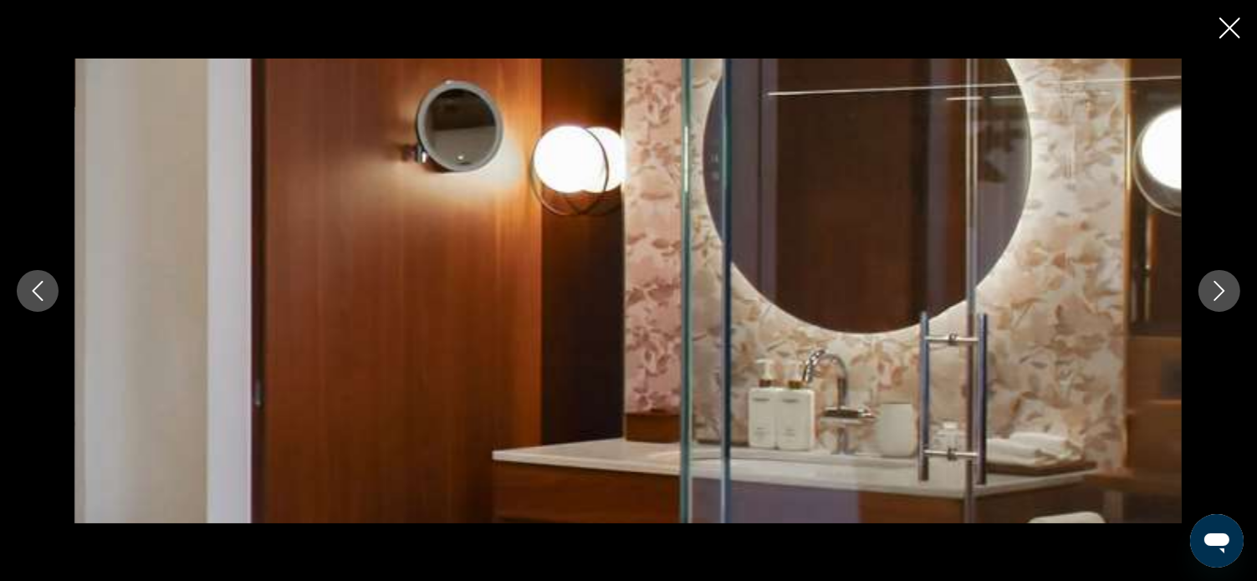
click at [1216, 295] on icon "Next image" at bounding box center [1220, 291] width 20 height 20
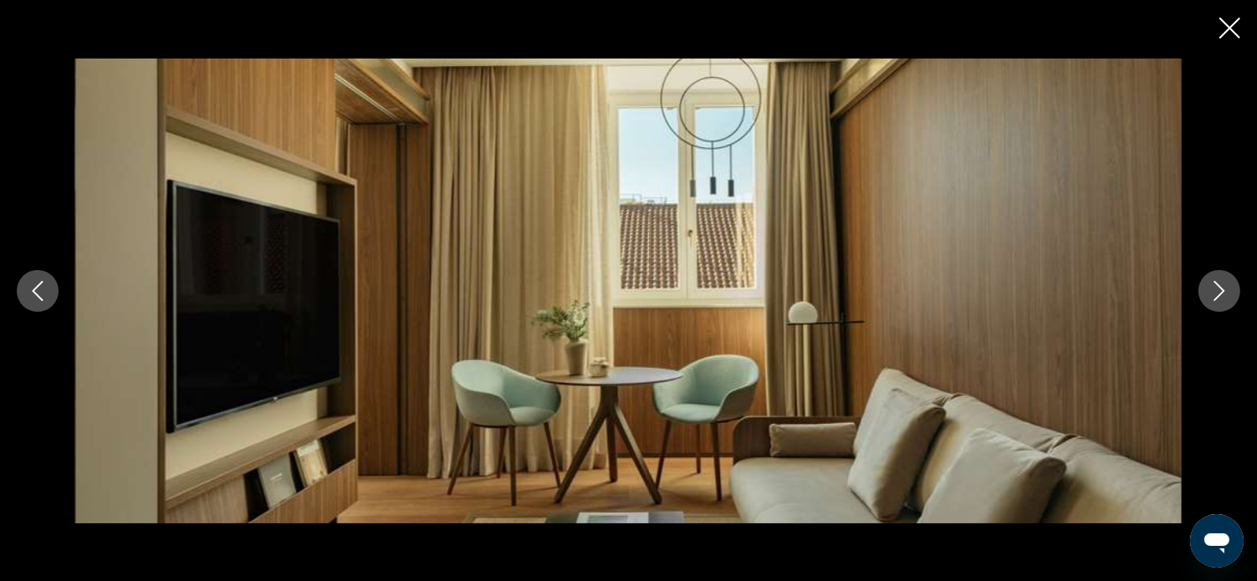
click at [1216, 295] on icon "Next image" at bounding box center [1220, 291] width 20 height 20
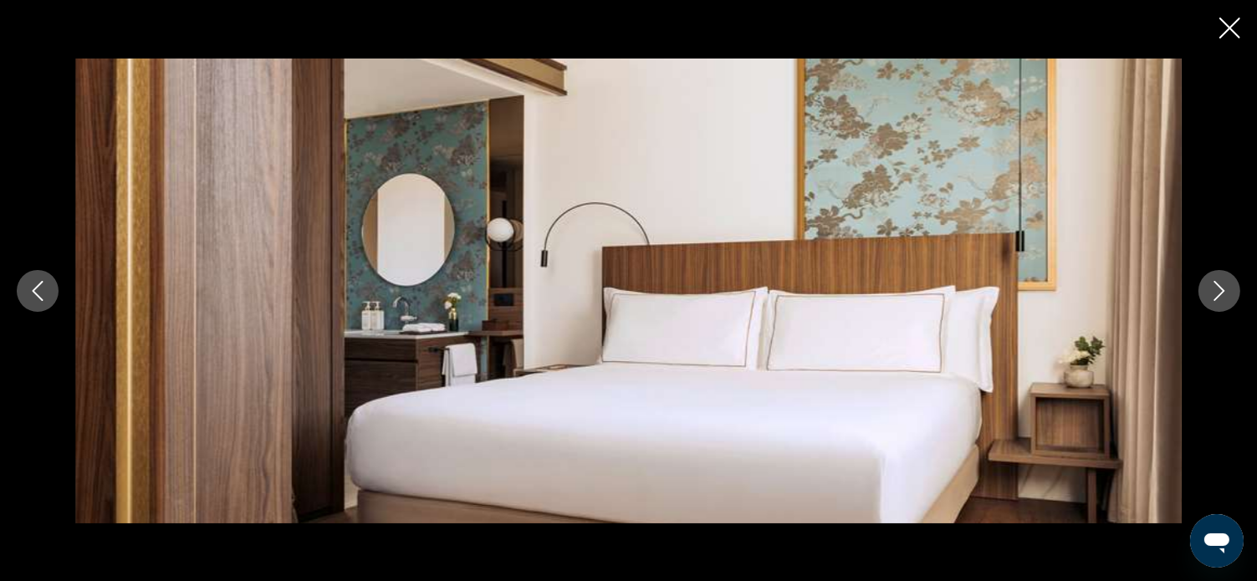
click at [1216, 294] on icon "Next image" at bounding box center [1220, 291] width 20 height 20
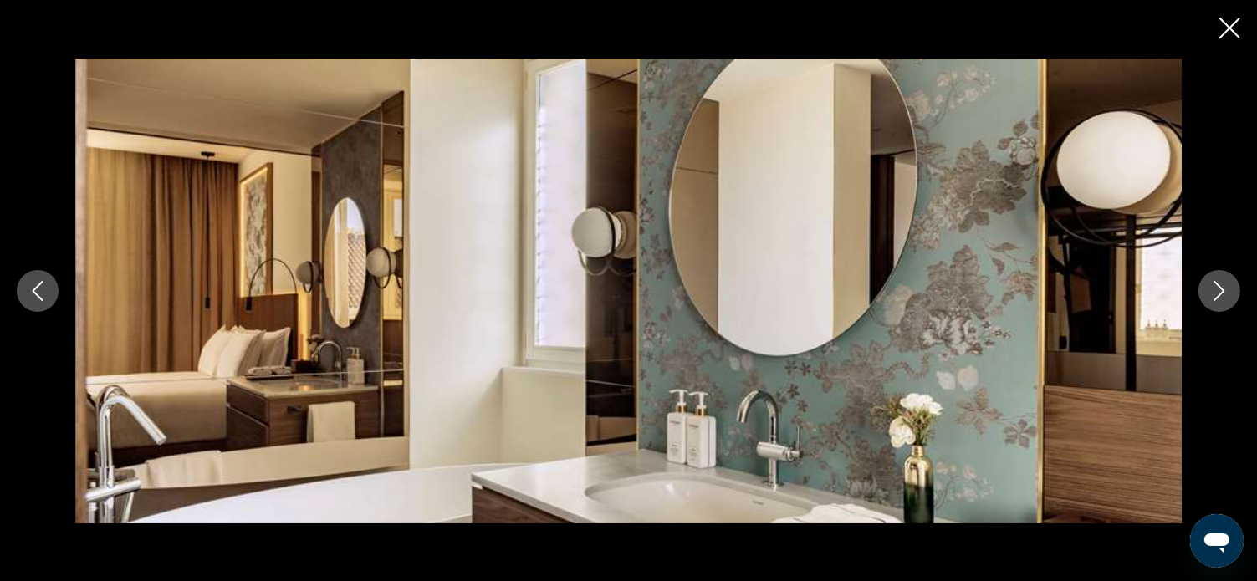
click at [1216, 294] on icon "Next image" at bounding box center [1220, 291] width 20 height 20
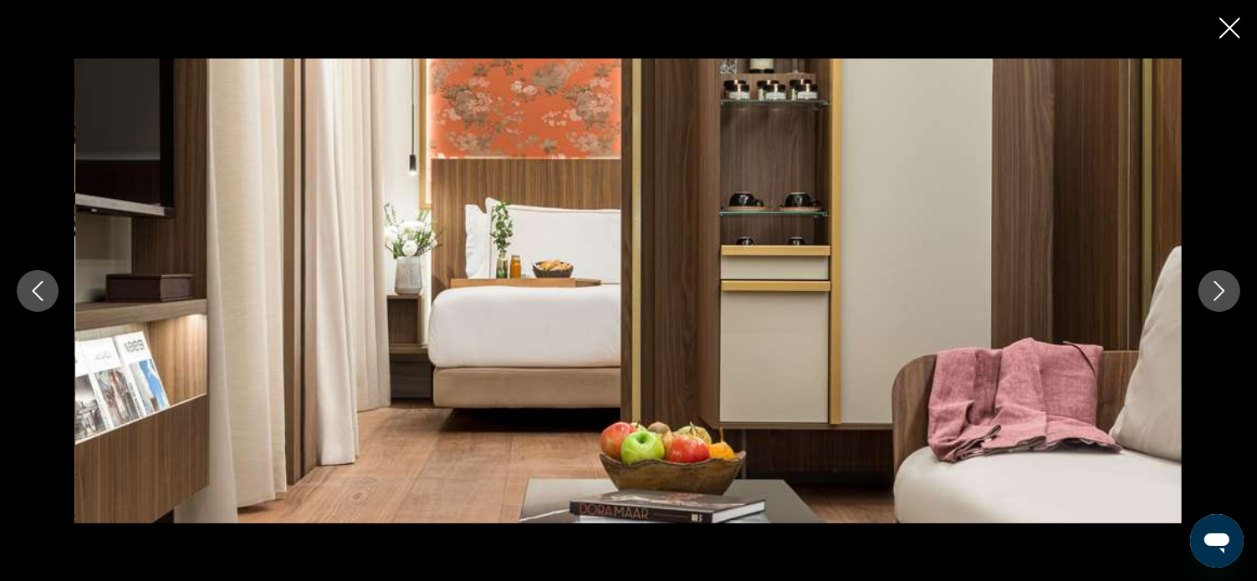
click at [1216, 294] on icon "Next image" at bounding box center [1220, 291] width 20 height 20
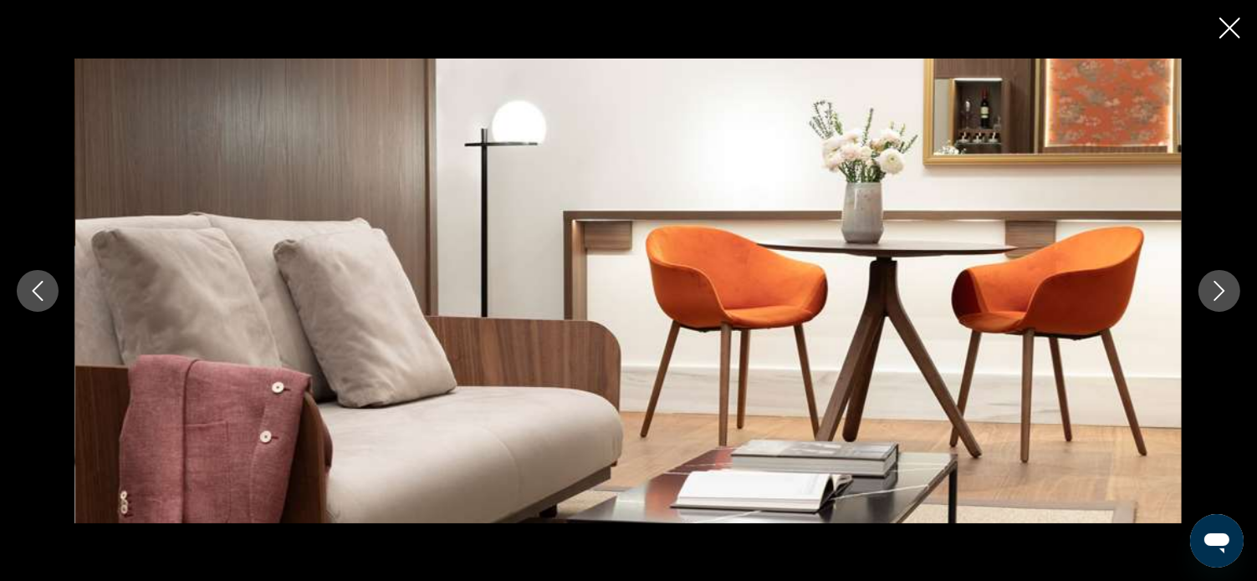
click at [28, 290] on icon "Previous image" at bounding box center [38, 291] width 20 height 20
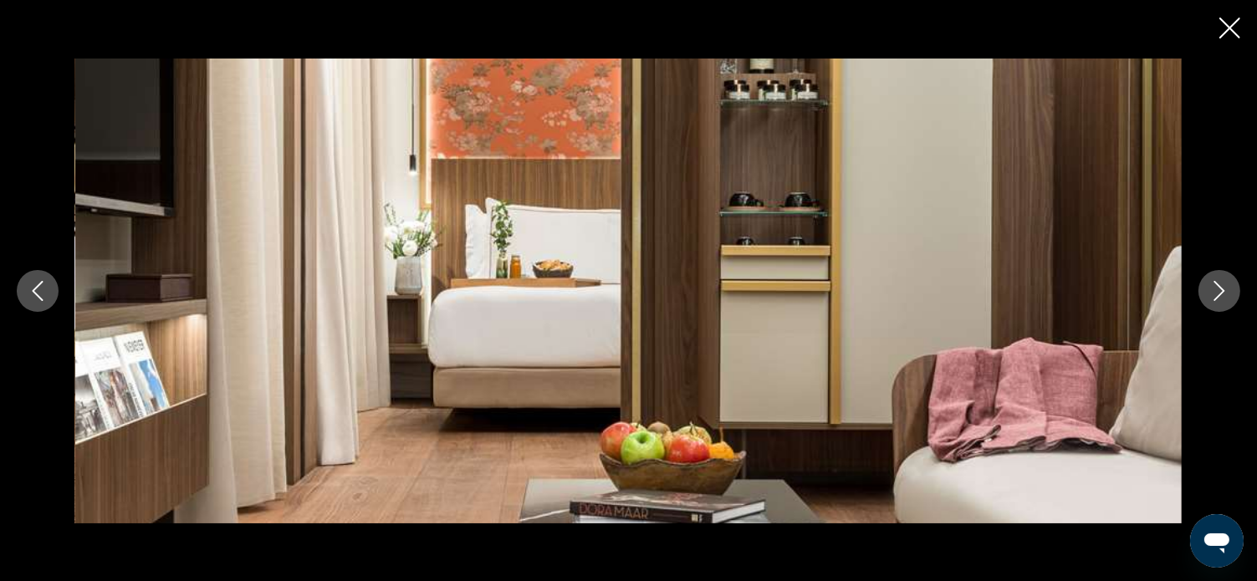
drag, startPoint x: 1218, startPoint y: 287, endPoint x: 1211, endPoint y: 190, distance: 97.3
click at [1218, 285] on icon "Next image" at bounding box center [1220, 291] width 20 height 20
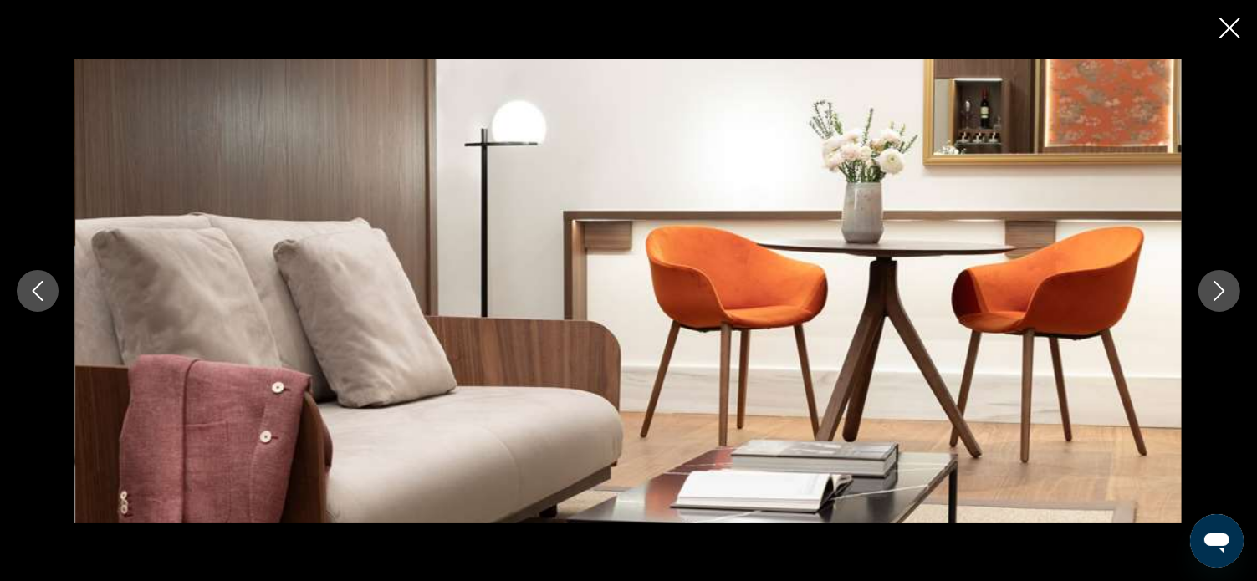
click at [1228, 26] on icon "Close slideshow" at bounding box center [1230, 28] width 21 height 21
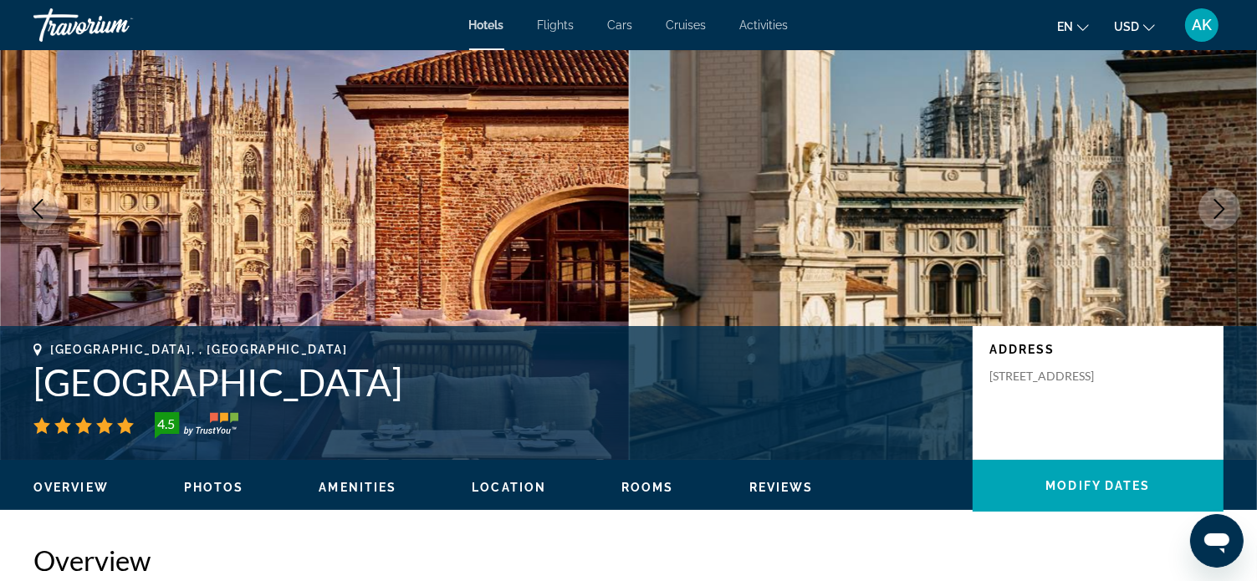
scroll to position [84, 0]
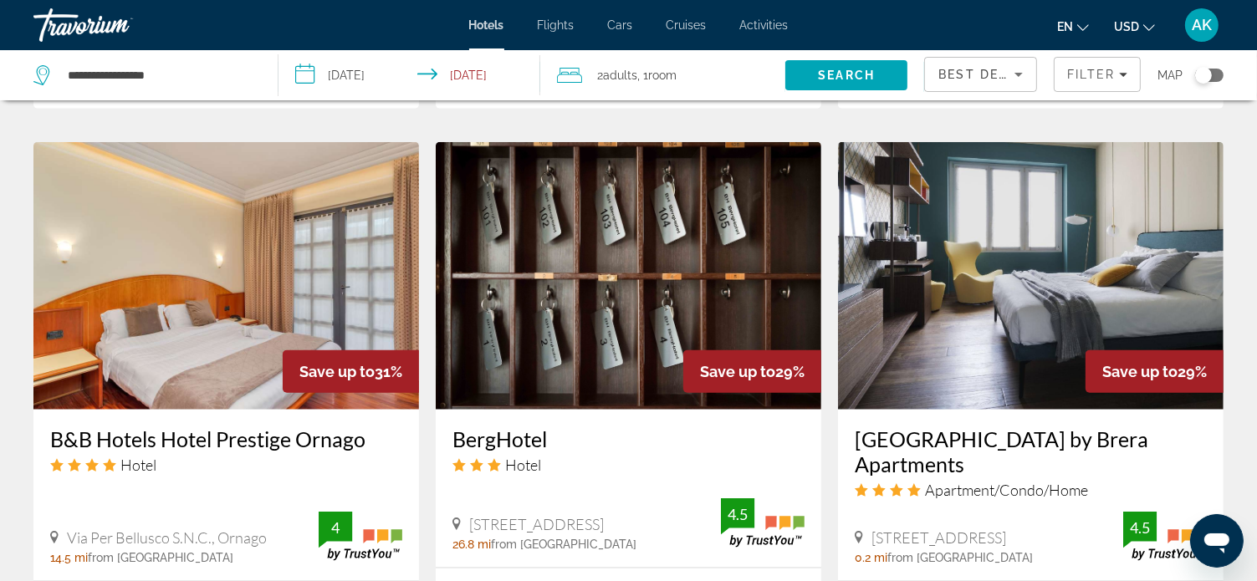
scroll to position [1840, 0]
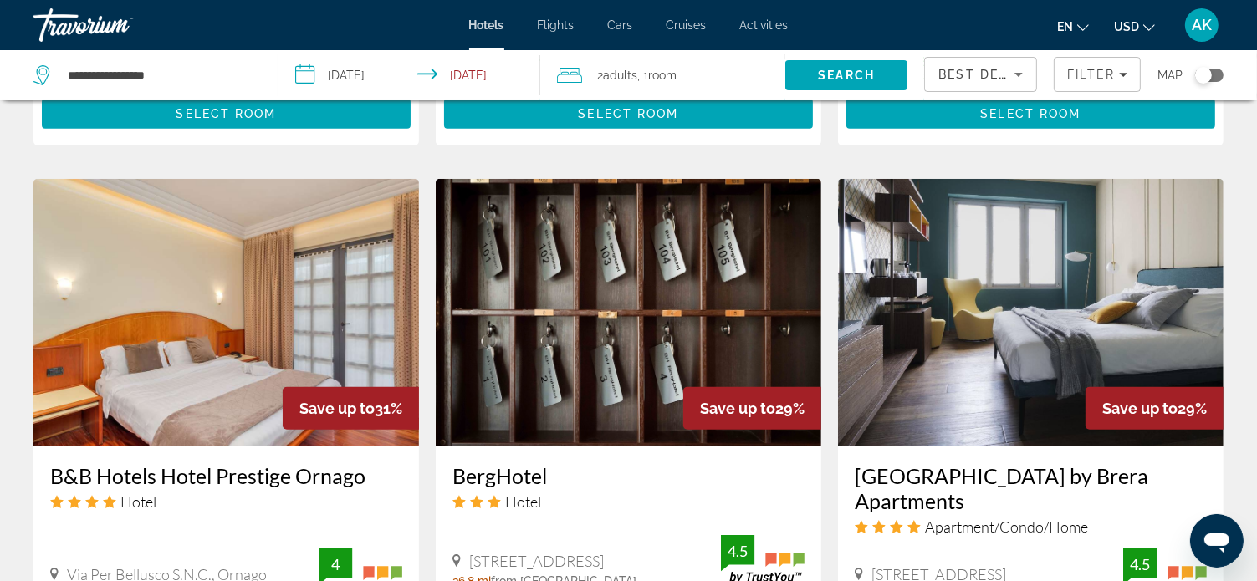
click at [991, 284] on img "Main content" at bounding box center [1031, 313] width 386 height 268
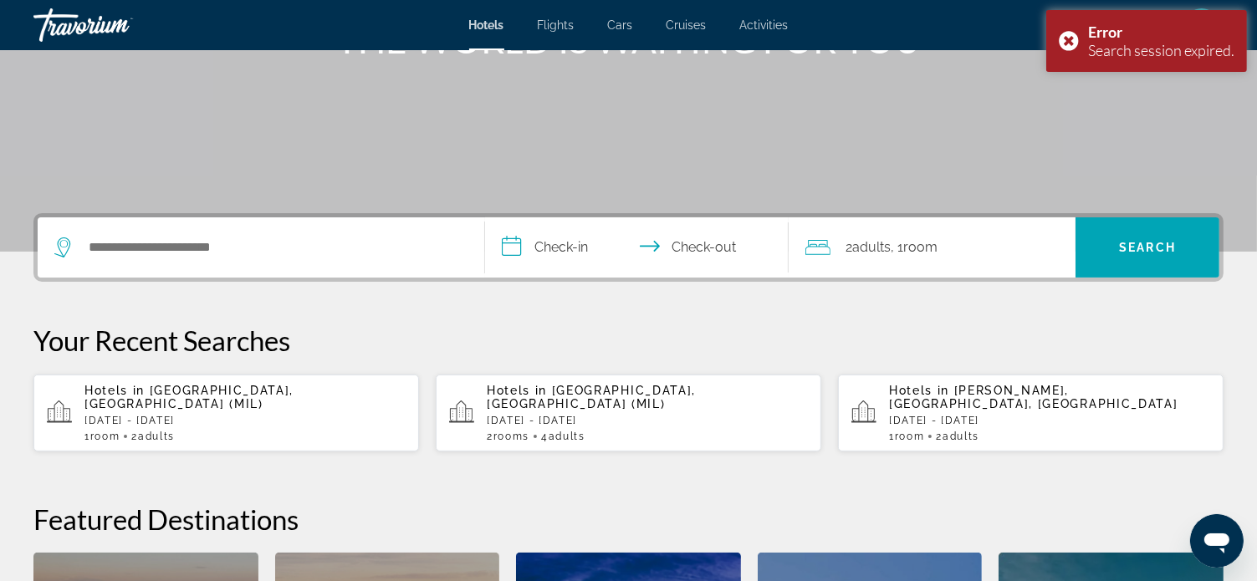
scroll to position [251, 0]
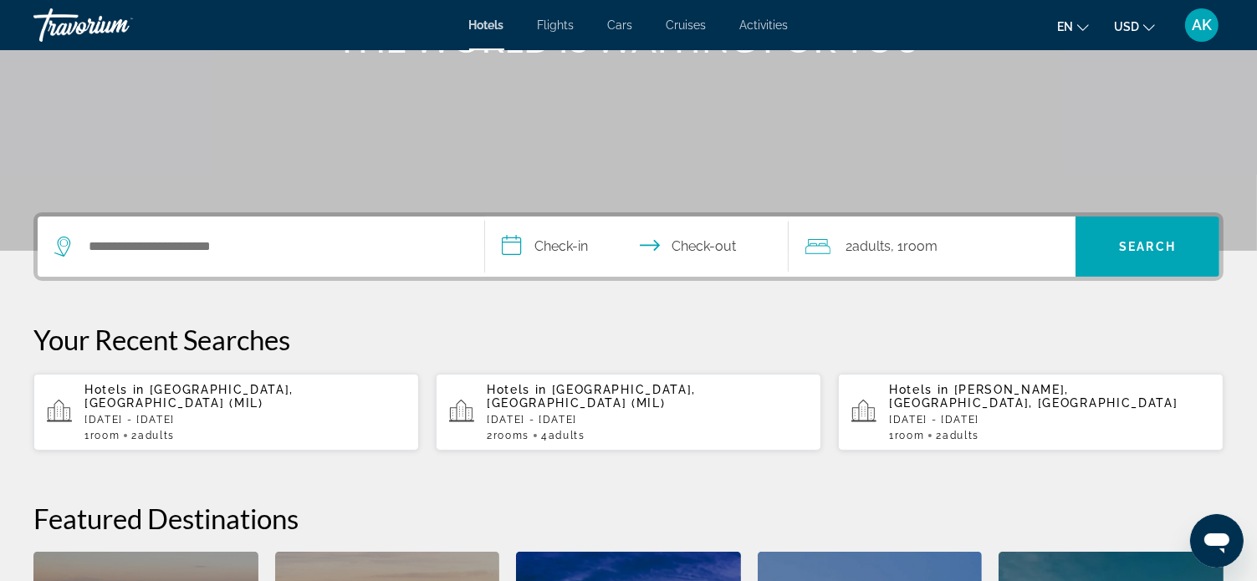
click at [278, 394] on p "Hotels in [GEOGRAPHIC_DATA], [GEOGRAPHIC_DATA] (MIL)" at bounding box center [244, 396] width 321 height 27
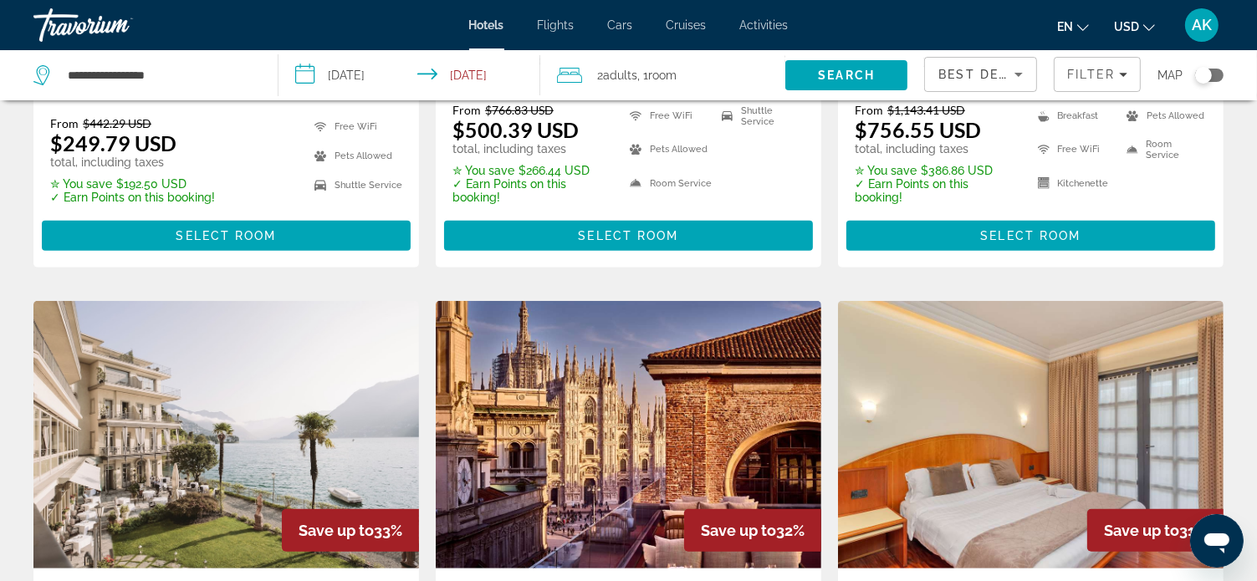
scroll to position [920, 0]
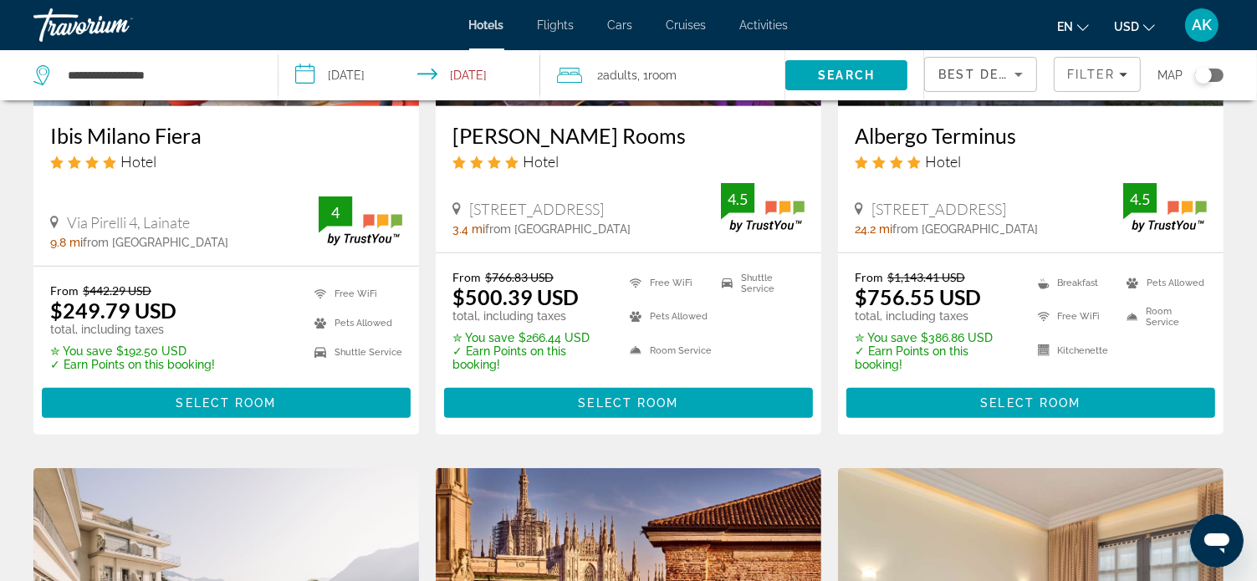
click at [571, 79] on icon "Travelers: 2 adults, 0 children" at bounding box center [569, 75] width 25 height 20
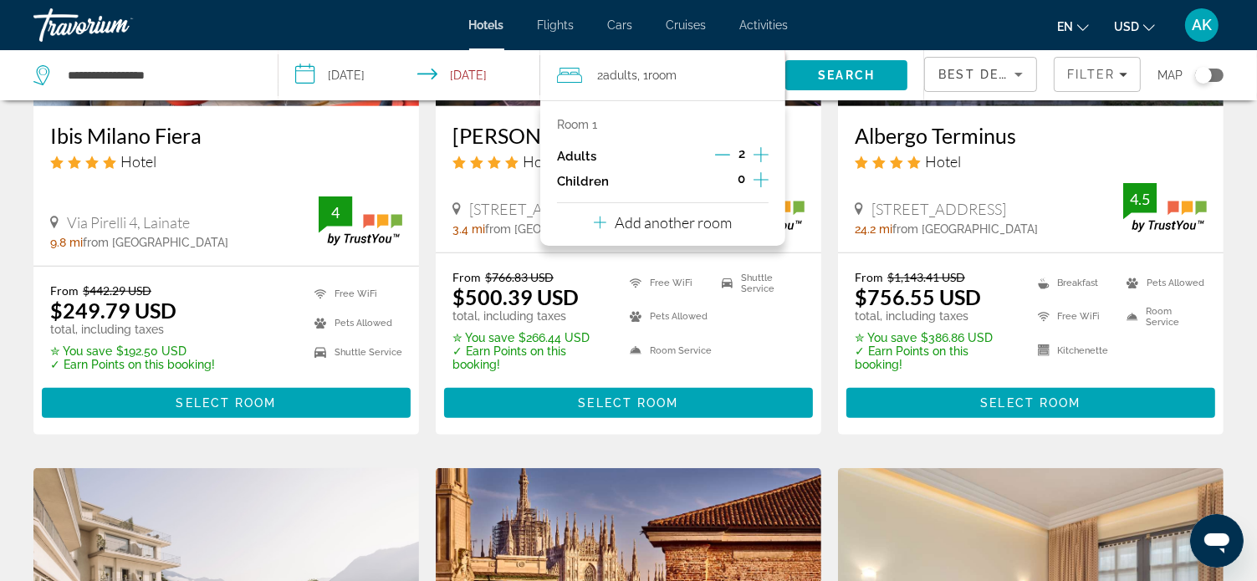
click at [761, 156] on icon "Increment adults" at bounding box center [761, 155] width 15 height 20
click at [833, 73] on span "Search" at bounding box center [846, 75] width 57 height 13
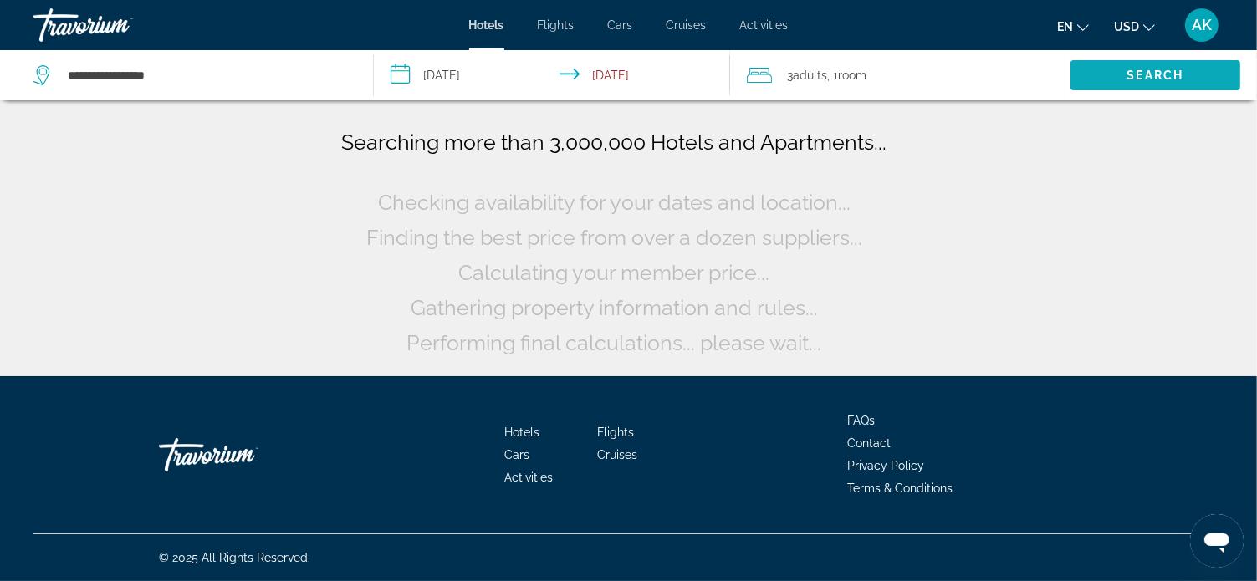
scroll to position [0, 0]
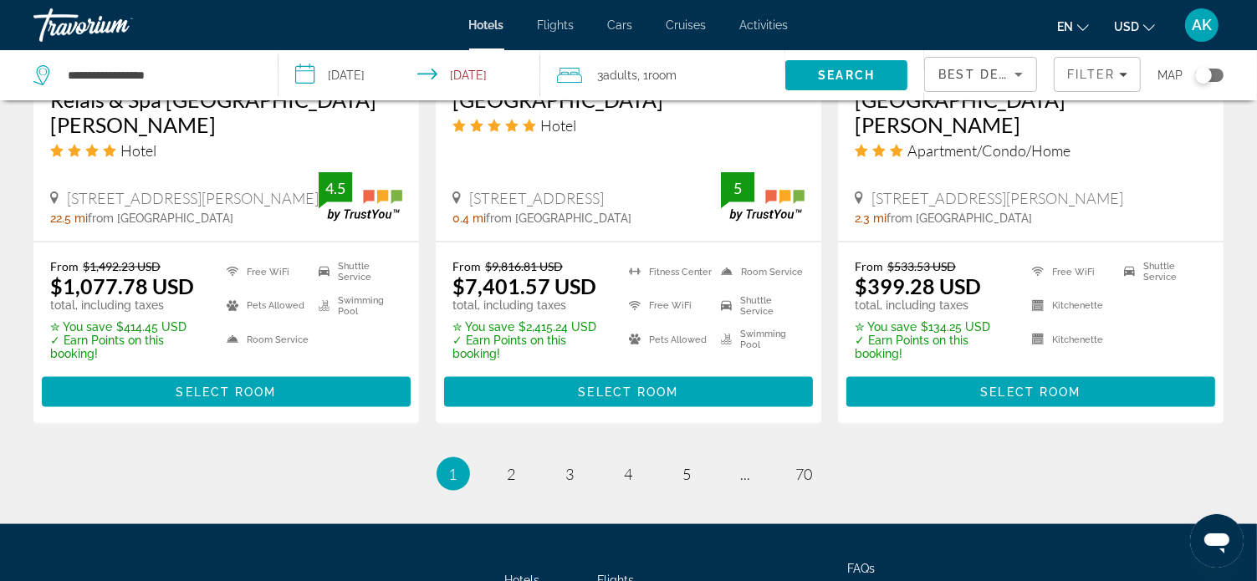
scroll to position [2342, 0]
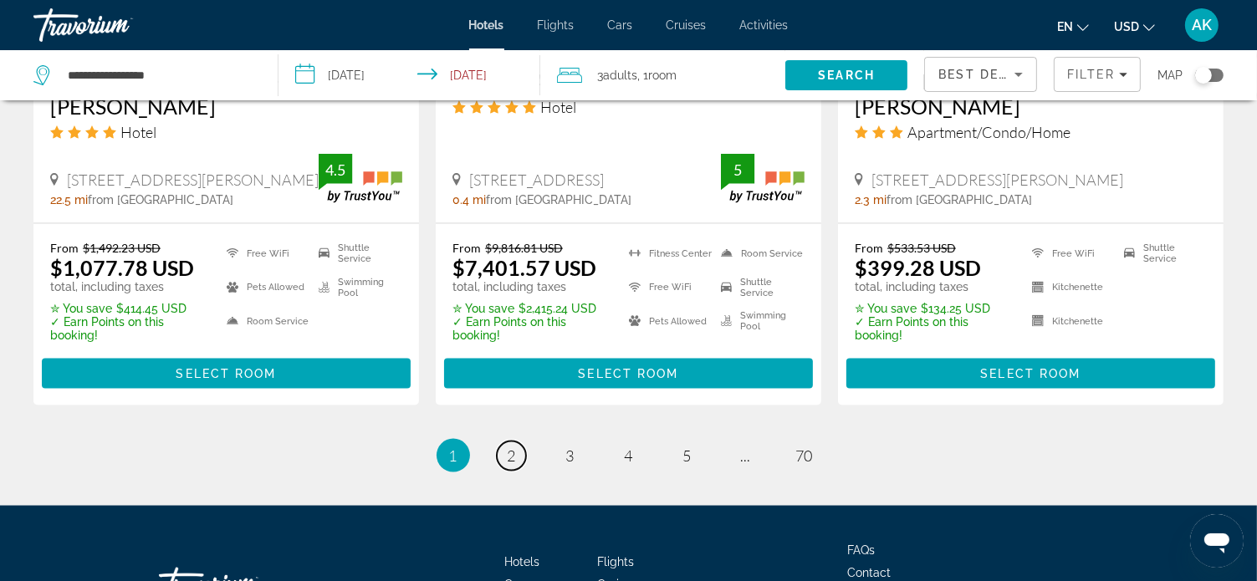
click at [509, 447] on span "2" at bounding box center [512, 456] width 8 height 18
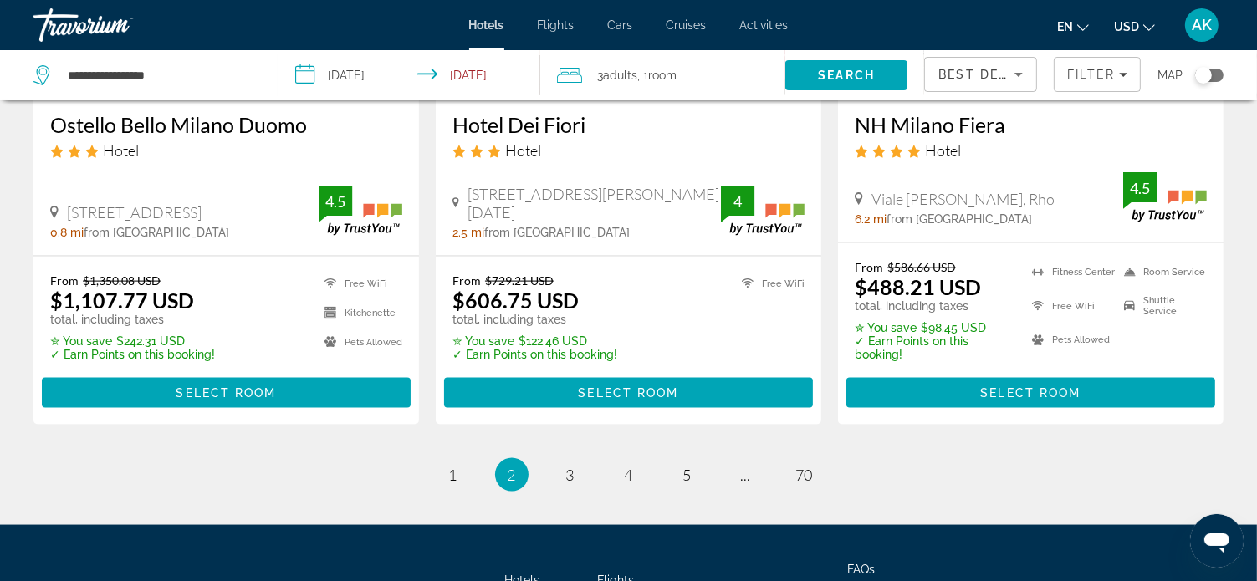
scroll to position [2342, 0]
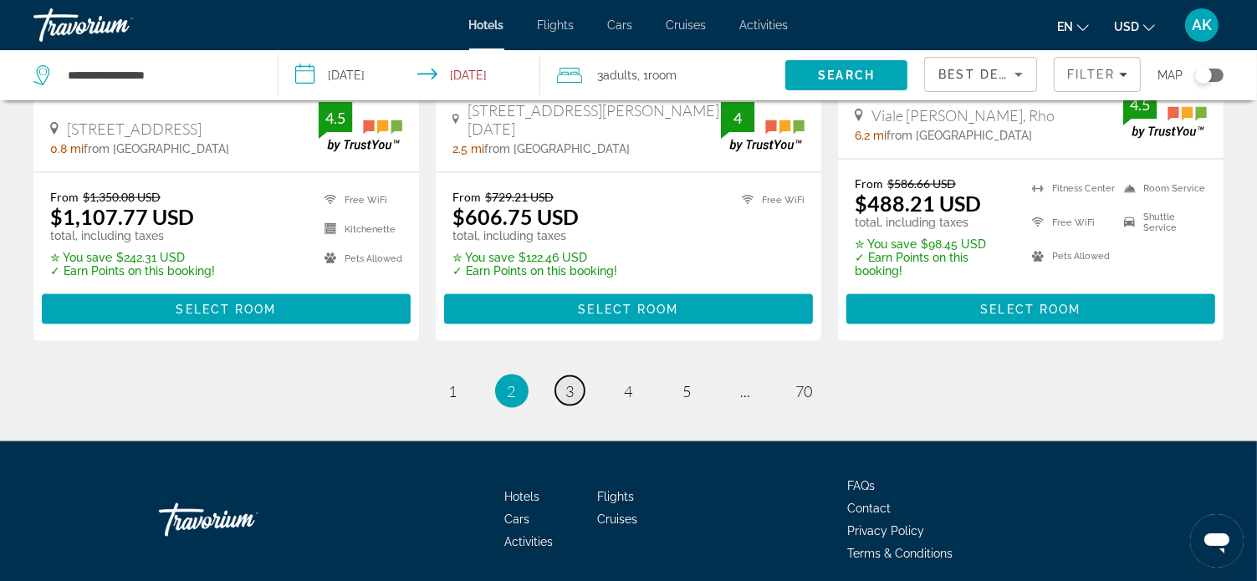
click at [562, 376] on link "page 3" at bounding box center [569, 390] width 29 height 29
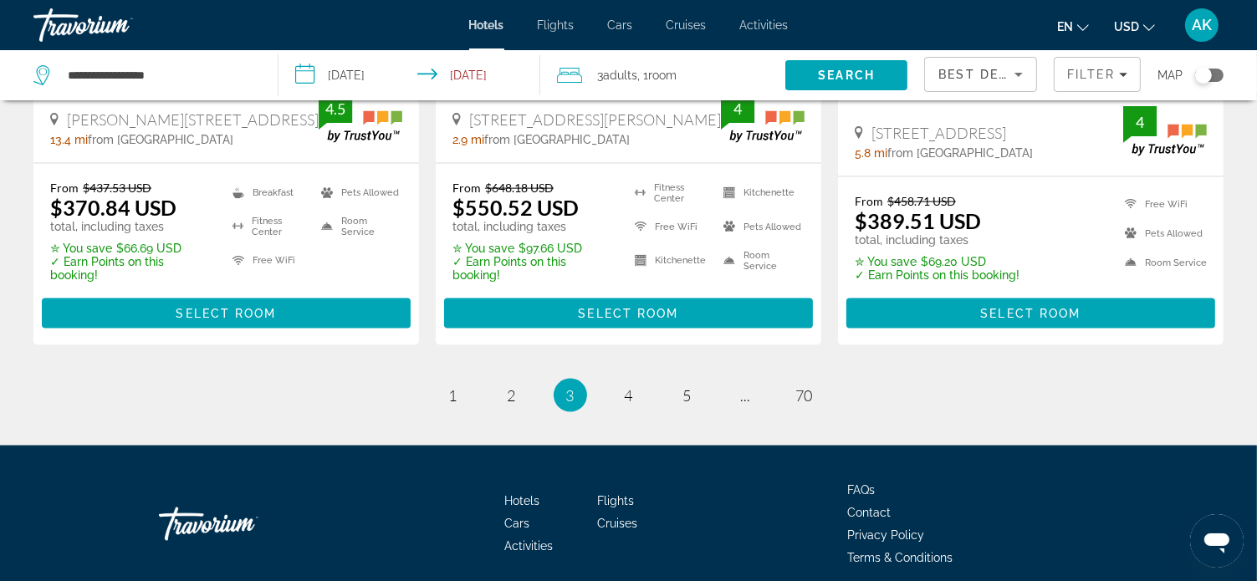
scroll to position [2396, 0]
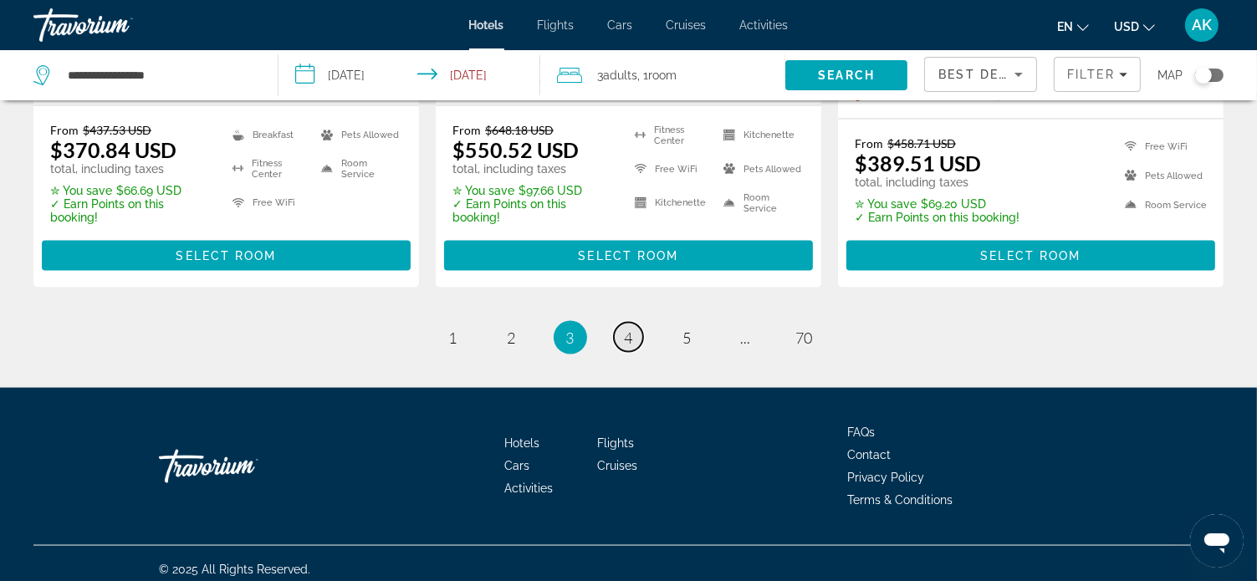
click at [622, 330] on link "page 4" at bounding box center [628, 337] width 29 height 29
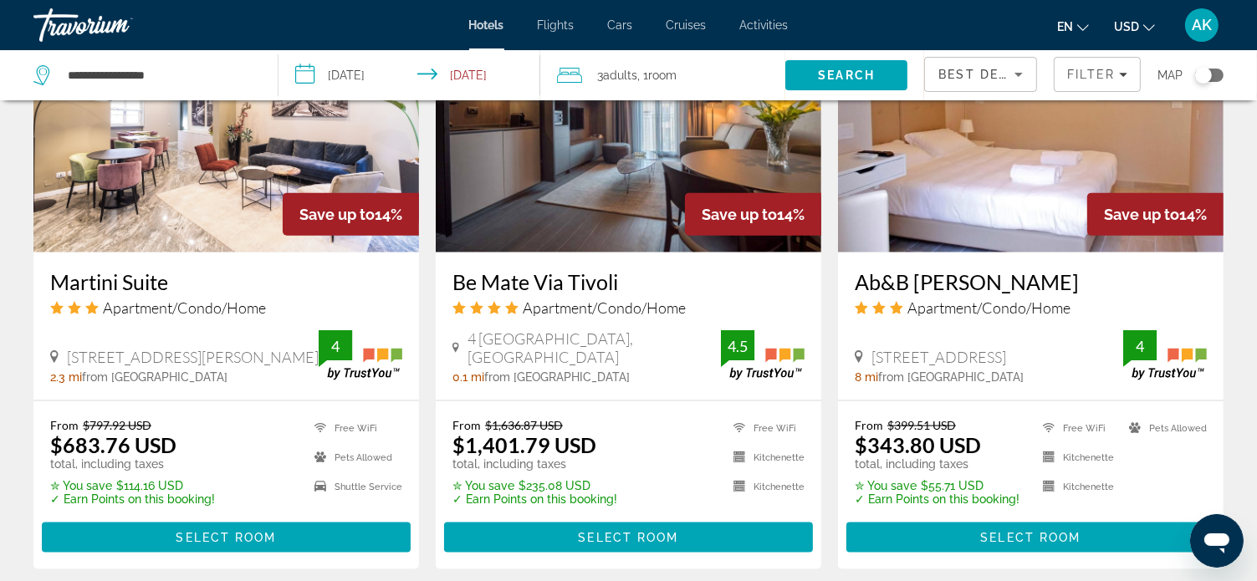
scroll to position [2175, 0]
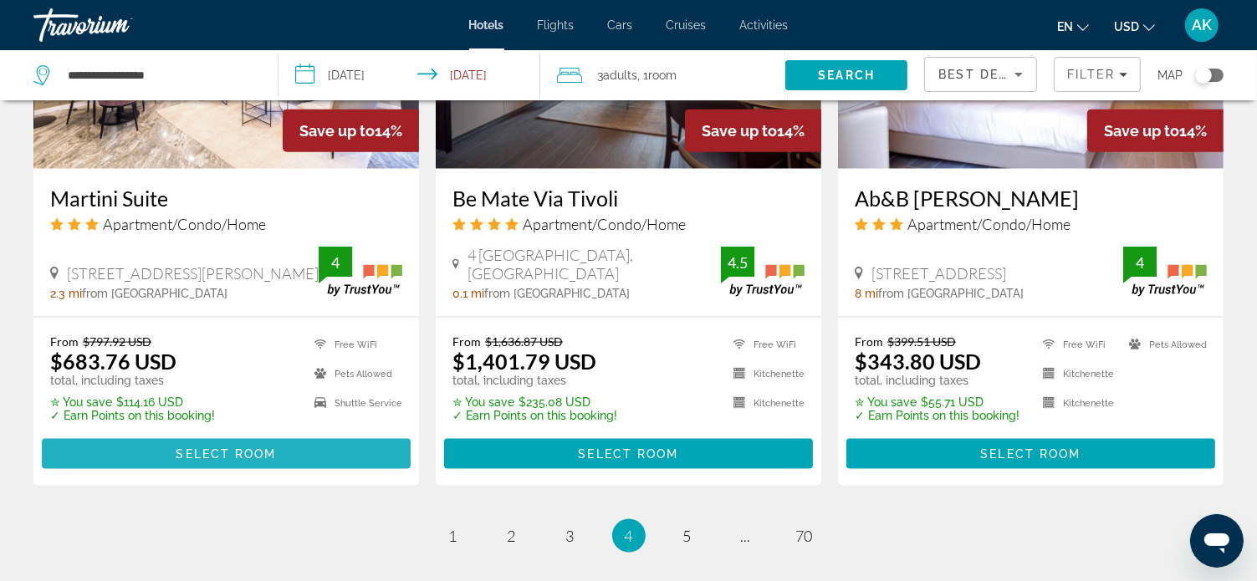
click at [238, 448] on span "Select Room" at bounding box center [226, 454] width 100 height 13
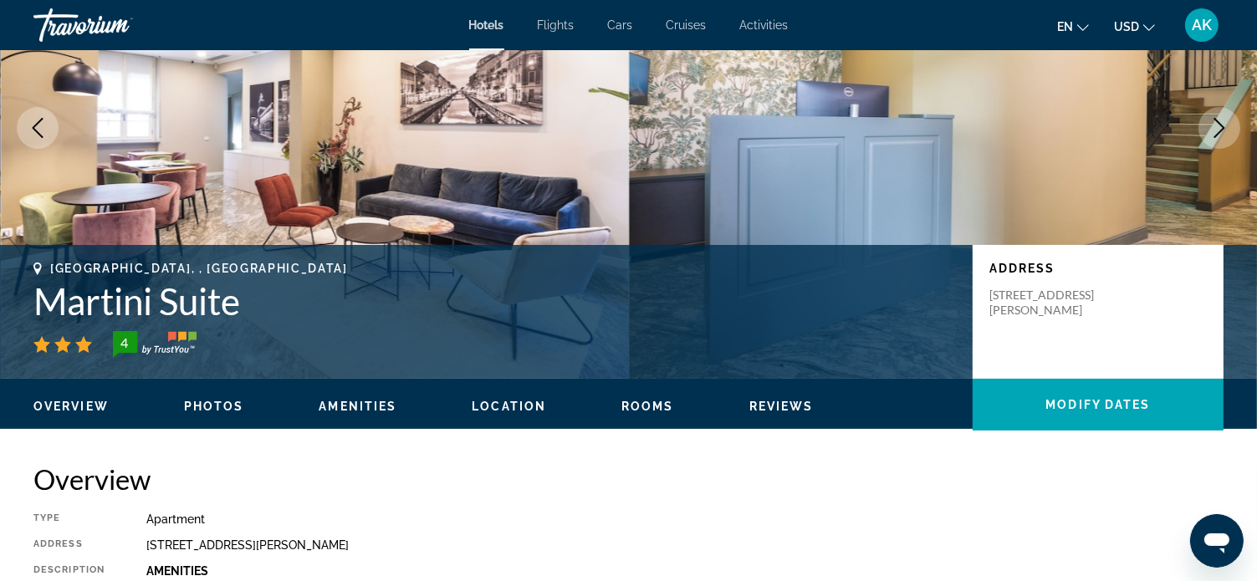
scroll to position [84, 0]
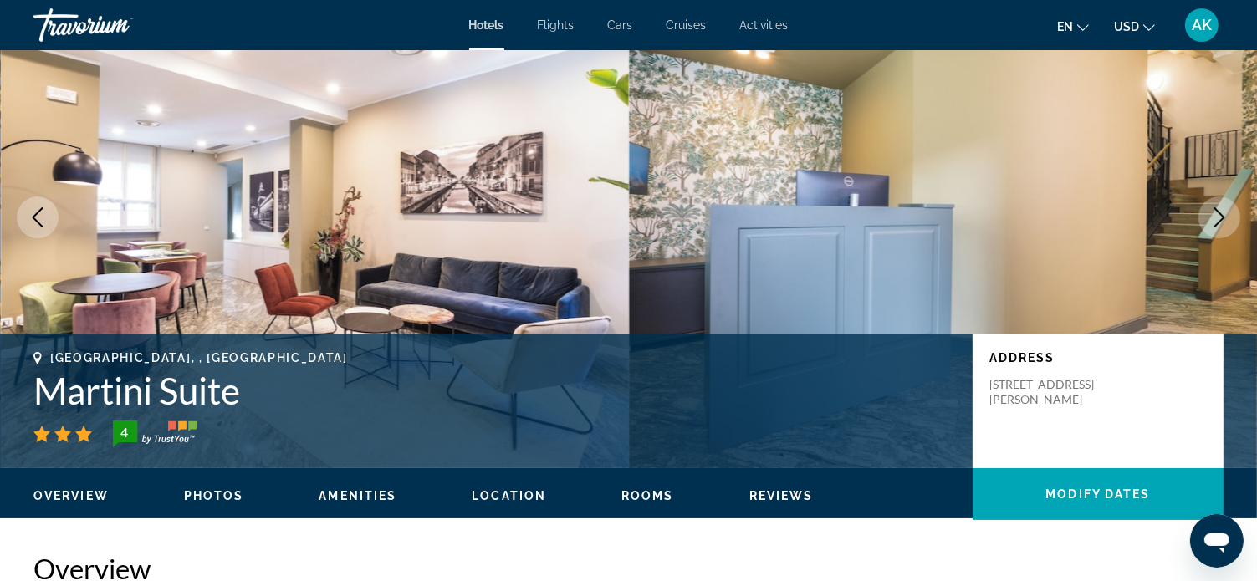
click at [1221, 215] on icon "Next image" at bounding box center [1220, 217] width 11 height 20
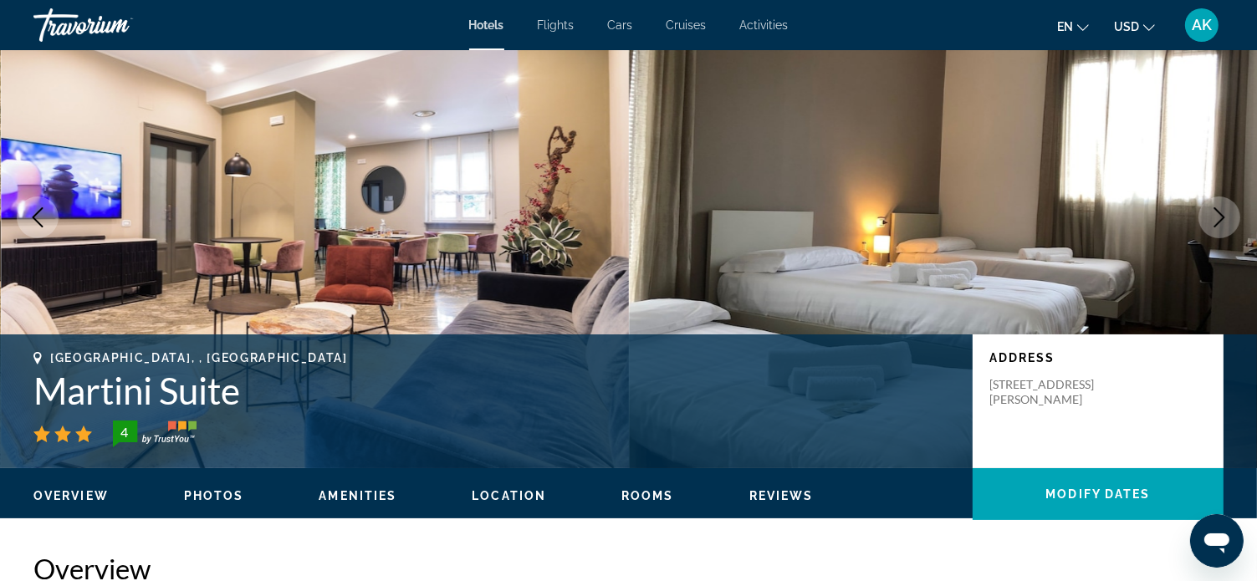
click at [1221, 215] on icon "Next image" at bounding box center [1220, 217] width 11 height 20
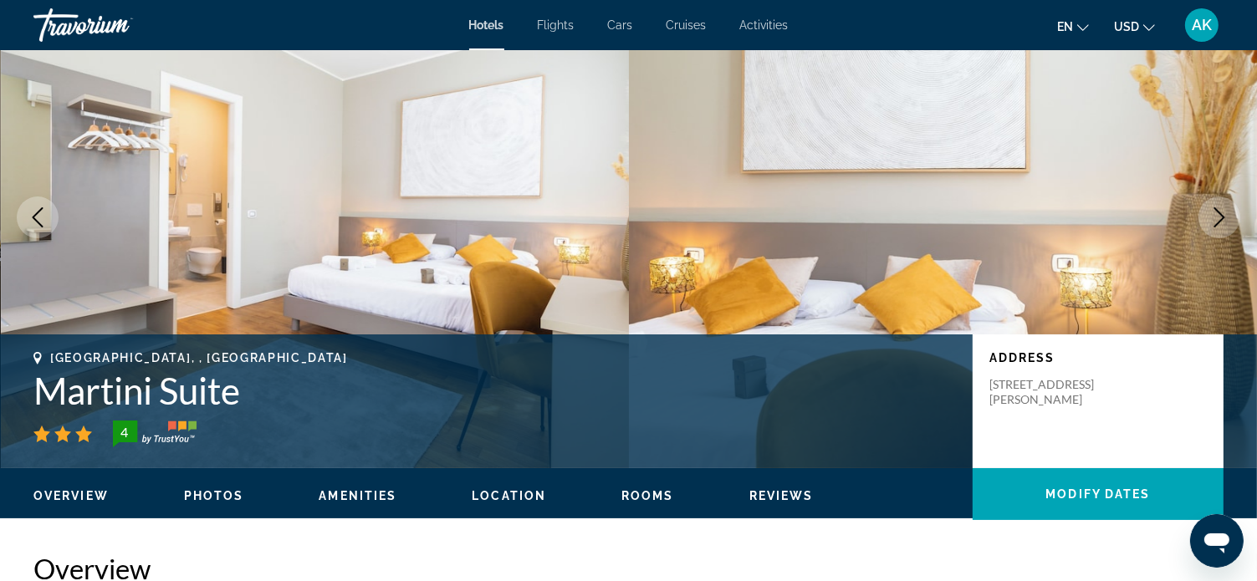
click at [1221, 215] on icon "Next image" at bounding box center [1220, 217] width 11 height 20
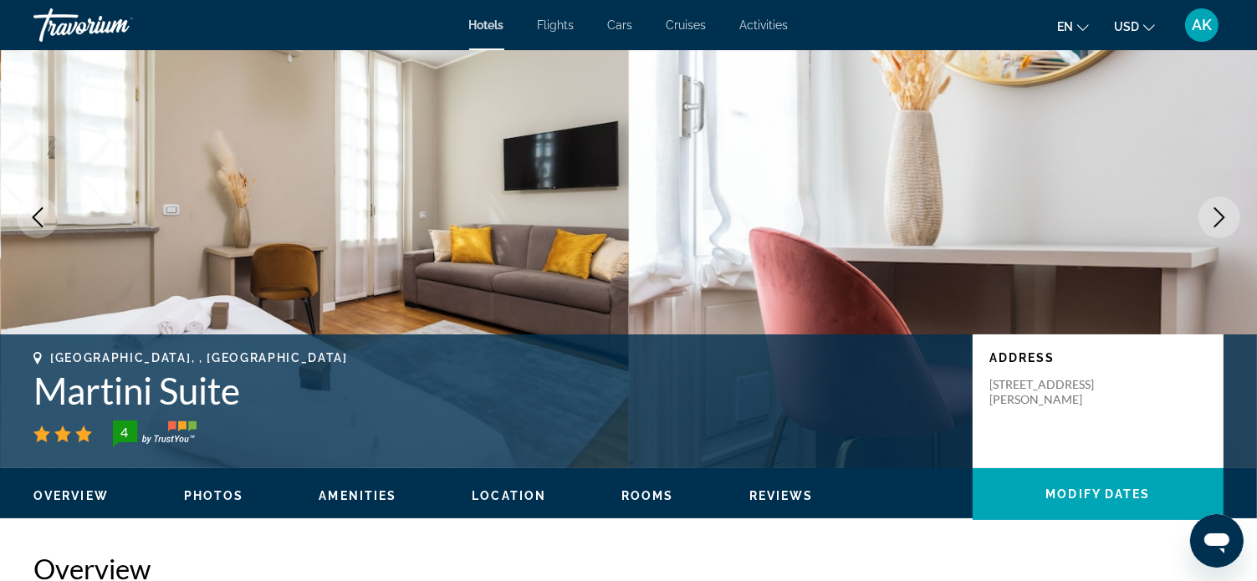
click at [1219, 211] on icon "Next image" at bounding box center [1220, 217] width 11 height 20
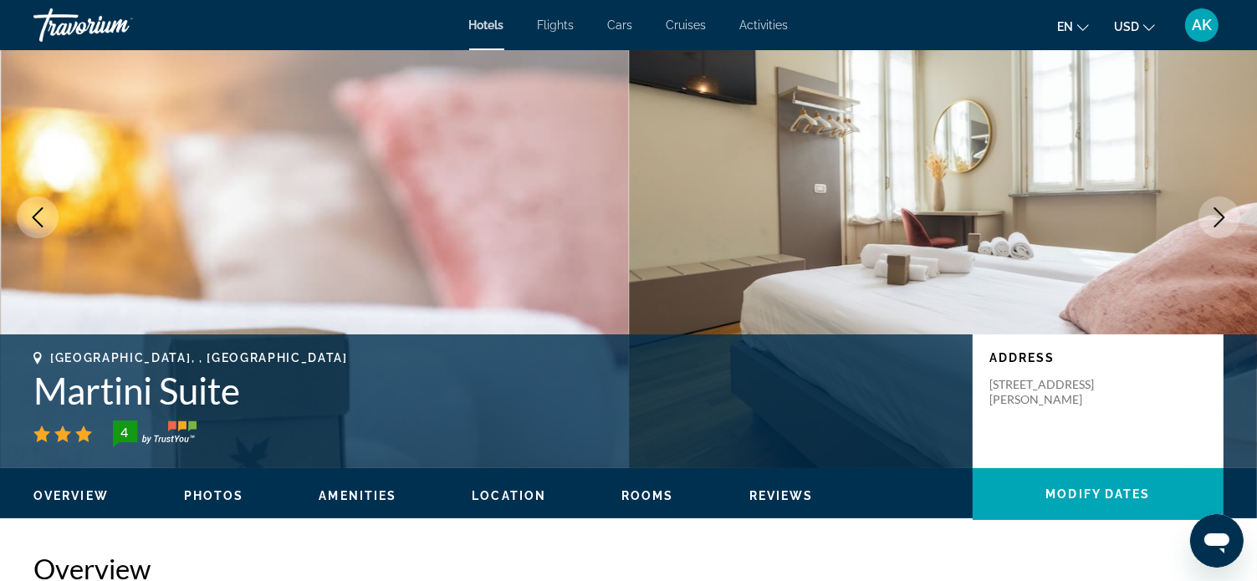
click at [1218, 210] on icon "Next image" at bounding box center [1220, 217] width 20 height 20
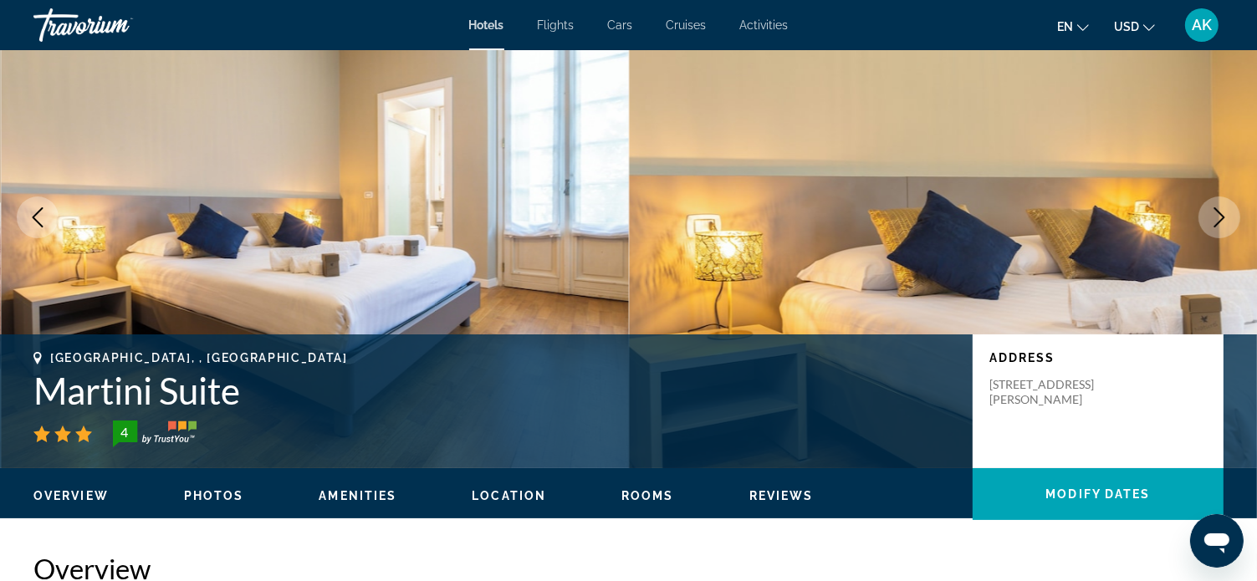
click at [1218, 210] on icon "Next image" at bounding box center [1220, 217] width 20 height 20
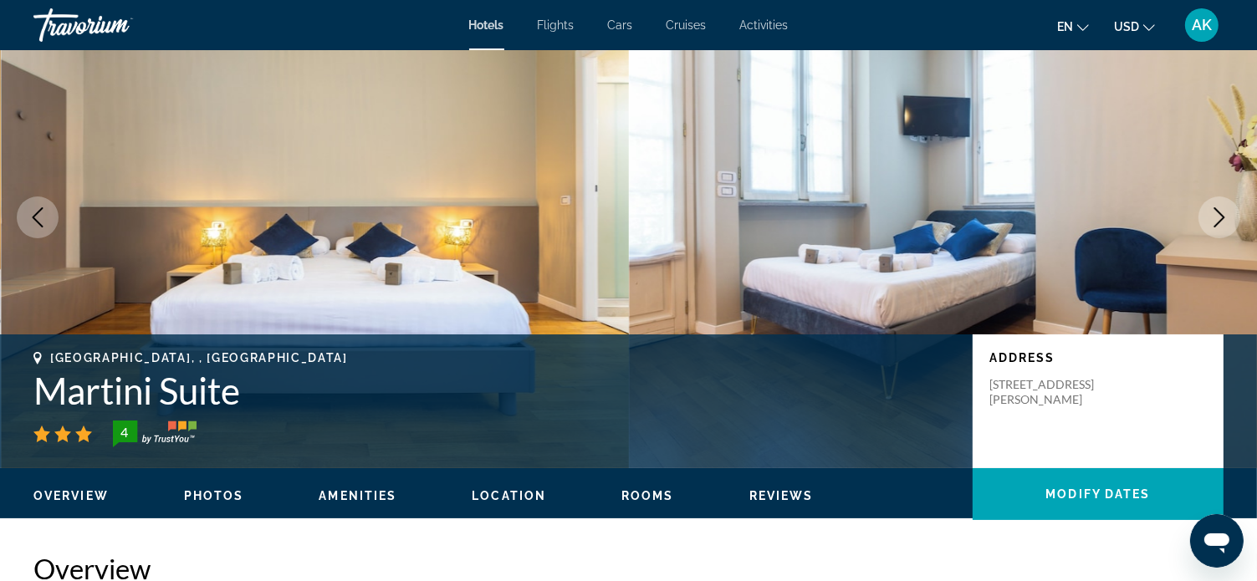
click at [1218, 210] on icon "Next image" at bounding box center [1220, 217] width 20 height 20
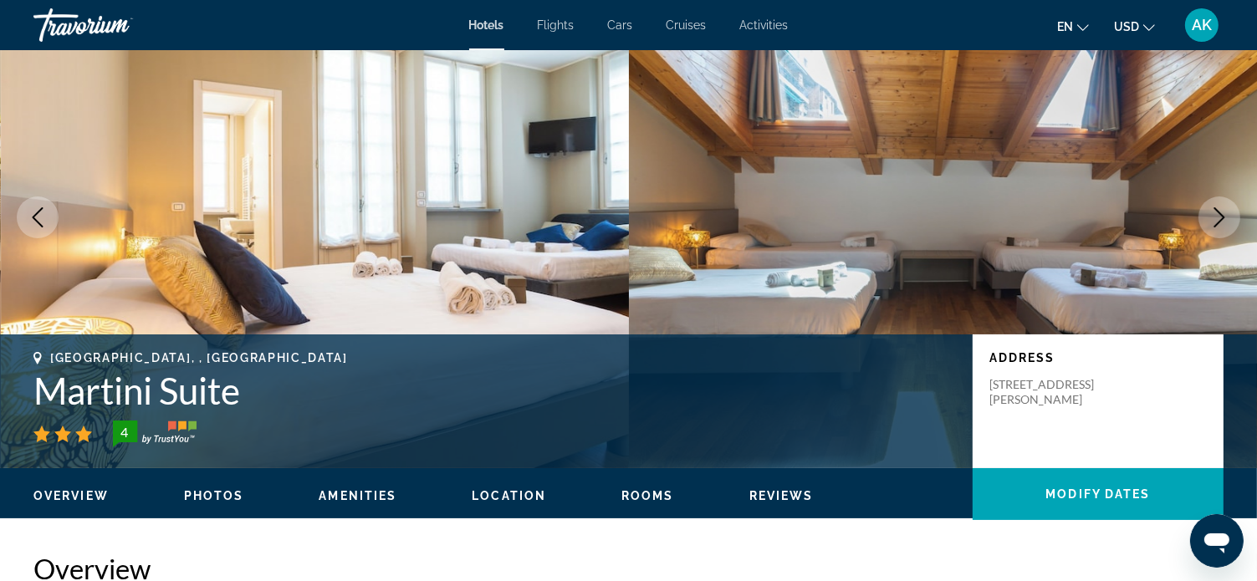
click at [1219, 210] on icon "Next image" at bounding box center [1220, 217] width 20 height 20
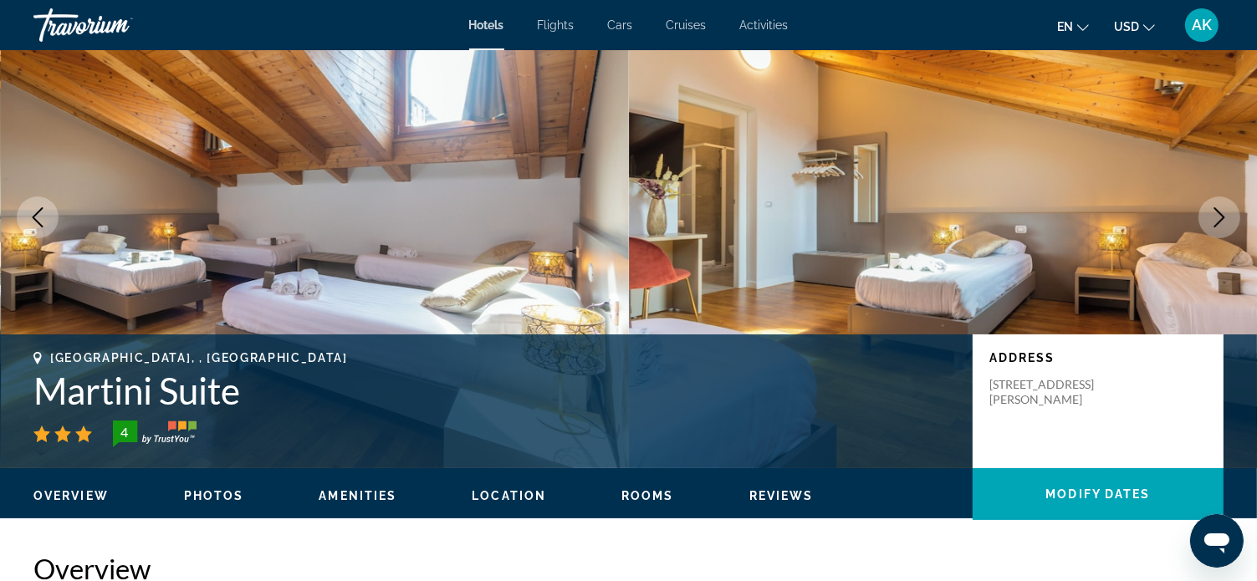
click at [1219, 210] on icon "Next image" at bounding box center [1220, 217] width 20 height 20
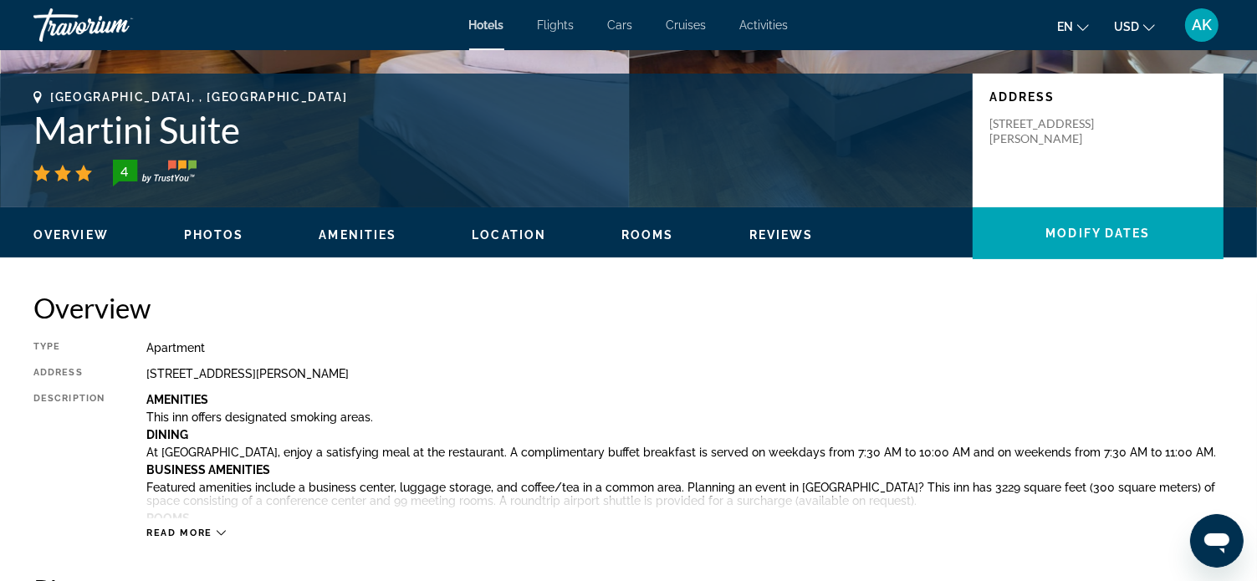
scroll to position [418, 0]
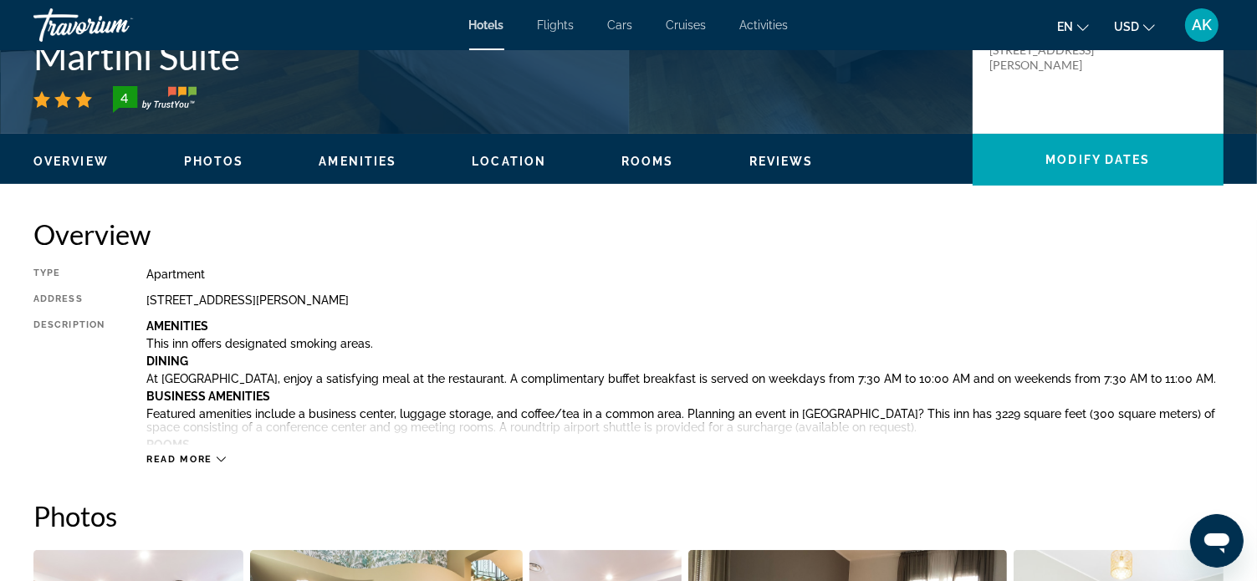
click at [39, 258] on div "Overview Type Apartment Address [STREET_ADDRESS][PERSON_NAME] Description Ameni…" at bounding box center [628, 342] width 1190 height 248
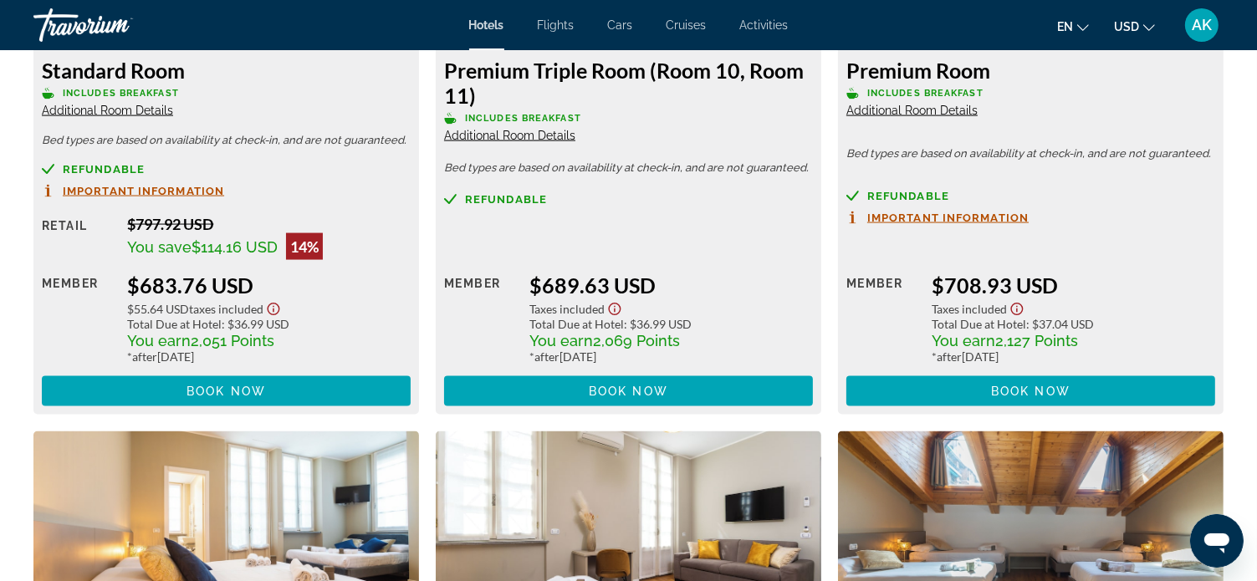
scroll to position [2593, 0]
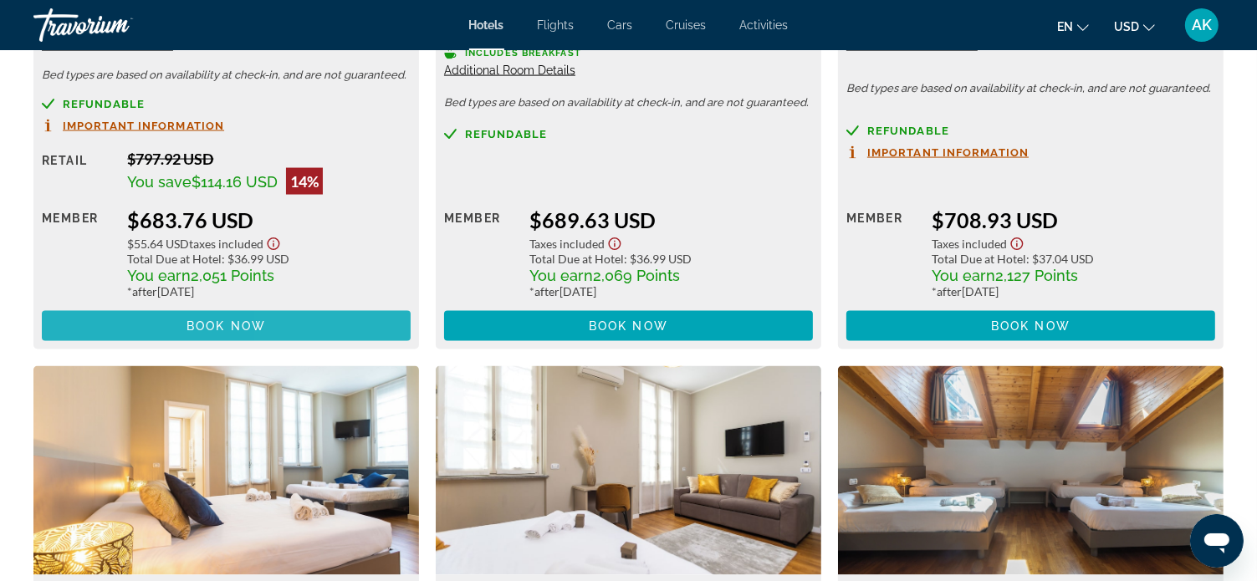
click at [308, 321] on span "Main content" at bounding box center [226, 326] width 369 height 40
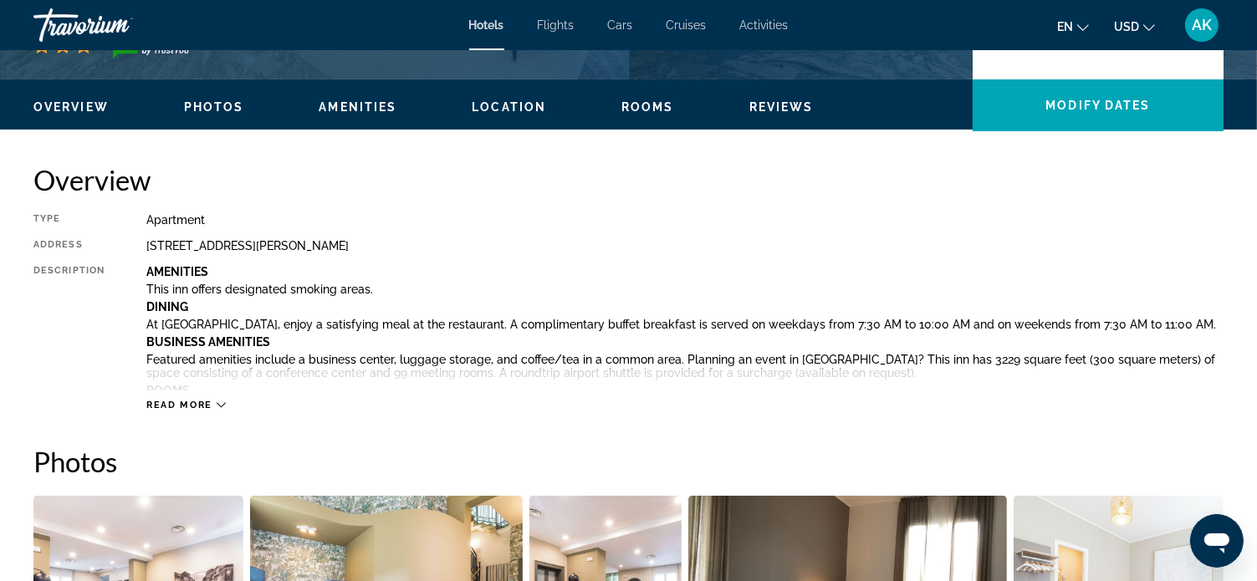
scroll to position [502, 0]
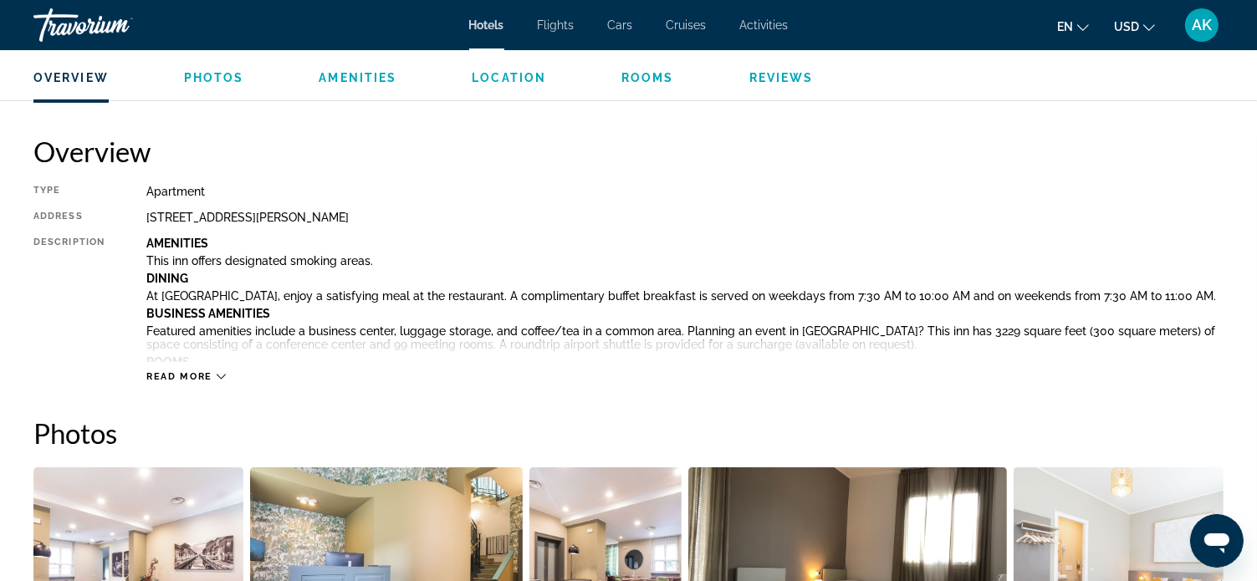
click at [220, 377] on icon "Main content" at bounding box center [221, 377] width 9 height 5
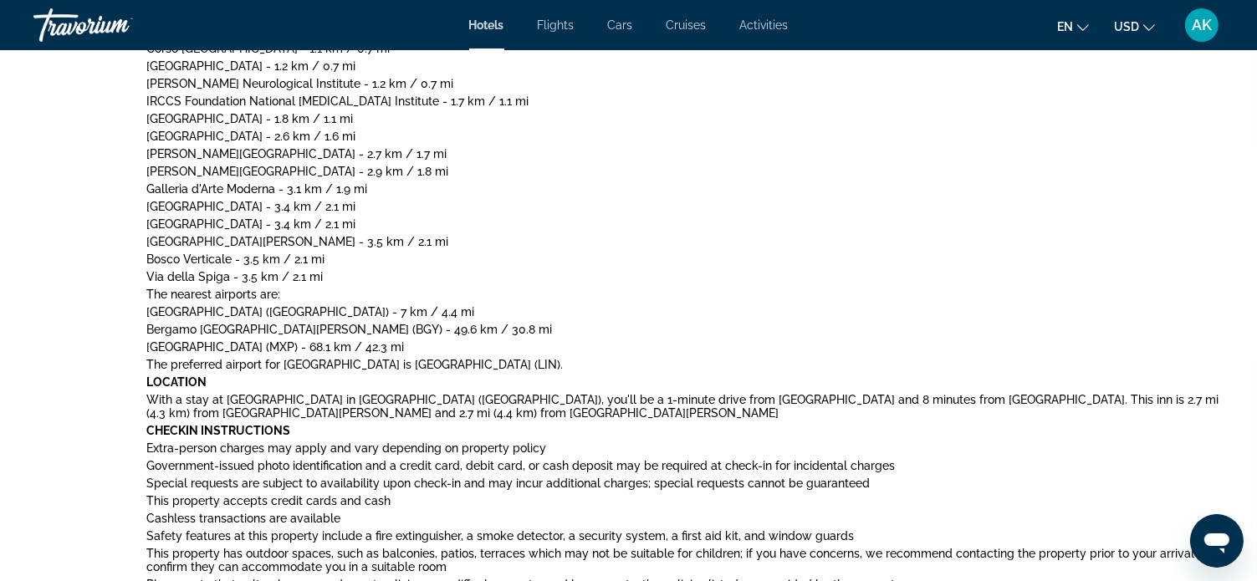
scroll to position [920, 0]
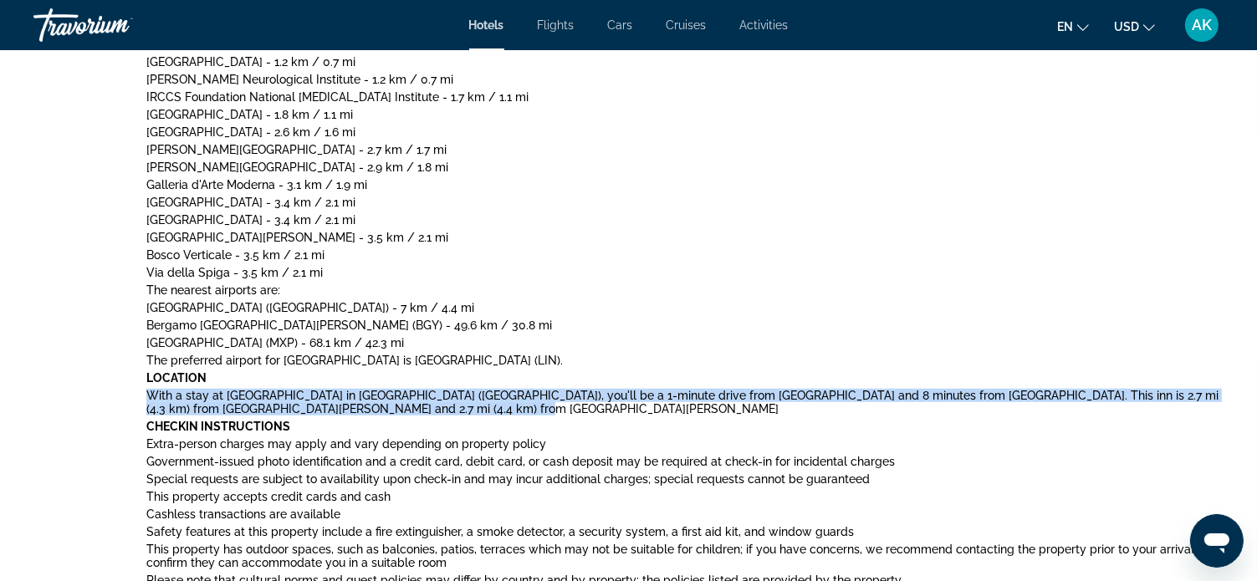
drag, startPoint x: 148, startPoint y: 393, endPoint x: 433, endPoint y: 411, distance: 285.8
click at [433, 411] on p "With a stay at [GEOGRAPHIC_DATA] in [GEOGRAPHIC_DATA] ([GEOGRAPHIC_DATA]), you'…" at bounding box center [685, 402] width 1078 height 27
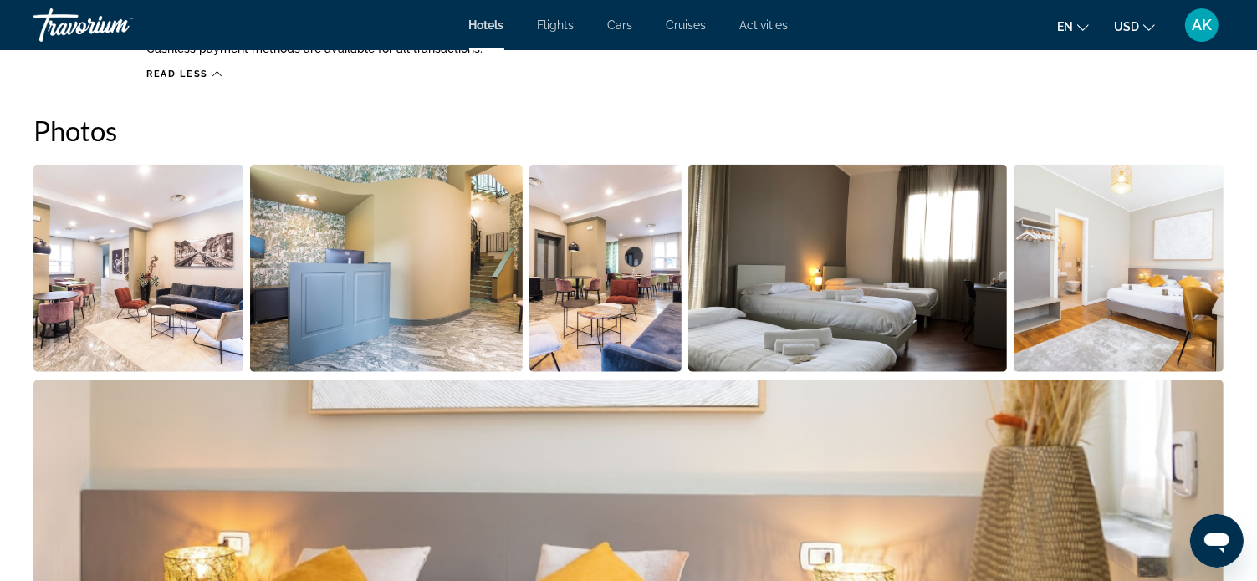
scroll to position [1673, 0]
click at [122, 239] on img "Open full-screen image slider" at bounding box center [138, 267] width 210 height 207
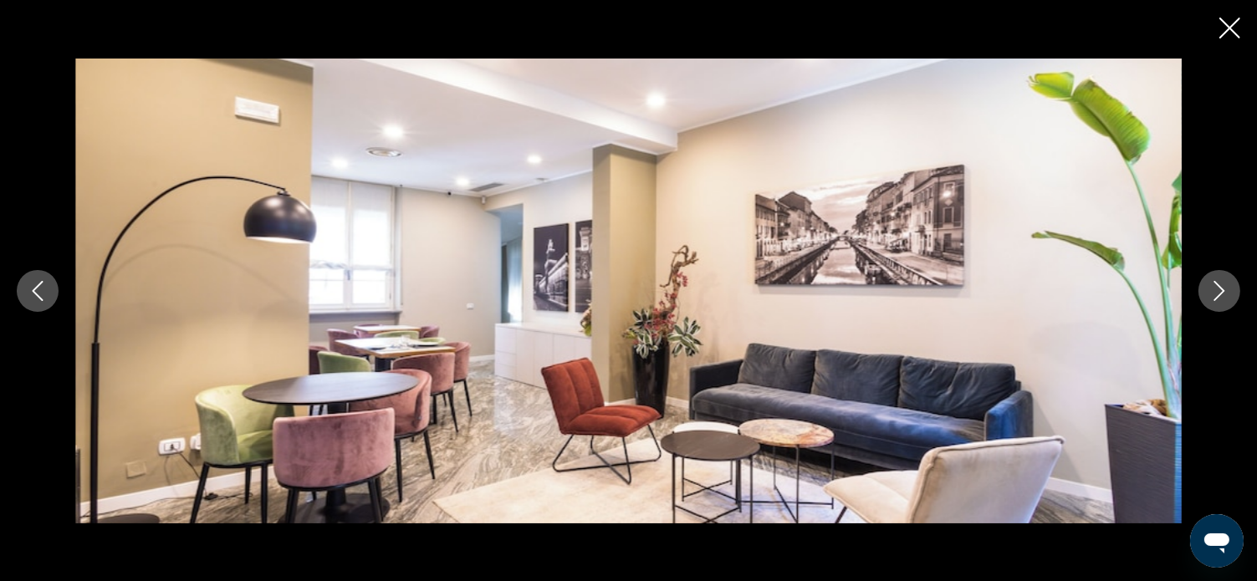
click at [1216, 295] on icon "Next image" at bounding box center [1220, 291] width 20 height 20
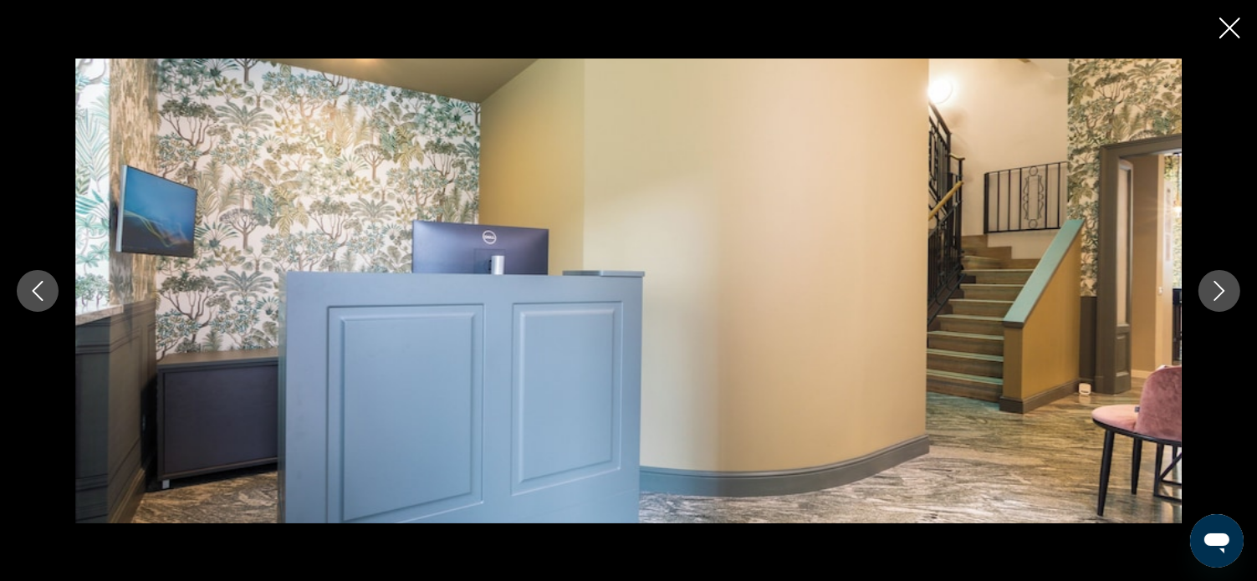
click at [1216, 297] on icon "Next image" at bounding box center [1220, 291] width 20 height 20
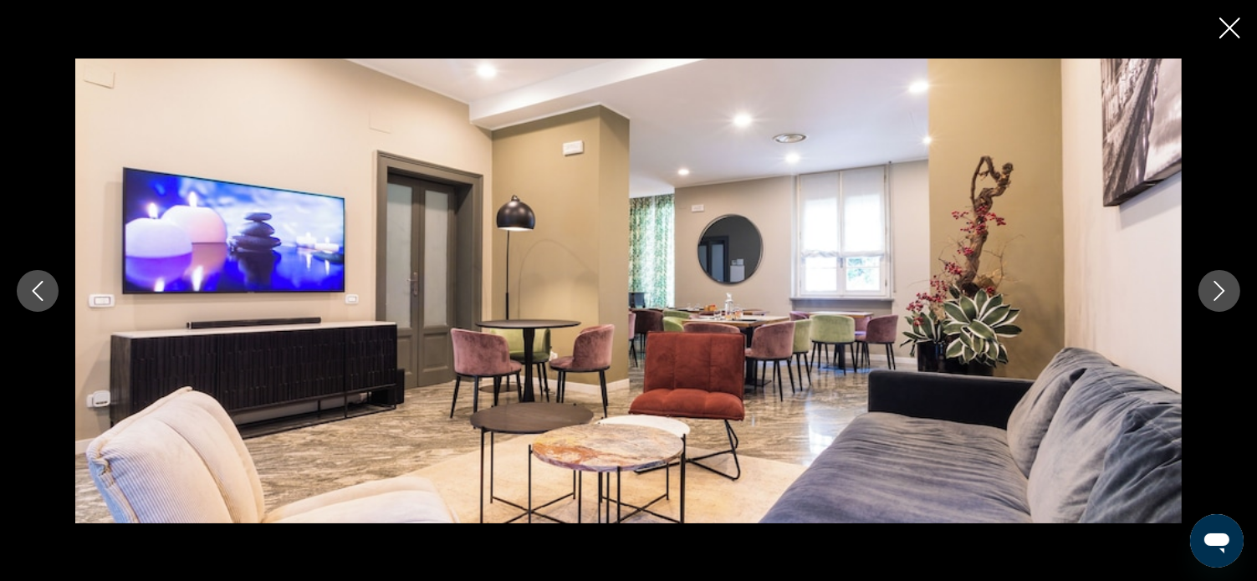
click at [1216, 297] on icon "Next image" at bounding box center [1220, 291] width 20 height 20
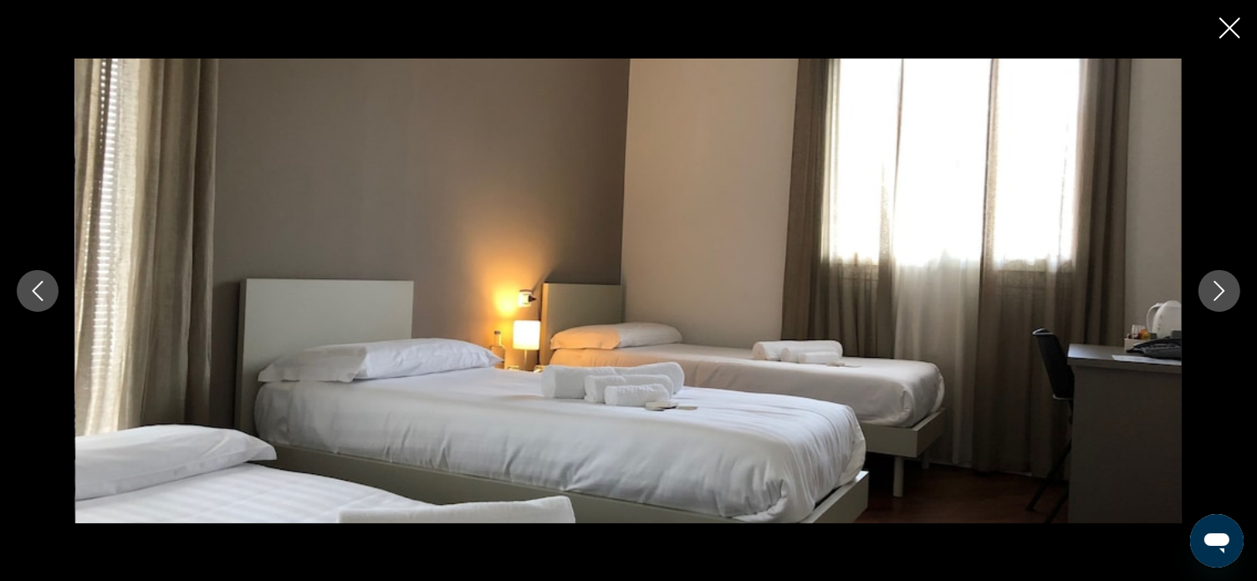
click at [1215, 294] on icon "Next image" at bounding box center [1220, 291] width 20 height 20
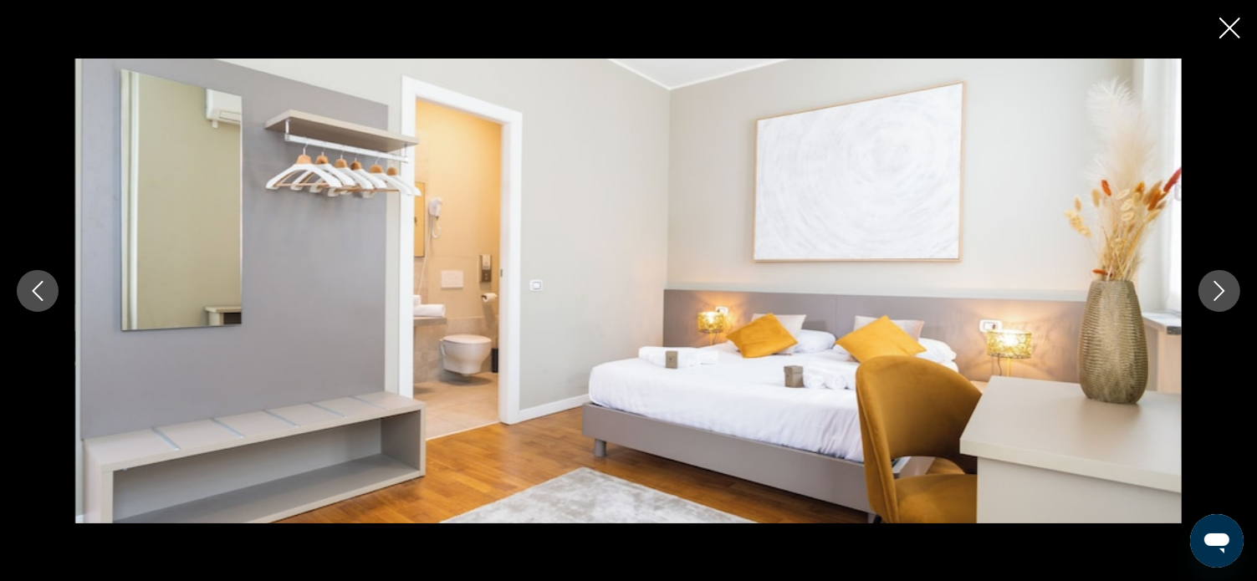
click at [1226, 295] on icon "Next image" at bounding box center [1220, 291] width 20 height 20
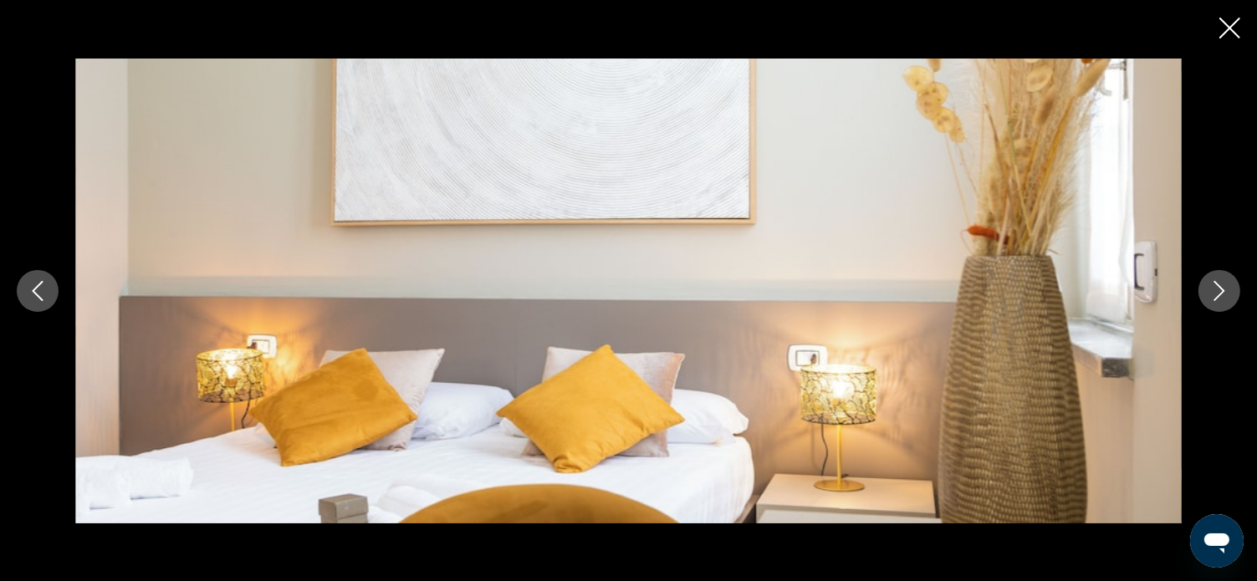
click at [1216, 289] on icon "Next image" at bounding box center [1220, 291] width 20 height 20
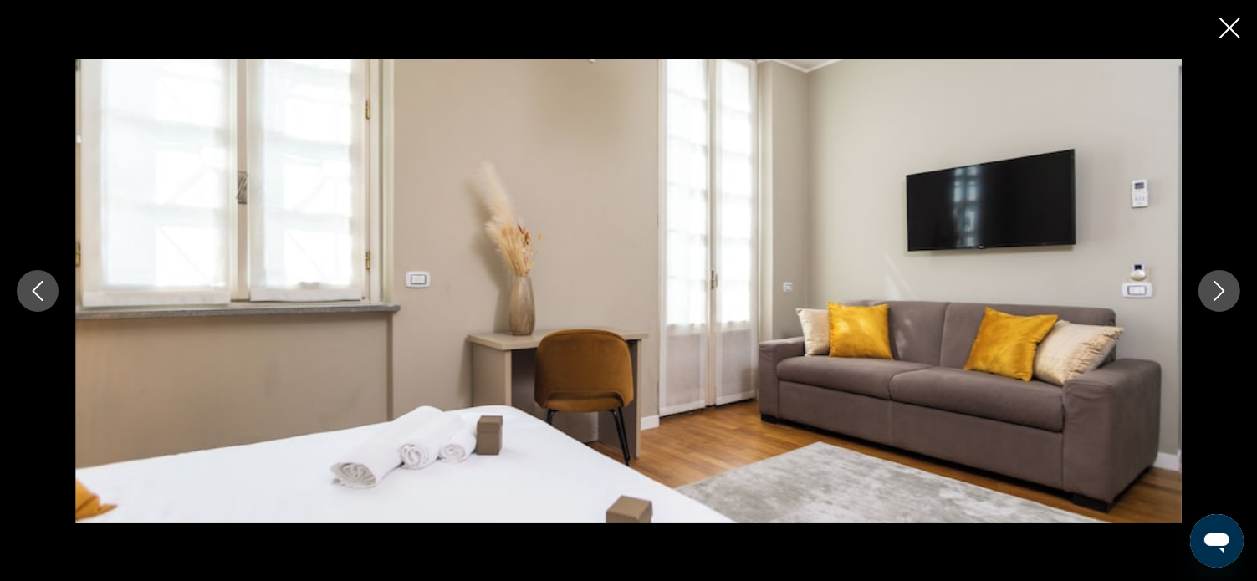
click at [1221, 293] on icon "Next image" at bounding box center [1220, 291] width 11 height 20
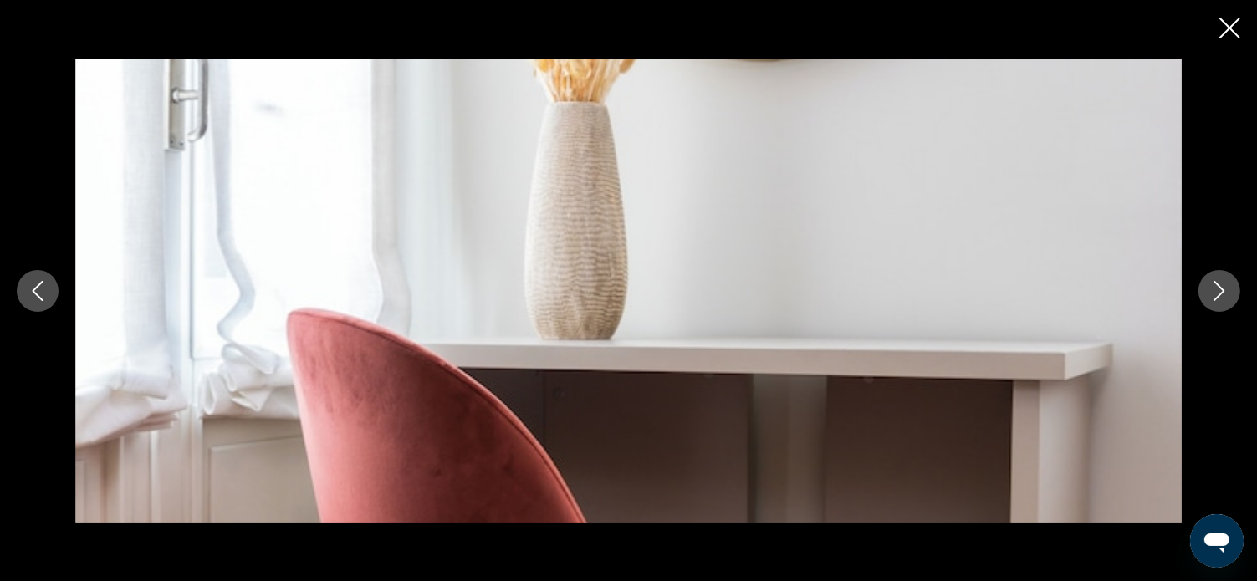
click at [1212, 294] on icon "Next image" at bounding box center [1220, 291] width 20 height 20
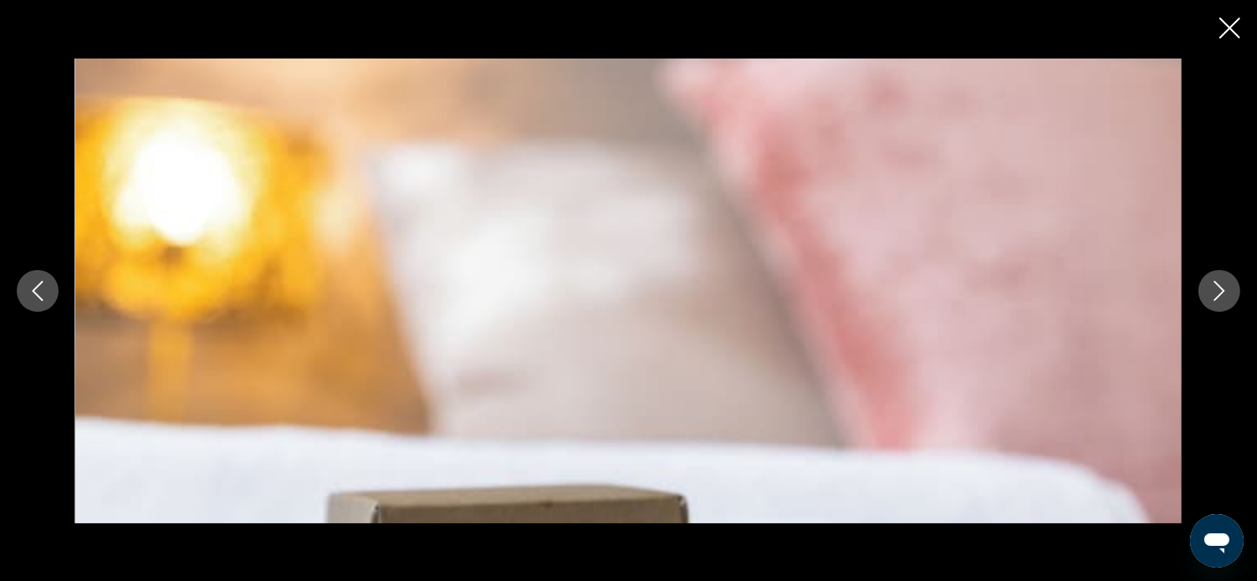
click at [1215, 290] on icon "Next image" at bounding box center [1220, 291] width 20 height 20
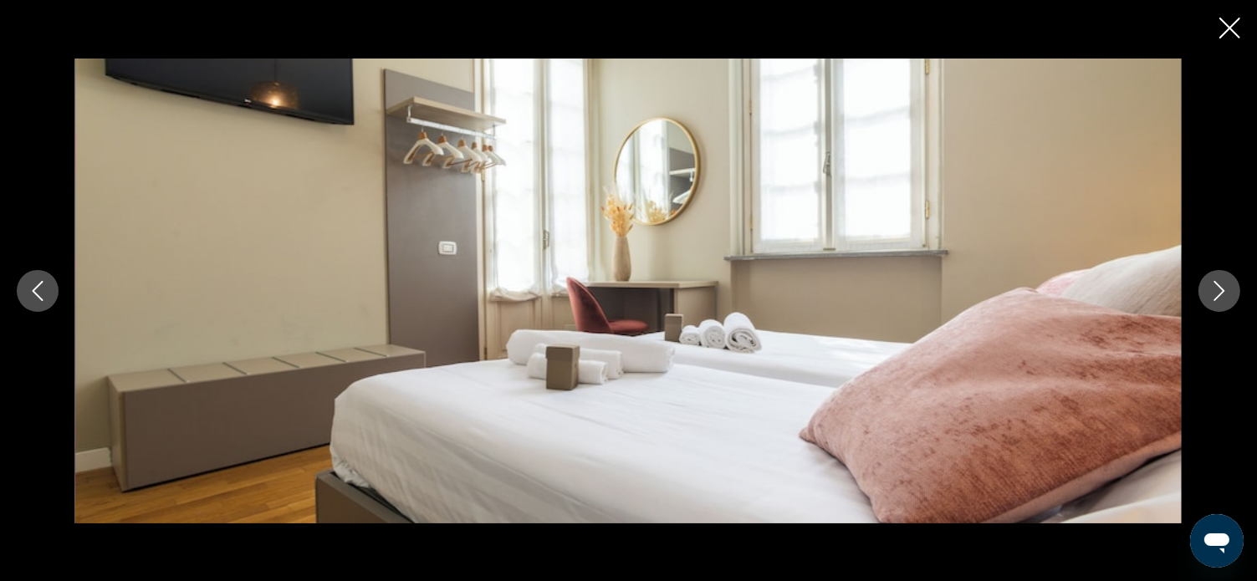
click at [1221, 29] on icon "Close slideshow" at bounding box center [1230, 28] width 21 height 21
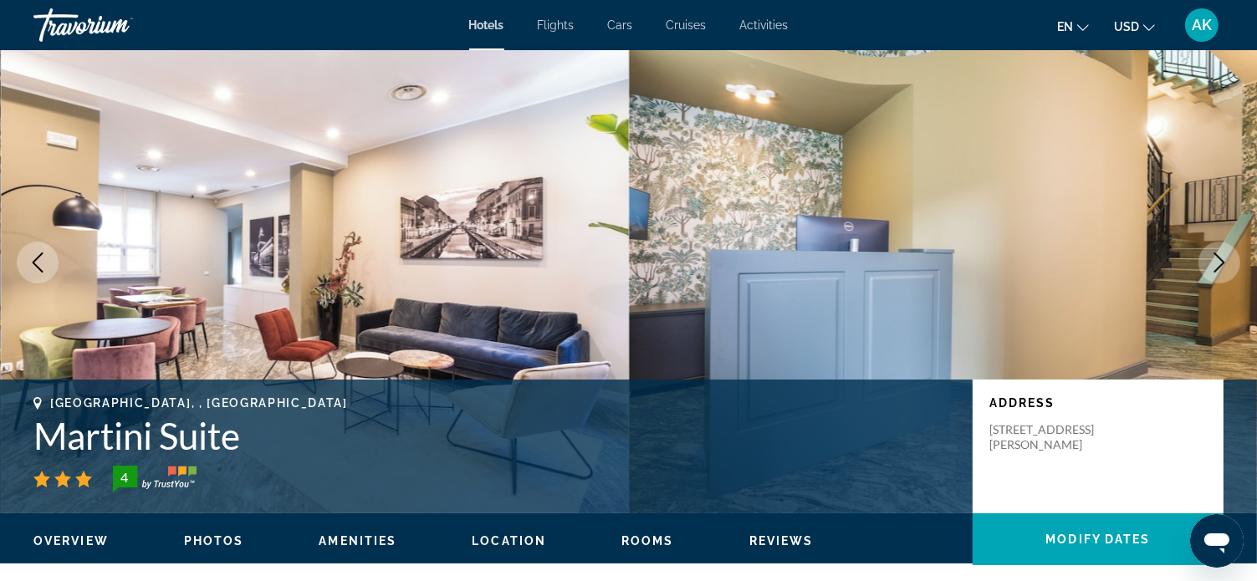
scroll to position [0, 0]
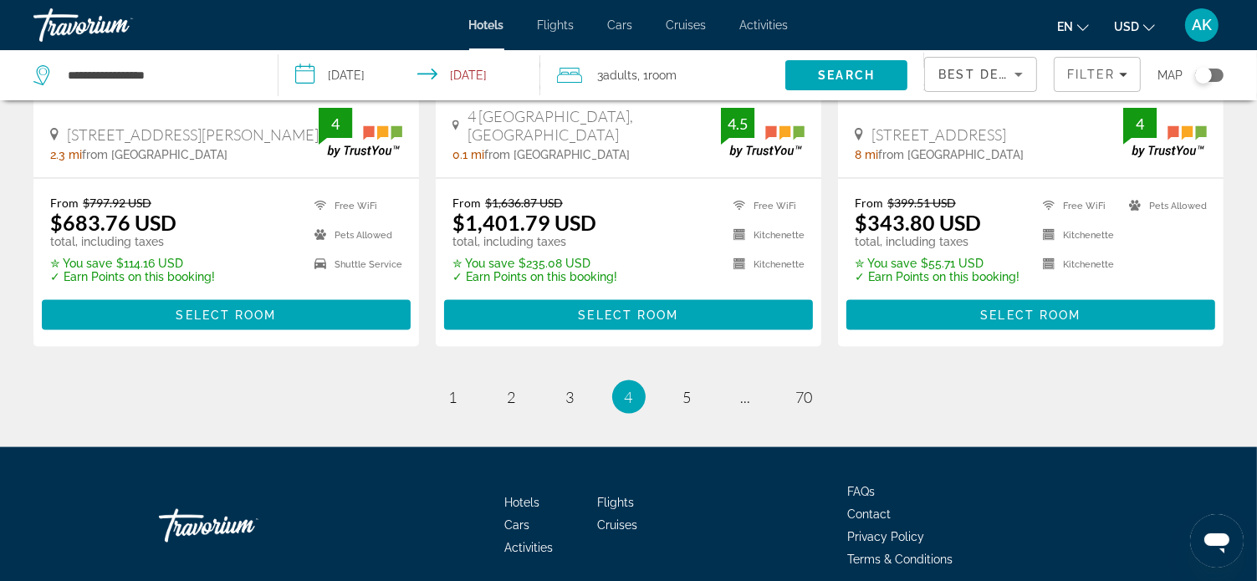
scroll to position [2342, 0]
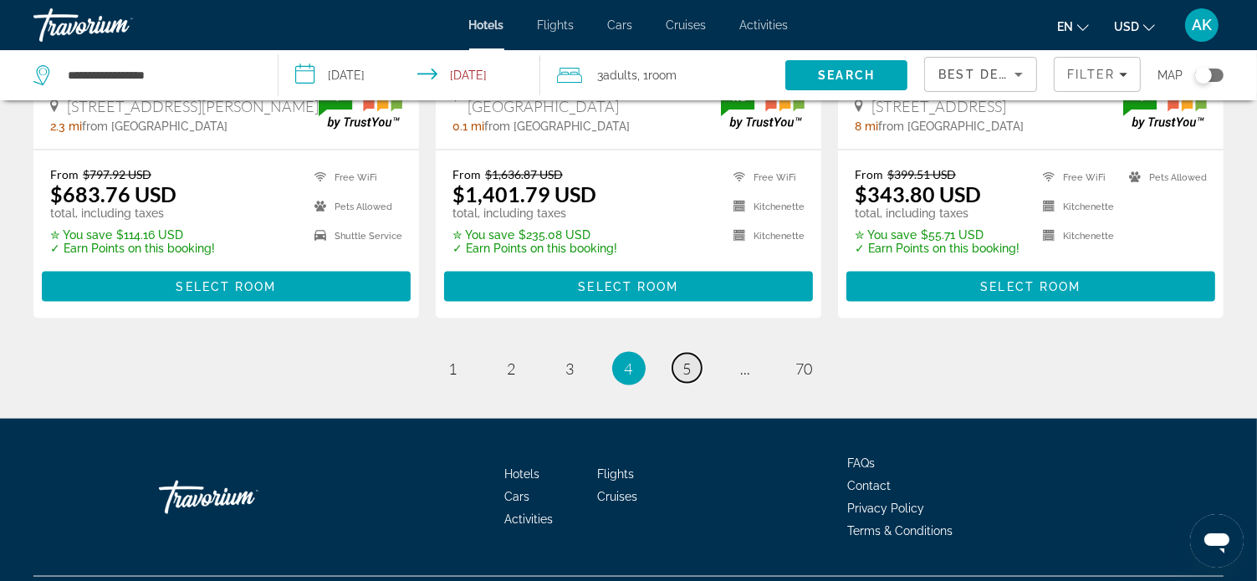
click at [689, 360] on span "5" at bounding box center [687, 369] width 8 height 18
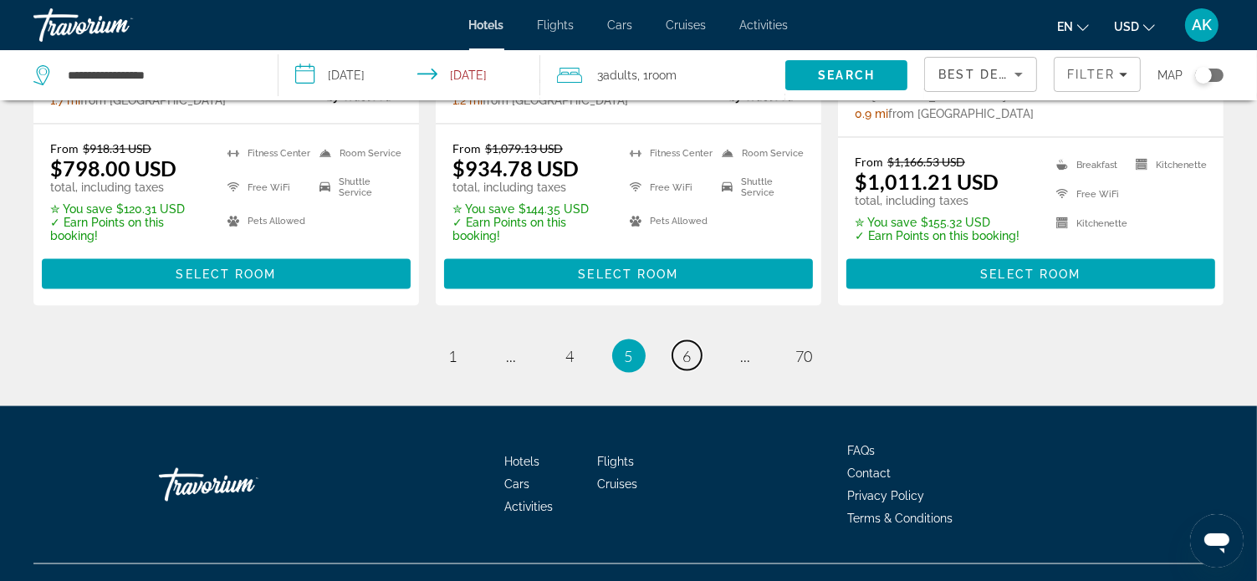
scroll to position [2421, 0]
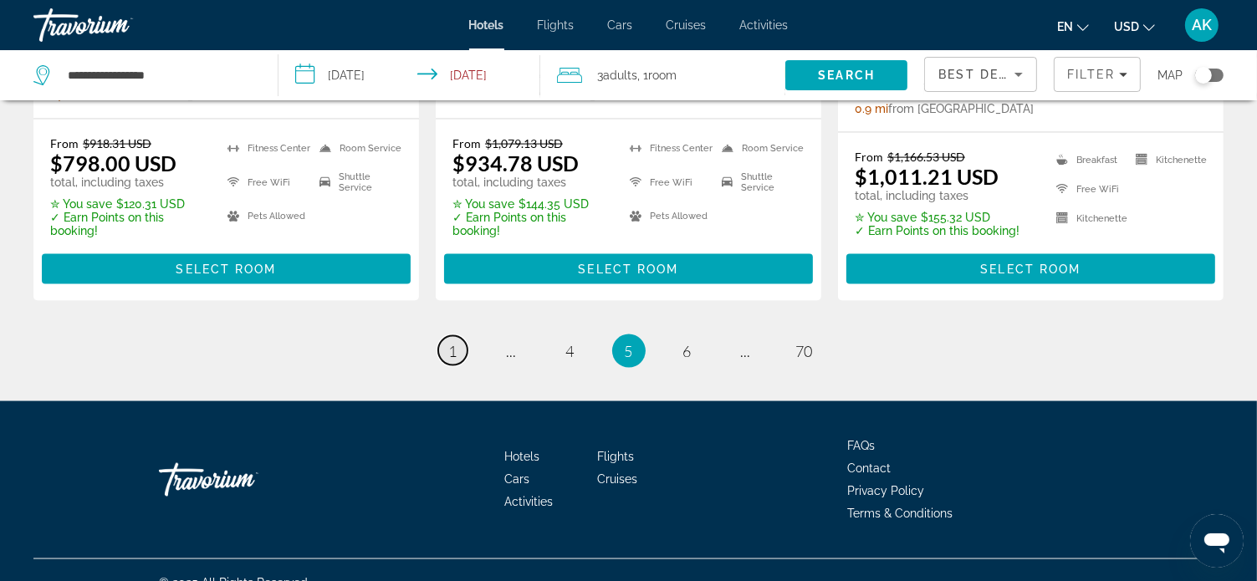
click at [455, 342] on span "1" at bounding box center [453, 351] width 8 height 18
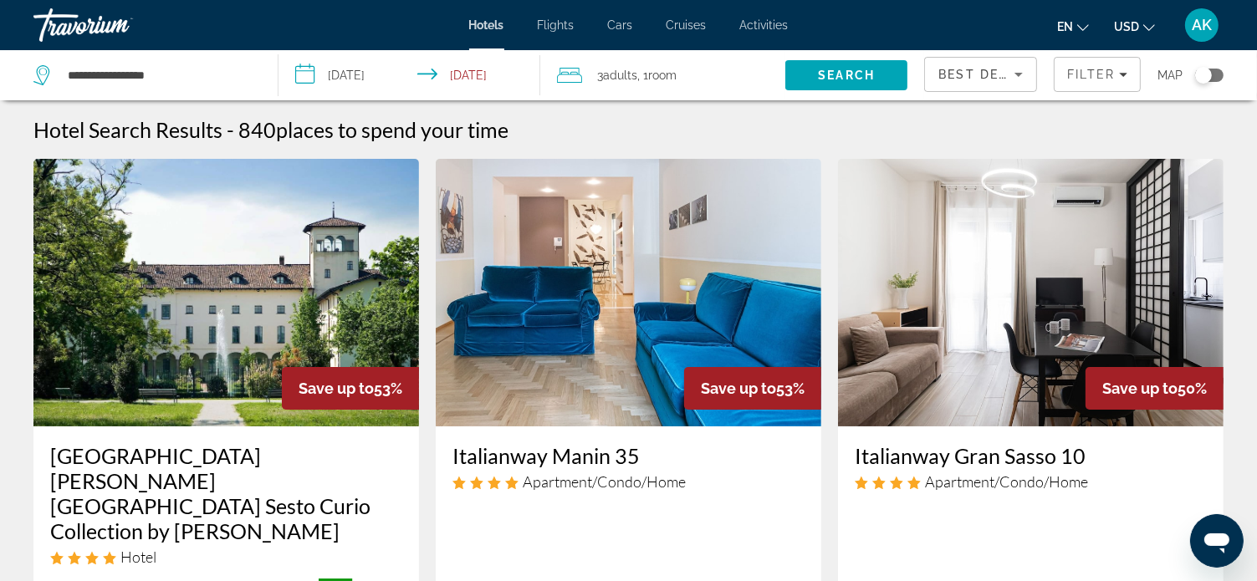
click at [310, 79] on input "**********" at bounding box center [413, 77] width 269 height 55
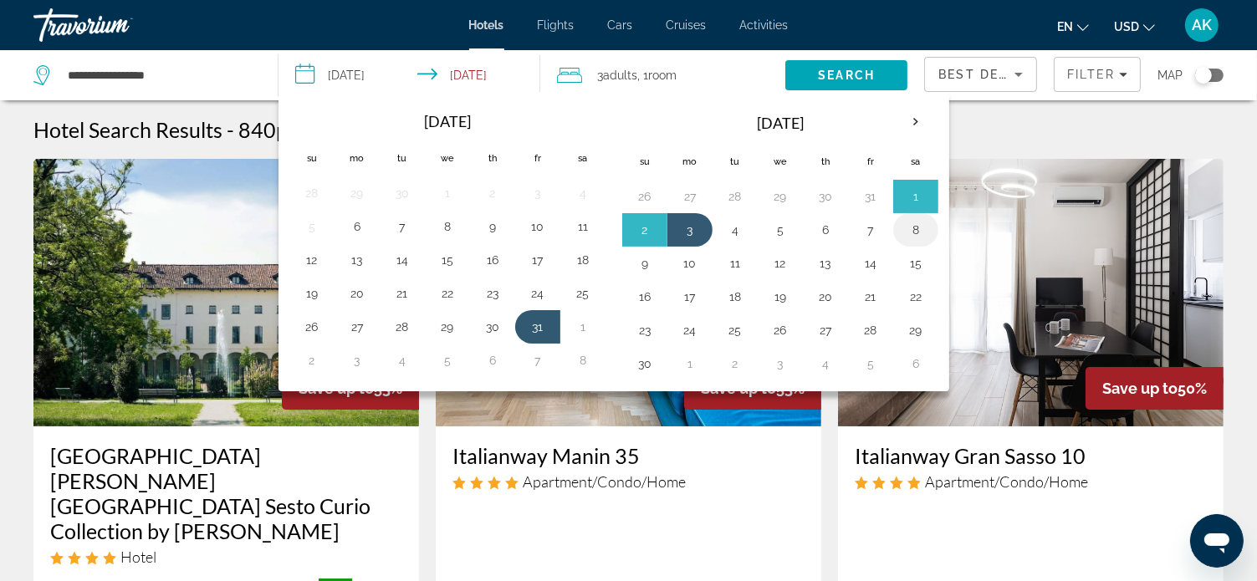
click at [907, 236] on button "8" at bounding box center [916, 229] width 27 height 23
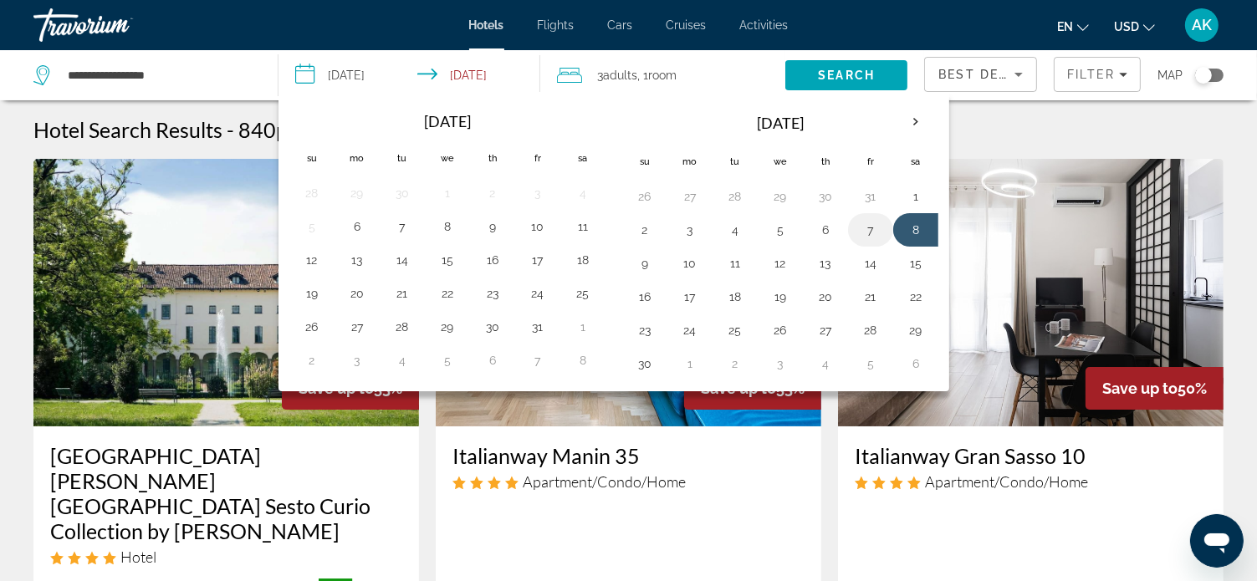
click at [868, 233] on button "7" at bounding box center [870, 229] width 27 height 23
type input "**********"
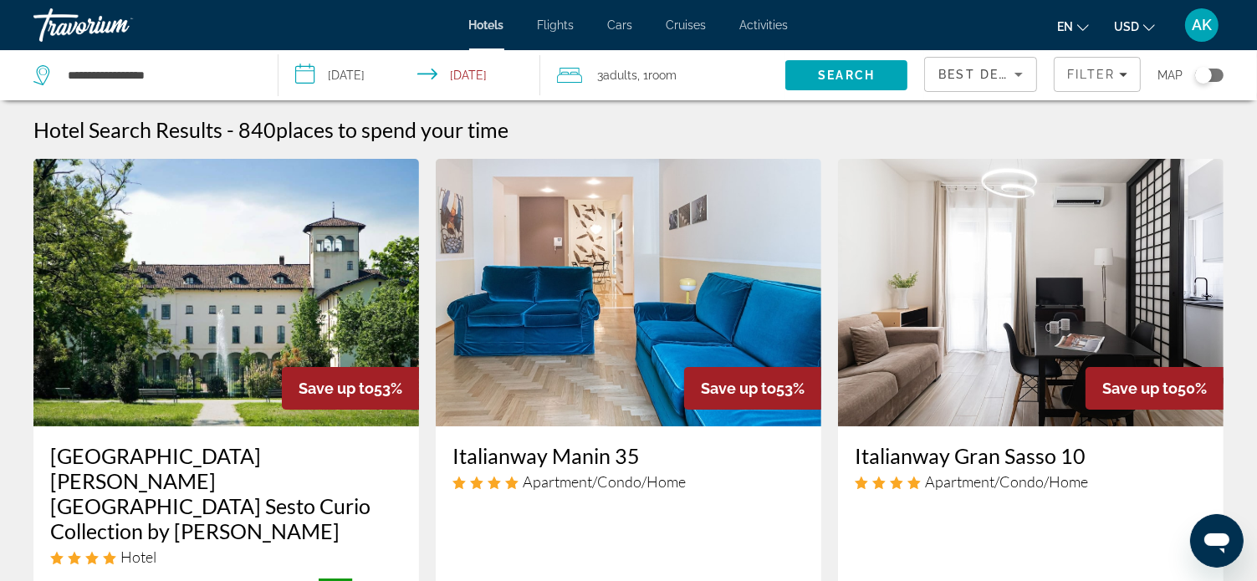
click at [455, 53] on input "**********" at bounding box center [413, 77] width 269 height 55
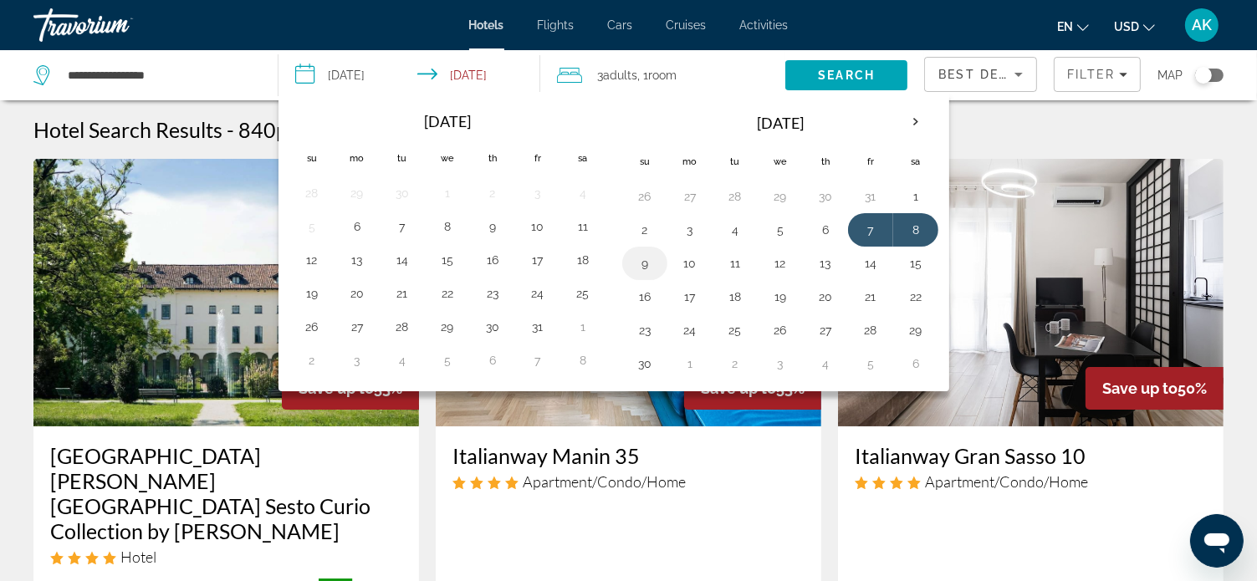
click at [641, 269] on button "9" at bounding box center [645, 263] width 27 height 23
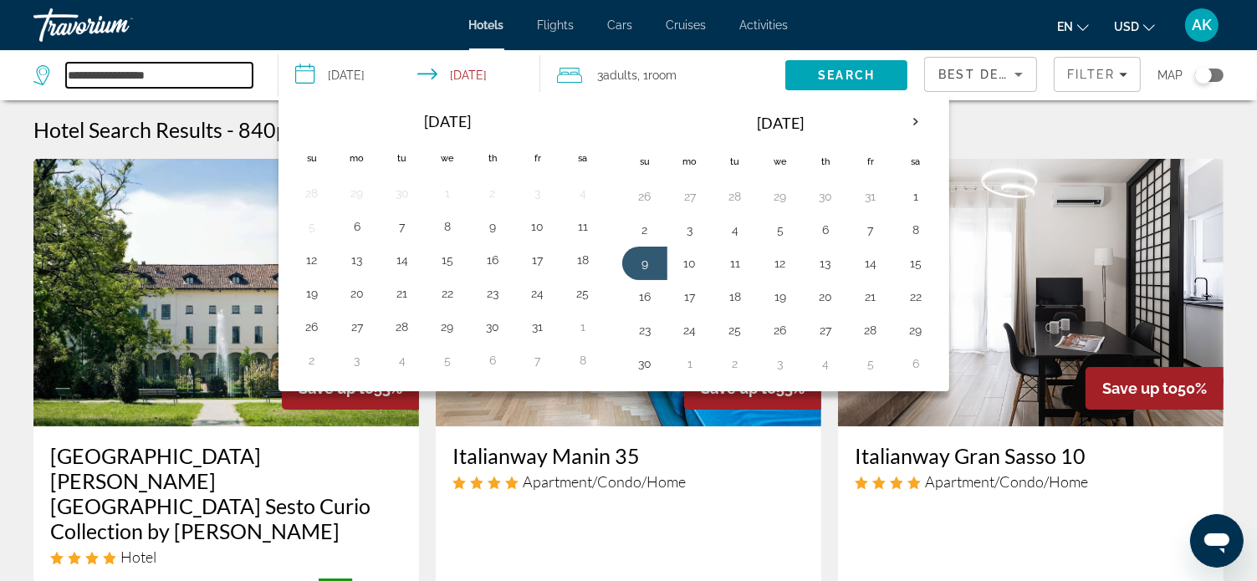
click at [234, 68] on input "**********" at bounding box center [159, 75] width 187 height 25
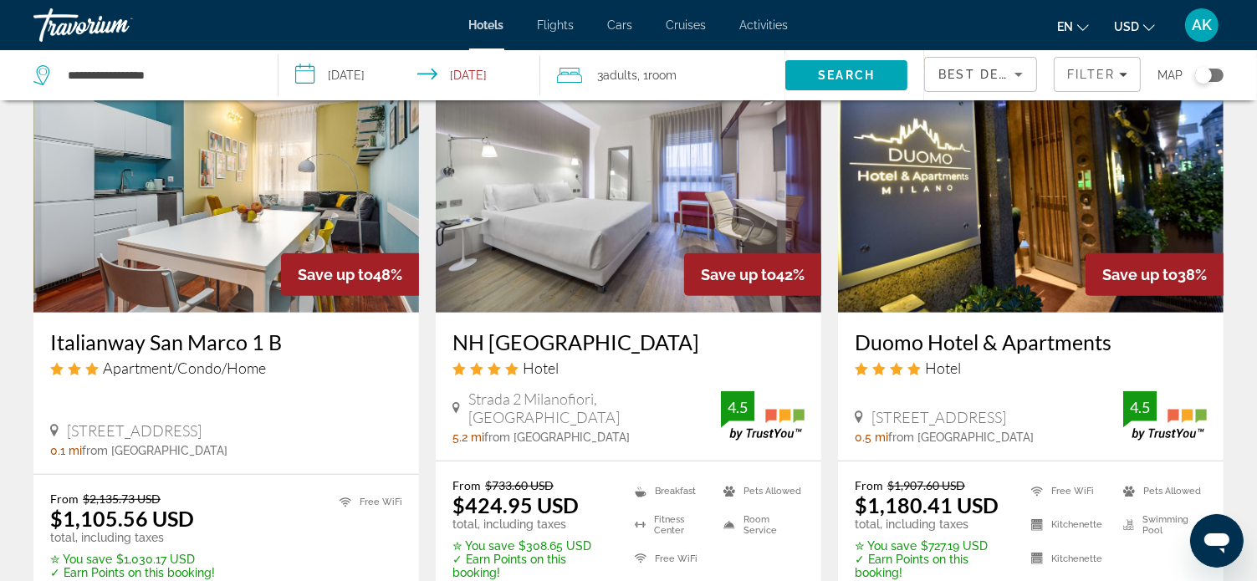
scroll to position [837, 0]
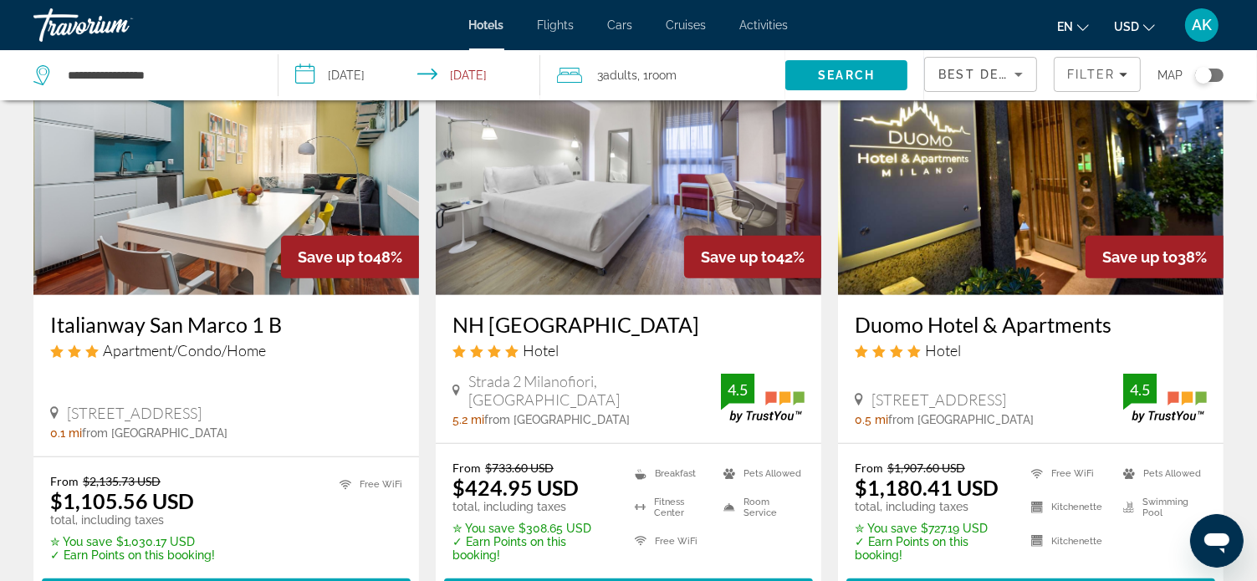
click at [626, 23] on span "Cars" at bounding box center [620, 24] width 25 height 13
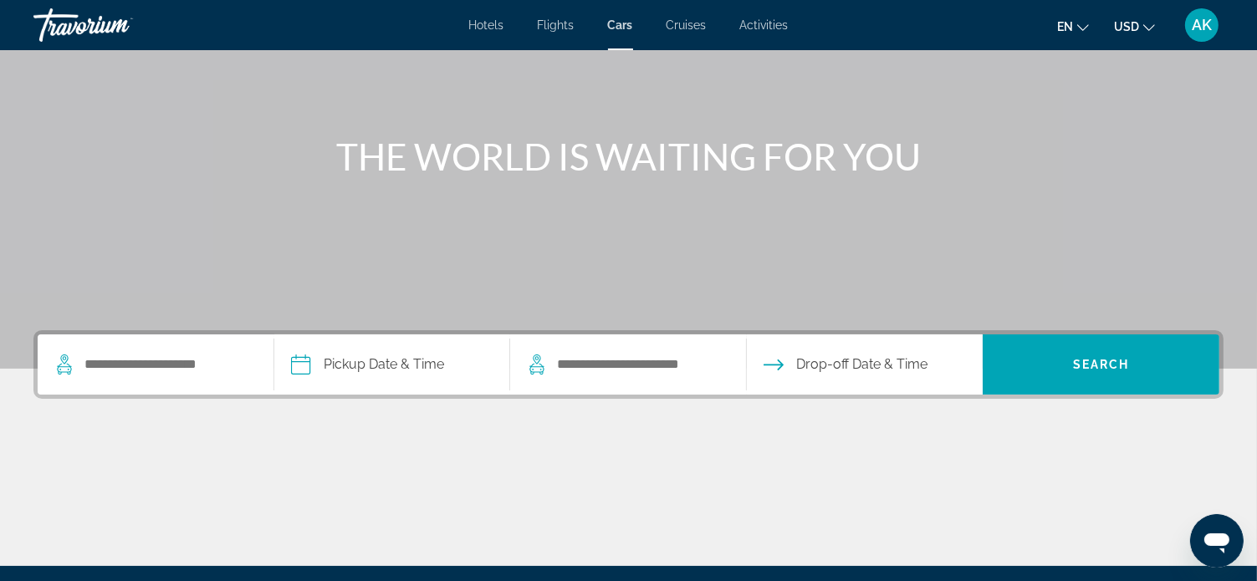
scroll to position [167, 0]
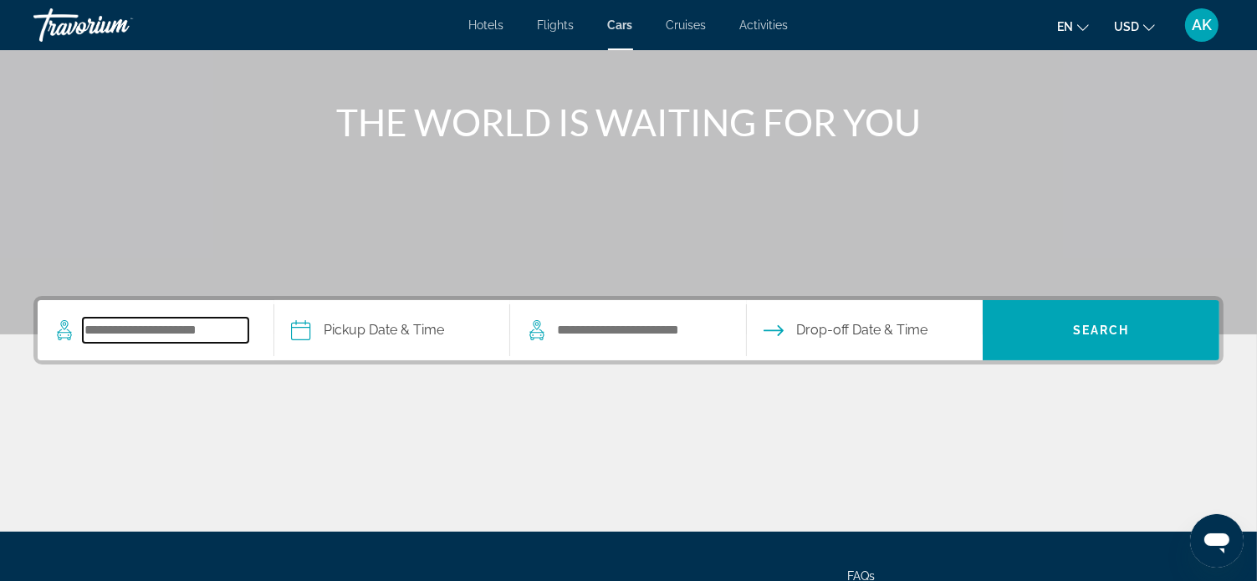
click at [94, 329] on input "Search pickup location" at bounding box center [166, 330] width 166 height 25
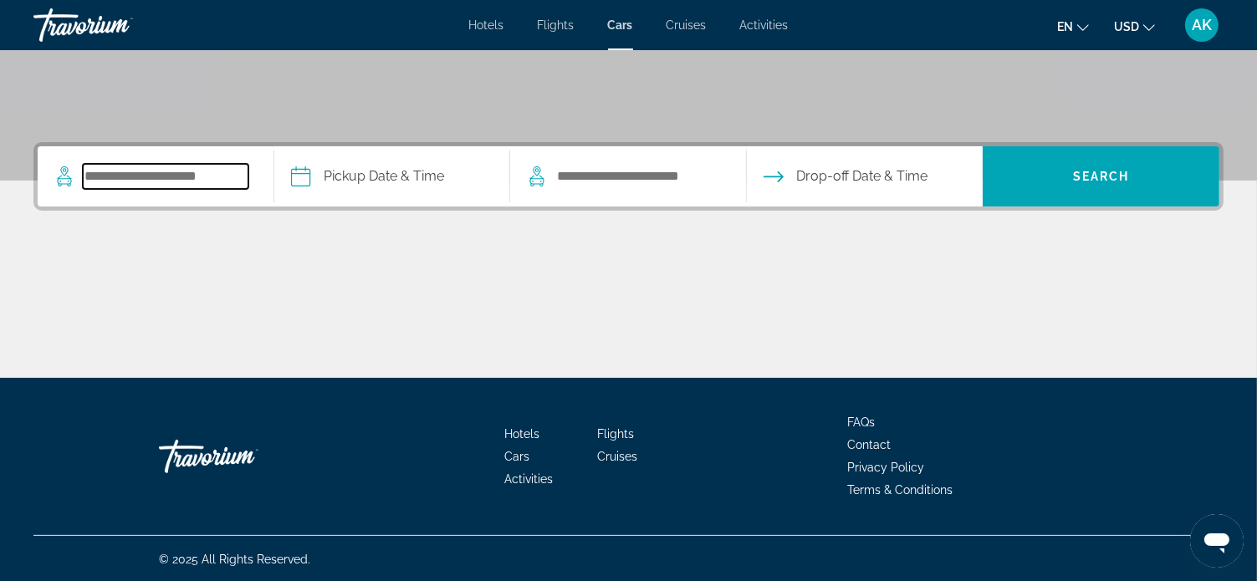
scroll to position [322, 0]
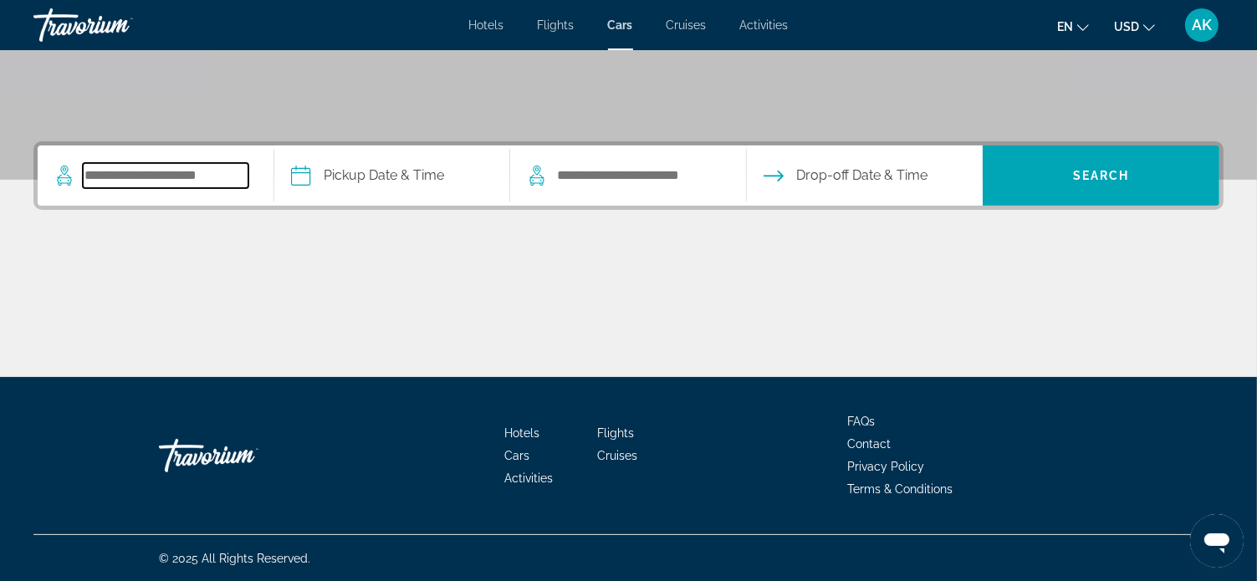
click at [117, 173] on input "Search pickup location" at bounding box center [166, 175] width 166 height 25
click at [109, 177] on input "Search pickup location" at bounding box center [166, 175] width 166 height 25
click at [218, 179] on input "Search pickup location" at bounding box center [166, 175] width 166 height 25
drag, startPoint x: 87, startPoint y: 171, endPoint x: 127, endPoint y: 176, distance: 40.5
click at [127, 176] on input "Search pickup location" at bounding box center [166, 175] width 166 height 25
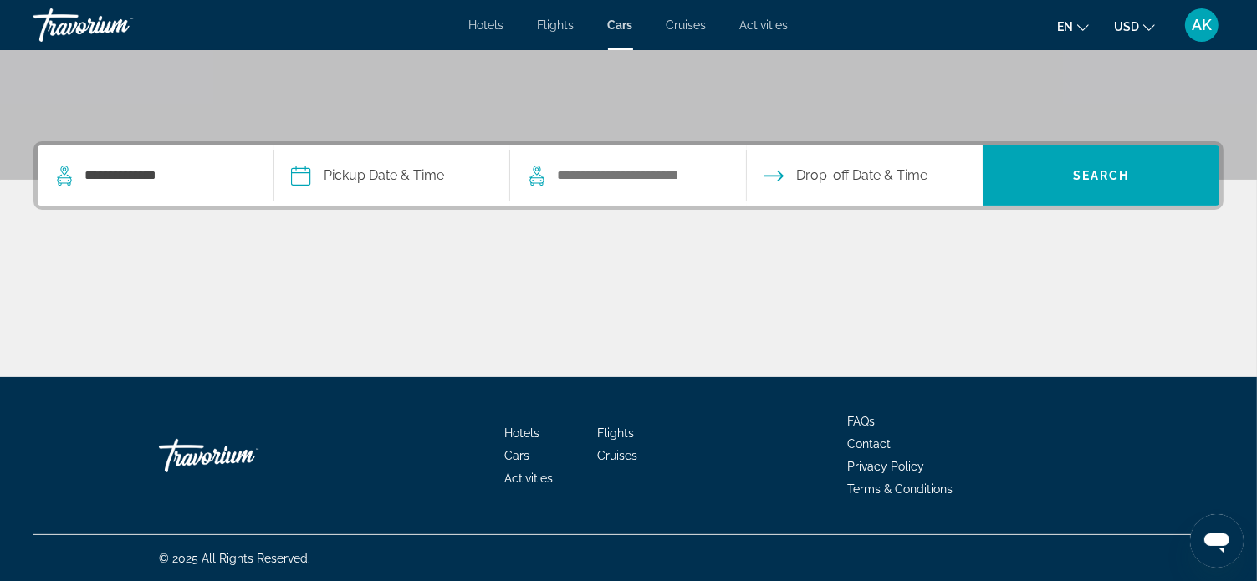
click at [290, 240] on div "**********" at bounding box center [628, 259] width 1257 height 236
click at [187, 168] on input "**********" at bounding box center [166, 175] width 166 height 25
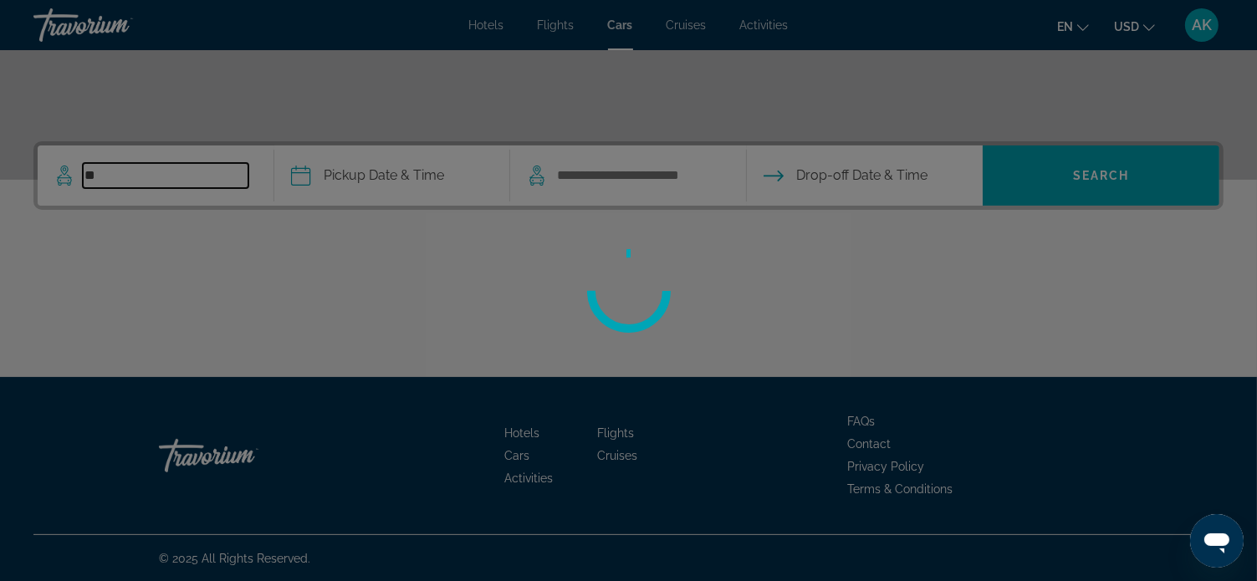
type input "*"
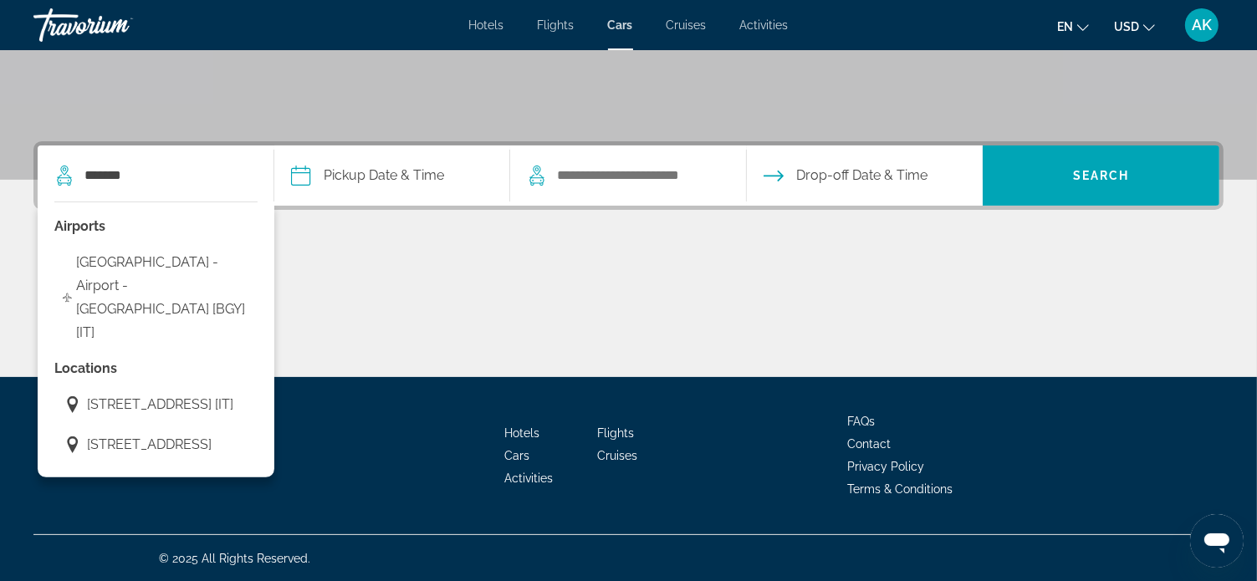
click at [175, 263] on span "[GEOGRAPHIC_DATA] - Airport - [GEOGRAPHIC_DATA] [BGY] [IT]" at bounding box center [162, 298] width 173 height 94
type input "**********"
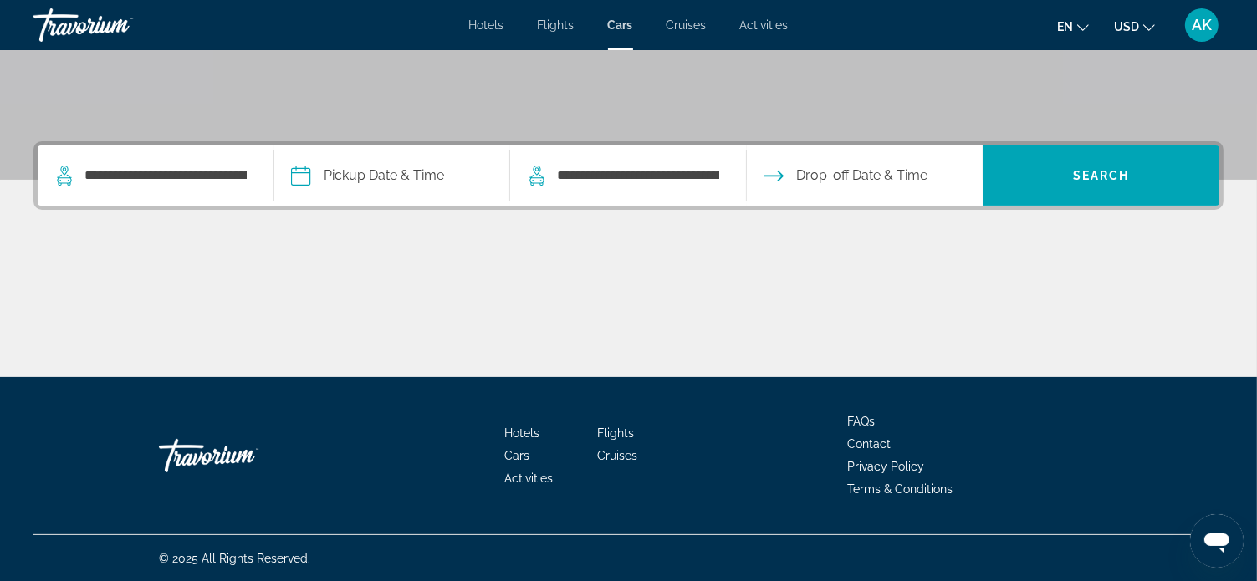
click at [303, 173] on input "Pickup date" at bounding box center [391, 178] width 243 height 65
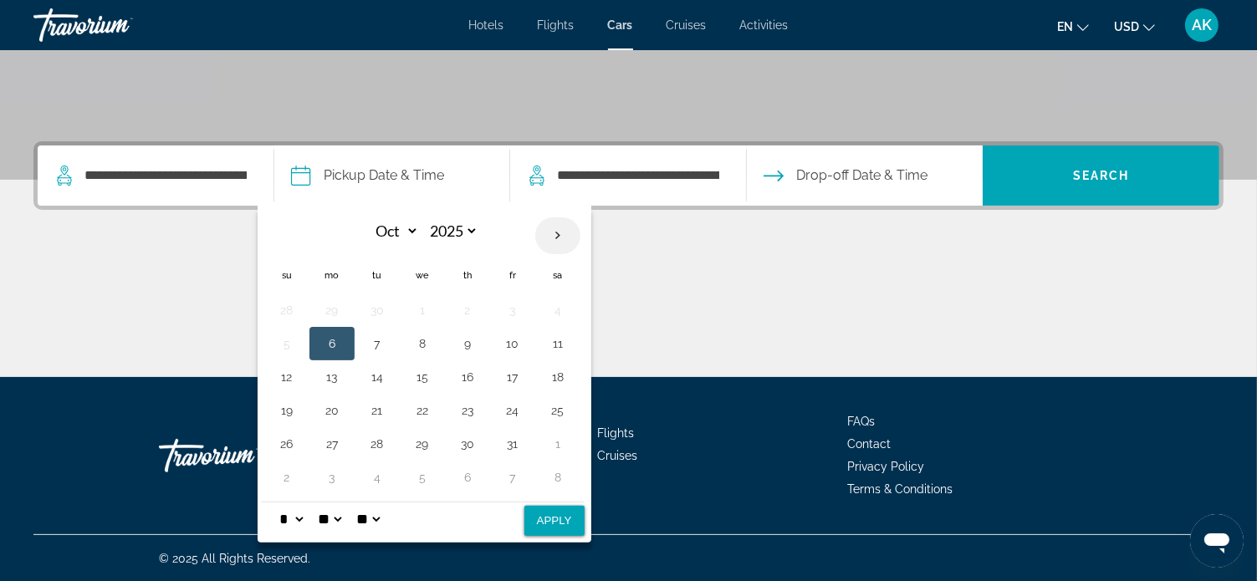
click at [555, 239] on th "Next month" at bounding box center [557, 236] width 45 height 37
select select "**"
click at [330, 344] on button "3" at bounding box center [332, 343] width 27 height 23
click at [537, 513] on button "Apply" at bounding box center [555, 521] width 60 height 30
type input "**********"
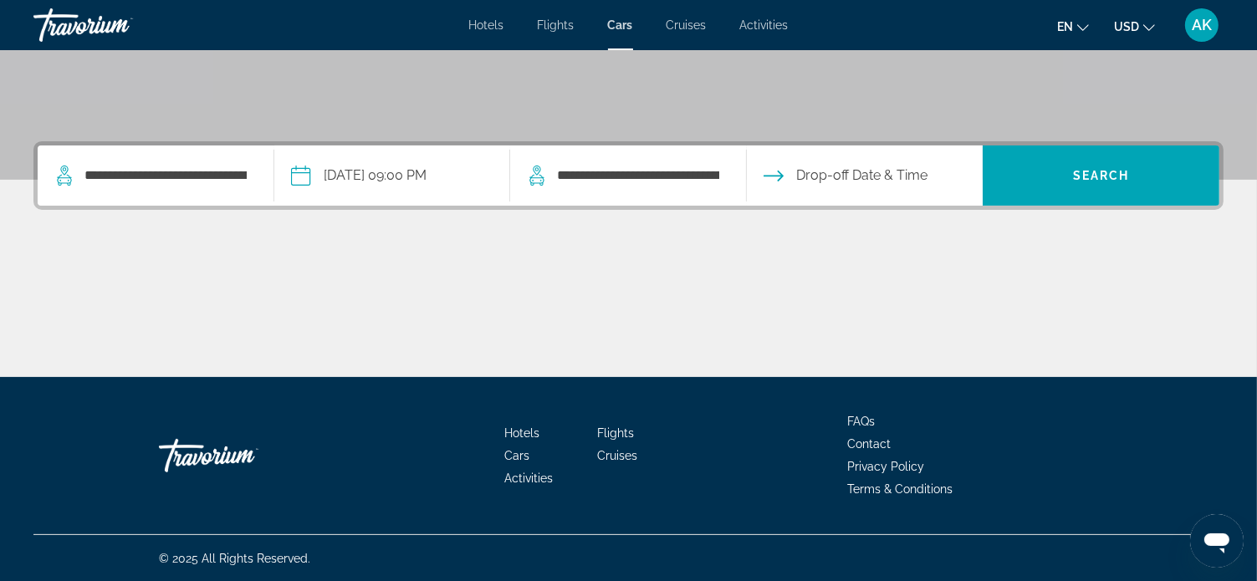
click at [857, 180] on input "Drop-off date" at bounding box center [864, 178] width 243 height 65
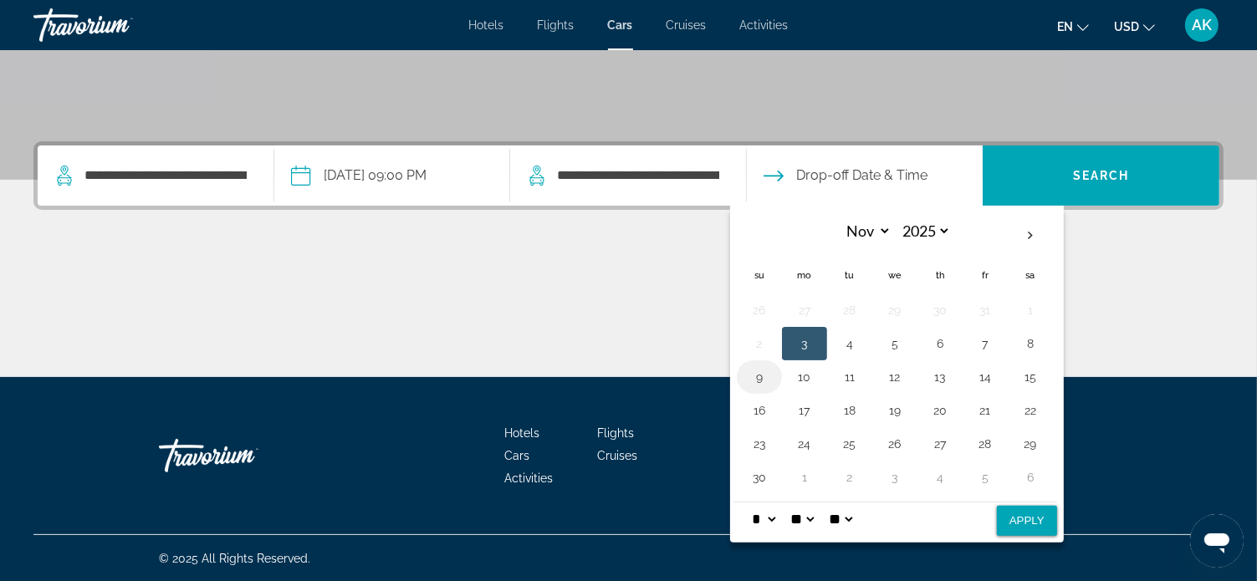
click at [763, 378] on button "9" at bounding box center [759, 377] width 27 height 23
click at [1001, 526] on button "Apply" at bounding box center [1027, 521] width 60 height 30
type input "**********"
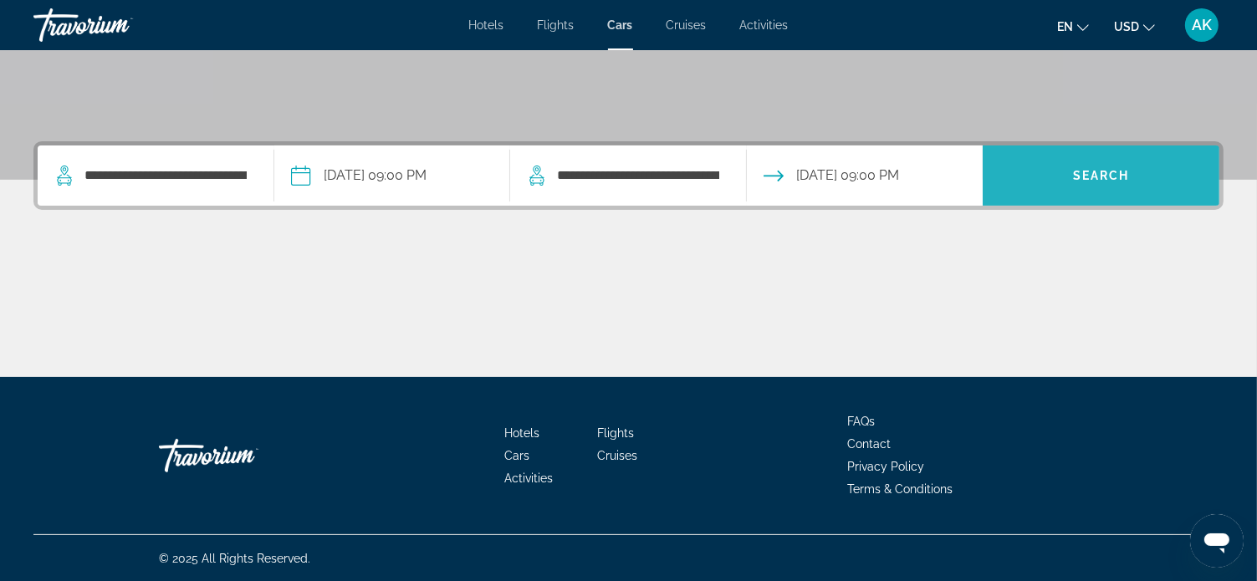
click at [1045, 187] on span "Search" at bounding box center [1101, 176] width 237 height 40
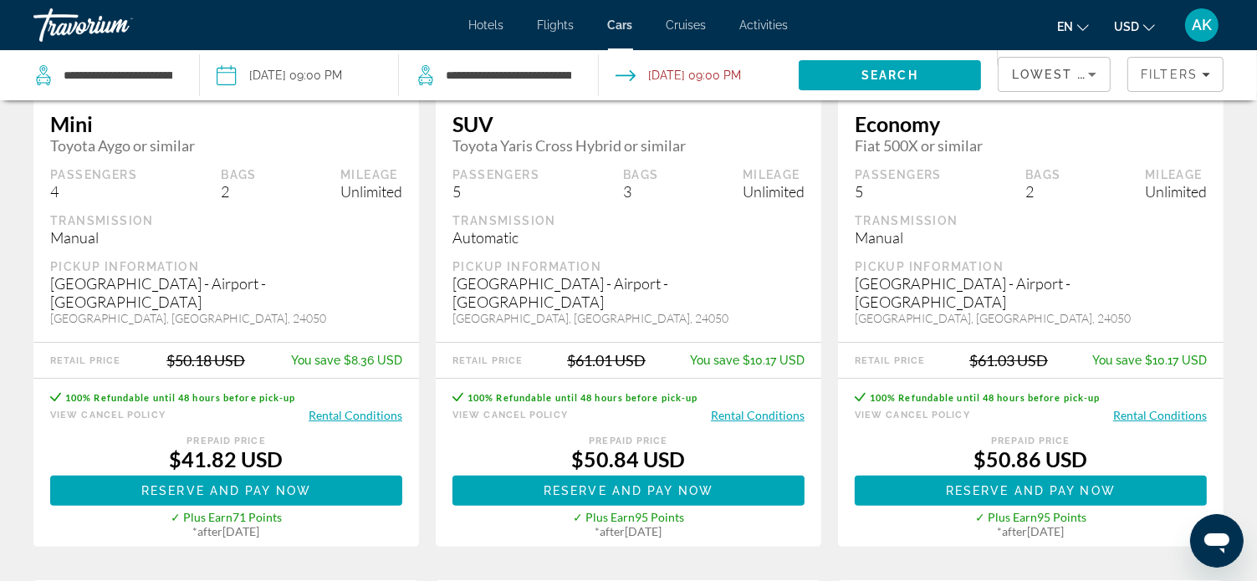
scroll to position [335, 0]
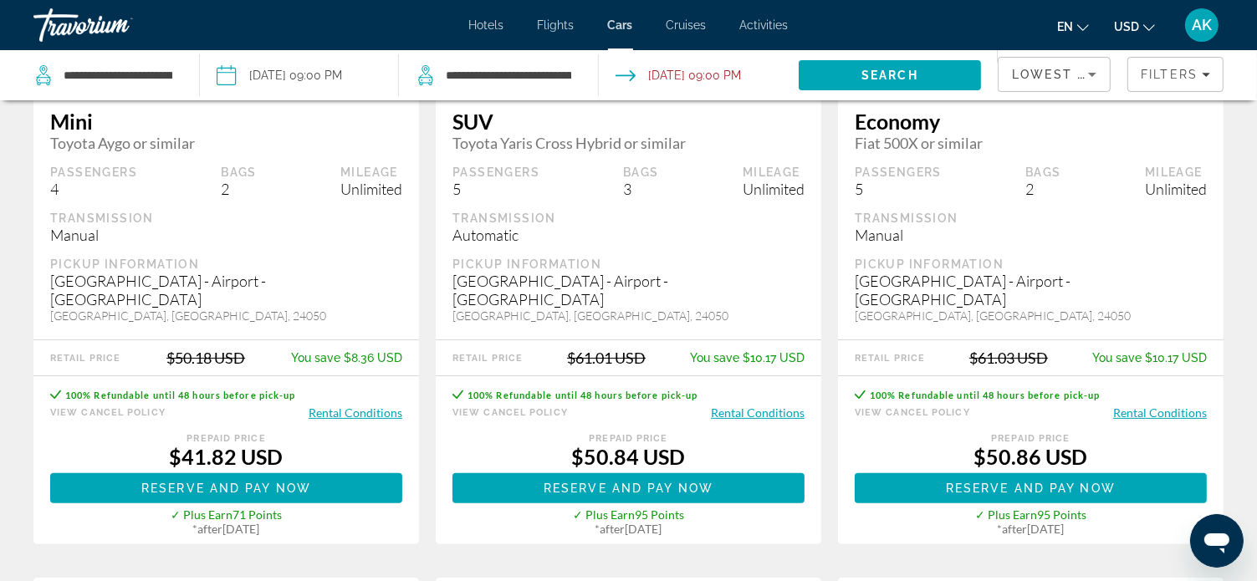
click at [1148, 26] on icon "Change currency" at bounding box center [1150, 28] width 12 height 12
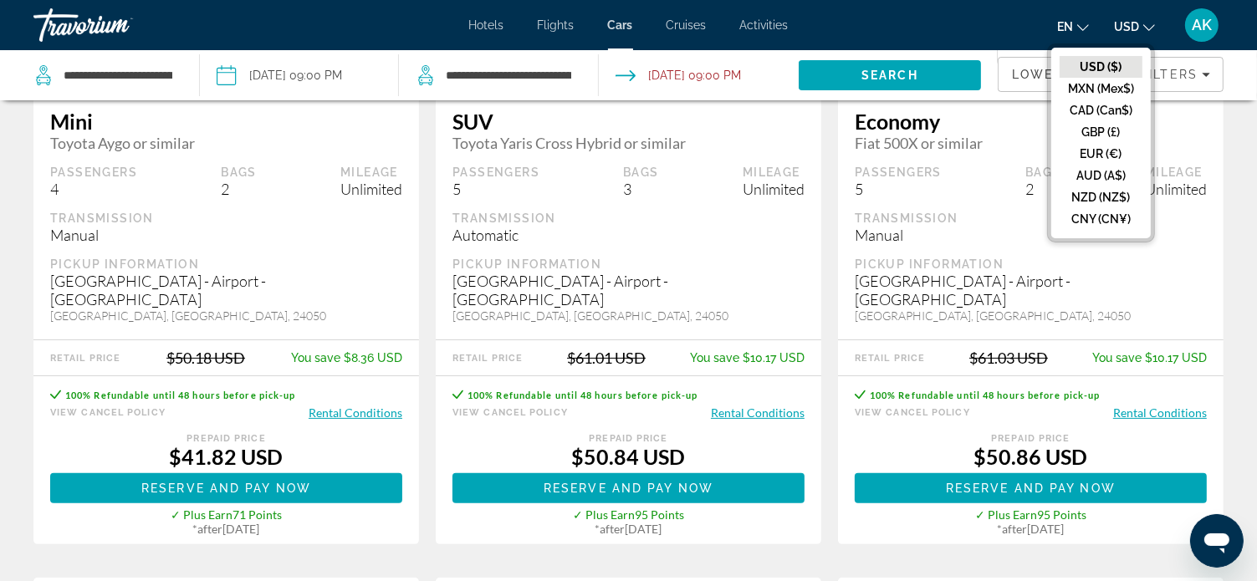
click at [1114, 151] on button "EUR (€)" at bounding box center [1101, 154] width 83 height 22
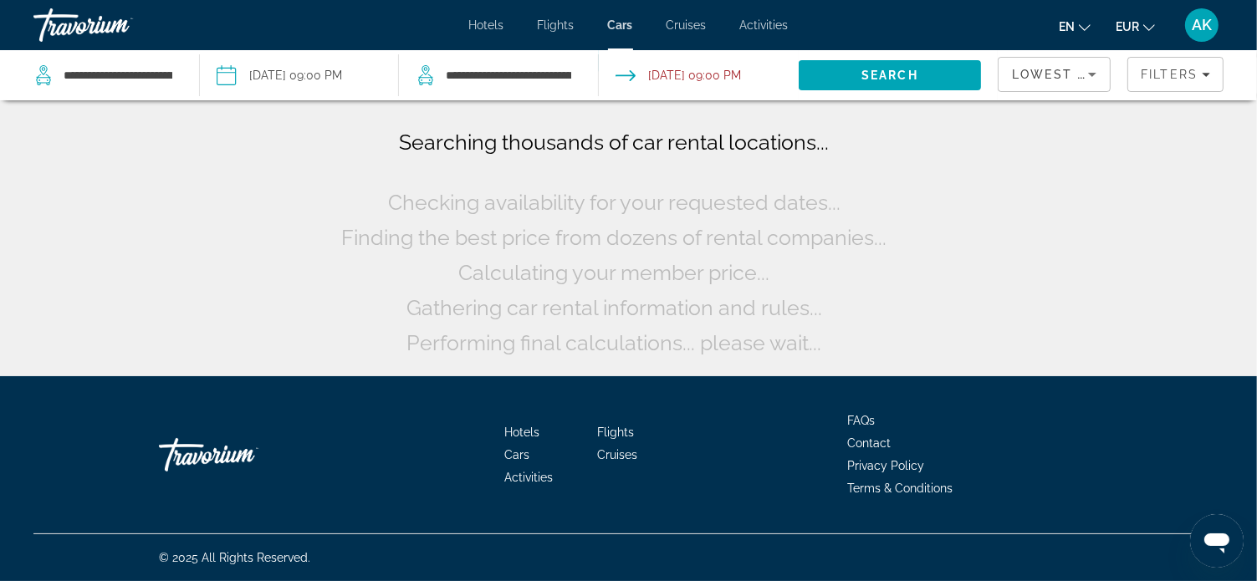
scroll to position [0, 0]
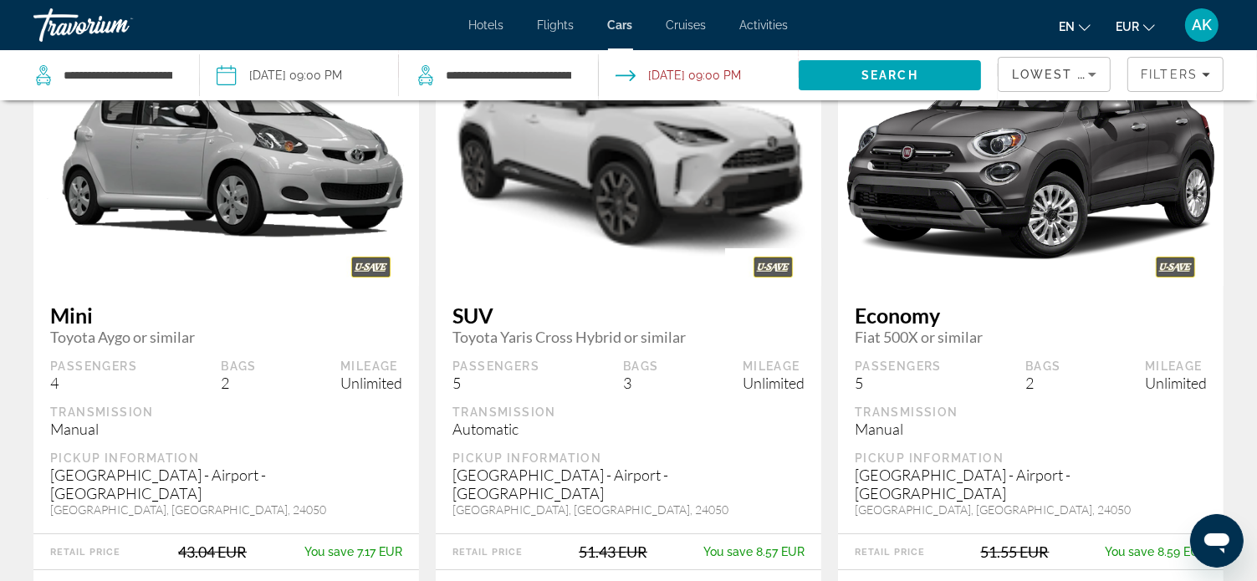
scroll to position [167, 0]
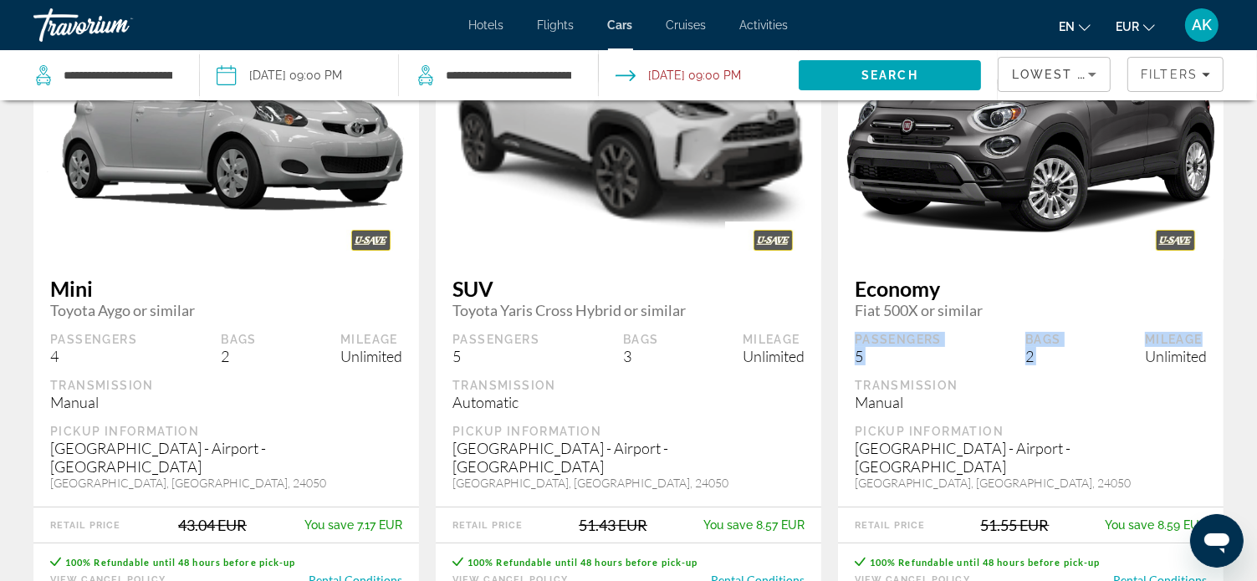
drag, startPoint x: 858, startPoint y: 334, endPoint x: 1206, endPoint y: 338, distance: 348.0
click at [1206, 338] on div "Passengers 5 Bags 2 Mileage Unlimited" at bounding box center [1031, 348] width 352 height 33
click at [1181, 371] on div "Economy Fiat 500X or similar Passengers 5 Bags 2 Mileage Unlimited Transmission…" at bounding box center [1031, 383] width 386 height 248
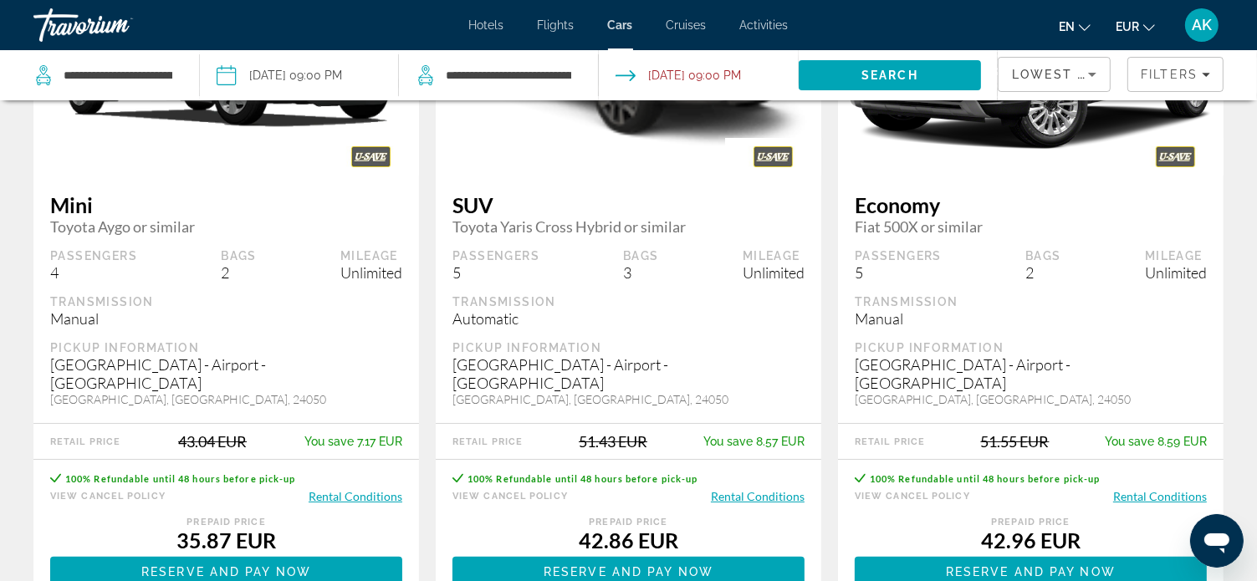
scroll to position [335, 0]
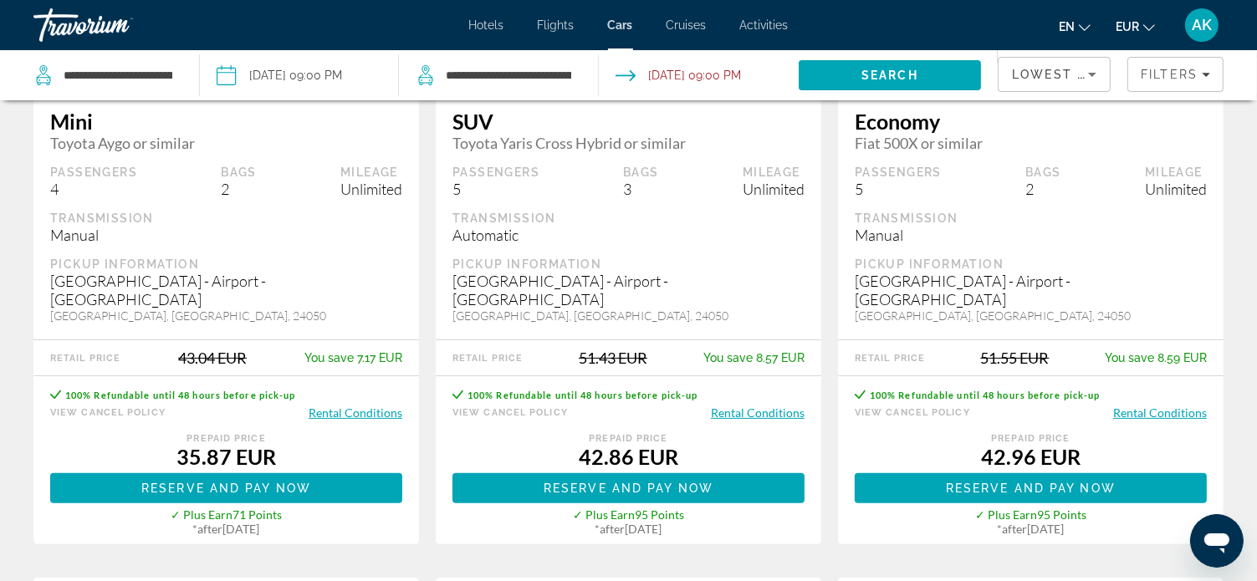
click at [1139, 405] on button "Rental Conditions" at bounding box center [1160, 413] width 94 height 16
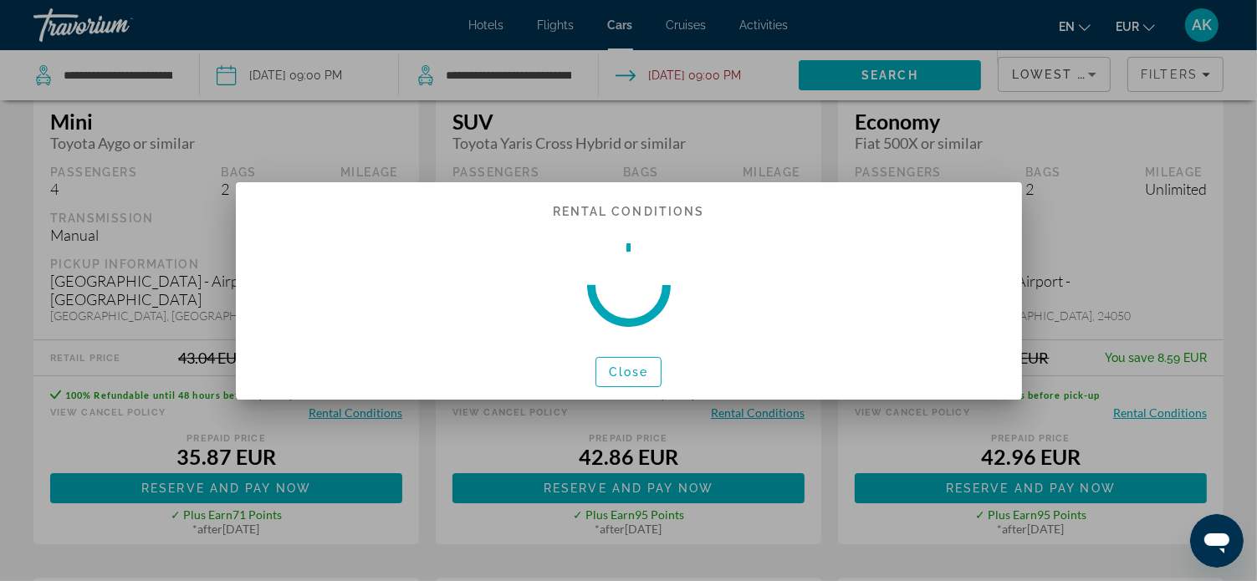
scroll to position [0, 0]
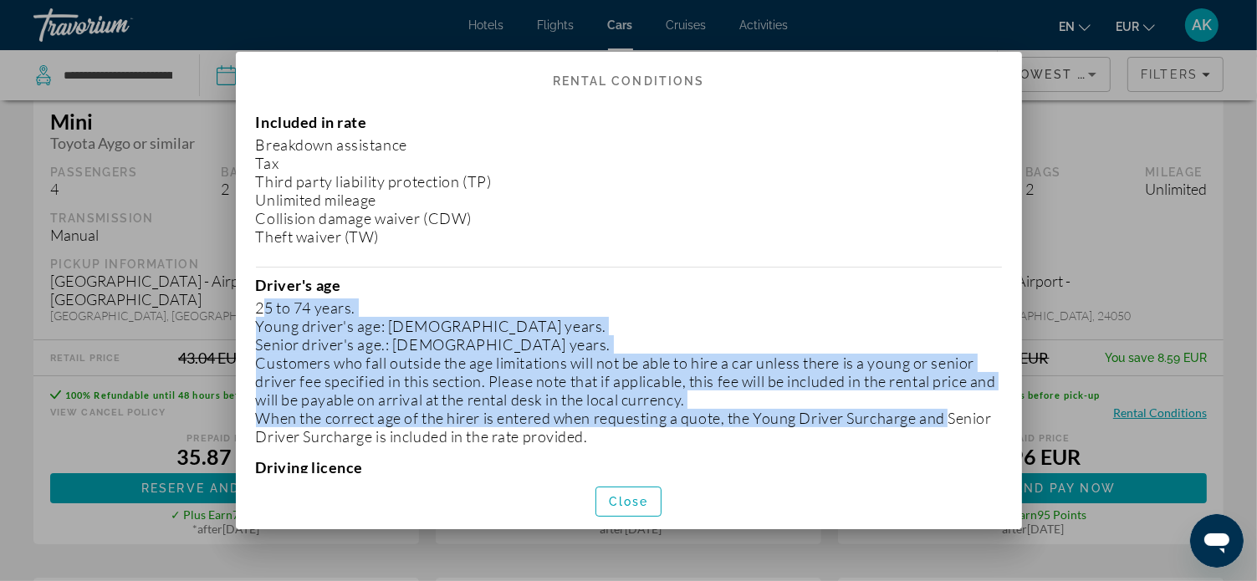
drag, startPoint x: 259, startPoint y: 303, endPoint x: 948, endPoint y: 425, distance: 699.3
click at [948, 425] on div "Driver's age [DEMOGRAPHIC_DATA] years. Young driver's age: [DEMOGRAPHIC_DATA] y…" at bounding box center [629, 361] width 746 height 170
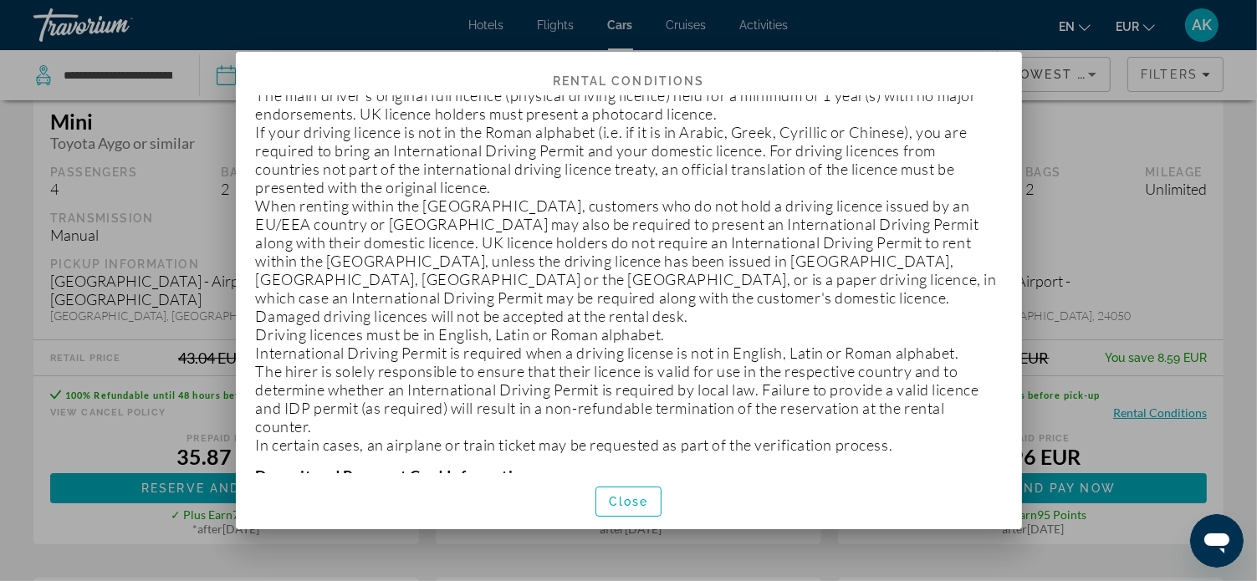
scroll to position [167, 0]
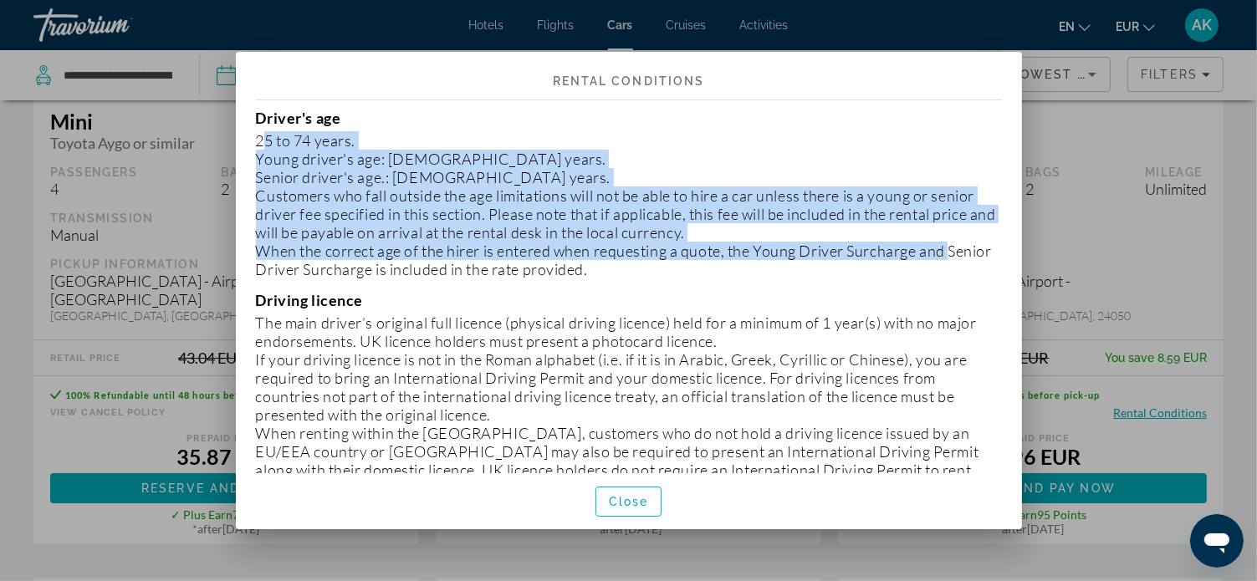
drag, startPoint x: 505, startPoint y: 233, endPoint x: 339, endPoint y: 150, distance: 185.9
click at [339, 150] on p "Young driver's age: [DEMOGRAPHIC_DATA] years." at bounding box center [629, 159] width 746 height 18
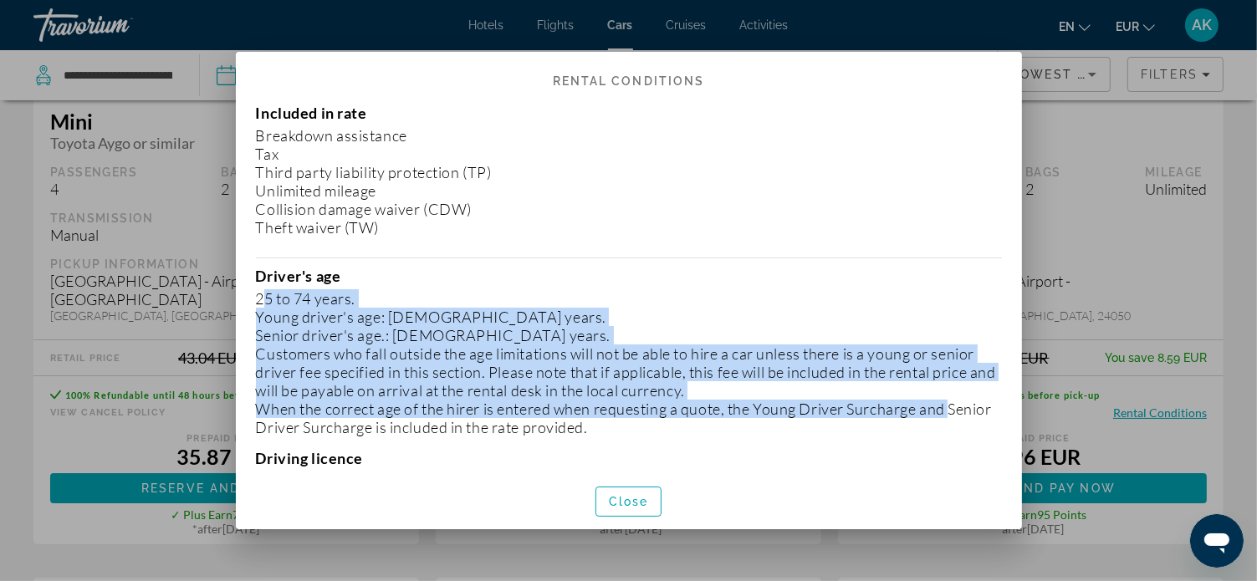
scroll to position [0, 0]
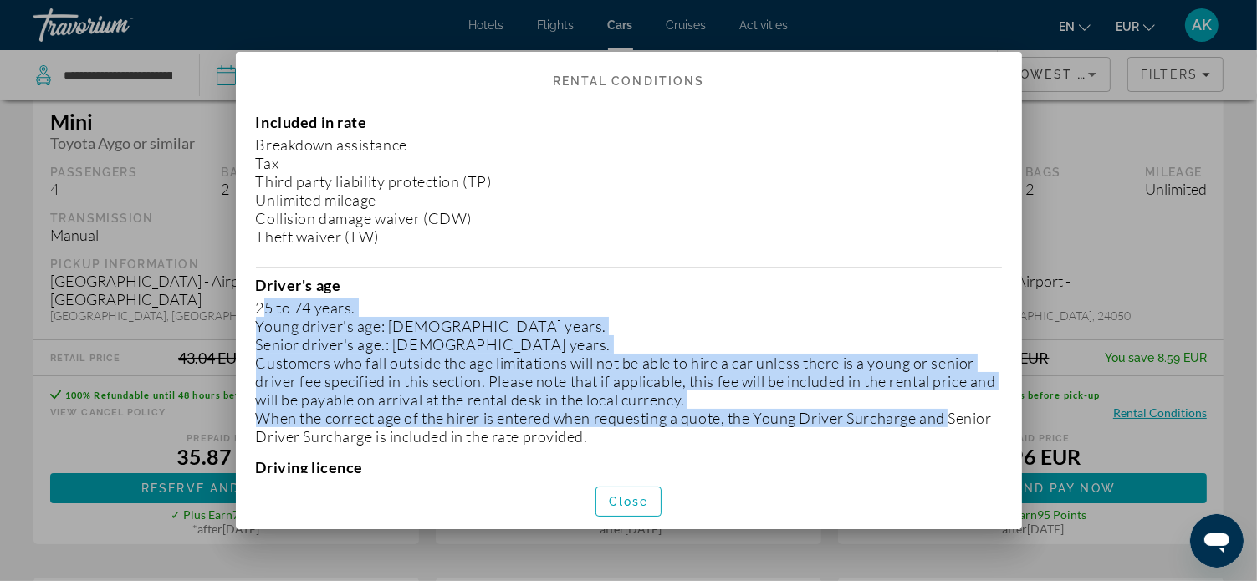
drag, startPoint x: 258, startPoint y: 136, endPoint x: 452, endPoint y: 230, distance: 215.5
click at [452, 230] on div "Included in rate Breakdown assistance Tax Third party liability protection (TP)…" at bounding box center [629, 179] width 746 height 133
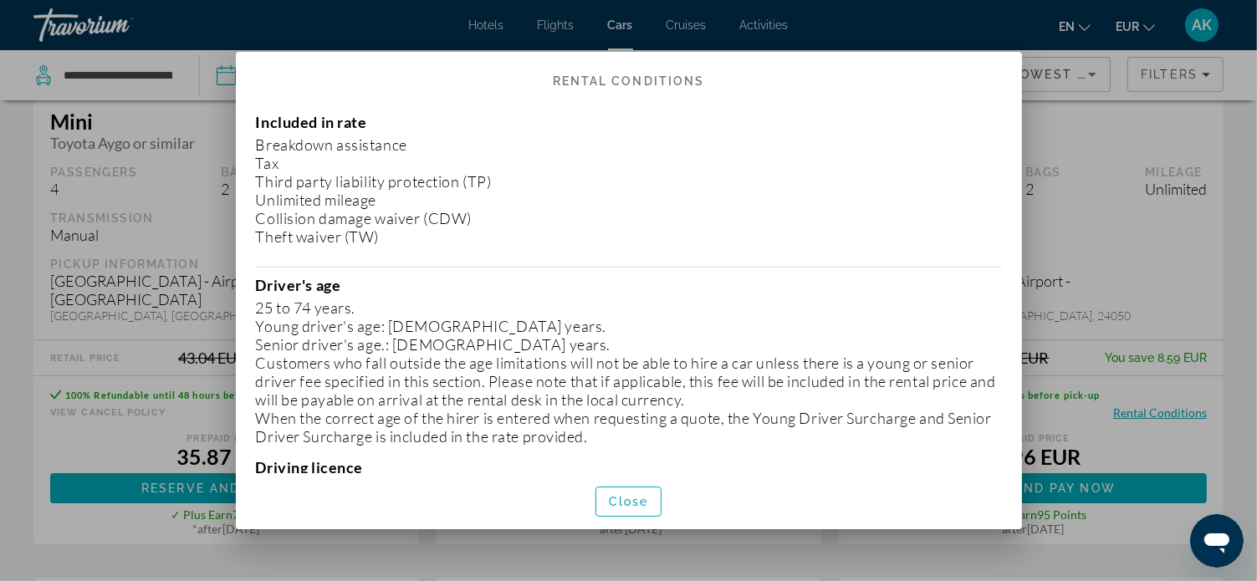
click at [832, 276] on p "Driver's age" at bounding box center [629, 285] width 746 height 18
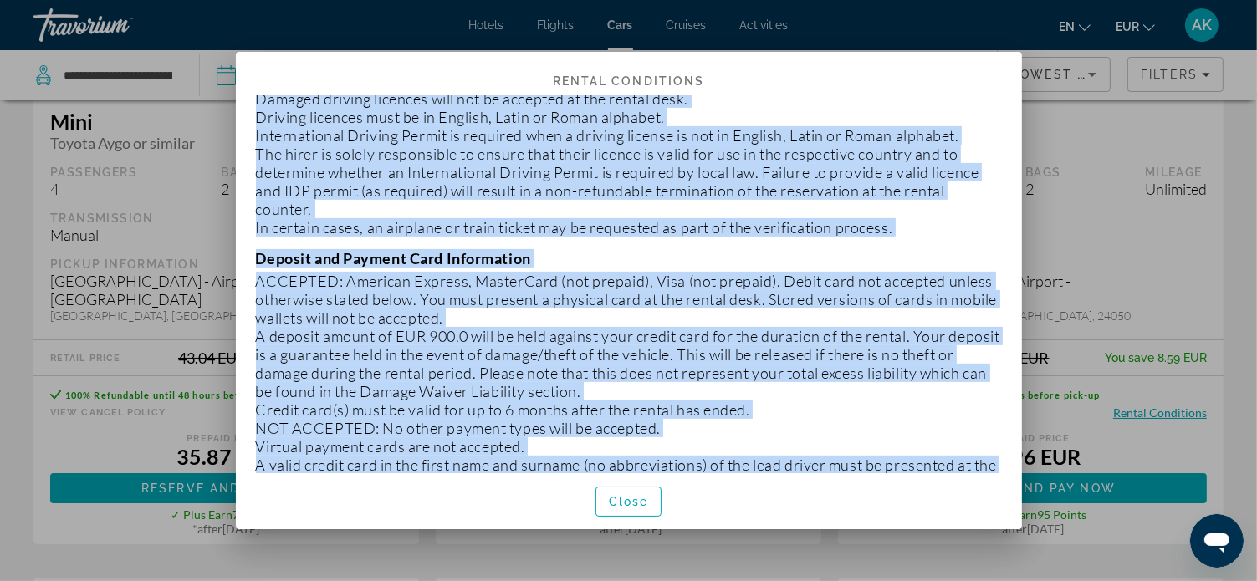
scroll to position [635, 0]
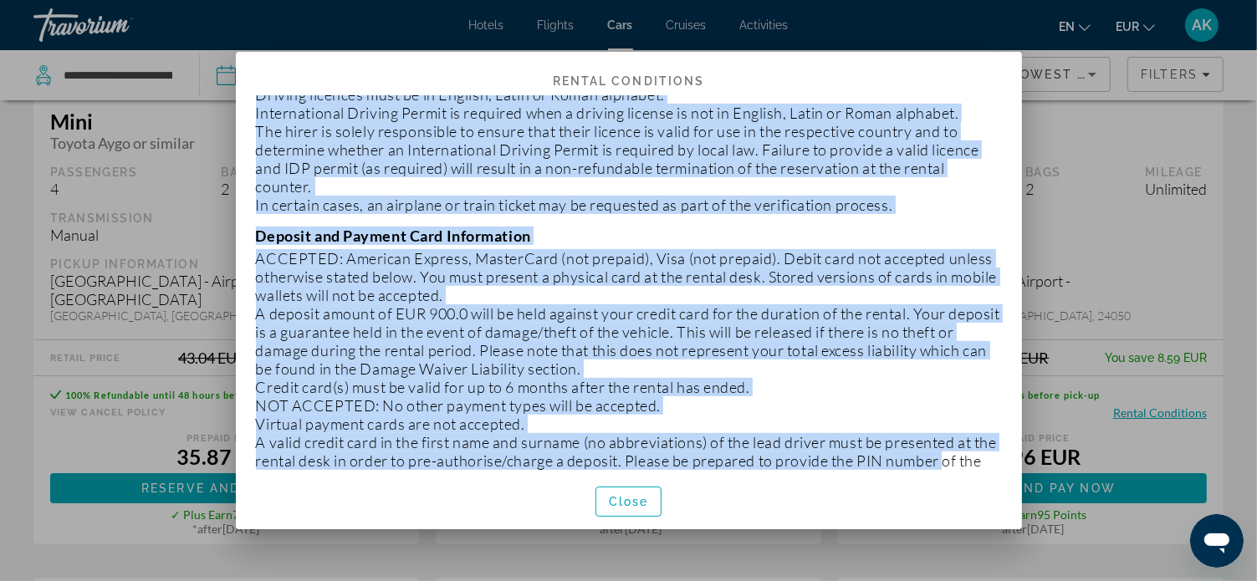
drag, startPoint x: 258, startPoint y: 154, endPoint x: 901, endPoint y: 184, distance: 644.0
click at [901, 184] on div "Driving licence The main driver’s original full licence (physical driving licen…" at bounding box center [629, 18] width 746 height 391
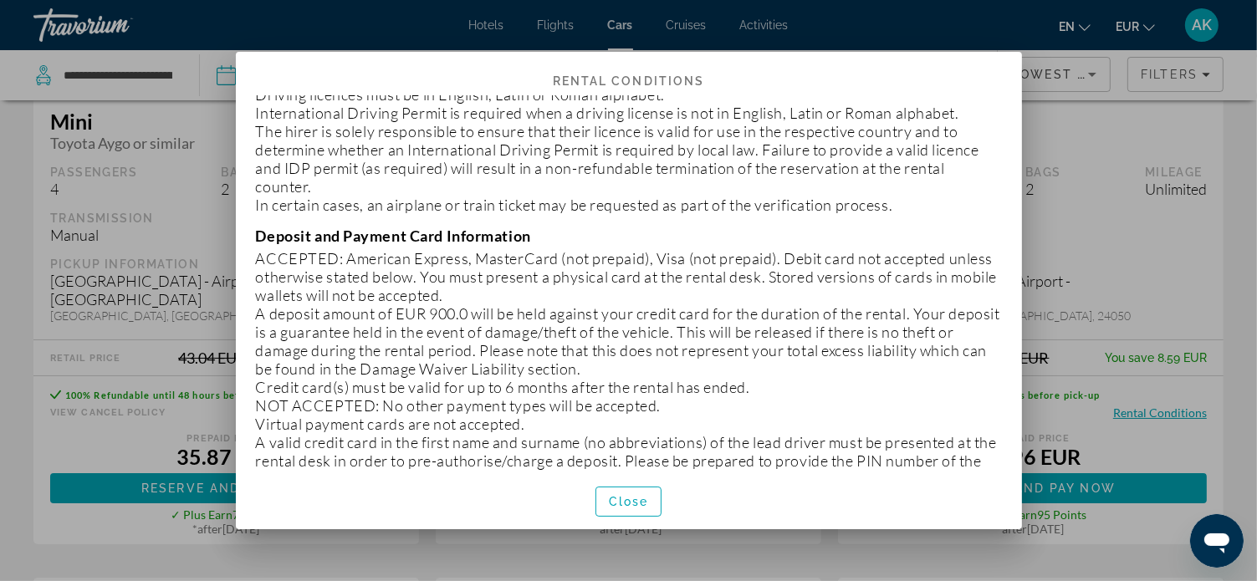
click at [988, 378] on p "Credit card(s) must be valid for up to 6 months after the rental has ended." at bounding box center [629, 387] width 746 height 18
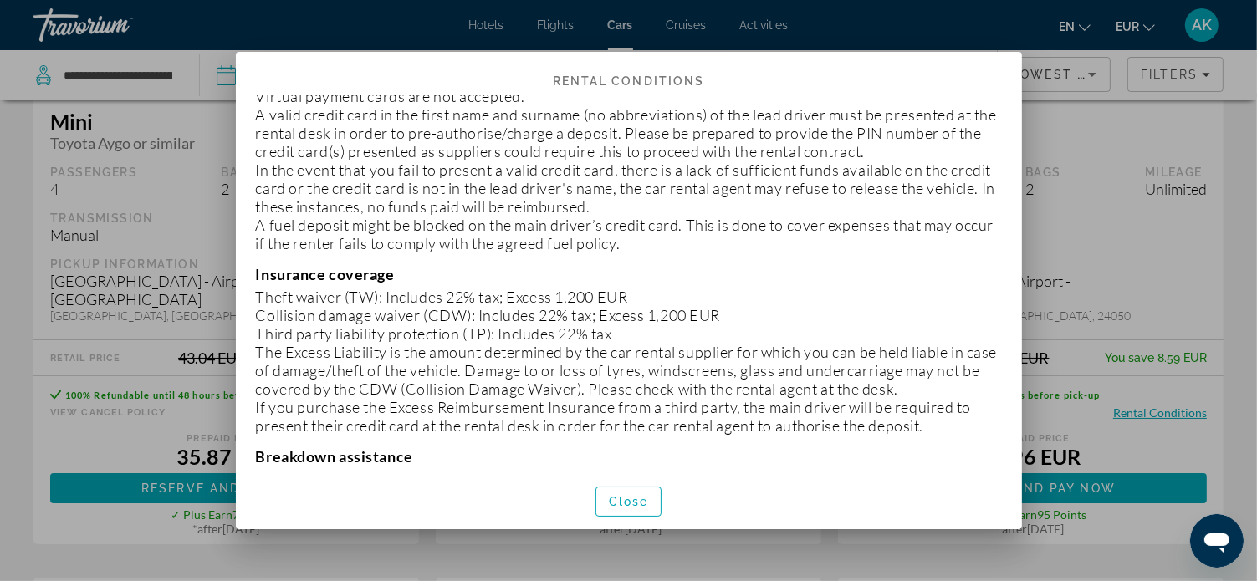
scroll to position [970, 0]
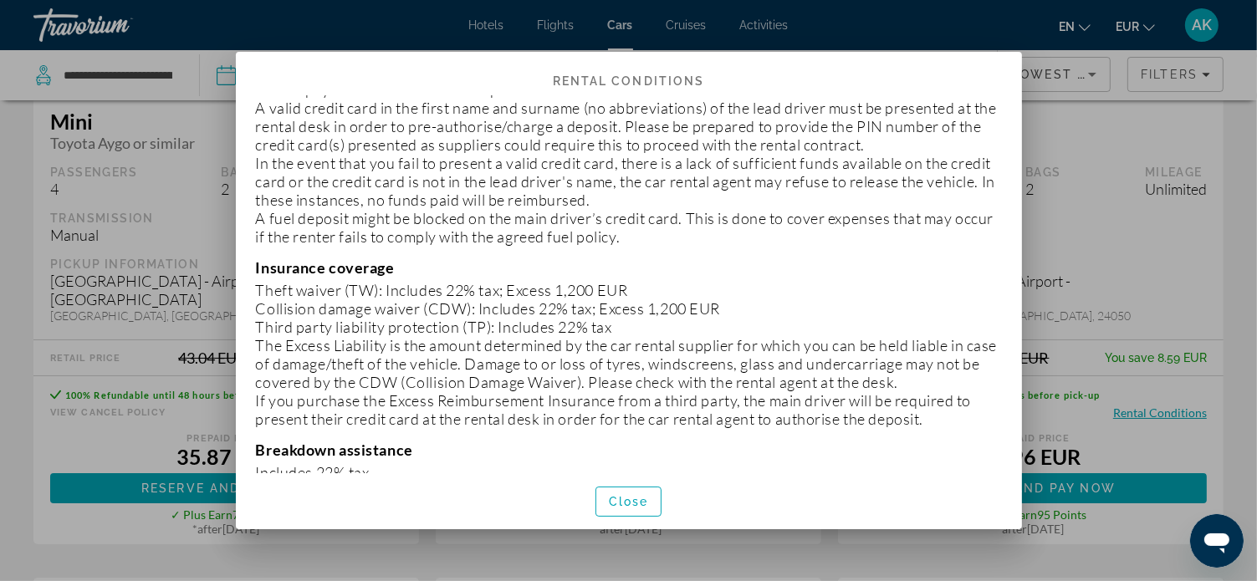
click at [1068, 224] on div at bounding box center [628, 290] width 1257 height 581
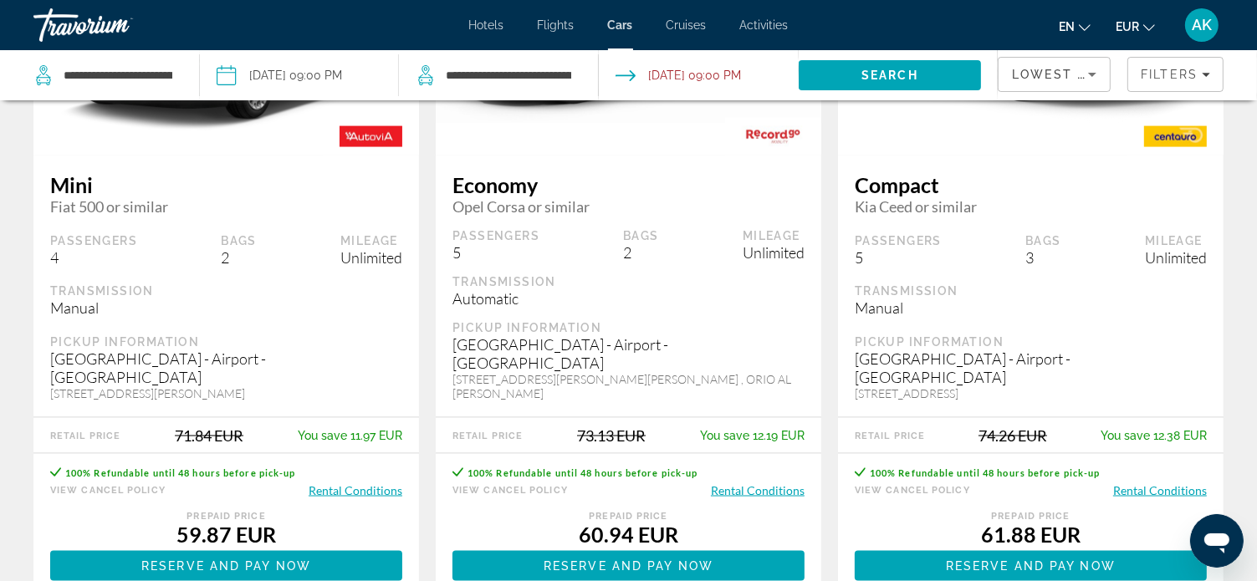
scroll to position [2593, 0]
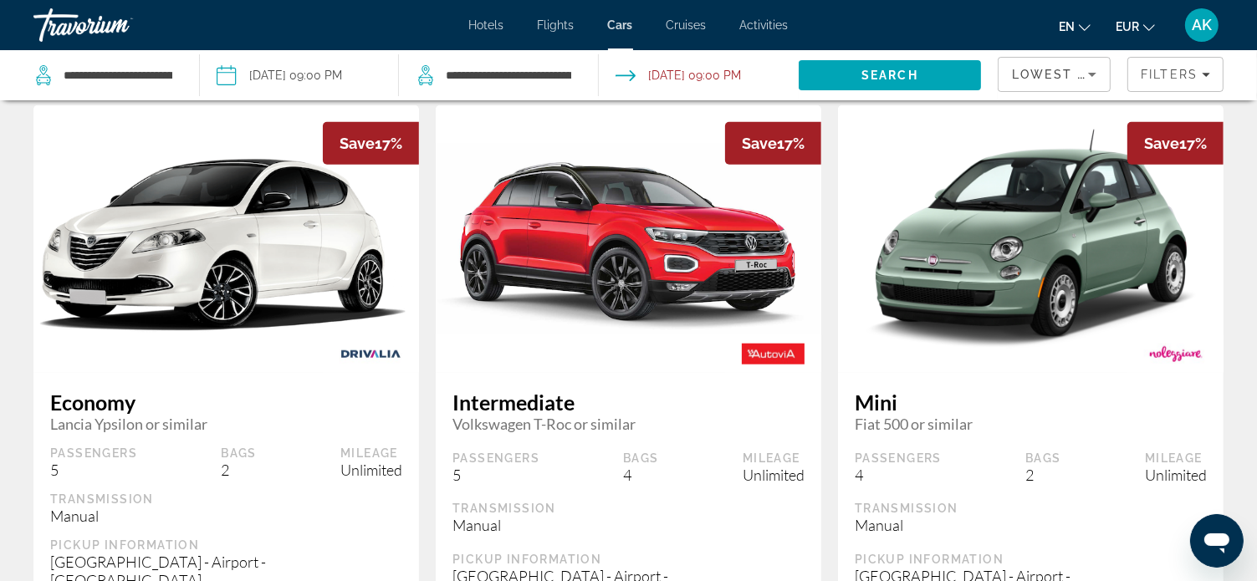
scroll to position [1673, 0]
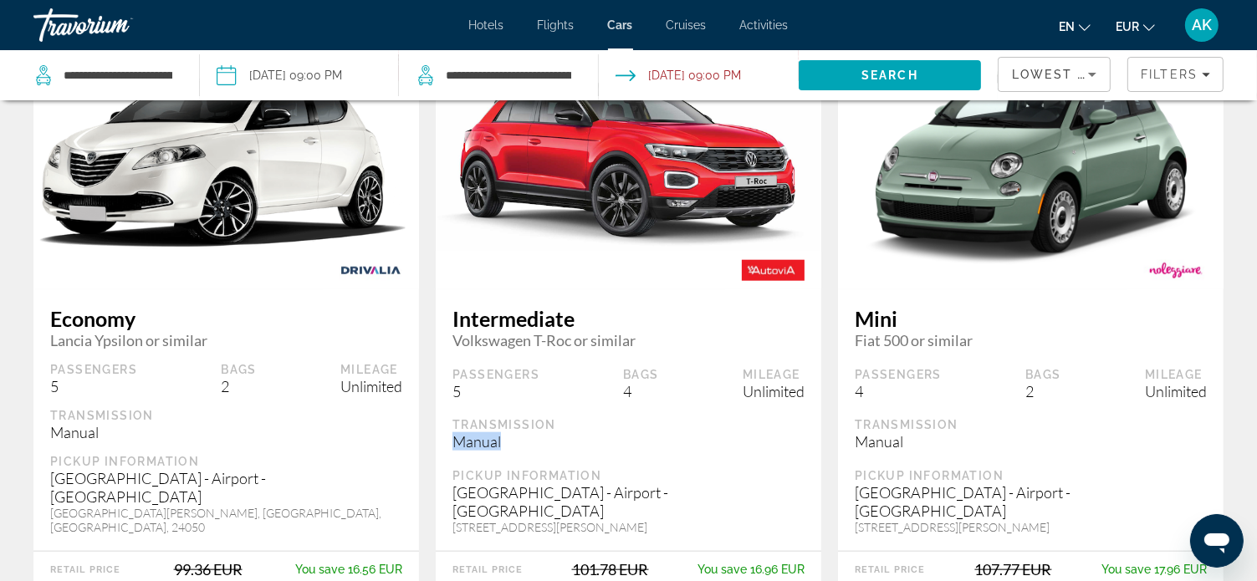
drag, startPoint x: 452, startPoint y: 376, endPoint x: 525, endPoint y: 377, distance: 73.6
click at [525, 377] on div "Intermediate Volkswagen T-Roc or similar Passengers 5 Bags 4 Mileage Unlimited …" at bounding box center [629, 420] width 386 height 262
click at [683, 230] on figure "Main content" at bounding box center [629, 156] width 386 height 268
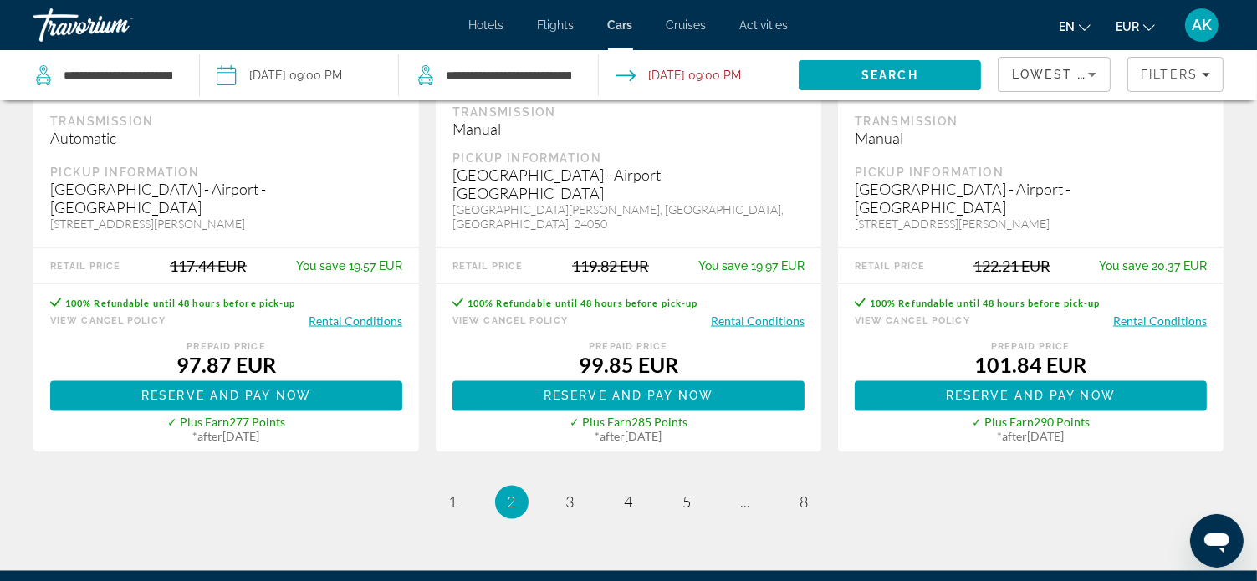
scroll to position [2761, 0]
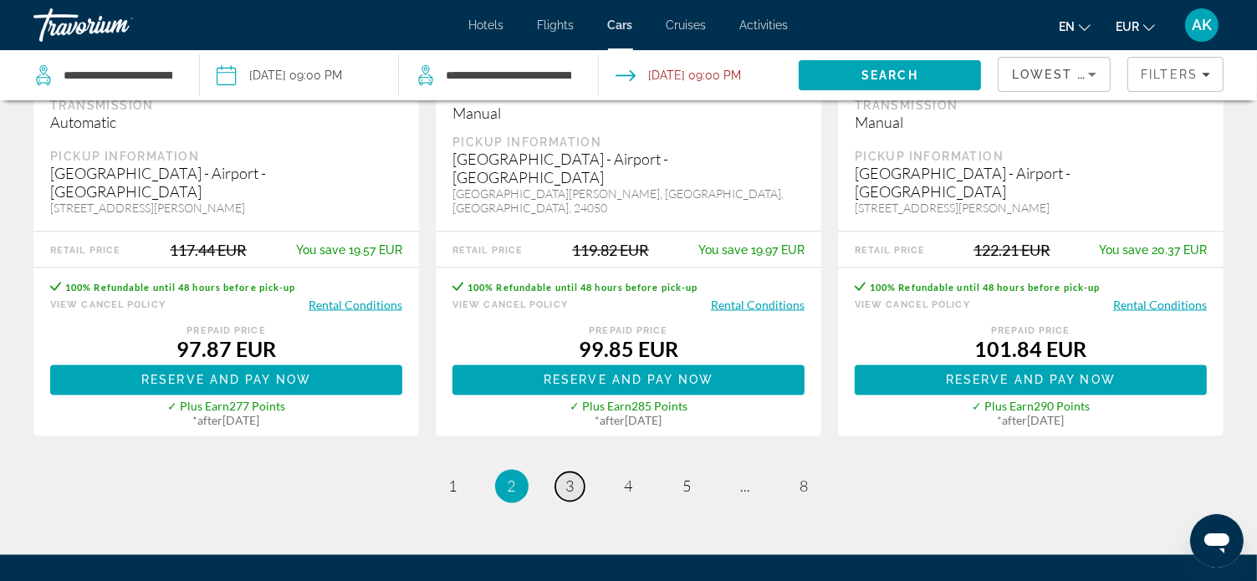
click at [576, 473] on link "page 3" at bounding box center [569, 487] width 29 height 29
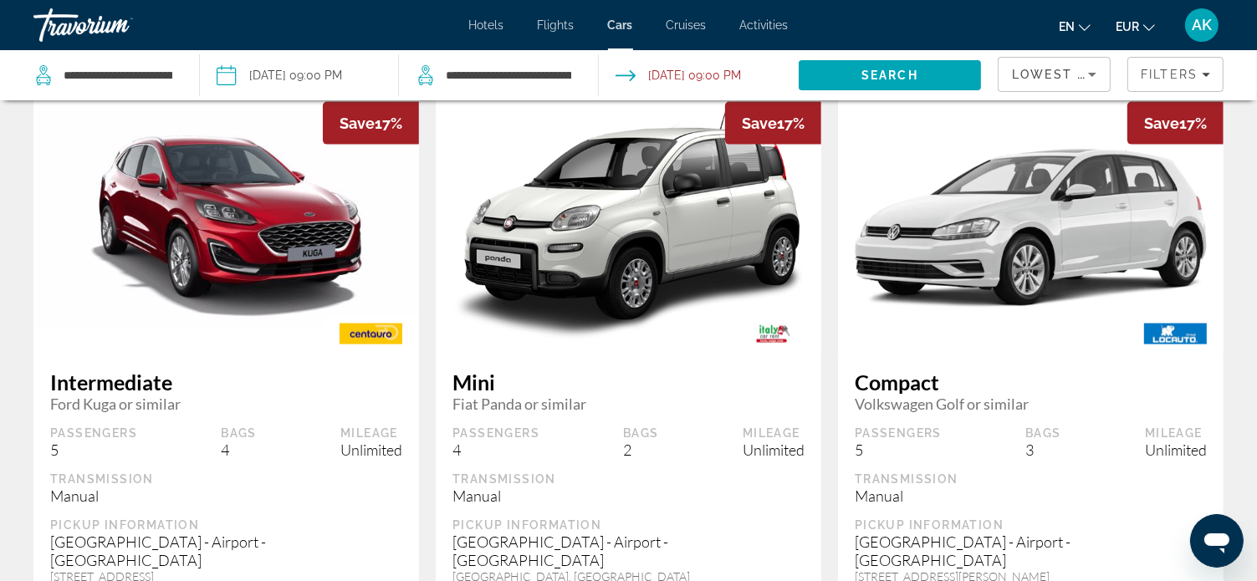
scroll to position [2175, 0]
